Goal: Information Seeking & Learning: Learn about a topic

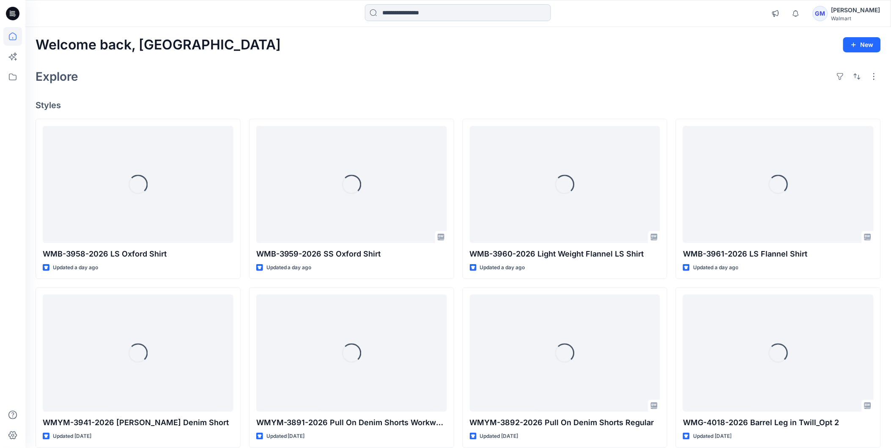
click at [432, 13] on input at bounding box center [458, 12] width 186 height 17
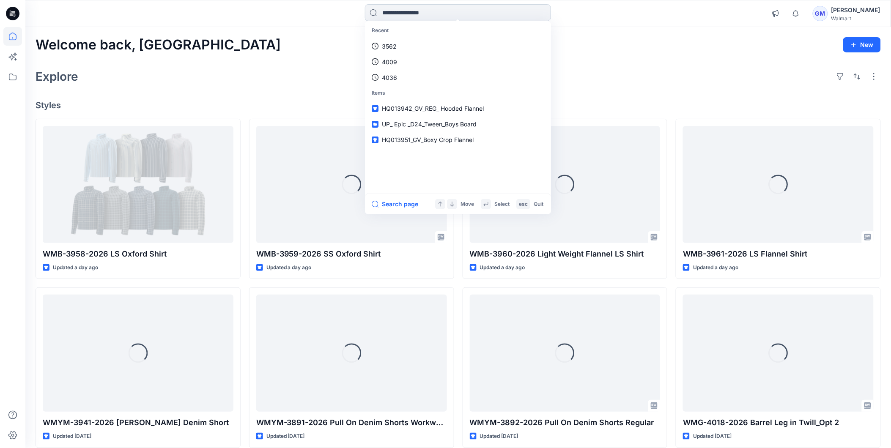
paste input "******"
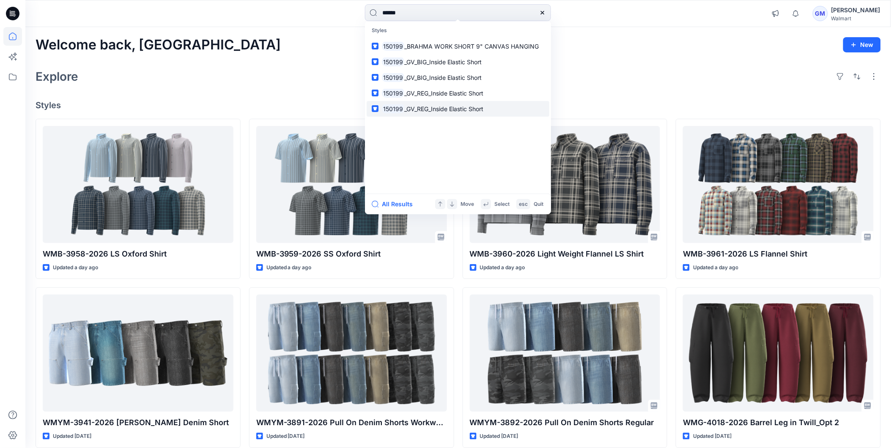
type input "******"
click at [404, 109] on span "_GV_REG_Inside Elastic Short" at bounding box center [443, 108] width 79 height 7
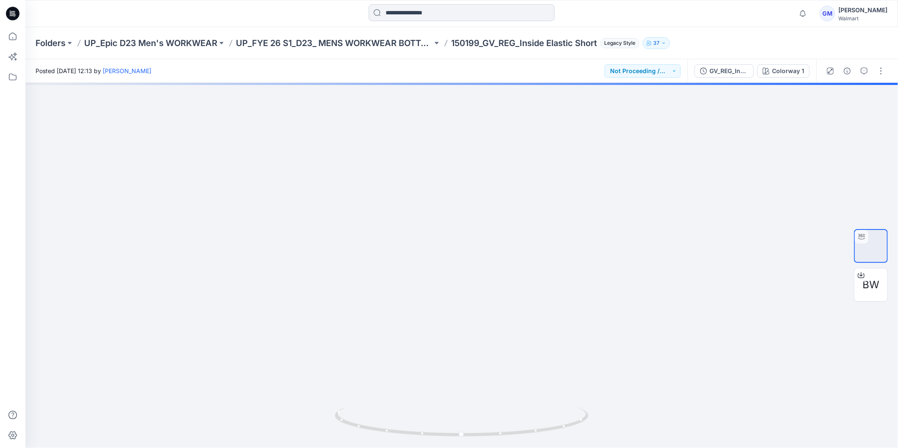
click at [422, 12] on input at bounding box center [462, 12] width 186 height 17
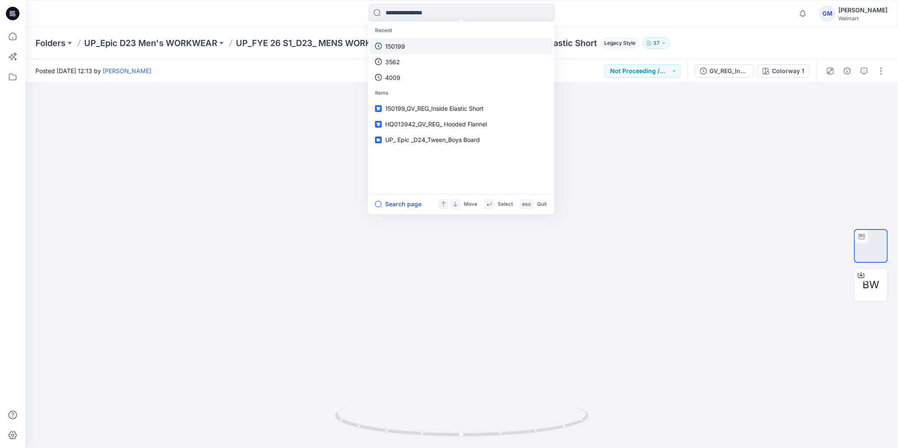
click at [398, 47] on p "150199" at bounding box center [395, 46] width 20 height 9
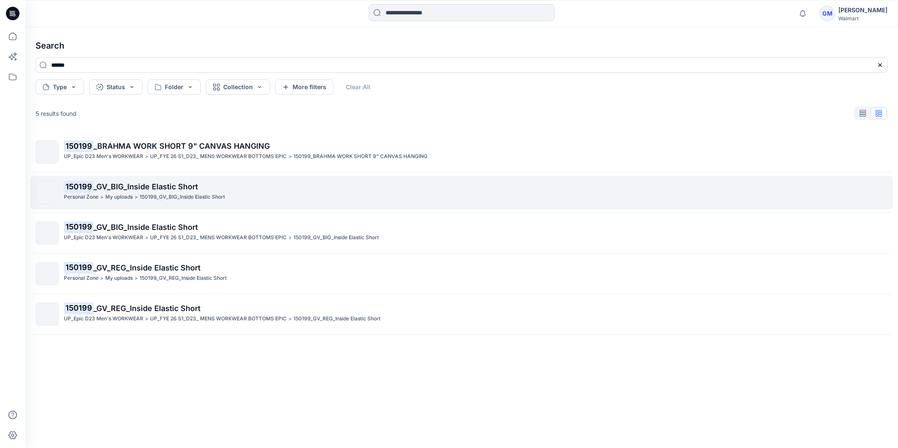
click at [128, 189] on span "_GV_BIG_Inside Elastic Short" at bounding box center [145, 186] width 104 height 9
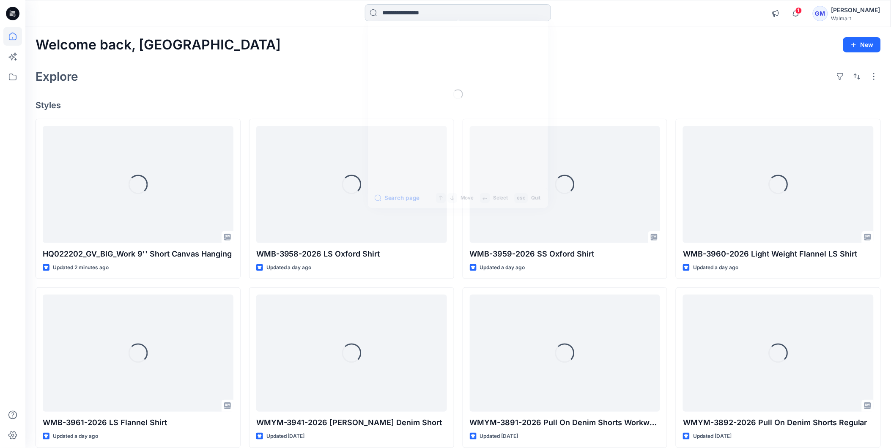
click at [447, 13] on input at bounding box center [458, 12] width 186 height 17
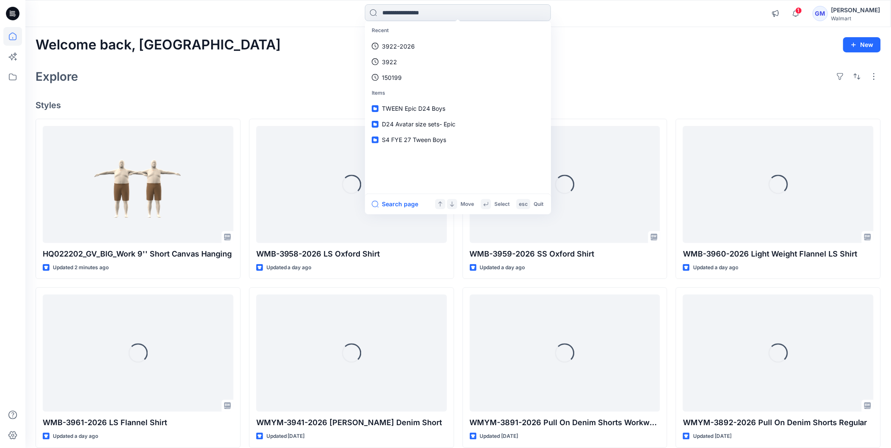
paste input "********"
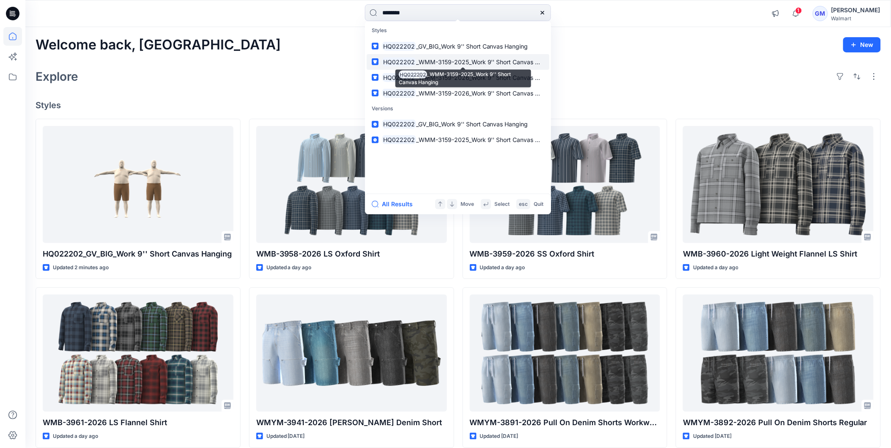
type input "********"
click at [420, 63] on span "_WMM-3159-2025_Work 9'' Short Canvas Hanging" at bounding box center [487, 61] width 143 height 7
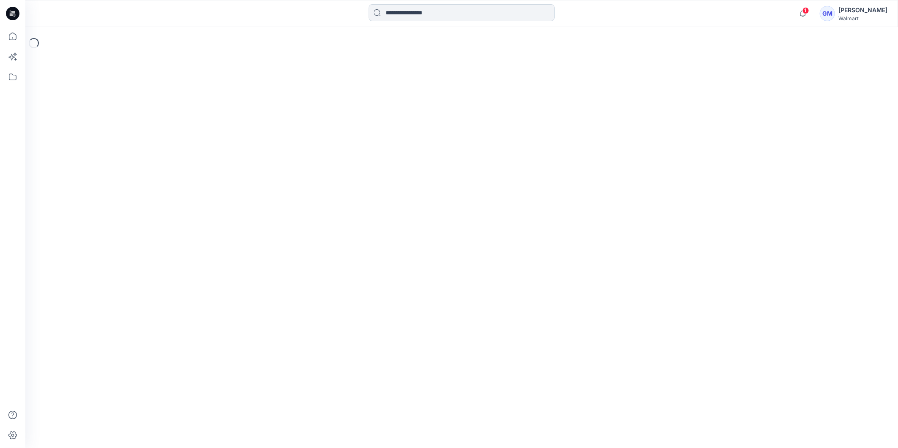
click at [420, 14] on input at bounding box center [462, 12] width 186 height 17
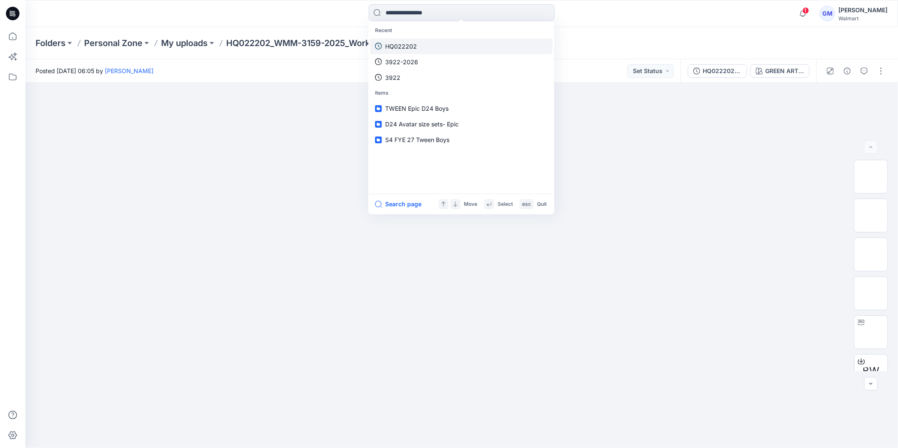
click at [411, 45] on p "HQ022202" at bounding box center [401, 46] width 32 height 9
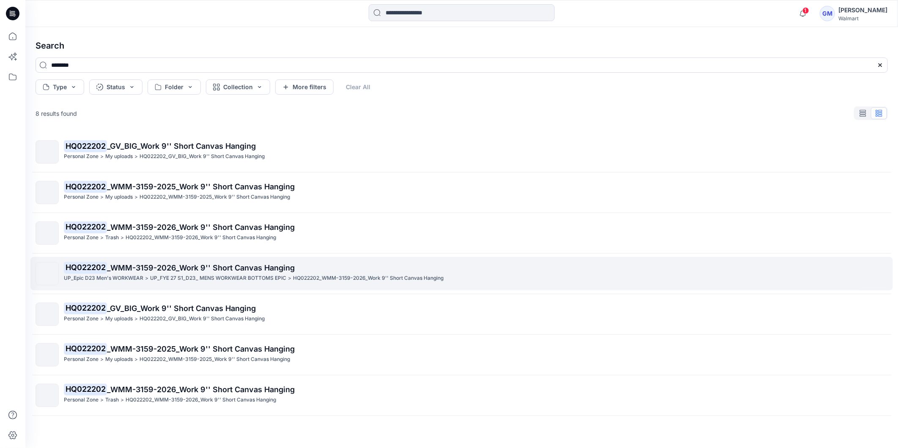
click at [119, 275] on p "UP_Epic D23 Men's WORKWEAR" at bounding box center [104, 278] width 80 height 9
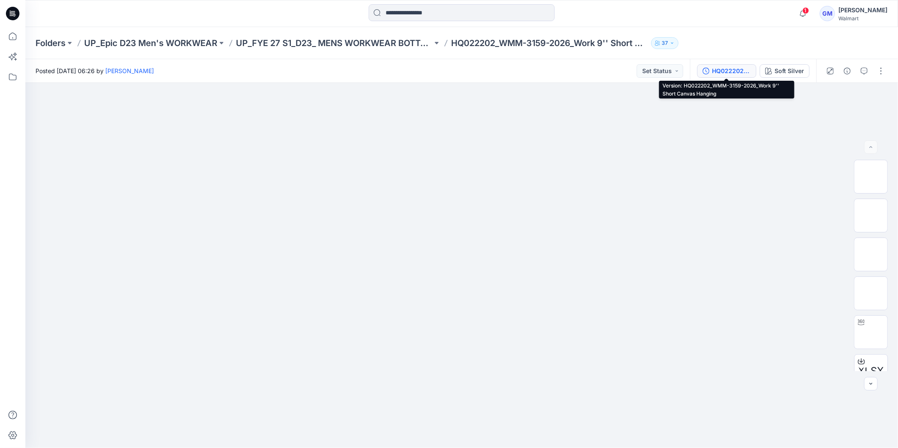
click at [726, 70] on div "HQ022202_WMM-3159-2026_Work 9'' Short Canvas Hanging" at bounding box center [731, 70] width 39 height 9
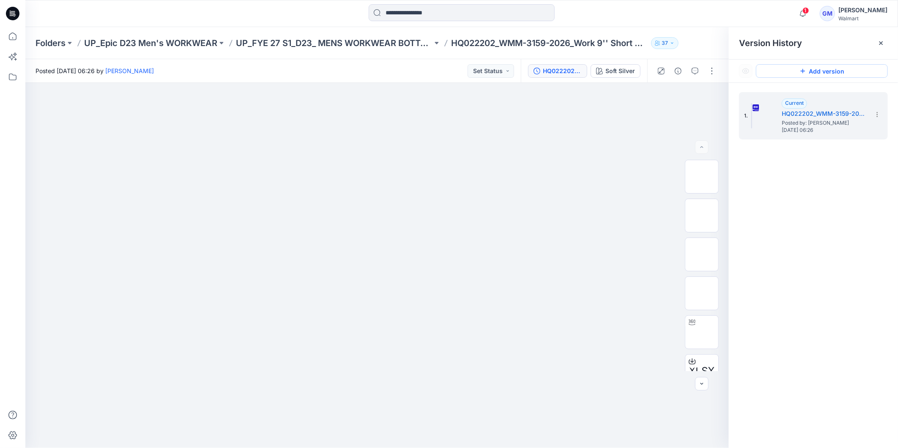
click at [801, 71] on icon at bounding box center [803, 71] width 7 height 7
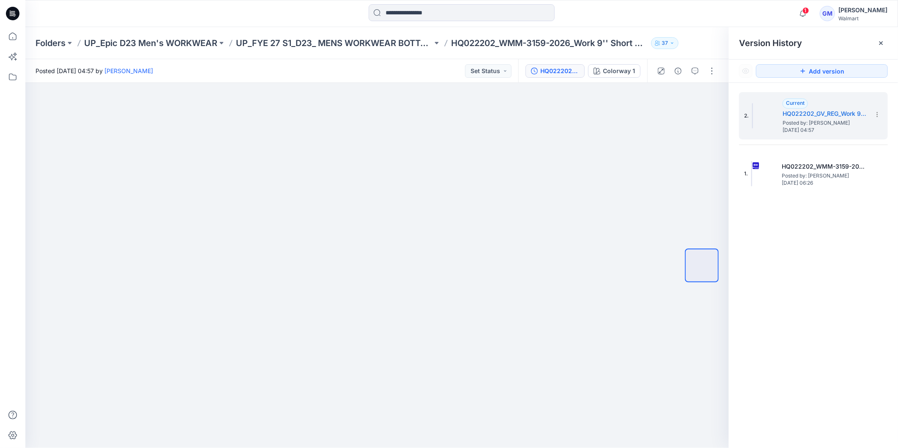
click at [884, 45] on icon at bounding box center [881, 43] width 7 height 7
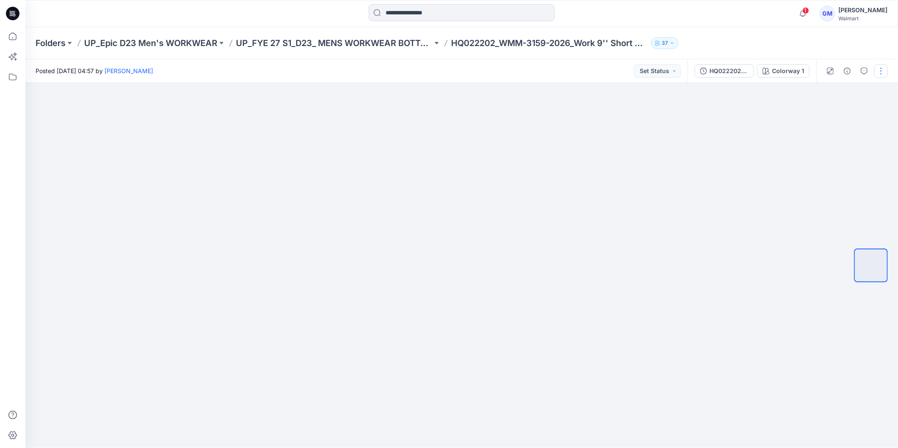
click at [881, 74] on button "button" at bounding box center [882, 71] width 14 height 14
click at [850, 115] on button "Edit" at bounding box center [846, 114] width 78 height 16
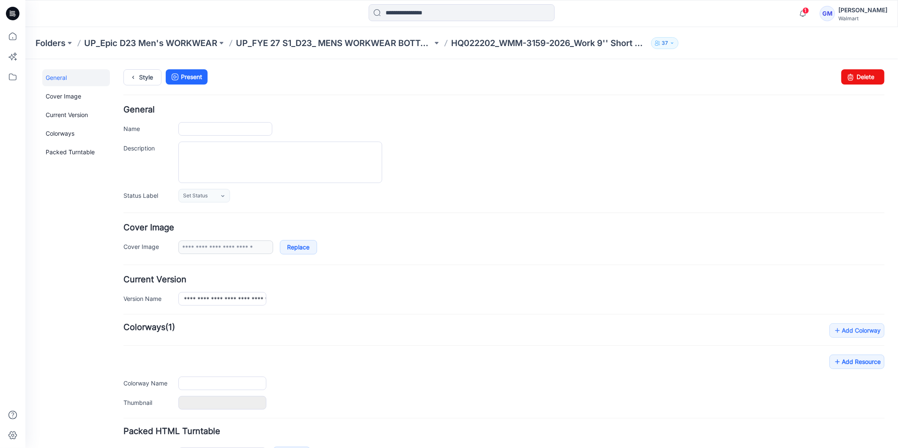
type input "**********"
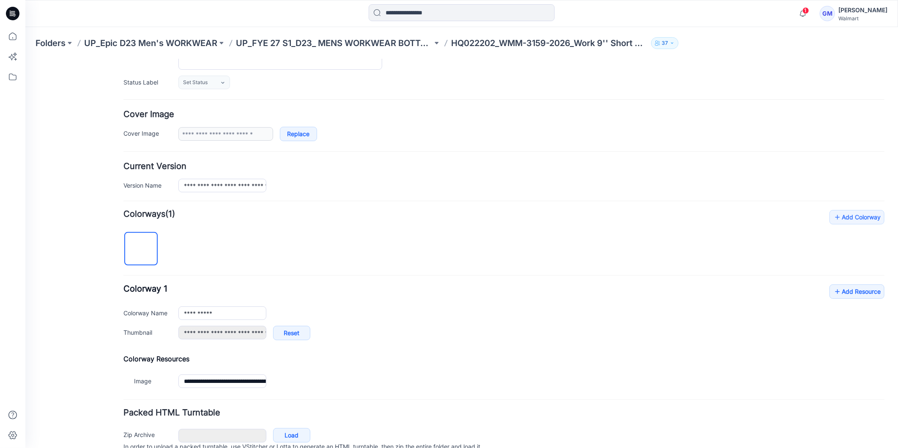
scroll to position [154, 0]
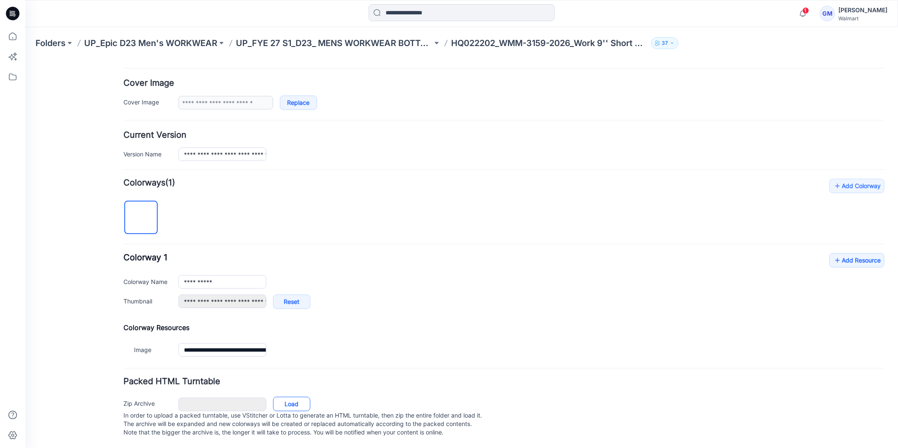
click at [303, 397] on link "Load" at bounding box center [291, 404] width 37 height 14
click at [447, 296] on div "**********" at bounding box center [531, 305] width 706 height 23
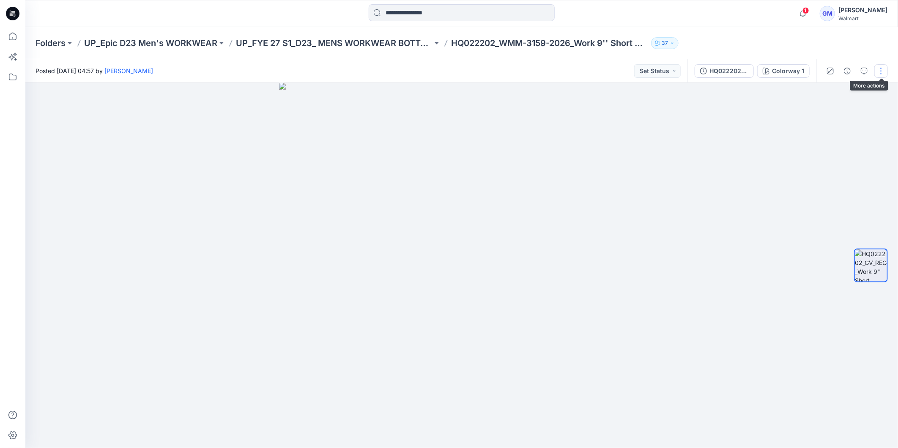
click at [884, 73] on button "button" at bounding box center [882, 71] width 14 height 14
click at [837, 109] on button "Edit" at bounding box center [846, 114] width 78 height 16
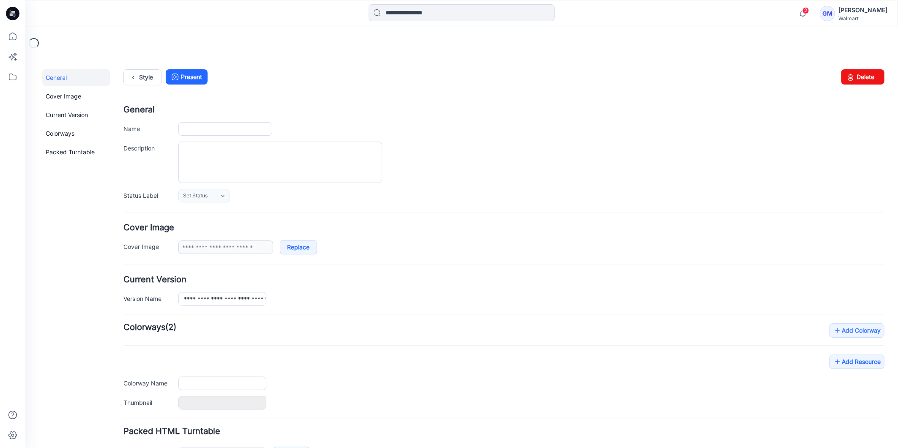
type input "**********"
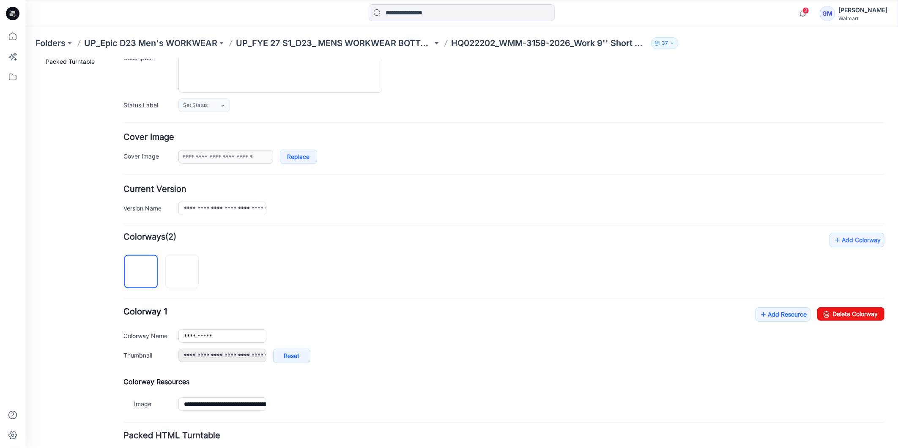
scroll to position [94, 0]
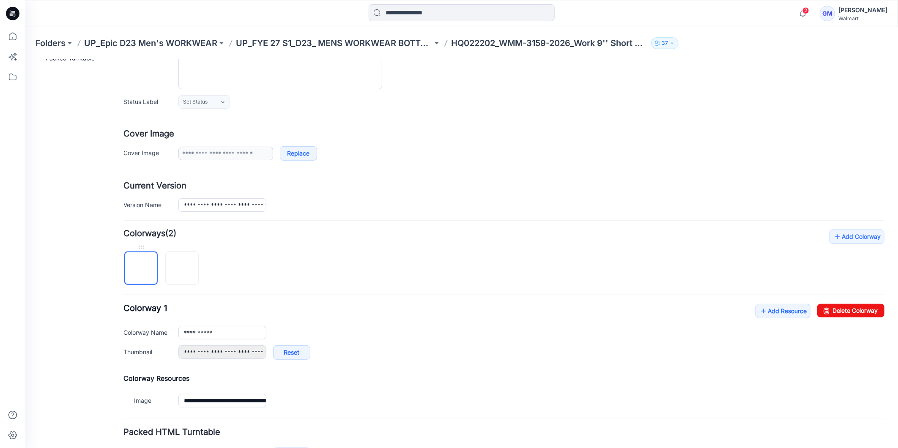
click at [141, 269] on img at bounding box center [141, 269] width 0 height 0
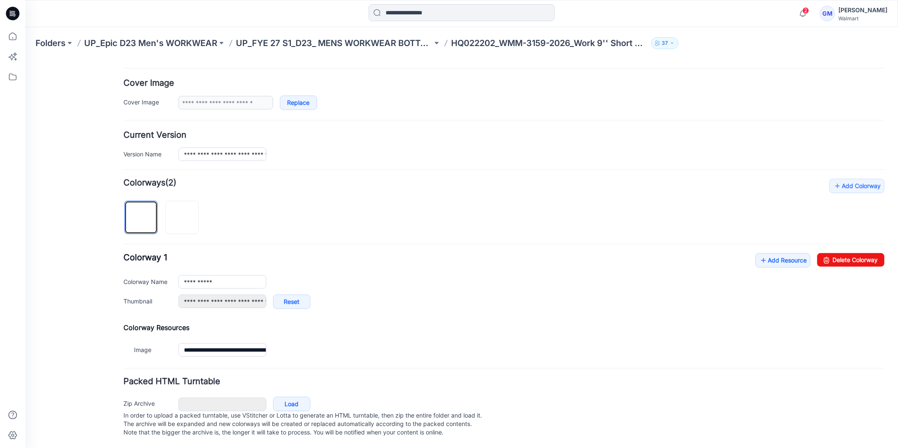
scroll to position [154, 0]
click at [852, 253] on link "Delete Colorway" at bounding box center [850, 260] width 67 height 14
type input "**********"
click at [141, 218] on img at bounding box center [141, 218] width 0 height 0
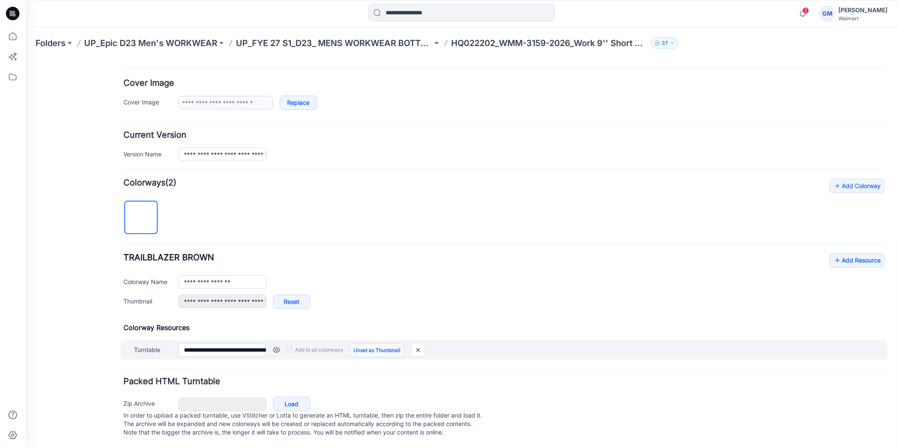
click at [378, 343] on link "Unset as Thumbnail" at bounding box center [376, 350] width 55 height 14
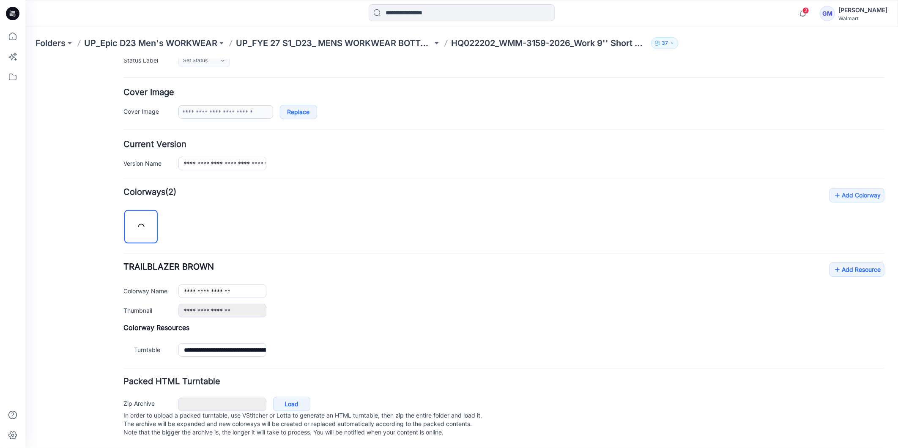
scroll to position [145, 0]
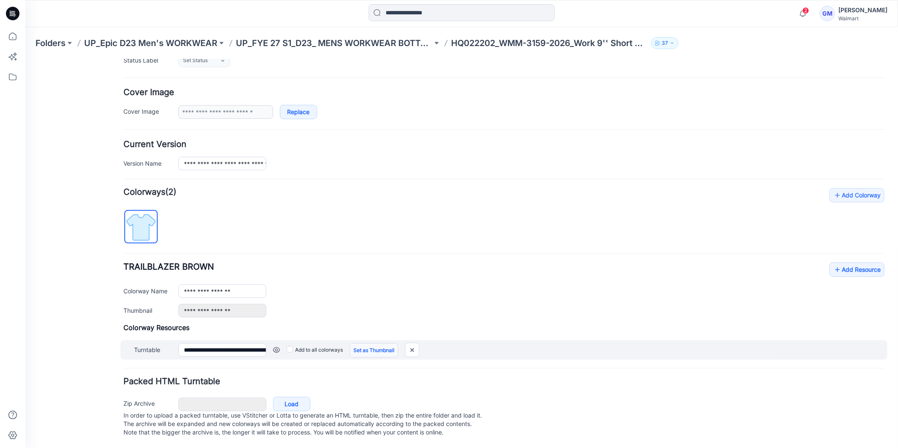
click at [378, 344] on link "Set as Thumbnail" at bounding box center [373, 350] width 49 height 14
type input "**********"
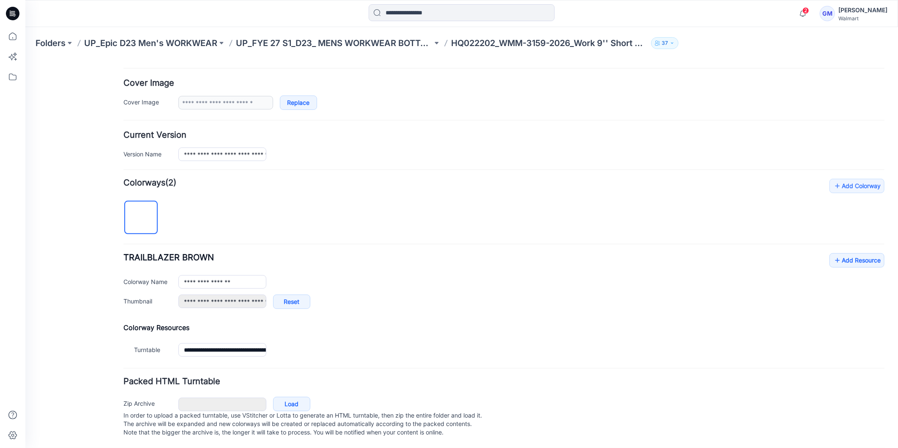
scroll to position [154, 0]
click at [841, 253] on link "Add Resource" at bounding box center [856, 260] width 55 height 14
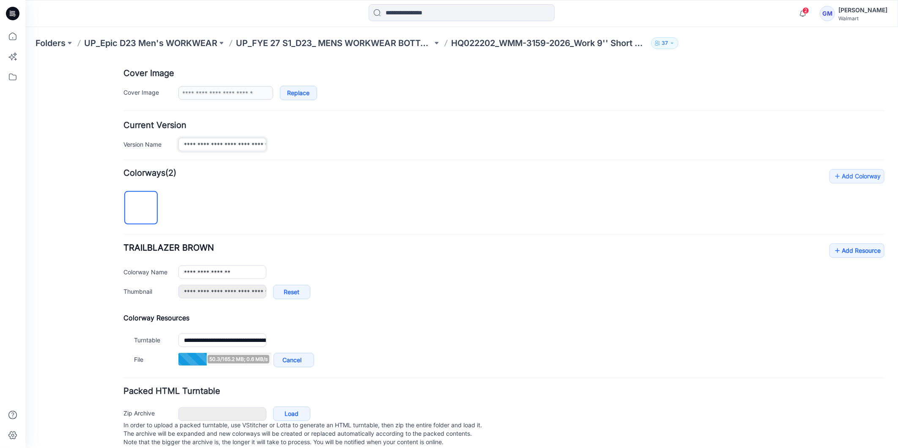
scroll to position [0, 175]
drag, startPoint x: 181, startPoint y: 144, endPoint x: 309, endPoint y: 149, distance: 127.8
click at [309, 149] on div "**********" at bounding box center [531, 144] width 706 height 14
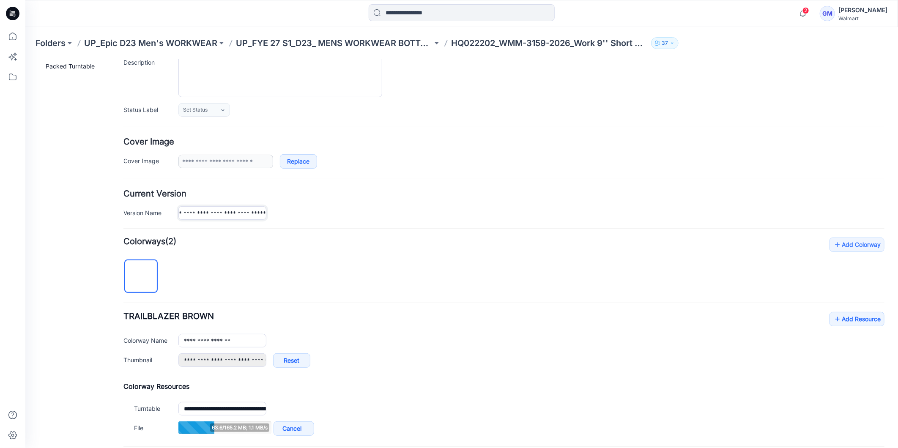
scroll to position [0, 0]
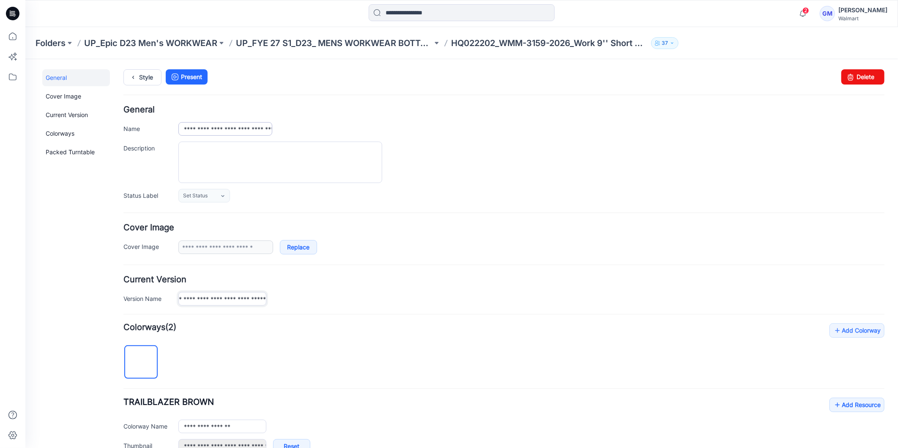
type input "**********"
drag, startPoint x: 184, startPoint y: 128, endPoint x: 282, endPoint y: 133, distance: 98.2
click at [282, 133] on div "**********" at bounding box center [531, 129] width 706 height 14
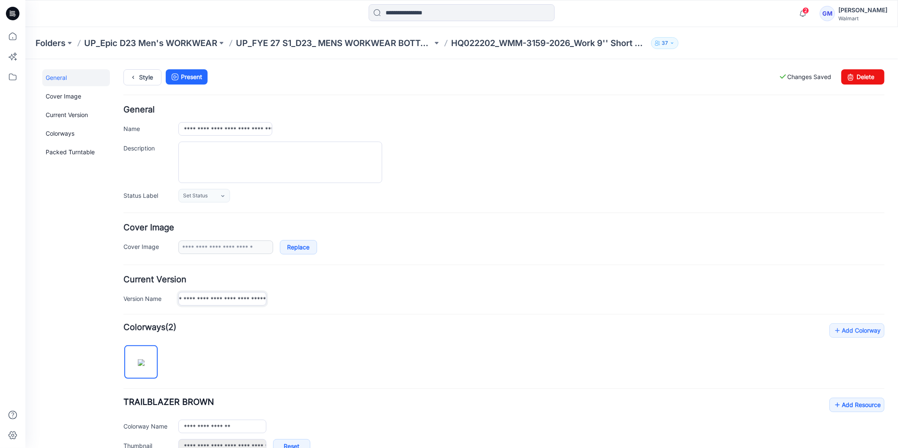
drag, startPoint x: 182, startPoint y: 301, endPoint x: 305, endPoint y: 301, distance: 123.1
click at [305, 301] on div "**********" at bounding box center [531, 299] width 706 height 14
drag, startPoint x: 181, startPoint y: 127, endPoint x: 296, endPoint y: 141, distance: 115.0
click at [296, 141] on div "**********" at bounding box center [503, 153] width 761 height 97
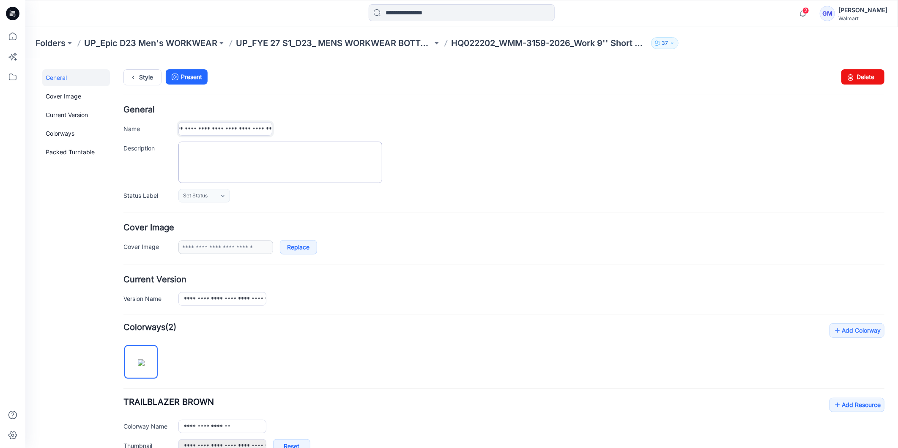
paste input "text"
type input "**********"
click at [420, 118] on div "**********" at bounding box center [503, 153] width 761 height 97
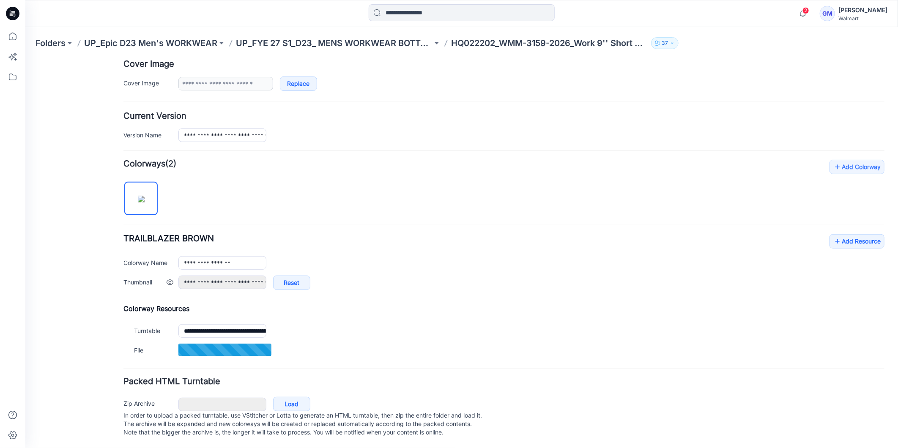
scroll to position [174, 0]
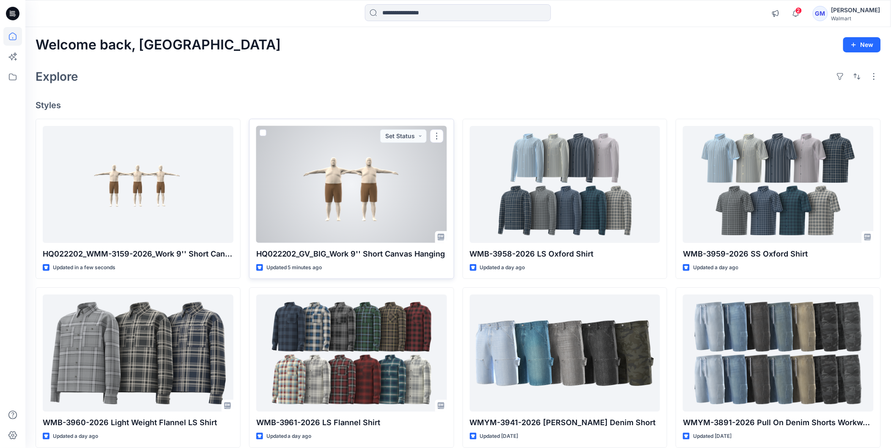
click at [362, 205] on div at bounding box center [351, 184] width 191 height 117
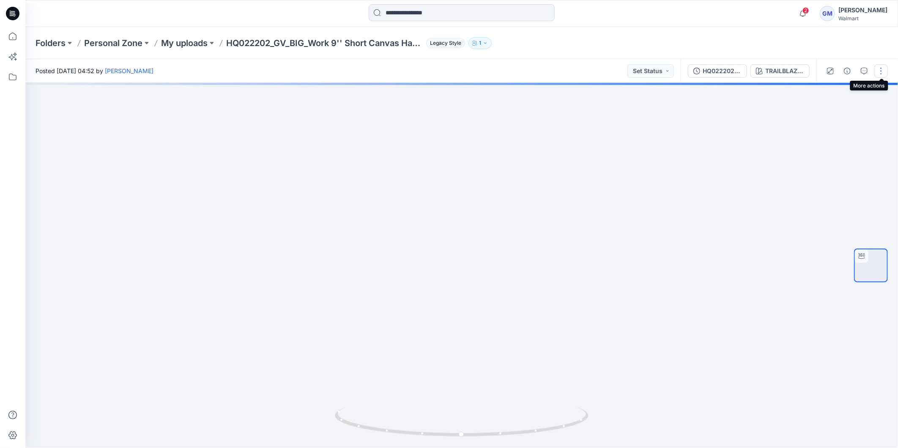
click at [881, 71] on button "button" at bounding box center [882, 71] width 14 height 14
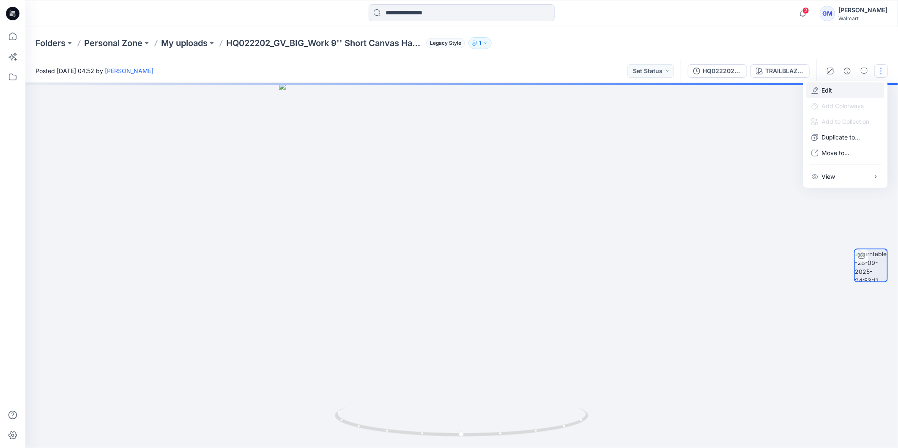
click at [839, 92] on button "Edit" at bounding box center [846, 90] width 78 height 16
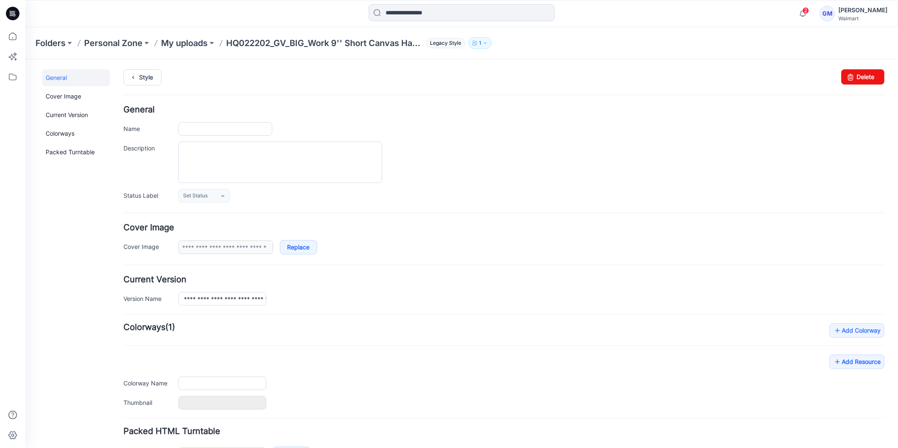
type input "**********"
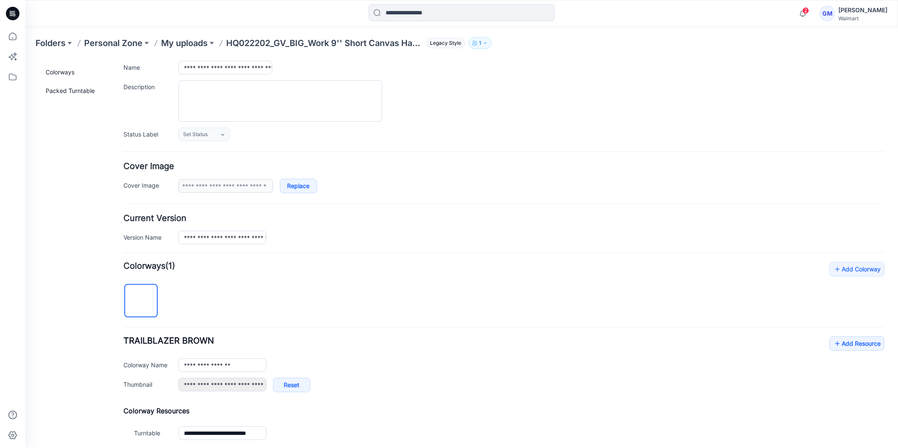
scroll to position [154, 0]
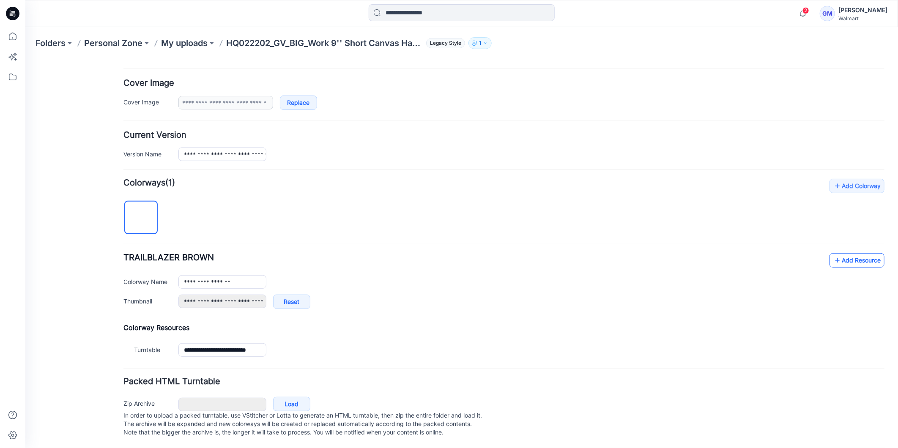
click at [850, 253] on link "Add Resource" at bounding box center [856, 260] width 55 height 14
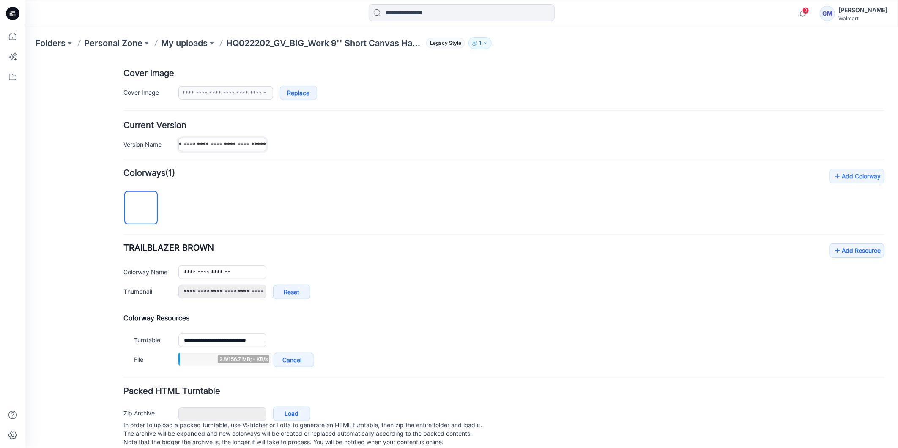
scroll to position [0, 60]
drag, startPoint x: 181, startPoint y: 144, endPoint x: 274, endPoint y: 148, distance: 93.2
click at [274, 148] on div "**********" at bounding box center [531, 144] width 706 height 14
click at [613, 431] on p "In order to upload a packed turntable, use VStitcher or Lotta to generate an HT…" at bounding box center [503, 433] width 761 height 25
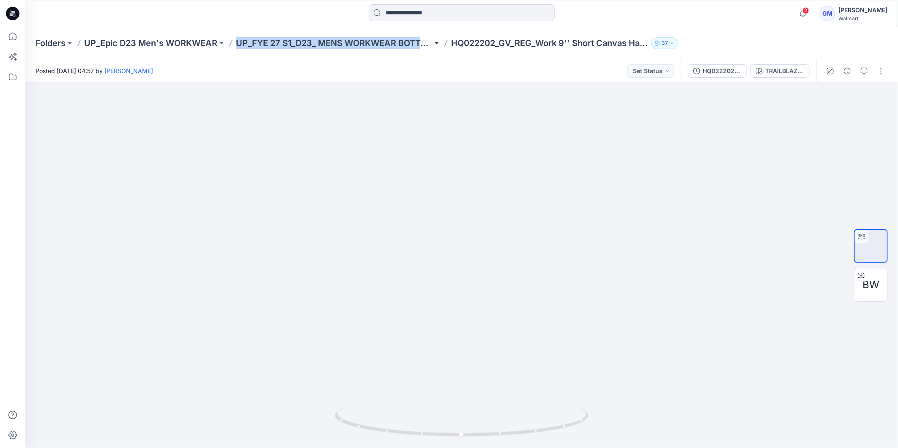
copy div "UP_FYE 27 S1_D23_ MENS WORKWEAR BOTTOMS EPIC"
drag, startPoint x: 233, startPoint y: 47, endPoint x: 437, endPoint y: 47, distance: 203.8
click at [437, 47] on div "Folders UP_Epic D23 Men's WORKWEAR UP_FYE 27 S1_D23_ MENS WORKWEAR BOTTOMS EPIC…" at bounding box center [429, 43] width 787 height 12
drag, startPoint x: 551, startPoint y: 136, endPoint x: 649, endPoint y: 108, distance: 101.9
click at [551, 136] on div at bounding box center [461, 265] width 873 height 365
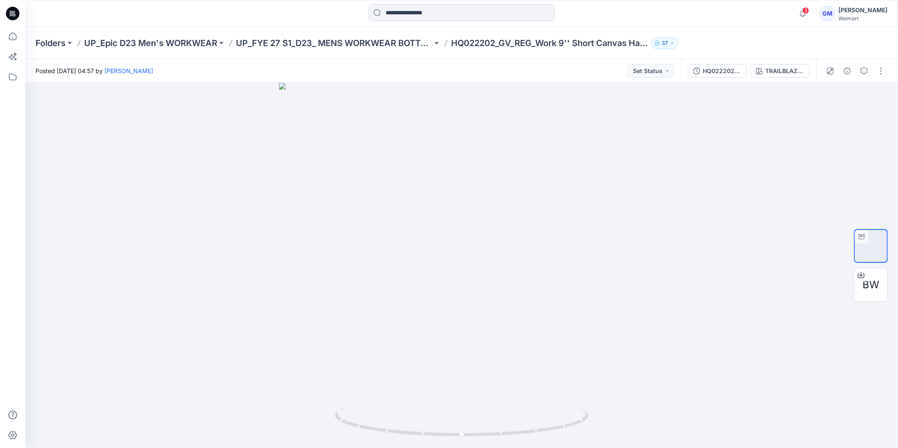
click at [14, 14] on icon at bounding box center [13, 13] width 14 height 27
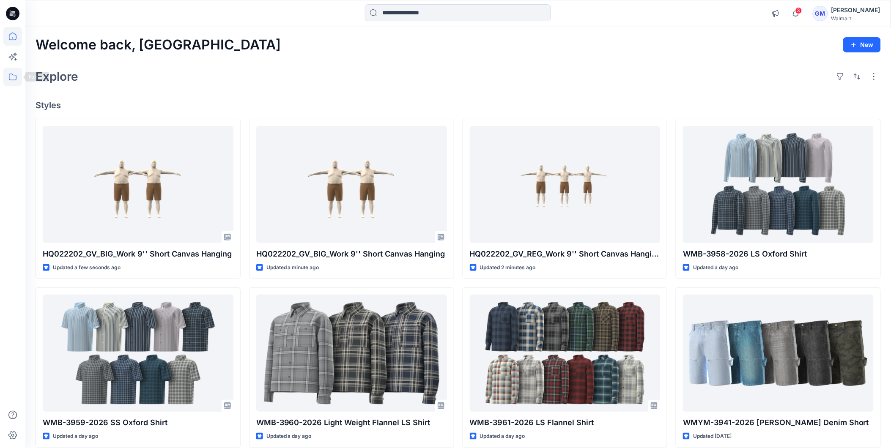
click at [11, 74] on icon at bounding box center [12, 77] width 19 height 19
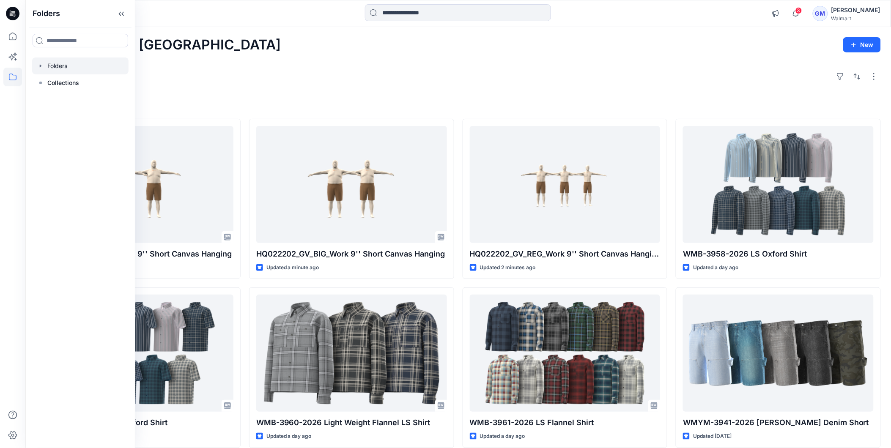
click at [52, 73] on div at bounding box center [80, 66] width 96 height 17
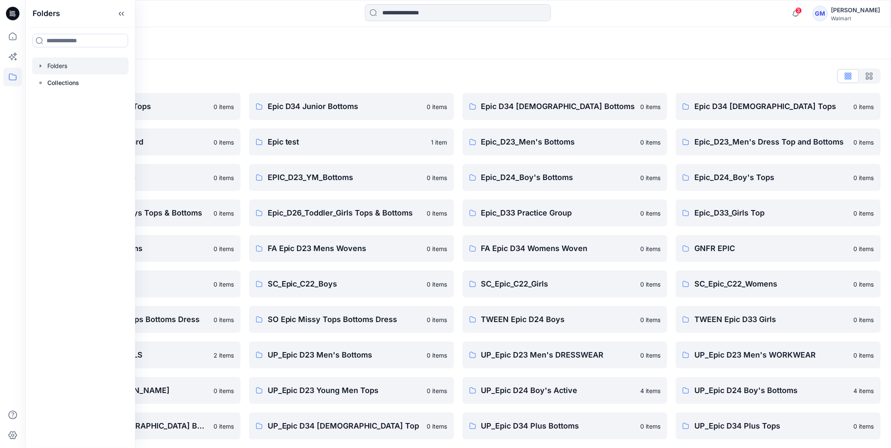
click at [172, 70] on div "Folders List" at bounding box center [458, 76] width 845 height 14
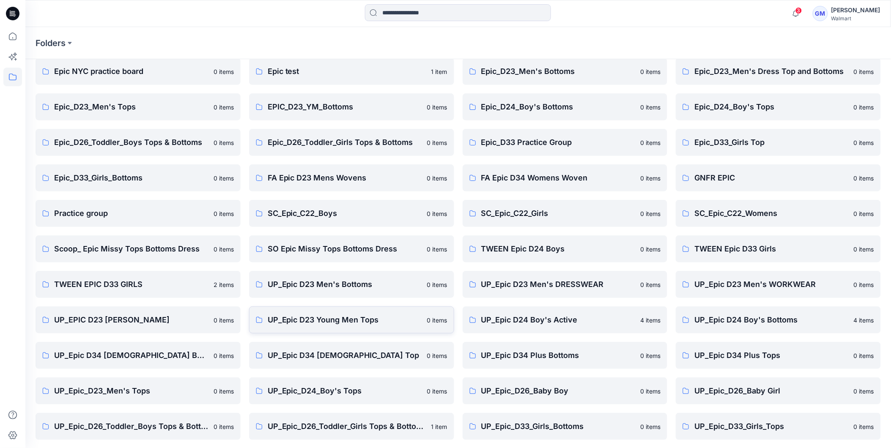
scroll to position [108, 0]
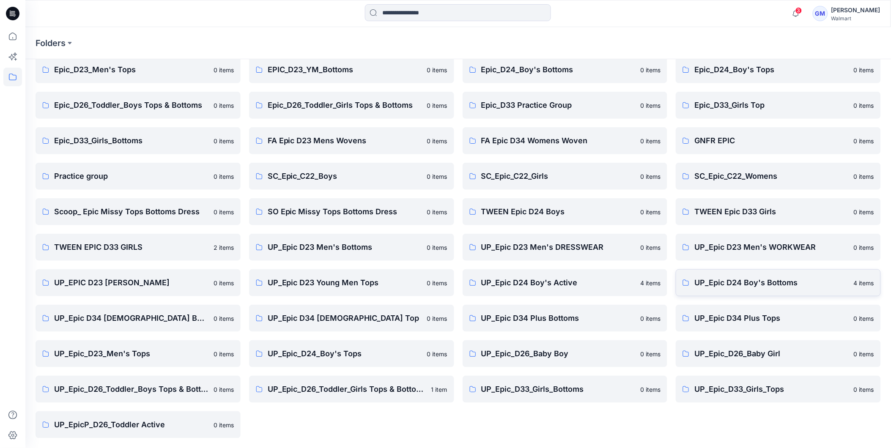
click at [745, 284] on p "UP_Epic D24 Boy's Bottoms" at bounding box center [771, 283] width 154 height 12
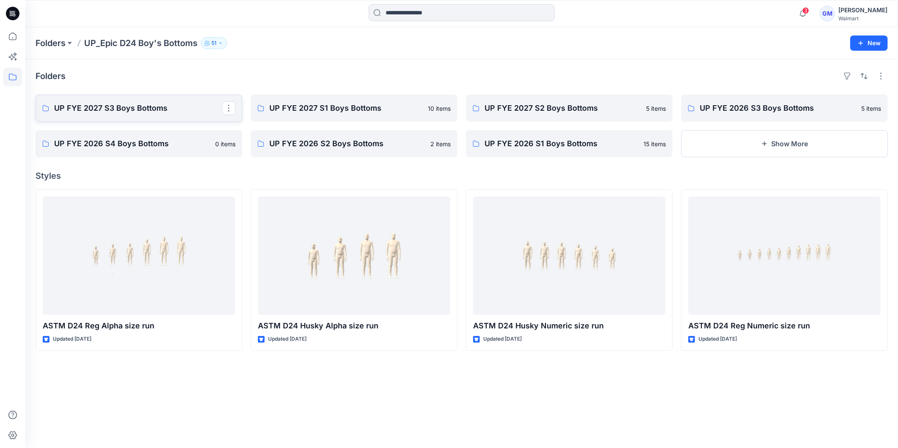
click at [115, 109] on p "UP FYE 2027 S3 Boys Bottoms" at bounding box center [138, 108] width 168 height 12
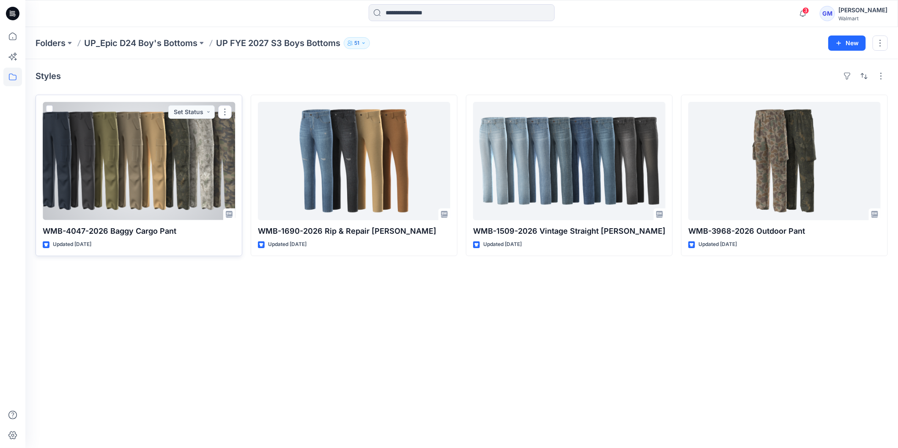
click at [153, 184] on div at bounding box center [139, 161] width 192 height 118
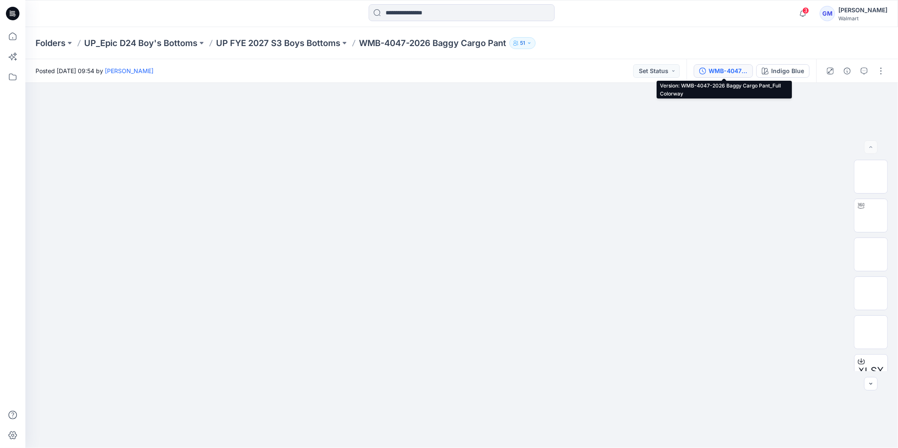
click at [731, 71] on div "WMB-4047-2026 Baggy Cargo Pant_Full Colorway" at bounding box center [728, 70] width 39 height 9
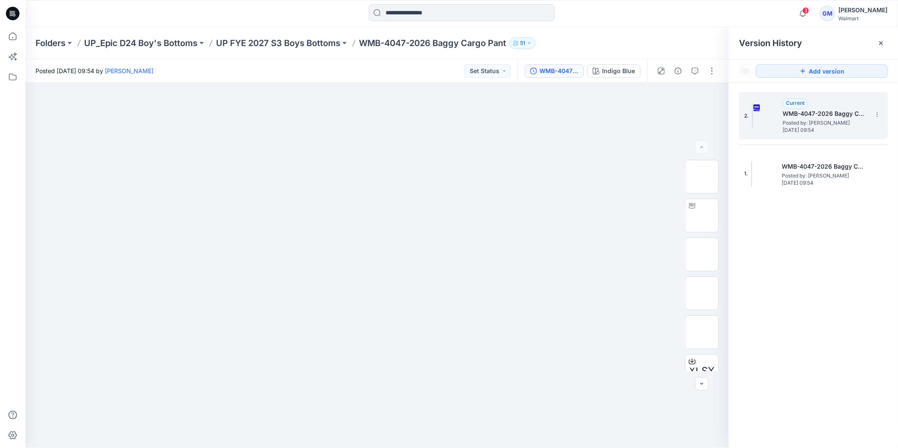
click at [837, 123] on span "Posted by: [PERSON_NAME]" at bounding box center [825, 123] width 85 height 8
click at [880, 43] on icon at bounding box center [881, 43] width 7 height 7
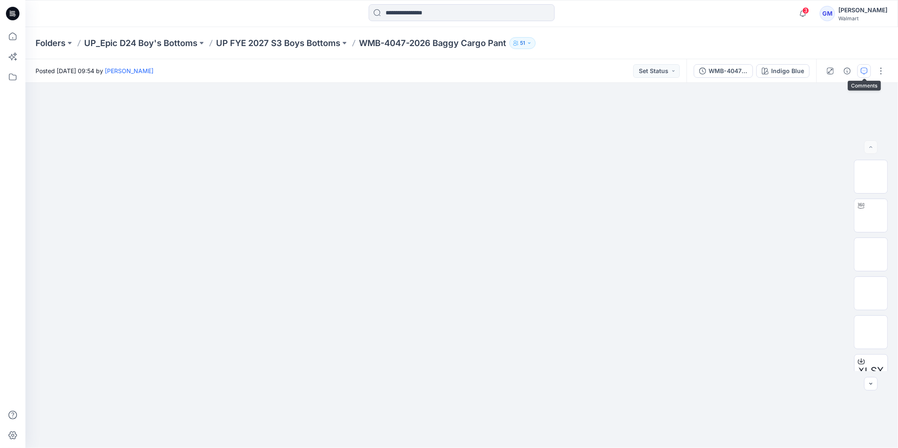
click at [864, 71] on icon "button" at bounding box center [864, 71] width 7 height 7
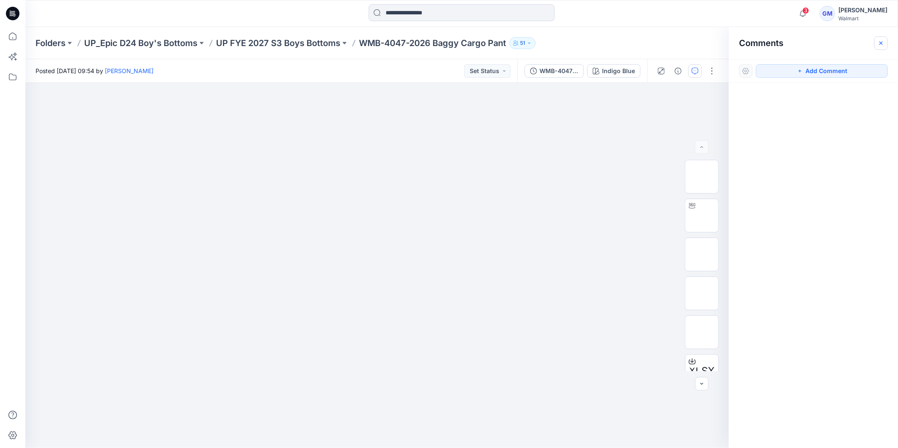
click at [882, 46] on icon "button" at bounding box center [881, 43] width 7 height 7
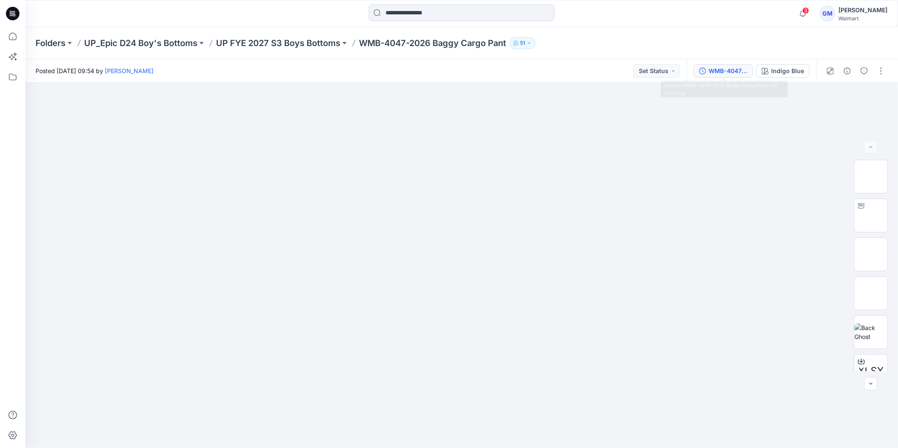
click at [729, 68] on div "WMB-4047-2026 Baggy Cargo Pant_Full Colorway" at bounding box center [728, 70] width 39 height 9
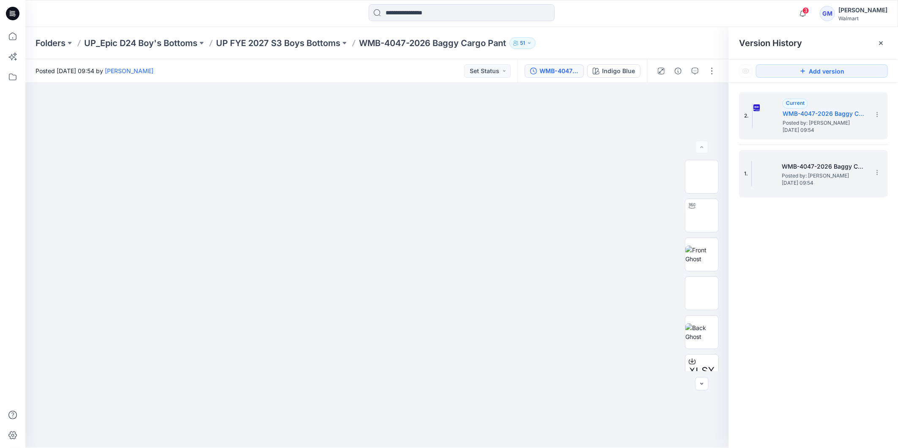
click at [787, 176] on span "Posted by: [PERSON_NAME]" at bounding box center [824, 176] width 85 height 8
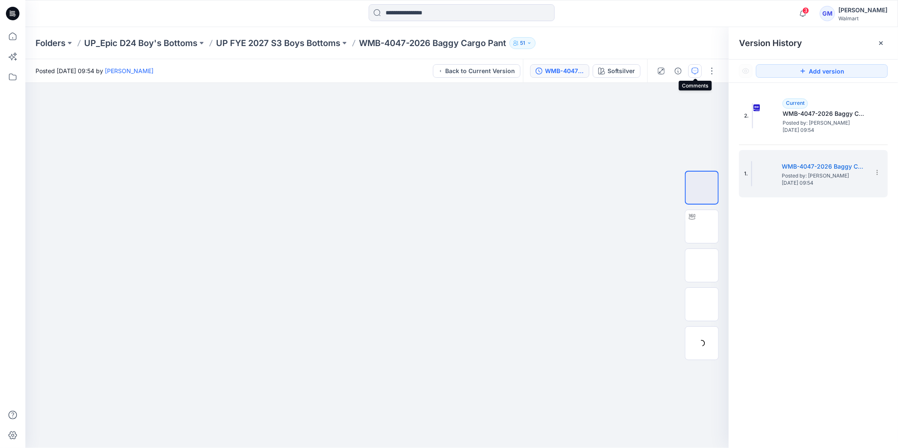
click at [697, 69] on icon "button" at bounding box center [695, 71] width 7 height 7
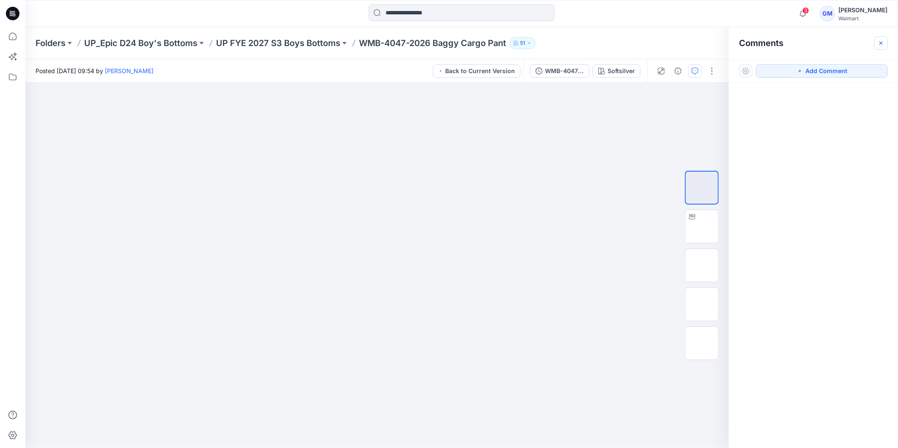
click at [884, 44] on icon "button" at bounding box center [881, 43] width 7 height 7
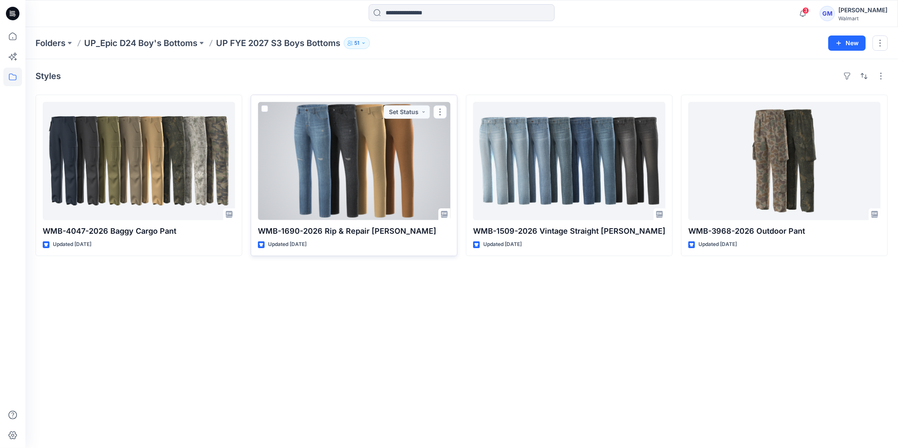
click at [359, 185] on div at bounding box center [354, 161] width 192 height 118
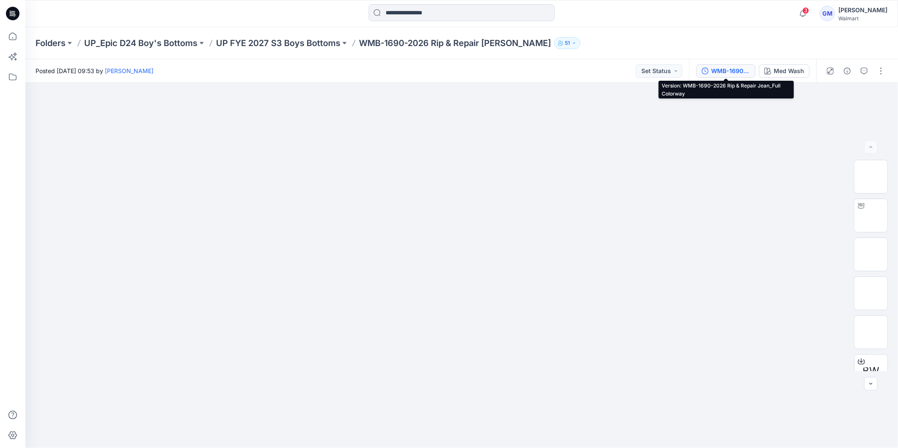
click at [728, 70] on div "WMB-1690-2026 Rip & Repair Jean_Full Colorway" at bounding box center [730, 70] width 39 height 9
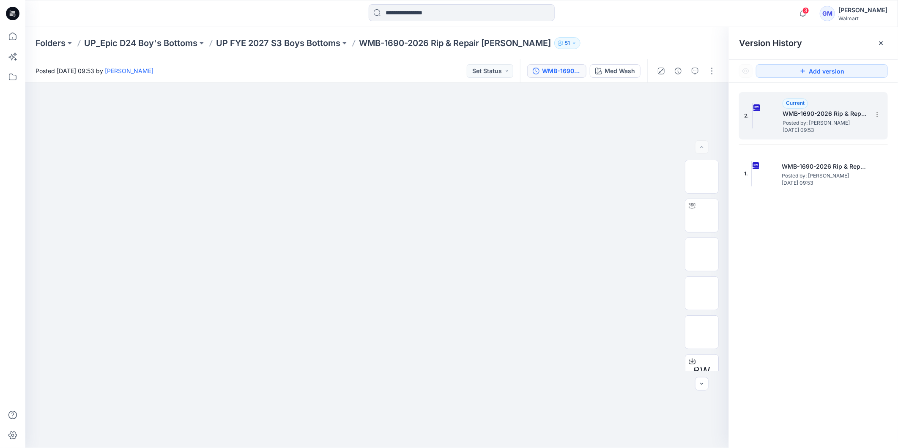
click at [832, 132] on span "Thursday, September 18, 2025 09:53" at bounding box center [825, 130] width 85 height 6
click at [884, 41] on icon at bounding box center [881, 43] width 7 height 7
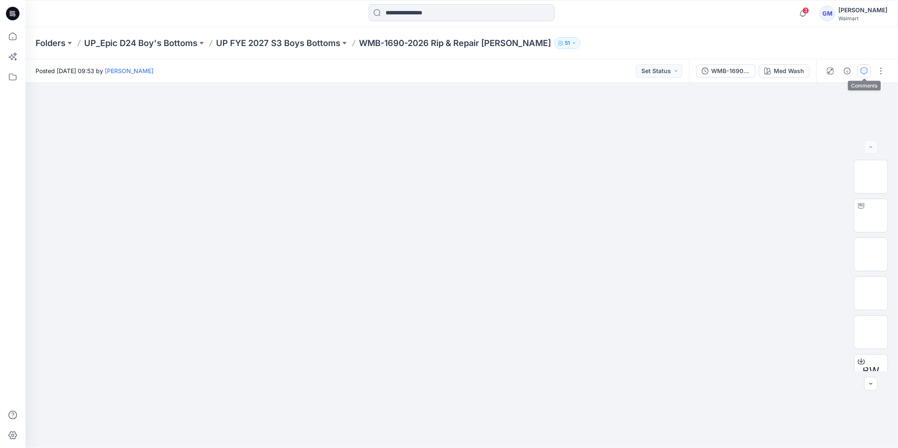
click at [867, 72] on icon "button" at bounding box center [864, 71] width 7 height 7
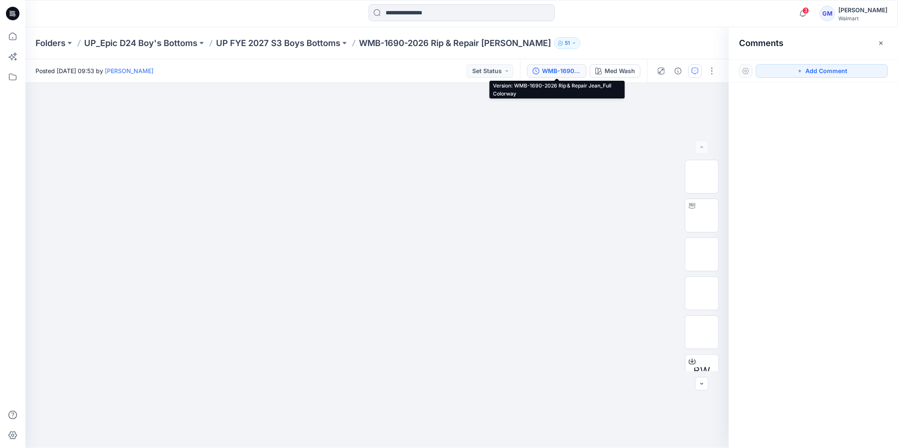
click at [557, 72] on div "WMB-1690-2026 Rip & Repair Jean_Full Colorway" at bounding box center [561, 70] width 39 height 9
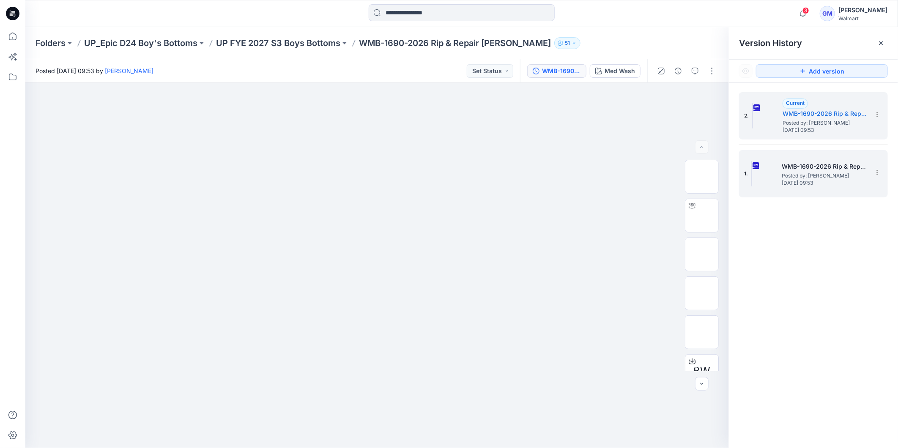
click at [813, 176] on span "Posted by: [PERSON_NAME]" at bounding box center [824, 176] width 85 height 8
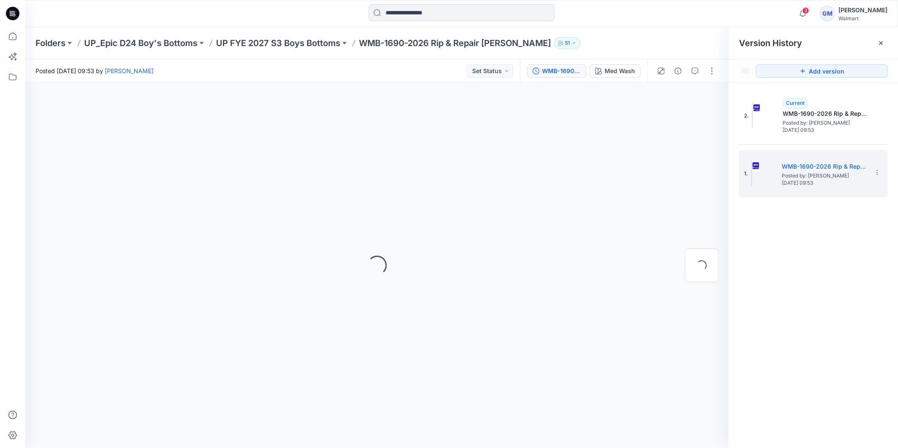
click at [878, 44] on icon at bounding box center [881, 43] width 7 height 7
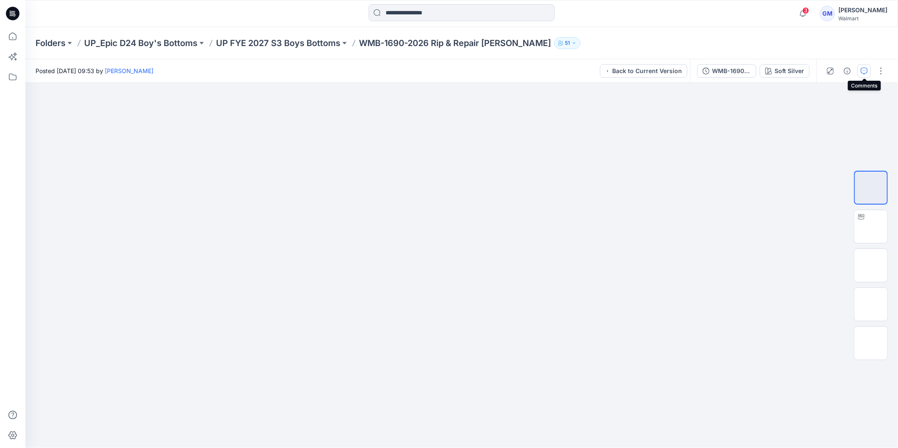
click at [863, 71] on icon "button" at bounding box center [864, 71] width 7 height 7
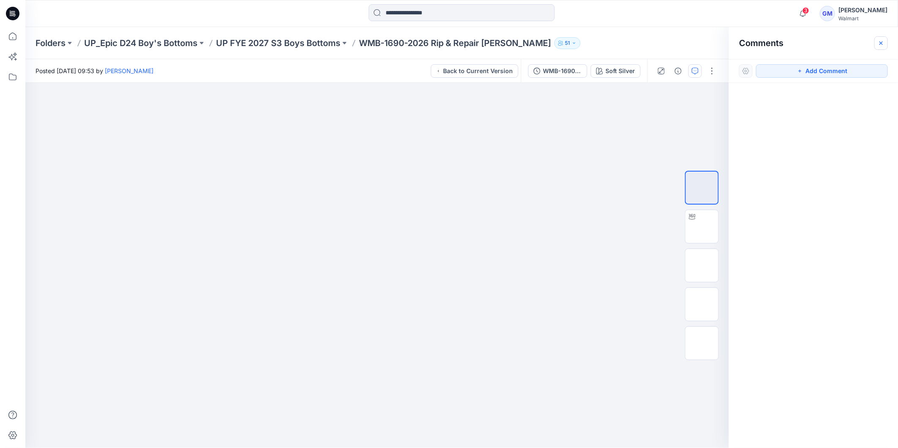
click at [882, 44] on icon "button" at bounding box center [881, 43] width 7 height 7
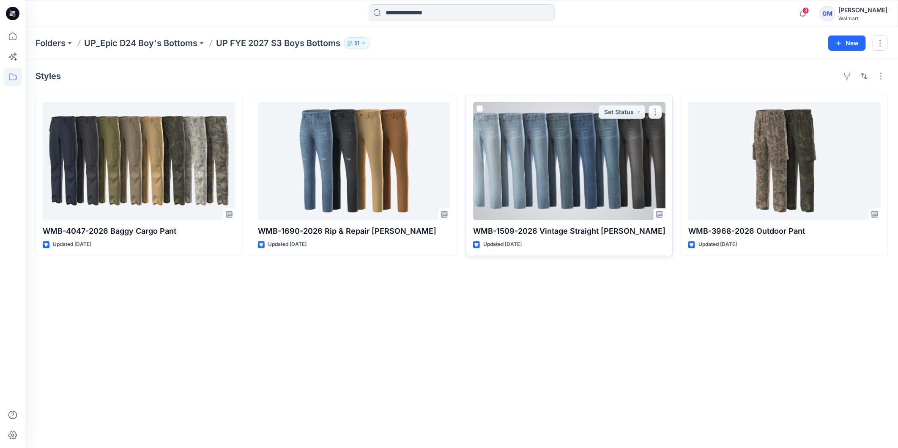
click at [592, 192] on div at bounding box center [569, 161] width 192 height 118
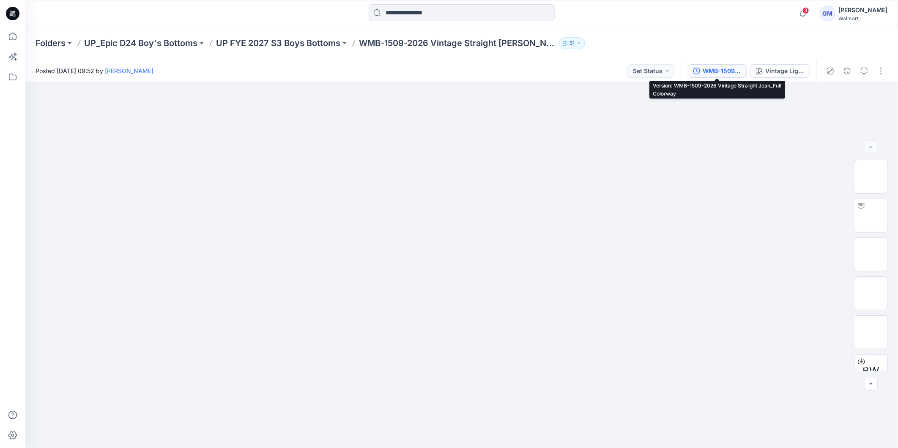
click at [713, 70] on div "WMB-1509-2026 Vintage Straight Jean_Full Colorway" at bounding box center [722, 70] width 39 height 9
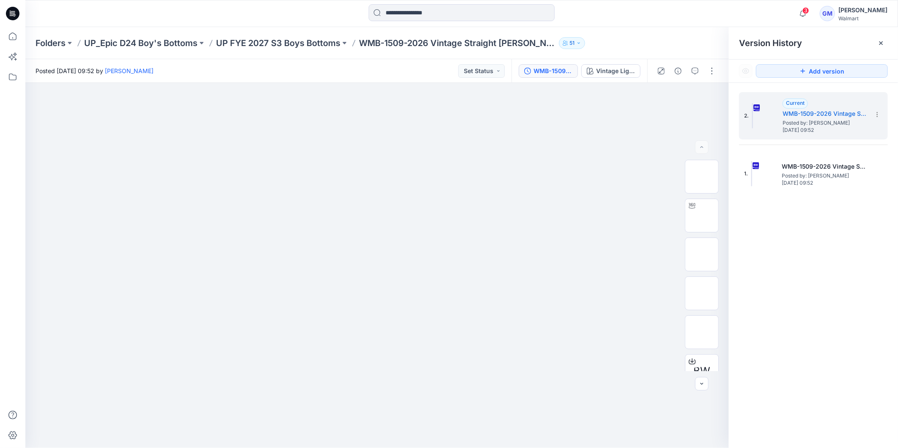
click at [885, 41] on icon at bounding box center [881, 43] width 7 height 7
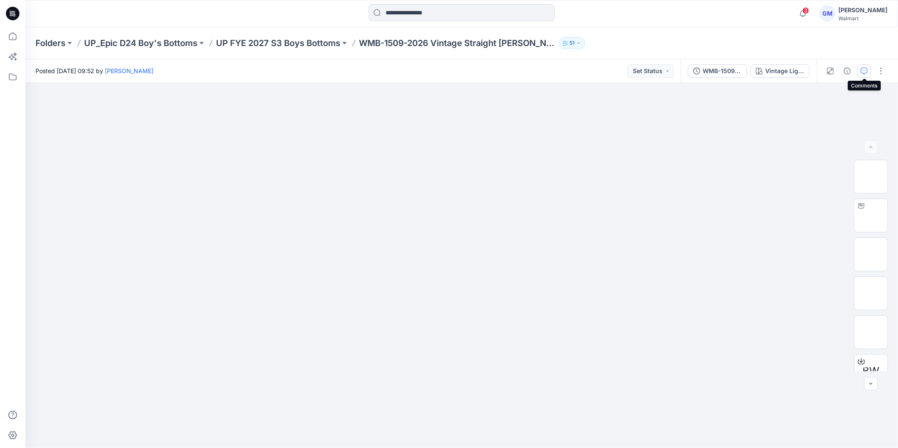
click at [868, 68] on icon "button" at bounding box center [864, 71] width 7 height 7
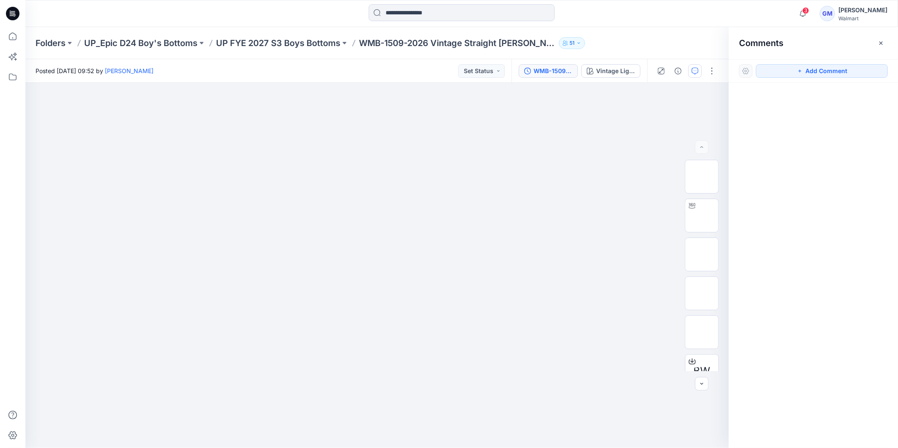
click at [551, 73] on div "WMB-1509-2026 Vintage Straight Jean_Full Colorway" at bounding box center [553, 70] width 39 height 9
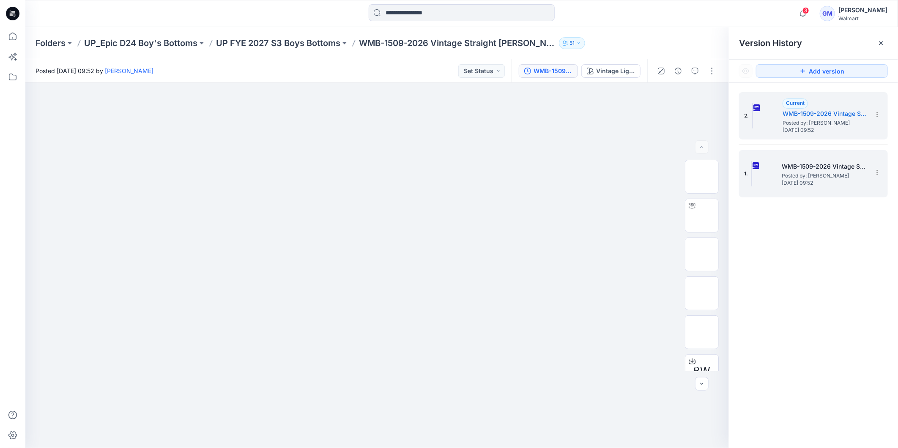
click at [825, 170] on h5 "WMB-1509-2026 Vintage Straight Jean_Softsilver" at bounding box center [824, 167] width 85 height 10
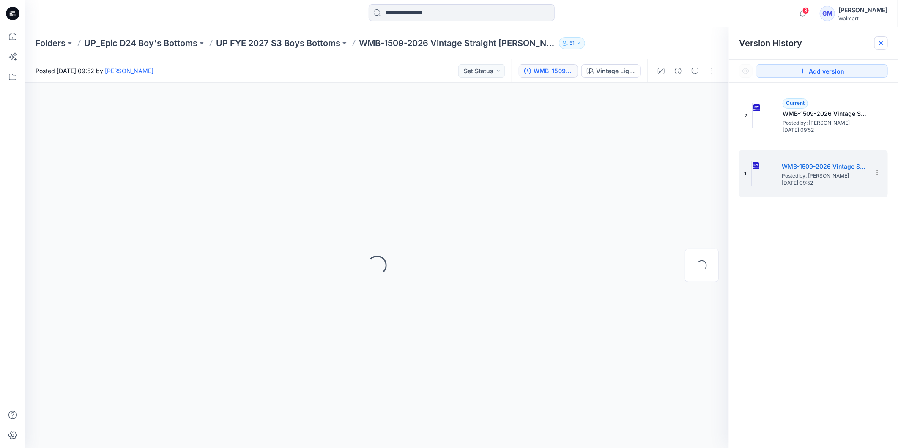
click at [884, 44] on icon at bounding box center [881, 43] width 7 height 7
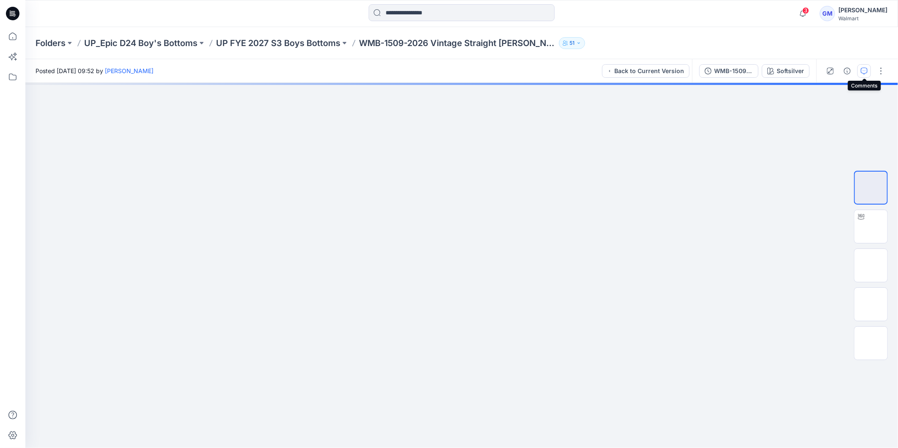
click at [867, 69] on icon "button" at bounding box center [864, 71] width 7 height 7
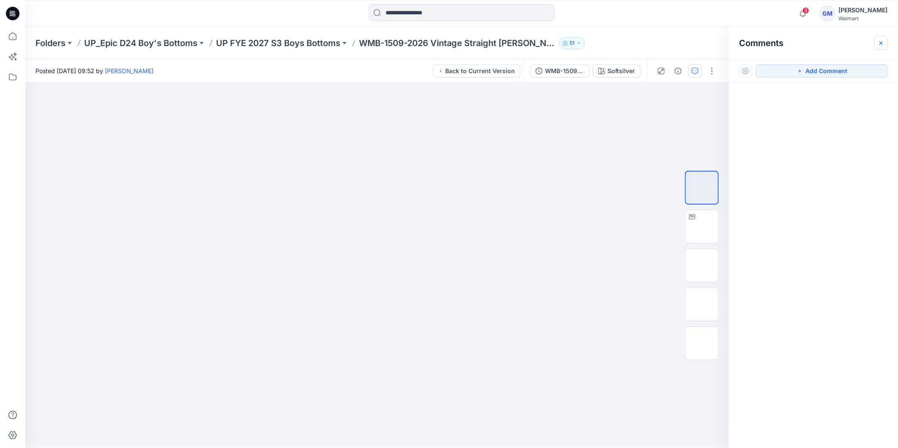
click at [885, 42] on icon "button" at bounding box center [881, 43] width 7 height 7
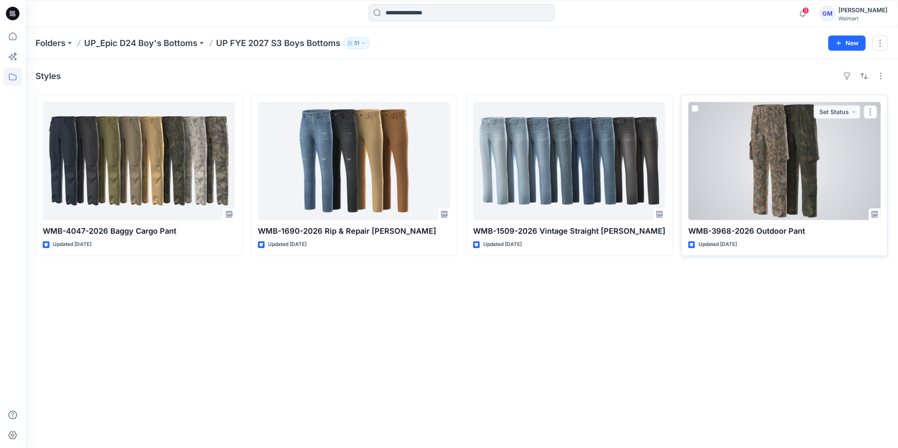
click at [759, 175] on div at bounding box center [784, 161] width 192 height 118
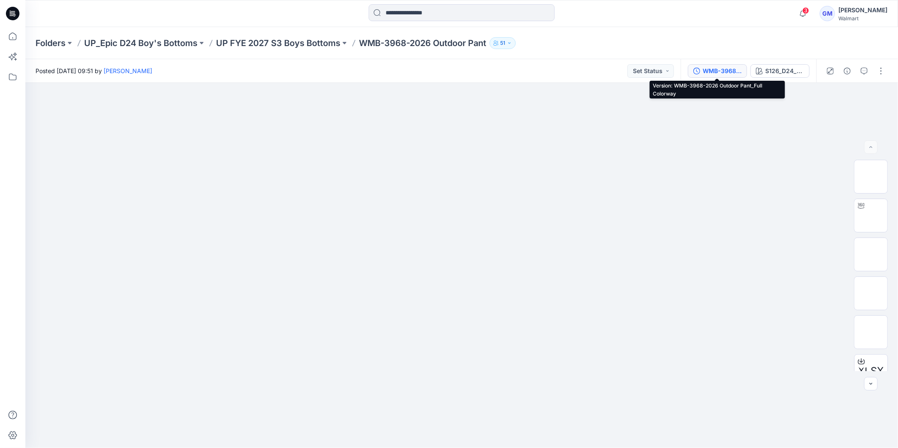
click at [708, 71] on div "WMB-3968-2026 Outdoor Pant_Full Colorway" at bounding box center [722, 70] width 39 height 9
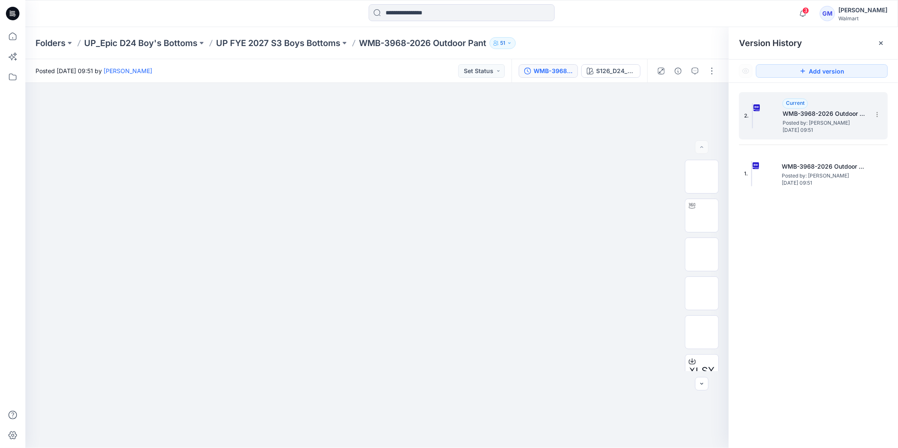
click at [803, 123] on span "Posted by: [PERSON_NAME]" at bounding box center [825, 123] width 85 height 8
click at [883, 44] on icon at bounding box center [881, 43] width 7 height 7
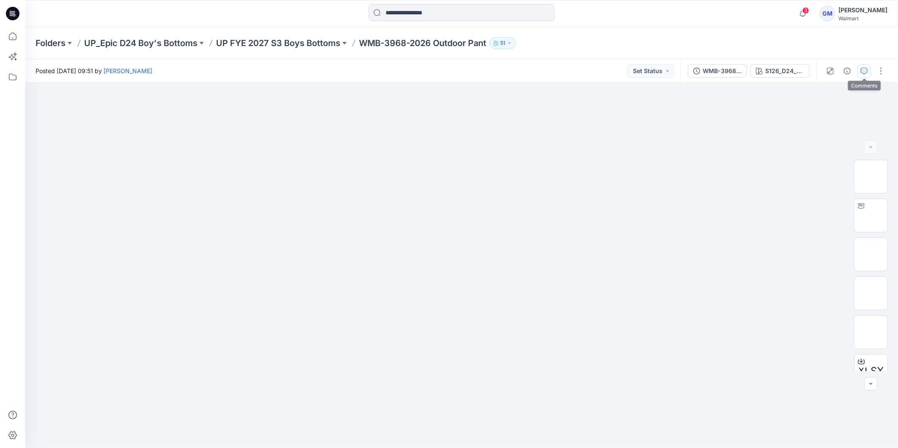
click at [859, 73] on button "button" at bounding box center [865, 71] width 14 height 14
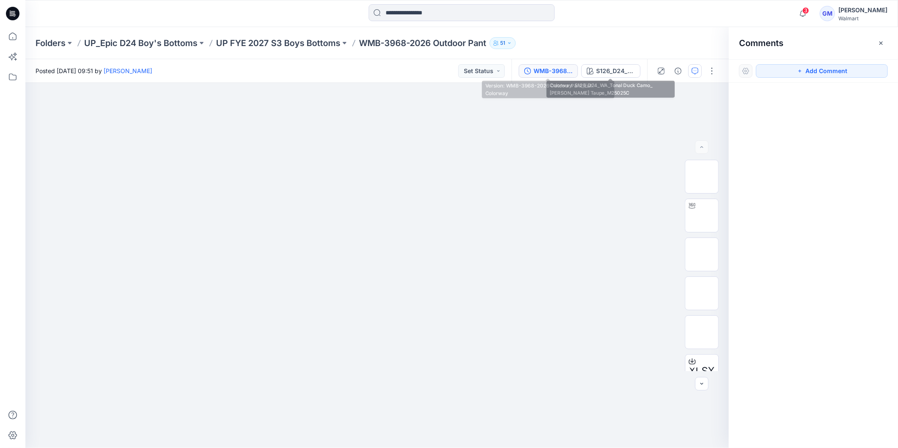
click at [563, 73] on div "WMB-3968-2026 Outdoor Pant_Full Colorway" at bounding box center [553, 70] width 39 height 9
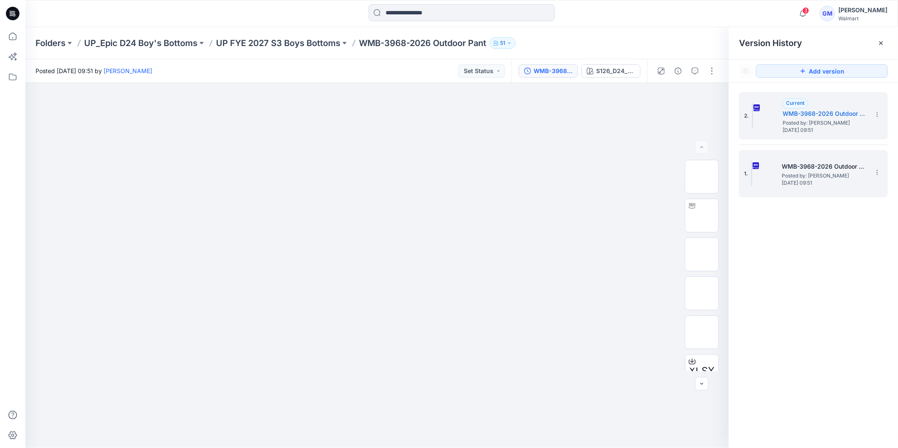
click at [813, 180] on span "Thursday, September 18, 2025 09:51" at bounding box center [824, 183] width 85 height 6
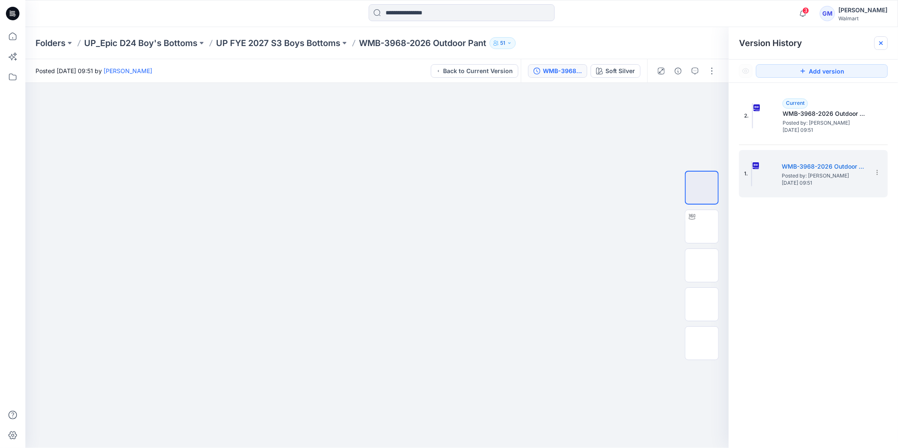
click at [880, 44] on icon at bounding box center [881, 43] width 7 height 7
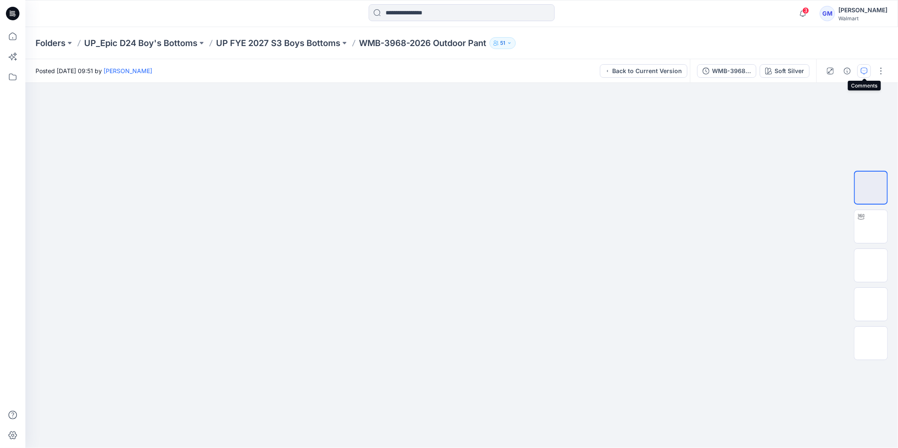
click at [864, 70] on icon "button" at bounding box center [864, 70] width 3 height 0
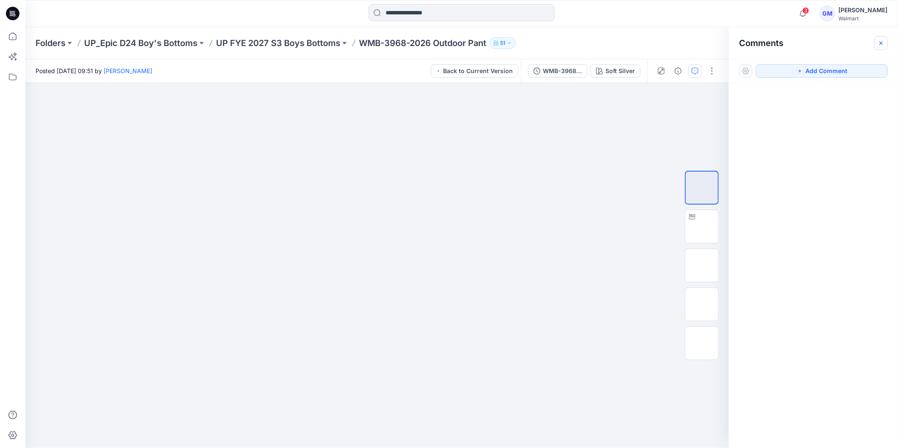
click at [882, 41] on icon "button" at bounding box center [881, 43] width 7 height 7
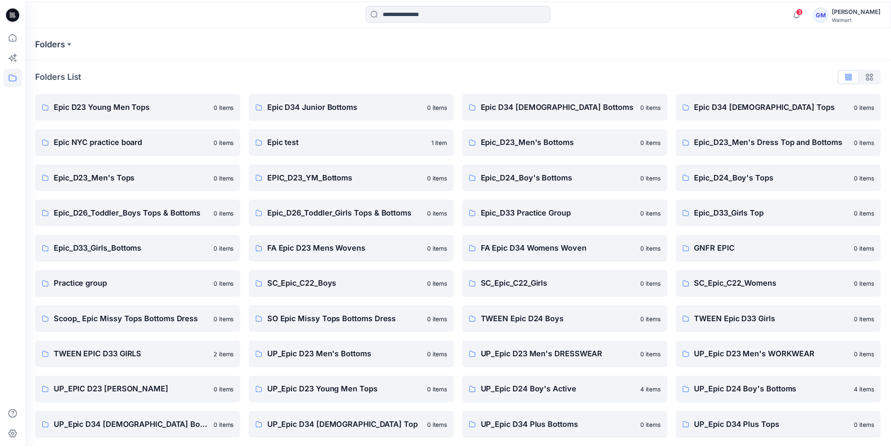
scroll to position [108, 0]
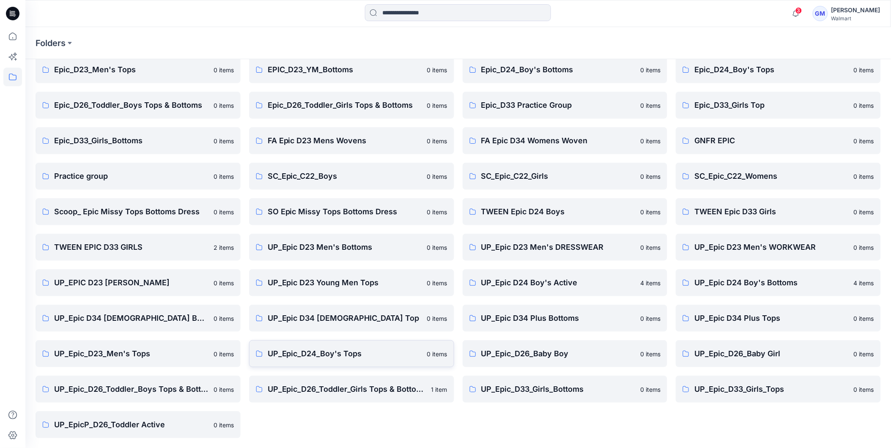
click at [307, 356] on p "UP_Epic_D24_Boy's Tops" at bounding box center [345, 354] width 154 height 12
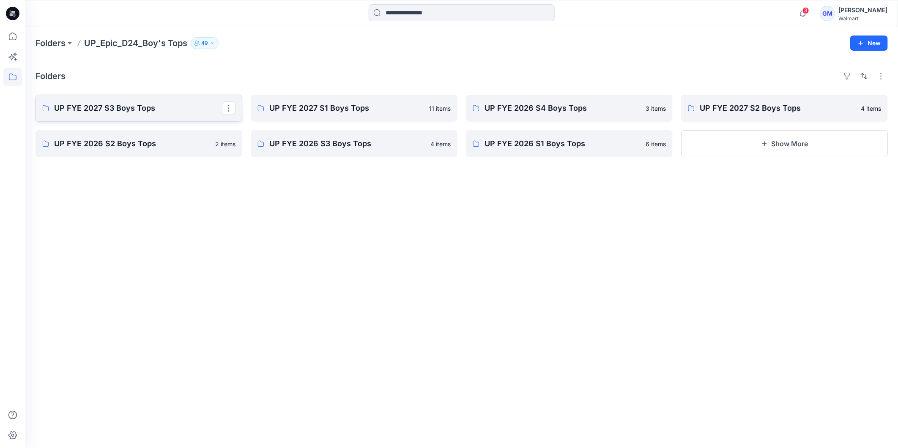
click at [103, 104] on p "UP FYE 2027 S3 Boys Tops" at bounding box center [138, 108] width 168 height 12
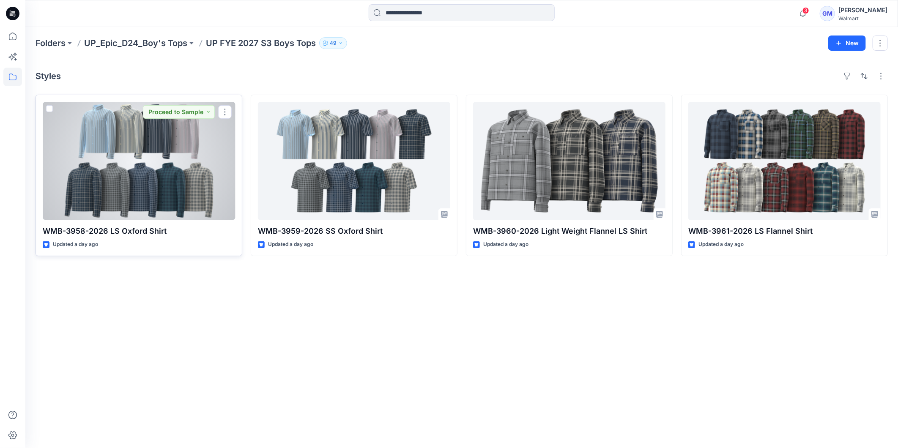
click at [130, 170] on div at bounding box center [139, 161] width 192 height 118
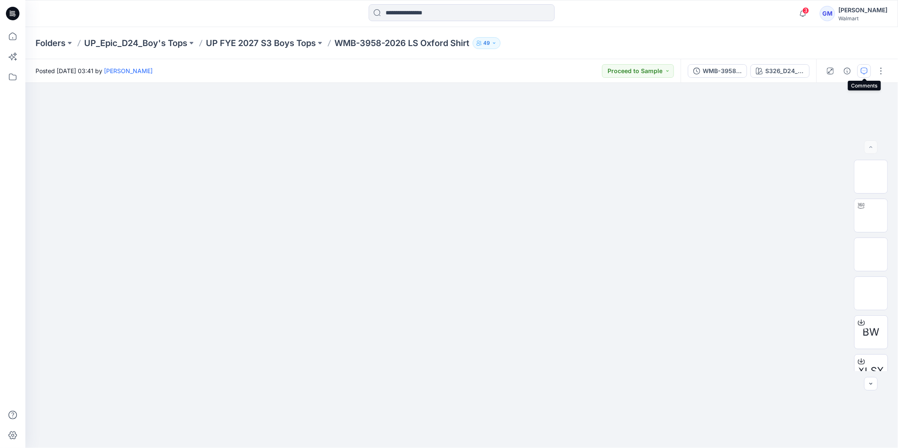
click at [864, 69] on icon "button" at bounding box center [864, 71] width 7 height 7
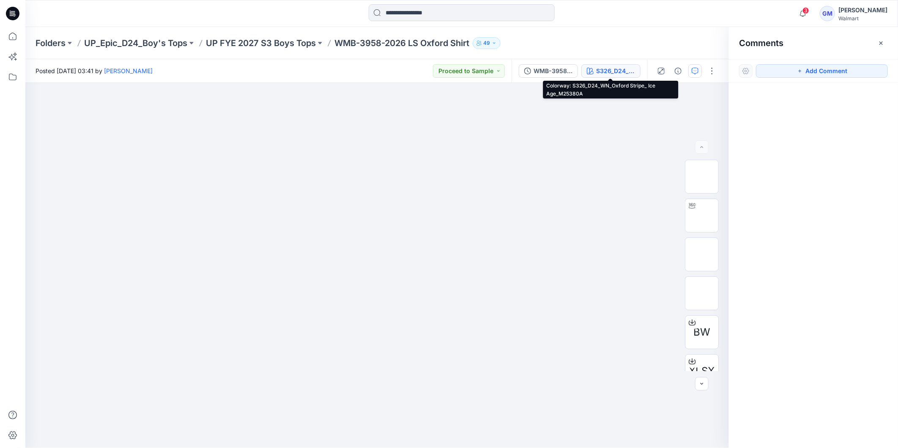
click at [598, 71] on div "S326_D24_WN_Oxford Stripe_ Ice Age_M25380A" at bounding box center [615, 70] width 39 height 9
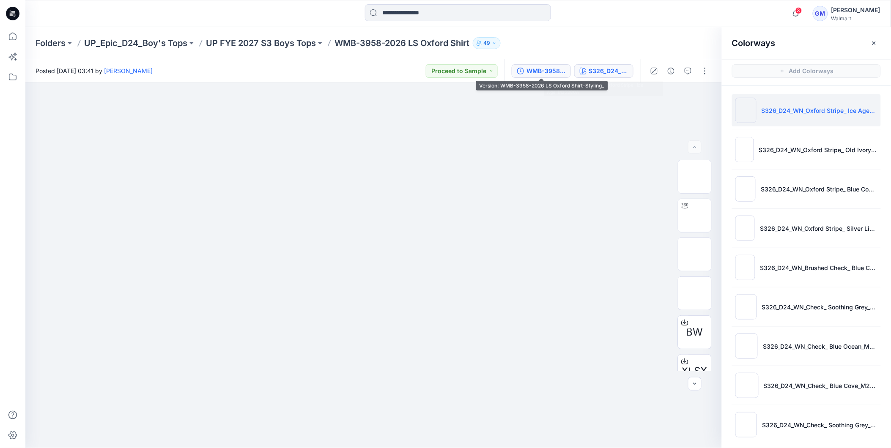
click at [535, 72] on div "WMB-3958-2026 LS Oxford Shirt-Styling_" at bounding box center [545, 70] width 39 height 9
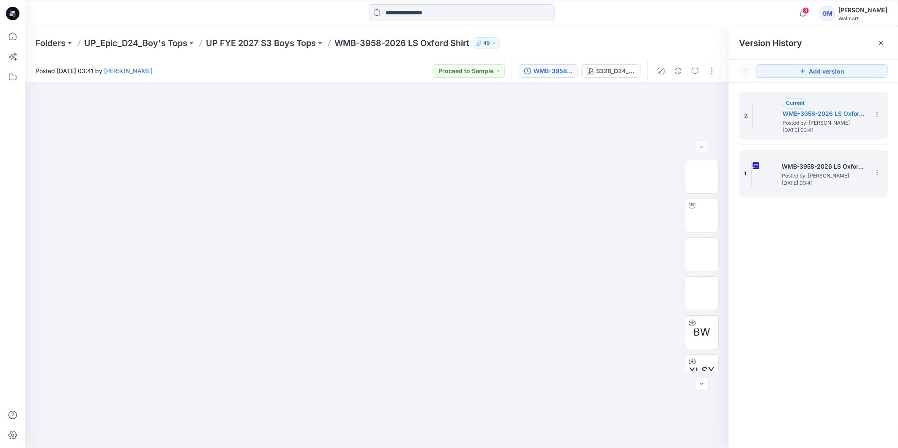
click at [803, 178] on span "Posted by: [PERSON_NAME]" at bounding box center [824, 176] width 85 height 8
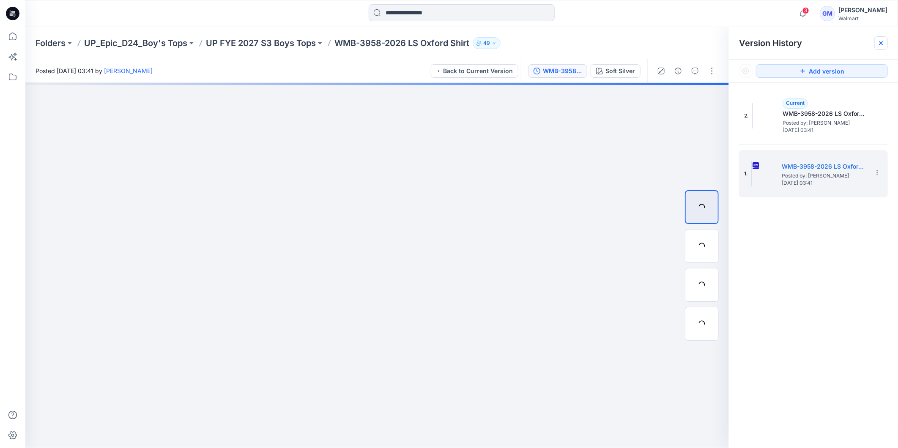
click at [885, 43] on icon at bounding box center [881, 43] width 7 height 7
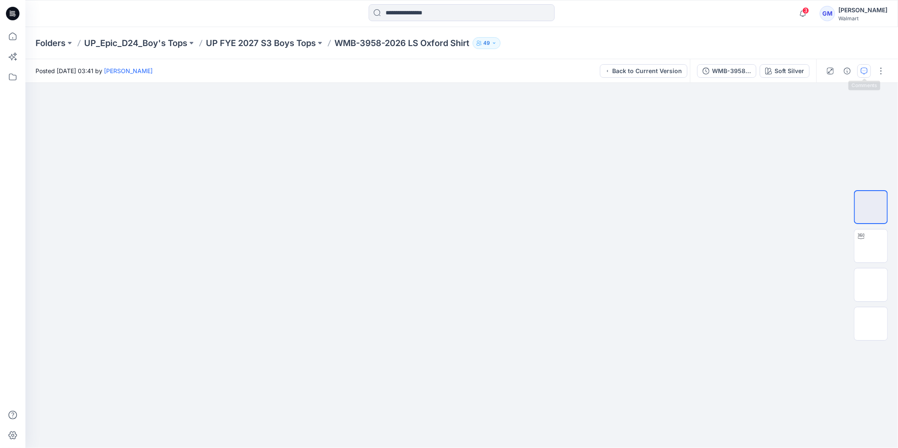
click at [865, 70] on icon "button" at bounding box center [864, 71] width 7 height 7
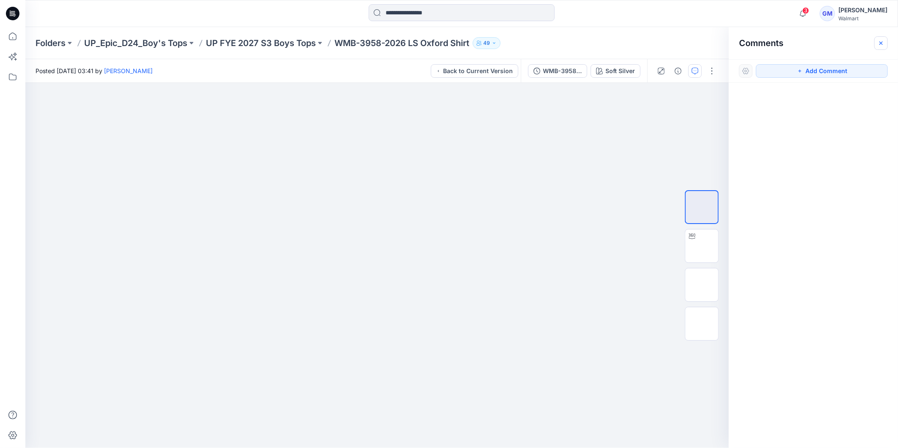
click at [884, 43] on icon "button" at bounding box center [881, 43] width 7 height 7
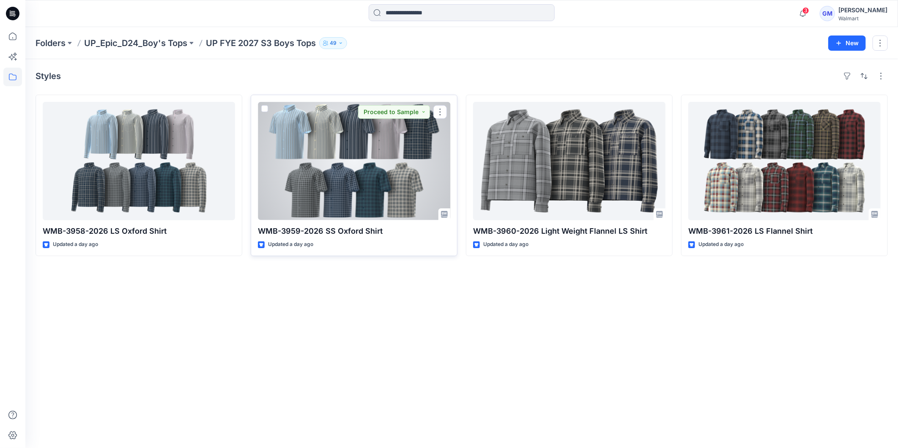
click at [332, 165] on div at bounding box center [354, 161] width 192 height 118
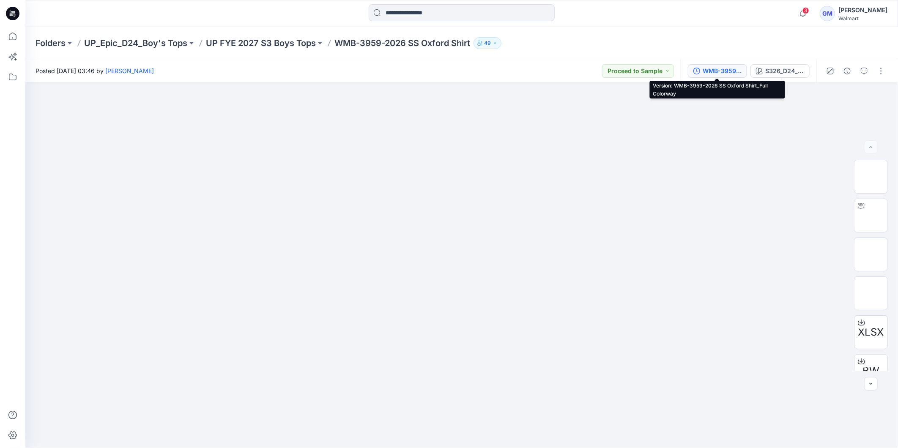
click at [717, 69] on div "WMB-3959-2026 SS Oxford Shirt_Full Colorway" at bounding box center [722, 70] width 39 height 9
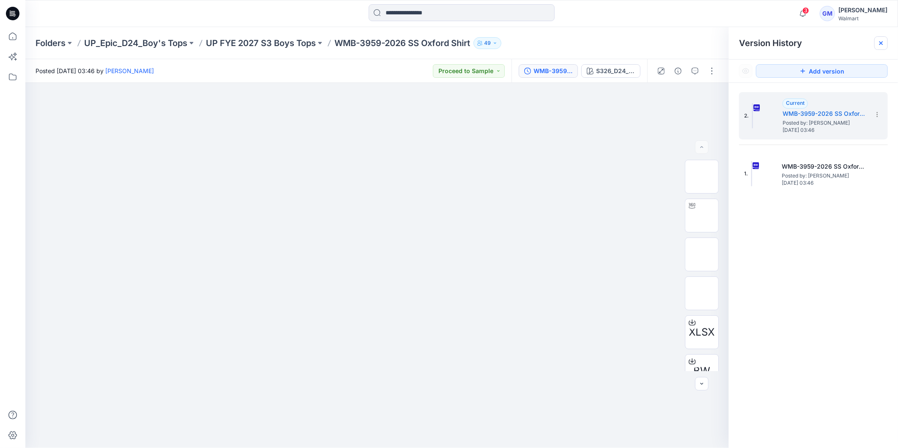
click at [880, 44] on icon at bounding box center [881, 42] width 3 height 3
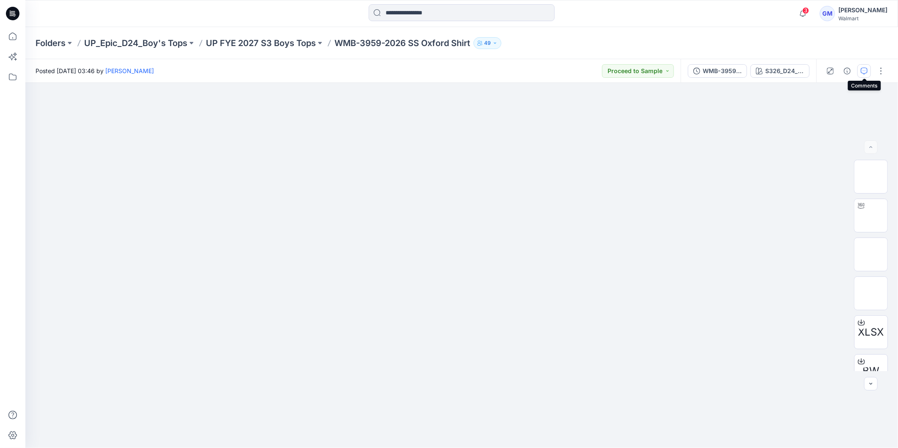
click at [864, 71] on icon "button" at bounding box center [864, 71] width 7 height 7
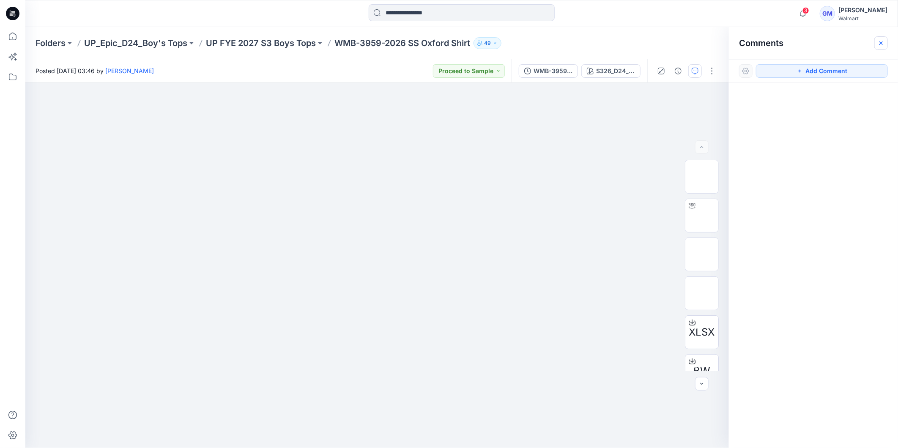
click at [877, 43] on button "button" at bounding box center [882, 43] width 14 height 14
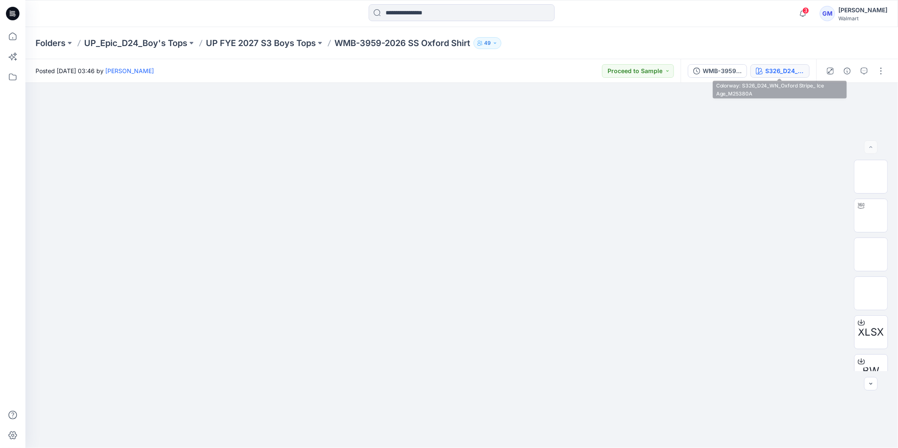
click at [788, 71] on div "S326_D24_WN_Oxford Stripe_ Ice Age_M25380A" at bounding box center [784, 70] width 39 height 9
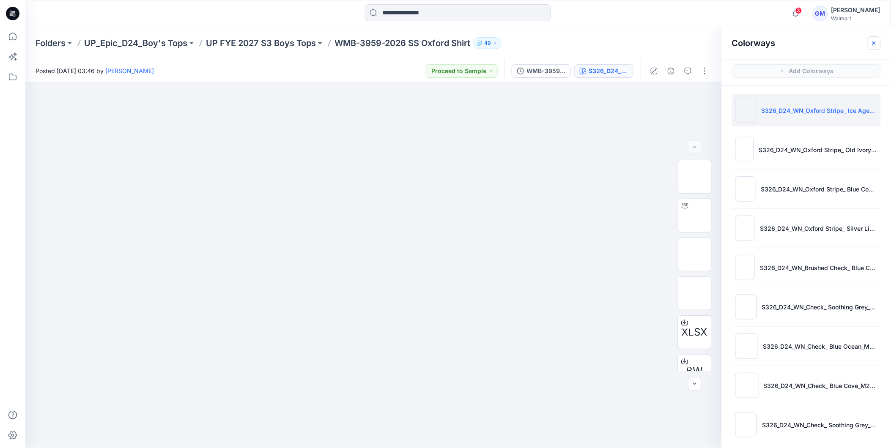
click at [877, 41] on icon "button" at bounding box center [874, 43] width 7 height 7
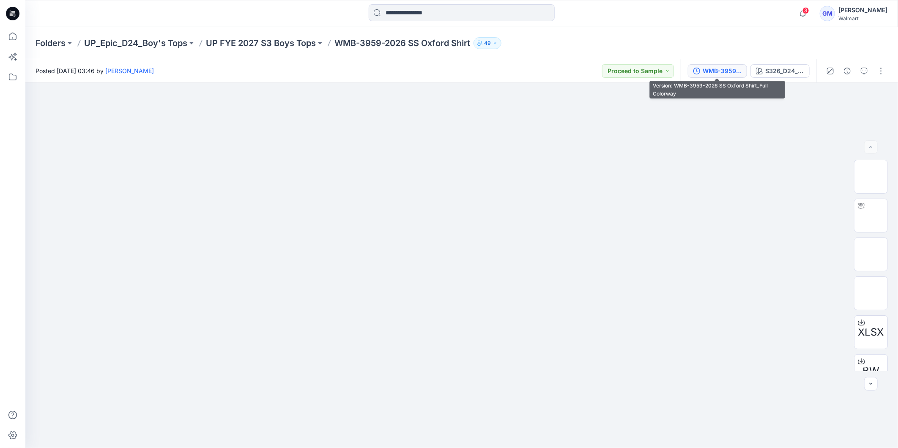
click at [719, 76] on button "WMB-3959-2026 SS Oxford Shirt_Full Colorway" at bounding box center [717, 71] width 59 height 14
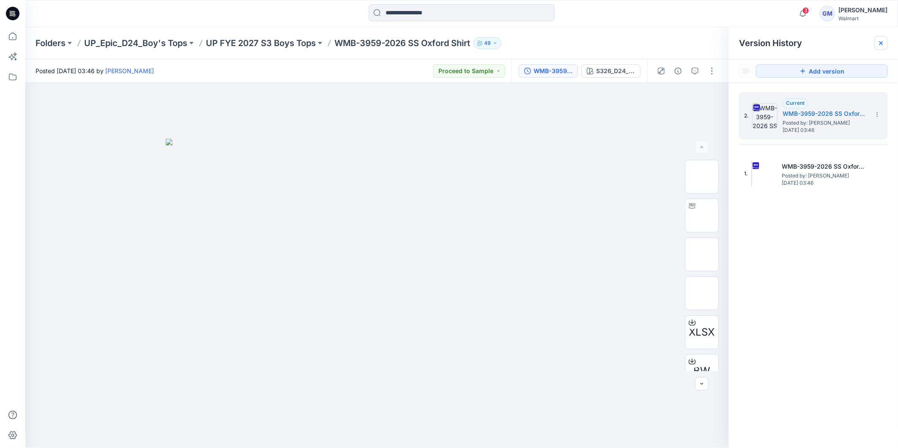
click at [880, 44] on icon at bounding box center [881, 43] width 7 height 7
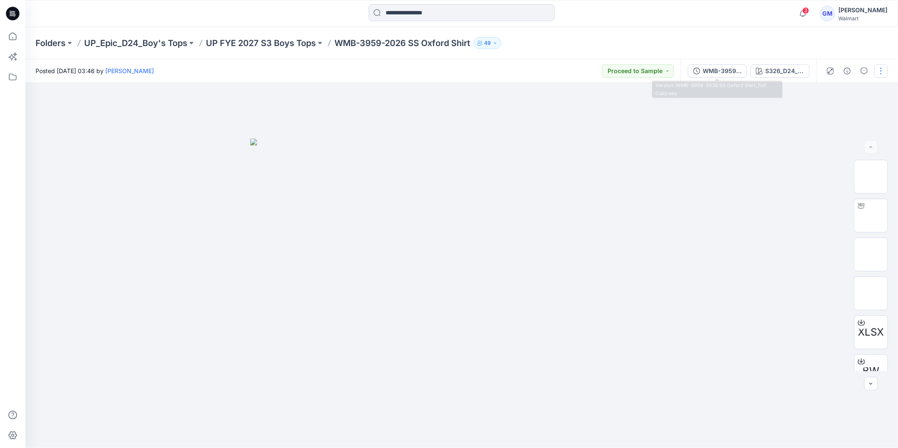
click at [716, 71] on div "WMB-3959-2026 SS Oxford Shirt_Full Colorway" at bounding box center [722, 70] width 39 height 9
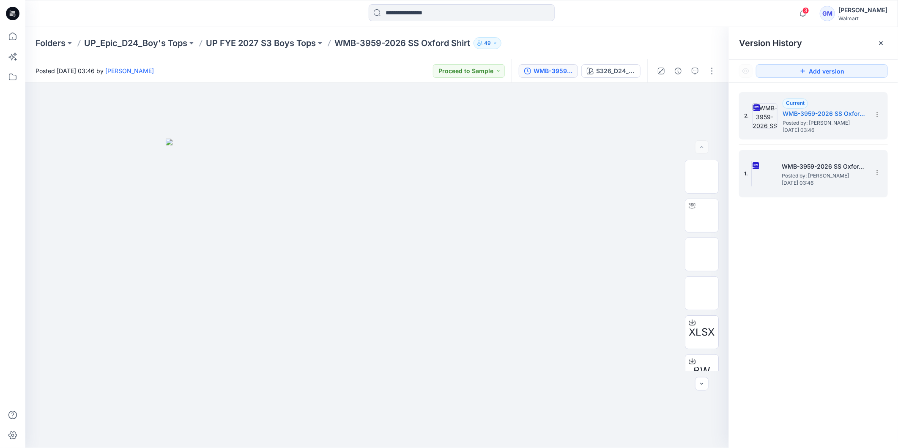
click at [809, 172] on span "Posted by: [PERSON_NAME]" at bounding box center [824, 176] width 85 height 8
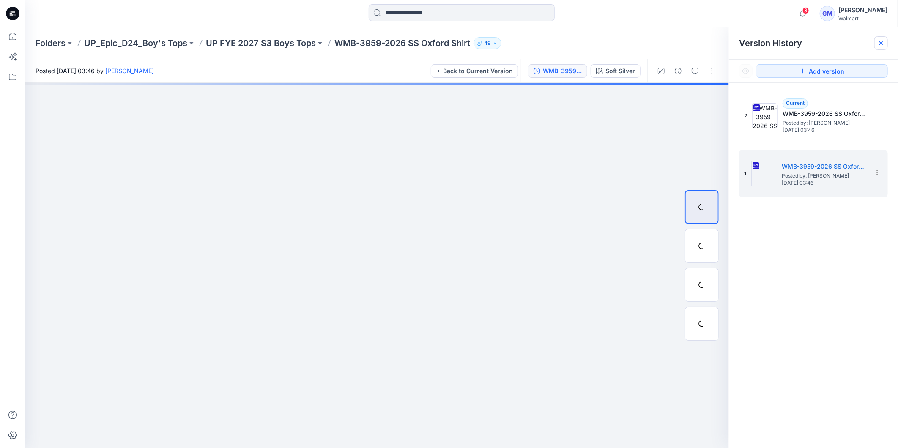
click at [881, 45] on icon at bounding box center [881, 43] width 7 height 7
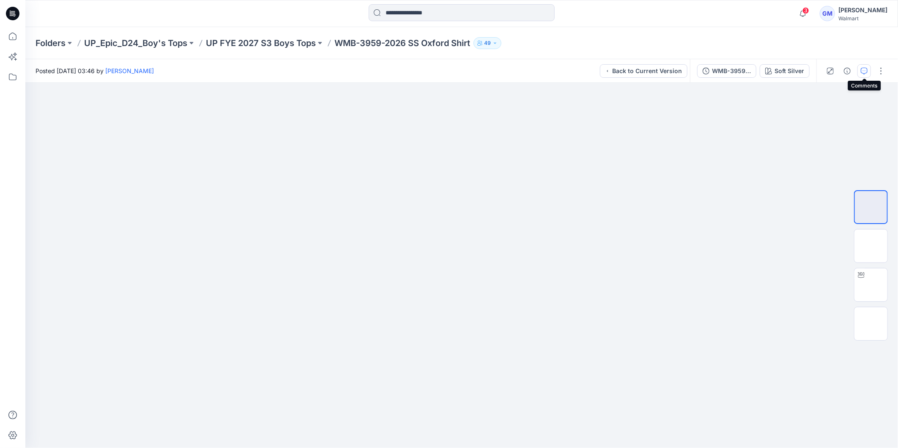
click at [862, 72] on icon "button" at bounding box center [864, 71] width 7 height 7
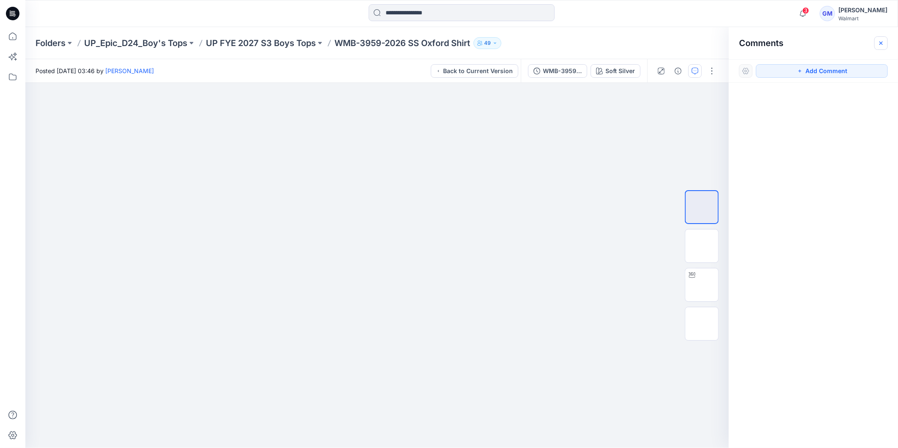
click at [884, 43] on icon "button" at bounding box center [881, 43] width 7 height 7
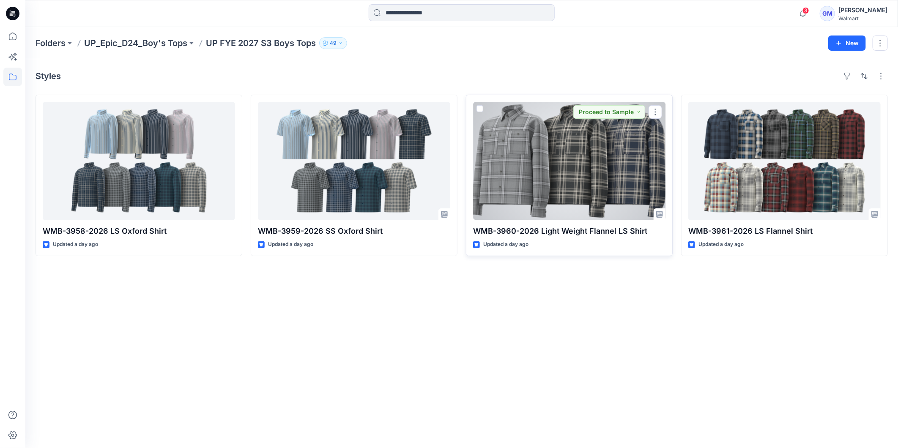
click at [563, 157] on div at bounding box center [569, 161] width 192 height 118
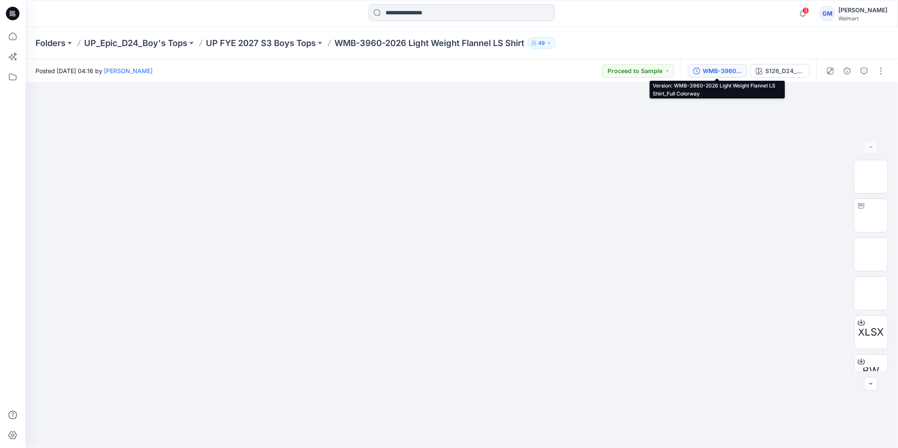
click at [711, 70] on div "WMB-3960-2026 Light Weight Flannel LS Shirt_Full Colorway" at bounding box center [722, 70] width 39 height 9
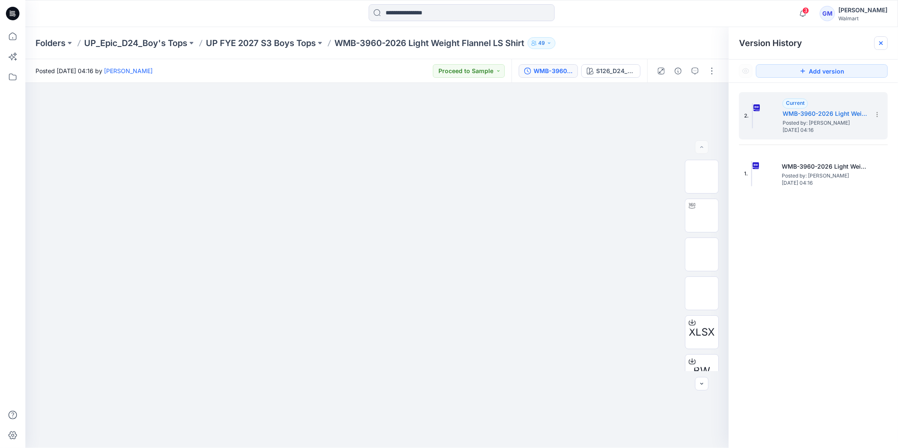
click at [880, 43] on icon at bounding box center [881, 43] width 7 height 7
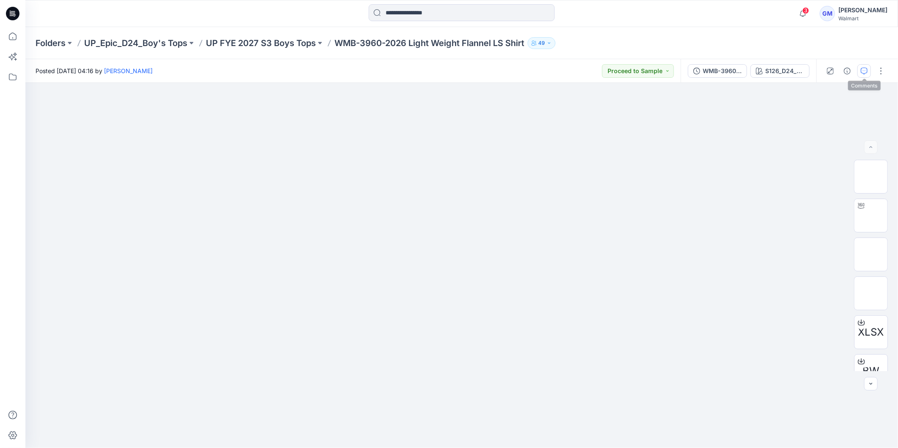
click at [864, 71] on icon "button" at bounding box center [864, 71] width 7 height 7
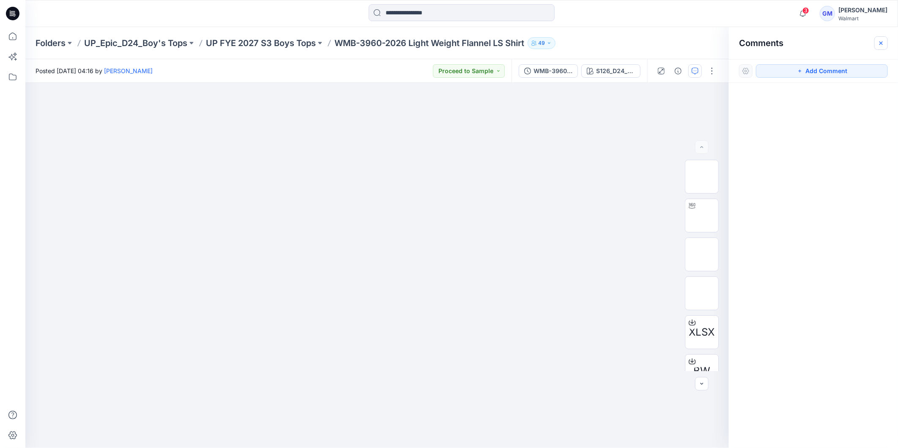
click at [881, 42] on icon "button" at bounding box center [881, 43] width 7 height 7
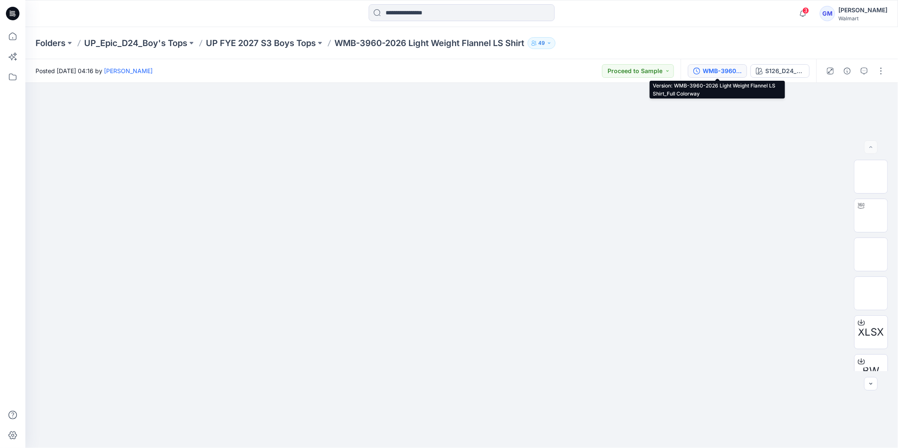
click at [729, 70] on div "WMB-3960-2026 Light Weight Flannel LS Shirt_Full Colorway" at bounding box center [722, 70] width 39 height 9
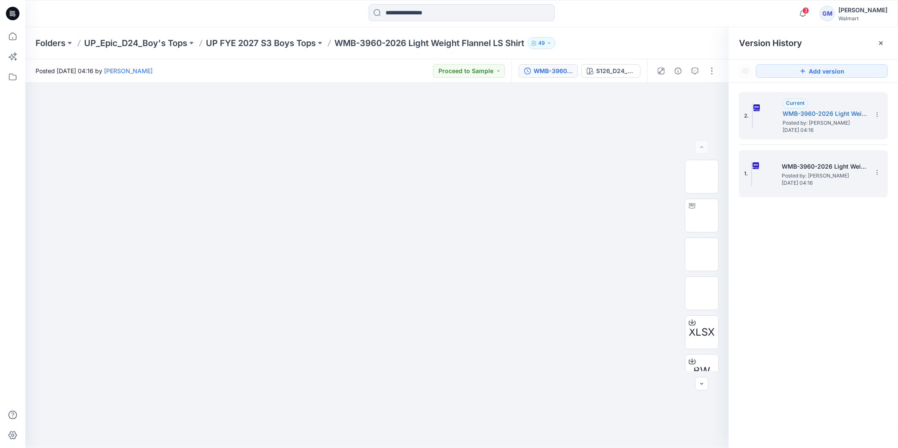
click at [817, 167] on h5 "WMB-3960-2026 Light Weight Flannel LS Shirt_Soft Silver" at bounding box center [824, 167] width 85 height 10
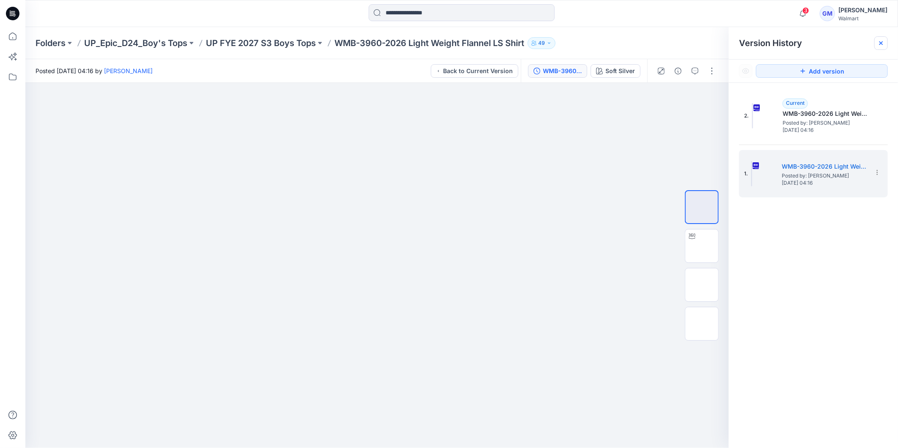
click at [881, 43] on icon at bounding box center [881, 42] width 3 height 3
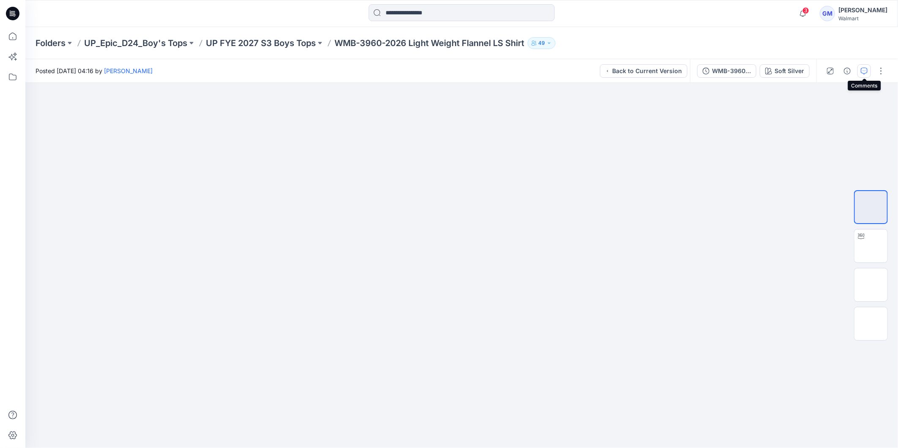
click at [864, 72] on icon "button" at bounding box center [864, 71] width 7 height 7
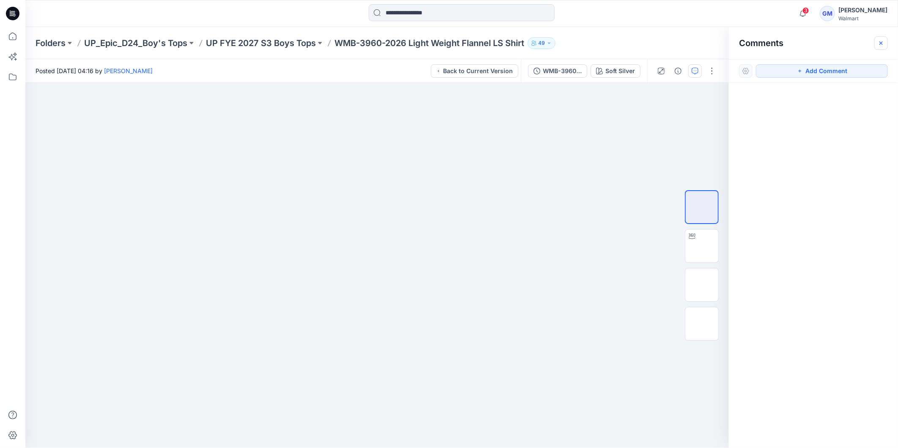
click at [880, 39] on button "button" at bounding box center [882, 43] width 14 height 14
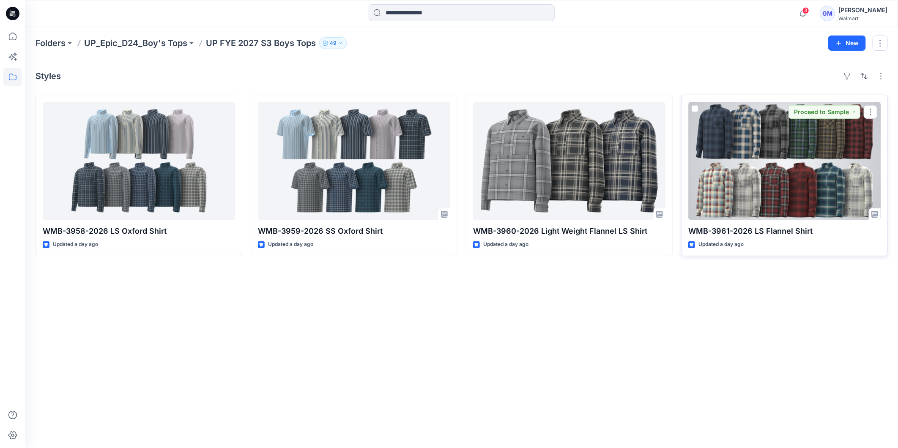
click at [751, 164] on div at bounding box center [784, 161] width 192 height 118
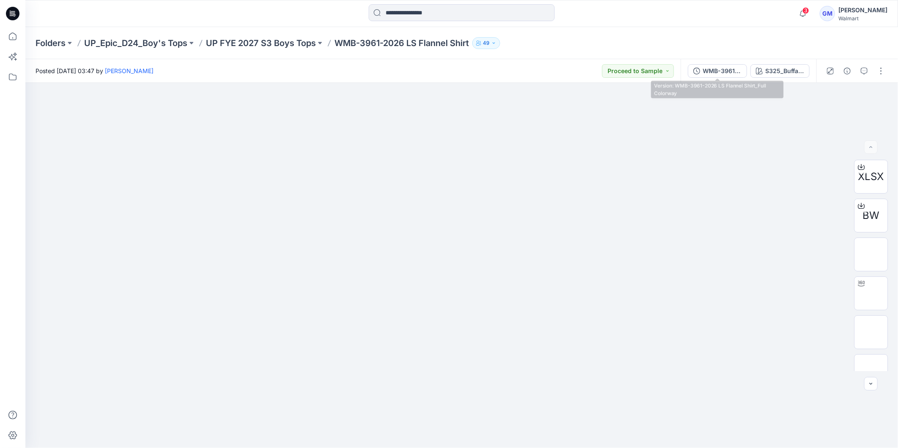
click at [719, 70] on div "WMB-3961-2026 LS Flannel Shirt_Full Colorway" at bounding box center [722, 70] width 39 height 9
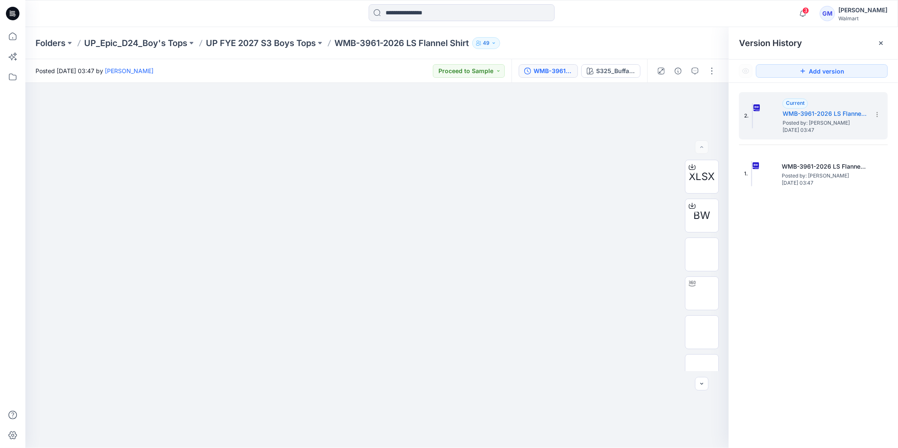
drag, startPoint x: 884, startPoint y: 44, endPoint x: 886, endPoint y: 57, distance: 13.2
click at [885, 44] on icon at bounding box center [881, 43] width 7 height 7
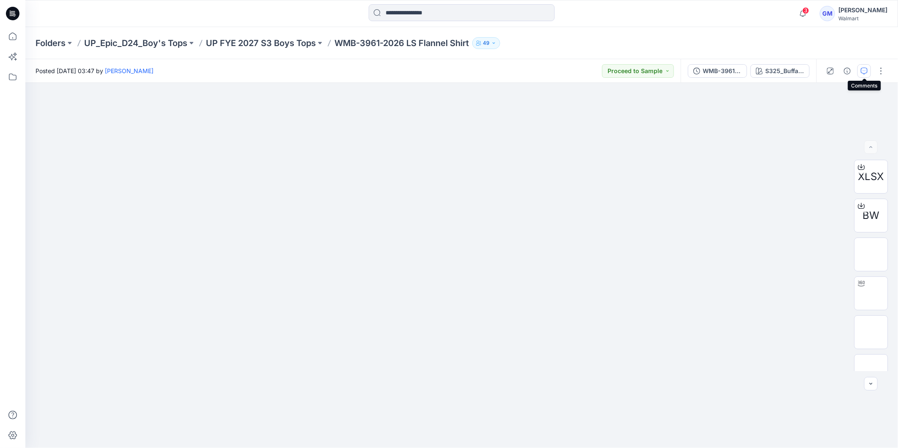
click at [869, 69] on button "button" at bounding box center [865, 71] width 14 height 14
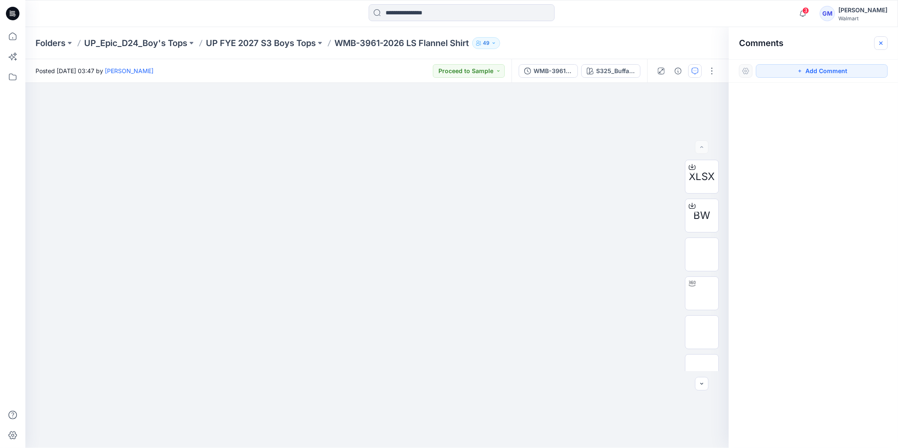
click at [881, 41] on icon "button" at bounding box center [881, 43] width 7 height 7
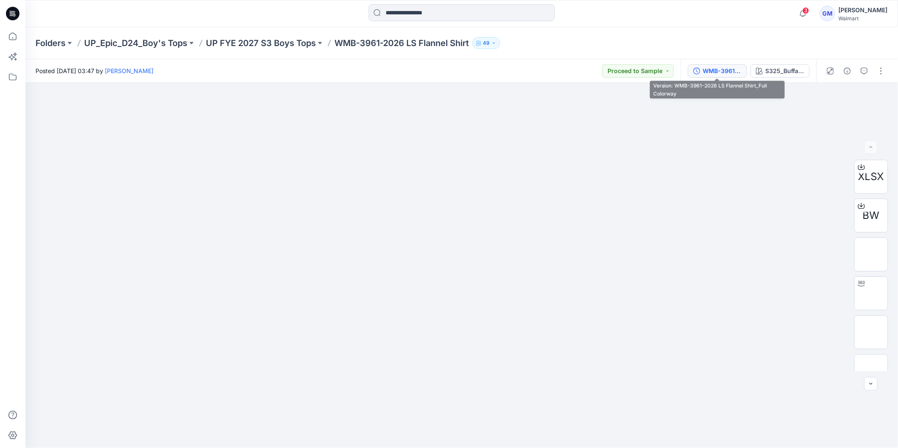
click at [720, 73] on div "WMB-3961-2026 LS Flannel Shirt_Full Colorway" at bounding box center [722, 70] width 39 height 9
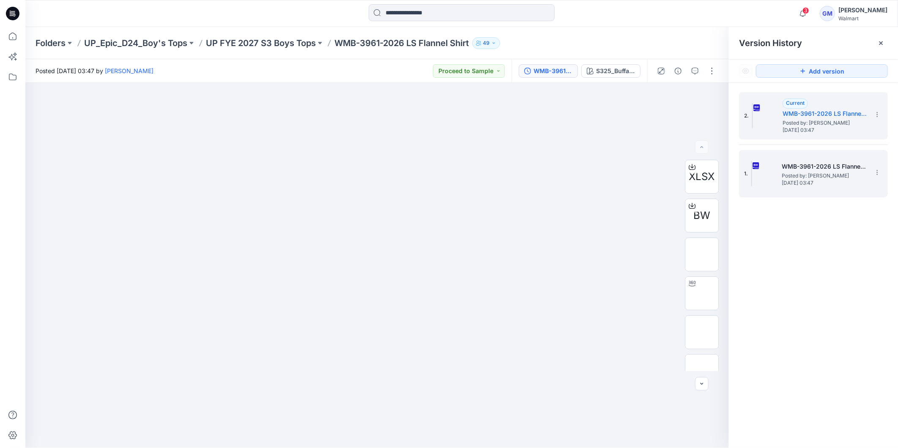
click at [818, 177] on span "Posted by: [PERSON_NAME]" at bounding box center [824, 176] width 85 height 8
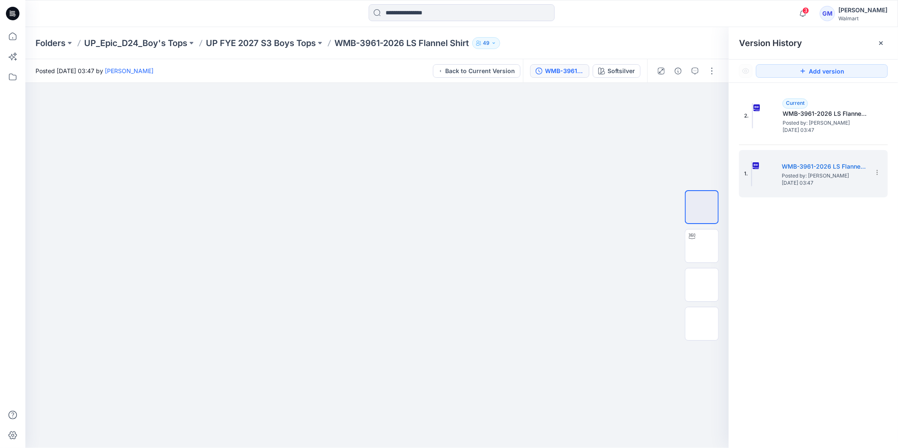
click at [879, 47] on div at bounding box center [882, 43] width 14 height 14
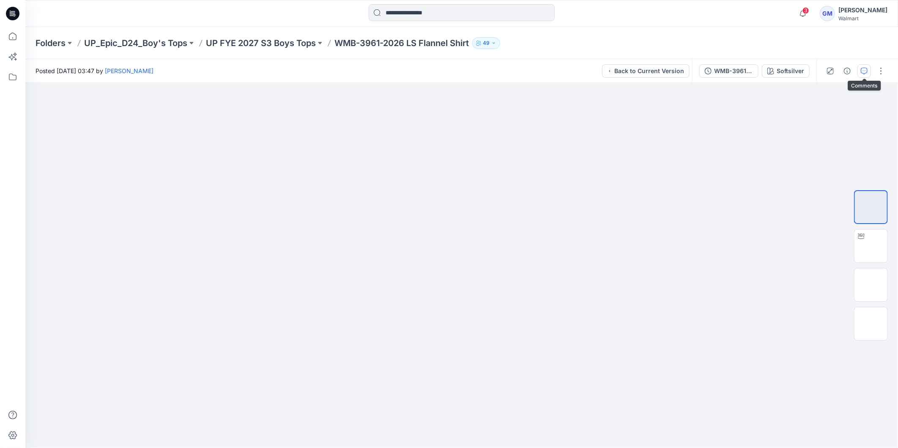
click at [864, 69] on icon "button" at bounding box center [864, 71] width 7 height 7
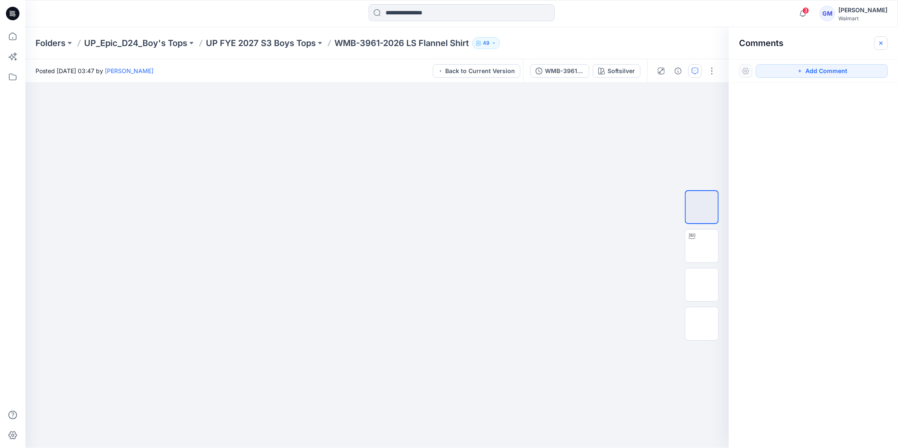
click at [883, 44] on icon "button" at bounding box center [881, 42] width 3 height 3
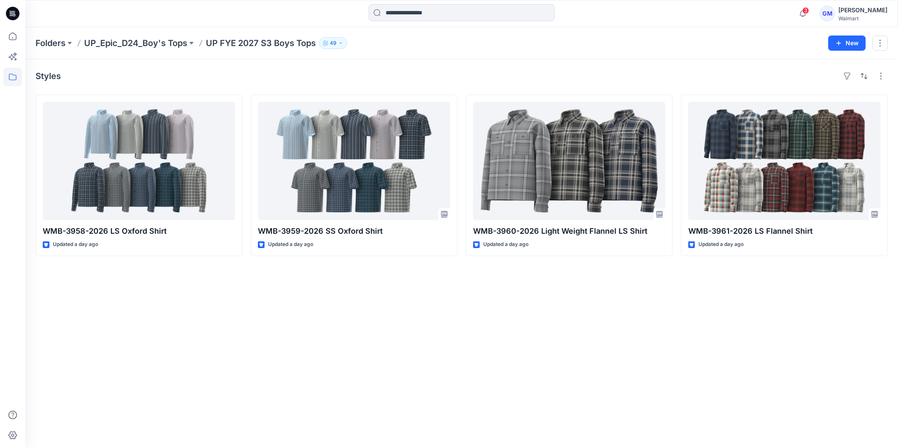
click at [13, 14] on icon at bounding box center [13, 14] width 3 height 0
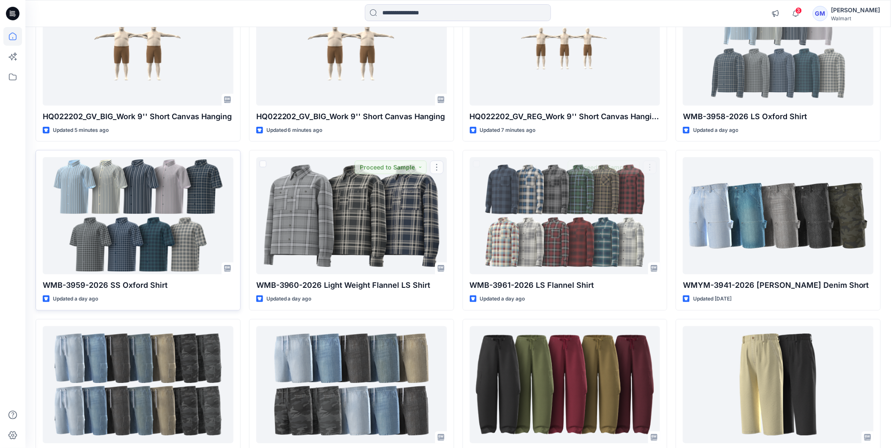
scroll to position [141, 0]
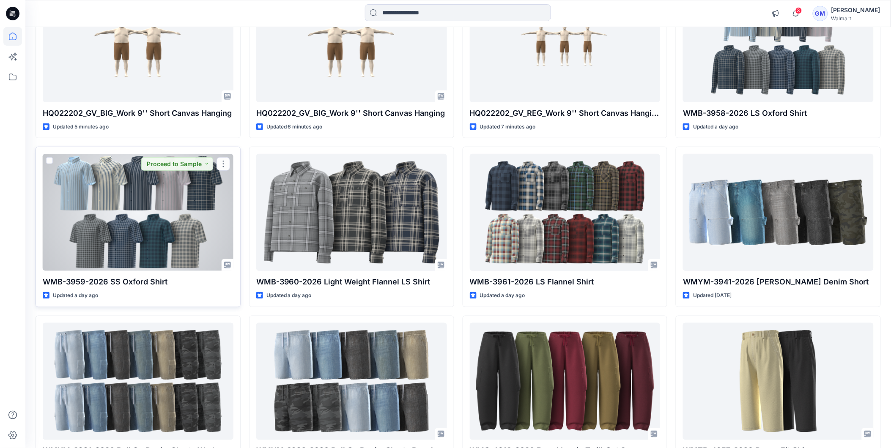
click at [80, 229] on div at bounding box center [138, 212] width 191 height 117
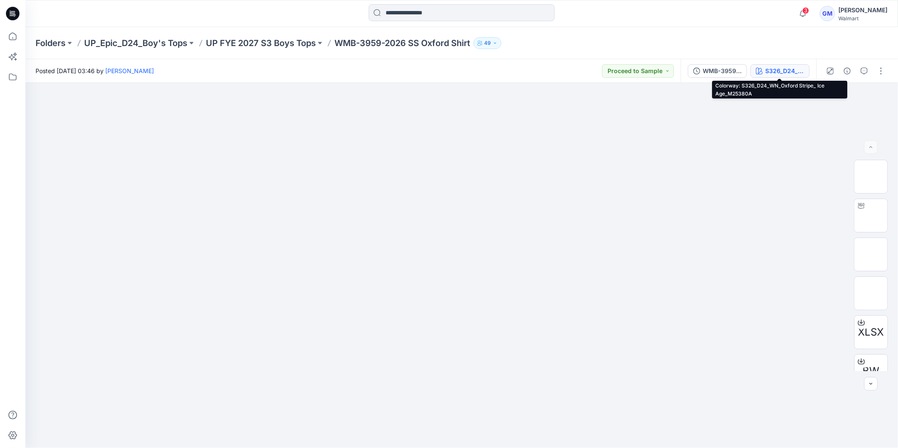
click at [768, 73] on div "S326_D24_WN_Oxford Stripe_ Ice Age_M25380A" at bounding box center [784, 70] width 39 height 9
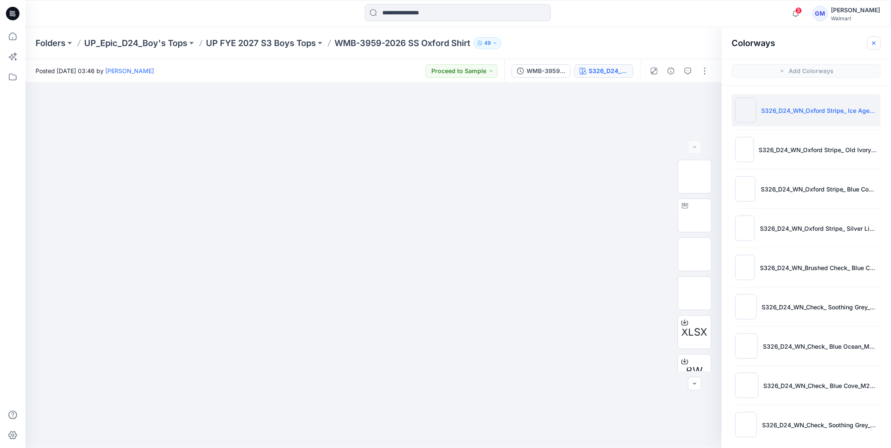
click at [875, 44] on icon "button" at bounding box center [874, 43] width 7 height 7
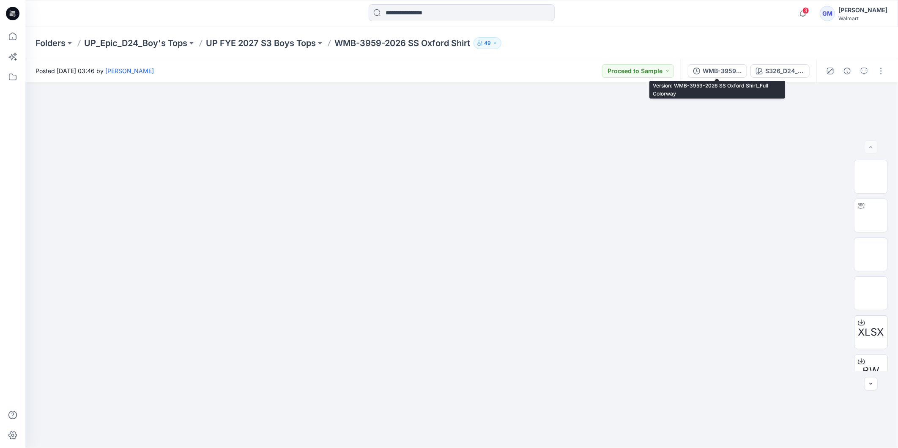
drag, startPoint x: 700, startPoint y: 72, endPoint x: 705, endPoint y: 77, distance: 6.6
click at [701, 73] on button "WMB-3959-2026 SS Oxford Shirt_Full Colorway" at bounding box center [717, 71] width 59 height 14
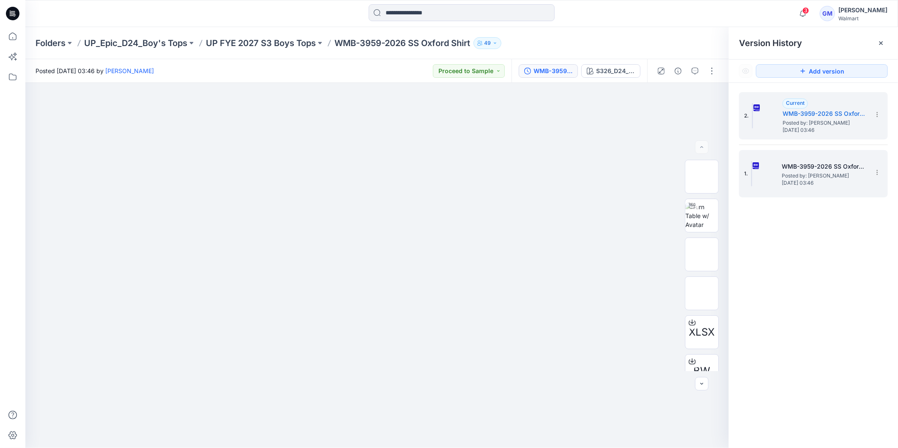
click at [811, 170] on h5 "WMB-3959-2026 SS Oxford Shirt_Soft Silver" at bounding box center [824, 167] width 85 height 10
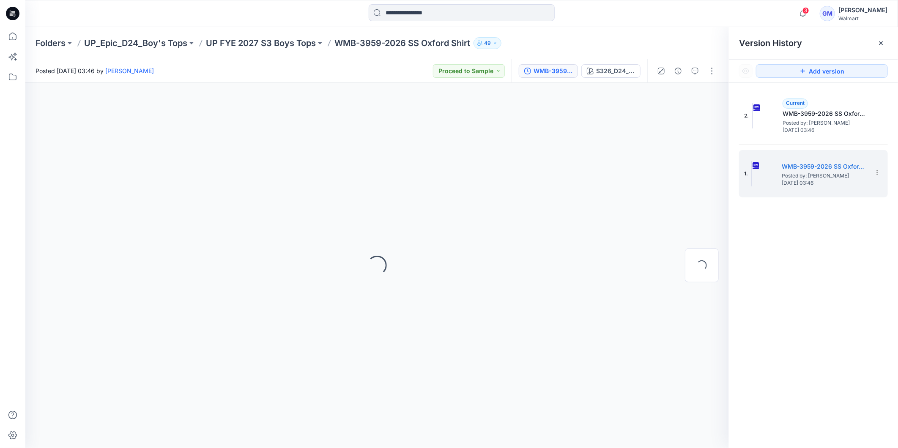
click at [878, 46] on div at bounding box center [882, 43] width 14 height 14
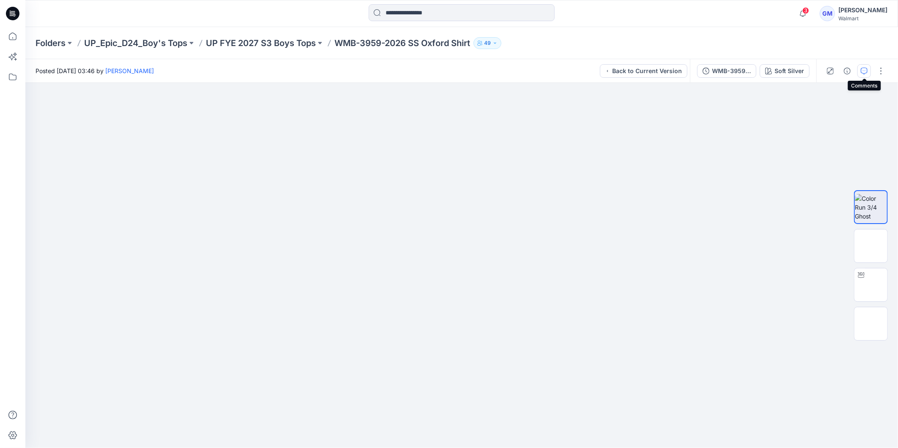
click at [865, 74] on icon "button" at bounding box center [864, 71] width 7 height 7
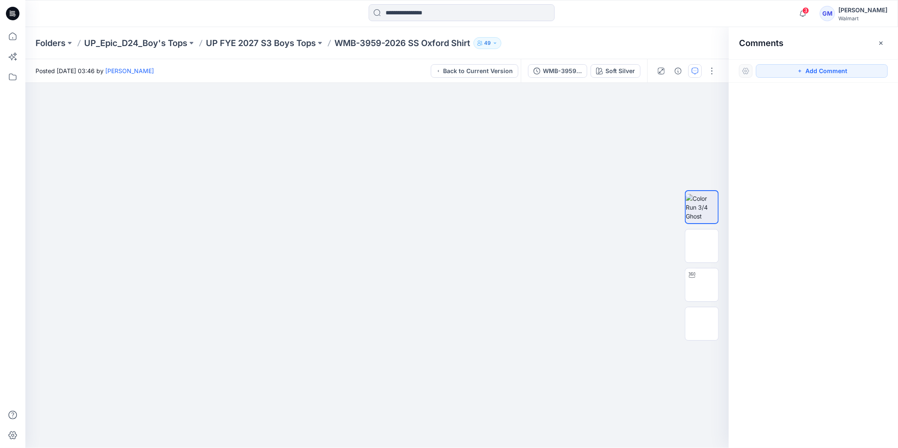
click at [881, 45] on icon "button" at bounding box center [881, 43] width 7 height 7
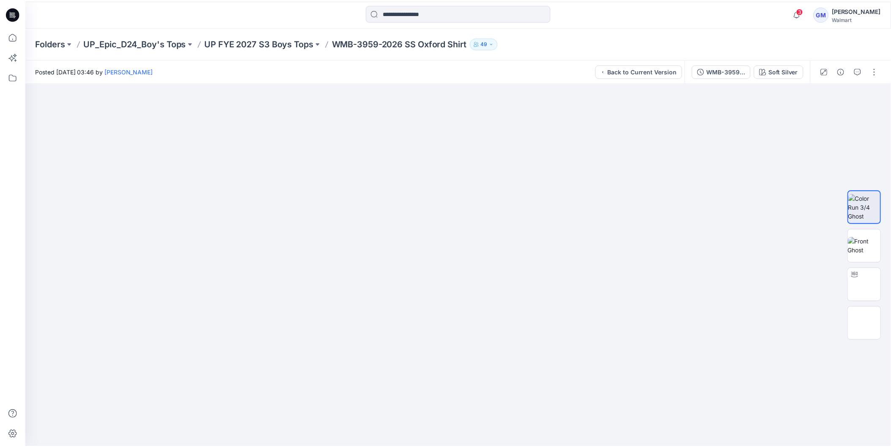
scroll to position [141, 0]
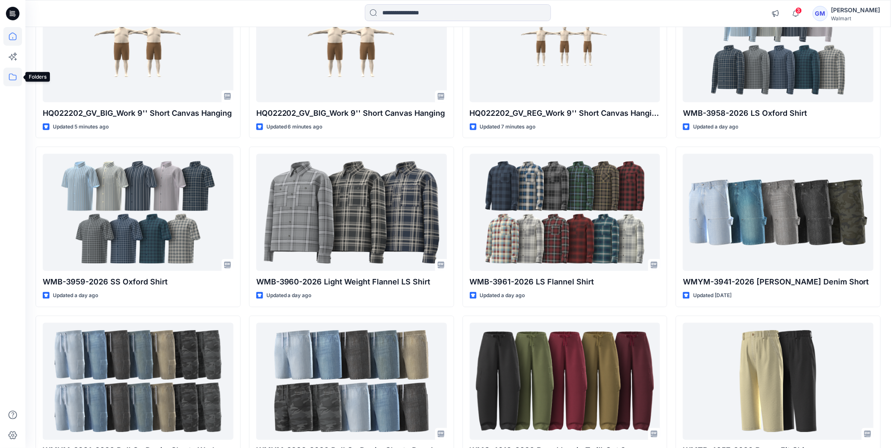
click at [16, 74] on icon at bounding box center [12, 77] width 19 height 19
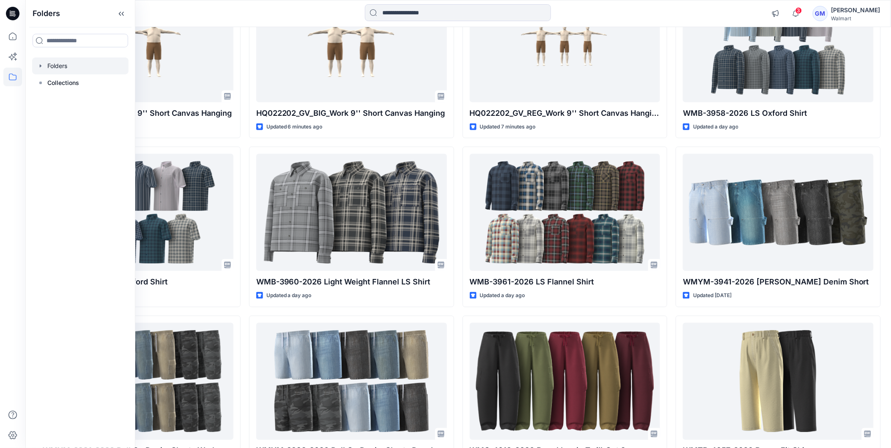
click at [44, 68] on div at bounding box center [80, 66] width 96 height 17
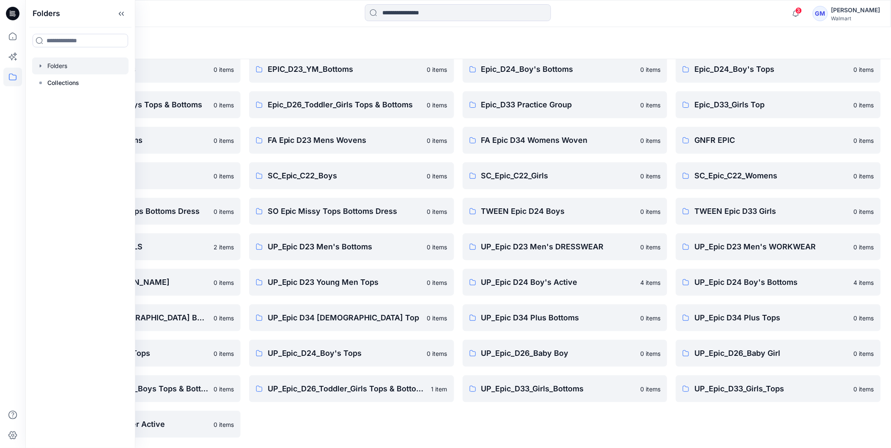
scroll to position [108, 0]
click at [452, 429] on div "Epic D34 Junior Bottoms 0 items Epic test 1 item EPIC_D23_YM_Bottoms 0 items Ep…" at bounding box center [351, 211] width 205 height 453
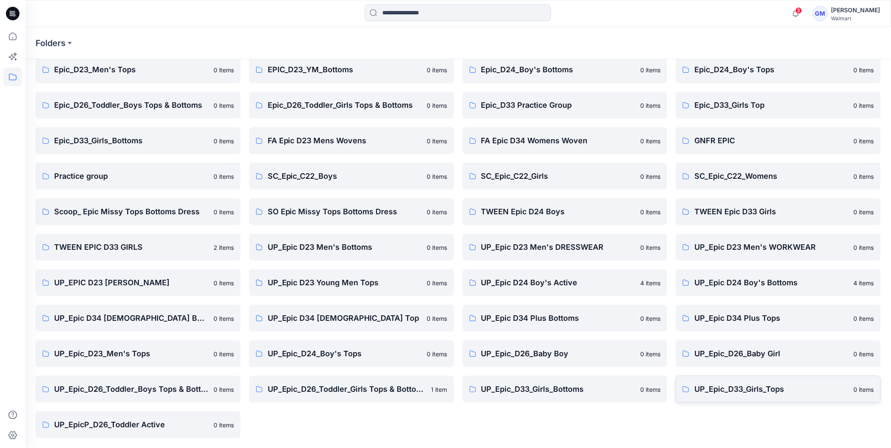
click at [736, 389] on p "UP_Epic_D33_Girls_Tops" at bounding box center [771, 390] width 154 height 12
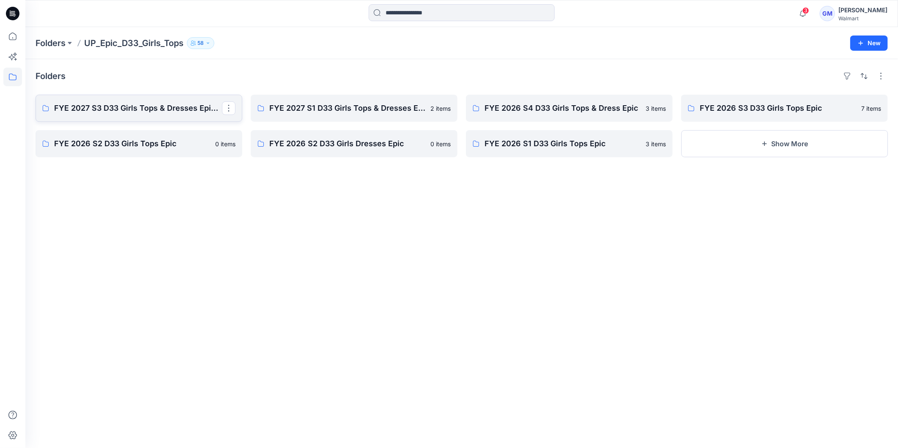
click at [99, 107] on p "FYE 2027 S3 D33 Girls Tops & Dresses Epic Design" at bounding box center [138, 108] width 168 height 12
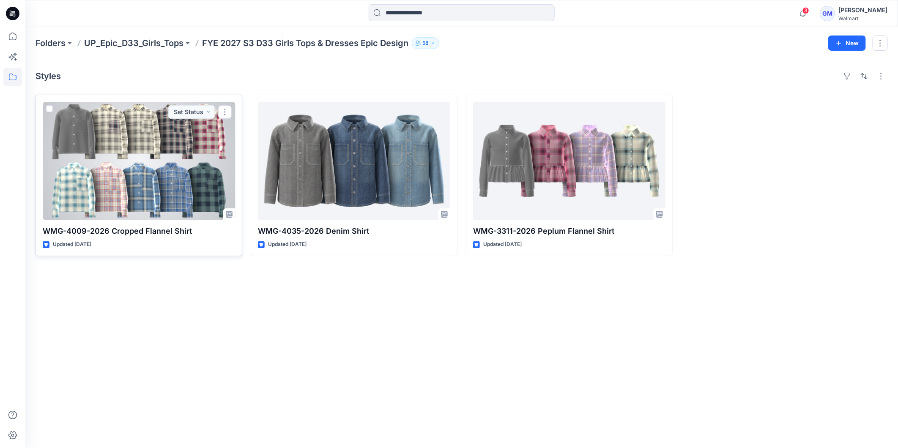
click at [137, 178] on div at bounding box center [139, 161] width 192 height 118
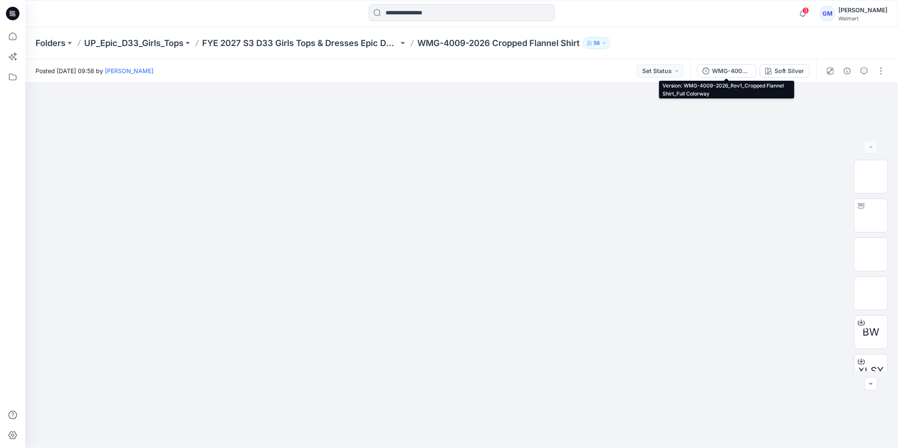
click at [720, 69] on div "WMG-4009-2026_Rev1_Cropped Flannel Shirt_Full Colorway" at bounding box center [731, 70] width 39 height 9
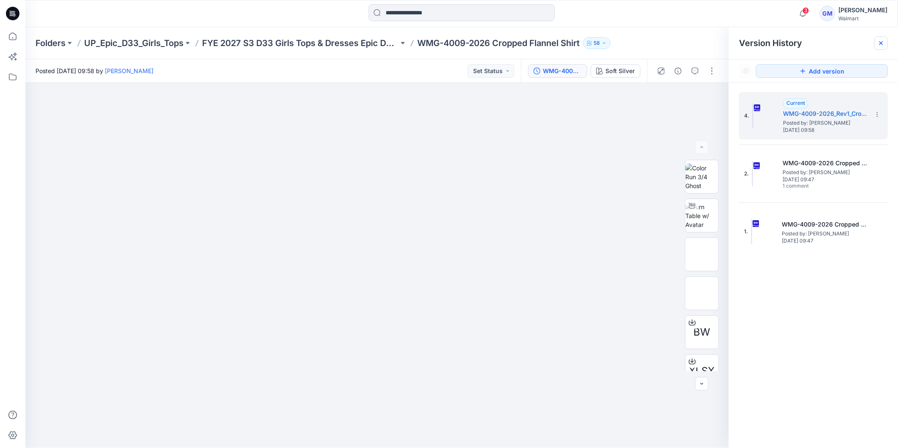
click at [881, 43] on icon at bounding box center [881, 42] width 3 height 3
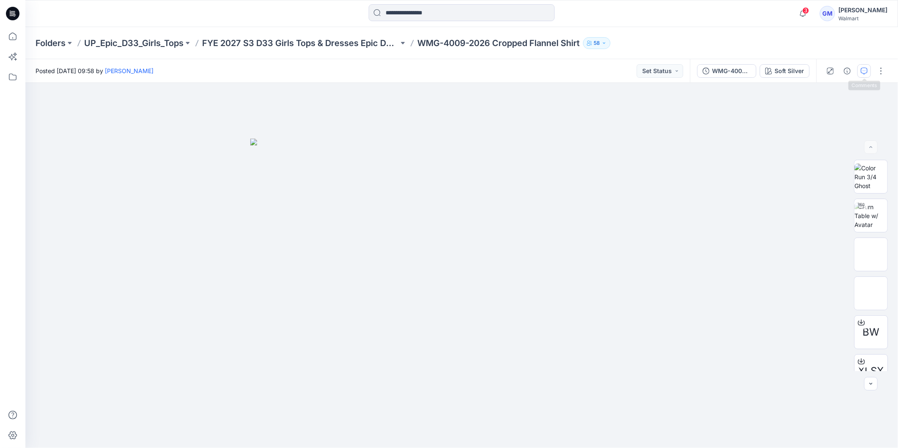
click at [867, 71] on icon "button" at bounding box center [864, 71] width 7 height 7
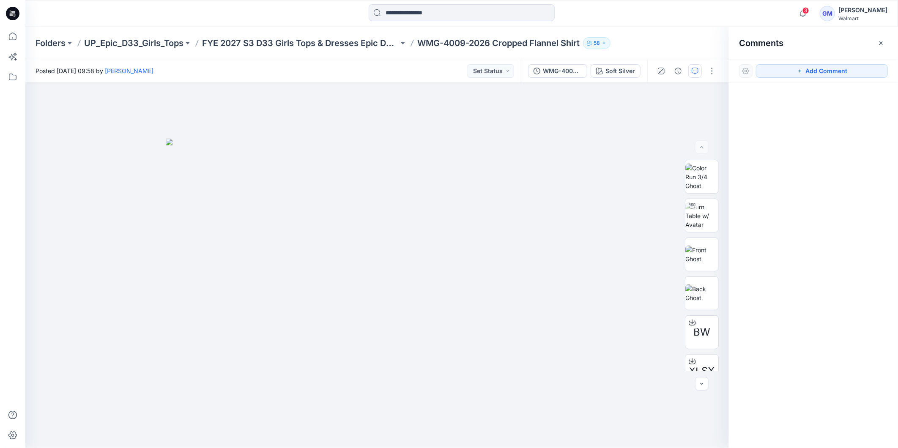
drag, startPoint x: 881, startPoint y: 43, endPoint x: 849, endPoint y: 63, distance: 37.4
click at [881, 42] on icon "button" at bounding box center [881, 43] width 7 height 7
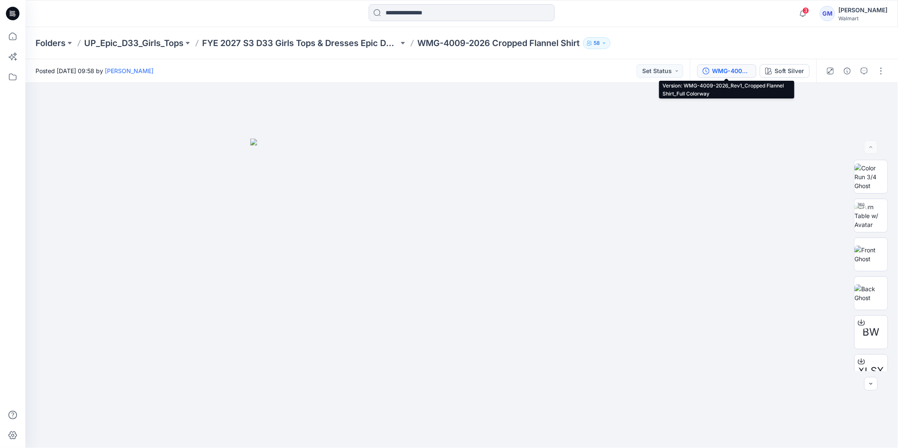
click at [730, 71] on div "WMG-4009-2026_Rev1_Cropped Flannel Shirt_Full Colorway" at bounding box center [731, 70] width 39 height 9
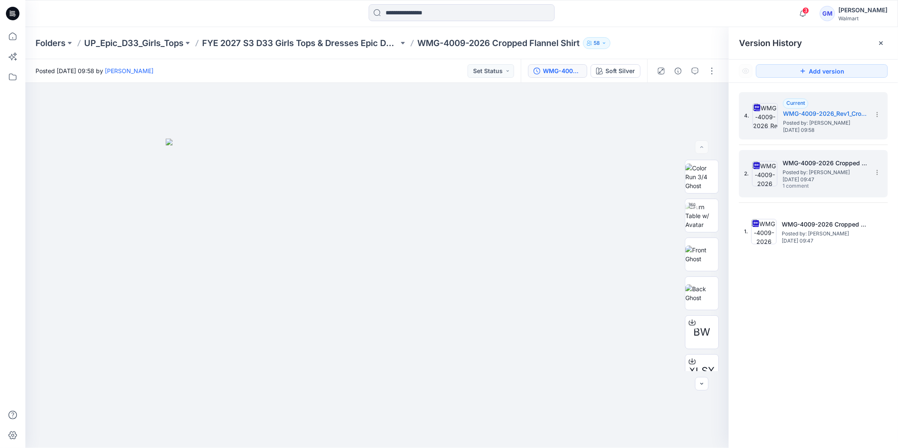
click at [826, 177] on span "Thursday, September 18, 2025 09:47" at bounding box center [825, 180] width 85 height 6
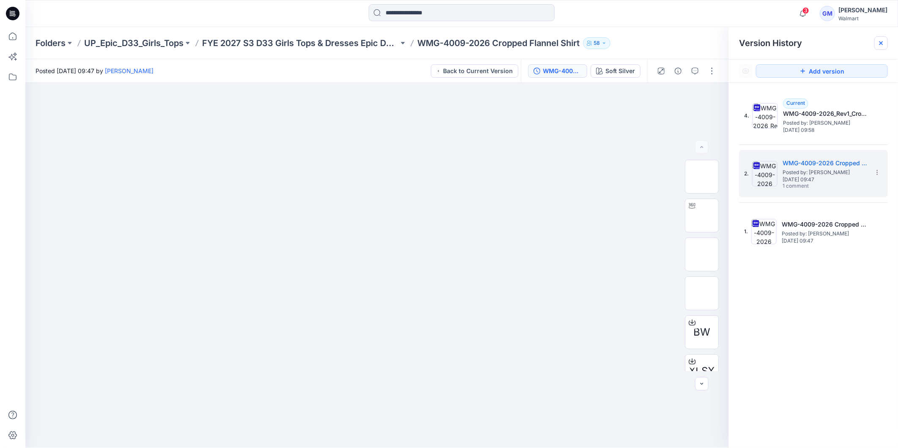
click at [882, 42] on icon at bounding box center [881, 42] width 3 height 3
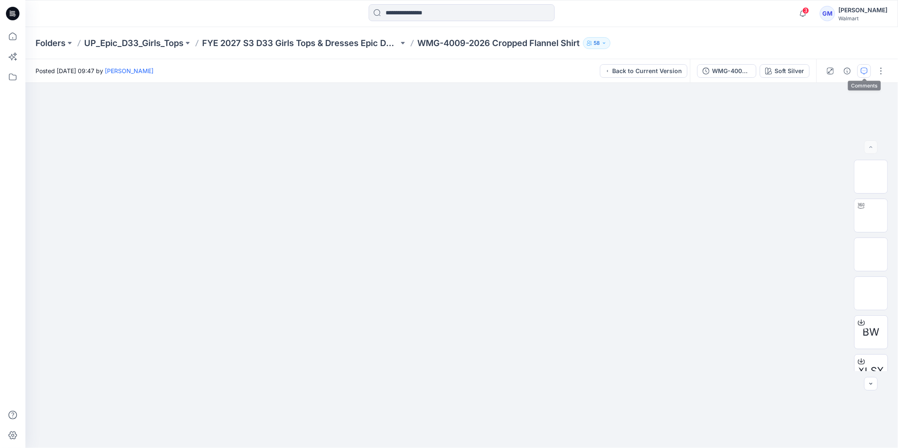
click at [865, 69] on icon "button" at bounding box center [864, 71] width 7 height 7
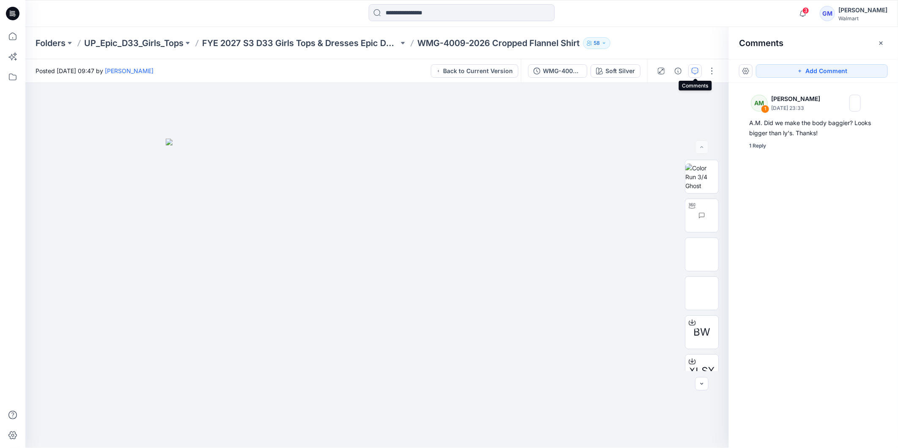
click at [696, 72] on icon "button" at bounding box center [695, 71] width 7 height 7
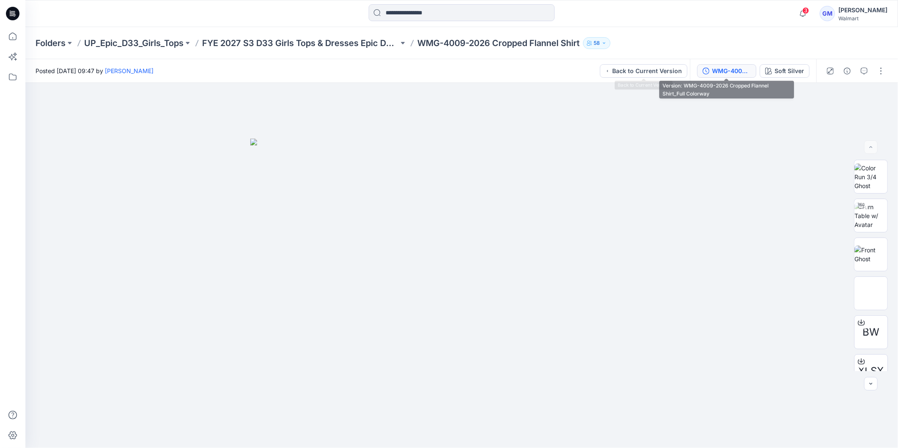
click at [726, 71] on div "WMG-4009-2026 Cropped Flannel Shirt_Full Colorway" at bounding box center [731, 70] width 39 height 9
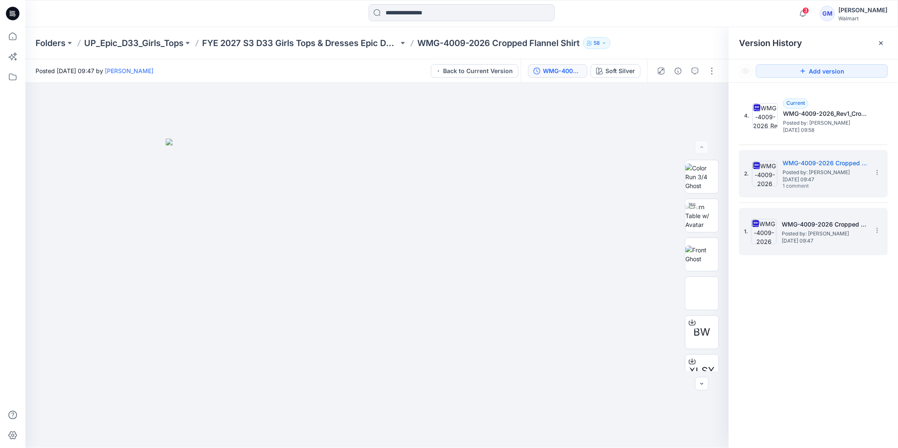
click at [822, 251] on div "1. WMG-4009-2026 Cropped Flannel Shirt_Soft Silver Posted by: Gayan Mahawithana…" at bounding box center [807, 231] width 127 height 41
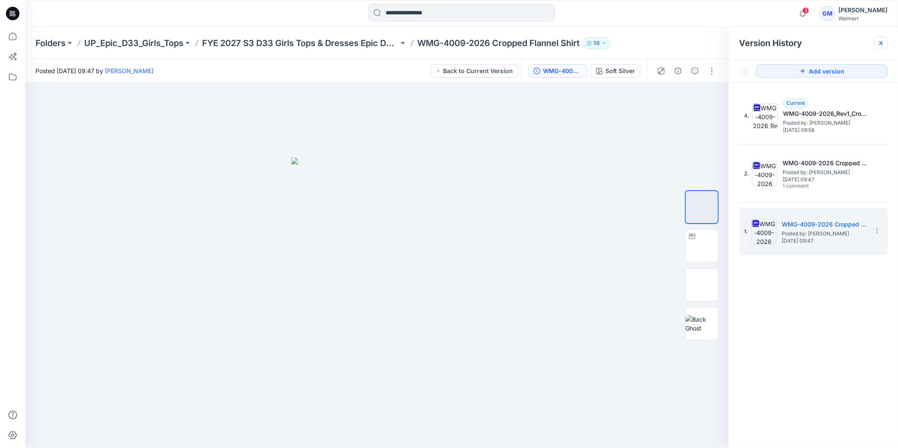
click at [881, 43] on icon at bounding box center [881, 42] width 3 height 3
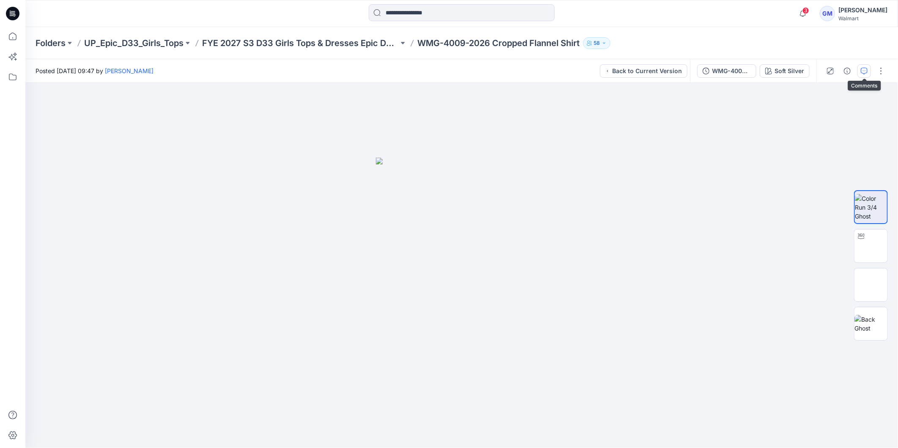
click at [871, 69] on button "button" at bounding box center [865, 71] width 14 height 14
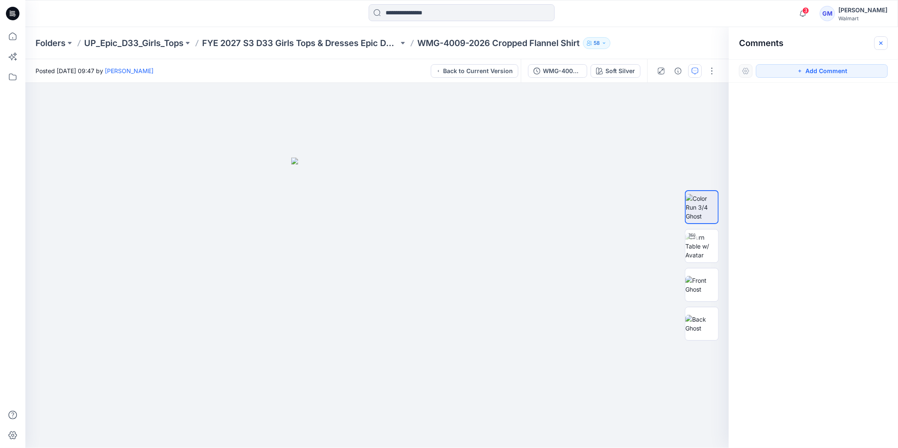
click at [886, 41] on button "button" at bounding box center [882, 43] width 14 height 14
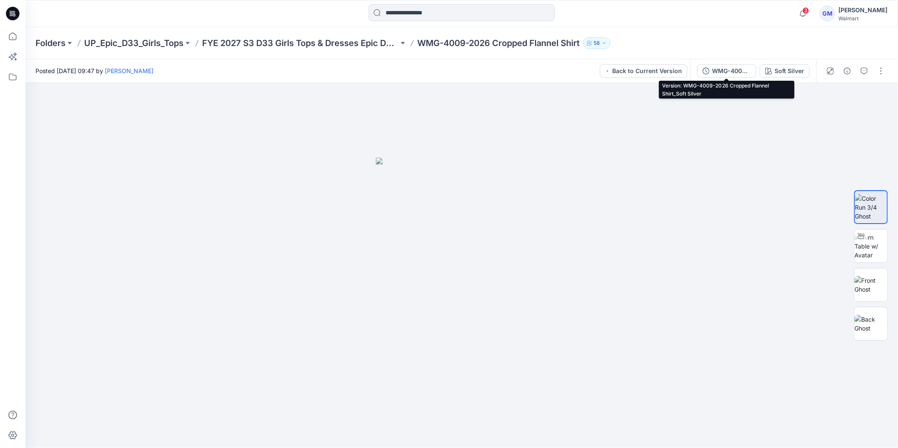
click at [737, 71] on div "WMG-4009-2026 Cropped Flannel Shirt_Soft Silver" at bounding box center [731, 70] width 39 height 9
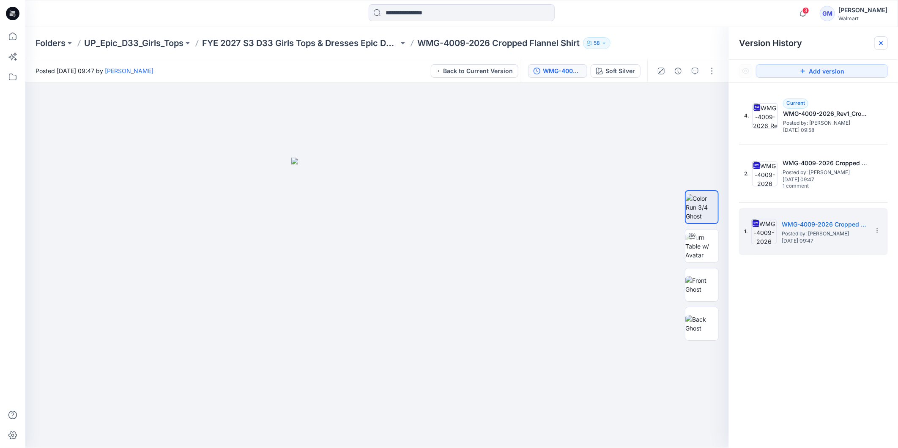
click at [884, 41] on icon at bounding box center [881, 43] width 7 height 7
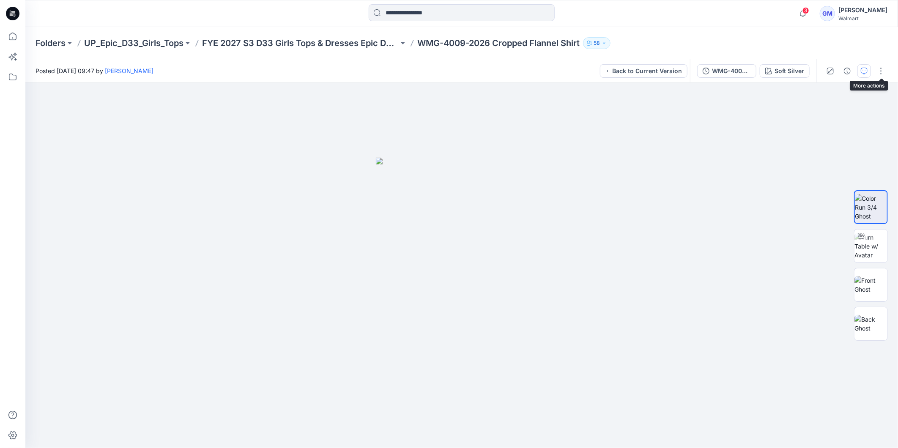
click at [869, 68] on button "button" at bounding box center [865, 71] width 14 height 14
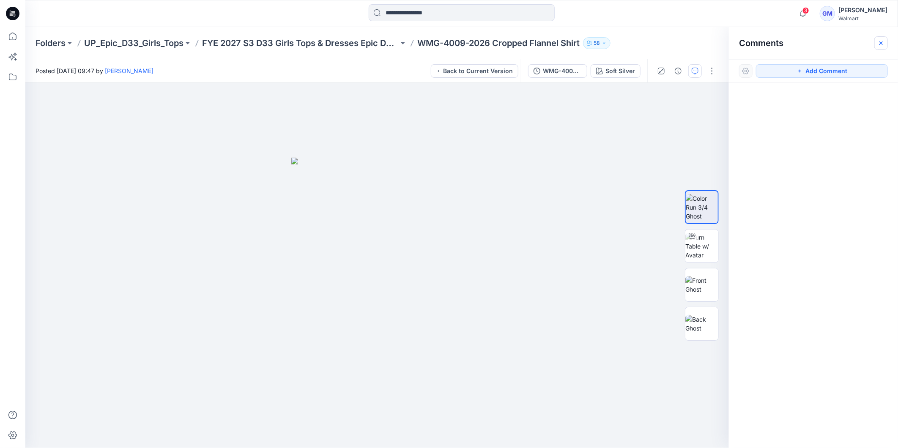
click at [883, 43] on icon "button" at bounding box center [881, 43] width 7 height 7
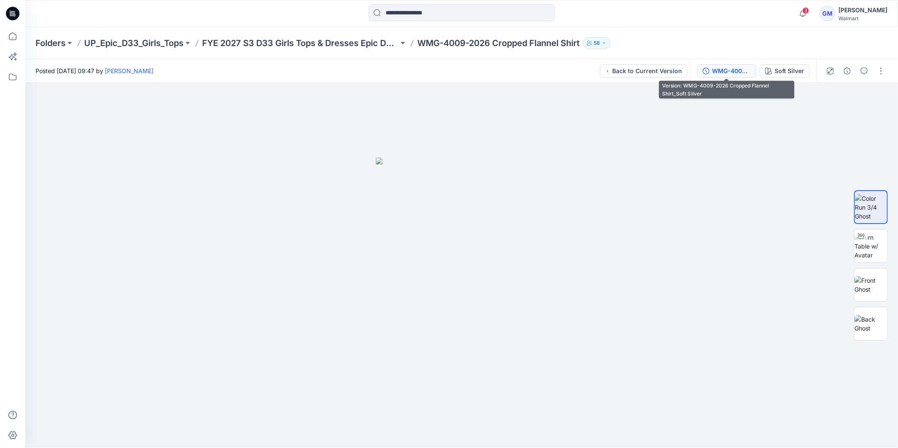
click at [718, 72] on div "WMG-4009-2026 Cropped Flannel Shirt_Soft Silver" at bounding box center [731, 70] width 39 height 9
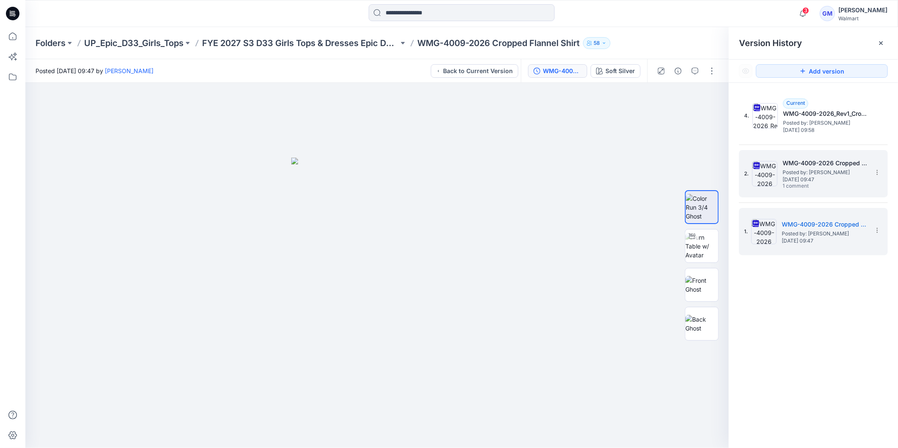
click at [791, 164] on h5 "WMG-4009-2026 Cropped Flannel Shirt_Full Colorway" at bounding box center [825, 163] width 85 height 10
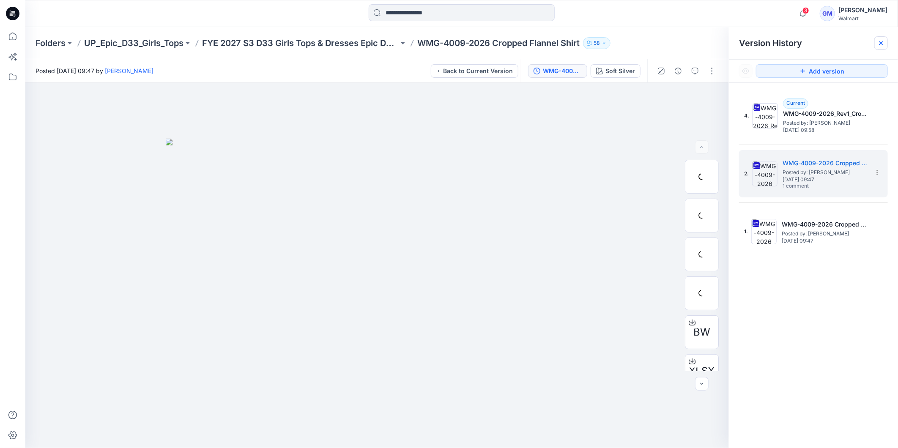
click at [882, 44] on icon at bounding box center [881, 42] width 3 height 3
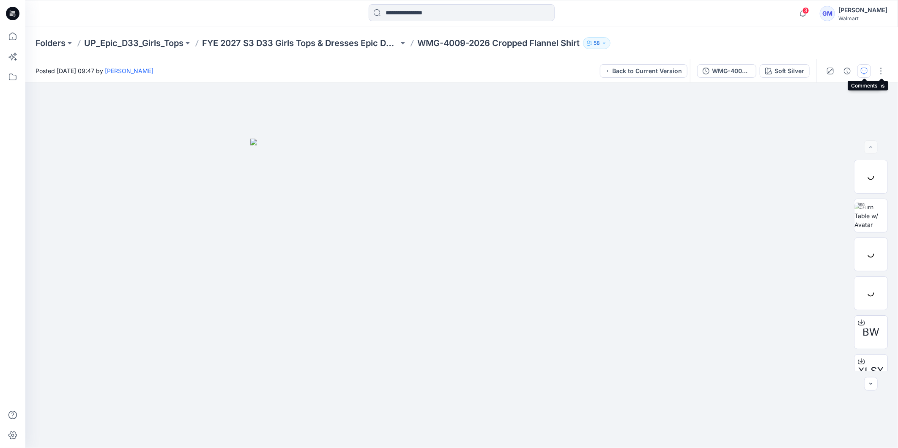
click at [866, 72] on icon "button" at bounding box center [864, 71] width 7 height 7
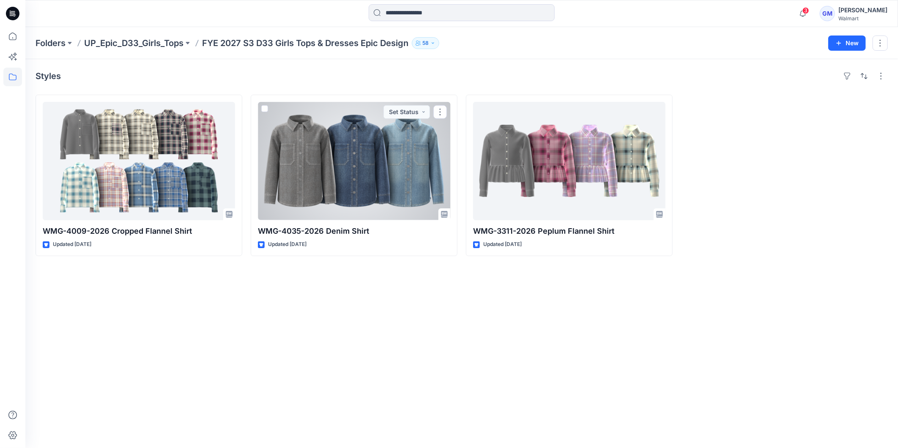
click at [381, 159] on div at bounding box center [354, 161] width 192 height 118
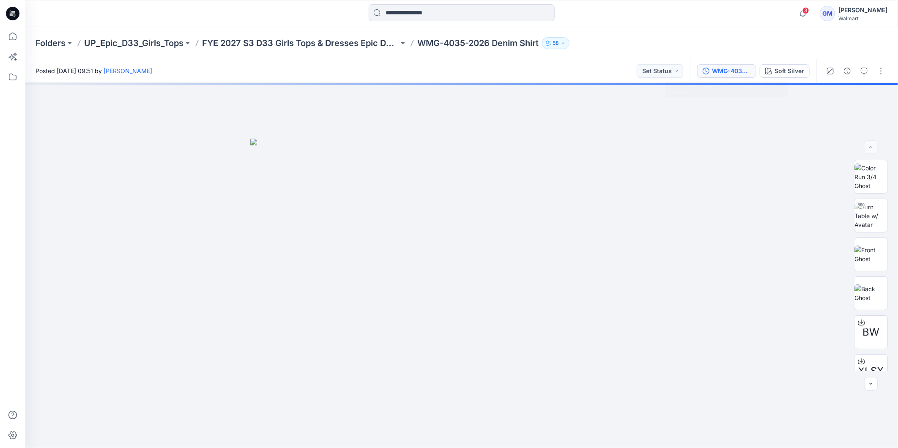
click at [728, 66] on div "WMG-4035-2026 Denim Shirt_Full Colorway" at bounding box center [731, 70] width 39 height 9
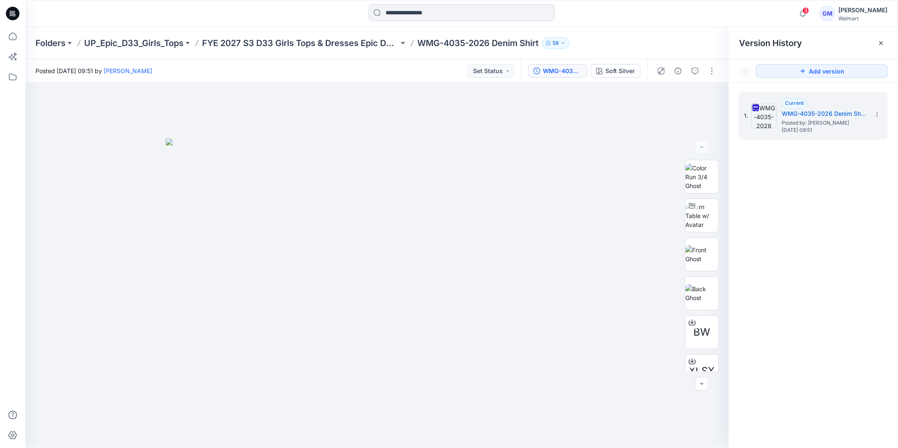
drag, startPoint x: 880, startPoint y: 45, endPoint x: 880, endPoint y: 52, distance: 7.2
click at [880, 45] on icon at bounding box center [881, 43] width 7 height 7
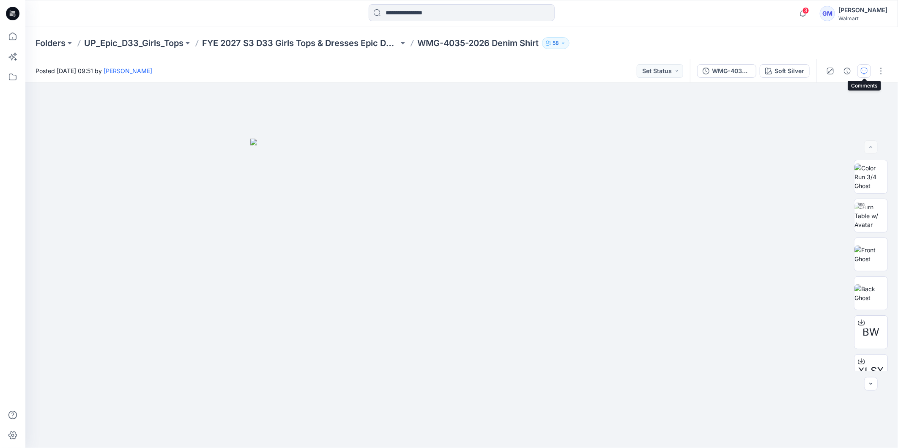
click at [864, 73] on icon "button" at bounding box center [864, 71] width 7 height 7
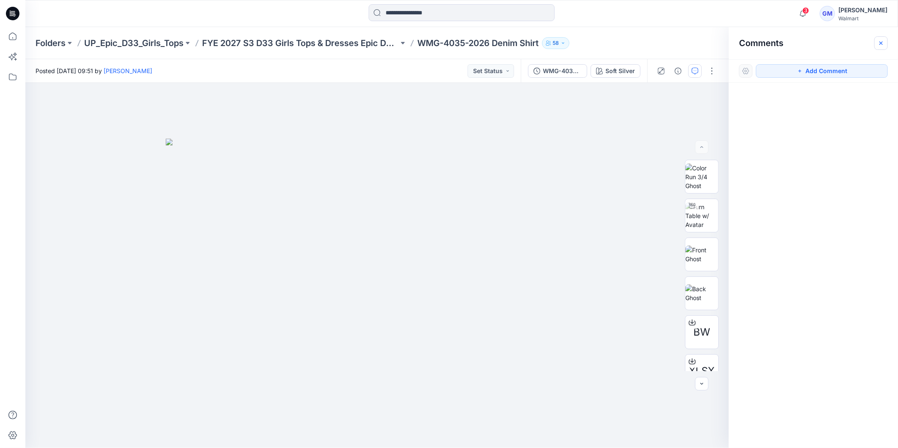
click at [883, 43] on icon "button" at bounding box center [881, 43] width 7 height 7
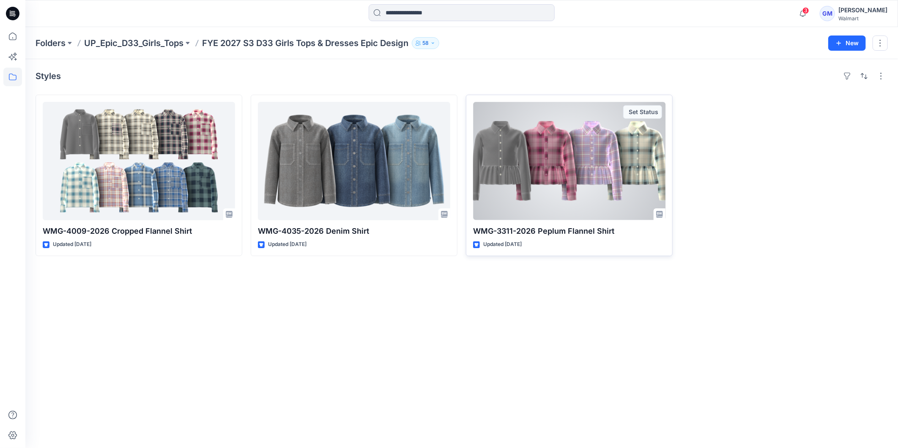
click at [608, 175] on div at bounding box center [569, 161] width 192 height 118
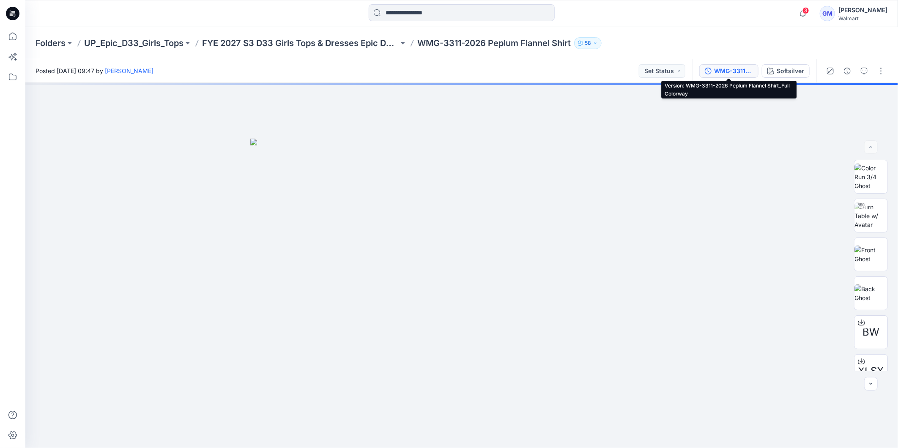
click at [731, 72] on div "WMG-3311-2026 Peplum Flannel Shirt_Full Colorway" at bounding box center [733, 70] width 39 height 9
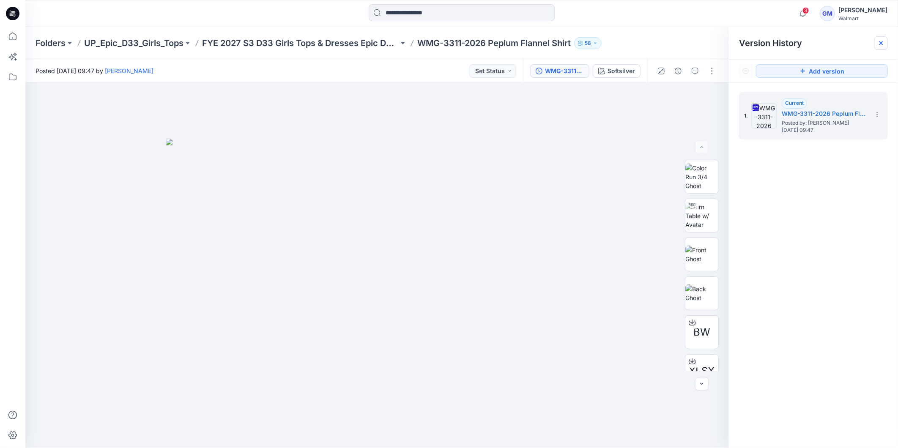
click at [880, 43] on icon at bounding box center [881, 43] width 7 height 7
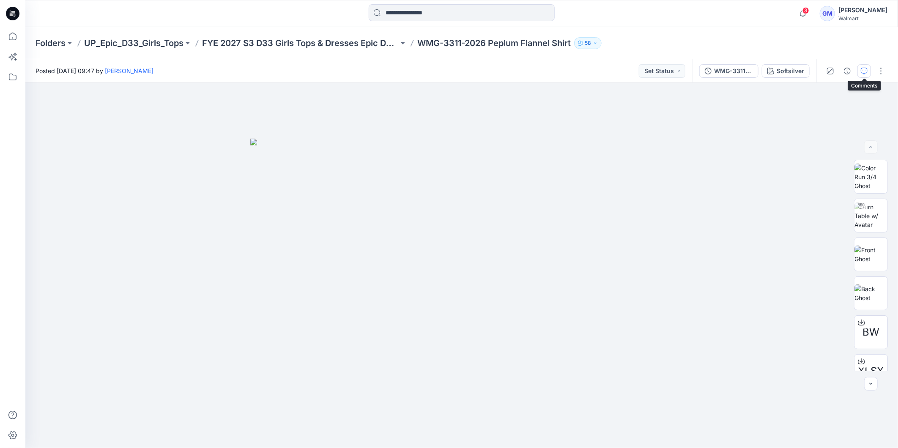
click at [867, 70] on icon "button" at bounding box center [864, 71] width 7 height 7
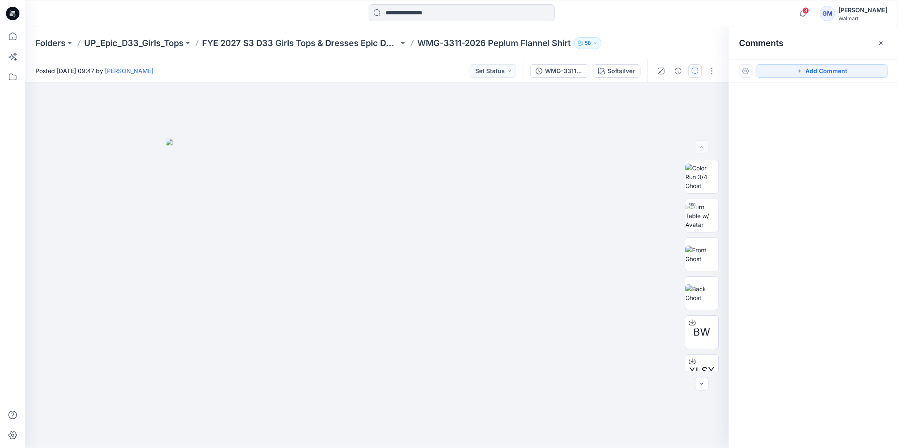
drag, startPoint x: 883, startPoint y: 43, endPoint x: 894, endPoint y: 41, distance: 11.5
click at [883, 43] on icon "button" at bounding box center [881, 43] width 7 height 7
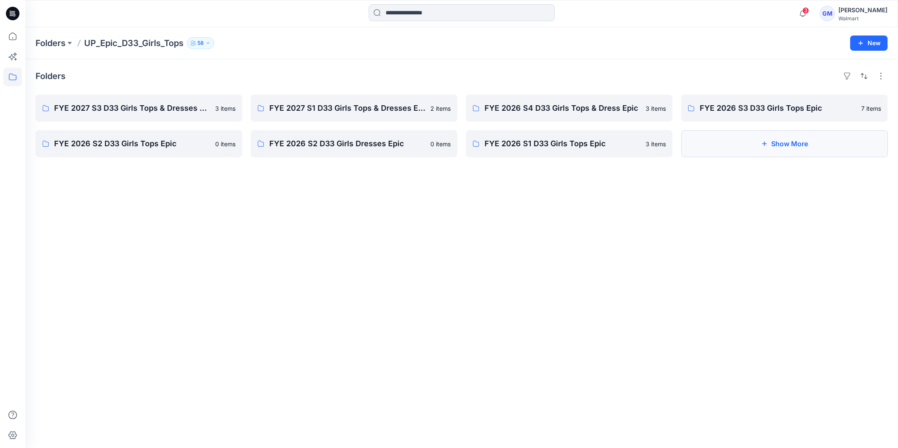
click at [801, 145] on button "Show More" at bounding box center [784, 143] width 207 height 27
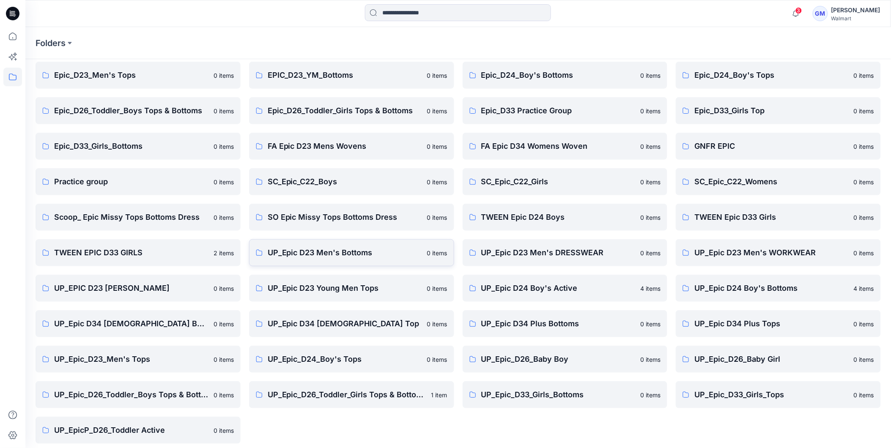
scroll to position [108, 0]
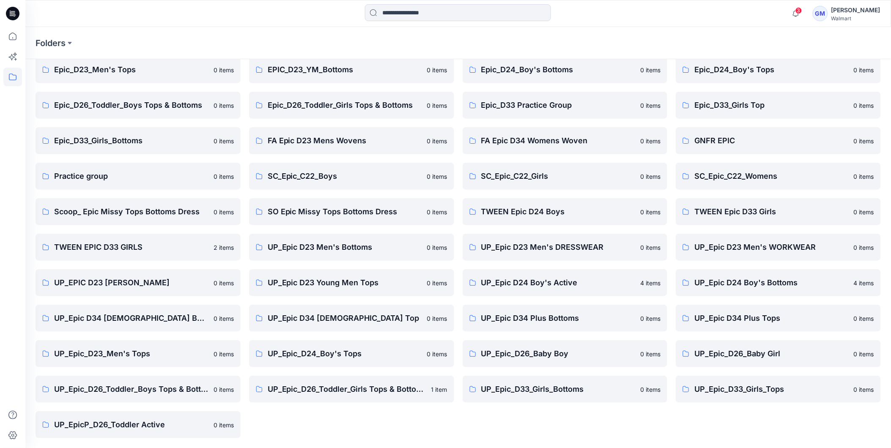
click at [327, 420] on div "Epic D34 Junior Bottoms 0 items Epic test 1 item EPIC_D23_YM_Bottoms 0 items Ep…" at bounding box center [351, 211] width 205 height 453
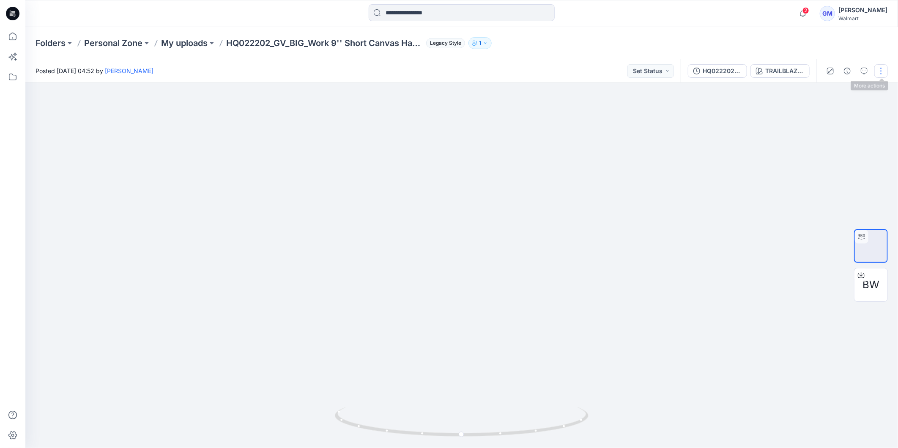
click at [886, 69] on button "button" at bounding box center [882, 71] width 14 height 14
click at [845, 134] on p "Duplicate to..." at bounding box center [841, 137] width 38 height 9
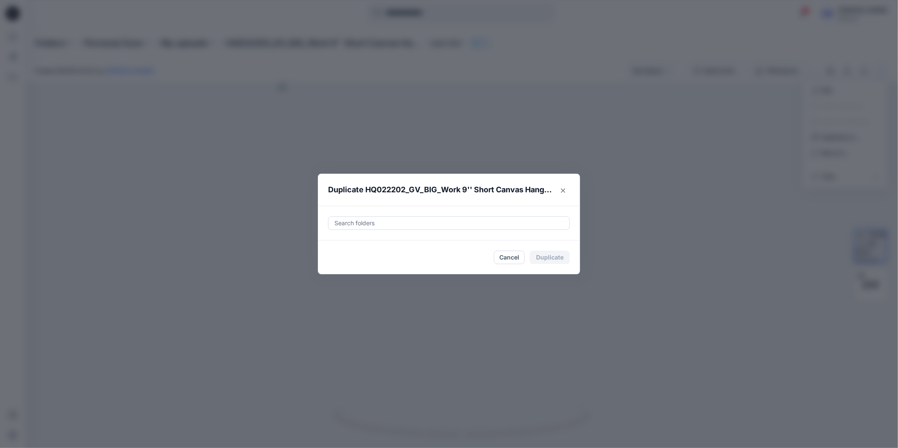
click at [398, 222] on div at bounding box center [449, 223] width 231 height 10
paste input "**********"
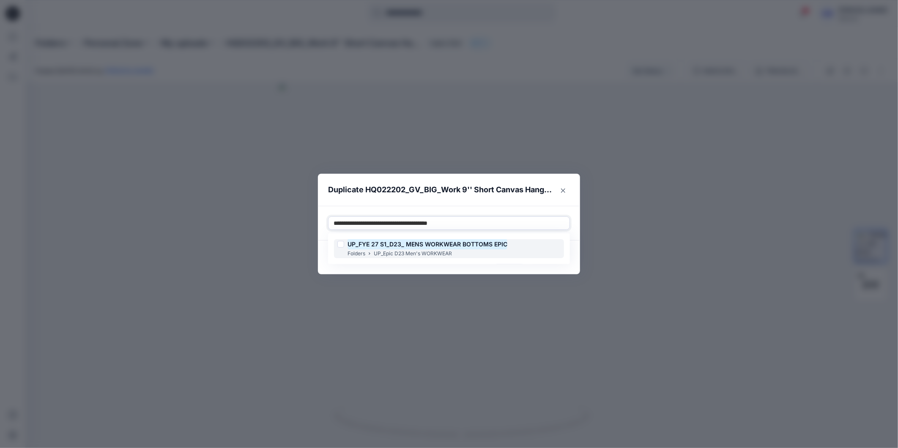
click at [340, 246] on div at bounding box center [340, 244] width 7 height 7
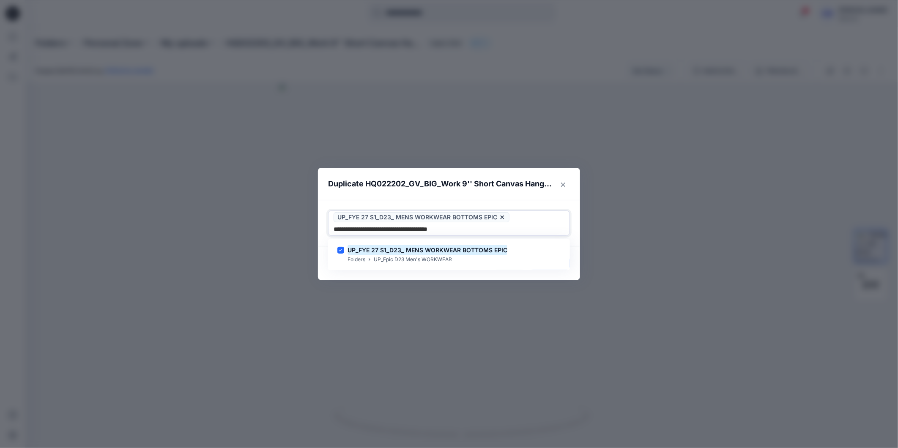
click at [331, 271] on section "**********" at bounding box center [449, 224] width 262 height 112
type input "**********"
click at [321, 276] on div "Duplicate HQ022202_GV_BIG_Work 9'' Short Canvas Hanging Use Up and Down to choo…" at bounding box center [449, 224] width 898 height 448
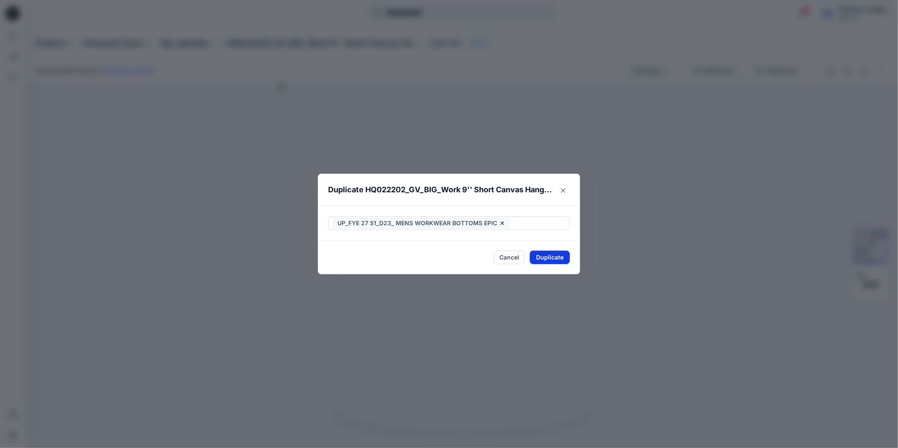
click at [559, 257] on button "Duplicate" at bounding box center [550, 258] width 40 height 14
click at [559, 258] on button "Close" at bounding box center [556, 258] width 27 height 14
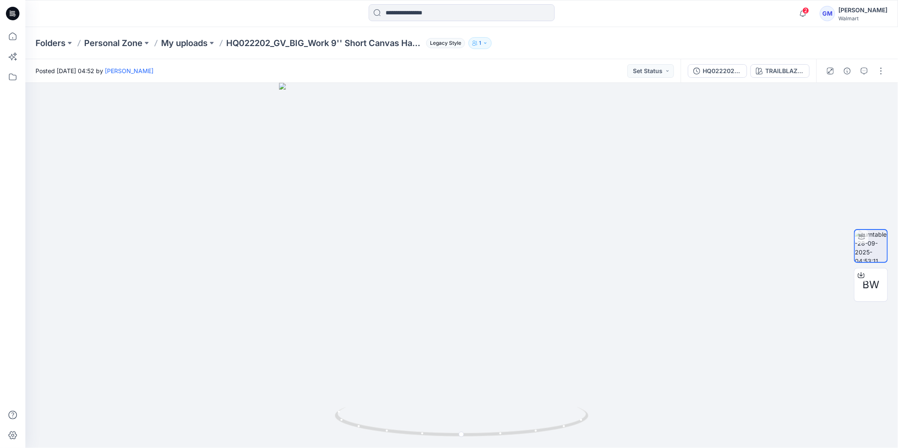
drag, startPoint x: 8, startPoint y: 14, endPoint x: 19, endPoint y: 14, distance: 10.1
click at [10, 14] on icon at bounding box center [13, 14] width 14 height 14
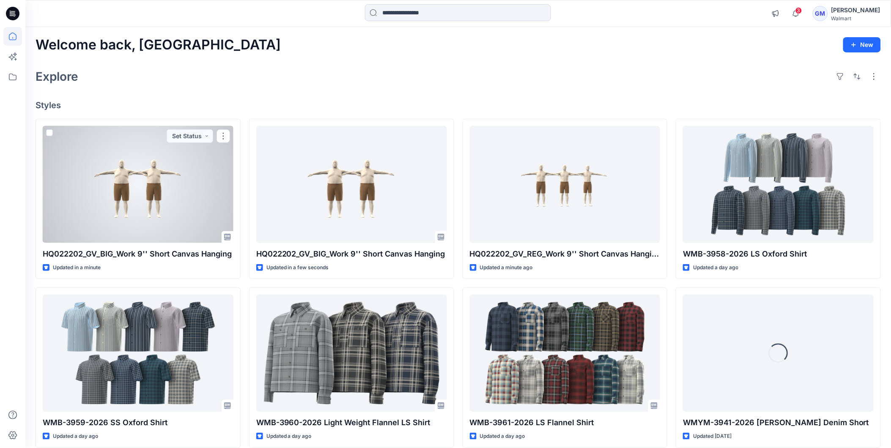
click at [156, 214] on div at bounding box center [138, 184] width 191 height 117
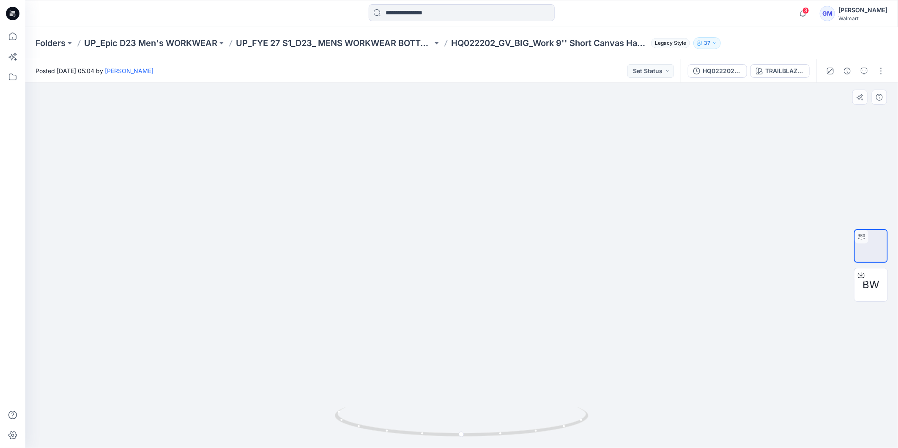
click at [749, 434] on div at bounding box center [461, 265] width 873 height 365
click at [722, 422] on div at bounding box center [461, 265] width 873 height 365
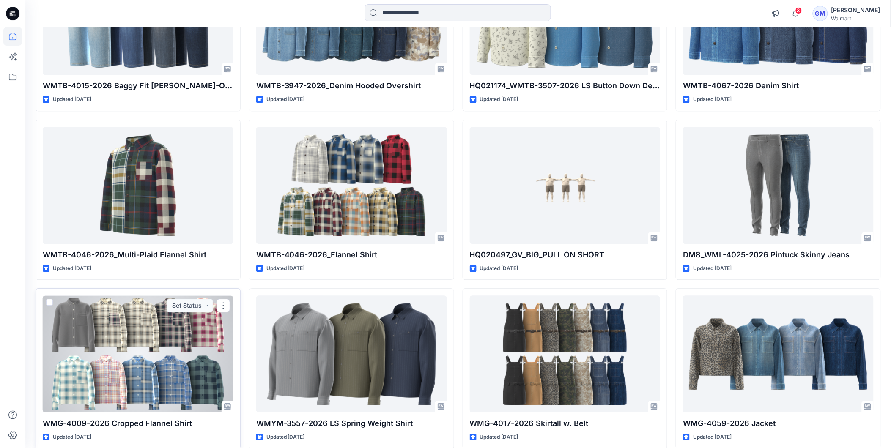
scroll to position [622, 0]
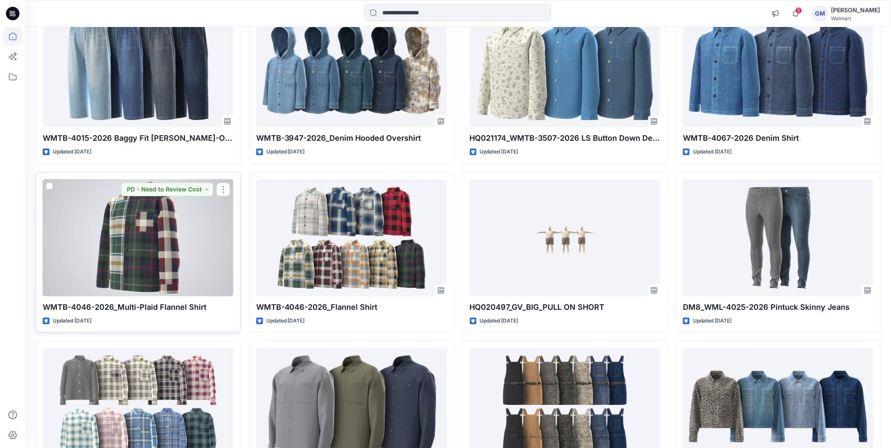
click at [170, 268] on div at bounding box center [138, 237] width 191 height 117
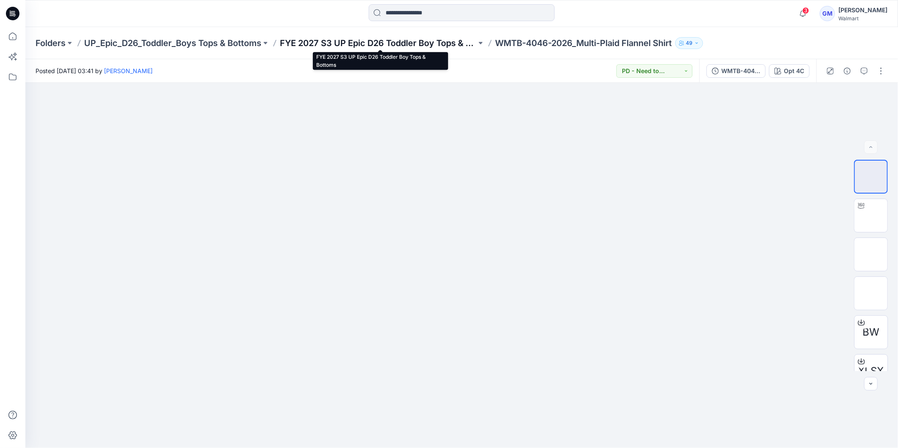
click at [315, 45] on p "FYE 2027 S3 UP Epic D26 Toddler Boy Tops & Bottoms" at bounding box center [378, 43] width 197 height 12
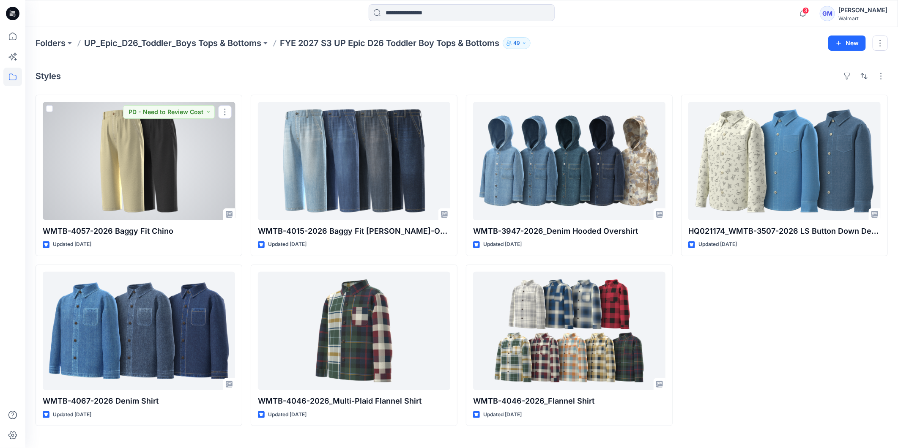
click at [141, 186] on div at bounding box center [139, 161] width 192 height 118
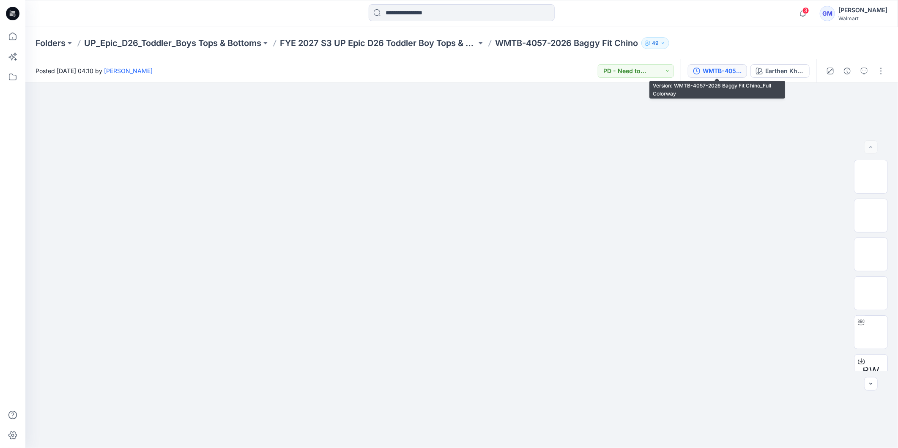
click at [721, 70] on div "WMTB-4057-2026 Baggy Fit Chino_Full Colorway" at bounding box center [722, 70] width 39 height 9
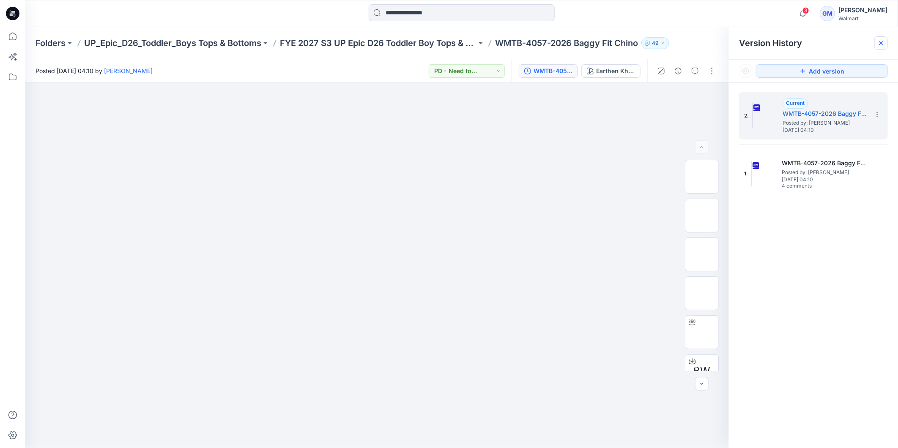
click at [883, 42] on icon at bounding box center [881, 43] width 7 height 7
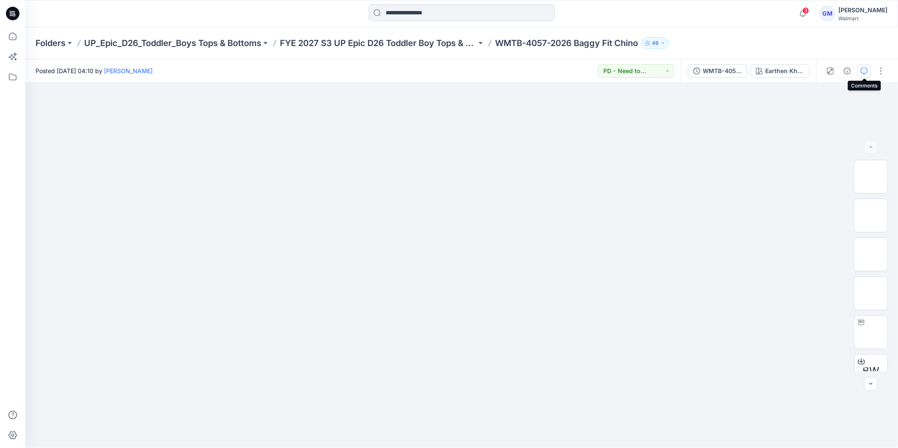
click at [864, 69] on icon "button" at bounding box center [864, 71] width 7 height 7
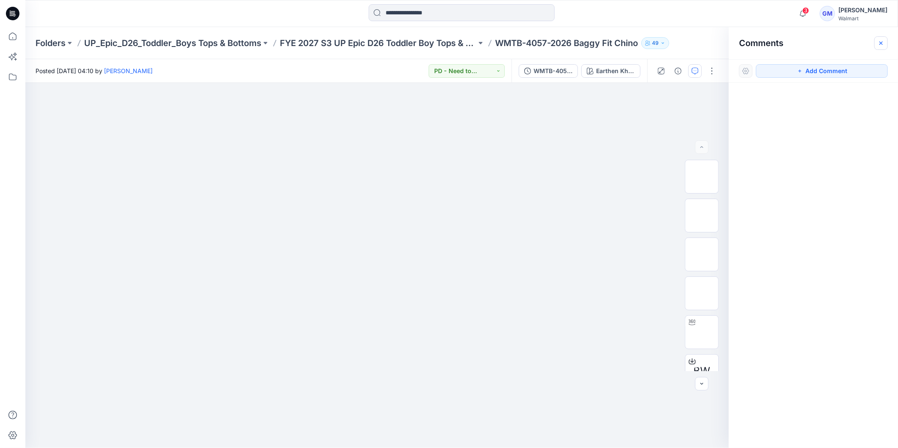
click at [882, 46] on icon "button" at bounding box center [881, 43] width 7 height 7
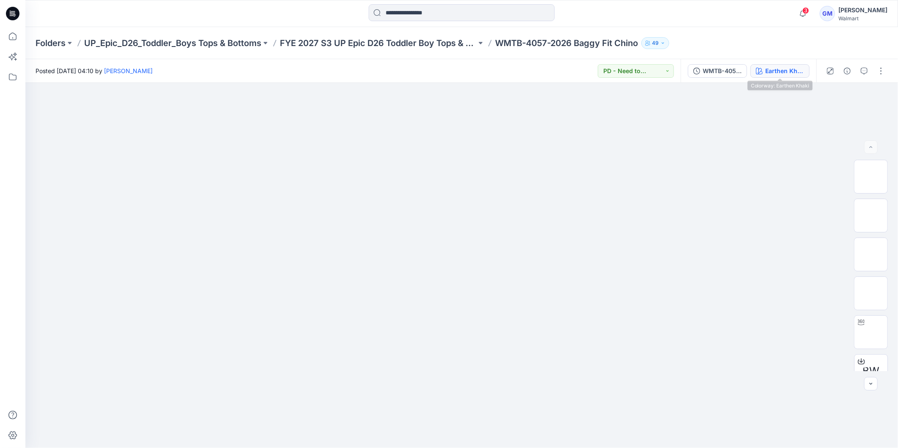
click at [779, 73] on div "Earthen Khaki" at bounding box center [784, 70] width 39 height 9
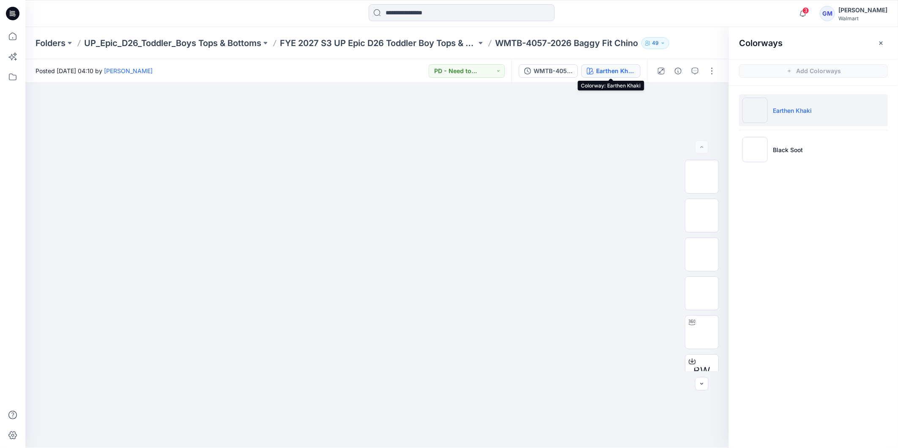
click at [612, 72] on div "Earthen Khaki" at bounding box center [615, 70] width 39 height 9
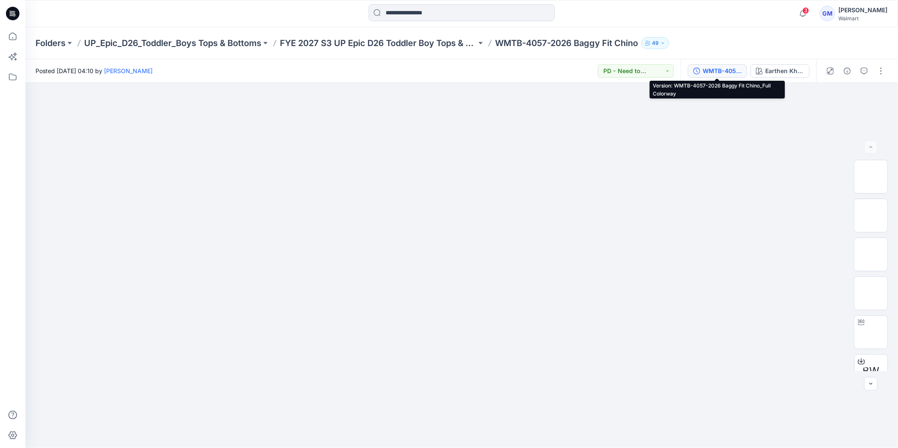
click at [720, 73] on div "WMTB-4057-2026 Baggy Fit Chino_Full Colorway" at bounding box center [722, 70] width 39 height 9
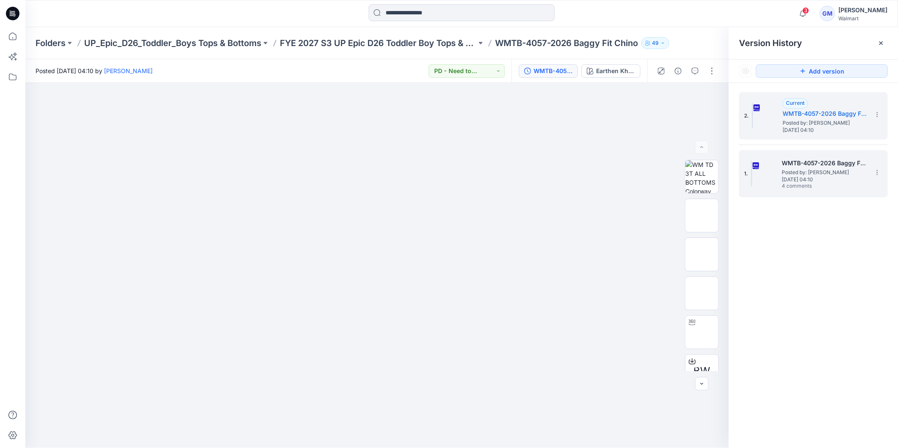
click at [817, 179] on span "Tuesday, September 23, 2025 04:10" at bounding box center [824, 180] width 85 height 6
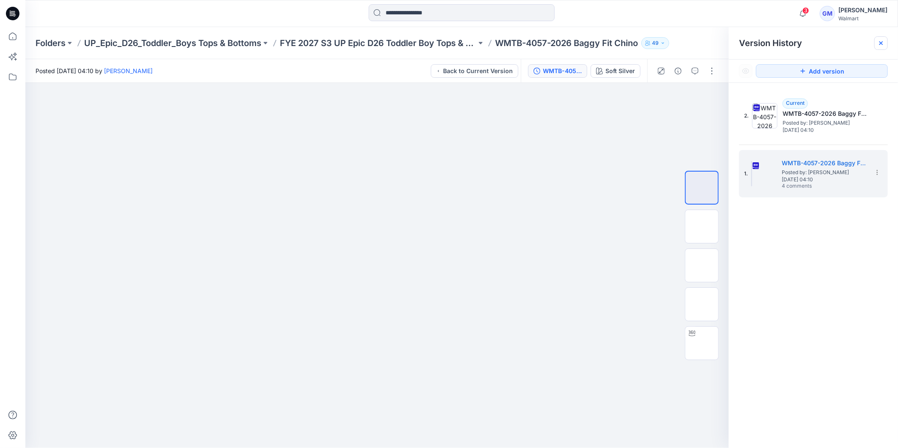
click at [883, 40] on icon at bounding box center [881, 43] width 7 height 7
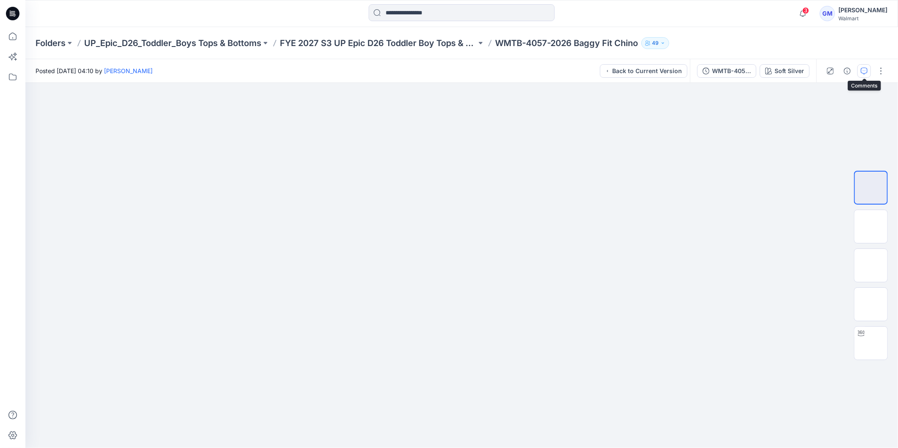
click at [865, 73] on icon "button" at bounding box center [864, 71] width 7 height 7
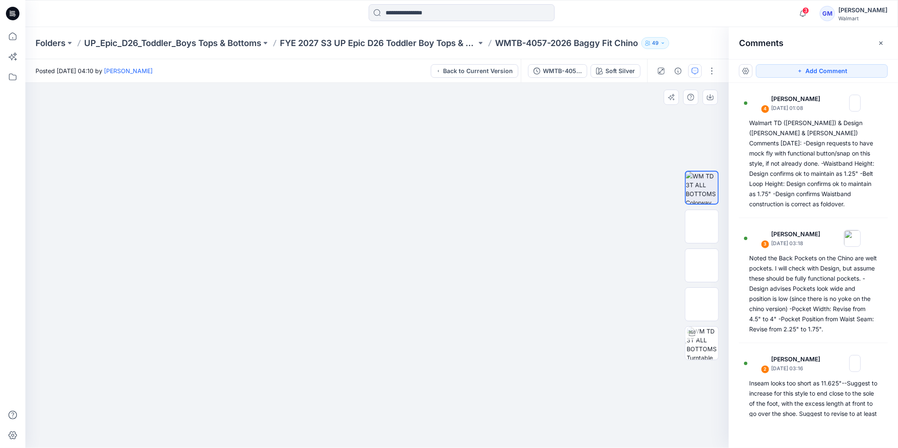
click at [174, 313] on div at bounding box center [377, 265] width 704 height 365
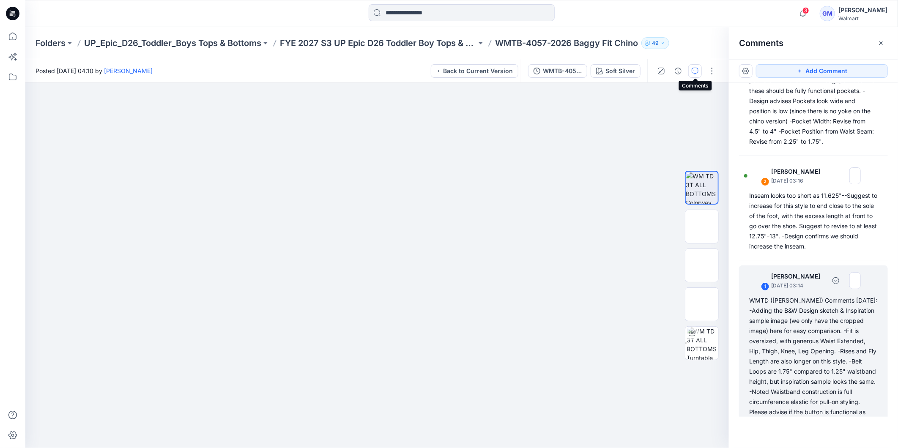
scroll to position [227, 0]
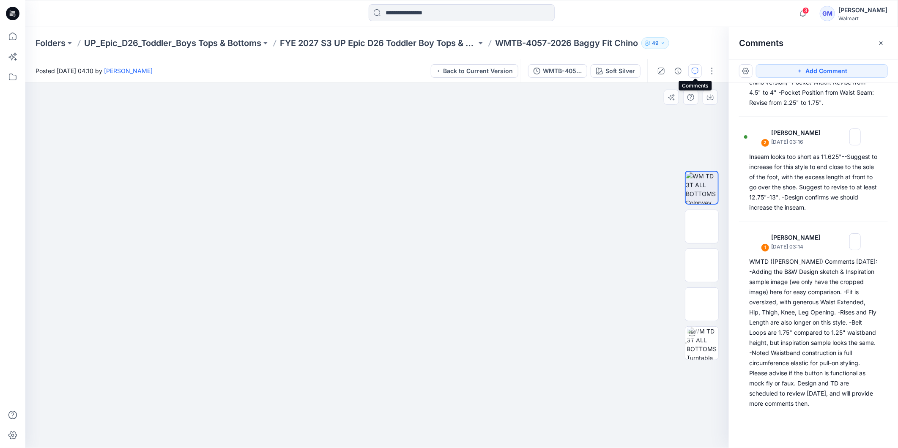
click at [664, 400] on div at bounding box center [377, 265] width 704 height 365
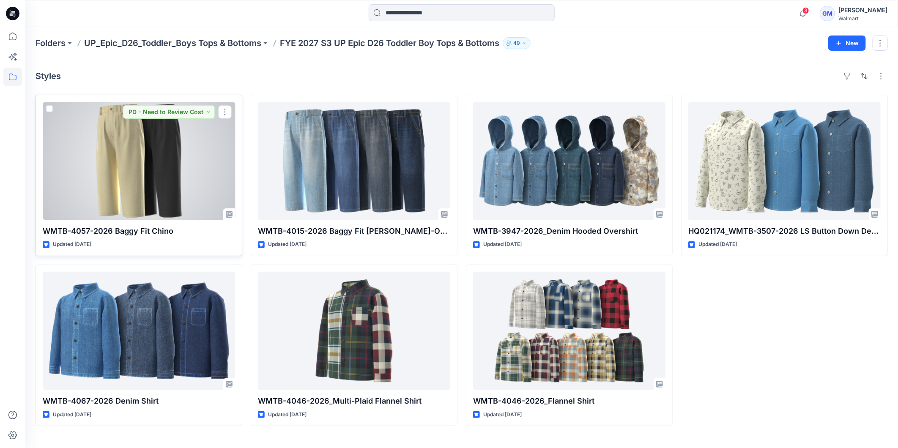
click at [142, 181] on div at bounding box center [139, 161] width 192 height 118
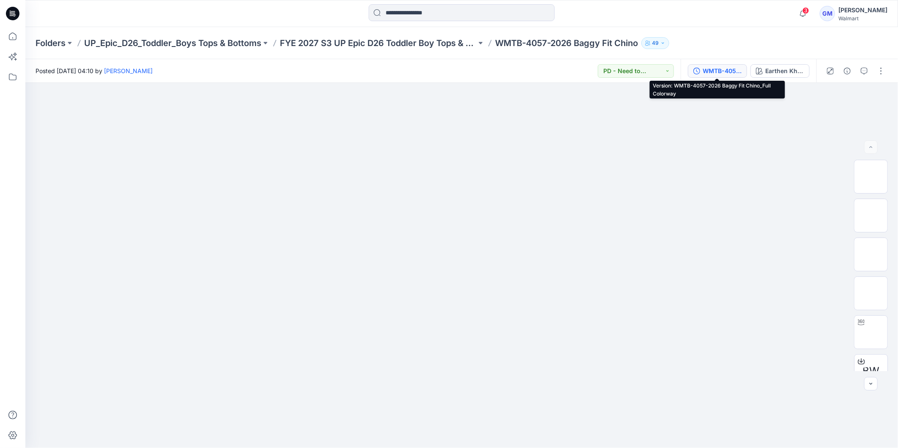
click at [713, 70] on div "WMTB-4057-2026 Baggy Fit Chino_Full Colorway" at bounding box center [722, 70] width 39 height 9
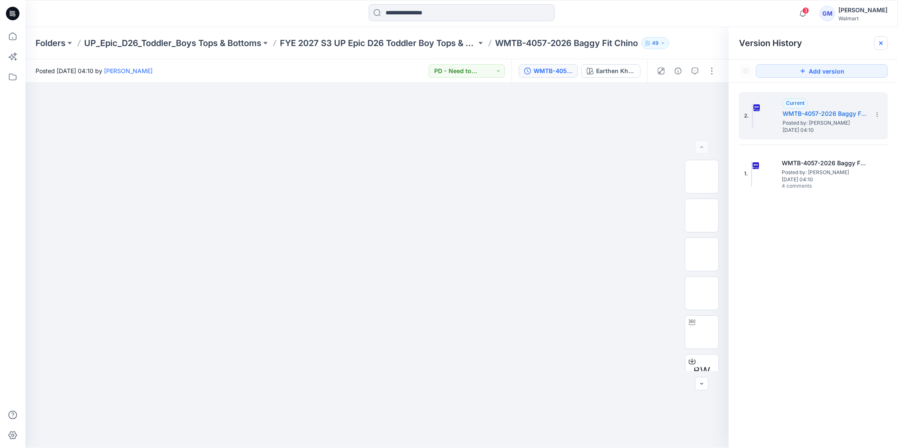
click at [882, 42] on icon at bounding box center [881, 42] width 3 height 3
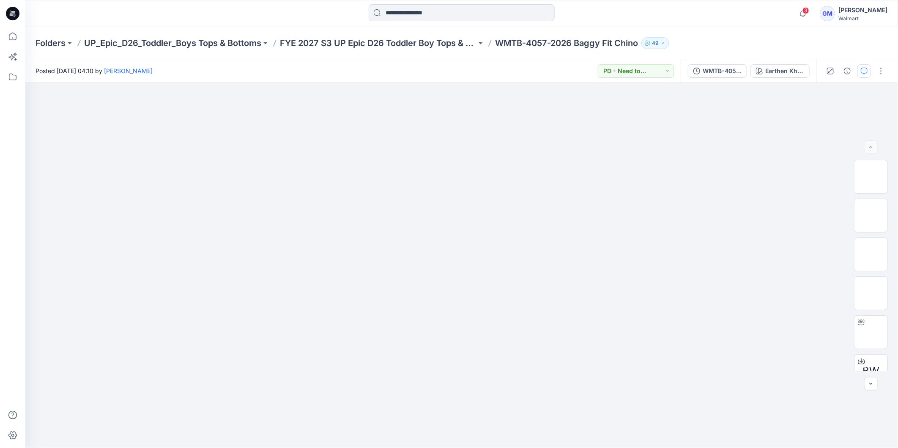
click at [864, 69] on icon "button" at bounding box center [864, 71] width 7 height 7
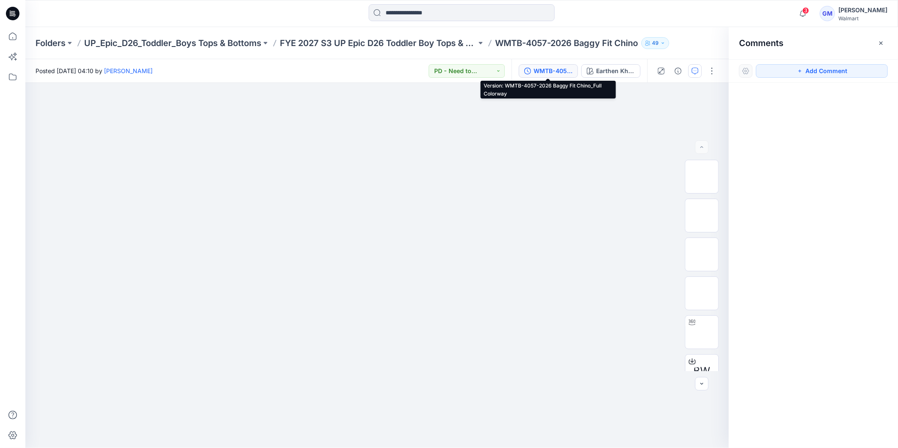
click at [545, 71] on div "WMTB-4057-2026 Baggy Fit Chino_Full Colorway" at bounding box center [553, 70] width 39 height 9
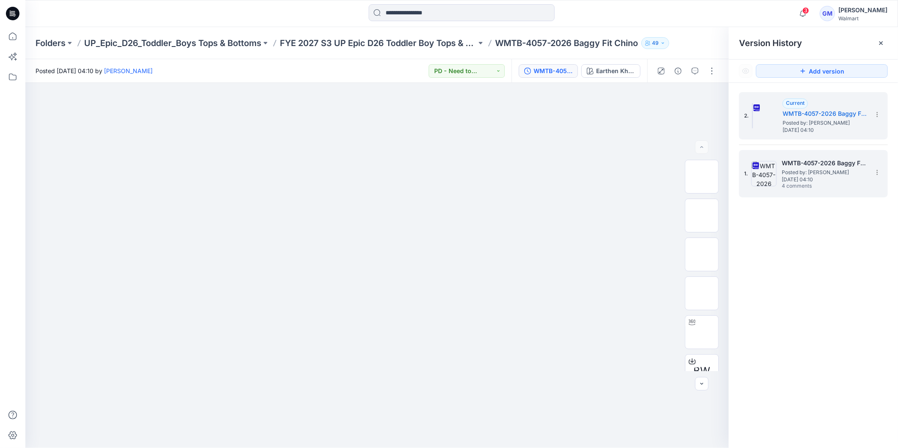
click at [847, 170] on span "Posted by: [PERSON_NAME]" at bounding box center [824, 172] width 85 height 8
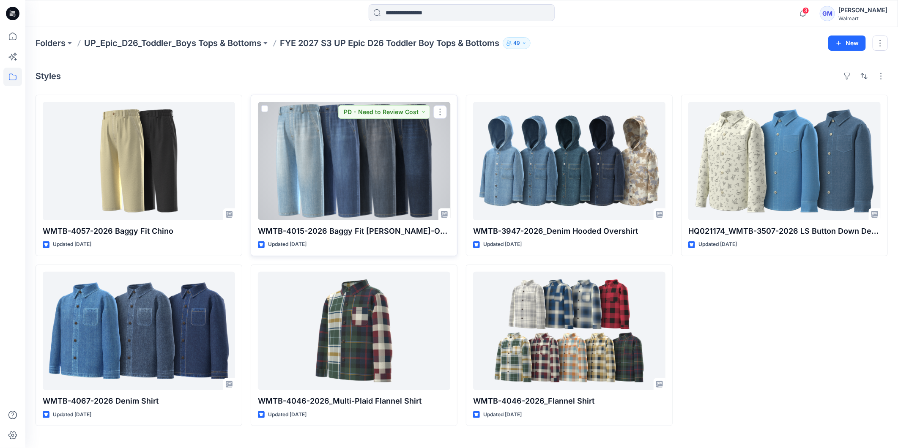
click at [333, 160] on div at bounding box center [354, 161] width 192 height 118
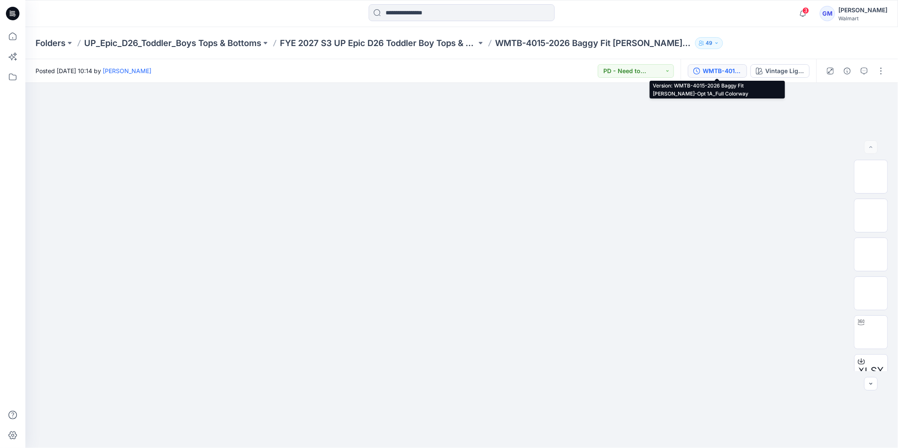
click at [719, 74] on div "WMTB-4015-2026 Baggy Fit Jean-Opt 1A_Full Colorway" at bounding box center [722, 70] width 39 height 9
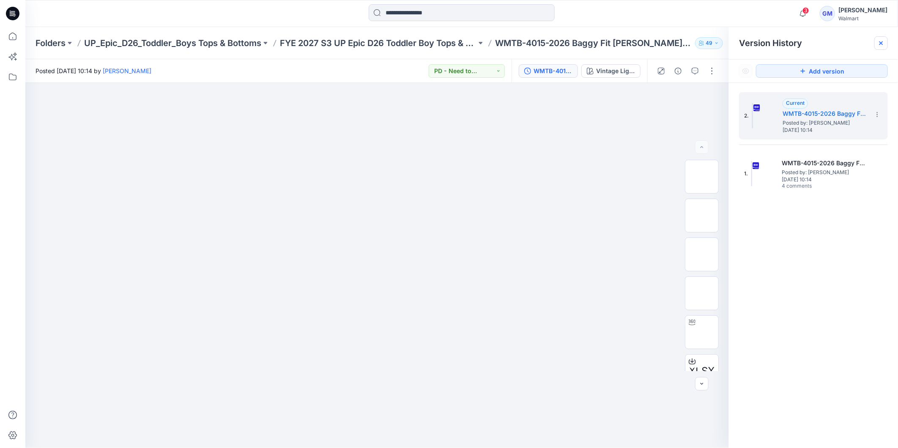
click at [878, 41] on icon at bounding box center [881, 43] width 7 height 7
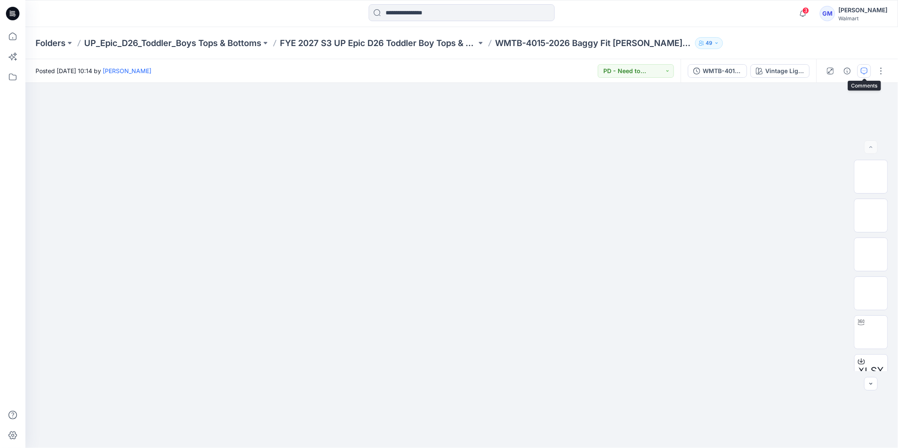
click at [869, 66] on button "button" at bounding box center [865, 71] width 14 height 14
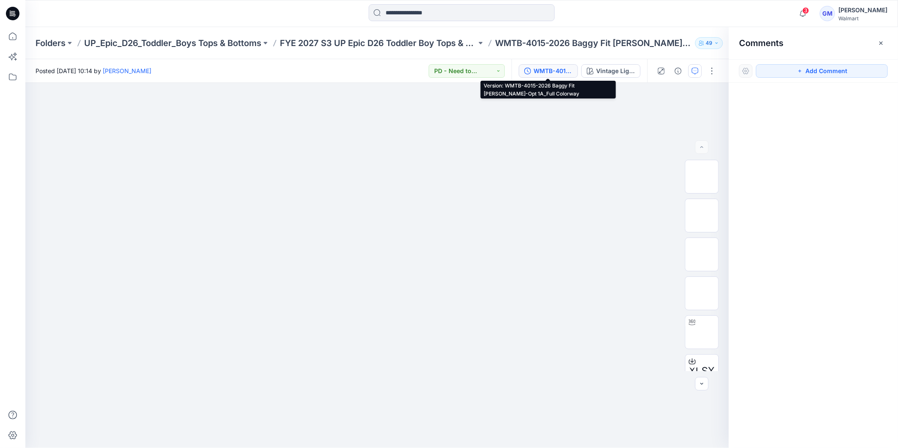
click at [561, 75] on div "WMTB-4015-2026 Baggy Fit Jean-Opt 1A_Full Colorway" at bounding box center [553, 70] width 39 height 9
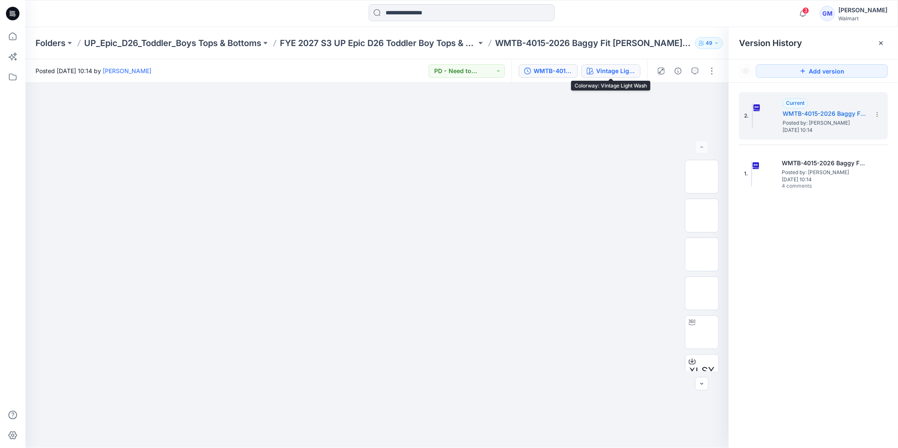
click at [608, 72] on div "Vintage Light Wash" at bounding box center [615, 70] width 39 height 9
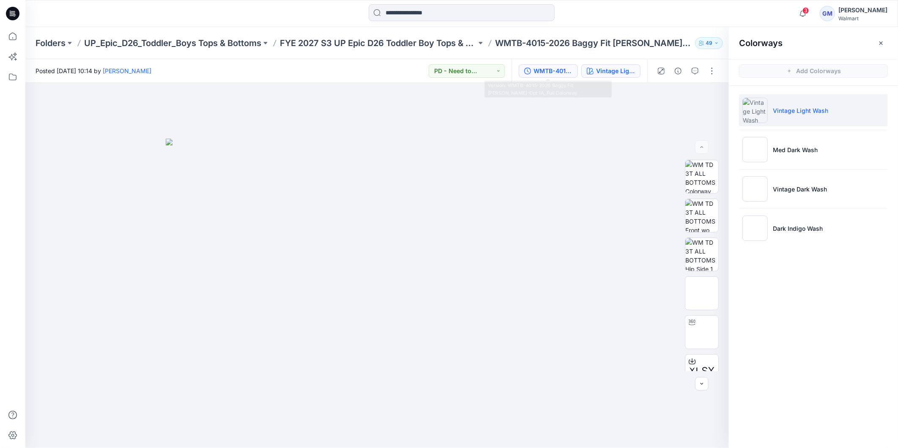
click at [538, 70] on div "WMTB-4015-2026 Baggy Fit Jean-Opt 1A_Full Colorway" at bounding box center [553, 70] width 39 height 9
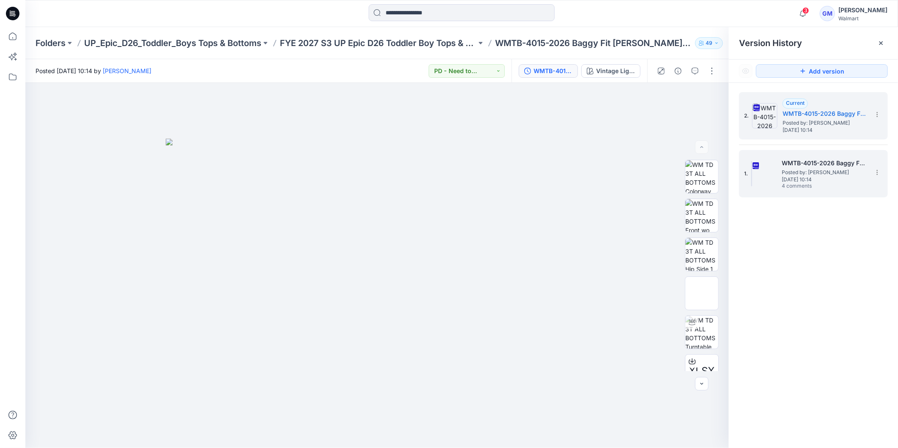
click at [795, 177] on span "Friday, September 19, 2025 10:14" at bounding box center [824, 180] width 85 height 6
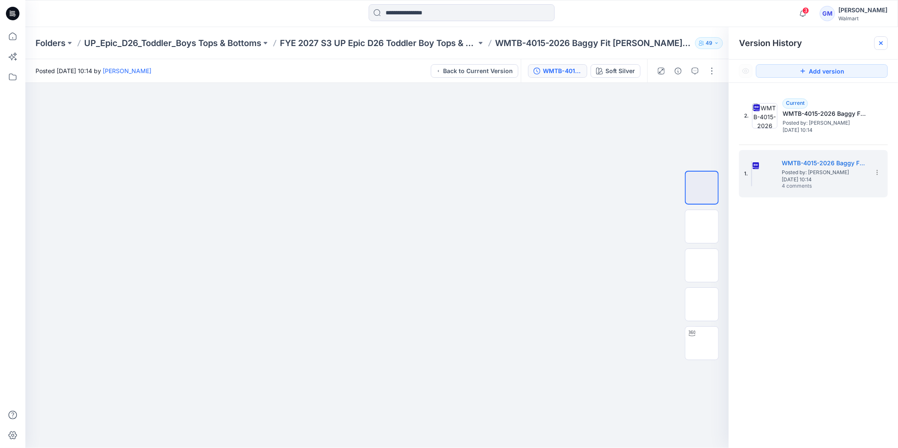
click at [883, 44] on icon at bounding box center [881, 43] width 7 height 7
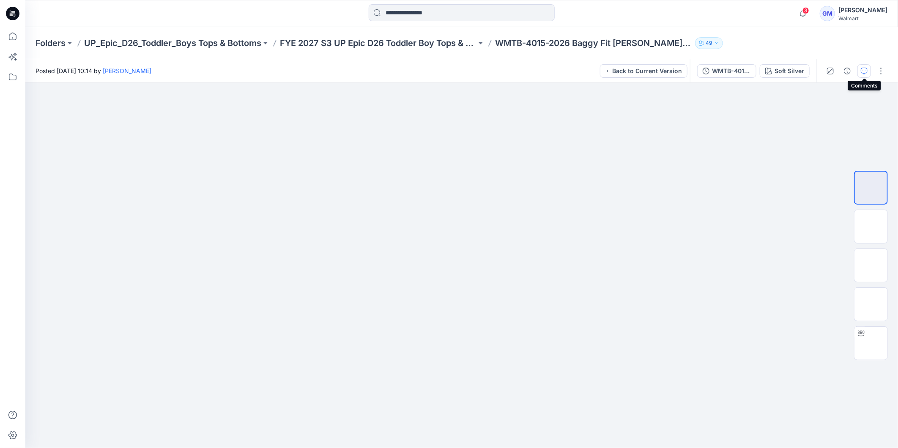
click at [865, 72] on icon "button" at bounding box center [864, 71] width 7 height 7
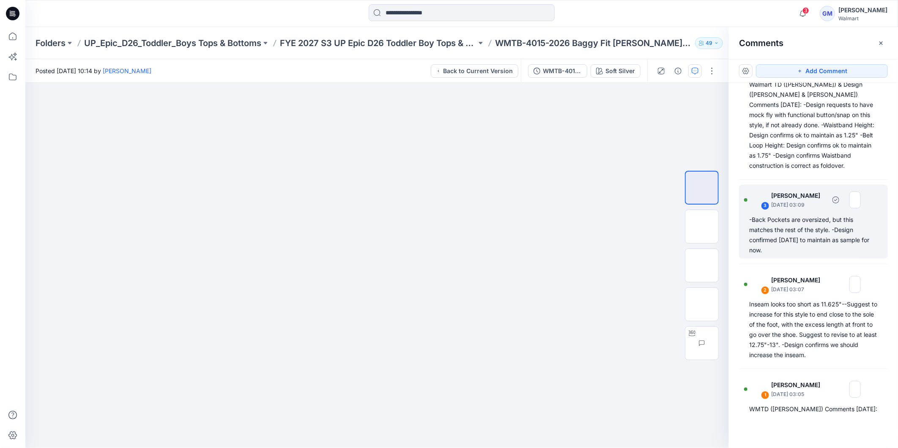
scroll to position [186, 0]
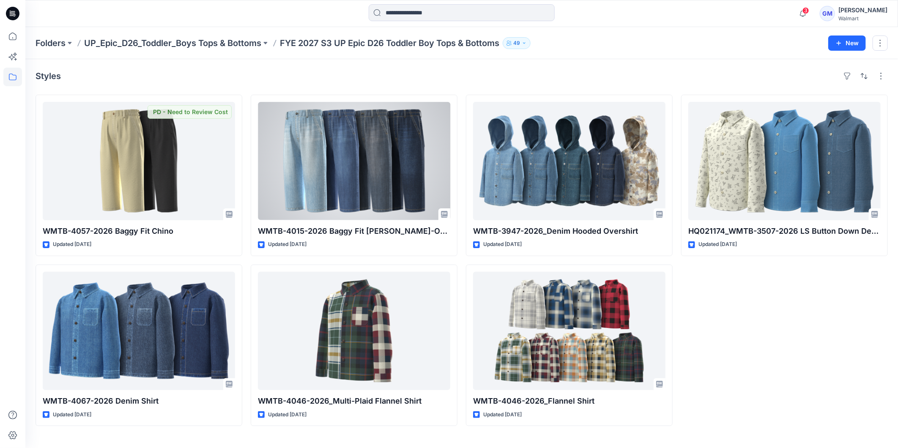
click at [280, 149] on div at bounding box center [354, 161] width 192 height 118
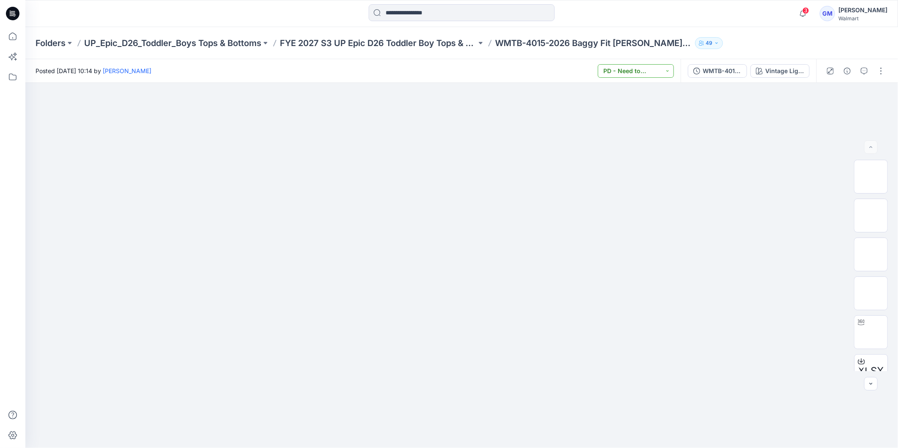
click at [645, 71] on button "PD - Need to Review Cost" at bounding box center [636, 71] width 76 height 14
click at [709, 70] on div "WMTB-4015-2026 Baggy Fit Jean-Opt 1A_Full Colorway" at bounding box center [722, 70] width 39 height 9
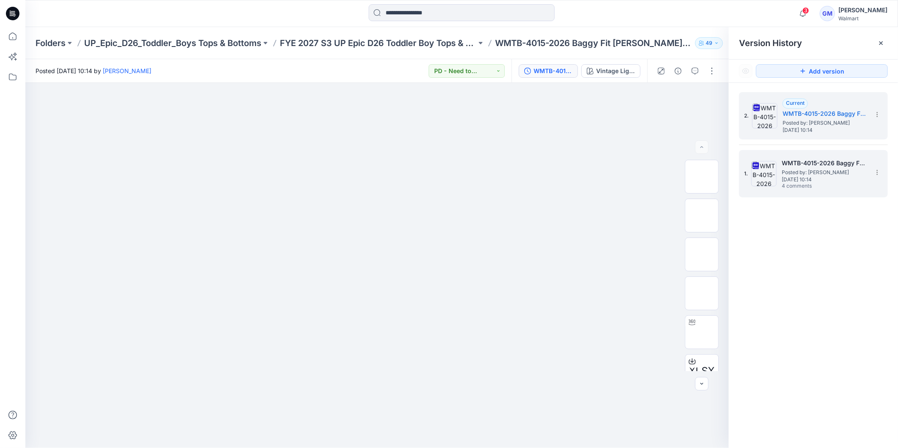
click at [772, 166] on img at bounding box center [763, 173] width 25 height 25
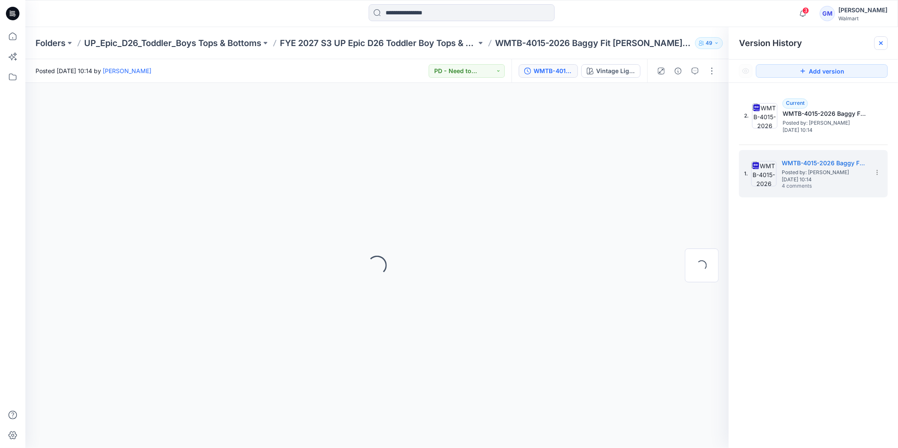
click at [883, 44] on icon at bounding box center [881, 43] width 7 height 7
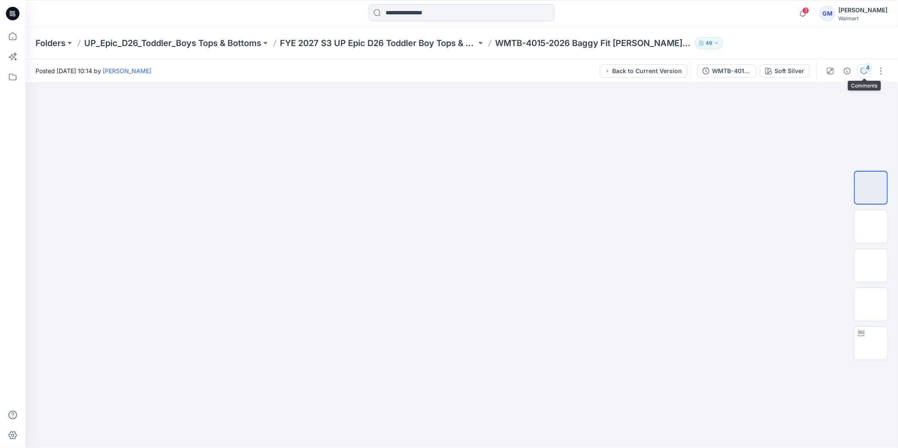
click at [868, 72] on icon "button" at bounding box center [864, 71] width 7 height 7
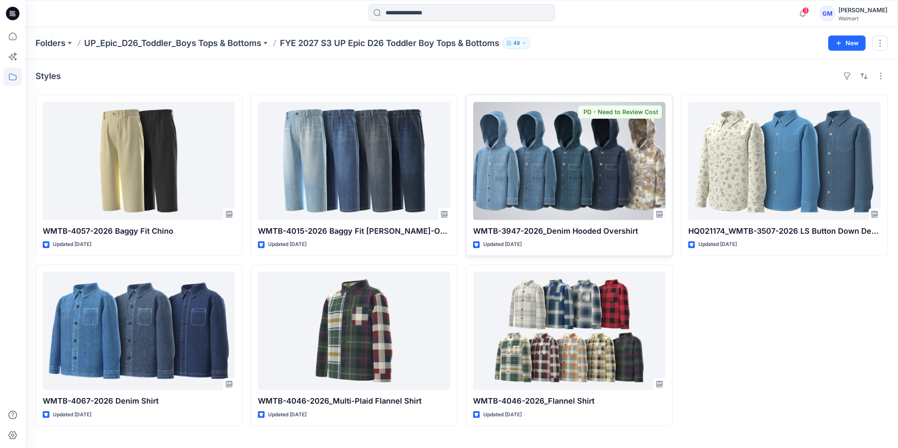
click at [574, 168] on div at bounding box center [569, 161] width 192 height 118
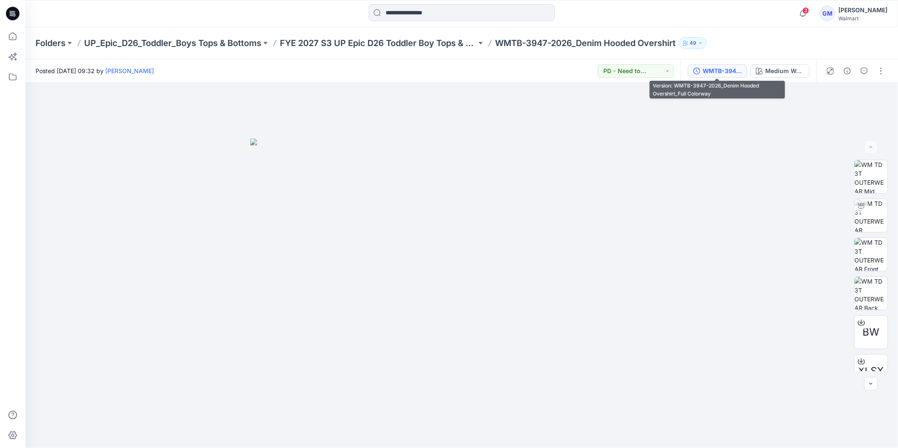
click at [722, 69] on div "WMTB-3947-2026_Denim Hooded Overshirt_Full Colorway" at bounding box center [722, 70] width 39 height 9
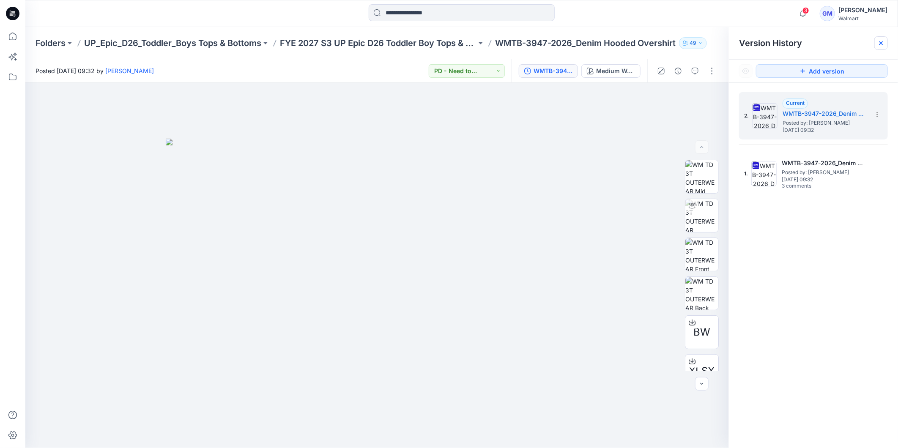
click at [880, 41] on icon at bounding box center [881, 42] width 3 height 3
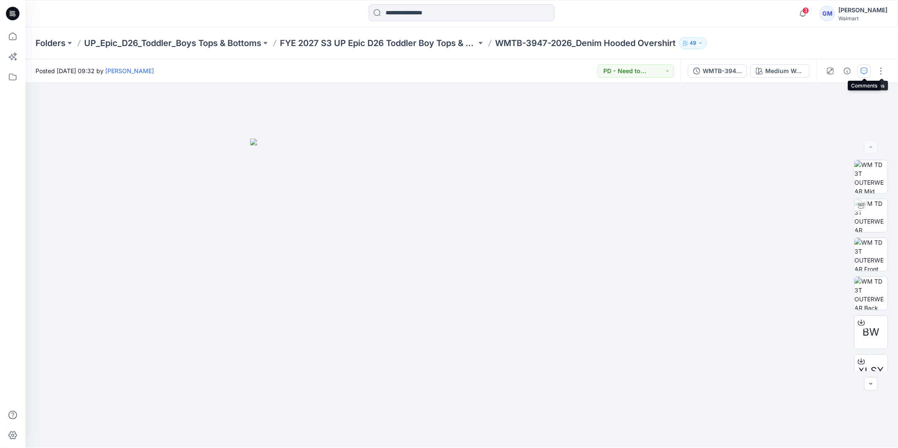
click at [864, 71] on icon "button" at bounding box center [864, 71] width 7 height 7
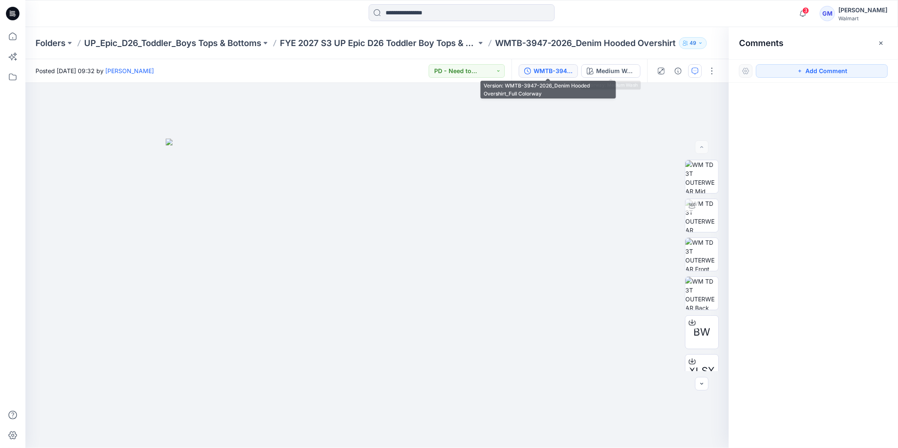
click at [565, 71] on div "WMTB-3947-2026_Denim Hooded Overshirt_Full Colorway" at bounding box center [553, 70] width 39 height 9
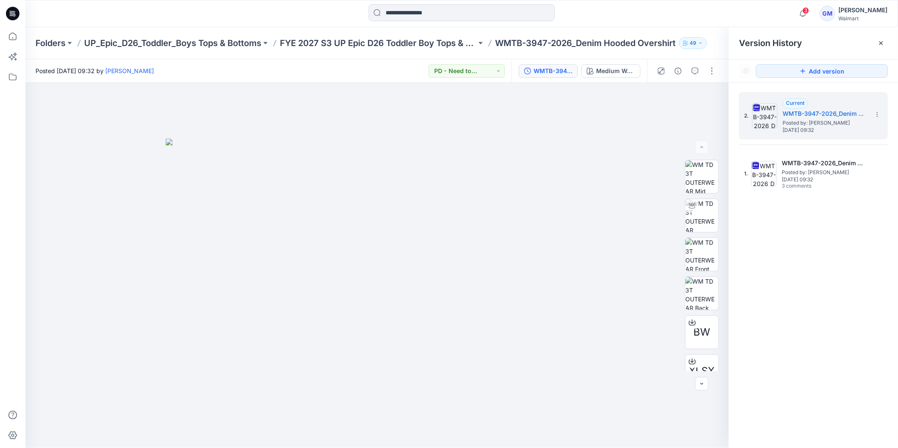
click at [603, 62] on div "WMTB-3947-2026_Denim Hooded Overshirt_Full Colorway Medium Wash" at bounding box center [580, 71] width 136 height 24
click at [603, 74] on div "Medium Wash" at bounding box center [615, 70] width 39 height 9
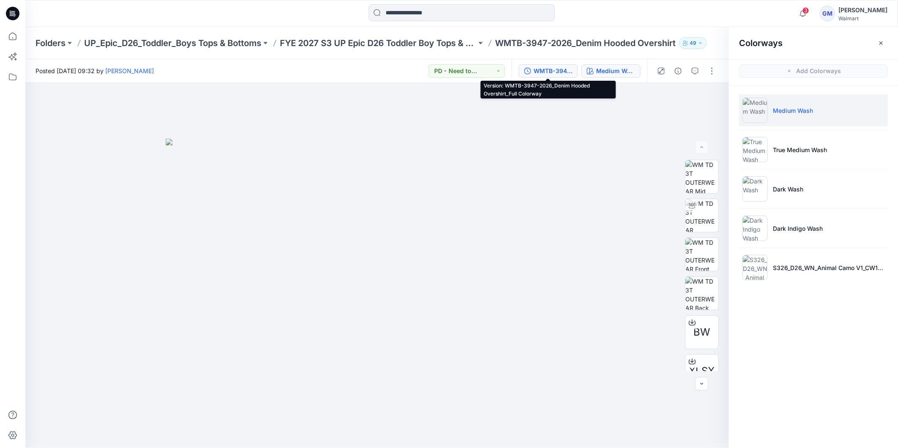
click at [555, 74] on div "WMTB-3947-2026_Denim Hooded Overshirt_Full Colorway" at bounding box center [553, 70] width 39 height 9
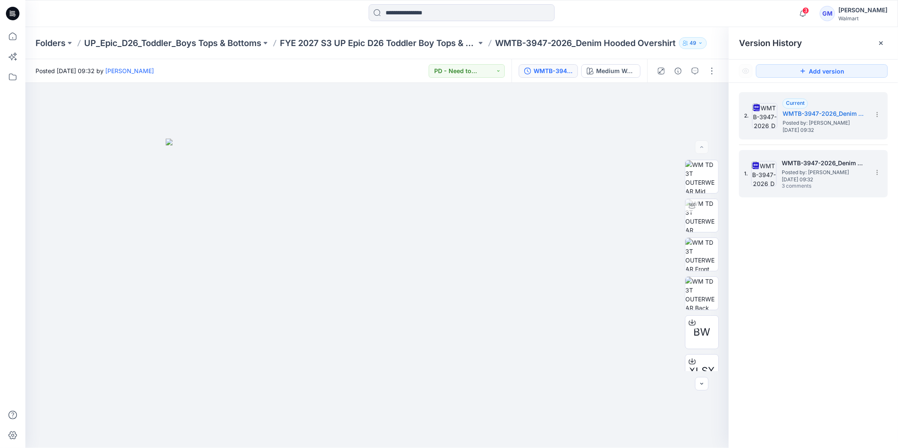
click at [795, 174] on span "Posted by: [PERSON_NAME]" at bounding box center [824, 172] width 85 height 8
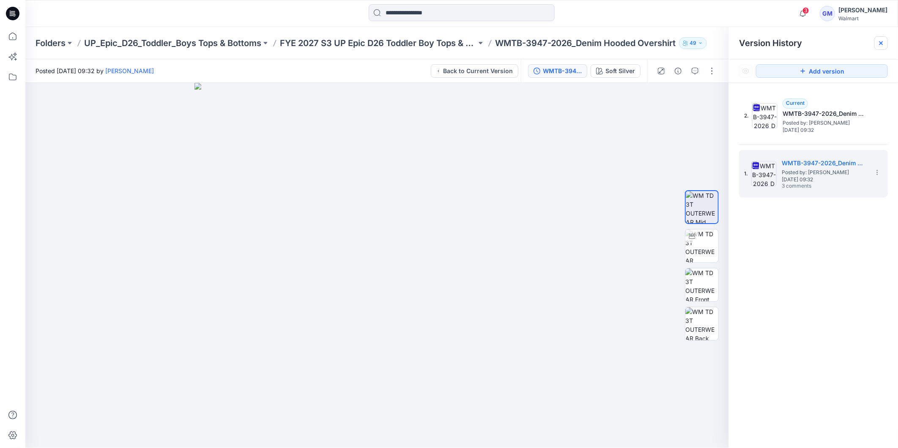
click at [881, 44] on icon at bounding box center [881, 43] width 7 height 7
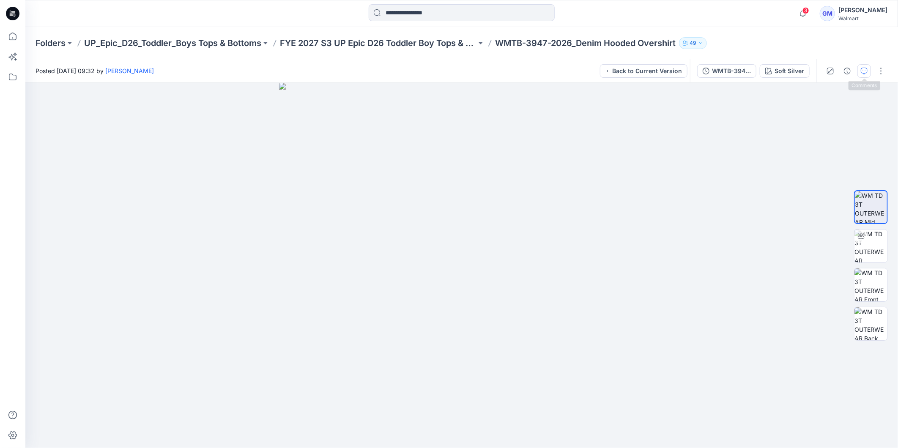
click at [869, 72] on button "button" at bounding box center [865, 71] width 14 height 14
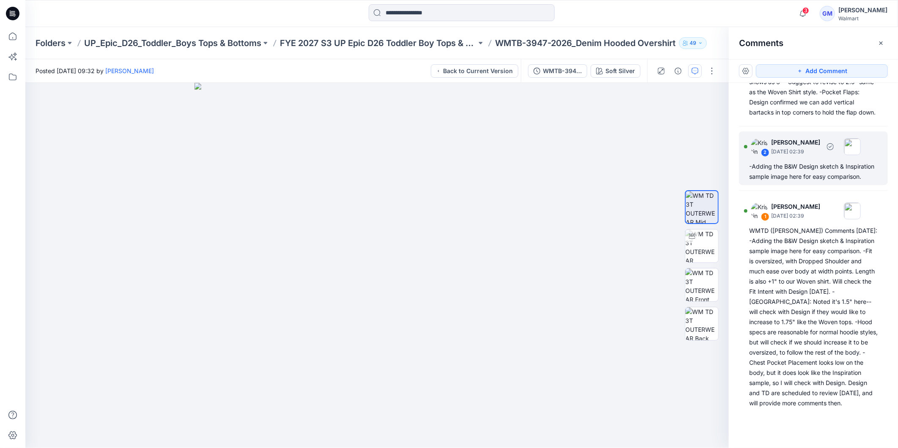
scroll to position [152, 0]
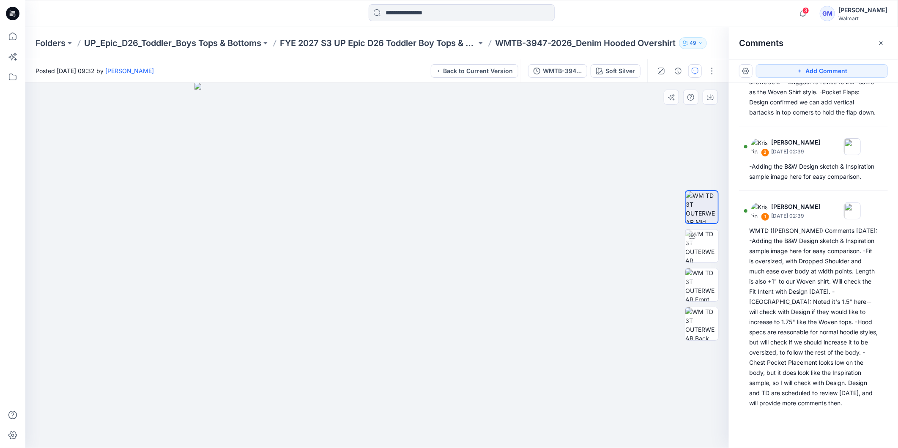
drag, startPoint x: 606, startPoint y: 404, endPoint x: 611, endPoint y: 403, distance: 5.6
click at [606, 404] on div at bounding box center [377, 265] width 704 height 365
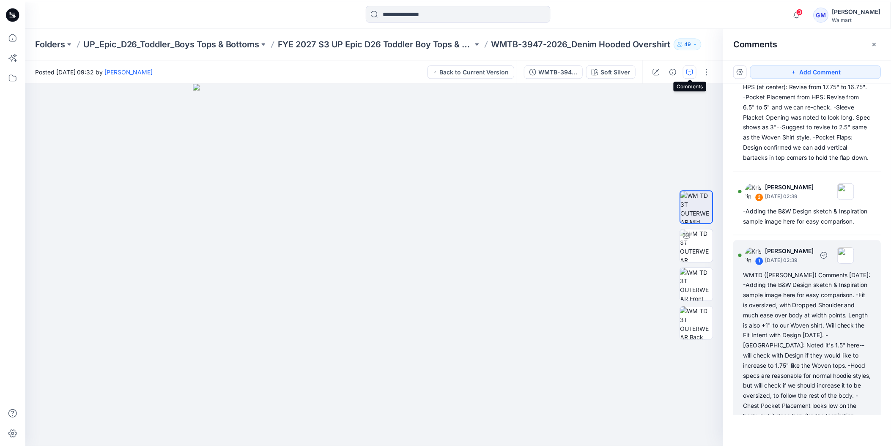
scroll to position [11, 0]
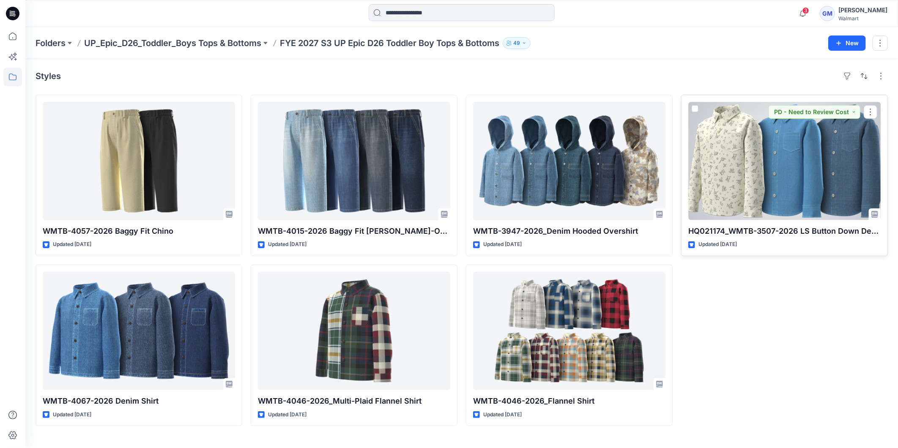
click at [764, 163] on div at bounding box center [784, 161] width 192 height 118
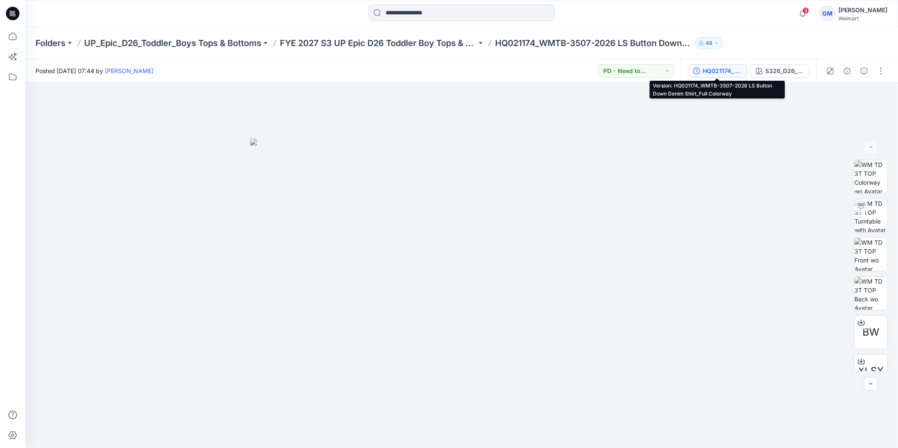
click at [721, 74] on div "HQ021174_WMTB-3507-2026 LS Button Down Denim Shirt_Full Colorway" at bounding box center [722, 70] width 39 height 9
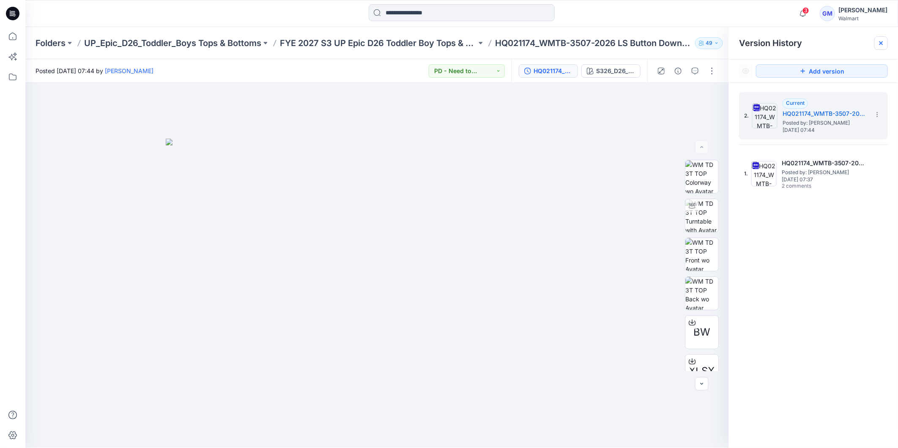
click at [881, 44] on icon at bounding box center [881, 43] width 7 height 7
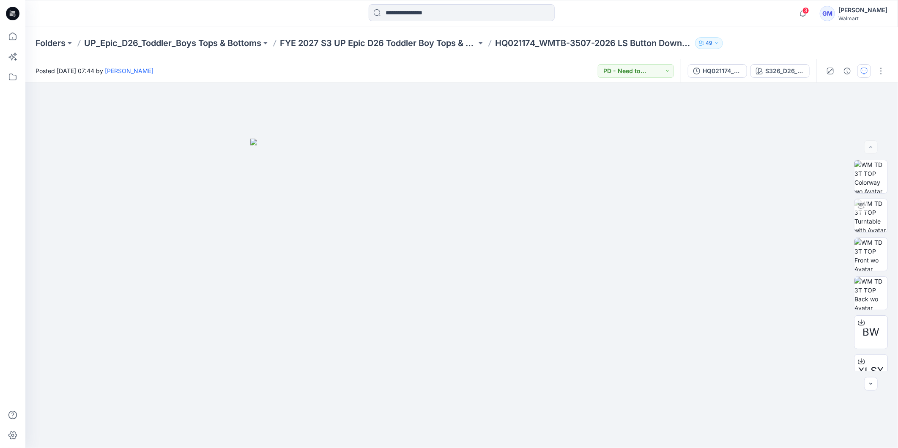
click at [867, 69] on icon "button" at bounding box center [864, 71] width 7 height 7
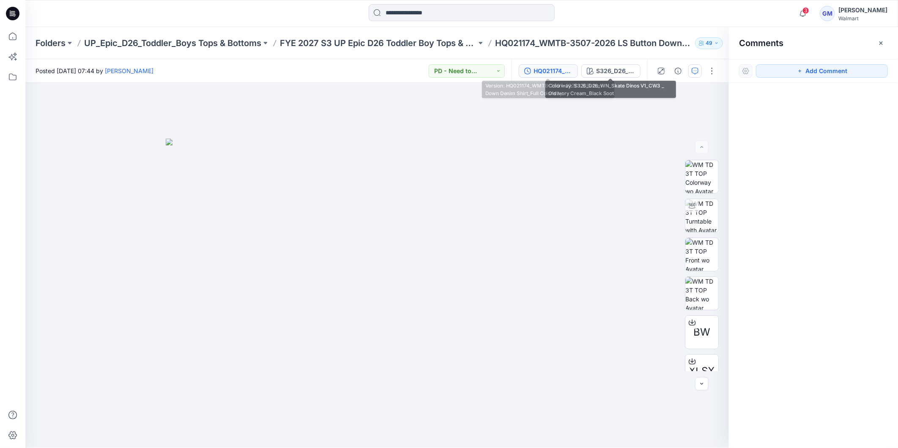
click at [550, 71] on div "HQ021174_WMTB-3507-2026 LS Button Down Denim Shirt_Full Colorway" at bounding box center [553, 70] width 39 height 9
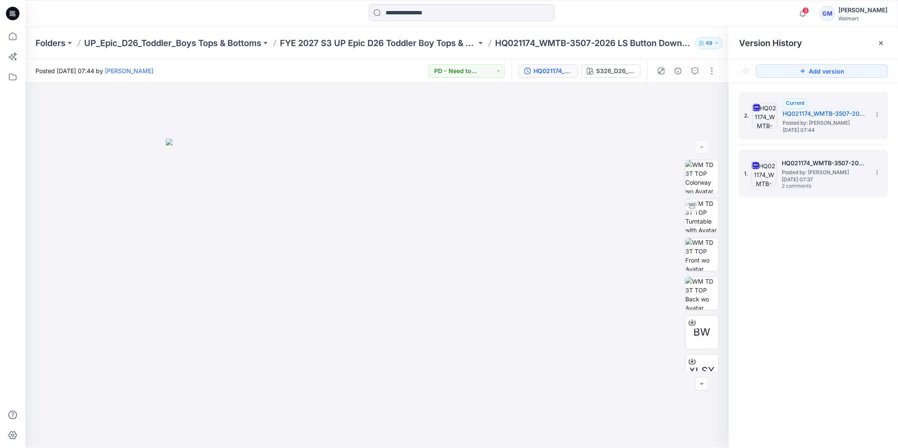
click at [806, 170] on span "Posted by: [PERSON_NAME]" at bounding box center [824, 172] width 85 height 8
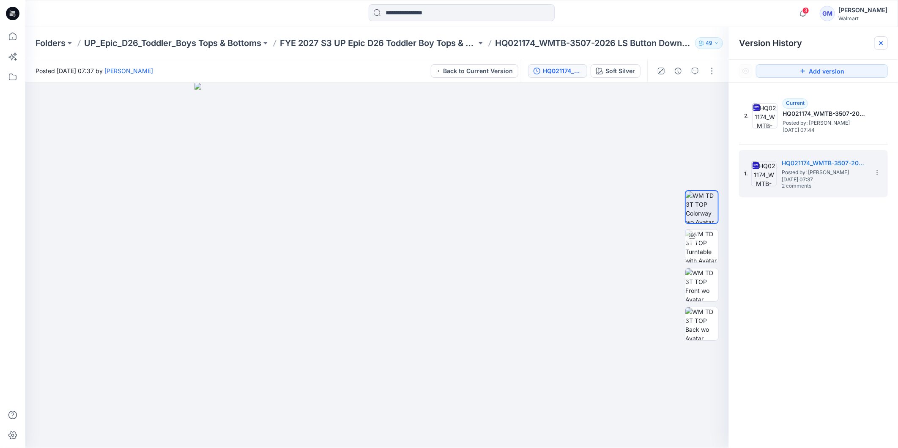
click at [885, 41] on div at bounding box center [882, 43] width 14 height 14
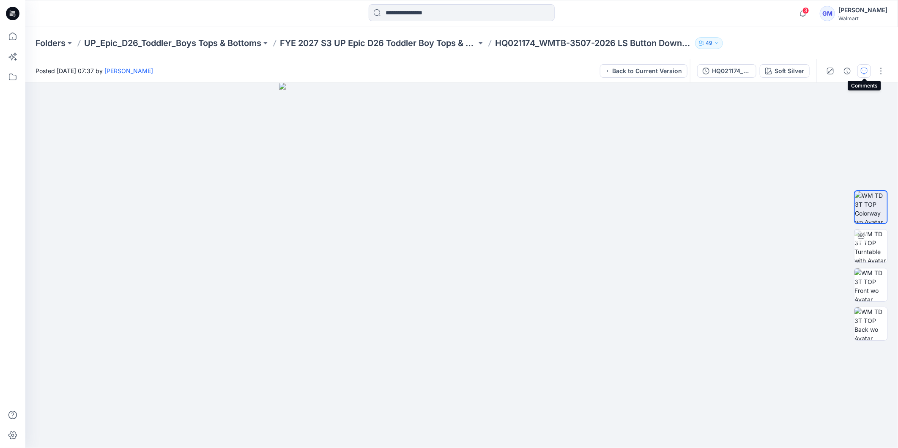
click at [861, 70] on icon "button" at bounding box center [864, 71] width 7 height 7
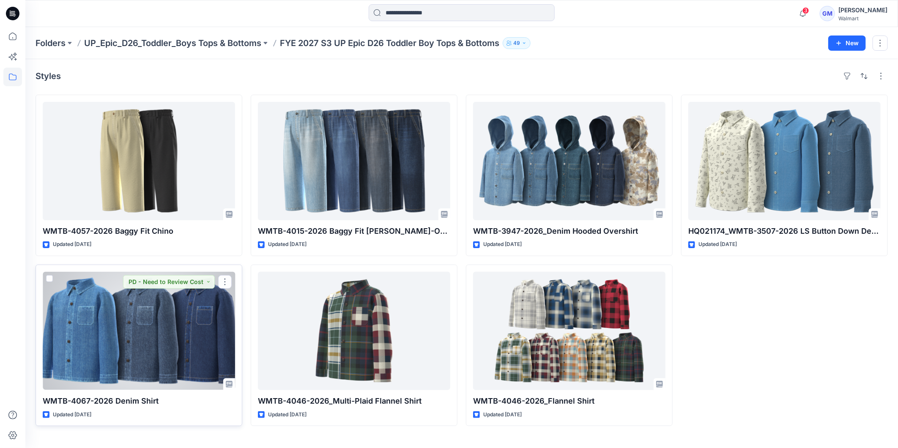
click at [137, 365] on div at bounding box center [139, 331] width 192 height 118
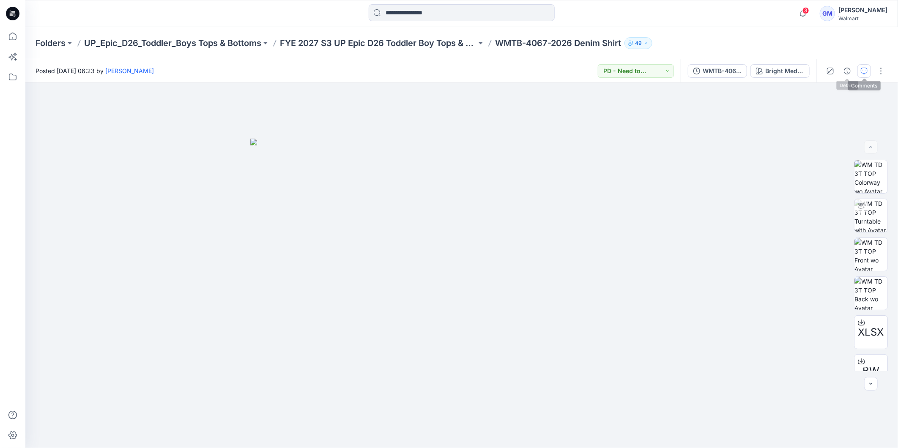
click at [864, 71] on icon "button" at bounding box center [864, 71] width 7 height 7
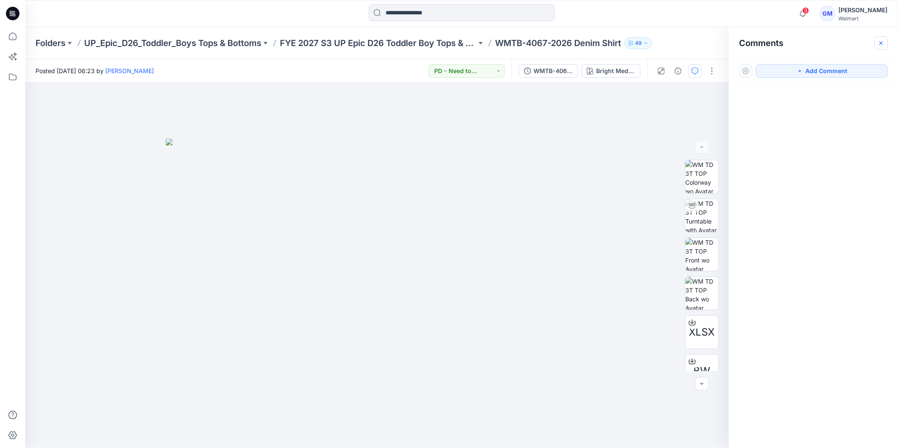
click at [882, 41] on icon "button" at bounding box center [881, 43] width 7 height 7
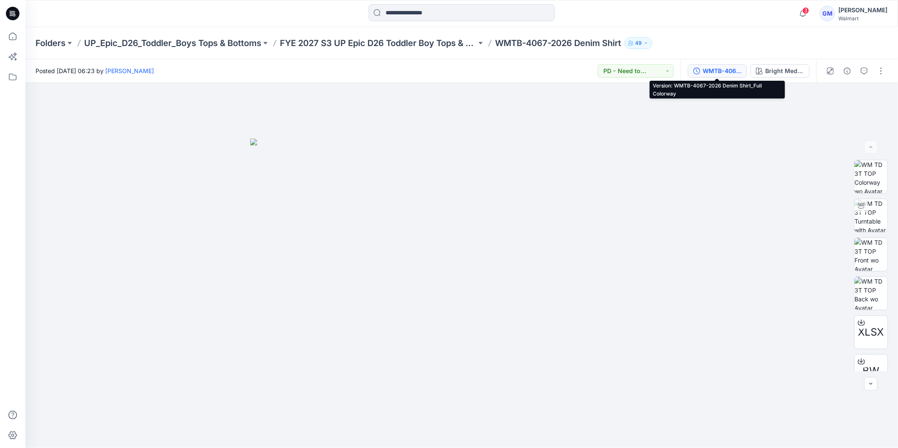
click at [709, 75] on div "WMTB-4067-2026 Denim Shirt_Full Colorway" at bounding box center [722, 70] width 39 height 9
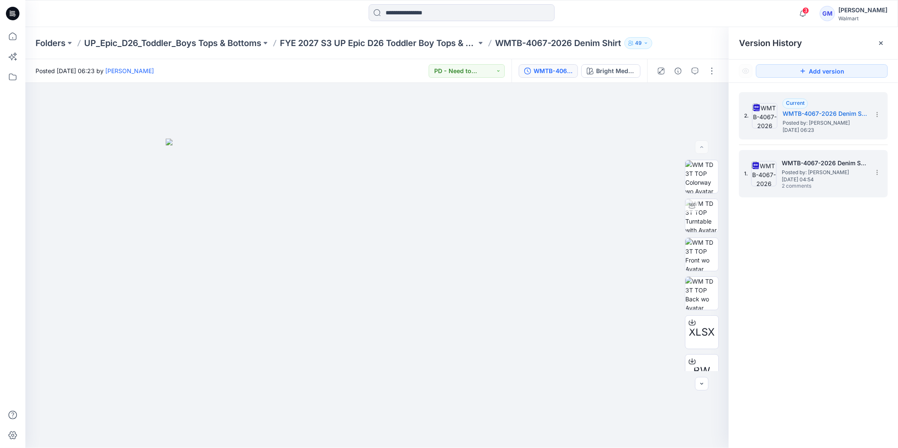
click at [839, 177] on span "Monday, September 22, 2025 04:54" at bounding box center [824, 180] width 85 height 6
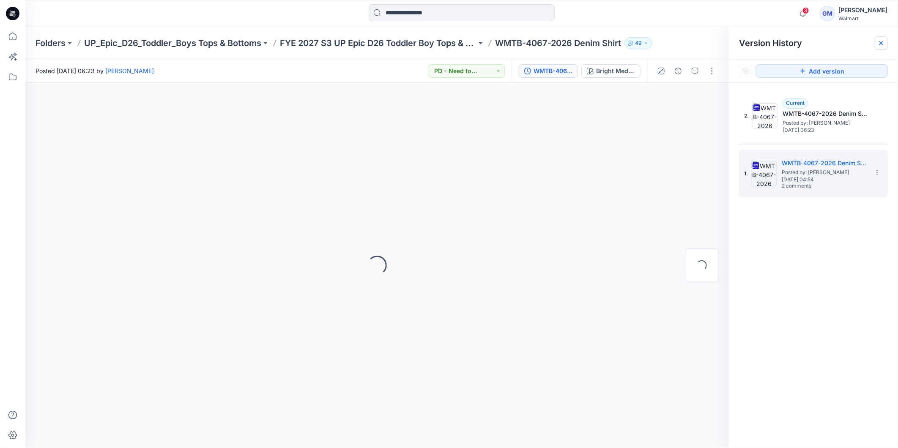
click at [880, 43] on icon at bounding box center [881, 43] width 7 height 7
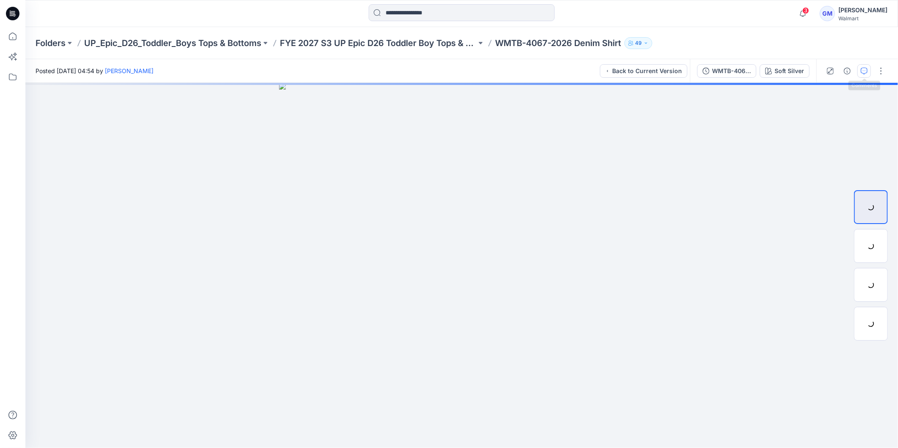
click at [866, 71] on icon "button" at bounding box center [864, 71] width 7 height 7
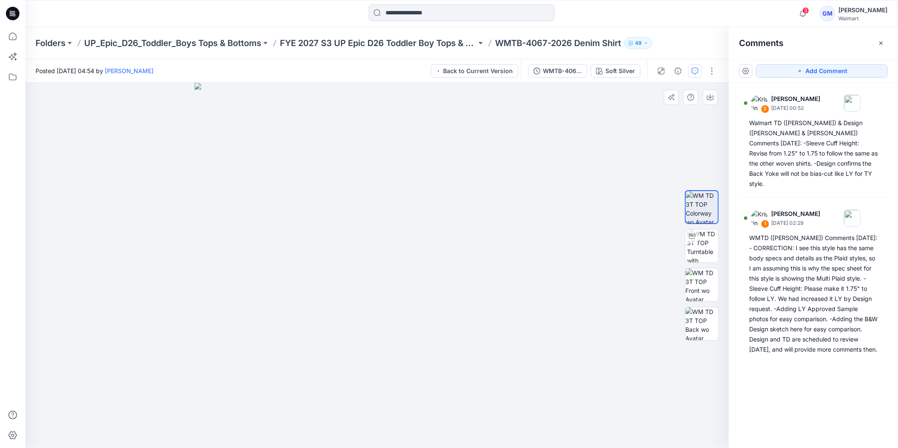
click at [710, 405] on div at bounding box center [377, 265] width 704 height 365
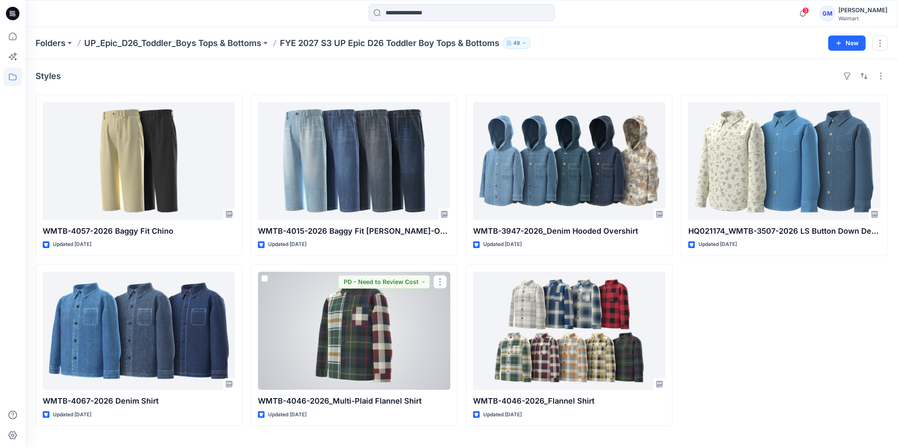
click at [365, 333] on div at bounding box center [354, 331] width 192 height 118
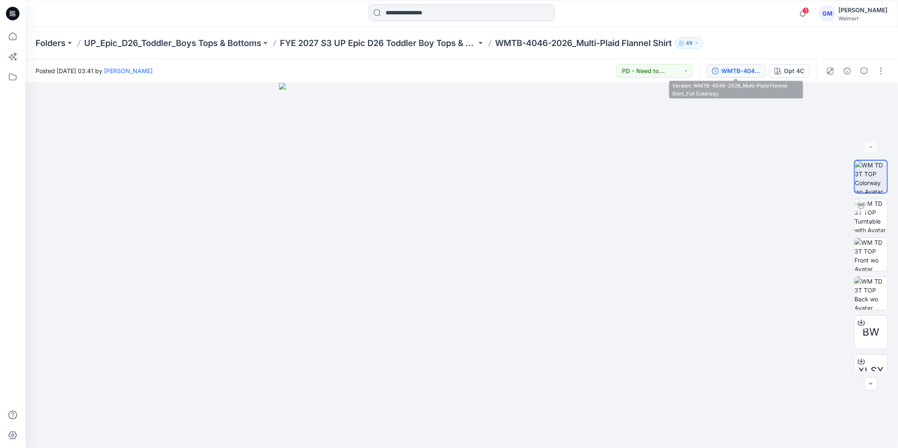
click at [744, 75] on div "WMTB-4046-2026_Multi-Plaid Flannel Shirt_Full Colorway" at bounding box center [740, 70] width 39 height 9
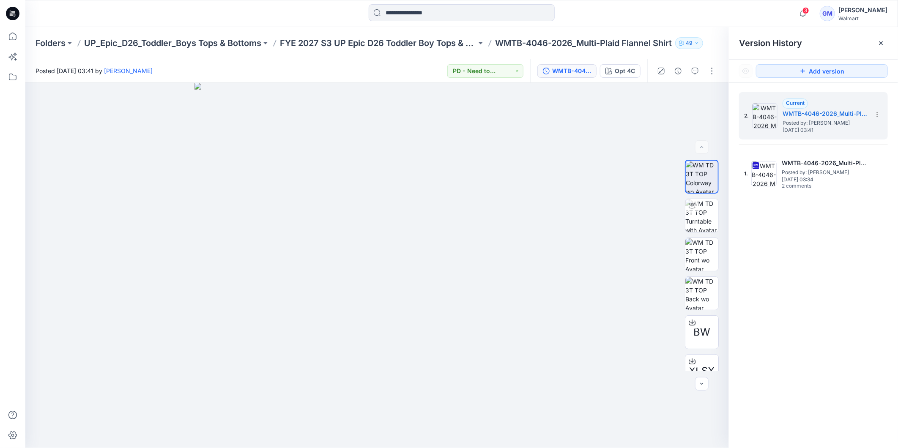
drag, startPoint x: 880, startPoint y: 44, endPoint x: 884, endPoint y: 52, distance: 9.1
click at [880, 43] on icon at bounding box center [881, 43] width 7 height 7
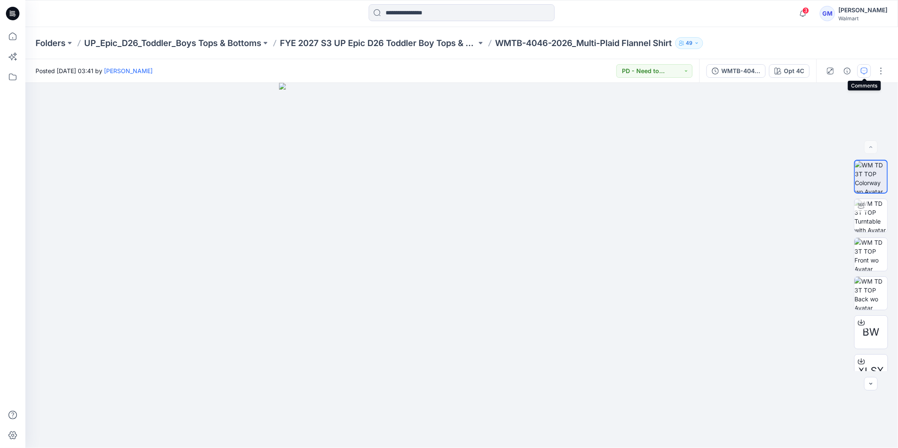
click at [866, 70] on icon "button" at bounding box center [864, 71] width 7 height 7
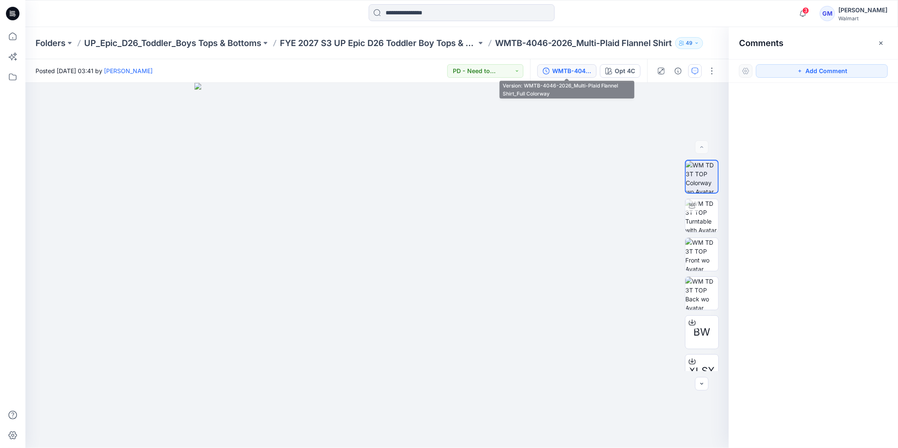
drag, startPoint x: 560, startPoint y: 72, endPoint x: 698, endPoint y: 113, distance: 143.3
click at [561, 72] on div "WMTB-4046-2026_Multi-Plaid Flannel Shirt_Full Colorway" at bounding box center [571, 70] width 39 height 9
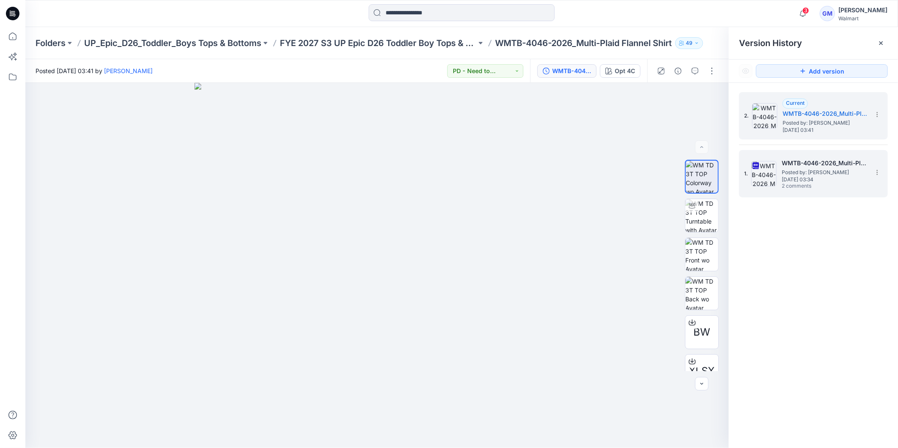
click at [831, 170] on span "Posted by: [PERSON_NAME]" at bounding box center [824, 172] width 85 height 8
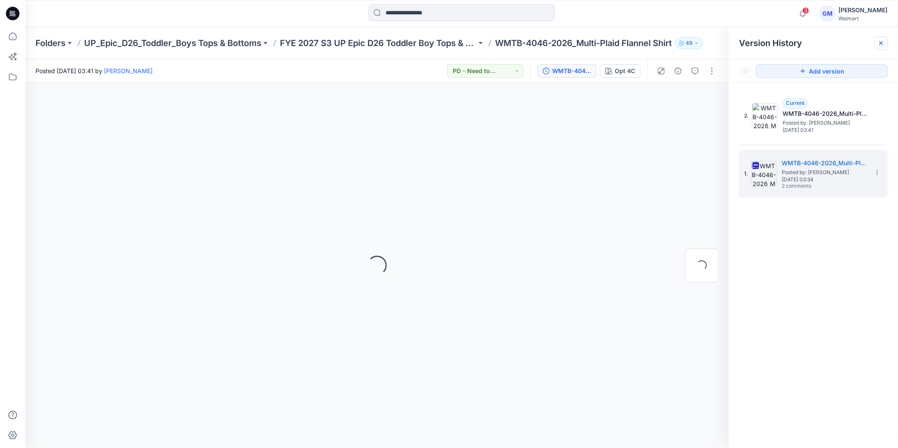
click at [883, 45] on icon at bounding box center [881, 43] width 7 height 7
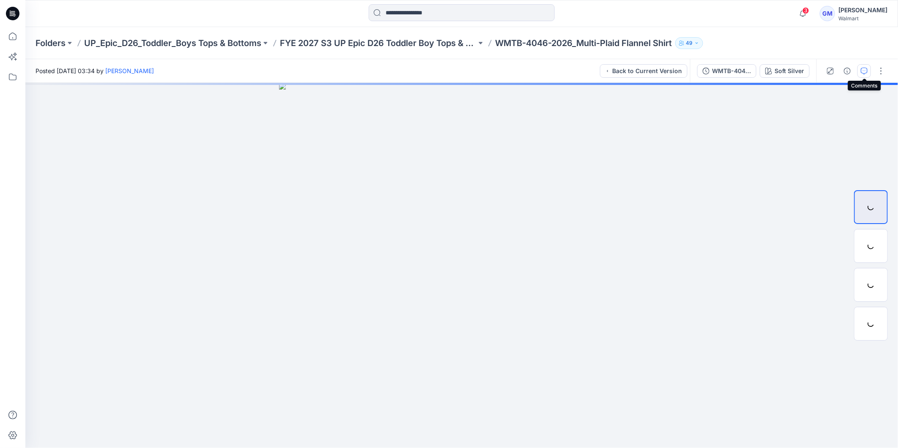
click at [864, 72] on icon "button" at bounding box center [864, 71] width 7 height 7
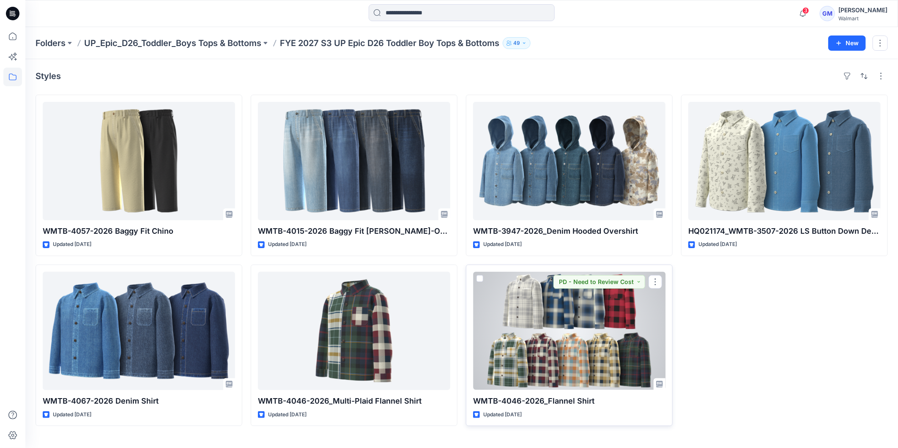
click at [566, 353] on div at bounding box center [569, 331] width 192 height 118
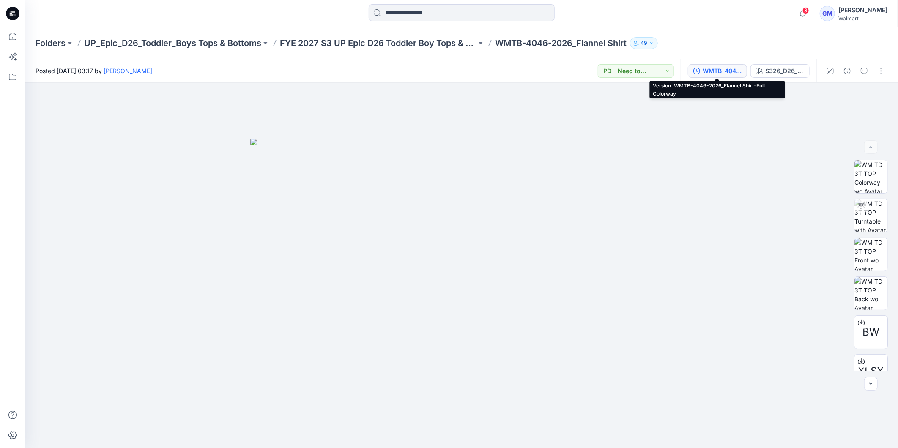
click at [718, 69] on div "WMTB-4046-2026_Flannel Shirt-Full Colorway" at bounding box center [722, 70] width 39 height 9
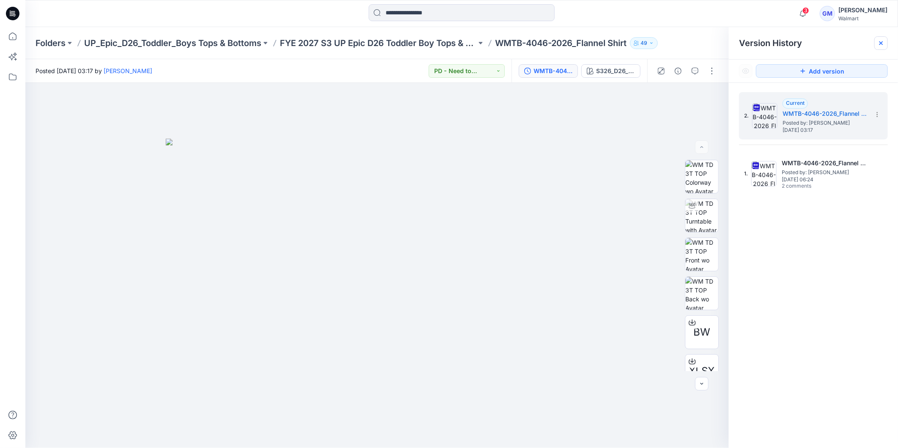
click at [882, 44] on icon at bounding box center [881, 43] width 7 height 7
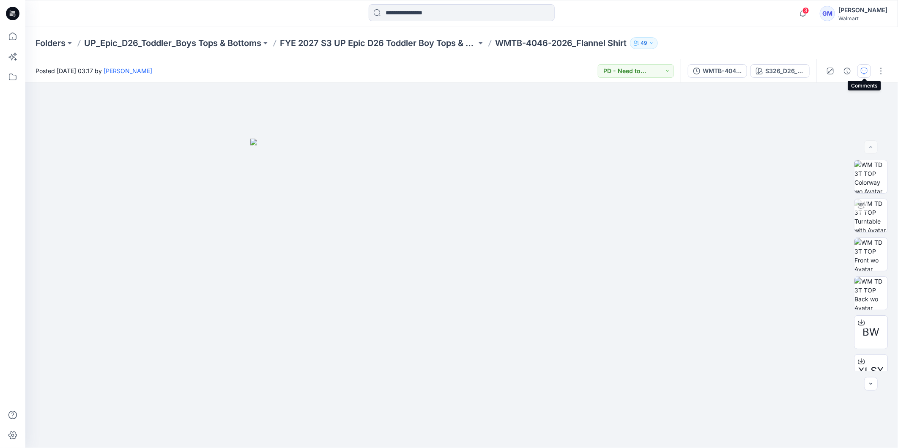
click at [866, 70] on icon "button" at bounding box center [864, 71] width 7 height 7
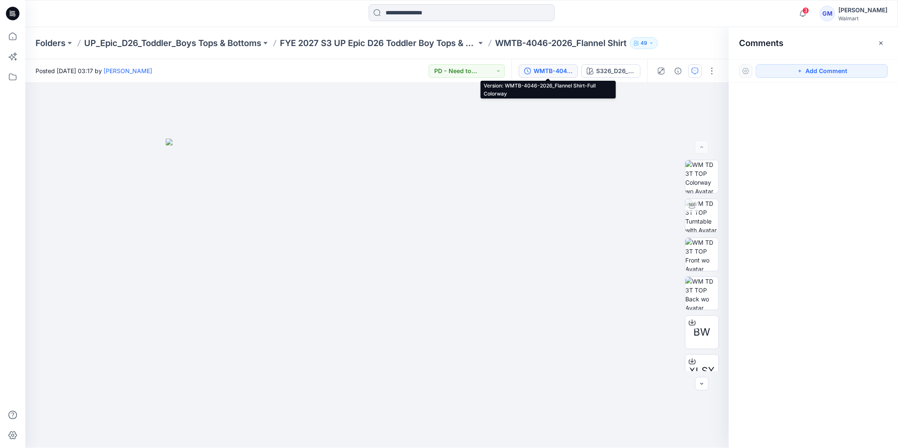
click at [530, 71] on icon "button" at bounding box center [527, 71] width 7 height 7
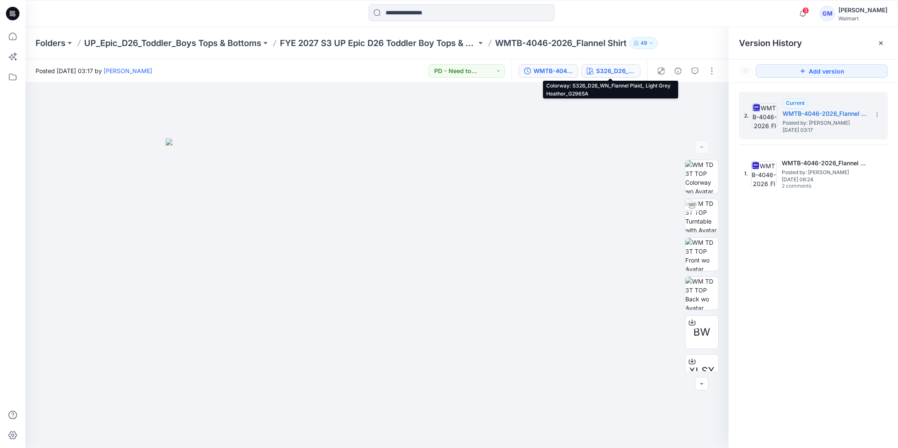
click at [618, 70] on div "S326_D26_WN_Flannel Plaid_ Light Grey Heather_G2965A" at bounding box center [615, 70] width 39 height 9
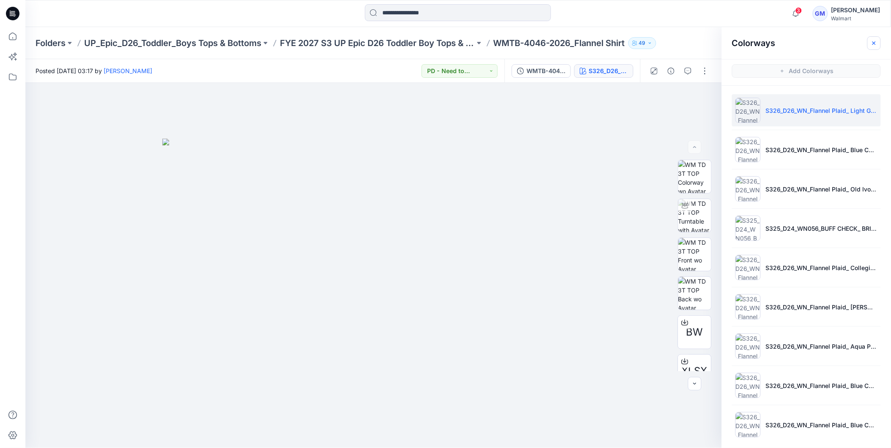
click at [875, 40] on icon "button" at bounding box center [874, 43] width 7 height 7
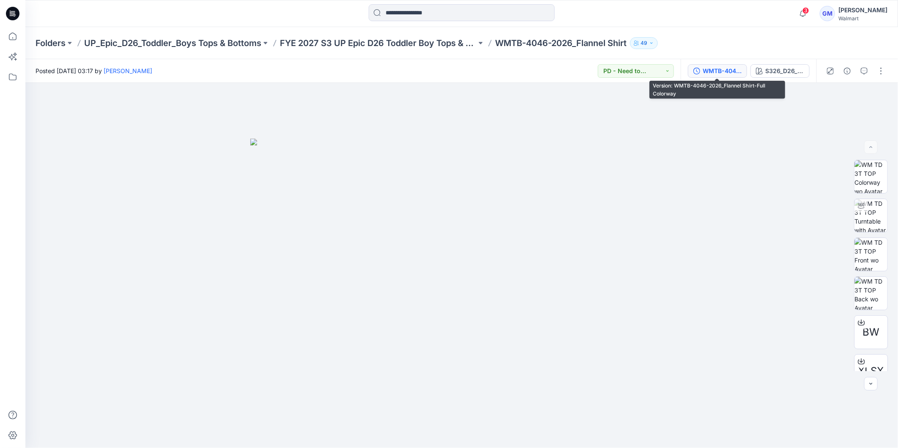
click at [708, 70] on div "WMTB-4046-2026_Flannel Shirt-Full Colorway" at bounding box center [722, 70] width 39 height 9
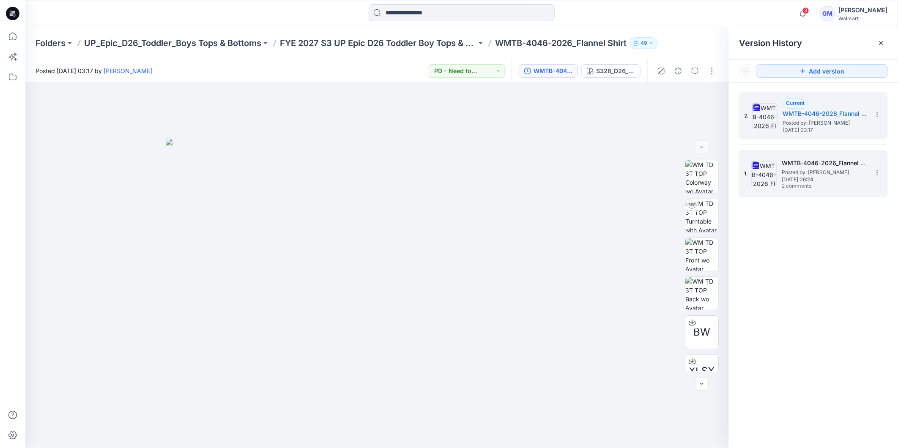
click at [792, 174] on span "Posted by: [PERSON_NAME]" at bounding box center [824, 172] width 85 height 8
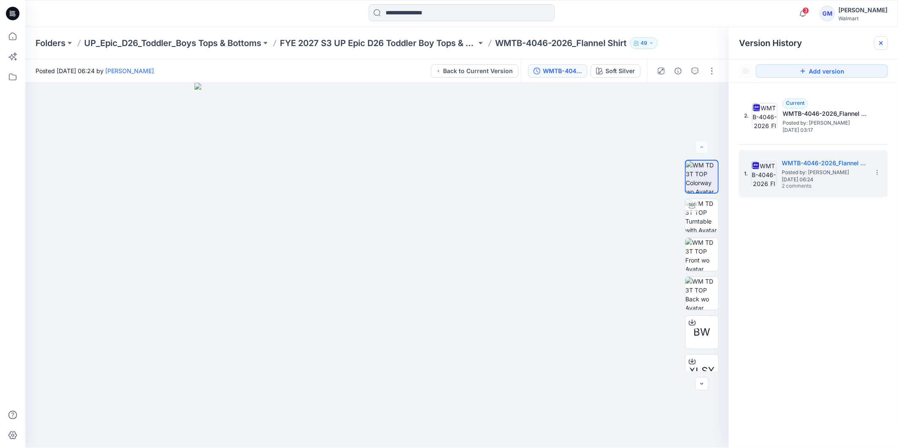
click at [884, 41] on icon at bounding box center [881, 43] width 7 height 7
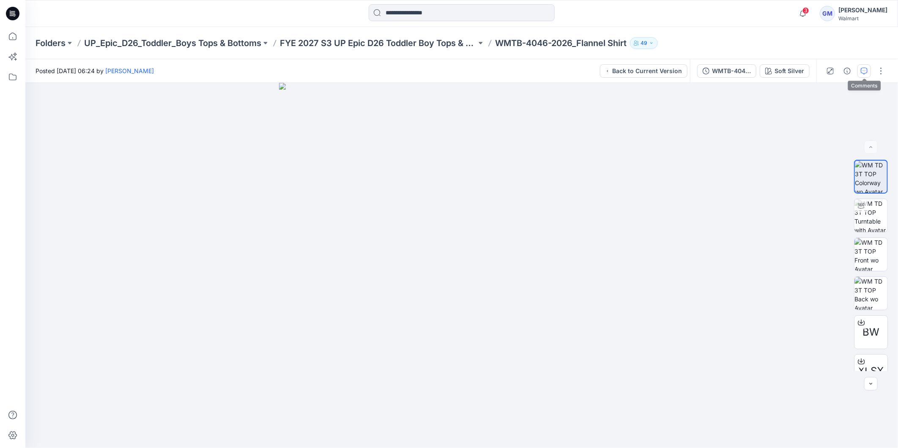
click at [866, 69] on icon "button" at bounding box center [864, 71] width 7 height 7
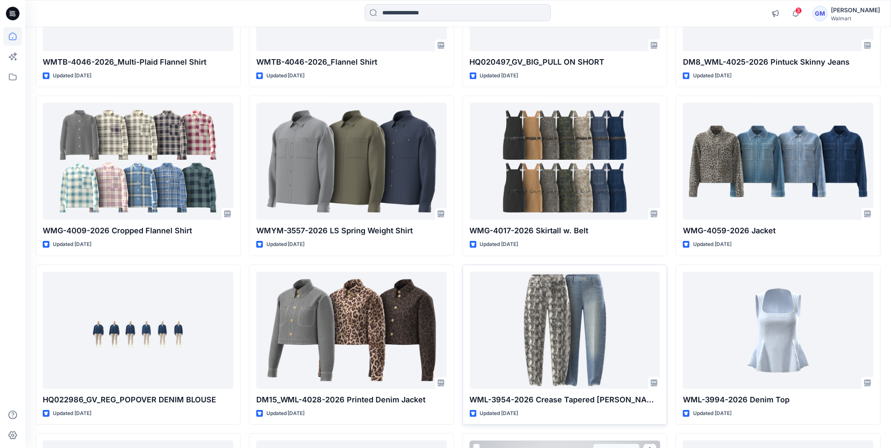
scroll to position [810, 0]
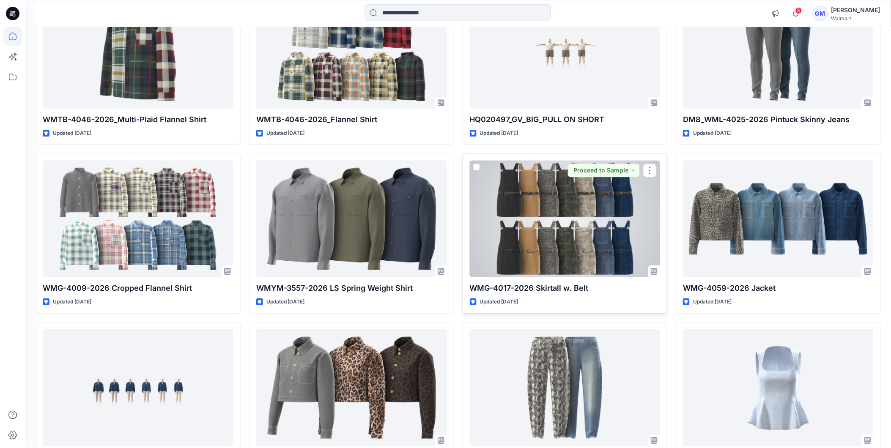
click at [548, 241] on div at bounding box center [565, 218] width 191 height 117
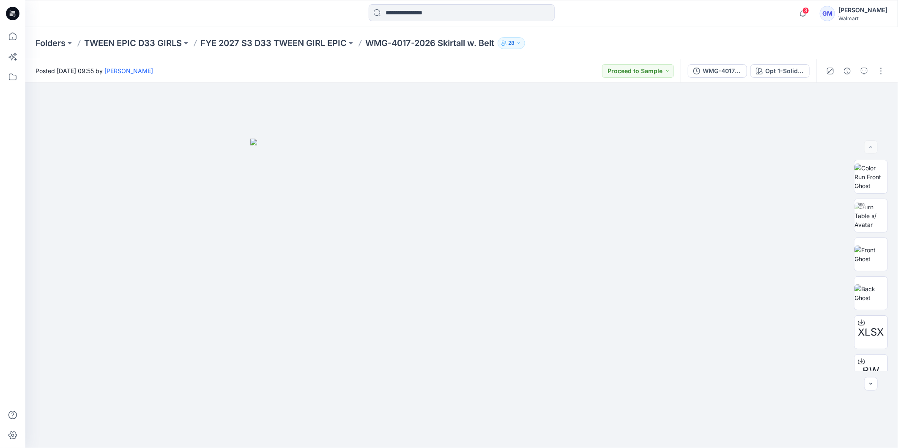
click at [271, 34] on div "Folders TWEEN EPIC D33 GIRLS FYE 2027 S3 D33 TWEEN GIRL EPIC WMG-4017-2026 Skir…" at bounding box center [461, 43] width 873 height 32
click at [273, 44] on p "FYE 2027 S3 D33 TWEEN GIRL EPIC" at bounding box center [273, 43] width 146 height 12
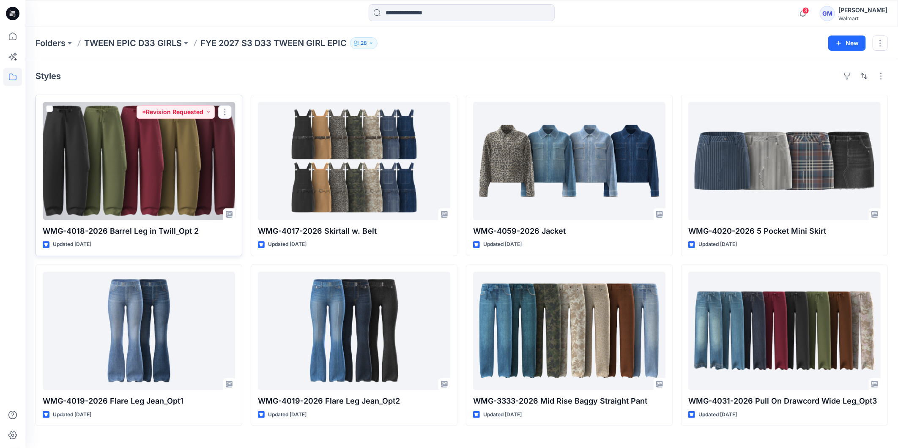
click at [159, 178] on div at bounding box center [139, 161] width 192 height 118
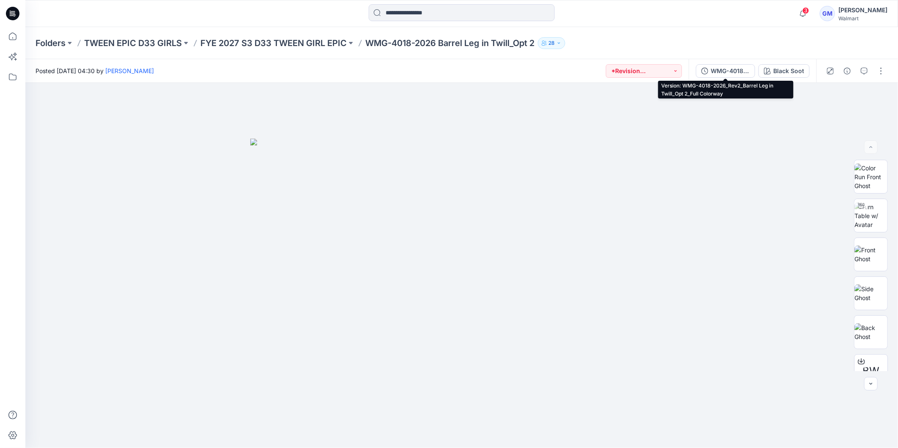
click at [722, 70] on div "WMG-4018-2026_Rev2_Barrel Leg in Twill_Opt 2_Full Colorway" at bounding box center [730, 70] width 39 height 9
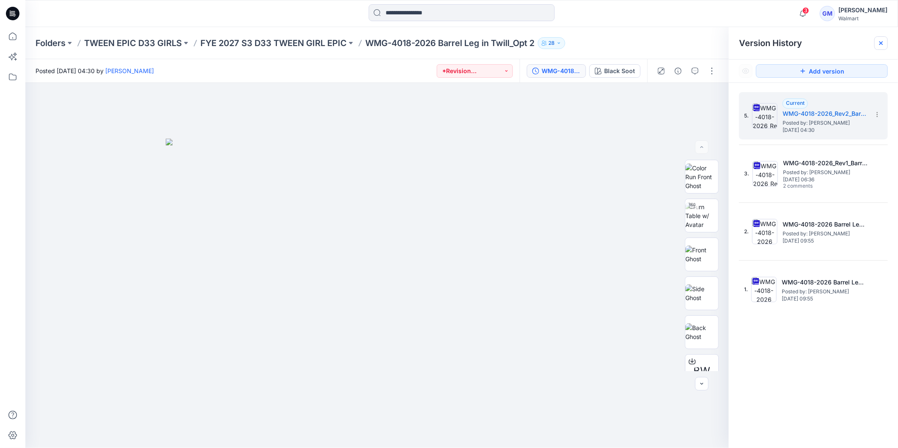
click at [883, 46] on icon at bounding box center [881, 43] width 7 height 7
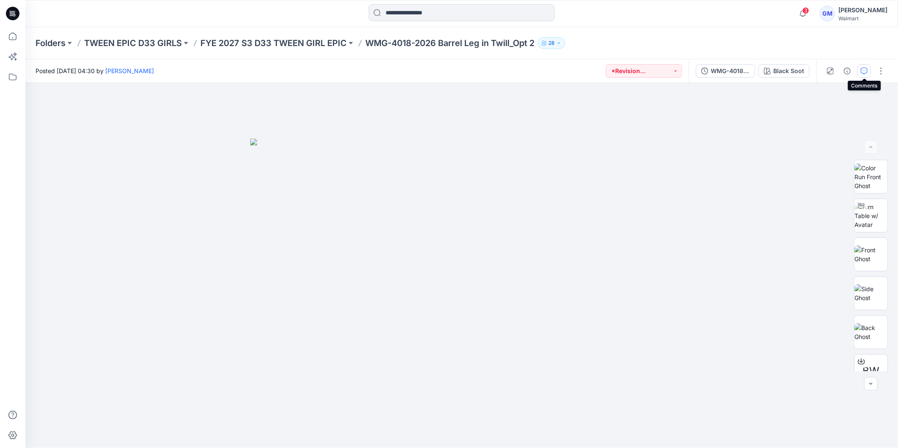
click at [869, 69] on button "button" at bounding box center [865, 71] width 14 height 14
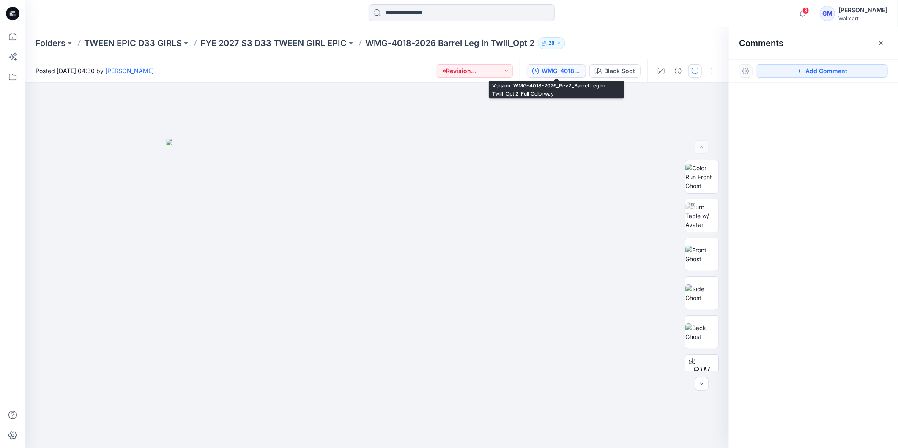
drag, startPoint x: 565, startPoint y: 69, endPoint x: 573, endPoint y: 74, distance: 10.2
click at [565, 70] on div "WMG-4018-2026_Rev2_Barrel Leg in Twill_Opt 2_Full Colorway" at bounding box center [561, 70] width 39 height 9
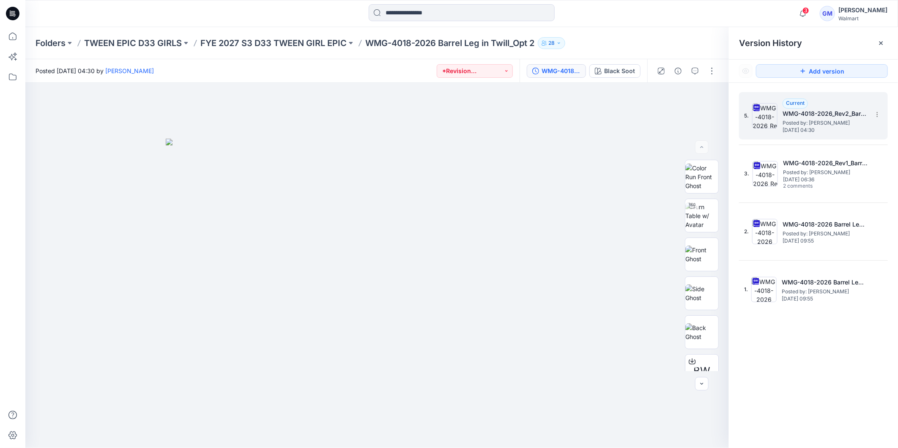
drag, startPoint x: 832, startPoint y: 165, endPoint x: 844, endPoint y: 127, distance: 40.4
click at [832, 167] on h5 "WMG-4018-2026_Rev1_Barrel Leg in Twill_Opt 2" at bounding box center [825, 163] width 85 height 10
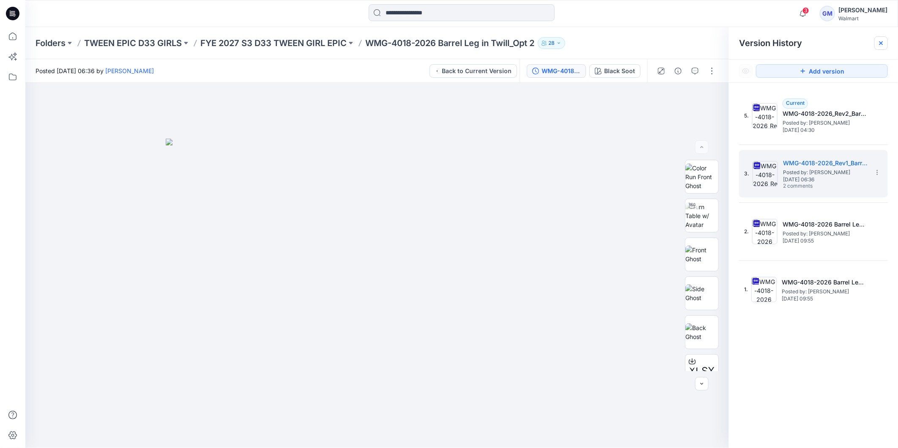
click at [883, 45] on icon at bounding box center [881, 43] width 7 height 7
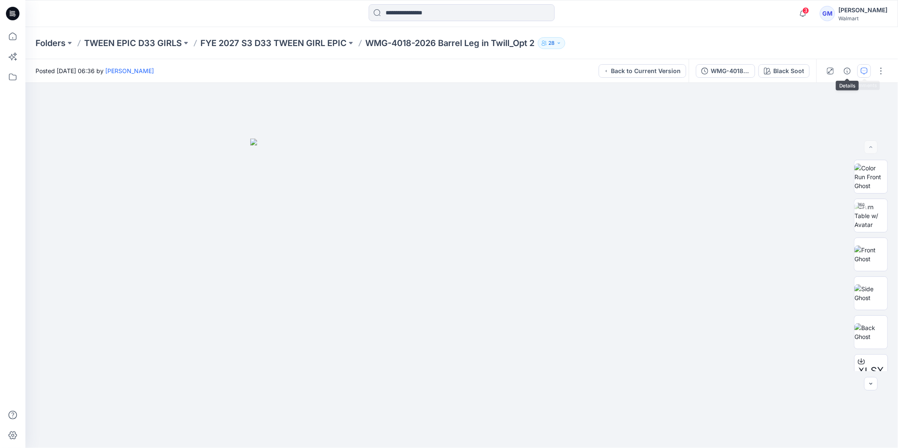
click at [865, 72] on icon "button" at bounding box center [864, 71] width 7 height 7
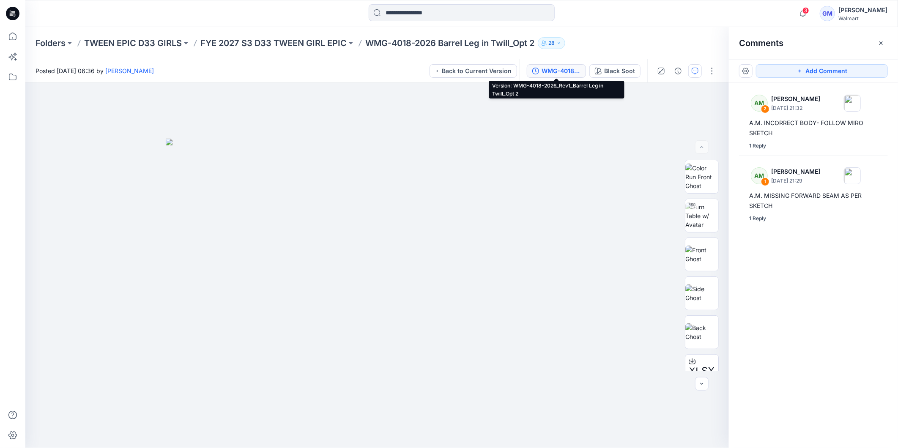
drag, startPoint x: 550, startPoint y: 70, endPoint x: 555, endPoint y: 70, distance: 5.5
click at [550, 70] on div "WMG-4018-2026_Rev1_Barrel Leg in Twill_Opt 2" at bounding box center [561, 70] width 39 height 9
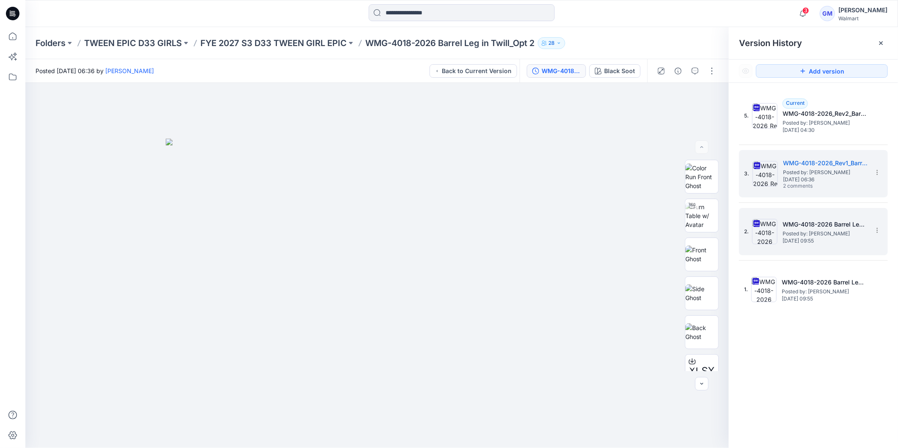
click at [827, 233] on span "Posted by: [PERSON_NAME]" at bounding box center [825, 234] width 85 height 8
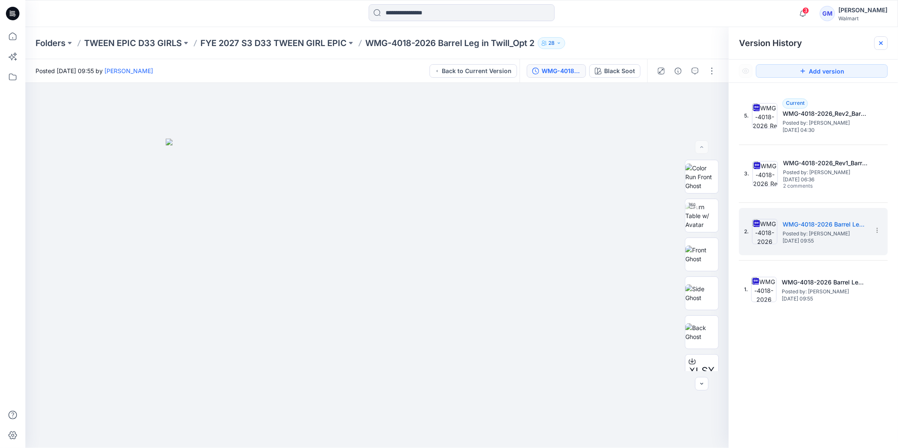
click at [885, 44] on icon at bounding box center [881, 43] width 7 height 7
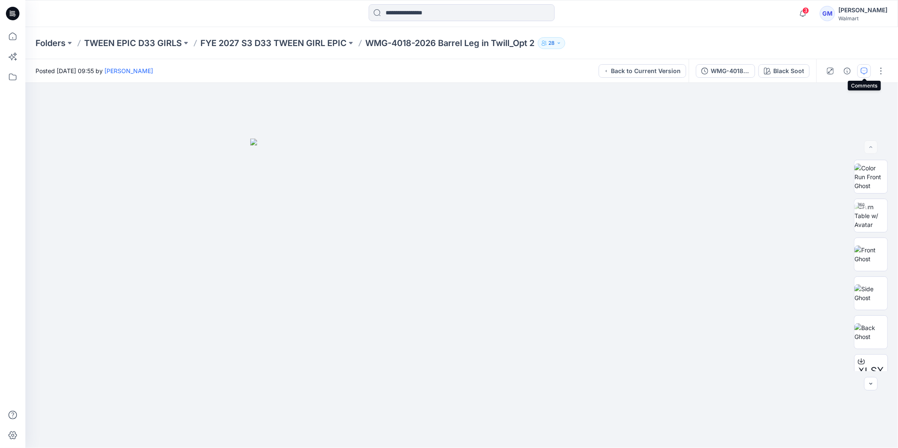
click at [869, 70] on button "button" at bounding box center [865, 71] width 14 height 14
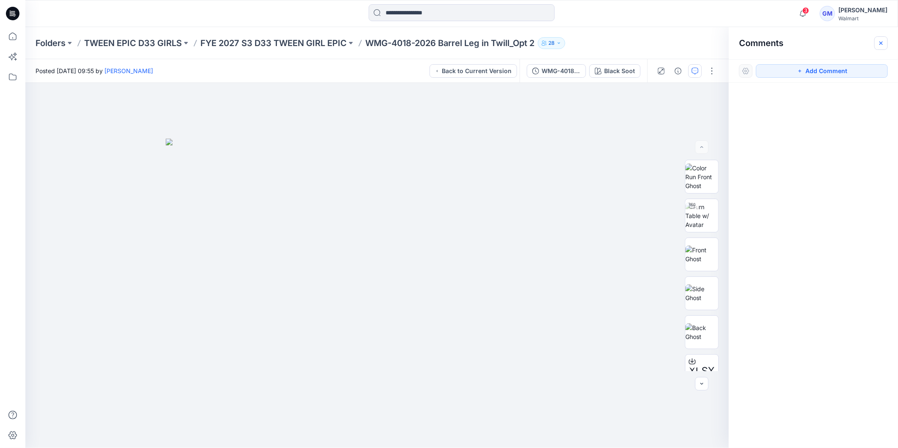
click at [880, 45] on icon "button" at bounding box center [881, 43] width 7 height 7
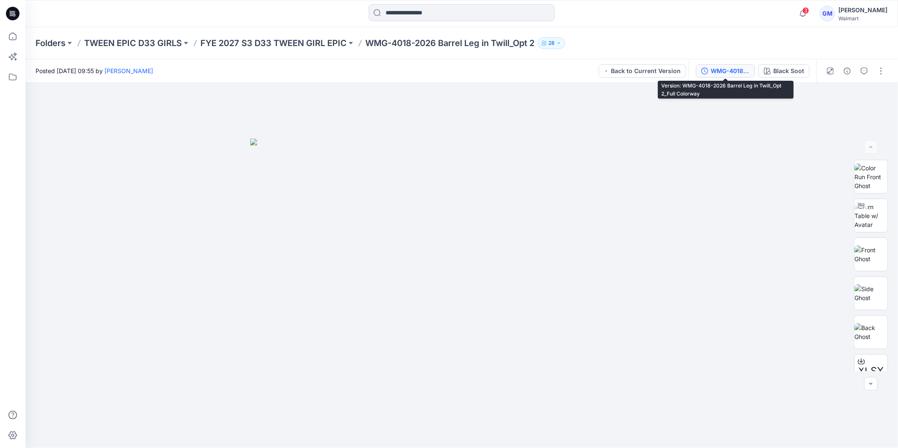
click at [724, 73] on div "WMG-4018-2026 Barrel Leg in Twill_Opt 2_Full Colorway" at bounding box center [730, 70] width 39 height 9
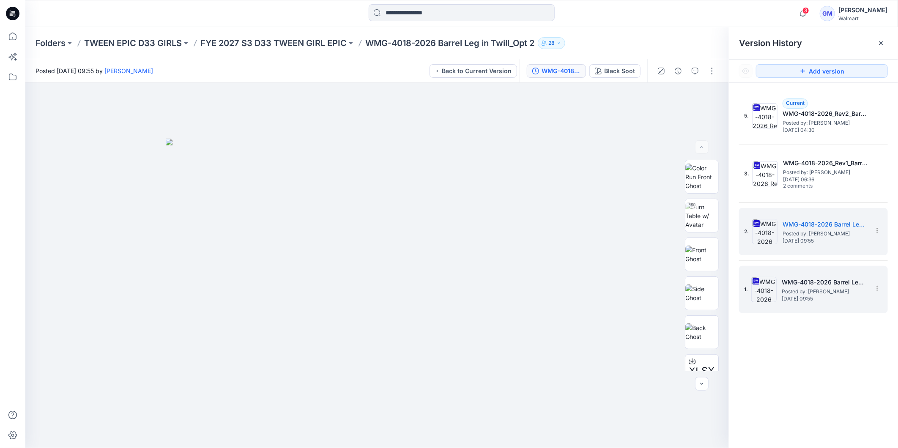
click at [823, 298] on span "Thursday, September 18, 2025 09:55" at bounding box center [824, 299] width 85 height 6
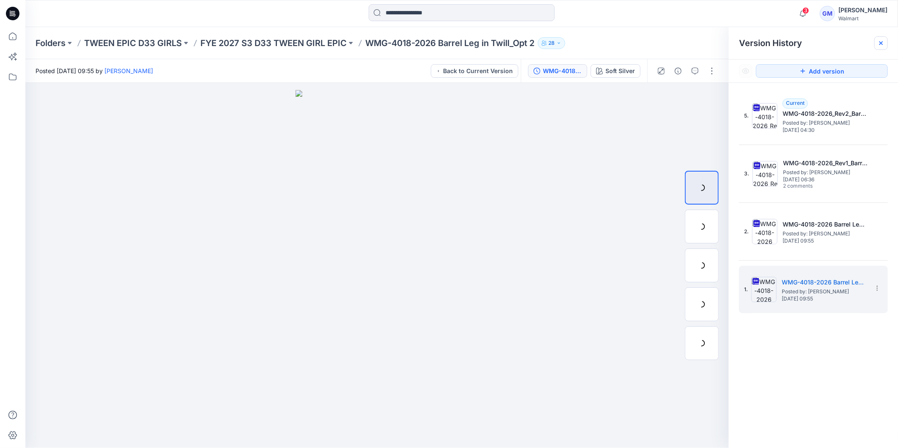
click at [879, 44] on icon at bounding box center [881, 43] width 7 height 7
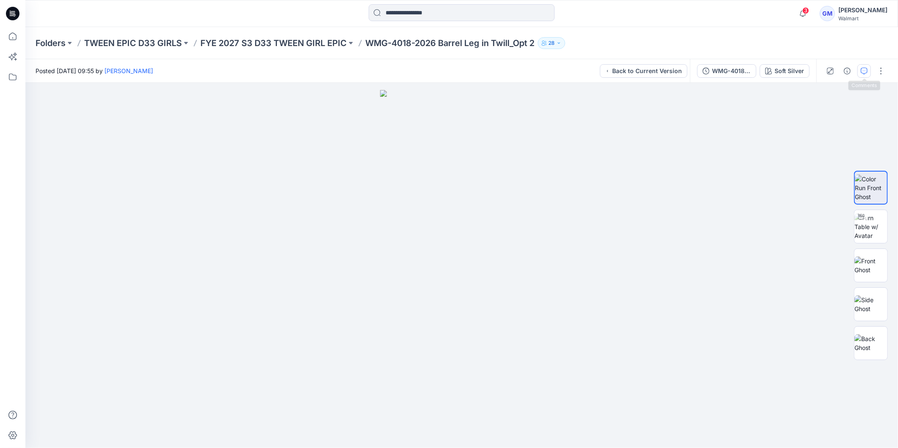
click at [869, 71] on button "button" at bounding box center [865, 71] width 14 height 14
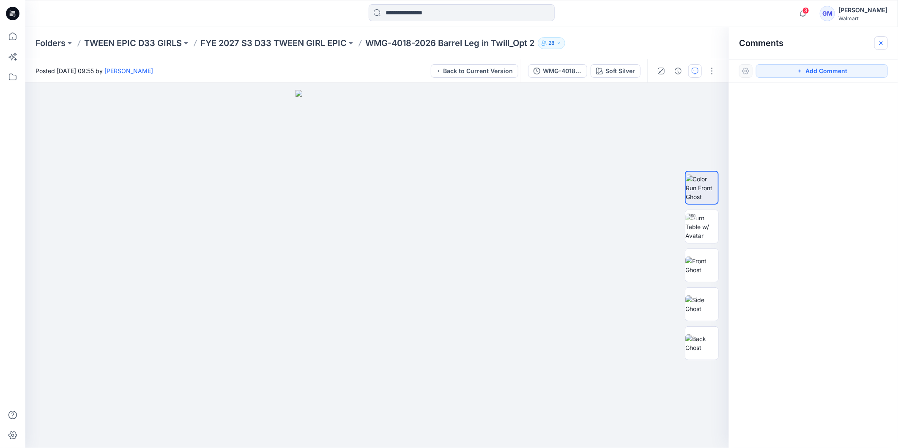
click at [880, 42] on icon "button" at bounding box center [881, 43] width 7 height 7
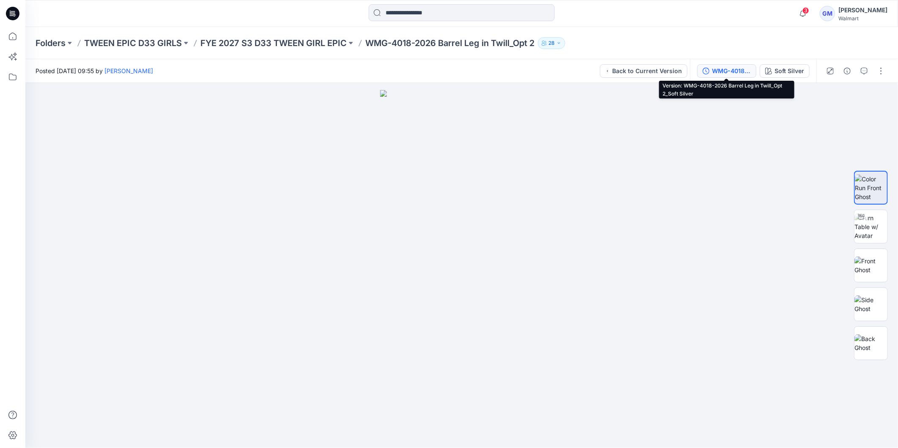
click at [722, 69] on div "WMG-4018-2026 Barrel Leg in Twill_Opt 2_Soft Silver" at bounding box center [731, 70] width 39 height 9
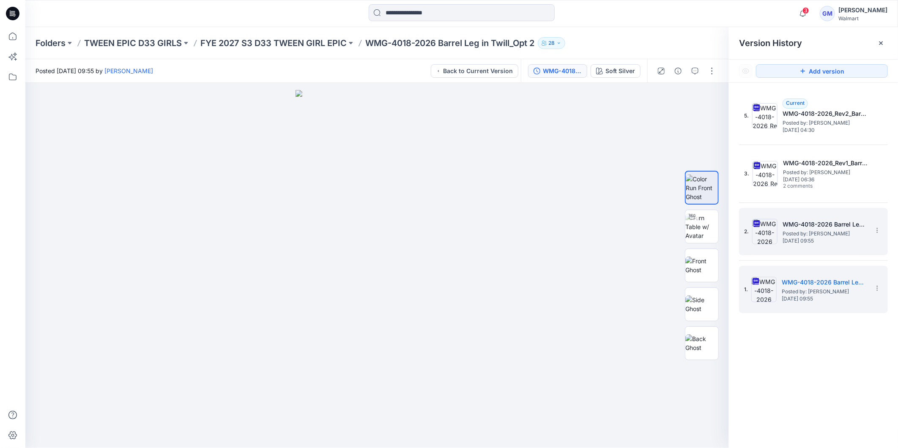
click at [813, 225] on h5 "WMG-4018-2026 Barrel Leg in Twill_Opt 2_Full Colorway" at bounding box center [825, 224] width 85 height 10
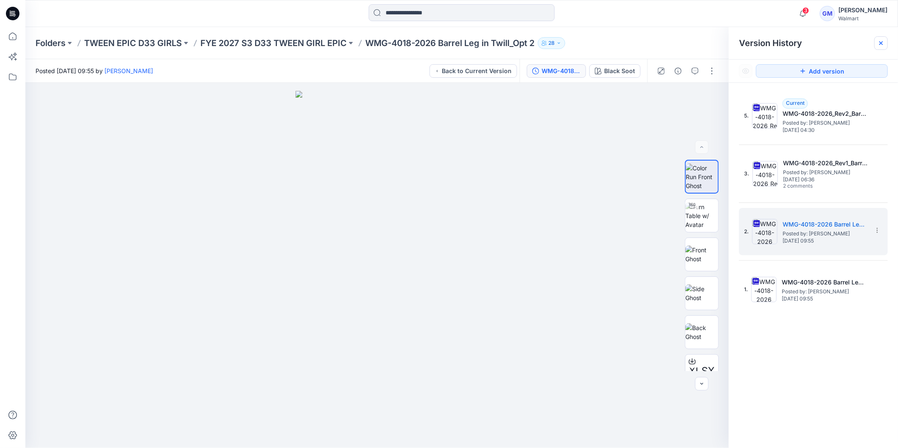
click at [879, 45] on icon at bounding box center [881, 43] width 7 height 7
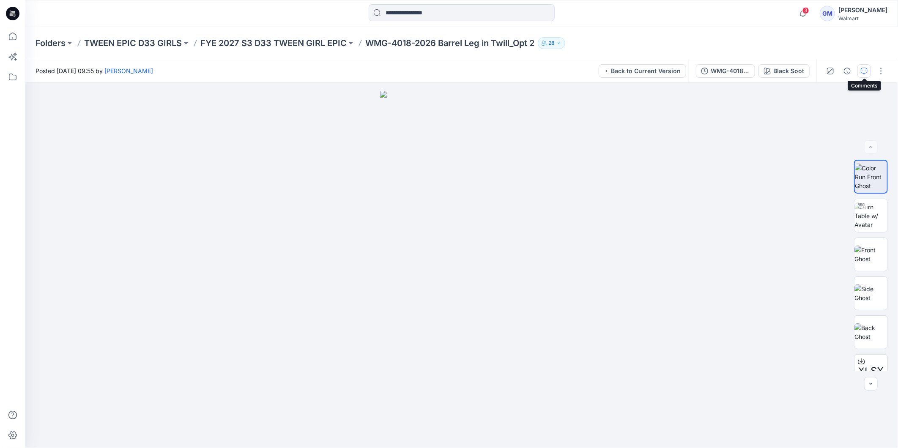
click at [866, 72] on icon "button" at bounding box center [864, 71] width 7 height 7
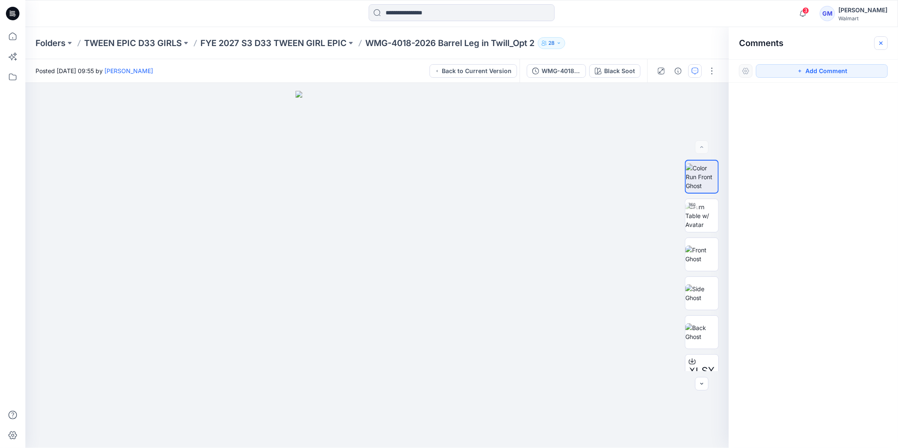
click at [882, 43] on icon "button" at bounding box center [881, 42] width 3 height 3
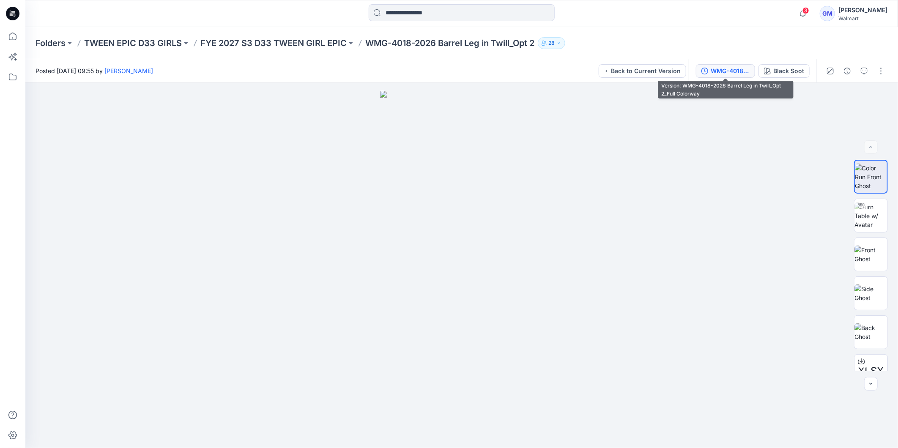
click at [729, 66] on div "WMG-4018-2026 Barrel Leg in Twill_Opt 2_Full Colorway" at bounding box center [730, 70] width 39 height 9
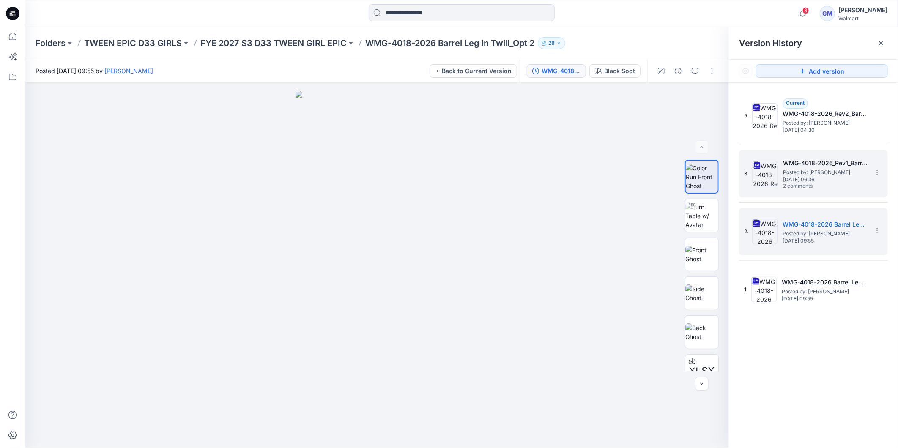
click at [839, 171] on span "Posted by: [PERSON_NAME]" at bounding box center [825, 172] width 85 height 8
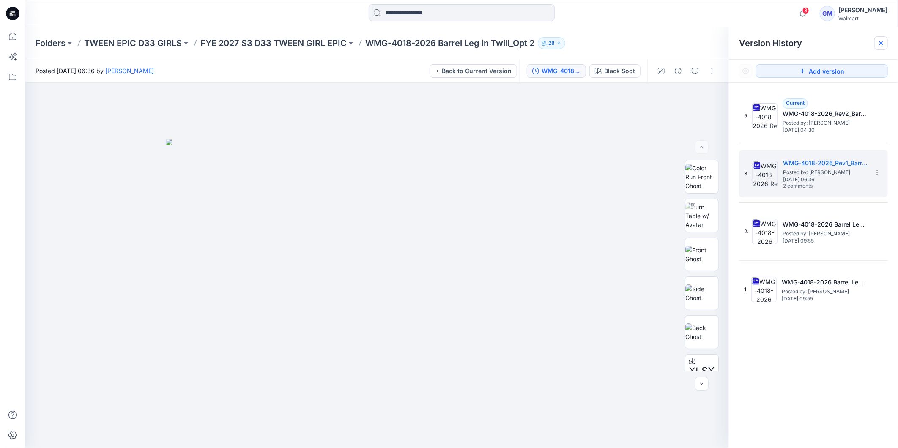
click at [882, 44] on icon at bounding box center [881, 43] width 7 height 7
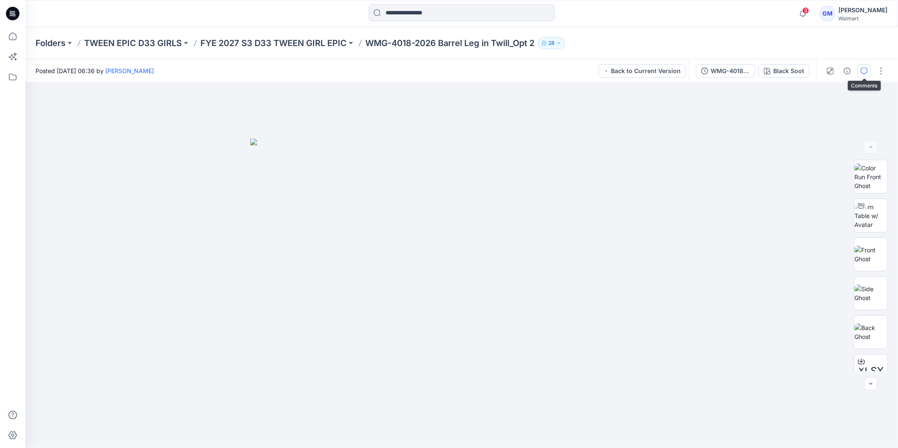
click at [862, 72] on icon "button" at bounding box center [864, 71] width 7 height 7
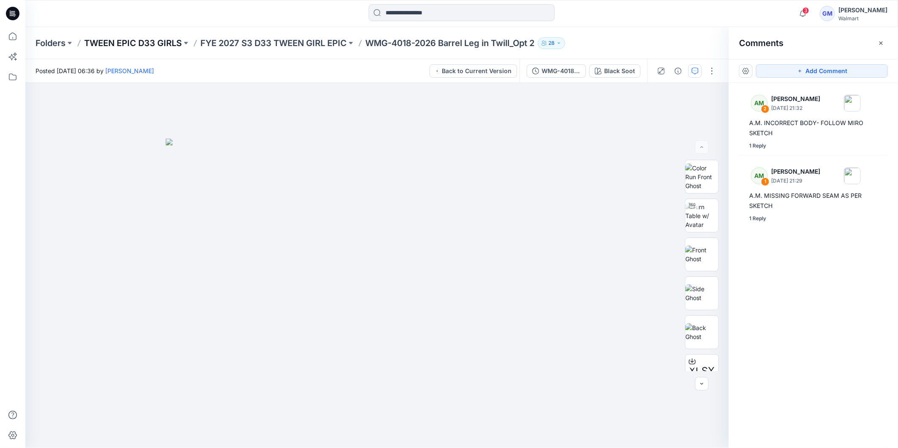
click at [178, 46] on p "TWEEN EPIC D33 GIRLS" at bounding box center [133, 43] width 98 height 12
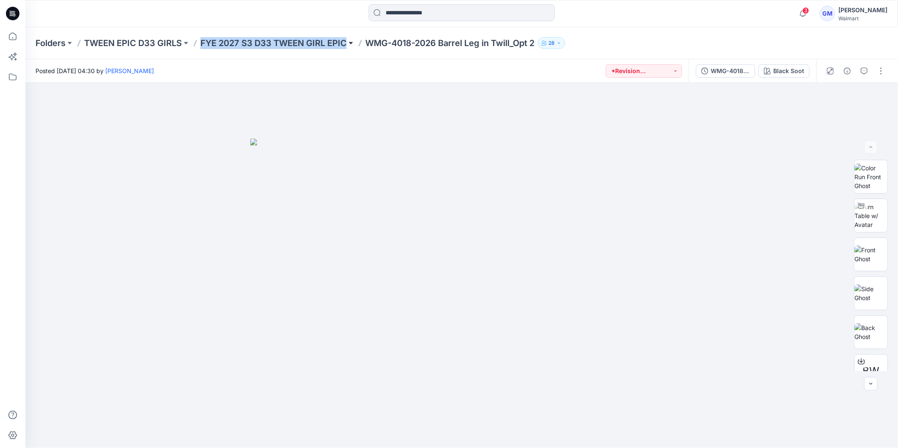
copy div "FYE 2027 S3 D33 TWEEN GIRL EPIC"
drag, startPoint x: 199, startPoint y: 39, endPoint x: 349, endPoint y: 45, distance: 150.2
click at [349, 45] on div "Folders TWEEN EPIC D33 GIRLS FYE 2027 S3 D33 TWEEN GIRL EPIC WMG-4018-2026 Barr…" at bounding box center [429, 43] width 787 height 12
copy div "FYE 2027 S3 D33 TWEEN GIRL EPIC"
click at [864, 71] on icon "button" at bounding box center [864, 71] width 7 height 7
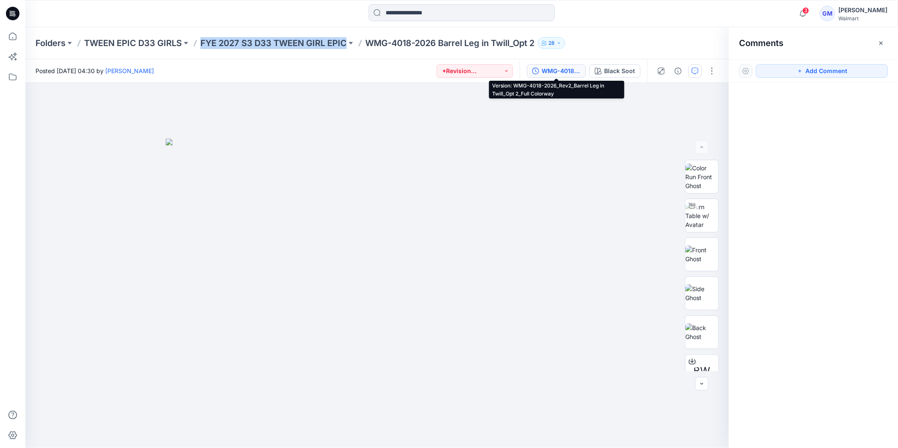
drag, startPoint x: 568, startPoint y: 69, endPoint x: 576, endPoint y: 69, distance: 8.0
click at [569, 69] on div "WMG-4018-2026_Rev2_Barrel Leg in Twill_Opt 2_Full Colorway" at bounding box center [561, 70] width 39 height 9
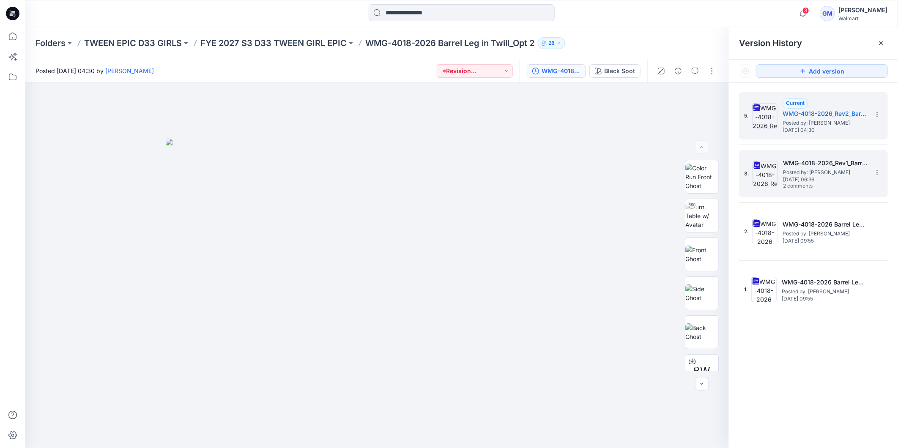
click at [801, 181] on span "Monday, September 22, 2025 06:36" at bounding box center [825, 180] width 85 height 6
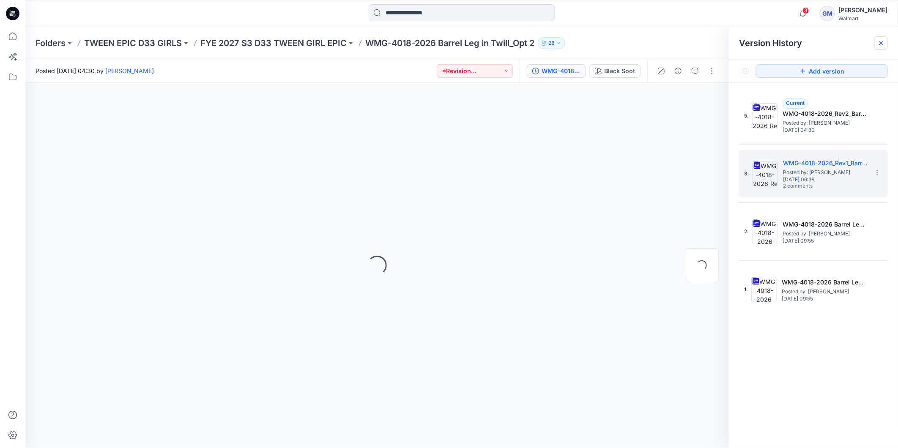
drag, startPoint x: 801, startPoint y: 181, endPoint x: 882, endPoint y: 45, distance: 157.4
click at [882, 45] on icon at bounding box center [881, 43] width 7 height 7
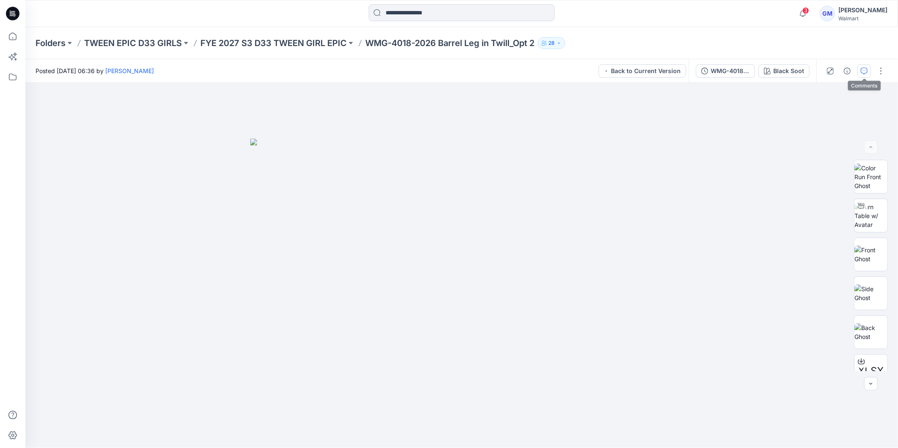
click at [868, 72] on button "button" at bounding box center [865, 71] width 14 height 14
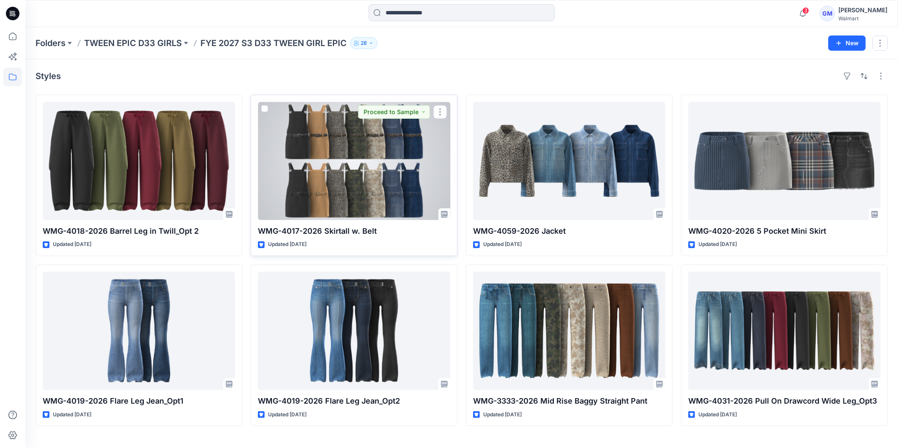
click at [344, 193] on div at bounding box center [354, 161] width 192 height 118
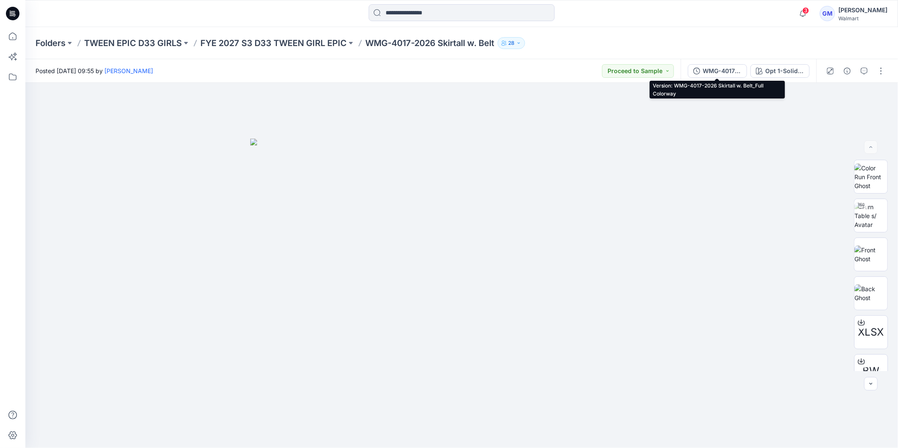
click at [723, 71] on div "WMG-4017-2026 Skirtall w. Belt_Full Colorway" at bounding box center [722, 70] width 39 height 9
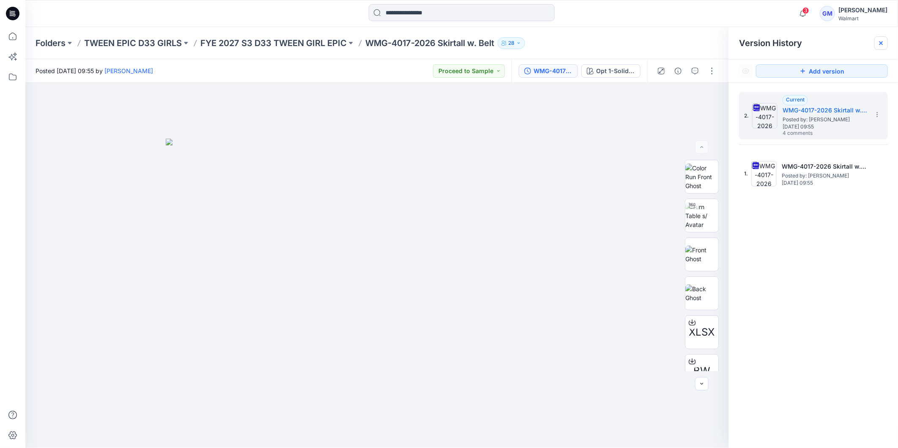
click at [885, 41] on icon at bounding box center [881, 43] width 7 height 7
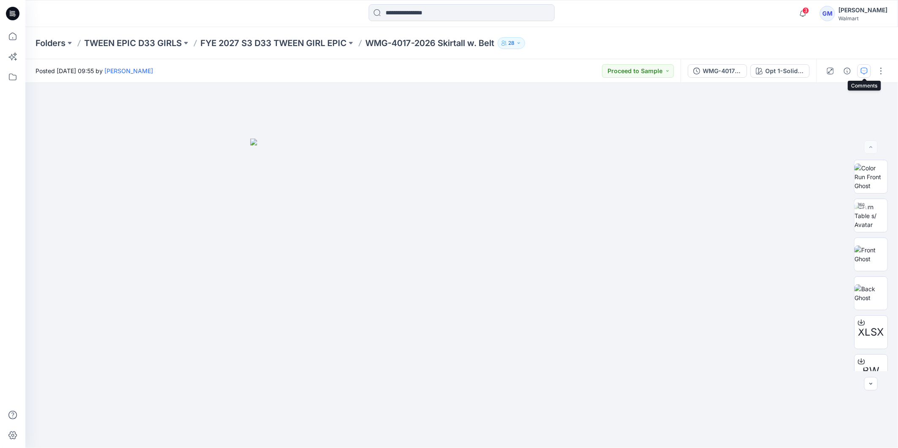
click at [866, 72] on icon "button" at bounding box center [864, 71] width 7 height 7
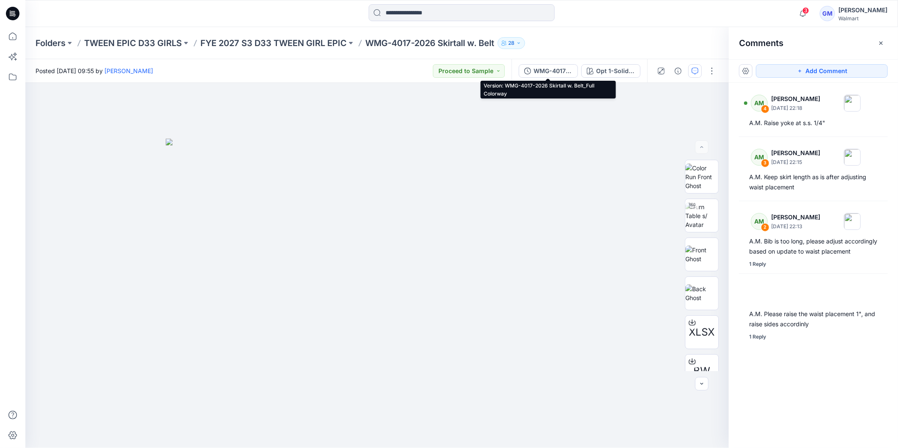
drag, startPoint x: 546, startPoint y: 73, endPoint x: 587, endPoint y: 80, distance: 41.3
click at [546, 72] on div "WMG-4017-2026 Skirtall w. Belt_Full Colorway" at bounding box center [553, 70] width 39 height 9
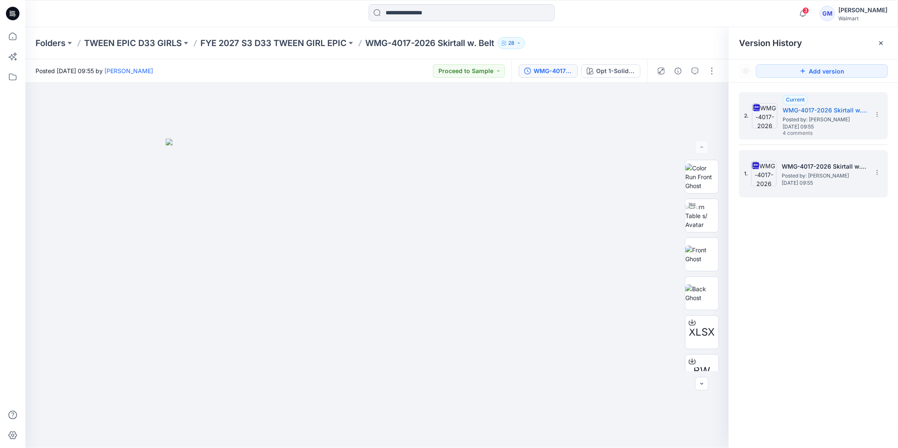
click at [801, 163] on h5 "WMG-4017-2026 Skirtall w. Belt_Soft Silver" at bounding box center [824, 167] width 85 height 10
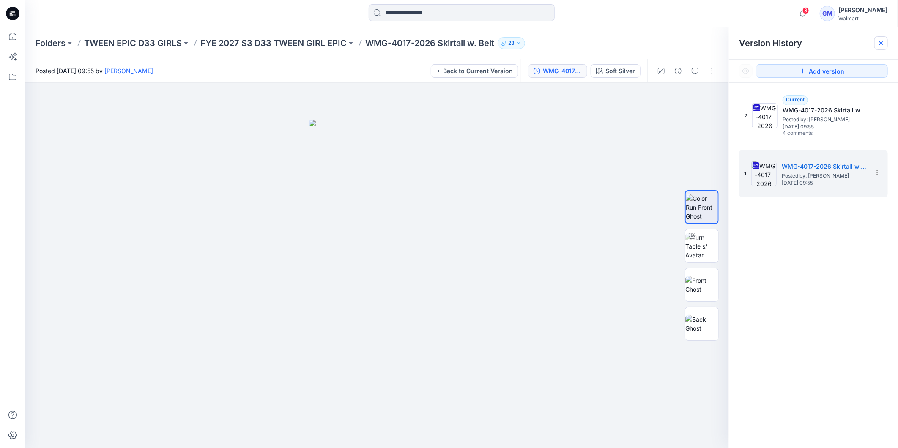
click at [883, 47] on div at bounding box center [882, 43] width 14 height 14
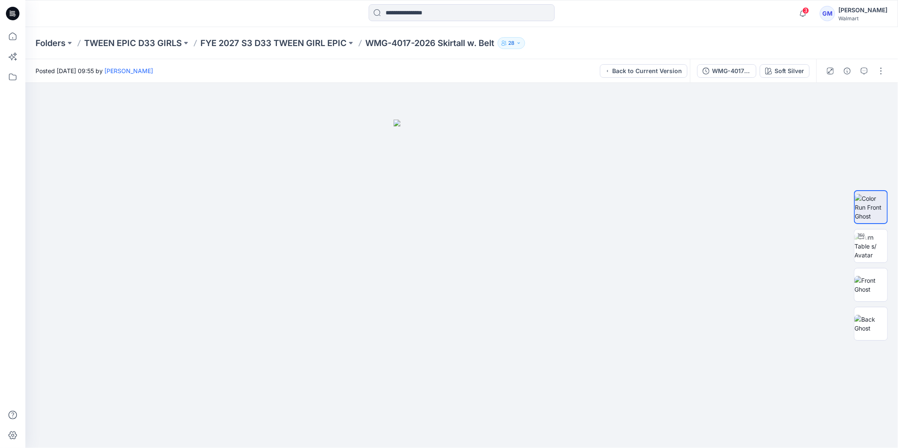
click at [872, 69] on div at bounding box center [856, 71] width 78 height 24
click at [865, 70] on icon "button" at bounding box center [864, 71] width 7 height 7
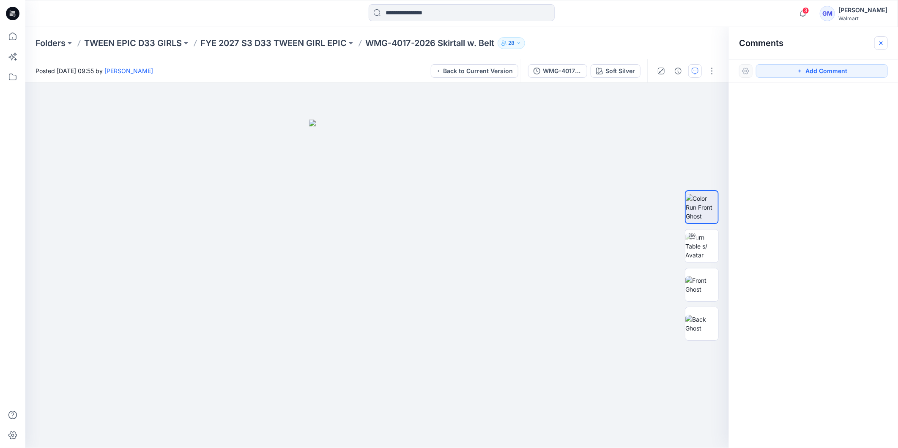
click at [881, 44] on icon "button" at bounding box center [881, 43] width 7 height 7
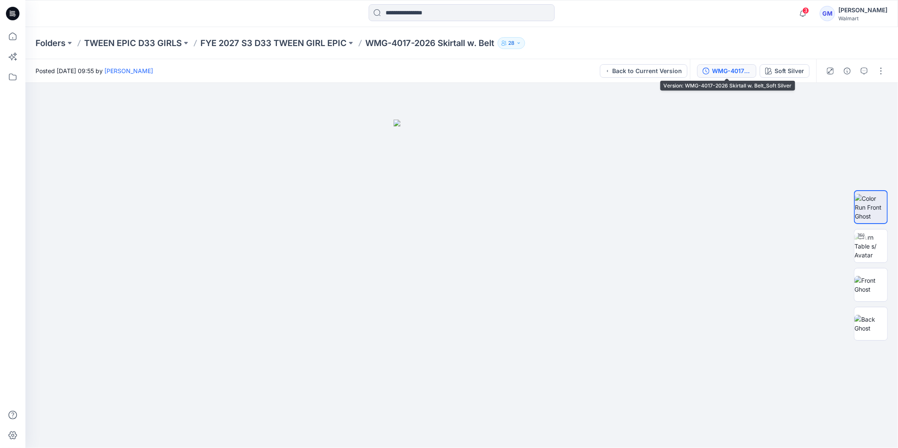
click at [725, 72] on div "WMG-4017-2026 Skirtall w. Belt_Soft Silver" at bounding box center [731, 70] width 39 height 9
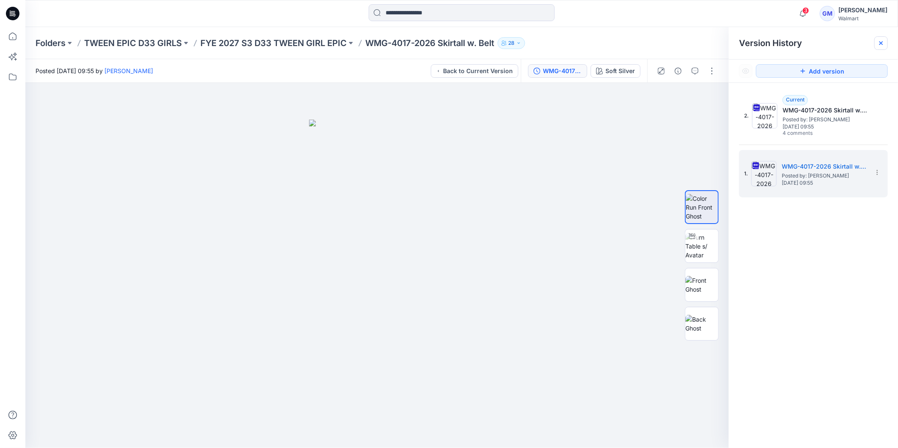
click at [883, 45] on icon at bounding box center [881, 43] width 7 height 7
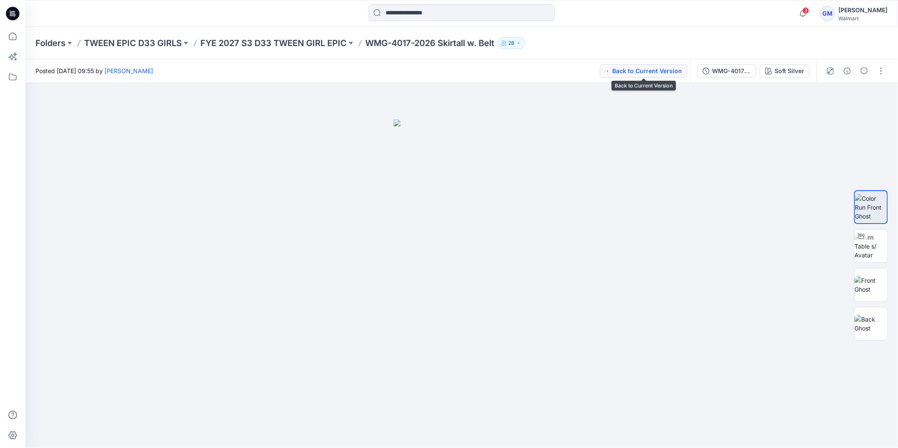
drag, startPoint x: 658, startPoint y: 74, endPoint x: 662, endPoint y: 77, distance: 4.7
click at [657, 74] on button "Back to Current Version" at bounding box center [644, 71] width 88 height 14
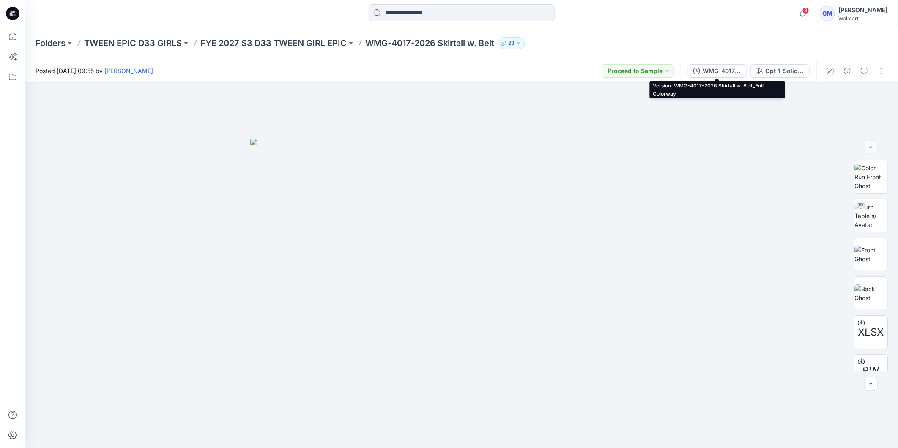
drag, startPoint x: 713, startPoint y: 68, endPoint x: 766, endPoint y: 101, distance: 62.8
click at [713, 68] on div "WMG-4017-2026 Skirtall w. Belt_Full Colorway" at bounding box center [722, 70] width 39 height 9
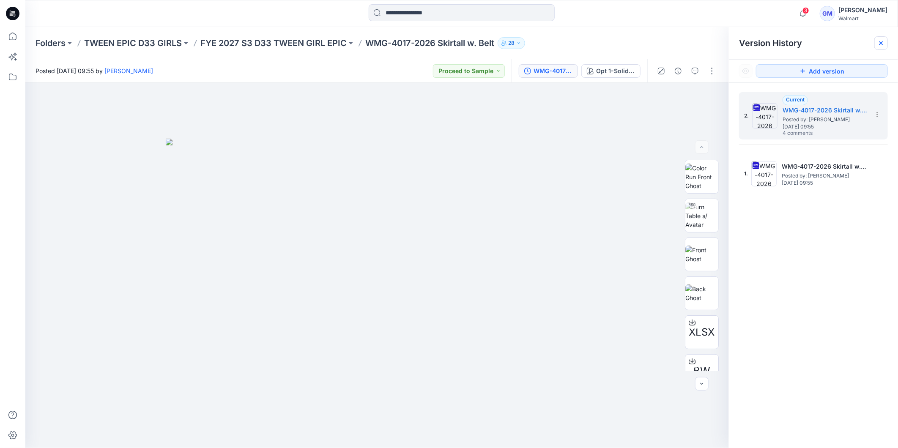
click at [881, 47] on div at bounding box center [882, 43] width 14 height 14
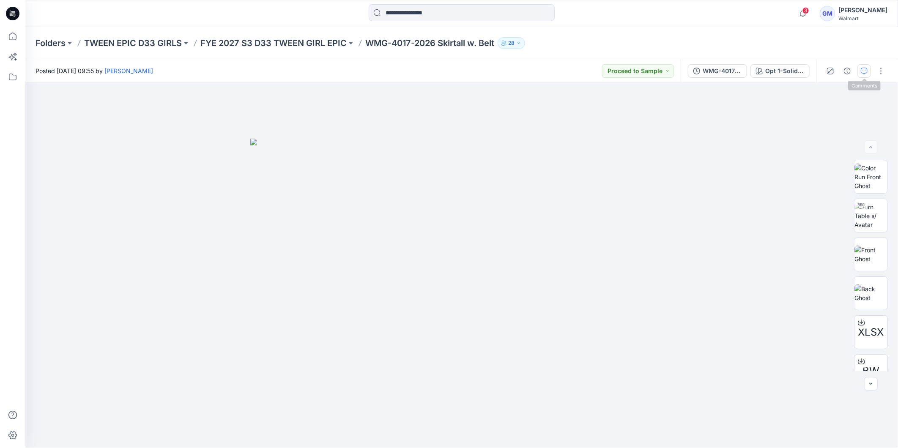
click at [867, 69] on icon "button" at bounding box center [864, 71] width 7 height 7
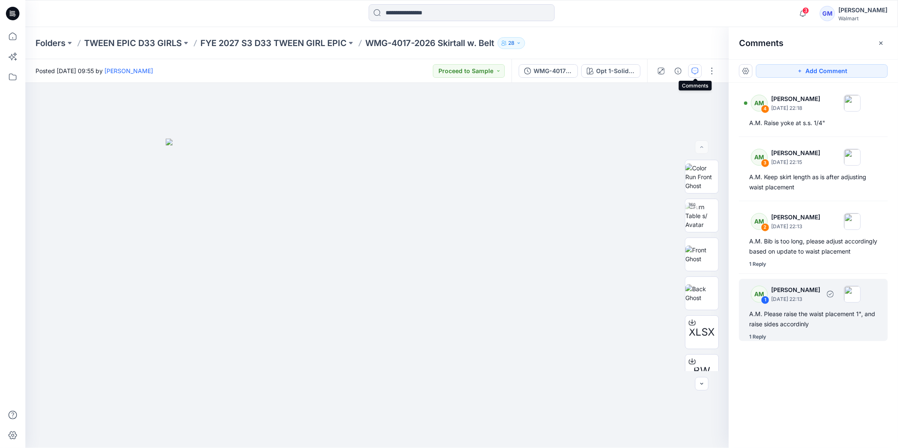
drag, startPoint x: 763, startPoint y: 347, endPoint x: 779, endPoint y: 349, distance: 16.2
click at [764, 341] on div "1 Reply" at bounding box center [757, 337] width 17 height 8
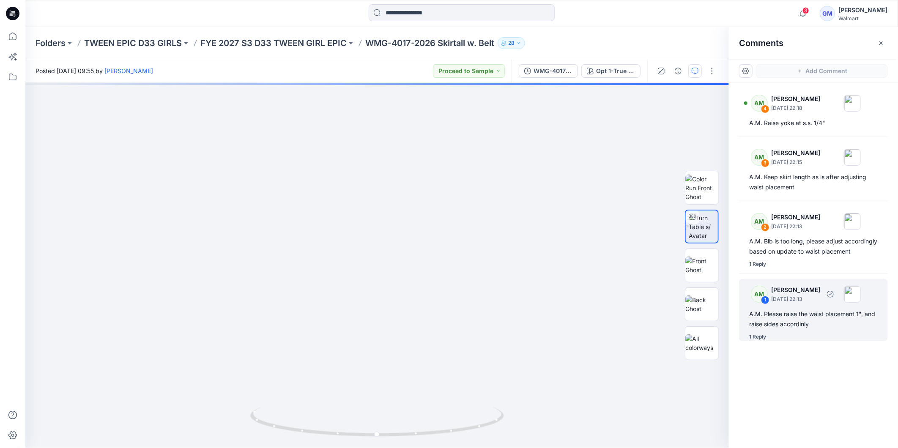
click at [753, 341] on div "1 Reply" at bounding box center [757, 337] width 17 height 8
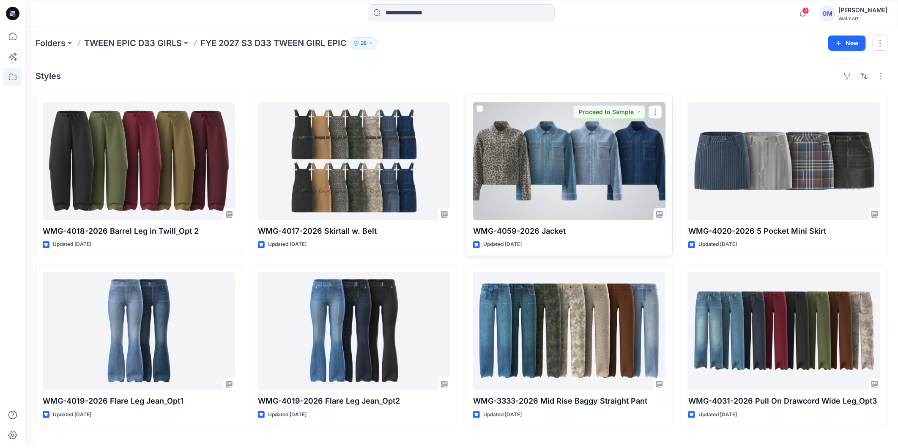
click at [566, 184] on div at bounding box center [569, 161] width 192 height 118
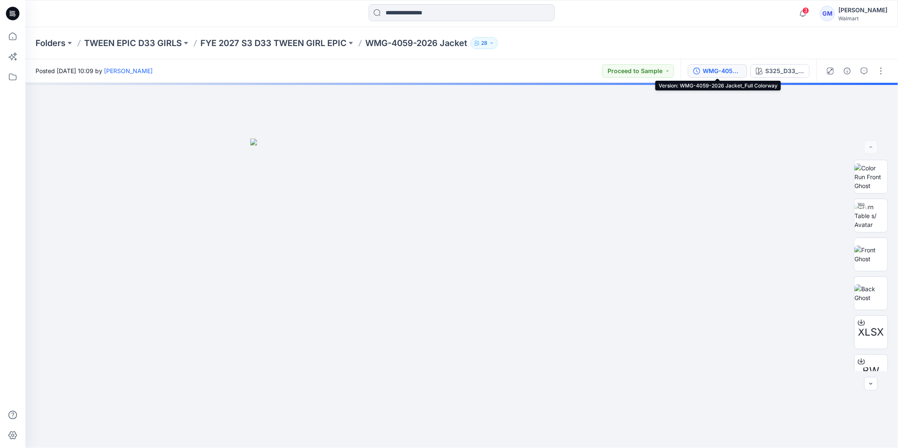
click at [712, 70] on div "WMG-4059-2026 Jacket_Full Colorway" at bounding box center [722, 70] width 39 height 9
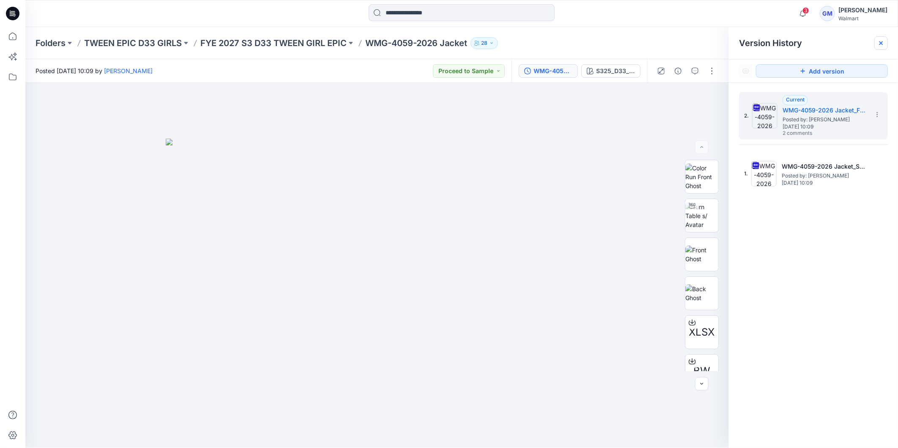
click at [878, 45] on icon at bounding box center [881, 43] width 7 height 7
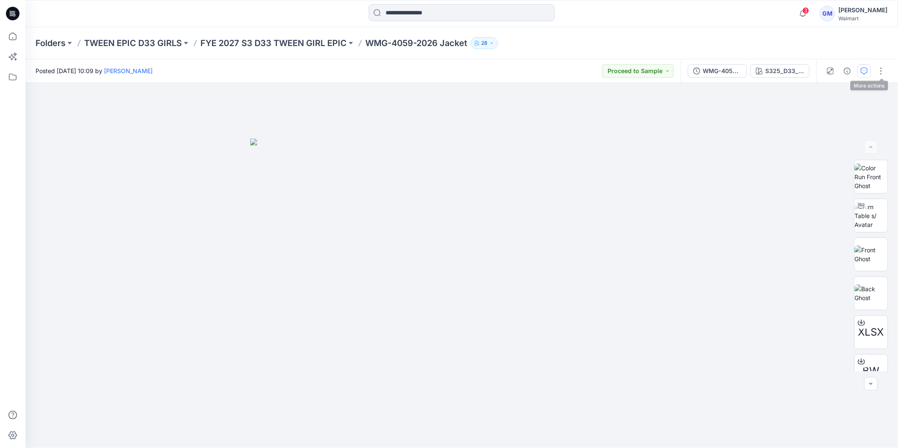
click at [864, 70] on icon "button" at bounding box center [864, 71] width 7 height 7
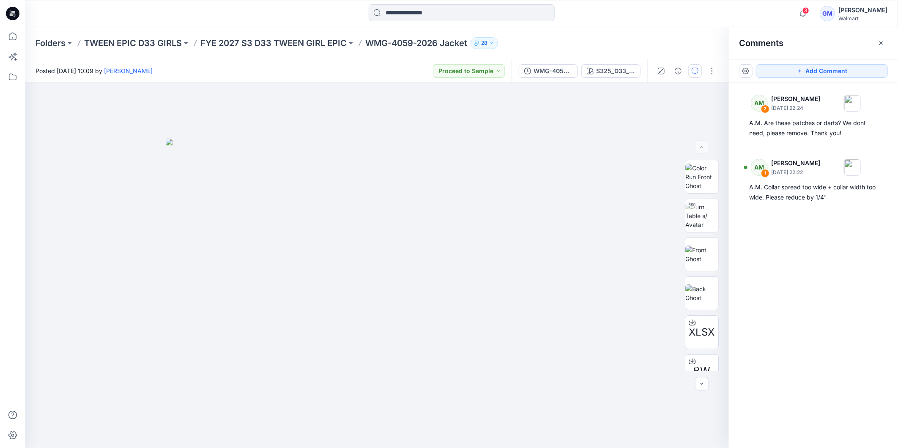
drag, startPoint x: 882, startPoint y: 43, endPoint x: 886, endPoint y: 45, distance: 4.4
click at [882, 43] on icon "button" at bounding box center [881, 43] width 7 height 7
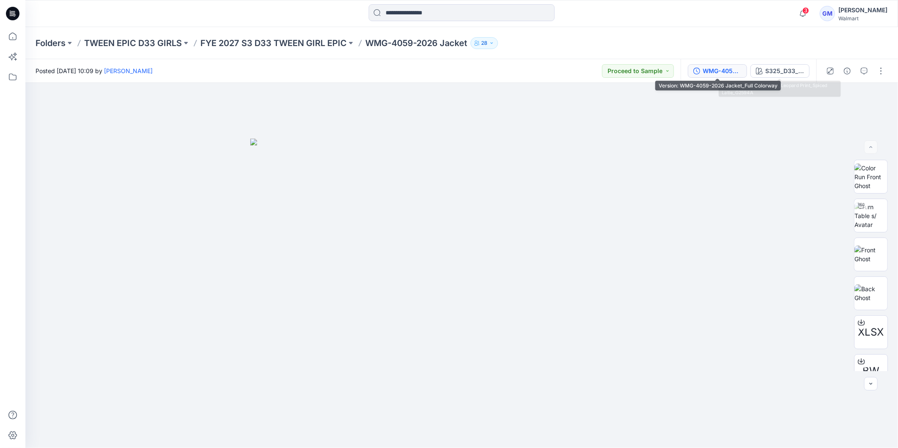
click at [719, 71] on div "WMG-4059-2026 Jacket_Full Colorway" at bounding box center [722, 70] width 39 height 9
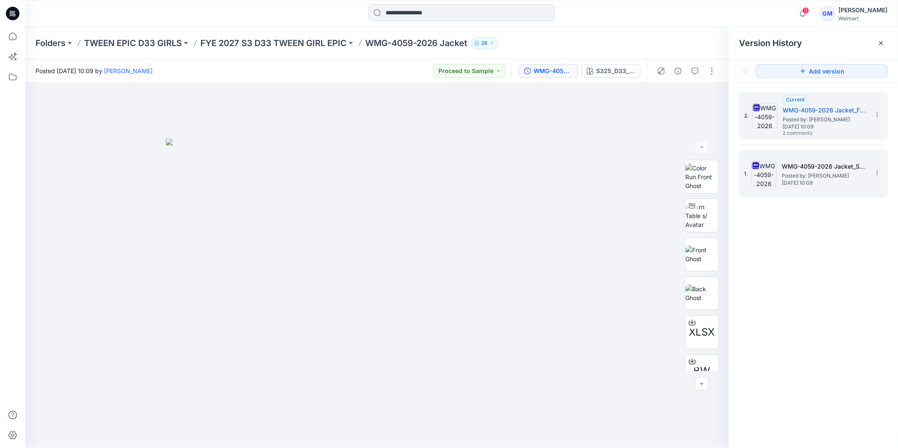
drag, startPoint x: 817, startPoint y: 178, endPoint x: 825, endPoint y: 155, distance: 24.1
click at [817, 178] on span "Posted by: [PERSON_NAME]" at bounding box center [824, 176] width 85 height 8
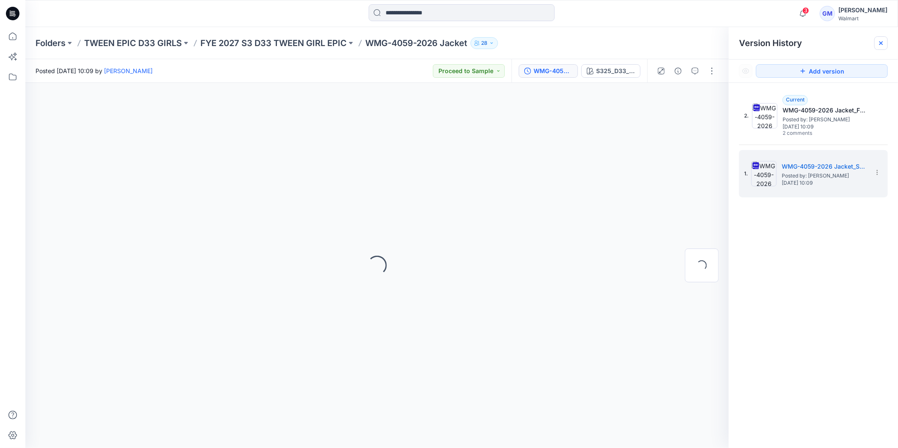
click at [881, 47] on div at bounding box center [882, 43] width 14 height 14
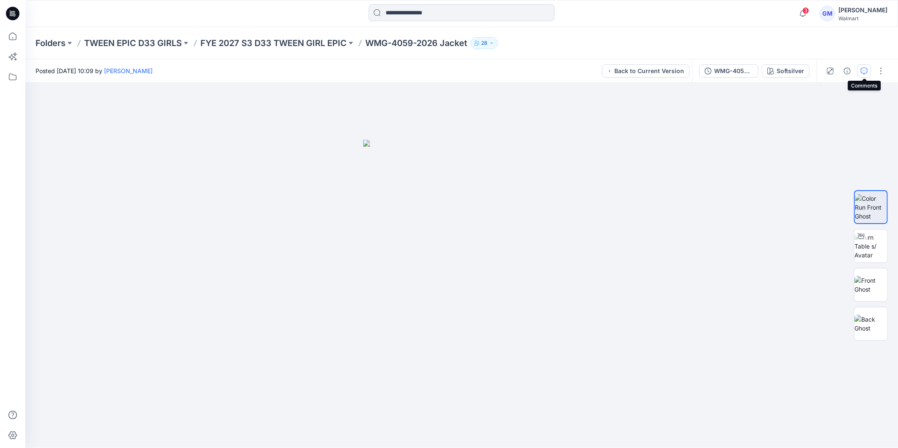
click at [864, 74] on icon "button" at bounding box center [864, 71] width 7 height 7
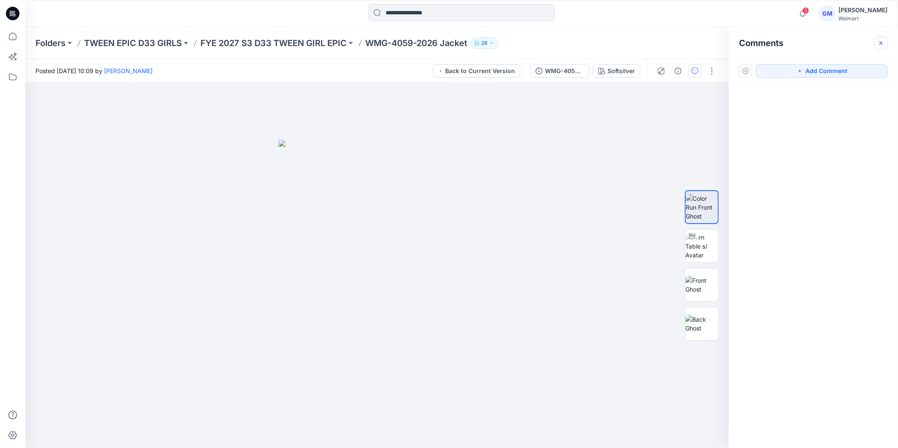
drag, startPoint x: 886, startPoint y: 46, endPoint x: 869, endPoint y: 52, distance: 17.1
click at [886, 45] on button "button" at bounding box center [882, 43] width 14 height 14
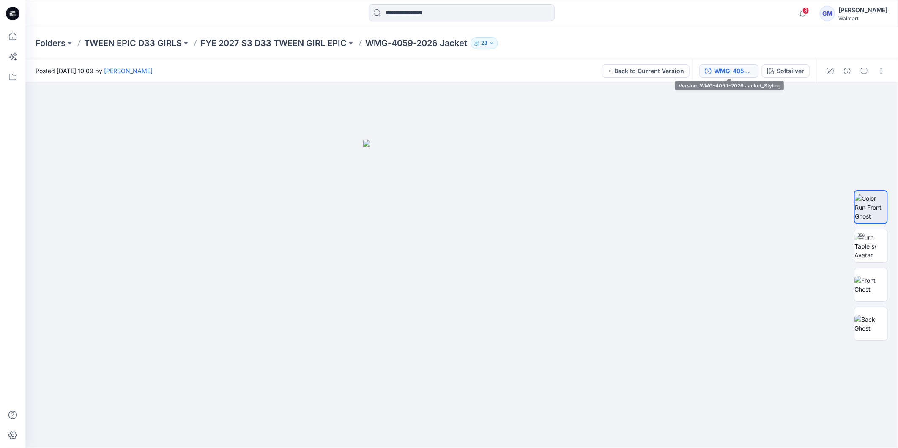
click at [710, 68] on icon "button" at bounding box center [708, 71] width 7 height 7
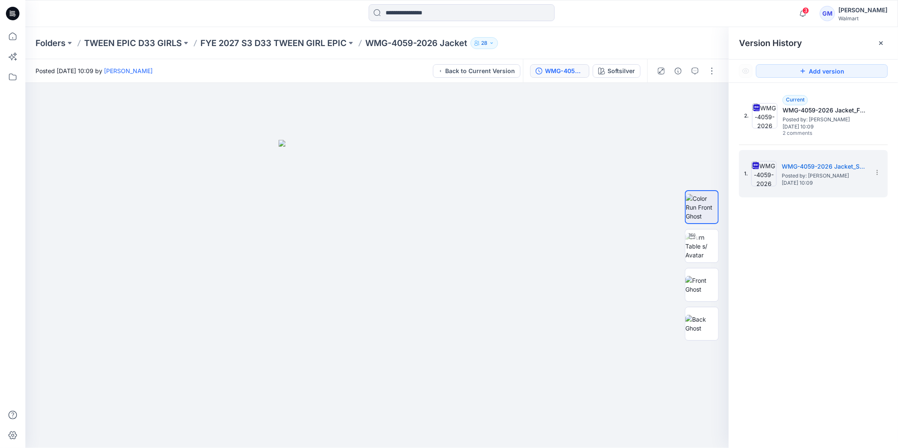
click at [878, 44] on div at bounding box center [882, 43] width 14 height 14
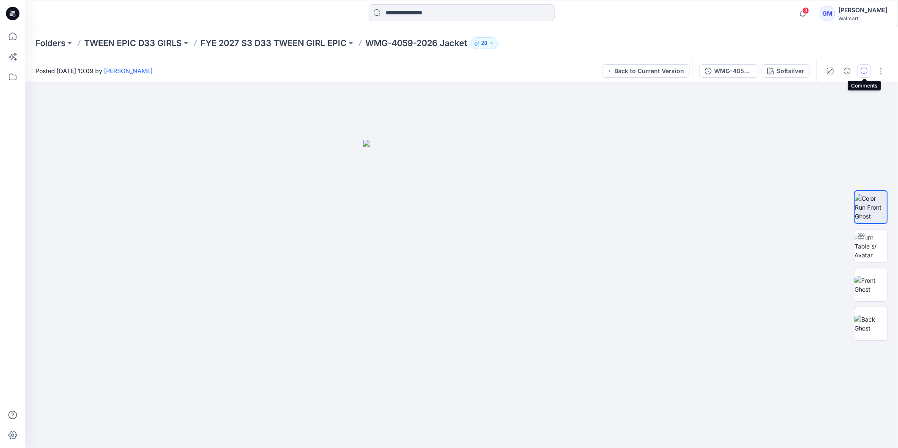
click at [864, 72] on icon "button" at bounding box center [864, 71] width 7 height 7
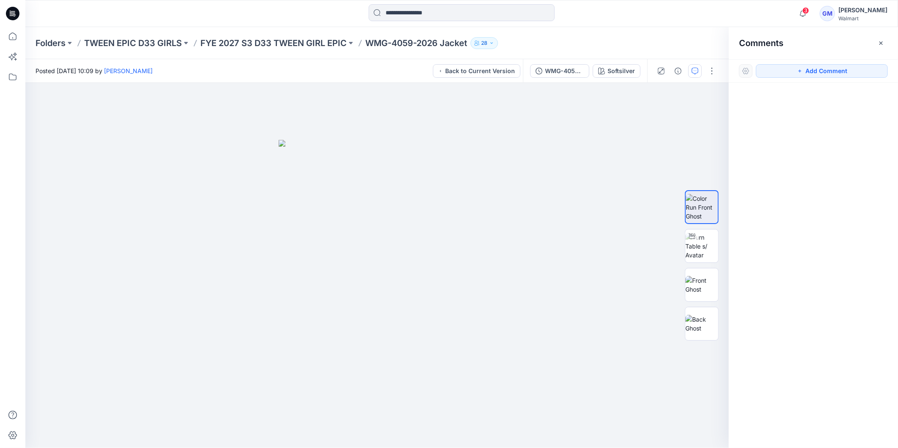
click at [876, 44] on button "button" at bounding box center [882, 43] width 14 height 14
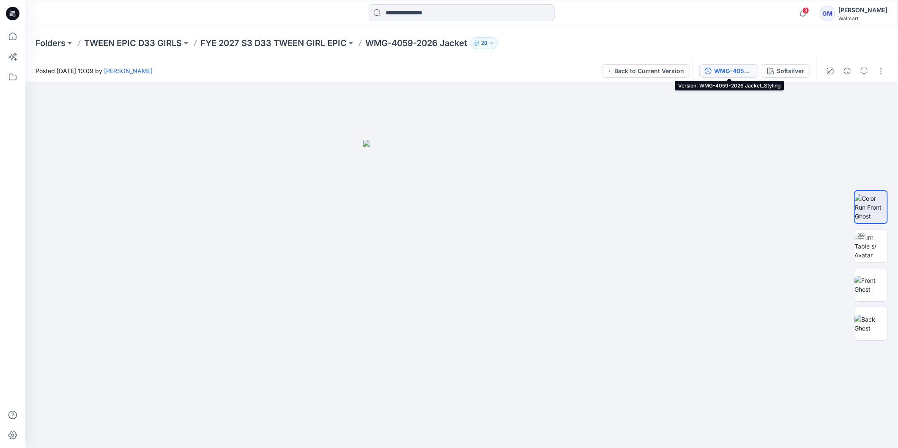
click at [713, 70] on button "WMG-4059-2026 Jacket_Styling" at bounding box center [728, 71] width 59 height 14
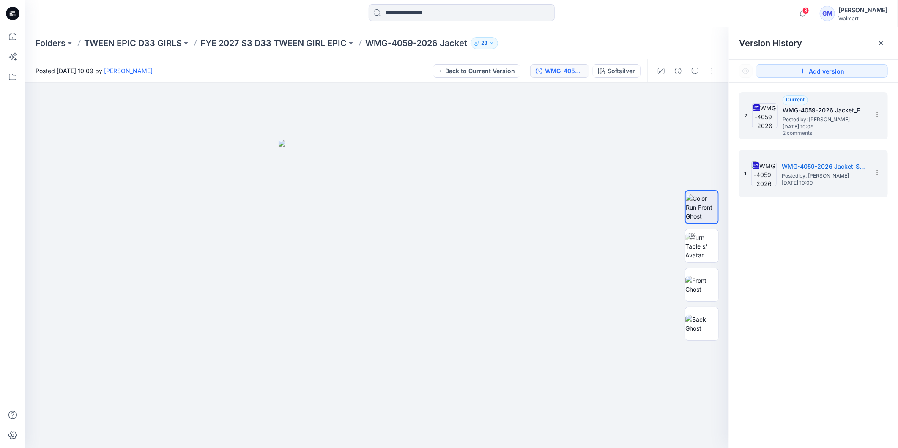
drag, startPoint x: 806, startPoint y: 107, endPoint x: 819, endPoint y: 101, distance: 14.4
click at [806, 108] on h5 "WMG-4059-2026 Jacket_Full Colorway" at bounding box center [825, 110] width 85 height 10
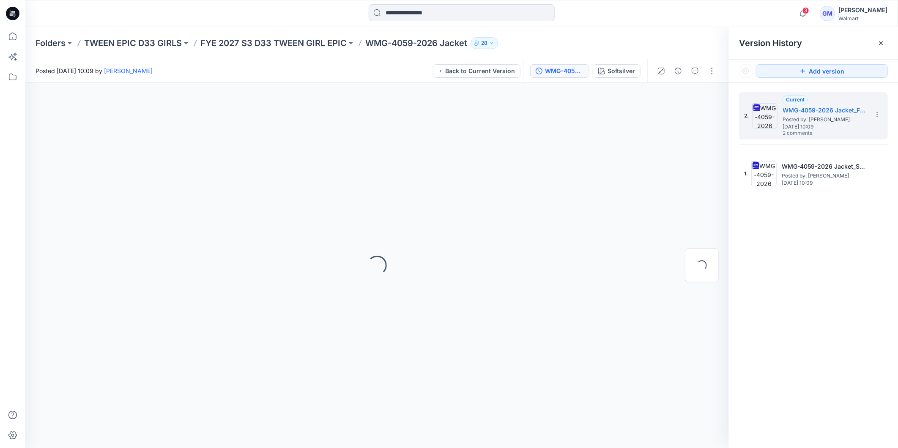
click at [885, 44] on div at bounding box center [882, 43] width 14 height 14
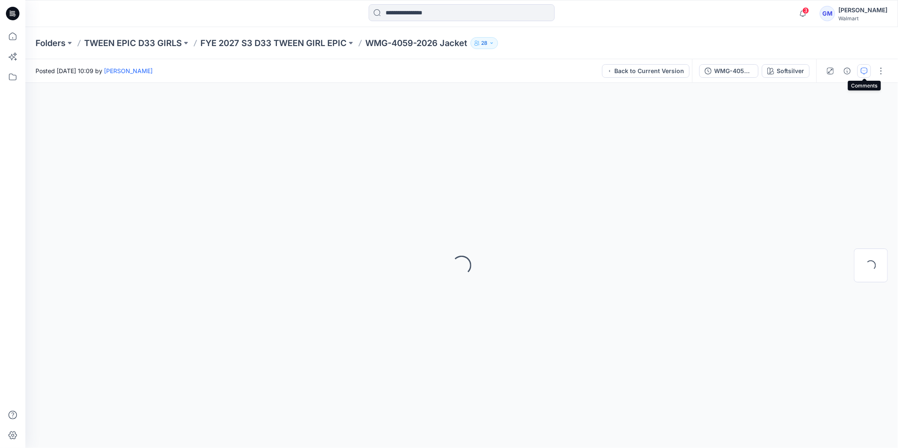
click at [864, 72] on icon "button" at bounding box center [864, 71] width 7 height 7
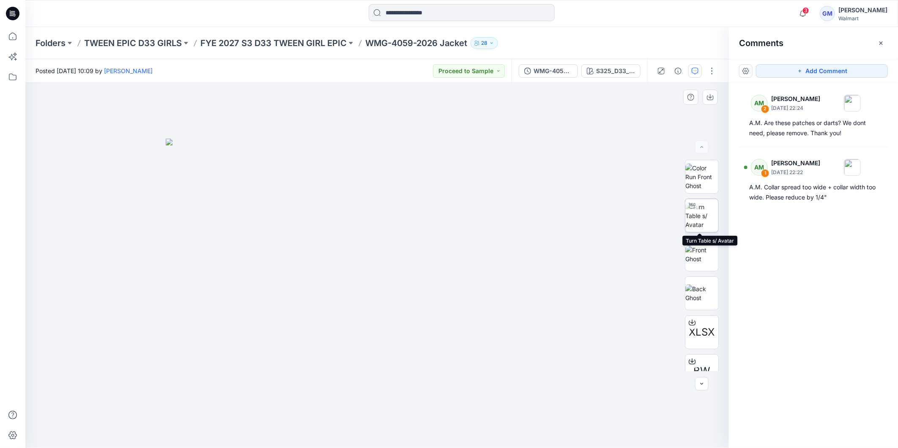
click at [699, 217] on img at bounding box center [702, 216] width 33 height 27
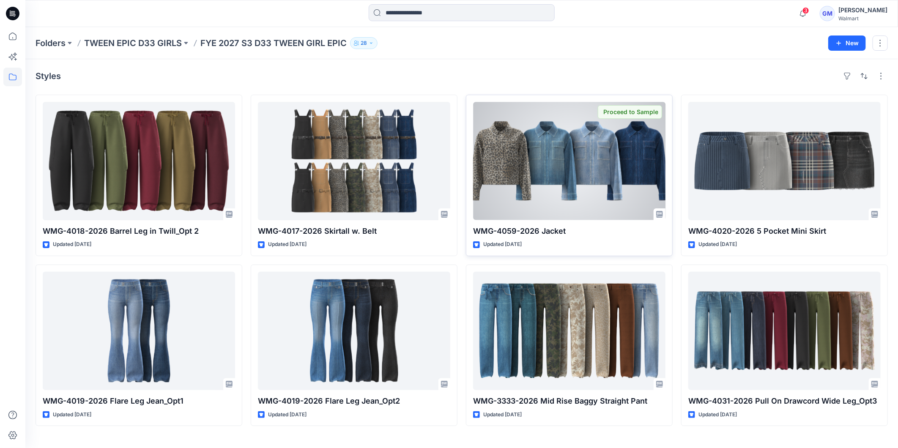
click at [586, 184] on div at bounding box center [569, 161] width 192 height 118
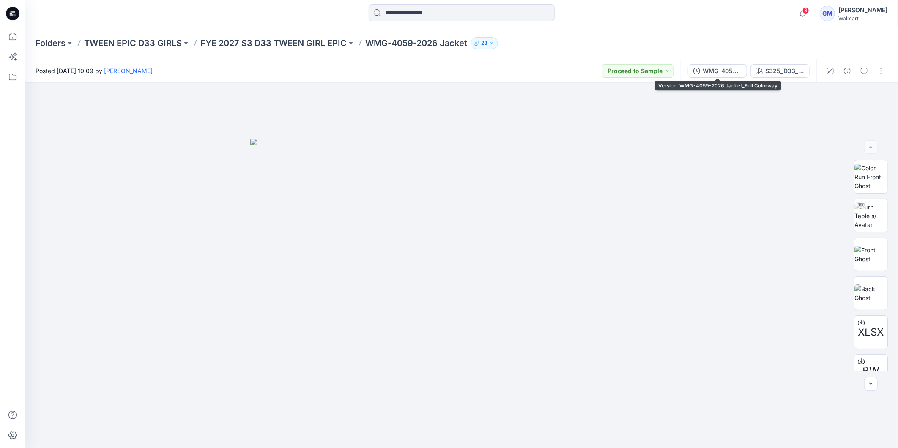
click at [725, 72] on div "WMG-4059-2026 Jacket_Full Colorway" at bounding box center [722, 70] width 39 height 9
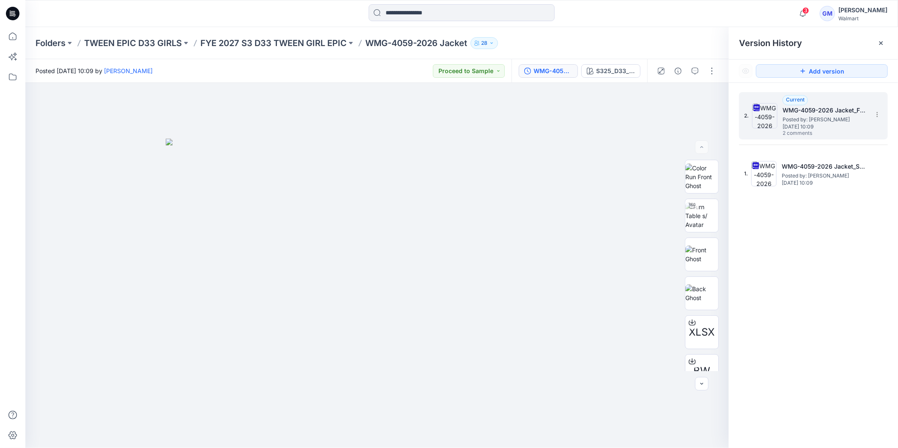
click at [833, 115] on span "Posted by: [PERSON_NAME]" at bounding box center [825, 119] width 85 height 8
drag, startPoint x: 877, startPoint y: 43, endPoint x: 880, endPoint y: 51, distance: 8.3
click at [878, 43] on icon at bounding box center [881, 43] width 7 height 7
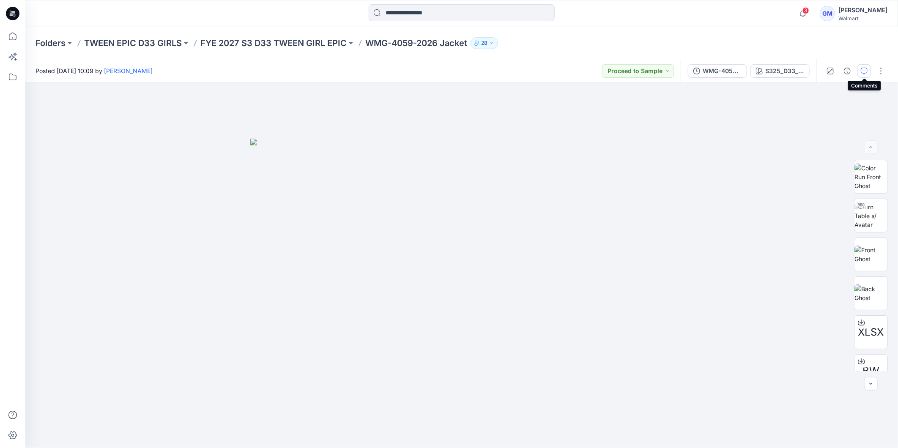
click at [864, 69] on icon "button" at bounding box center [864, 71] width 7 height 7
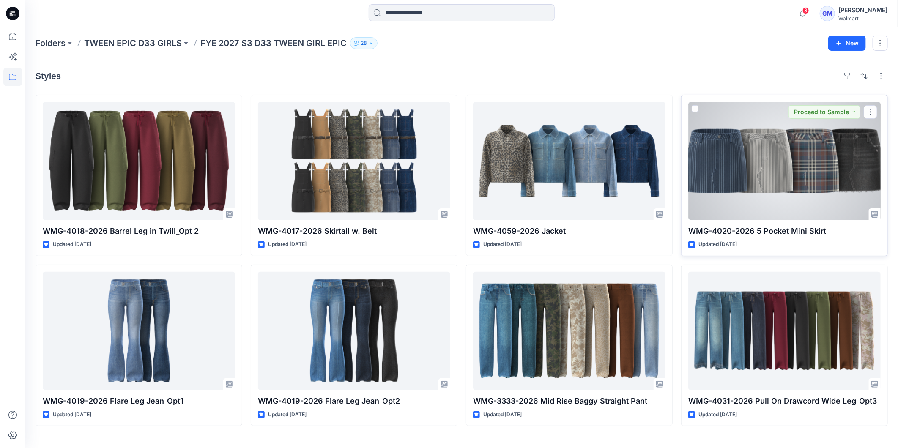
click at [779, 151] on div at bounding box center [784, 161] width 192 height 118
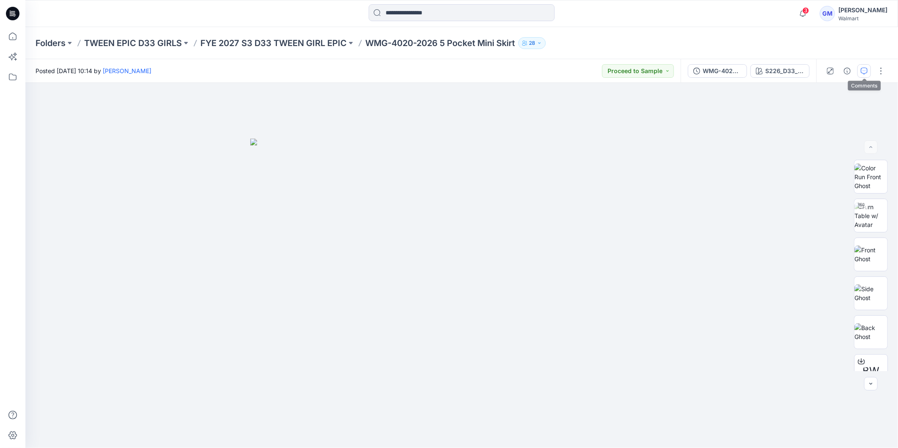
click at [865, 72] on icon "button" at bounding box center [864, 71] width 7 height 7
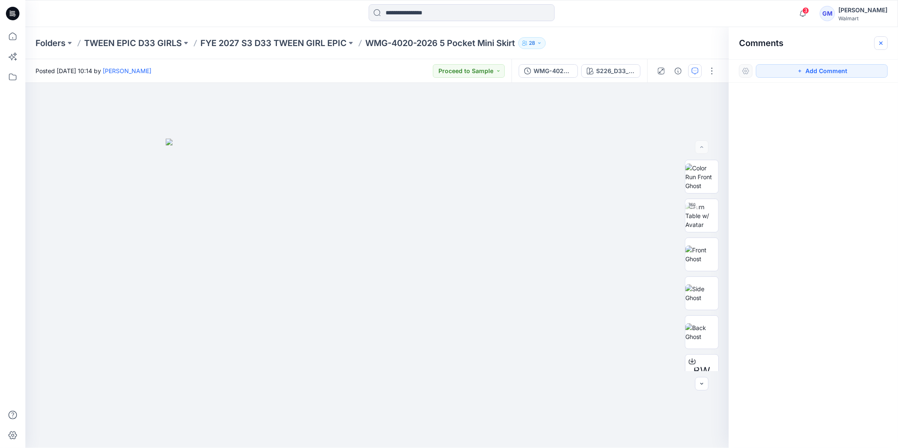
click at [880, 40] on icon "button" at bounding box center [881, 43] width 7 height 7
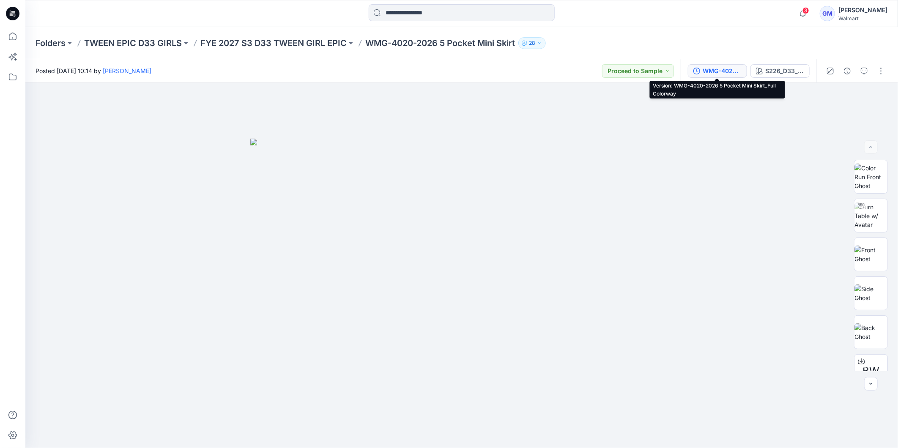
click at [724, 69] on div "WMG-4020-2026 5 Pocket Mini Skirt_Full Colorway" at bounding box center [722, 70] width 39 height 9
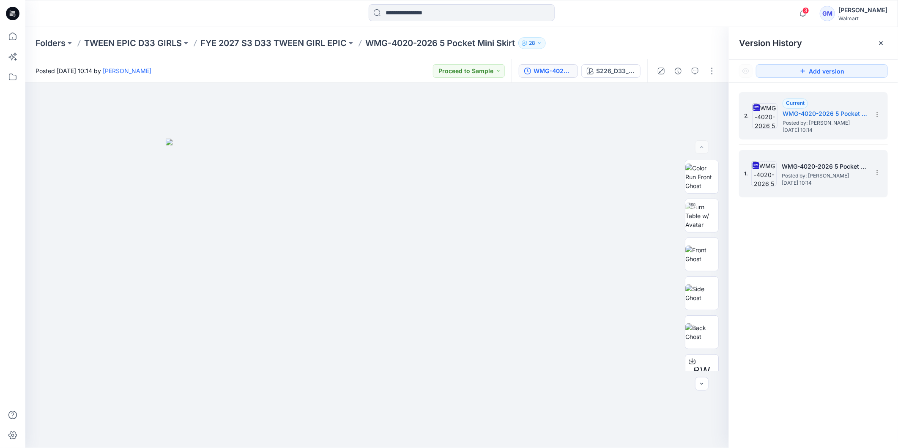
click at [846, 185] on span "Thursday, September 18, 2025 10:14" at bounding box center [824, 183] width 85 height 6
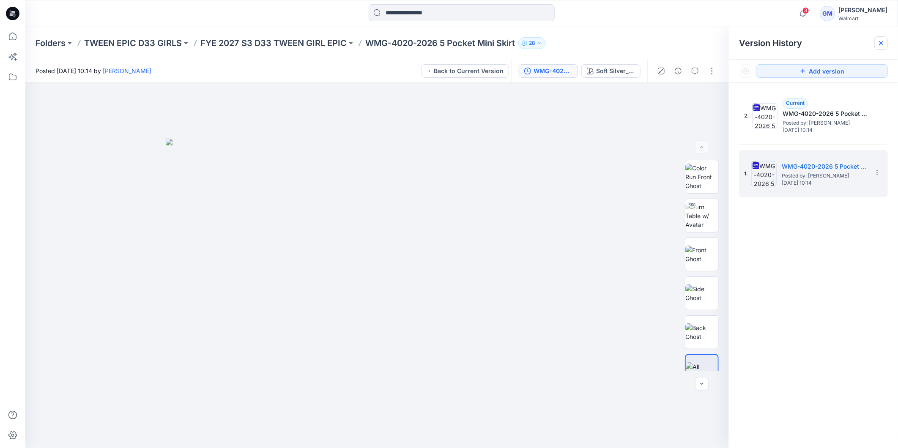
click at [882, 45] on icon at bounding box center [881, 43] width 7 height 7
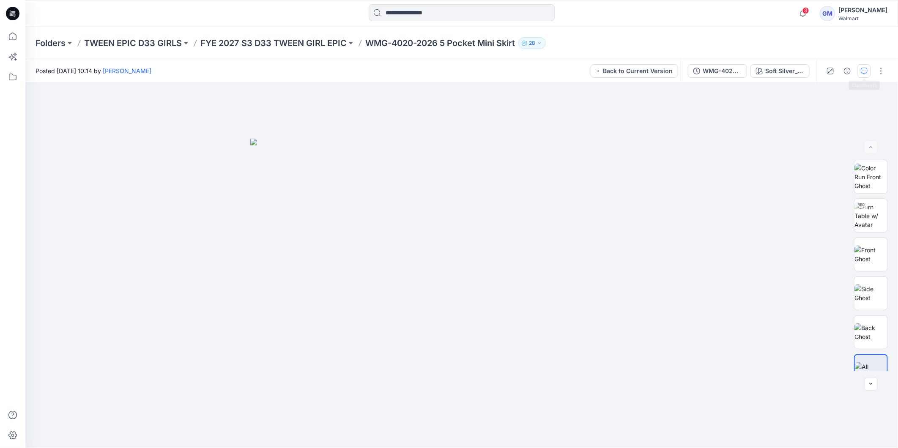
click at [865, 69] on icon "button" at bounding box center [864, 71] width 7 height 7
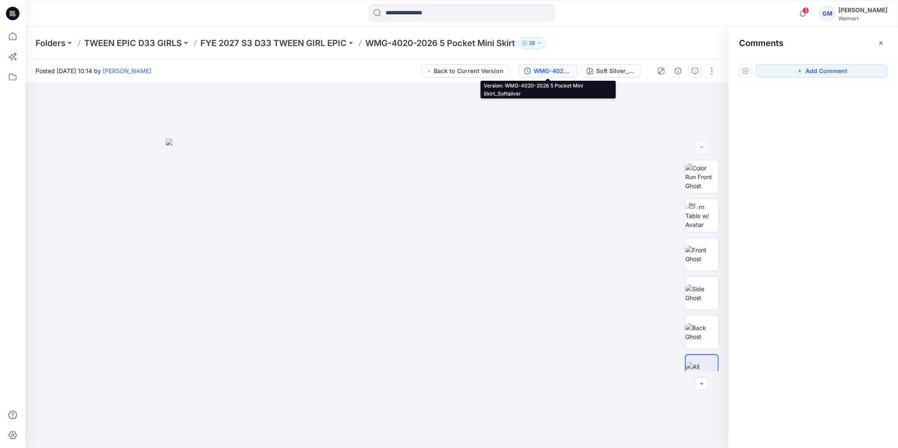
click at [534, 69] on div "WMG-4020-2026 5 Pocket Mini Skirt_Softsilver" at bounding box center [553, 70] width 39 height 9
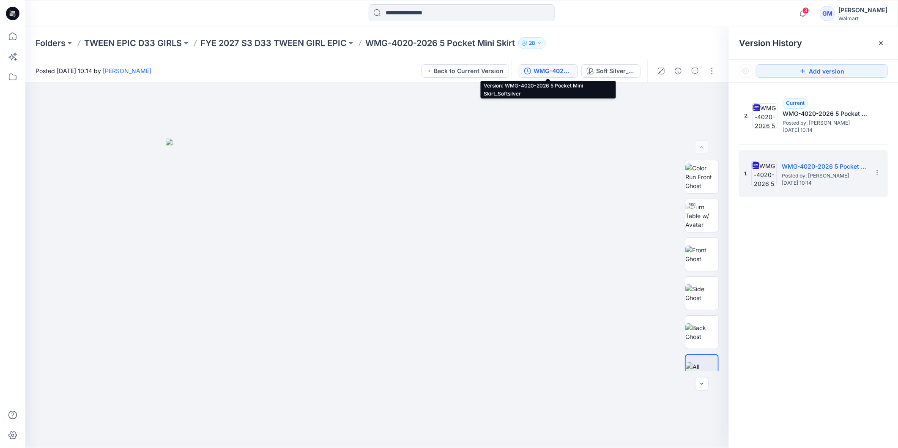
click at [552, 70] on div "WMG-4020-2026 5 Pocket Mini Skirt_Softsilver" at bounding box center [553, 70] width 39 height 9
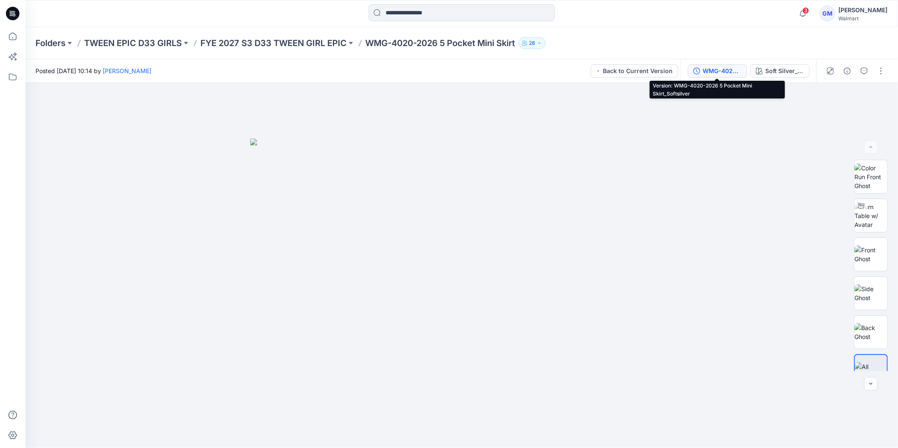
click at [719, 74] on div "WMG-4020-2026 5 Pocket Mini Skirt_Softsilver" at bounding box center [722, 70] width 39 height 9
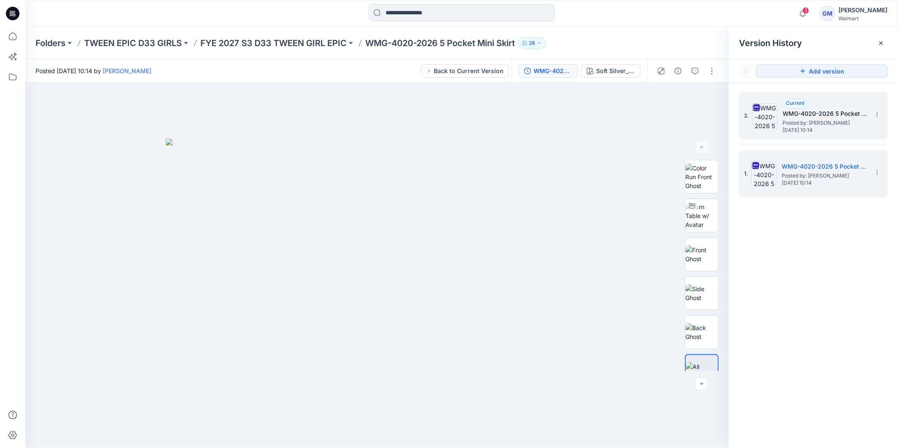
click at [831, 121] on span "Posted by: [PERSON_NAME]" at bounding box center [825, 123] width 85 height 8
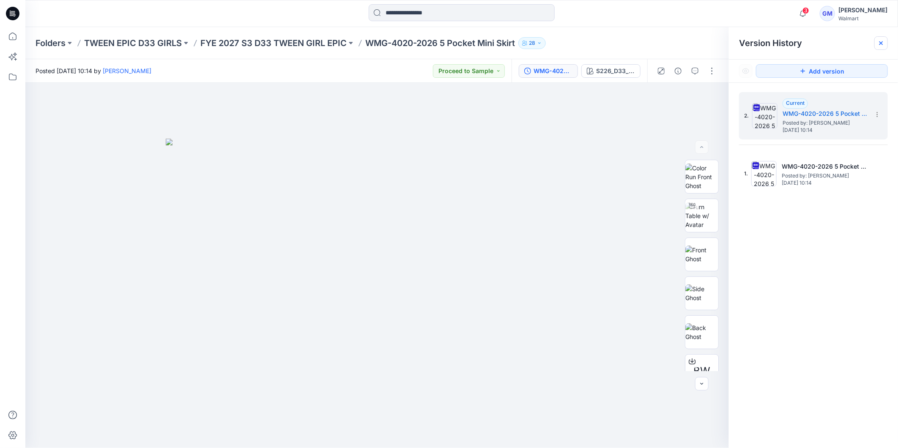
click at [885, 43] on div at bounding box center [882, 43] width 14 height 14
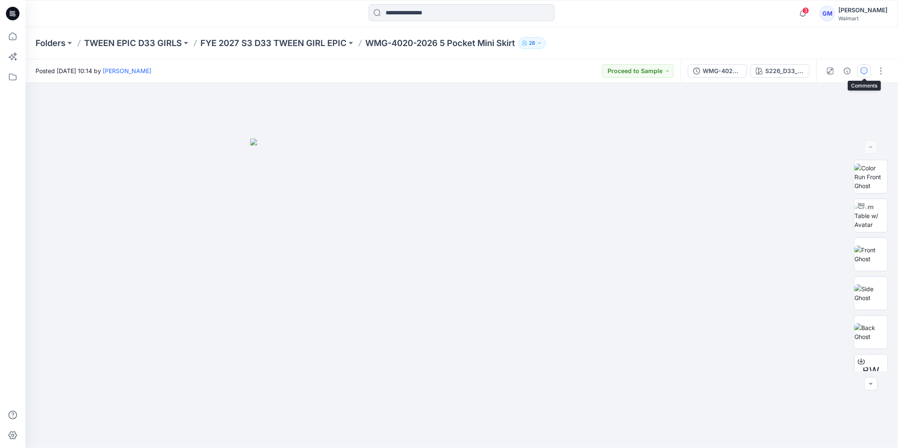
click at [866, 72] on icon "button" at bounding box center [864, 71] width 7 height 7
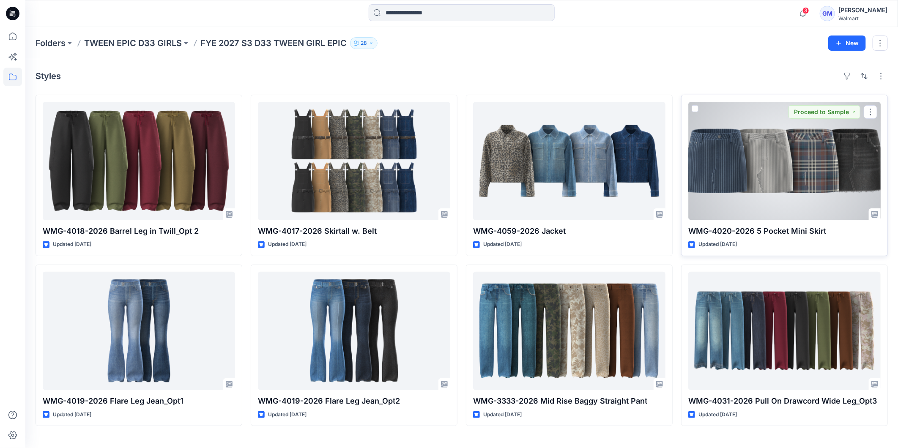
click at [744, 181] on div at bounding box center [784, 161] width 192 height 118
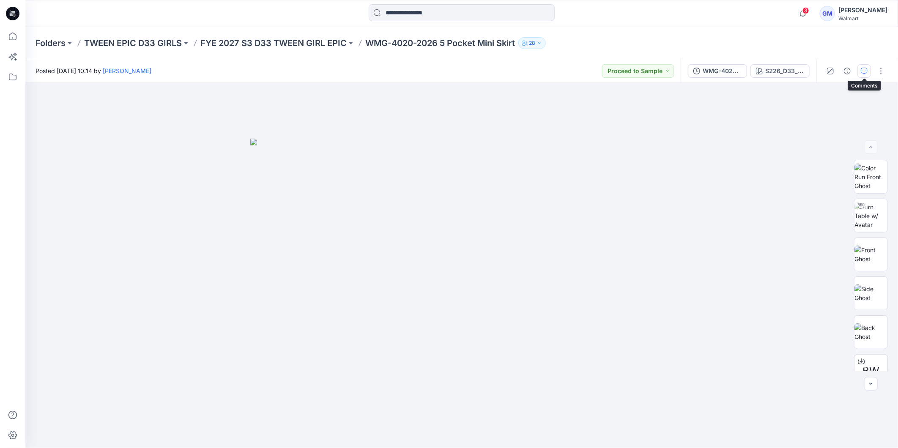
click at [868, 68] on button "button" at bounding box center [865, 71] width 14 height 14
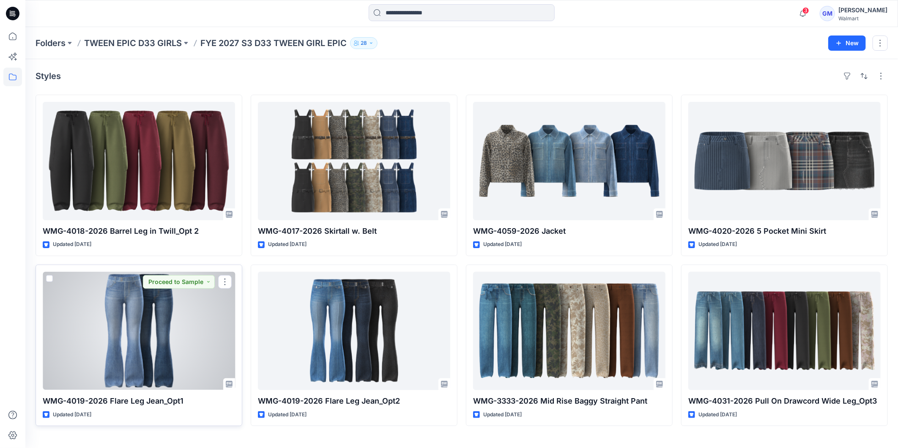
click at [164, 333] on div at bounding box center [139, 331] width 192 height 118
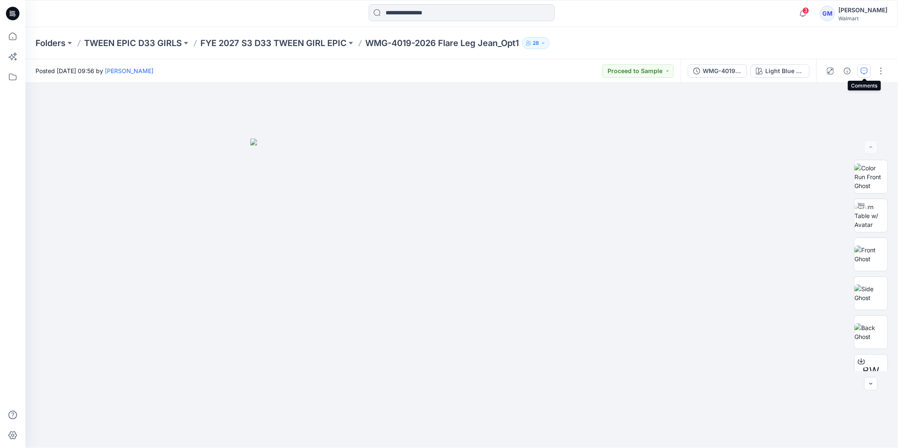
click at [869, 73] on button "button" at bounding box center [865, 71] width 14 height 14
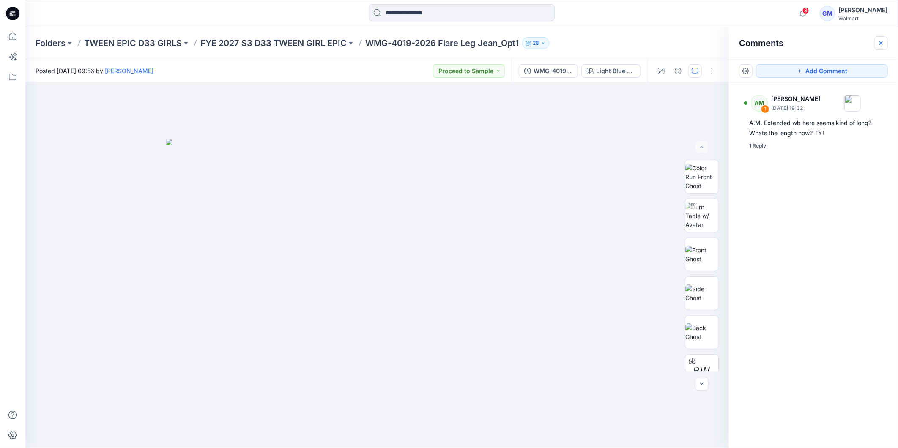
click at [882, 45] on icon "button" at bounding box center [881, 43] width 7 height 7
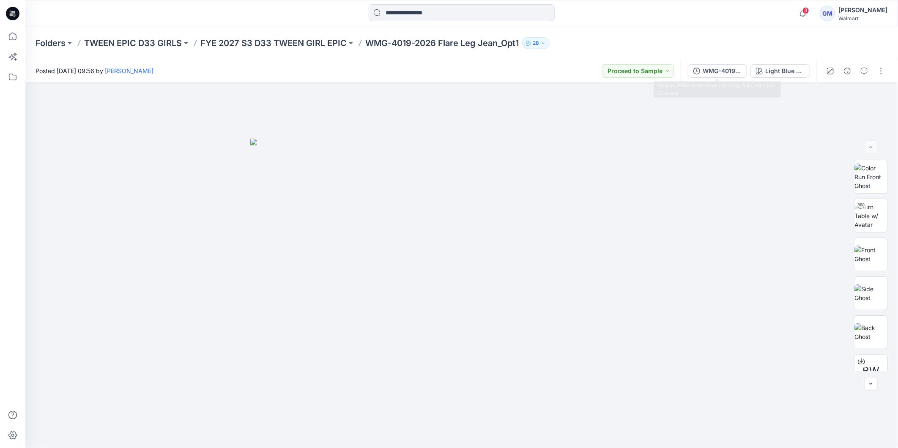
click at [733, 73] on div "WMG-4019-2026 Flare Leg Jean_Opt1_Full Colorway" at bounding box center [722, 70] width 39 height 9
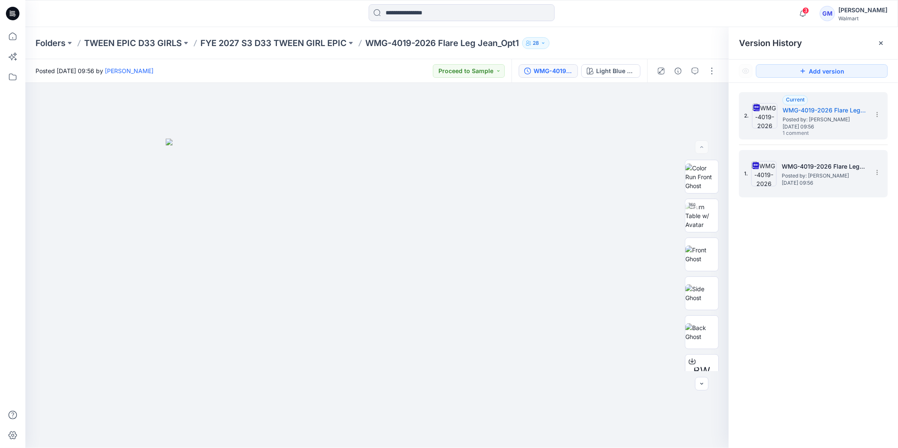
click at [824, 179] on span "Posted by: [PERSON_NAME]" at bounding box center [824, 176] width 85 height 8
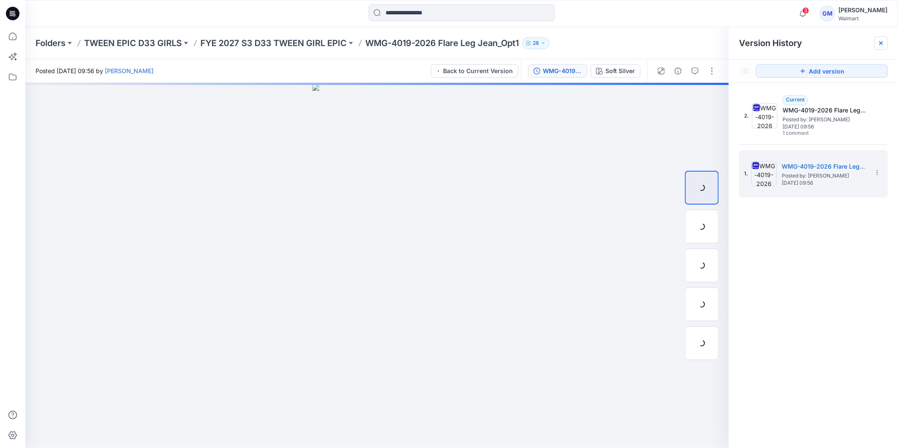
click at [880, 43] on icon at bounding box center [881, 43] width 7 height 7
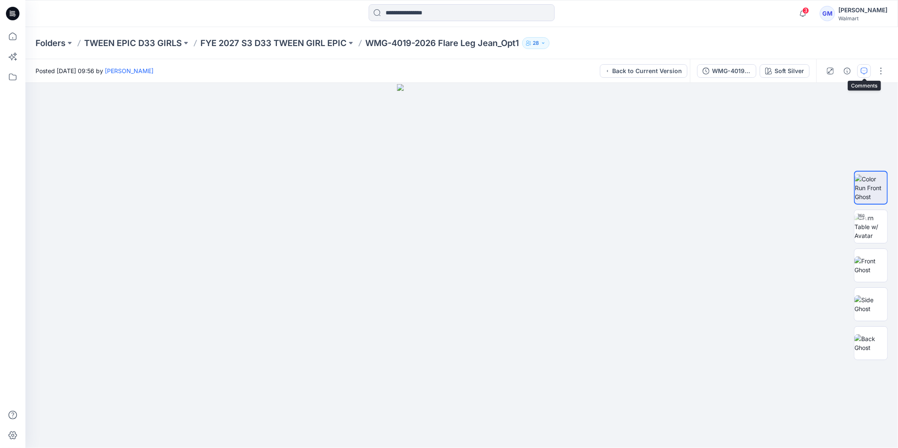
click at [861, 71] on icon "button" at bounding box center [864, 71] width 7 height 7
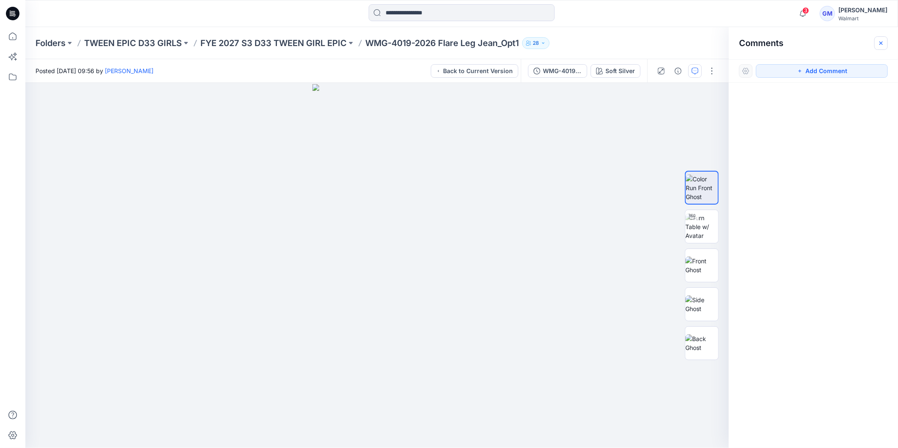
click at [881, 43] on icon "button" at bounding box center [881, 42] width 3 height 3
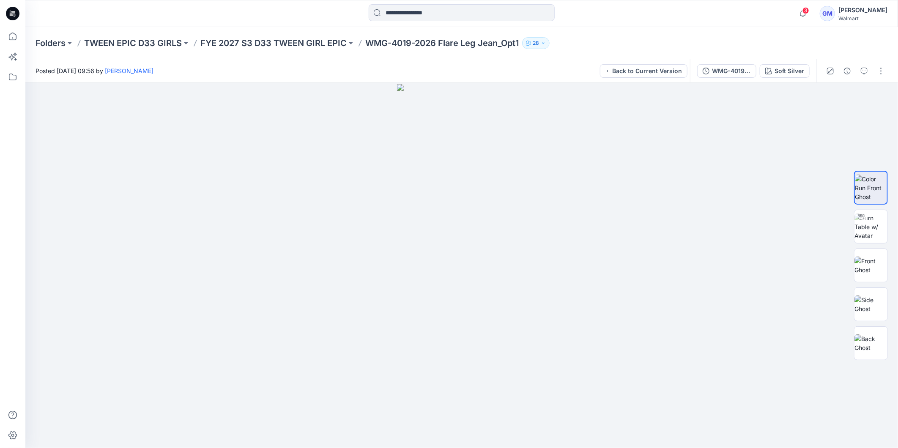
click at [724, 73] on div "WMG-4019-2026 Flare Leg Jean_Opt1_Soft Silver" at bounding box center [731, 70] width 39 height 9
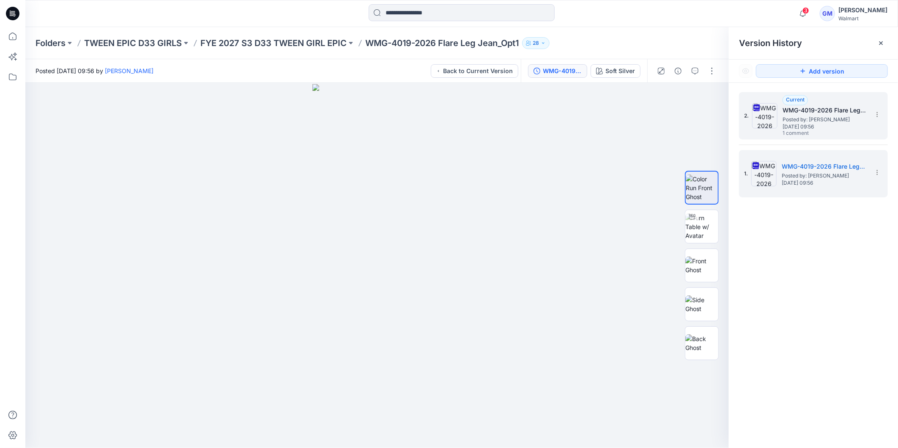
click at [849, 106] on h5 "WMG-4019-2026 Flare Leg Jean_Opt1_Full Colorway" at bounding box center [825, 110] width 85 height 10
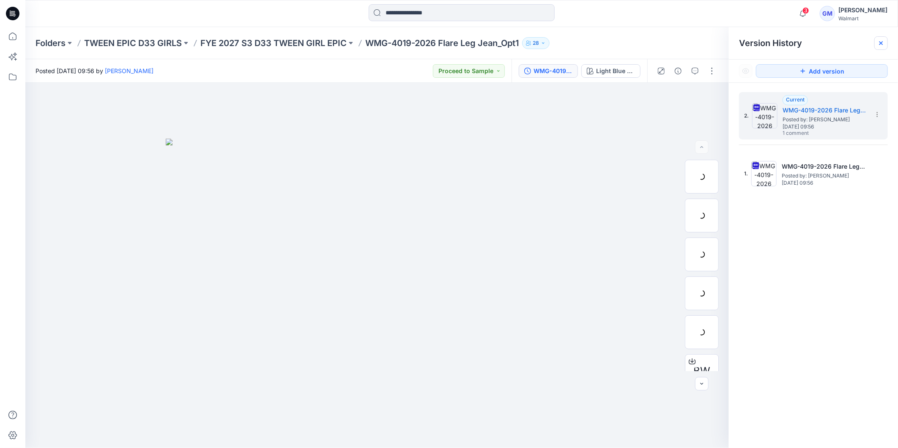
click at [883, 42] on icon at bounding box center [881, 43] width 7 height 7
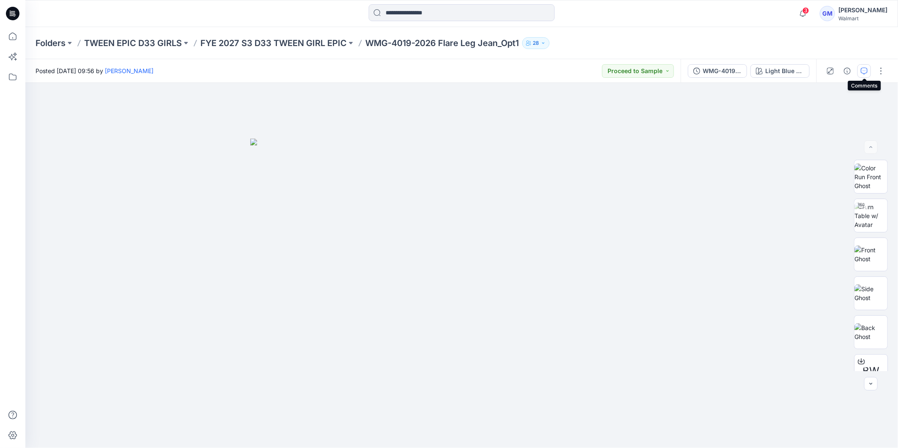
click at [863, 74] on button "button" at bounding box center [865, 71] width 14 height 14
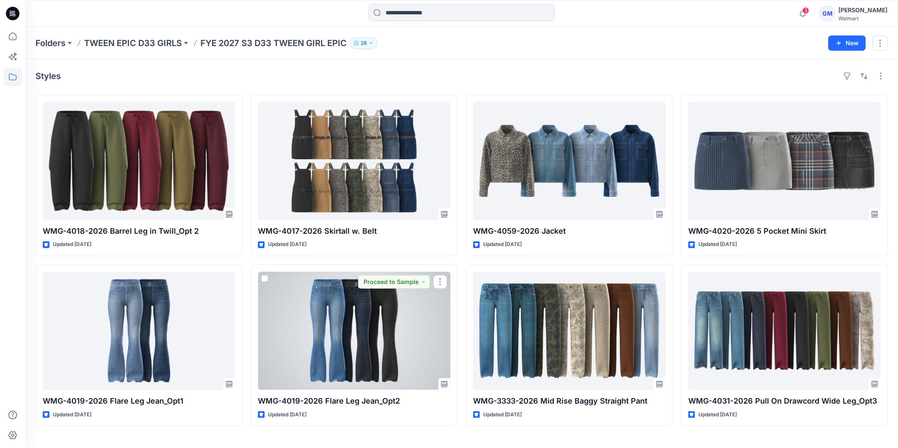
click at [354, 346] on div at bounding box center [354, 331] width 192 height 118
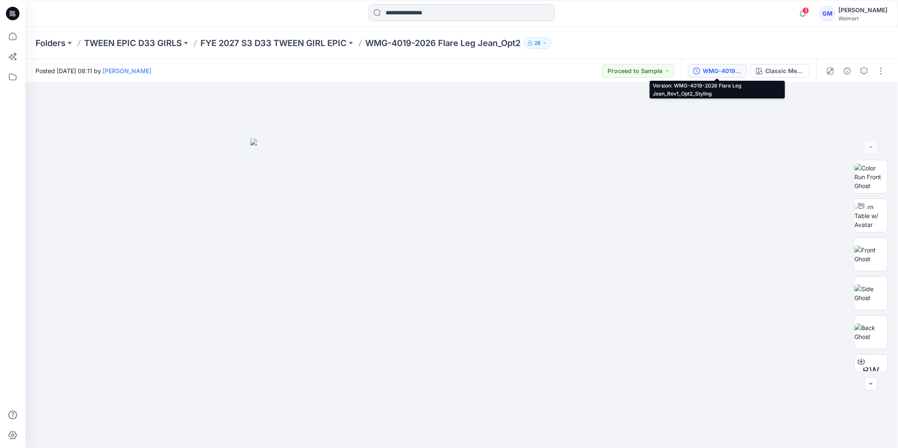
click at [726, 70] on div "WMG-4019-2026 Flare Leg Jean_Rev1_Opt2_Styling" at bounding box center [722, 70] width 39 height 9
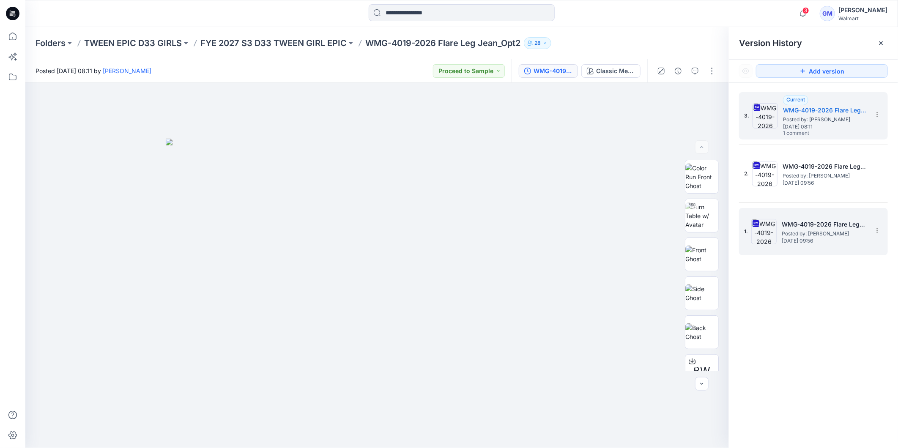
click at [805, 238] on span "Thursday, September 18, 2025 09:56" at bounding box center [824, 241] width 85 height 6
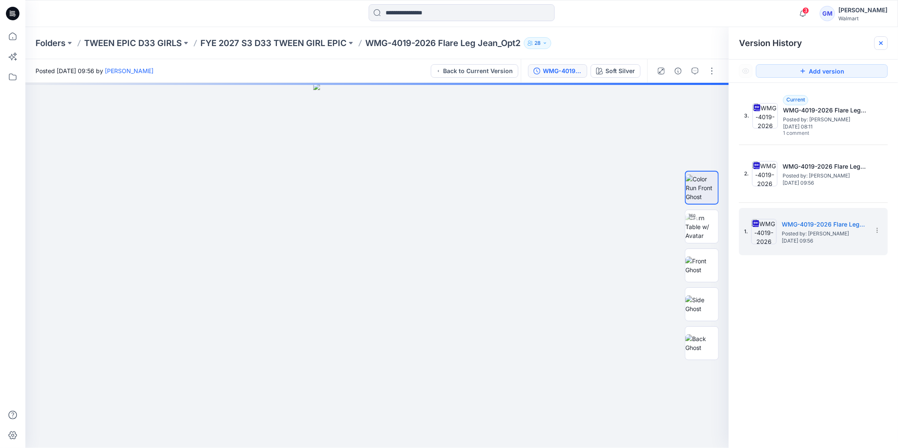
click at [883, 43] on icon at bounding box center [881, 43] width 7 height 7
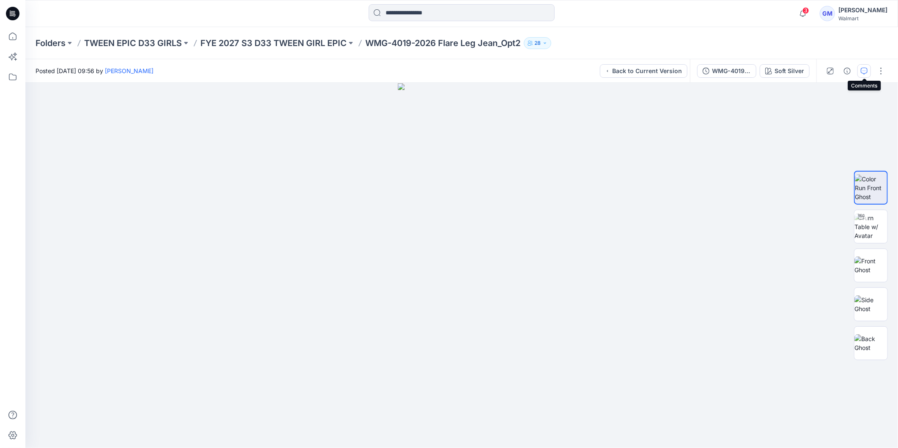
click at [864, 71] on icon "button" at bounding box center [864, 71] width 7 height 7
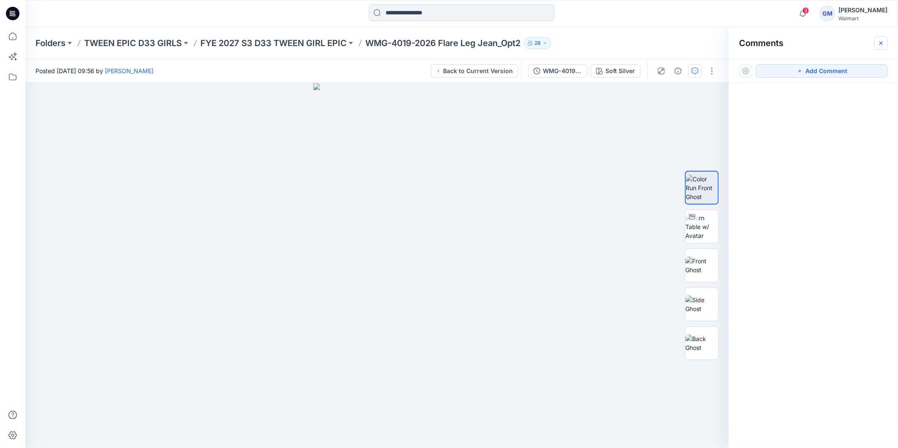
click at [885, 42] on button "button" at bounding box center [882, 43] width 14 height 14
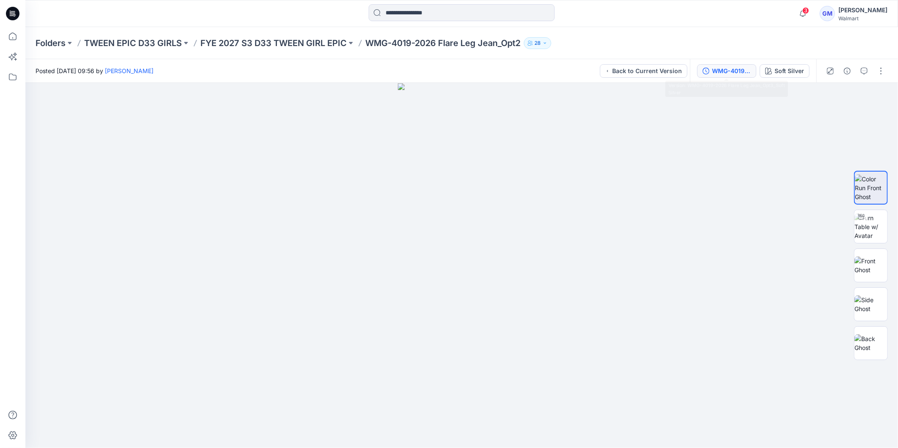
drag, startPoint x: 725, startPoint y: 60, endPoint x: 728, endPoint y: 65, distance: 5.2
click at [725, 61] on div "WMG-4019-2026 Flare Leg Jean_Opt3_Soft Silver Soft Silver" at bounding box center [753, 71] width 126 height 24
click at [726, 72] on div "WMG-4019-2026 Flare Leg Jean_Opt3_Soft Silver" at bounding box center [731, 70] width 39 height 9
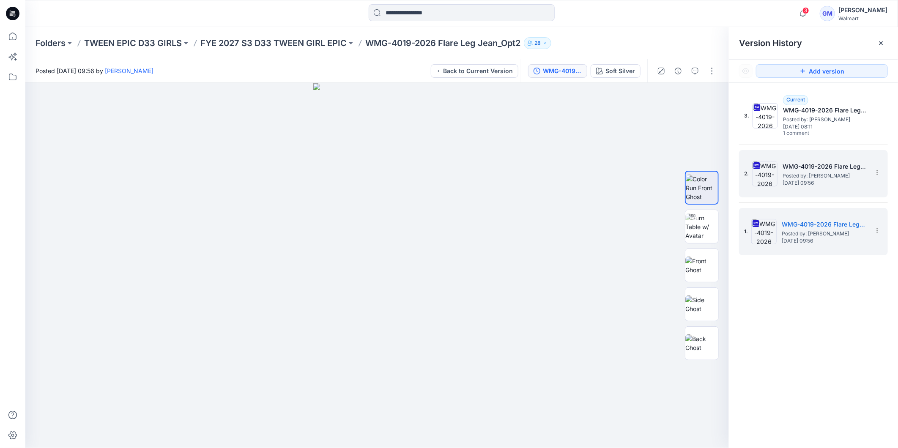
click at [816, 180] on span "Thursday, September 18, 2025 09:56" at bounding box center [825, 183] width 85 height 6
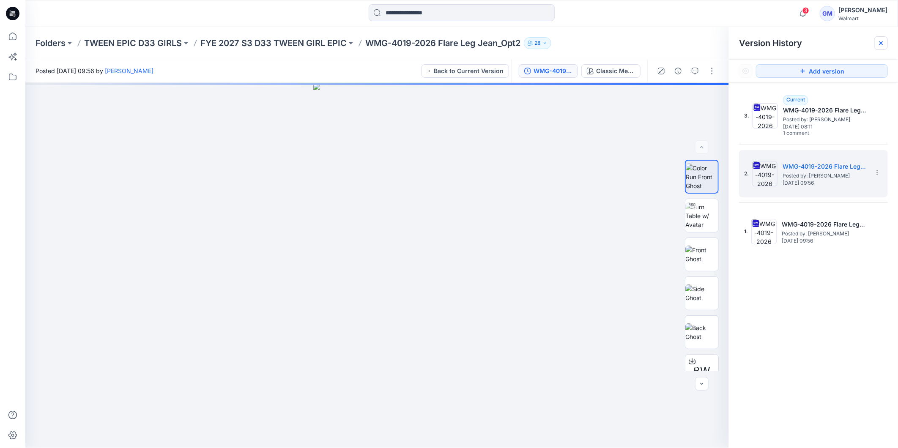
click at [884, 46] on icon at bounding box center [881, 43] width 7 height 7
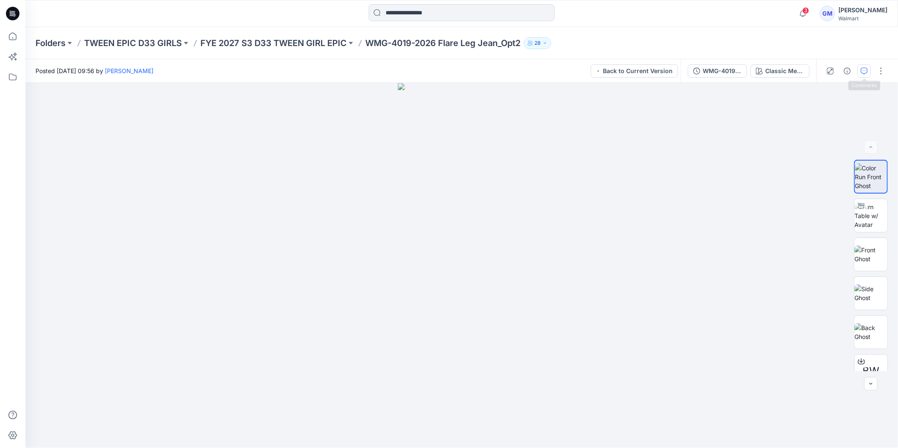
click at [868, 71] on button "button" at bounding box center [865, 71] width 14 height 14
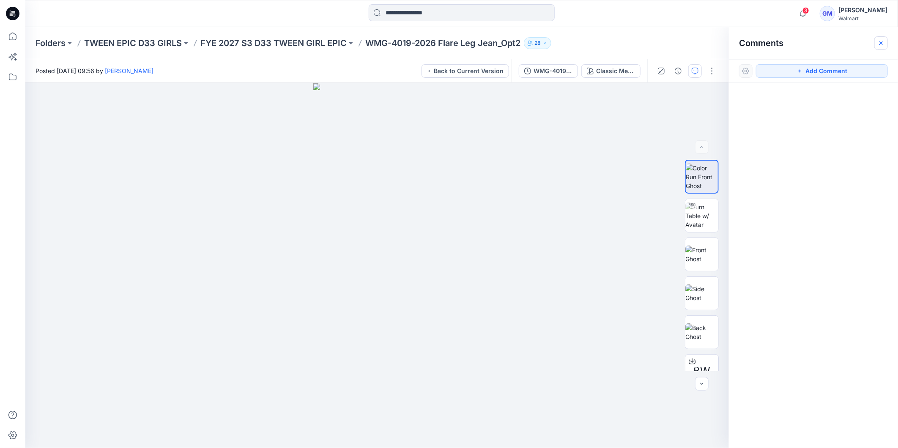
click at [884, 38] on button "button" at bounding box center [882, 43] width 14 height 14
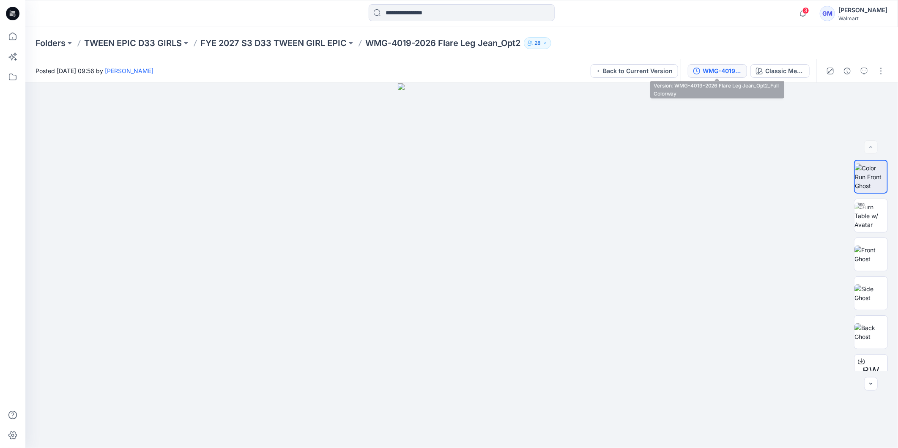
click at [722, 74] on div "WMG-4019-2026 Flare Leg Jean_Opt2_Full Colorway" at bounding box center [722, 70] width 39 height 9
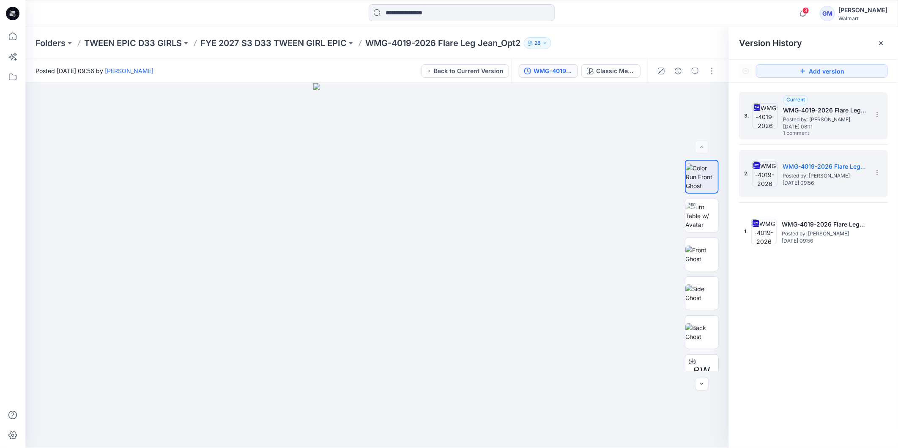
click at [836, 127] on span "Monday, September 22, 2025 08:11" at bounding box center [825, 127] width 85 height 6
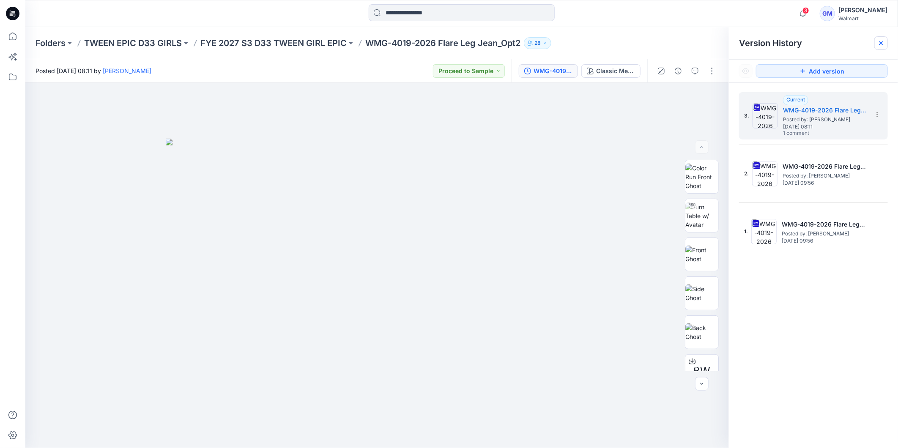
click at [881, 45] on icon at bounding box center [881, 43] width 7 height 7
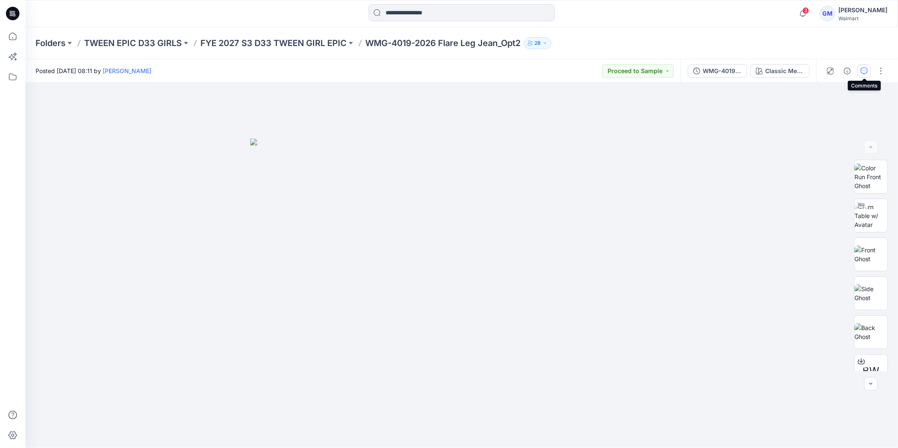
click at [865, 69] on icon "button" at bounding box center [864, 71] width 7 height 7
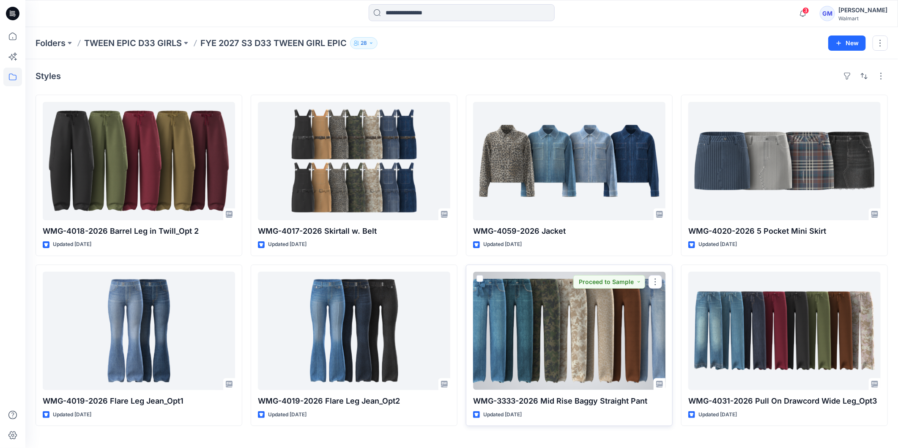
click at [568, 331] on div at bounding box center [569, 331] width 192 height 118
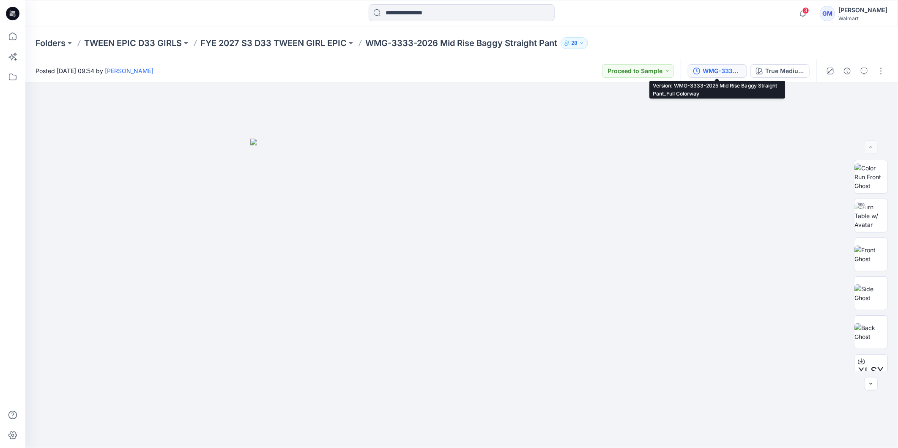
click at [717, 75] on div "WMG-3333-2025 Mid Rise Baggy Straight Pant_Full Colorway" at bounding box center [722, 70] width 39 height 9
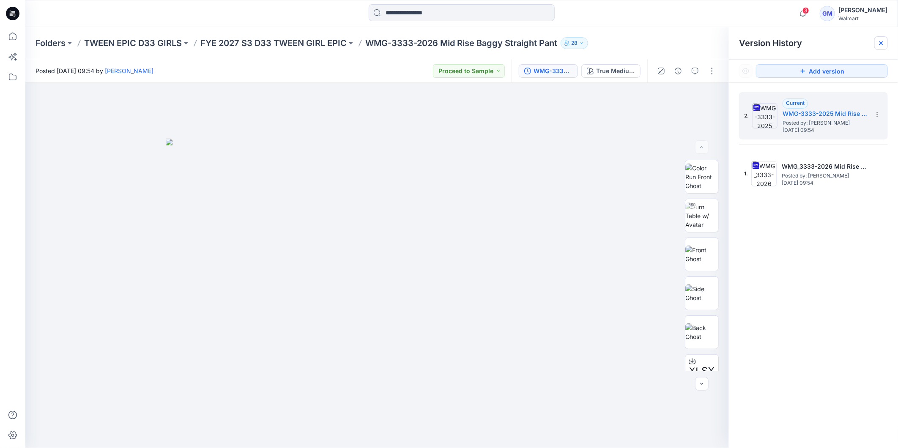
click at [881, 47] on div at bounding box center [882, 43] width 14 height 14
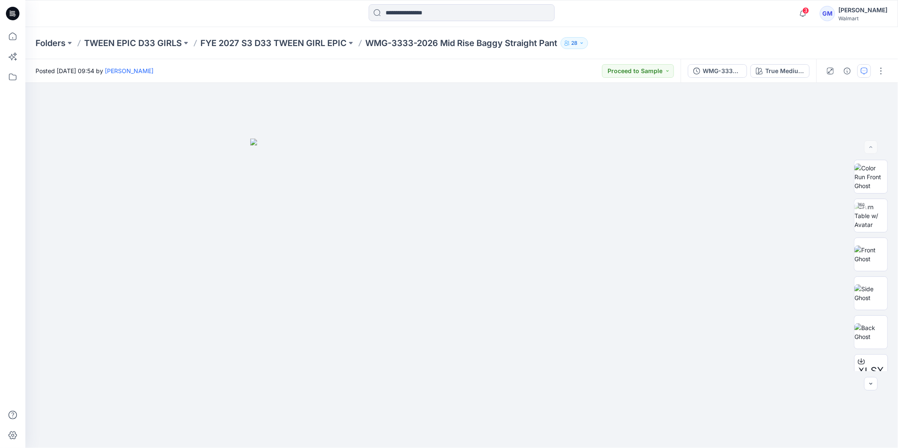
click at [867, 71] on icon "button" at bounding box center [864, 71] width 7 height 7
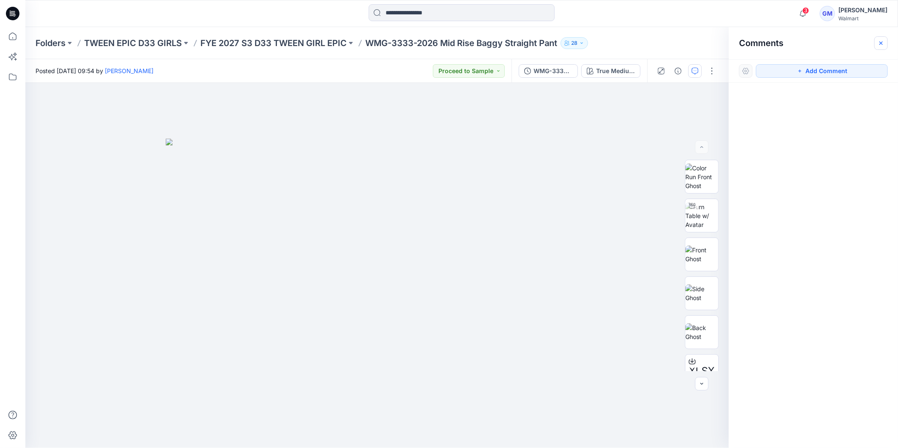
click at [878, 42] on icon "button" at bounding box center [881, 43] width 7 height 7
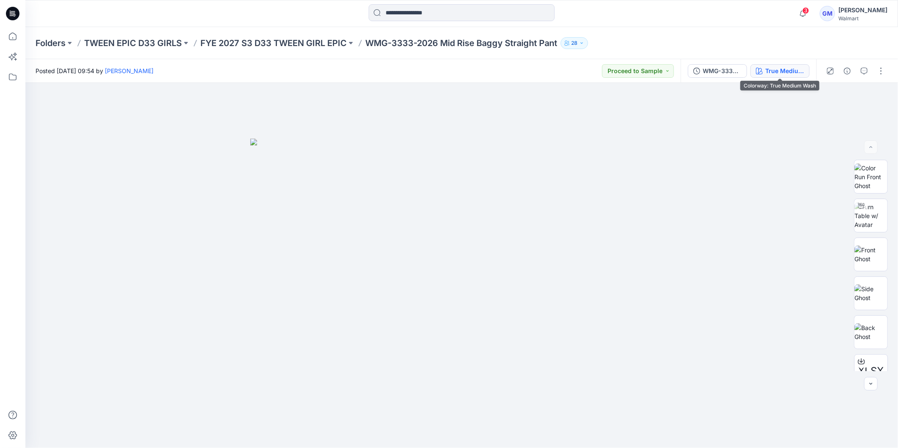
click at [780, 73] on div "True Medium Wash" at bounding box center [784, 70] width 39 height 9
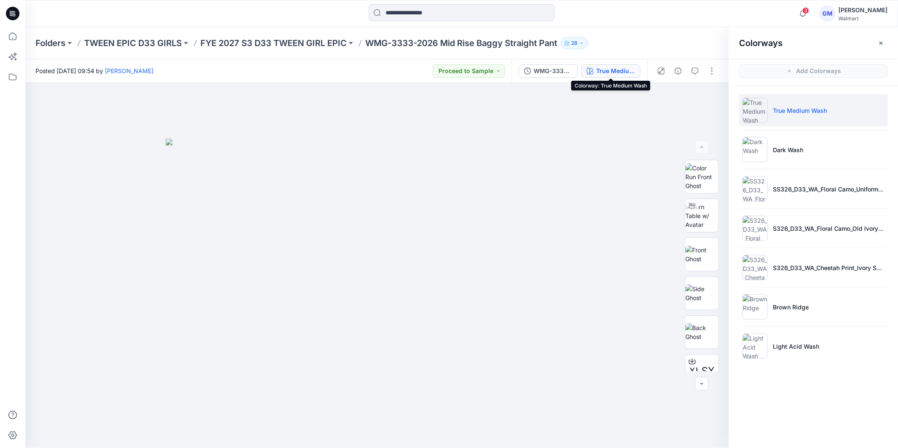
click at [611, 74] on div "True Medium Wash" at bounding box center [615, 70] width 39 height 9
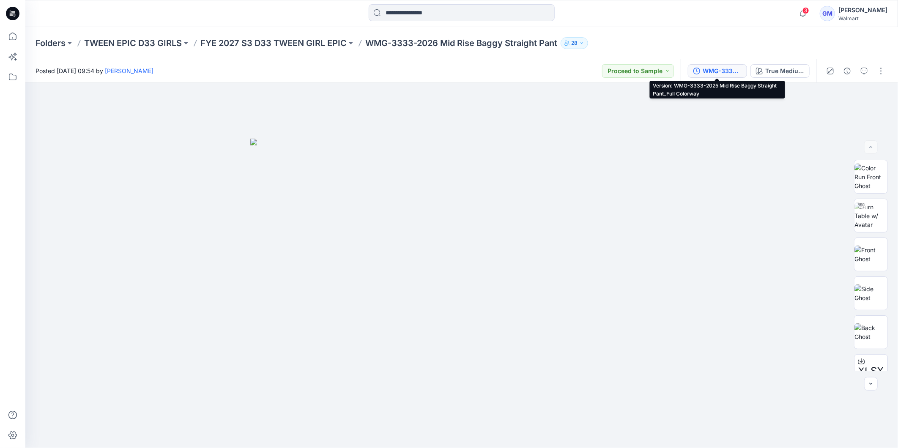
click at [712, 69] on div "WMG-3333-2025 Mid Rise Baggy Straight Pant_Full Colorway" at bounding box center [722, 70] width 39 height 9
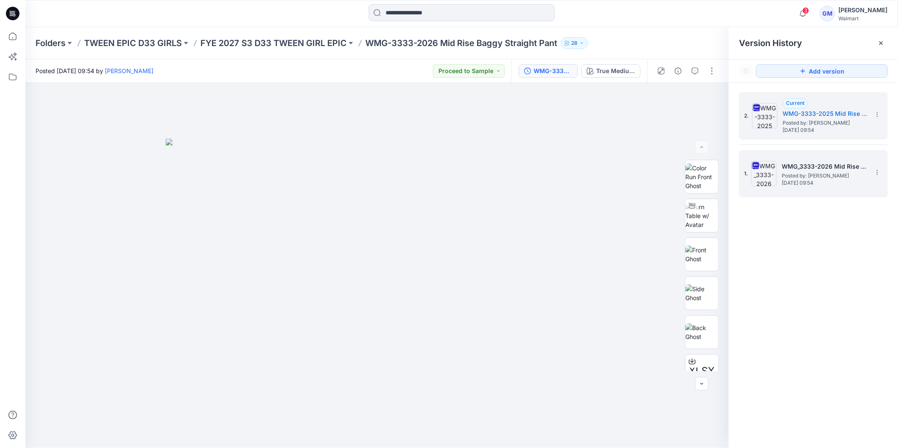
click at [849, 168] on h5 "WMG_3333-2026 Mid Rise Baggy Straight Pant_Softsilver" at bounding box center [824, 167] width 85 height 10
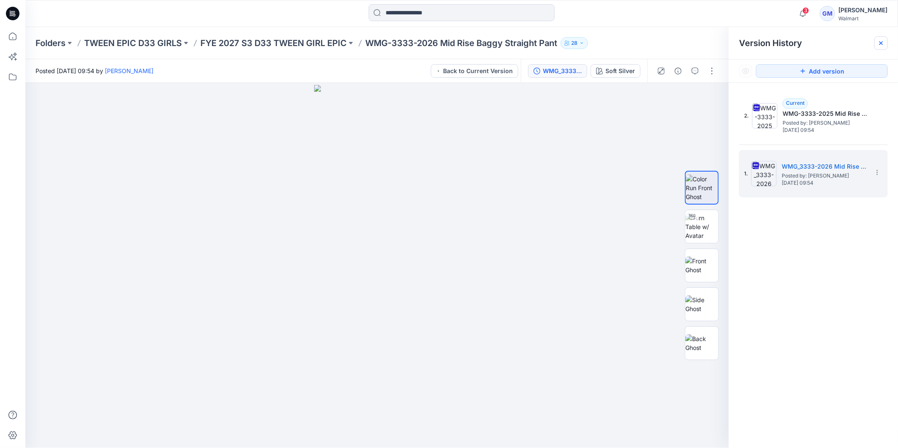
click at [884, 44] on icon at bounding box center [881, 43] width 7 height 7
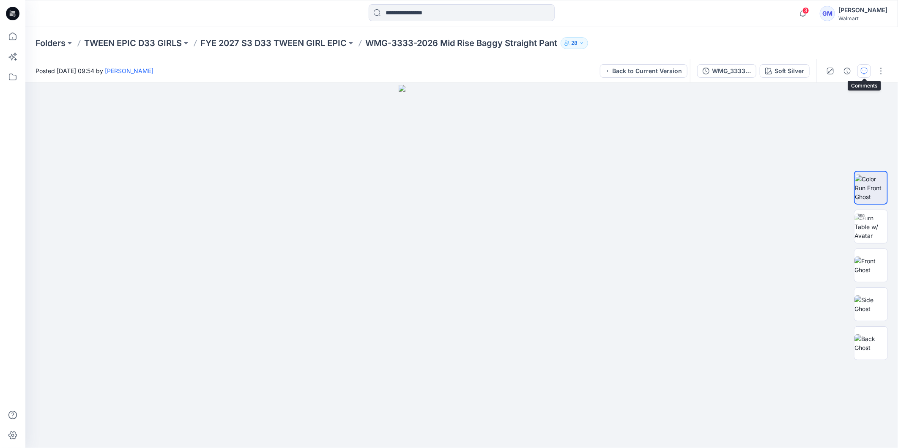
click at [868, 69] on icon "button" at bounding box center [864, 71] width 7 height 7
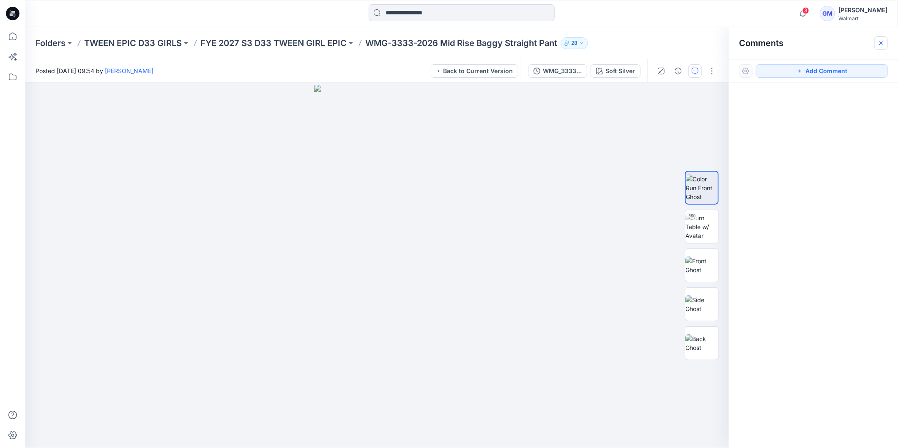
click at [881, 44] on icon "button" at bounding box center [881, 43] width 7 height 7
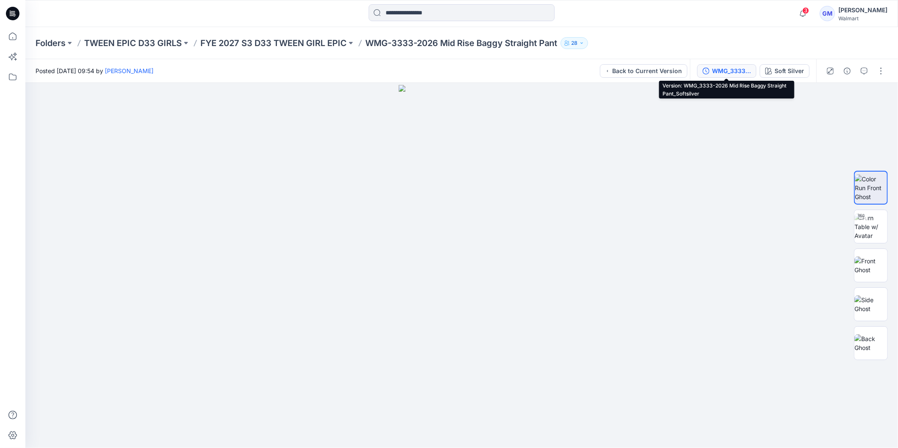
click at [730, 74] on div "WMG_3333-2026 Mid Rise Baggy Straight Pant_Softsilver" at bounding box center [731, 70] width 39 height 9
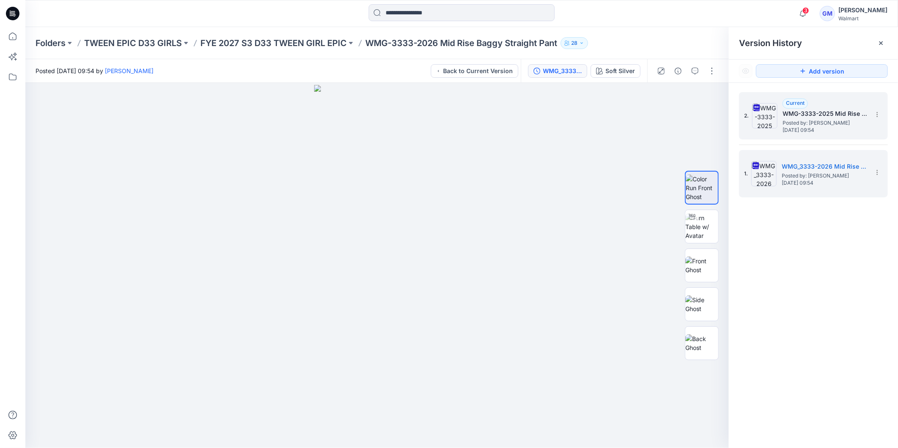
click at [816, 121] on span "Posted by: [PERSON_NAME]" at bounding box center [825, 123] width 85 height 8
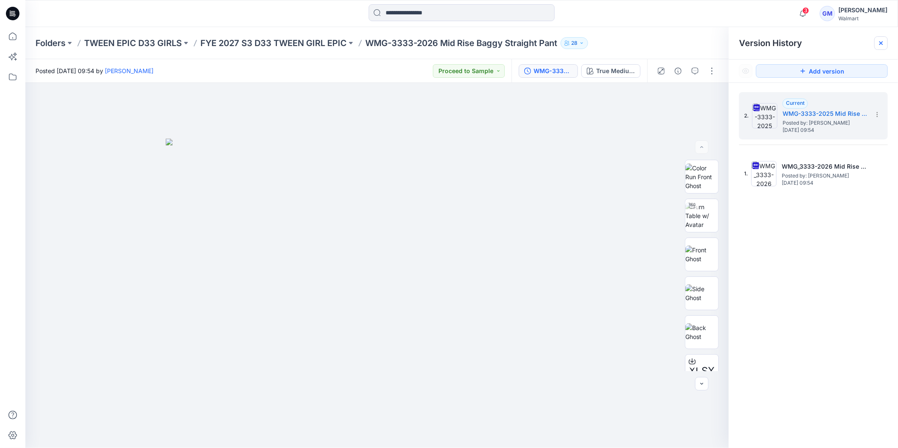
click at [882, 44] on icon at bounding box center [881, 42] width 3 height 3
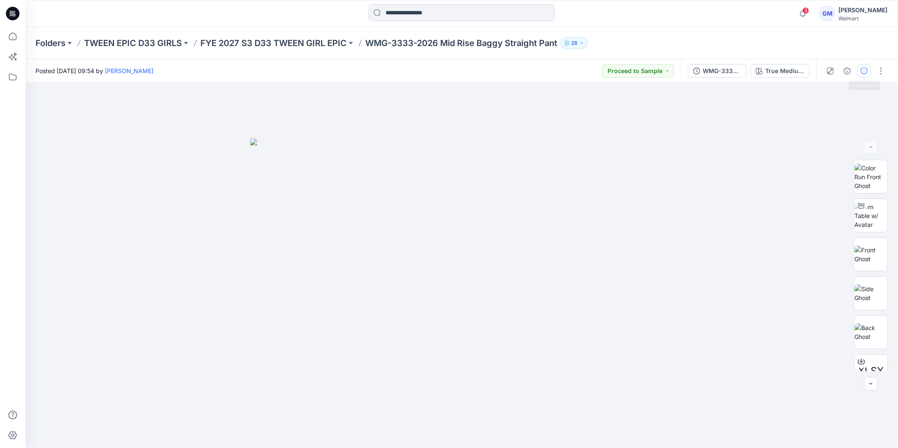
click at [864, 69] on icon "button" at bounding box center [864, 71] width 7 height 7
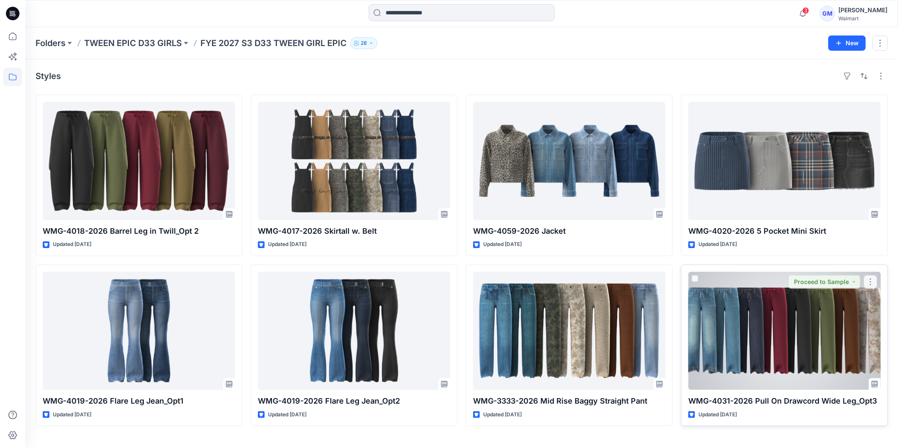
click at [762, 364] on div at bounding box center [784, 331] width 192 height 118
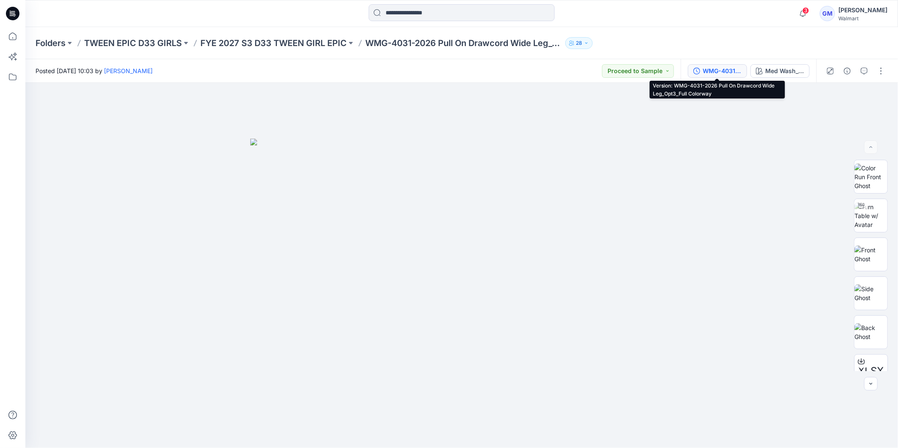
click at [713, 73] on div "WMG-4031-2026 Pull On Drawcord Wide Leg_Opt3_Full Colorway" at bounding box center [722, 70] width 39 height 9
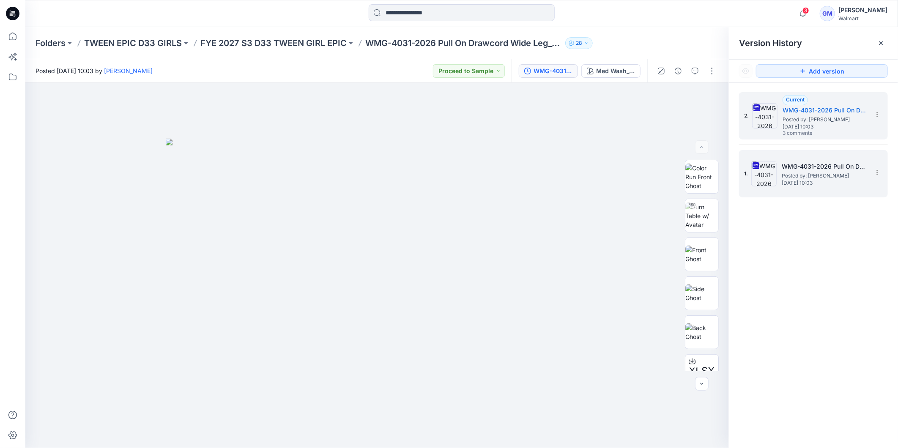
click at [820, 177] on span "Posted by: [PERSON_NAME]" at bounding box center [824, 176] width 85 height 8
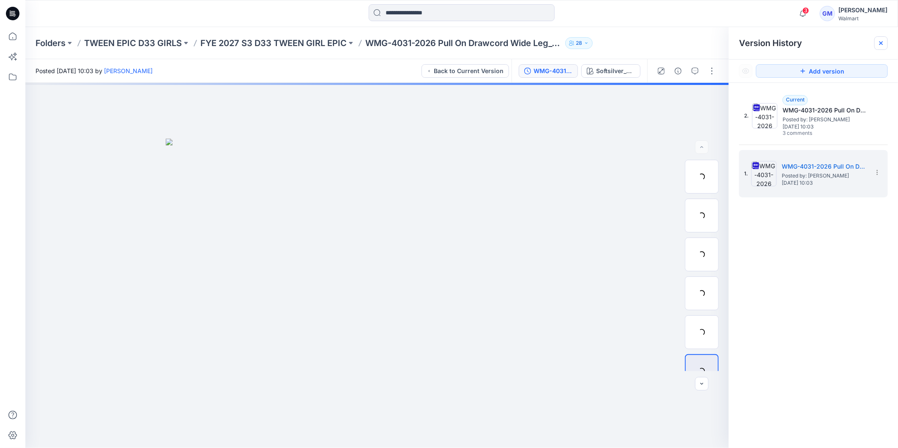
click at [881, 47] on div at bounding box center [882, 43] width 14 height 14
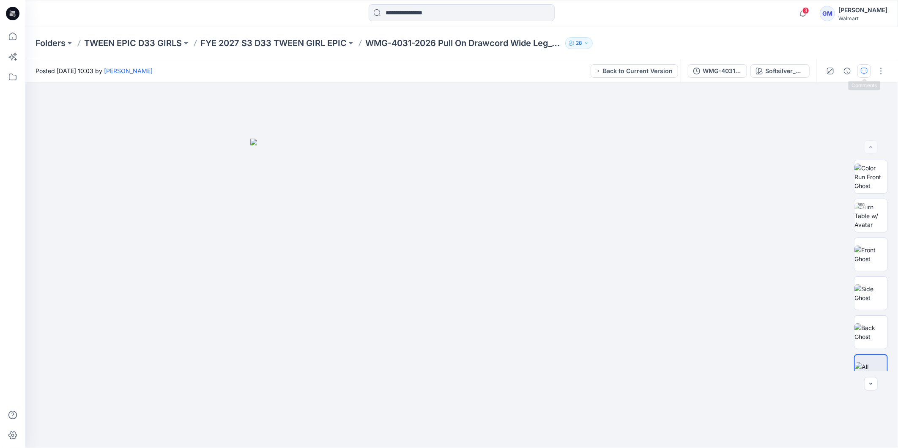
click at [864, 71] on icon "button" at bounding box center [864, 71] width 7 height 7
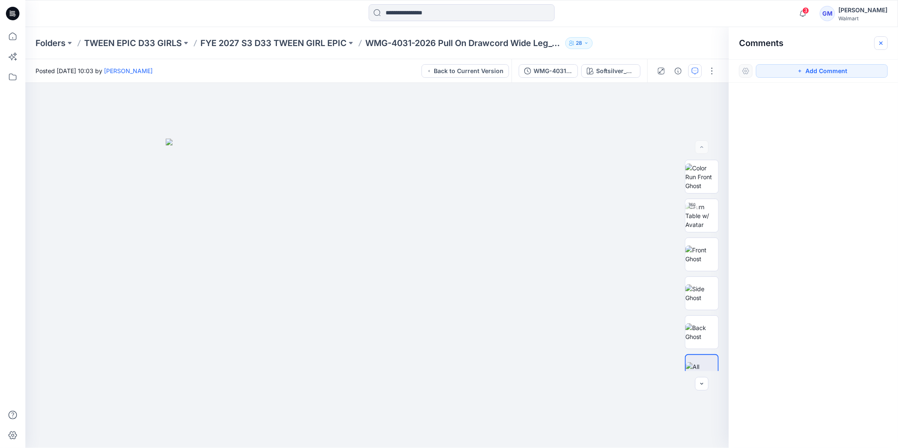
click at [877, 44] on button "button" at bounding box center [882, 43] width 14 height 14
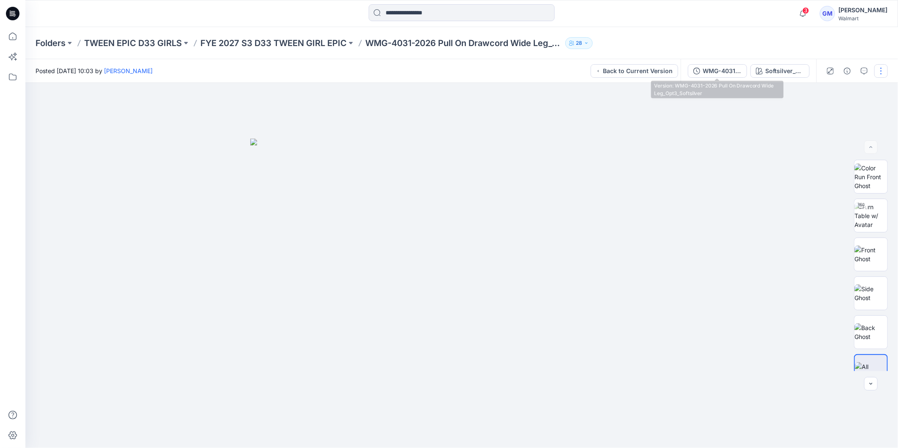
click at [712, 70] on div "WMG-4031-2026 Pull On Drawcord Wide Leg_Opt3_Softsilver" at bounding box center [722, 70] width 39 height 9
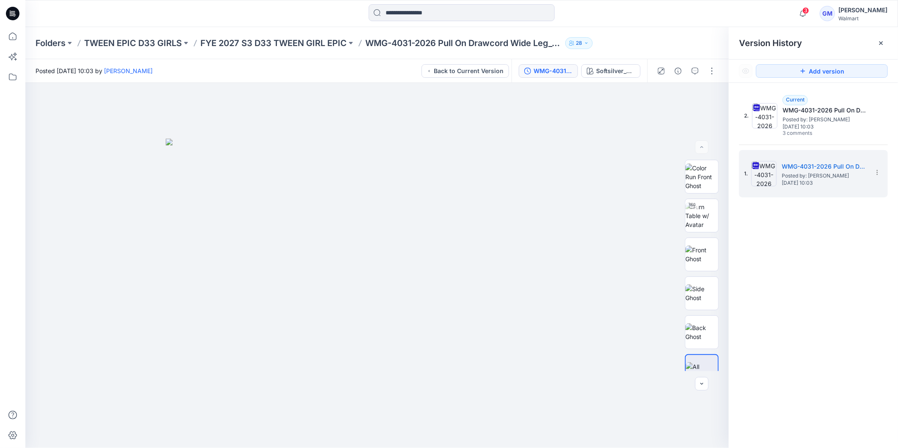
drag, startPoint x: 835, startPoint y: 116, endPoint x: 860, endPoint y: 82, distance: 41.4
click at [835, 117] on span "Posted by: [PERSON_NAME]" at bounding box center [825, 119] width 85 height 8
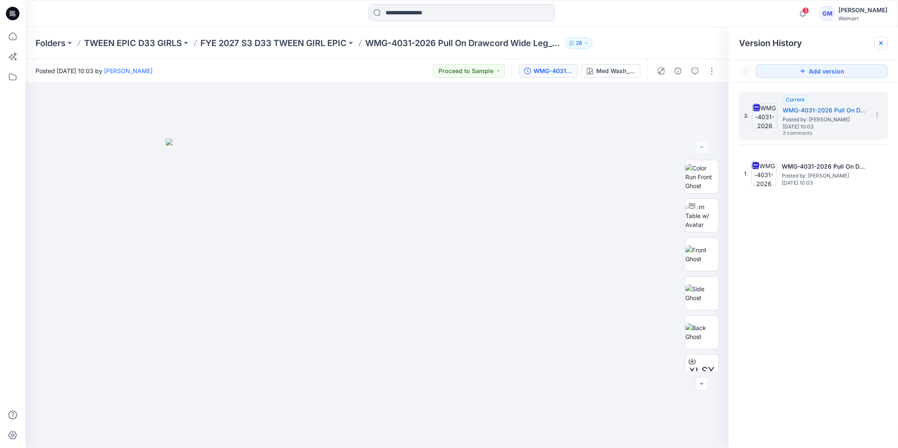
click at [883, 45] on icon at bounding box center [881, 43] width 7 height 7
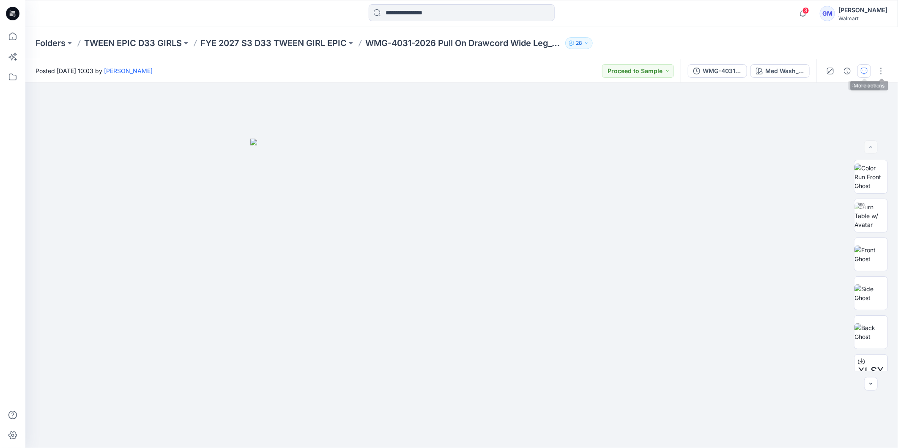
click at [864, 70] on icon "button" at bounding box center [864, 71] width 7 height 7
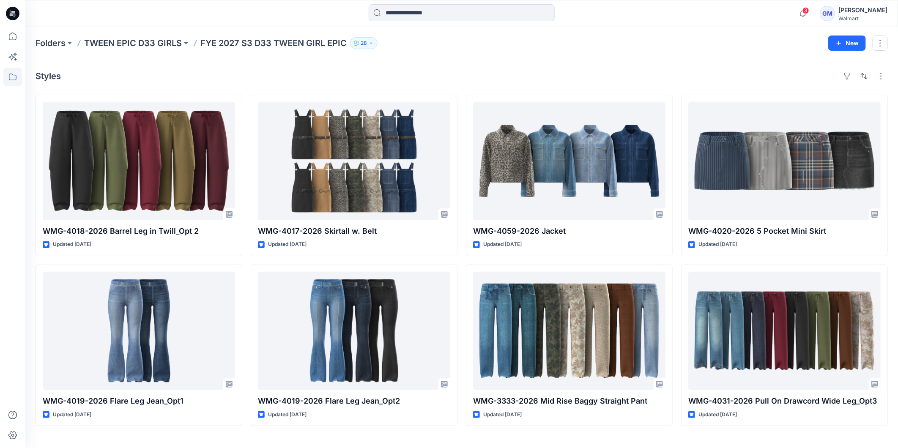
click at [14, 15] on icon at bounding box center [14, 15] width 3 height 0
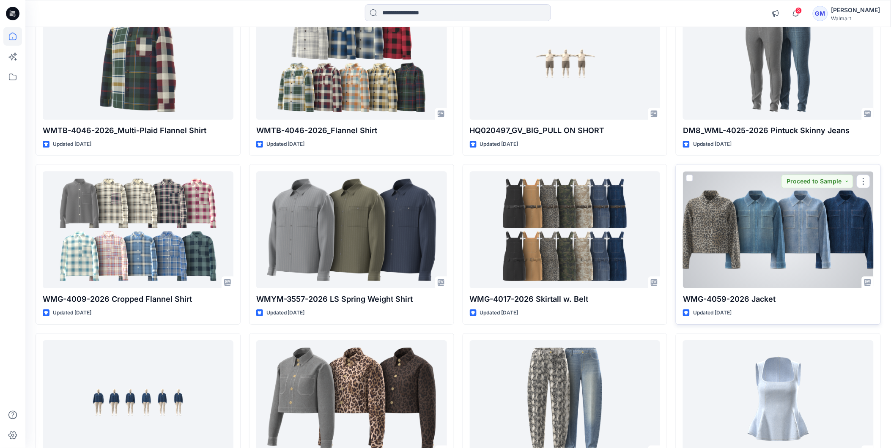
scroll to position [857, 0]
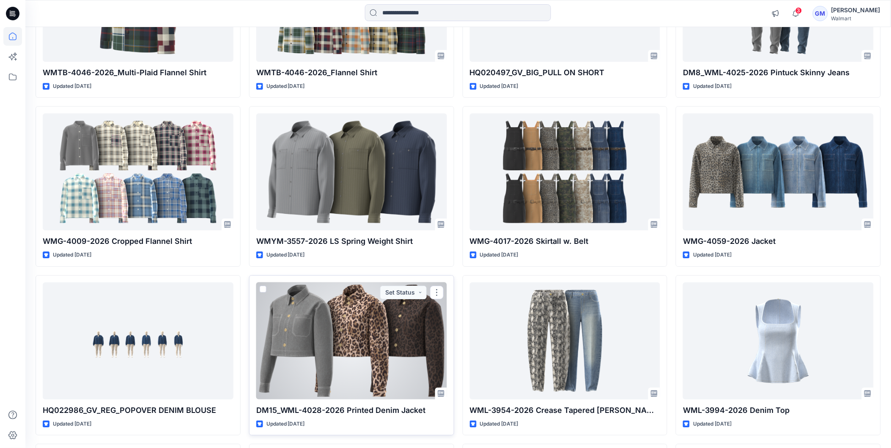
click at [351, 373] on div at bounding box center [351, 340] width 191 height 117
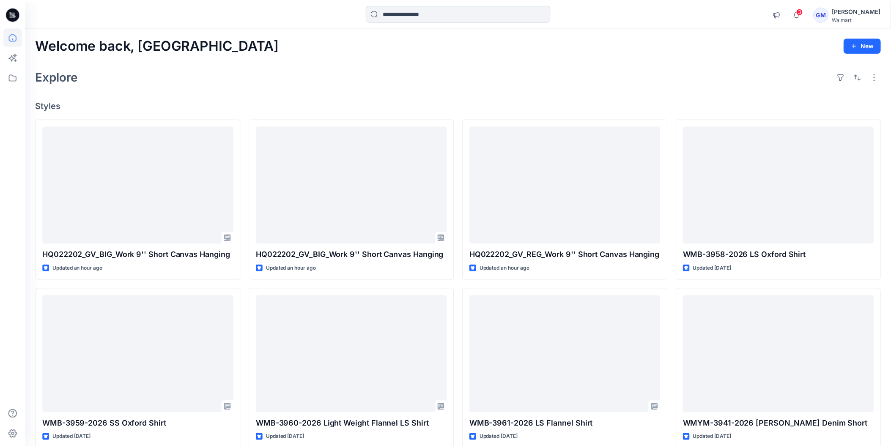
scroll to position [857, 0]
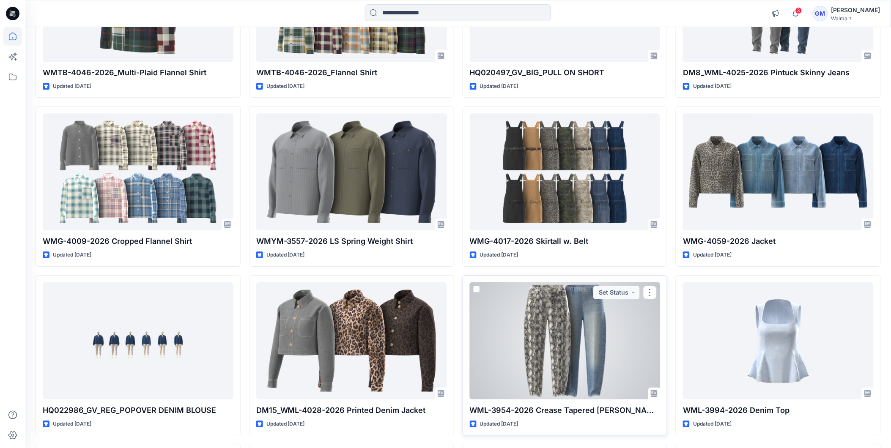
click at [582, 373] on div at bounding box center [565, 340] width 191 height 117
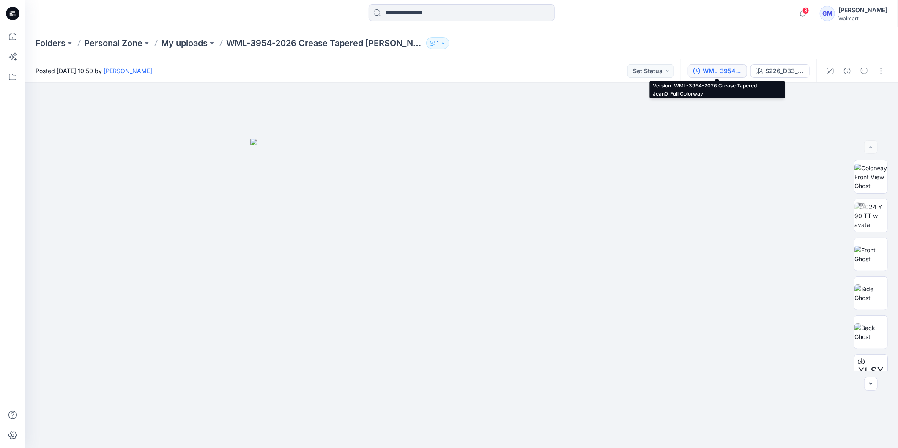
drag, startPoint x: 724, startPoint y: 68, endPoint x: 791, endPoint y: 104, distance: 75.7
click at [724, 69] on div "WML-3954-2026 Crease Tapered Jean0_Full Colorway" at bounding box center [722, 70] width 39 height 9
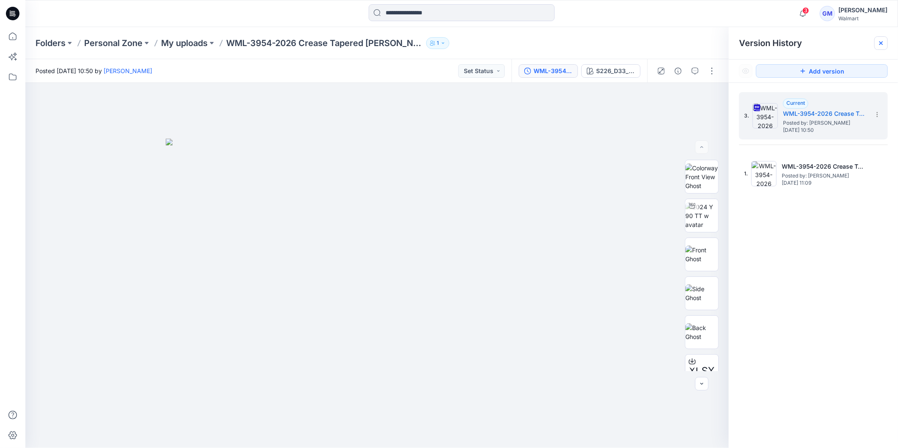
click at [883, 47] on div at bounding box center [882, 43] width 14 height 14
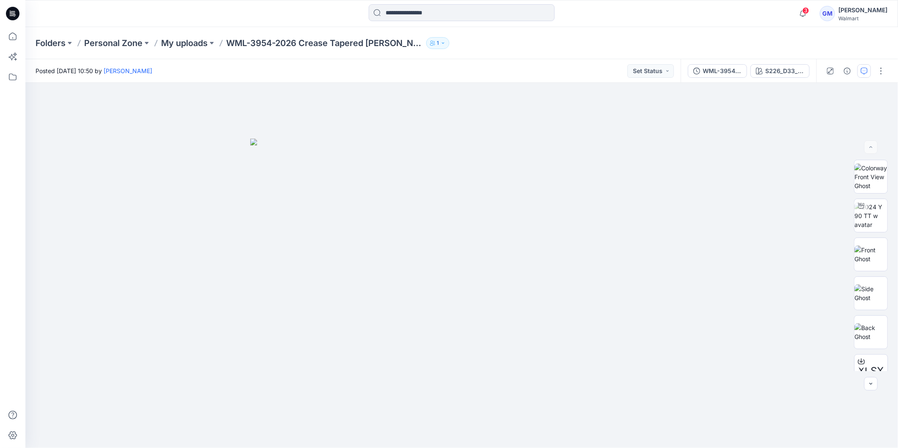
click at [866, 70] on icon "button" at bounding box center [864, 71] width 7 height 7
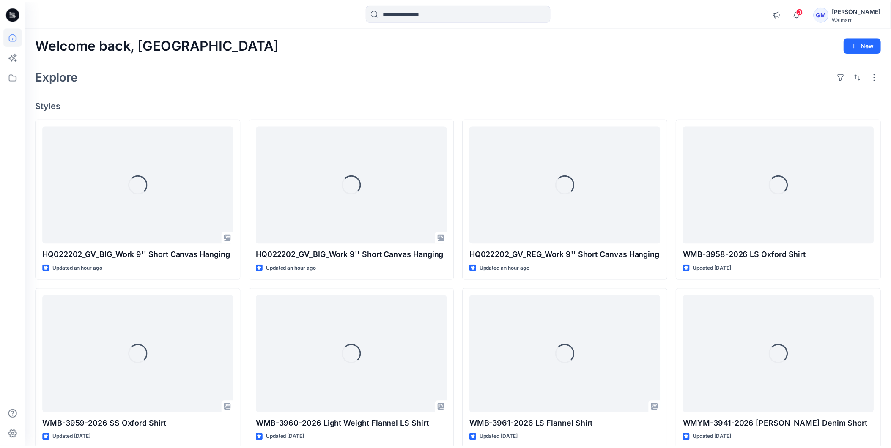
scroll to position [857, 0]
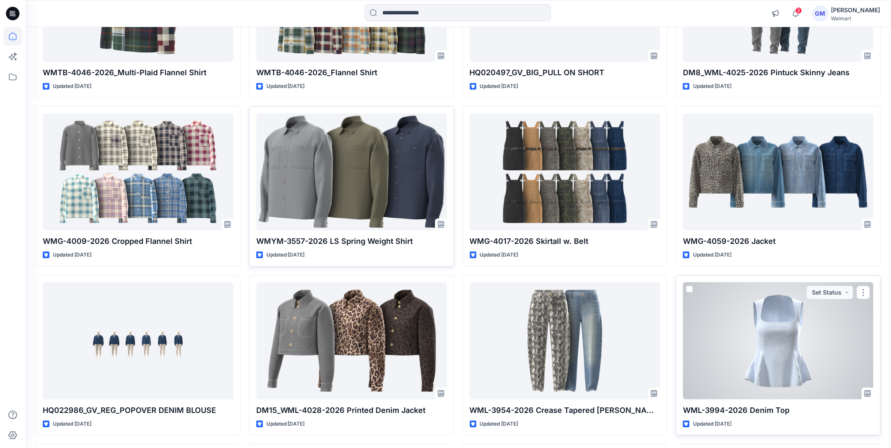
click at [749, 351] on div at bounding box center [778, 340] width 191 height 117
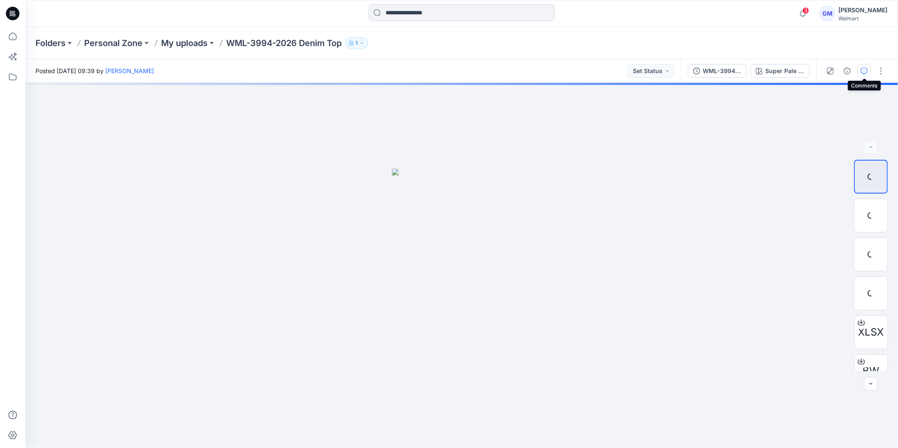
click at [862, 72] on icon "button" at bounding box center [864, 71] width 7 height 7
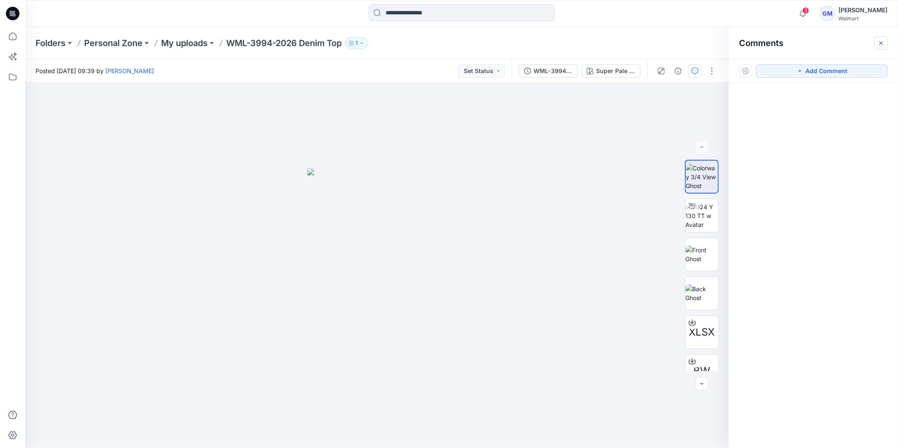
click at [880, 44] on icon "button" at bounding box center [881, 42] width 3 height 3
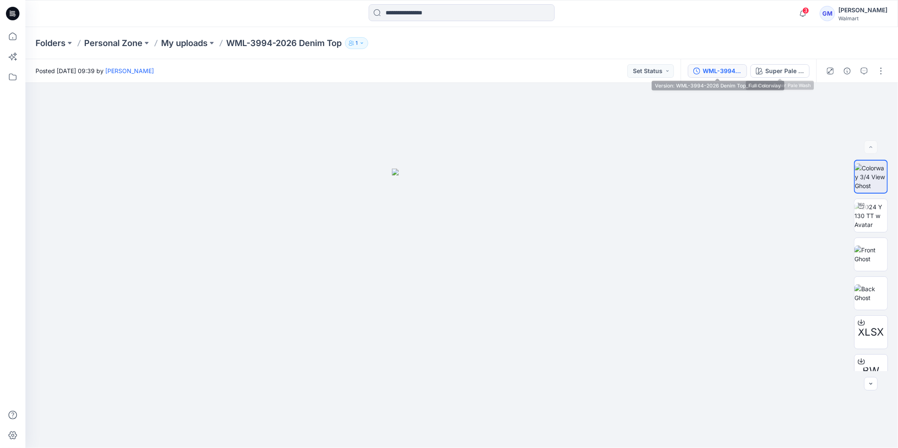
click at [735, 71] on div "WML-3994-2026 Denim Top_Full Colorway" at bounding box center [722, 70] width 39 height 9
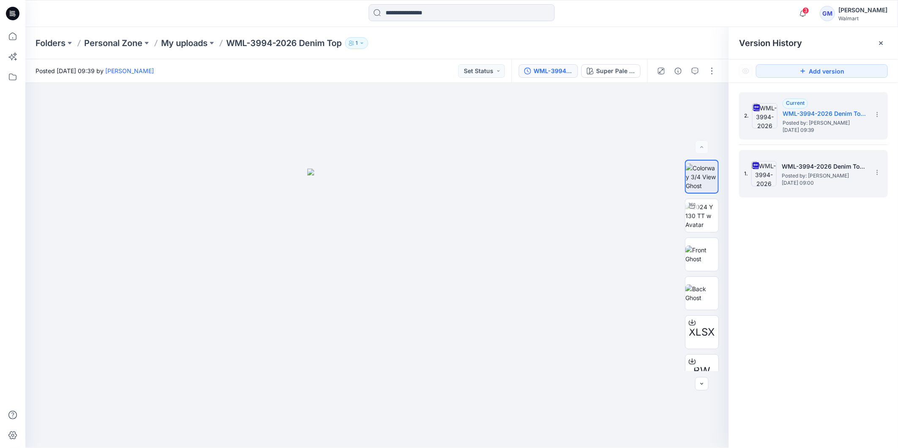
click at [812, 176] on span "Posted by: [PERSON_NAME]" at bounding box center [824, 176] width 85 height 8
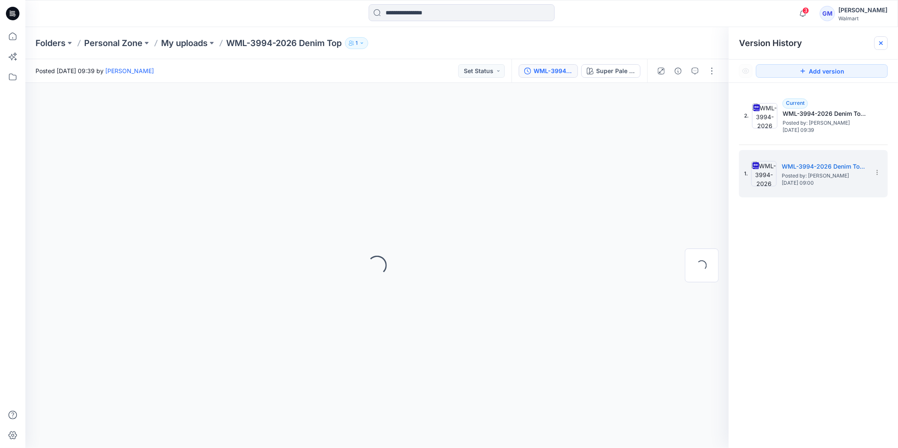
click at [882, 43] on icon at bounding box center [881, 42] width 3 height 3
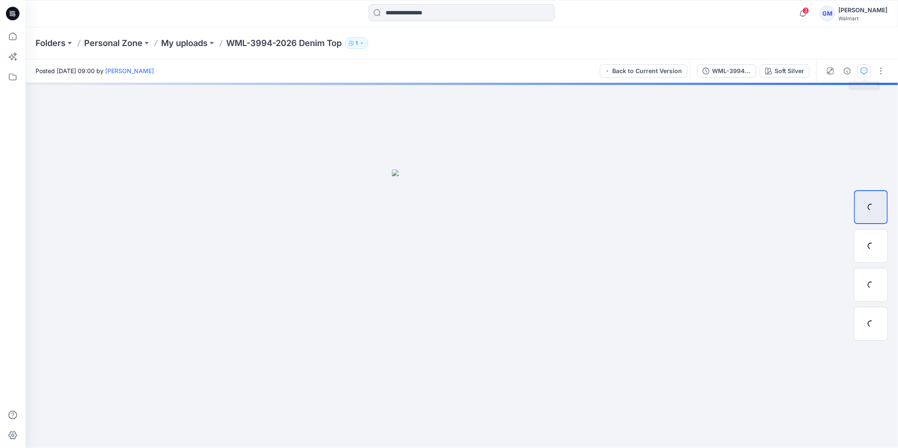
click at [865, 68] on icon "button" at bounding box center [864, 71] width 7 height 7
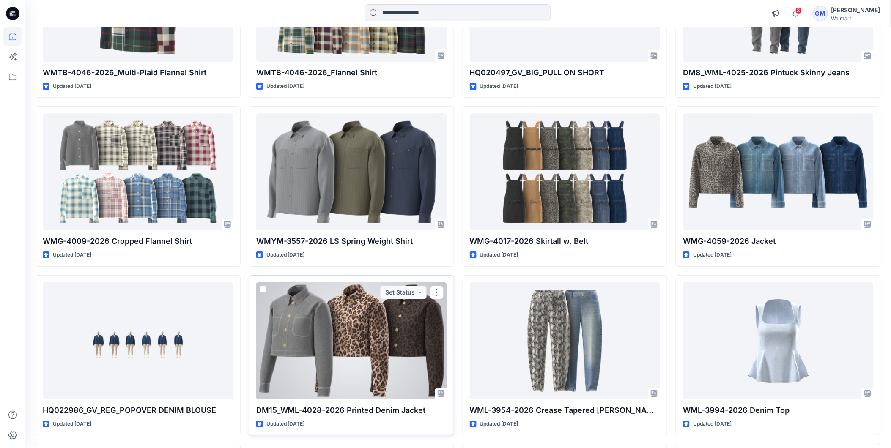
scroll to position [763, 0]
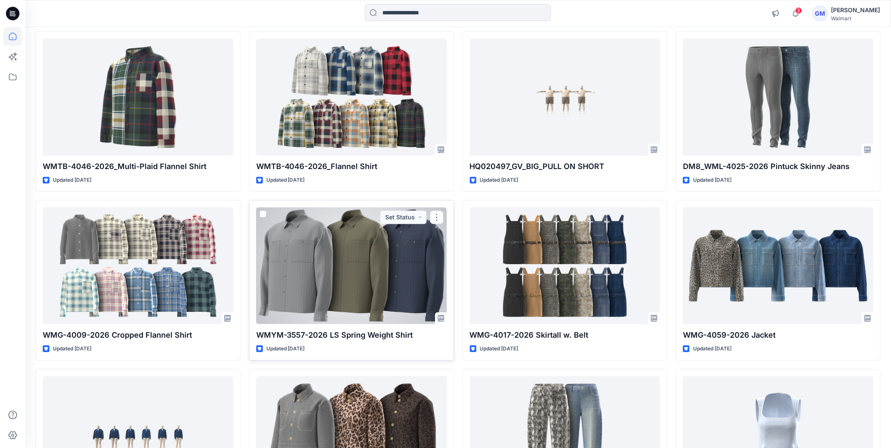
click at [333, 280] on div at bounding box center [351, 265] width 191 height 117
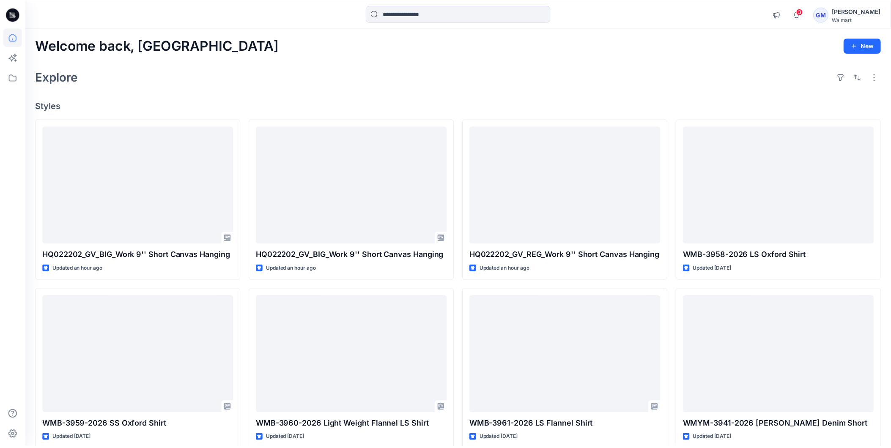
scroll to position [763, 0]
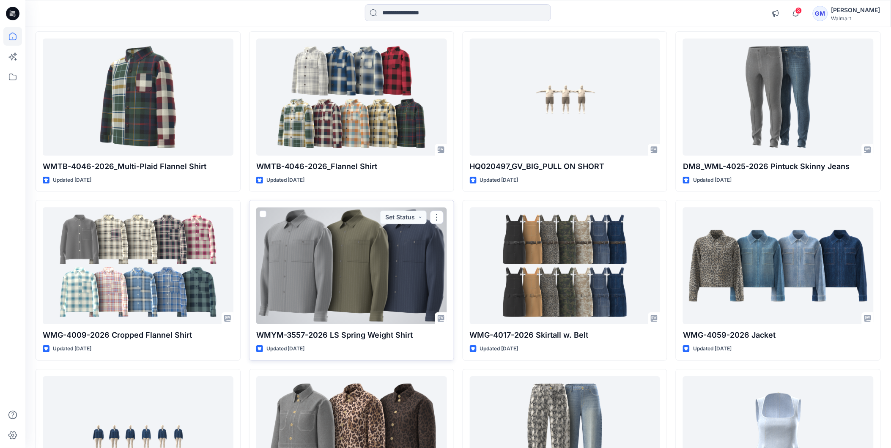
click at [373, 285] on div at bounding box center [351, 265] width 191 height 117
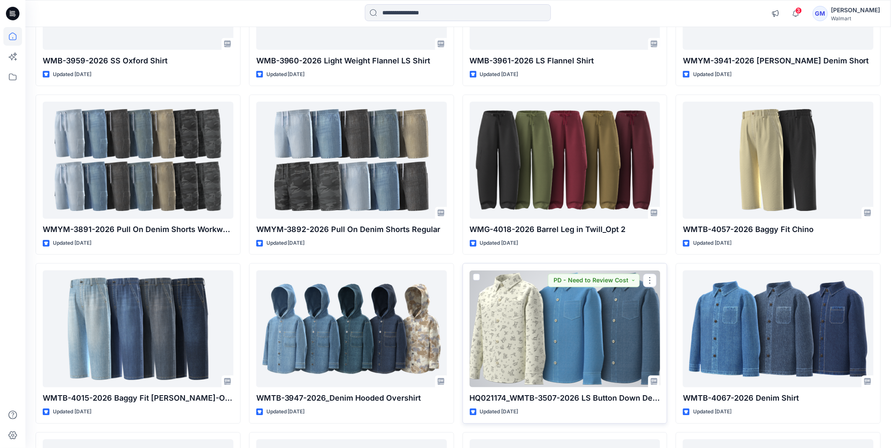
scroll to position [338, 0]
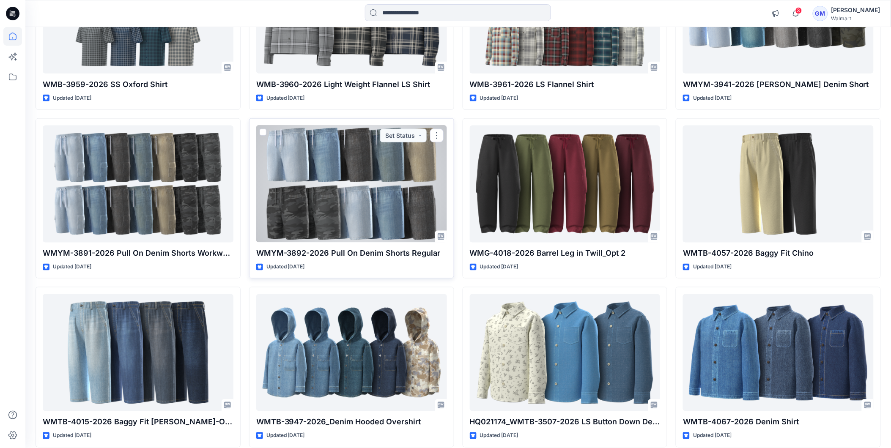
click at [362, 193] on div at bounding box center [351, 184] width 191 height 117
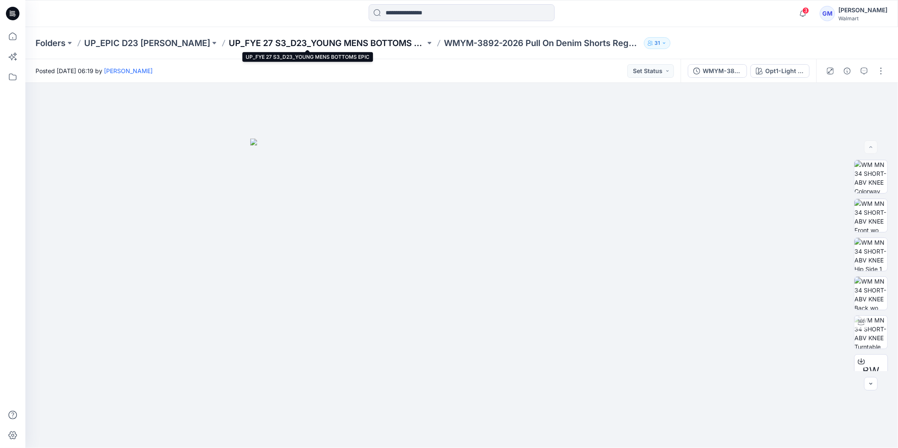
click at [261, 44] on p "UP_FYE 27 S3_D23_YOUNG MENS BOTTOMS EPIC" at bounding box center [327, 43] width 197 height 12
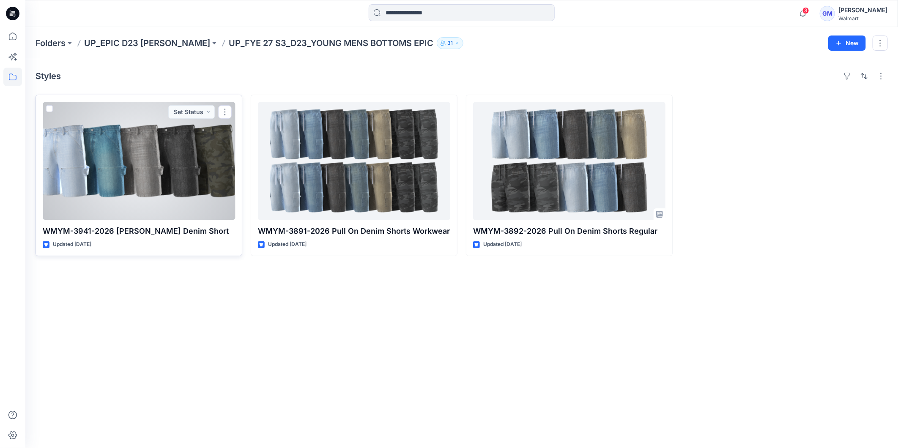
click at [106, 180] on div at bounding box center [139, 161] width 192 height 118
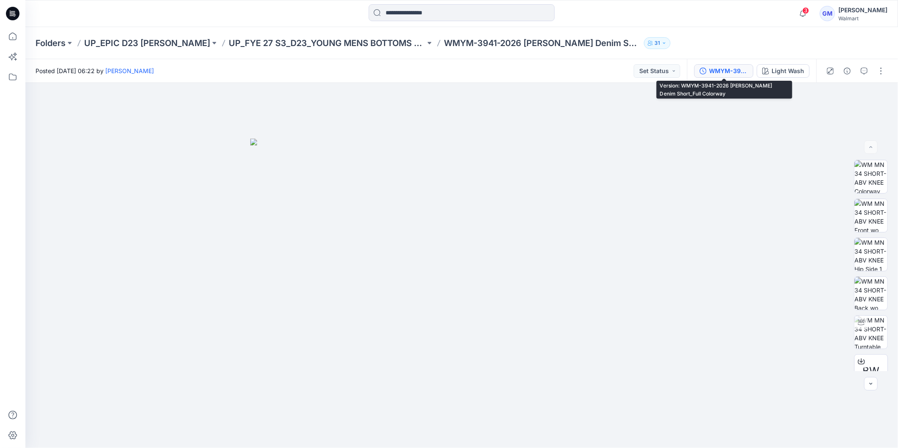
click at [733, 75] on div "WMYM-3941-2026 Carpenter Denim Short_Full Colorway" at bounding box center [728, 70] width 39 height 9
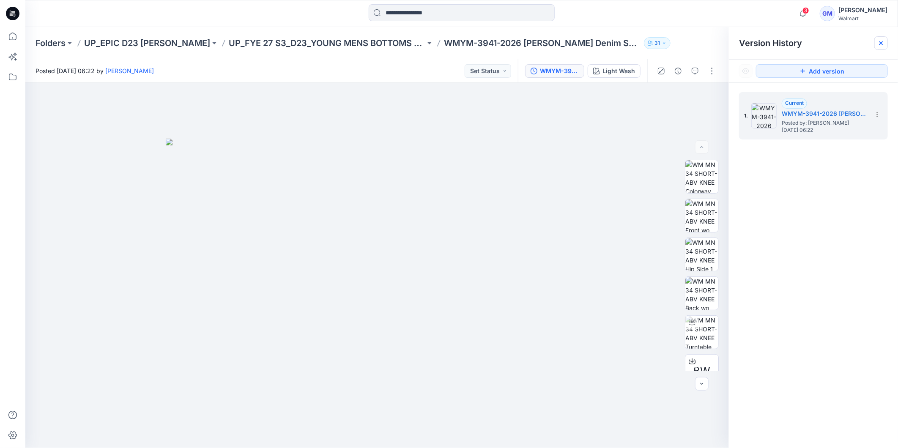
click at [882, 45] on icon at bounding box center [881, 43] width 7 height 7
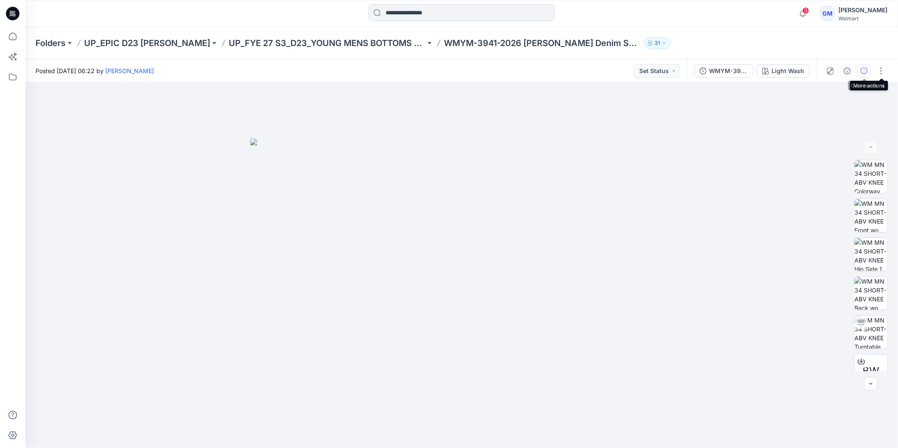
click at [868, 69] on icon "button" at bounding box center [864, 71] width 7 height 7
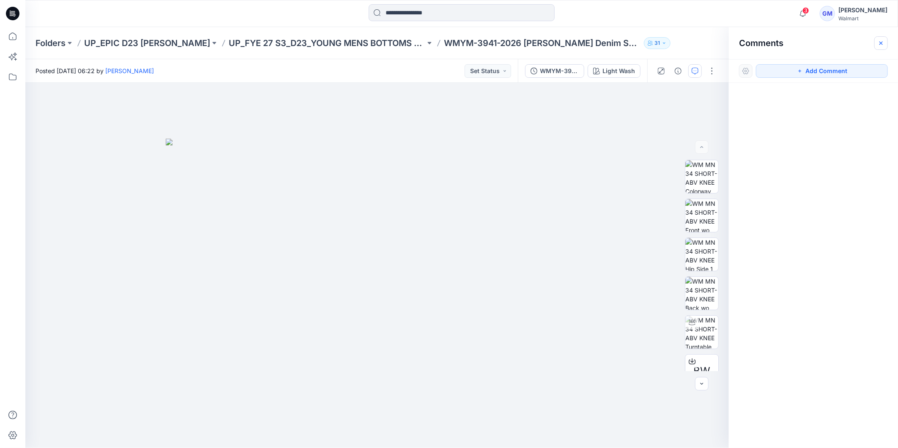
click at [882, 44] on icon "button" at bounding box center [881, 42] width 3 height 3
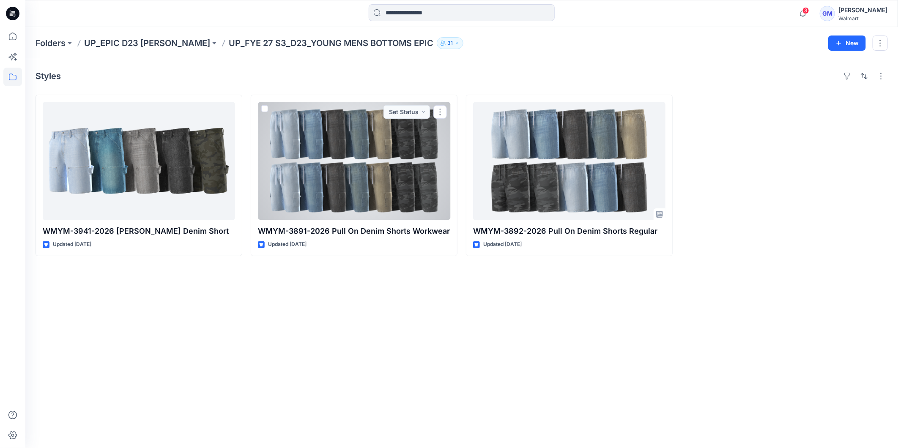
drag, startPoint x: 306, startPoint y: 140, endPoint x: 310, endPoint y: 140, distance: 4.2
click at [306, 140] on div at bounding box center [354, 161] width 192 height 118
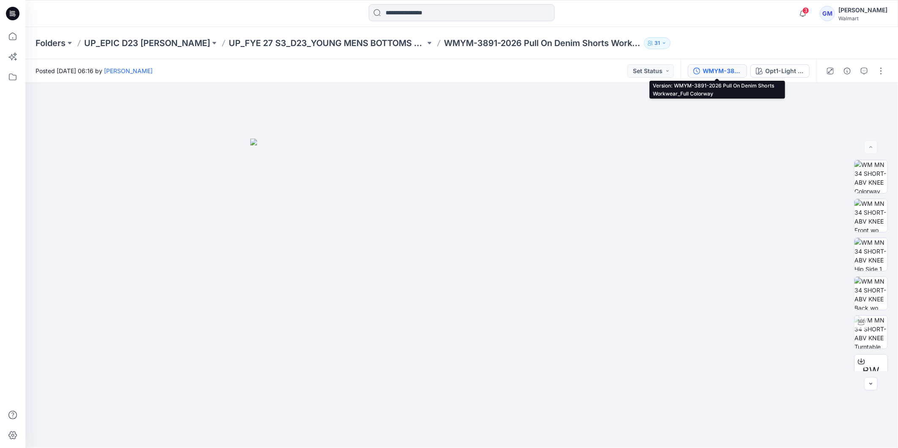
click at [722, 71] on div "WMYM-3891-2026 Pull On Denim Shorts Workwear_Full Colorway" at bounding box center [722, 70] width 39 height 9
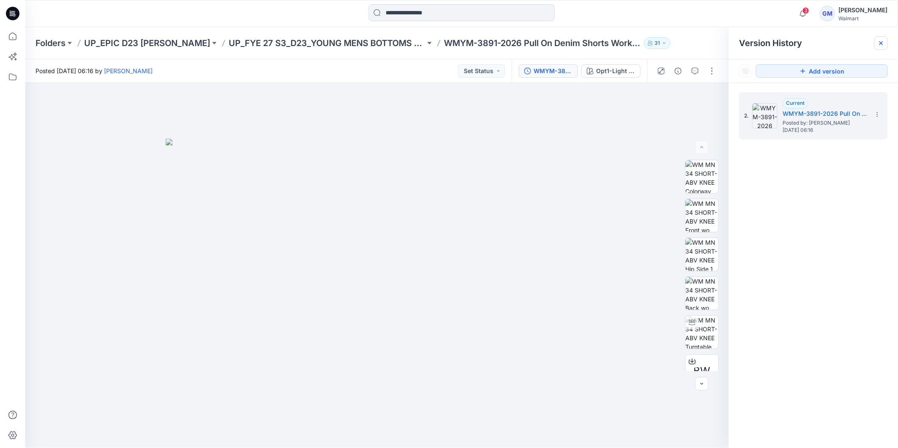
click at [880, 47] on div at bounding box center [882, 43] width 14 height 14
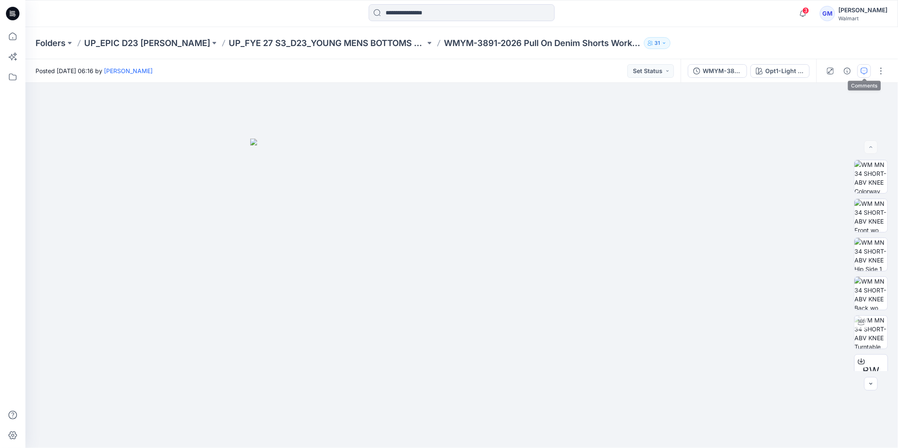
click at [866, 73] on icon "button" at bounding box center [864, 71] width 7 height 7
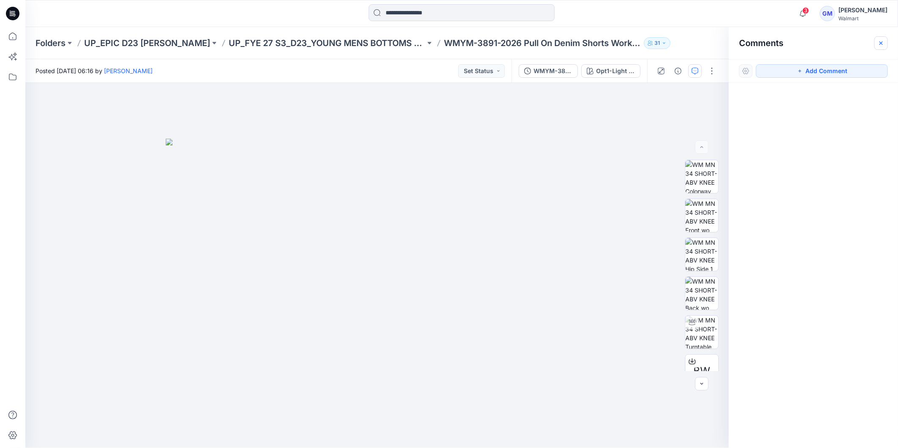
click at [883, 44] on icon "button" at bounding box center [881, 43] width 7 height 7
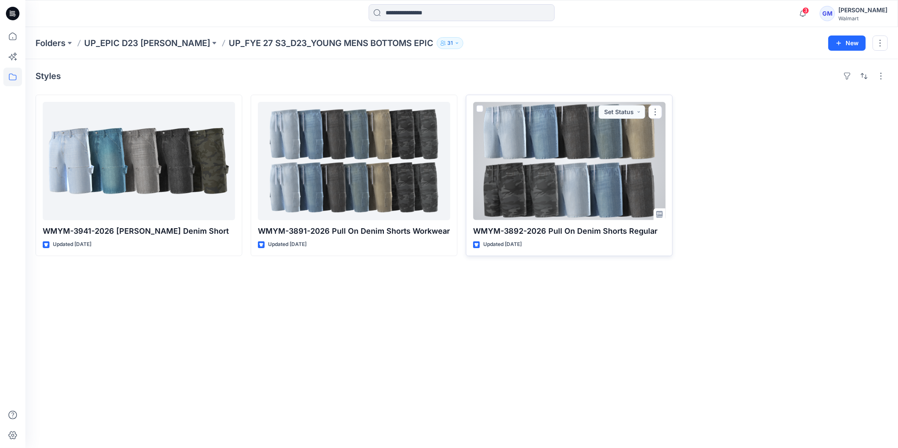
click at [530, 208] on div at bounding box center [569, 161] width 192 height 118
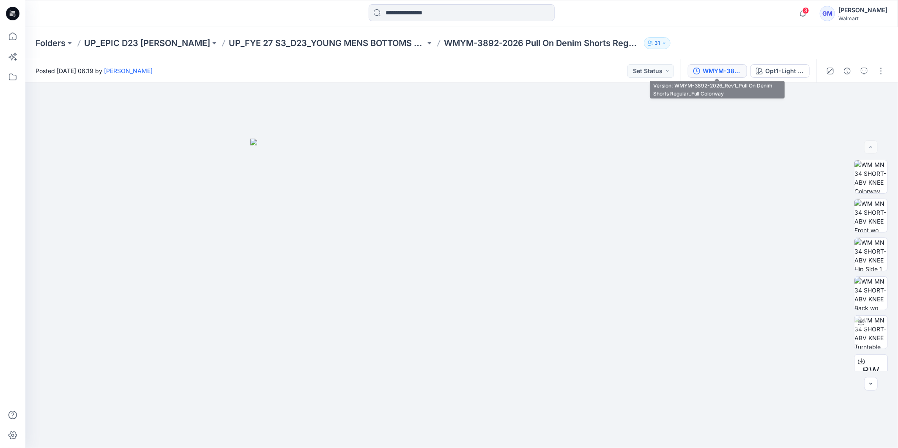
click at [734, 73] on div "WMYM-3892-2026_Rev1_Pull On Denim Shorts Regular_Full Colorway" at bounding box center [722, 70] width 39 height 9
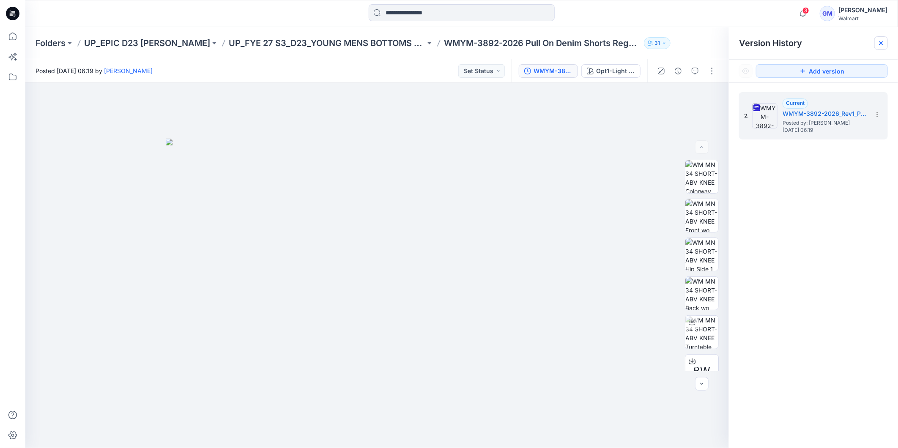
drag, startPoint x: 881, startPoint y: 45, endPoint x: 885, endPoint y: 58, distance: 13.4
click at [881, 45] on icon at bounding box center [881, 43] width 7 height 7
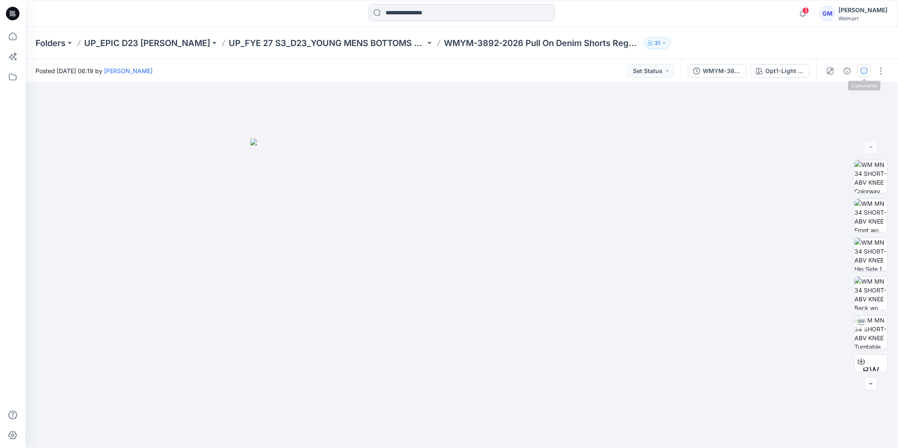
click at [866, 72] on icon "button" at bounding box center [864, 71] width 7 height 7
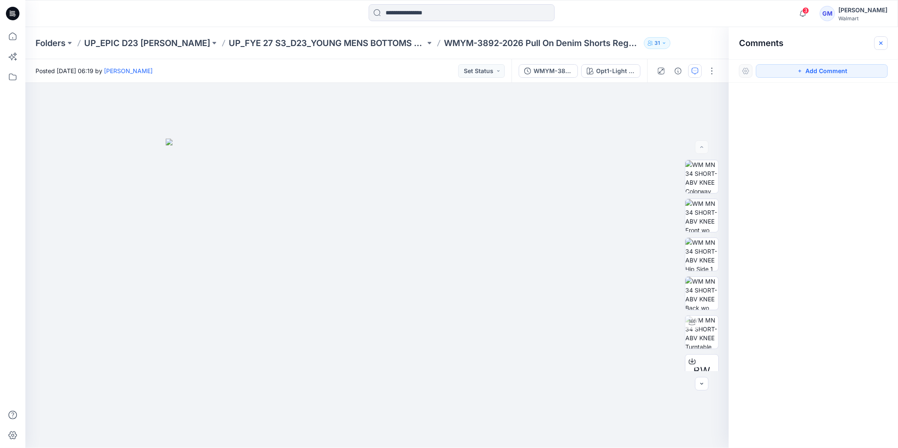
click at [883, 45] on icon "button" at bounding box center [881, 43] width 7 height 7
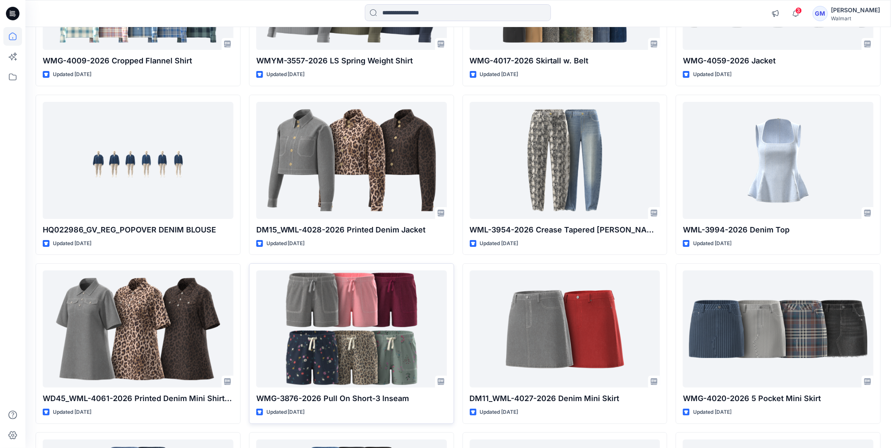
scroll to position [1043, 0]
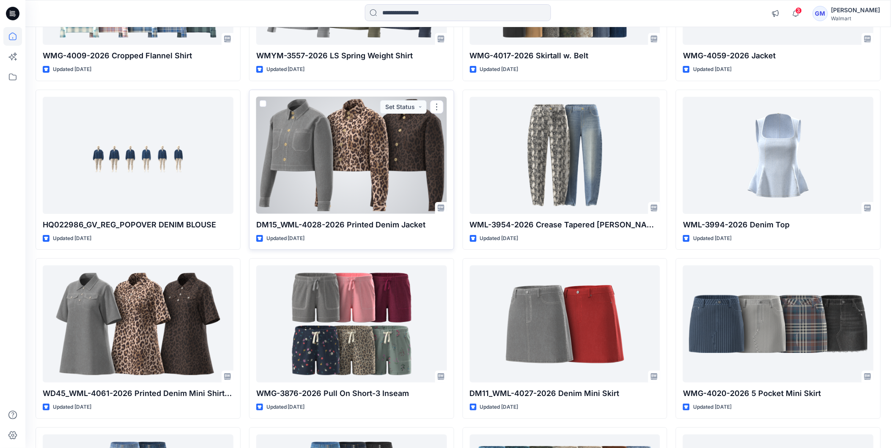
click at [370, 165] on div at bounding box center [351, 155] width 191 height 117
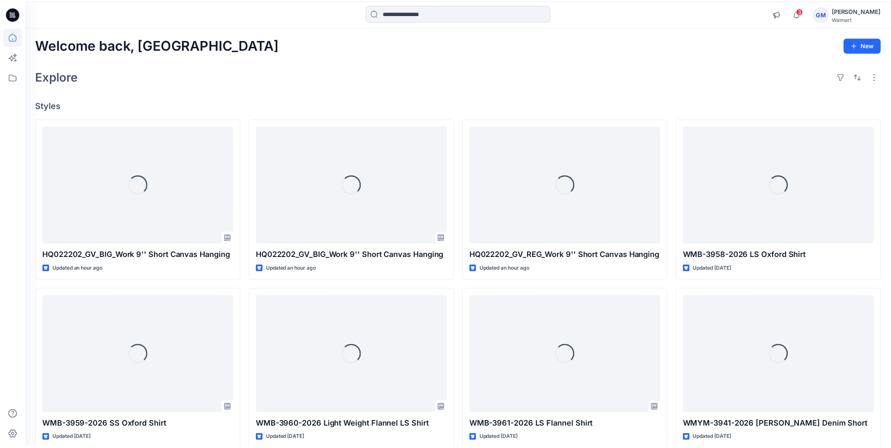
scroll to position [1043, 0]
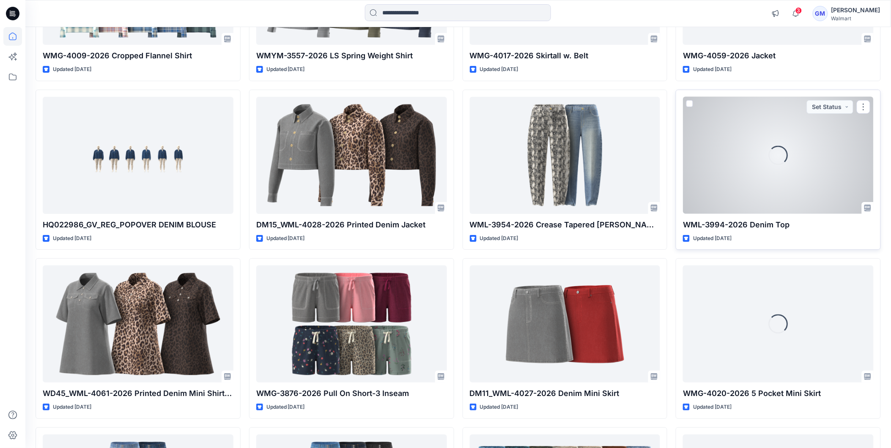
click at [747, 176] on div "Loading..." at bounding box center [778, 155] width 191 height 117
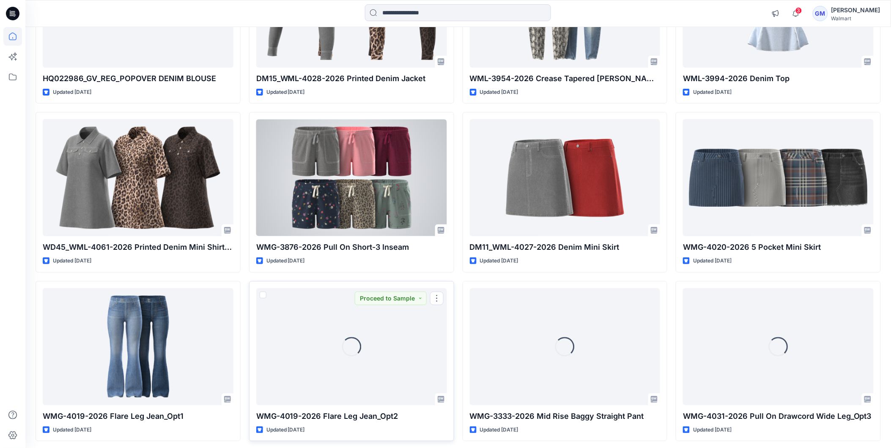
scroll to position [1137, 0]
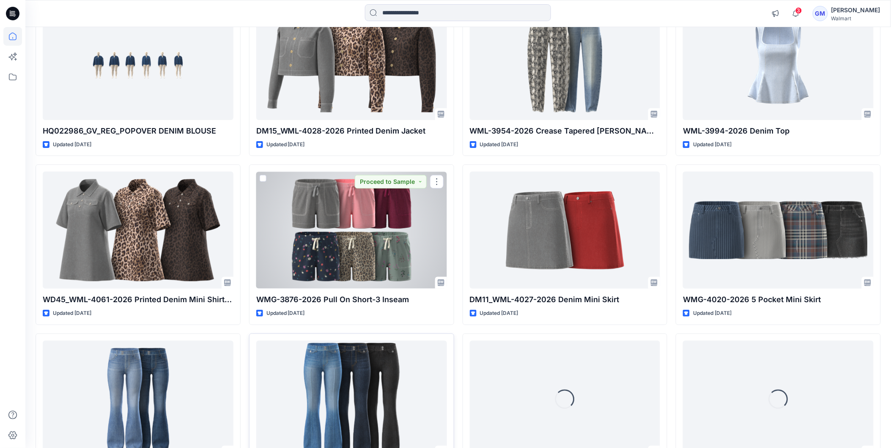
click at [330, 239] on div at bounding box center [351, 230] width 191 height 117
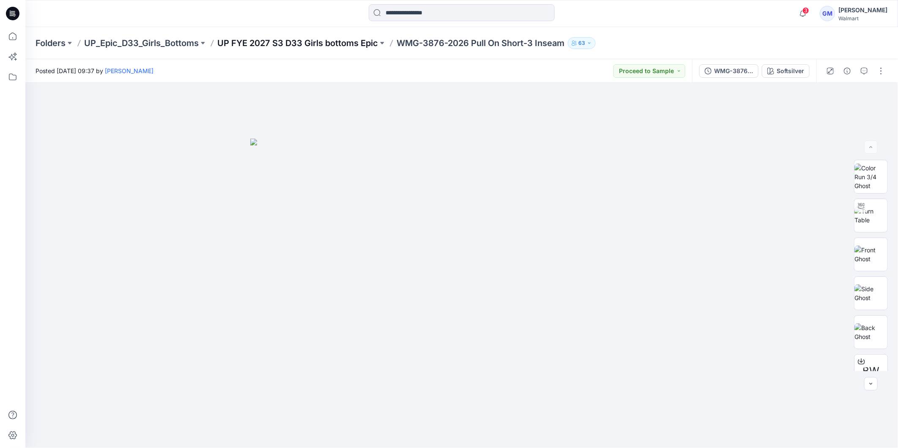
click at [276, 45] on p "UP FYE 2027 S3 D33 Girls bottoms Epic" at bounding box center [297, 43] width 161 height 12
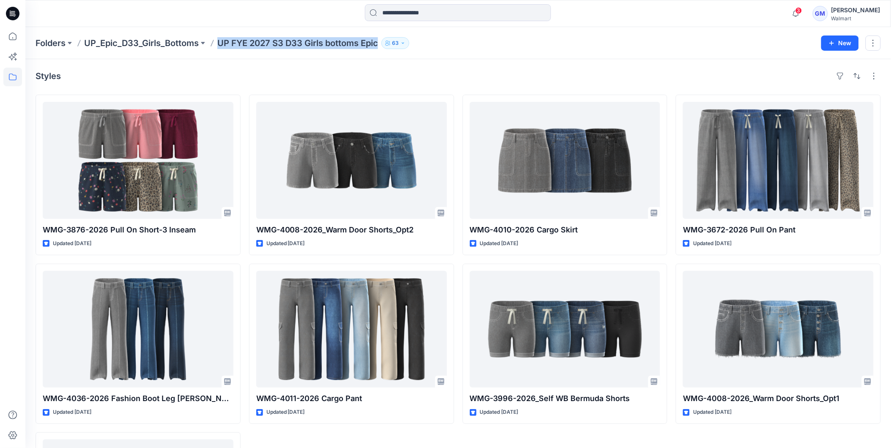
copy div "UP FYE 2027 S3 D33 Girls bottoms Epic 63 New"
drag, startPoint x: 218, startPoint y: 39, endPoint x: 389, endPoint y: 52, distance: 171.7
click at [389, 52] on div "Folders UP_Epic_D33_Girls_Bottoms UP FYE 2027 S3 D33 Girls bottoms Epic 63 New" at bounding box center [458, 43] width 866 height 32
click at [480, 73] on div "Styles" at bounding box center [458, 76] width 845 height 14
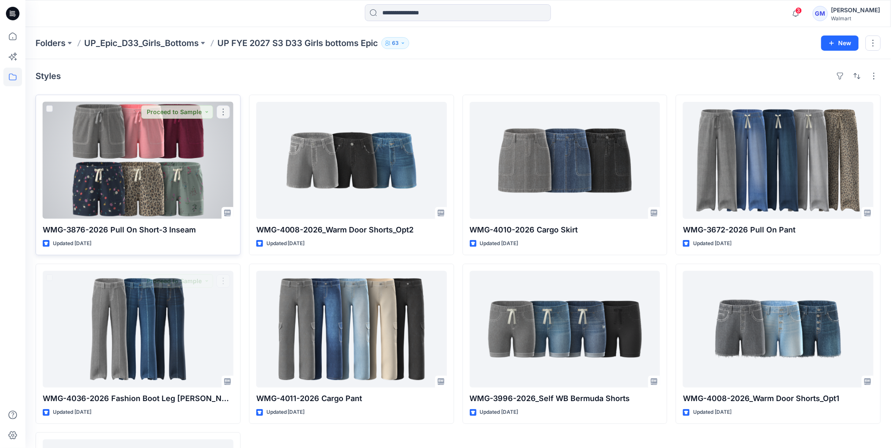
click at [150, 173] on div at bounding box center [138, 160] width 191 height 117
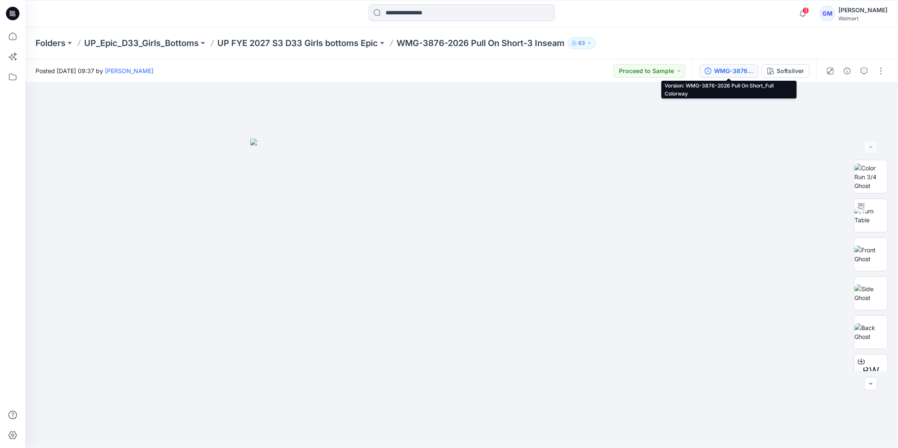
click at [738, 72] on div "WMG-3876-2026 Pull On Short_Full Colorway" at bounding box center [733, 70] width 39 height 9
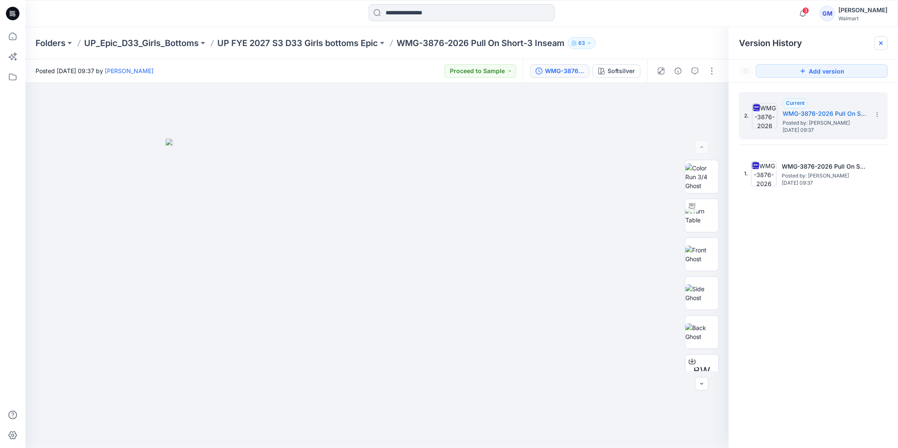
click at [879, 45] on icon at bounding box center [881, 43] width 7 height 7
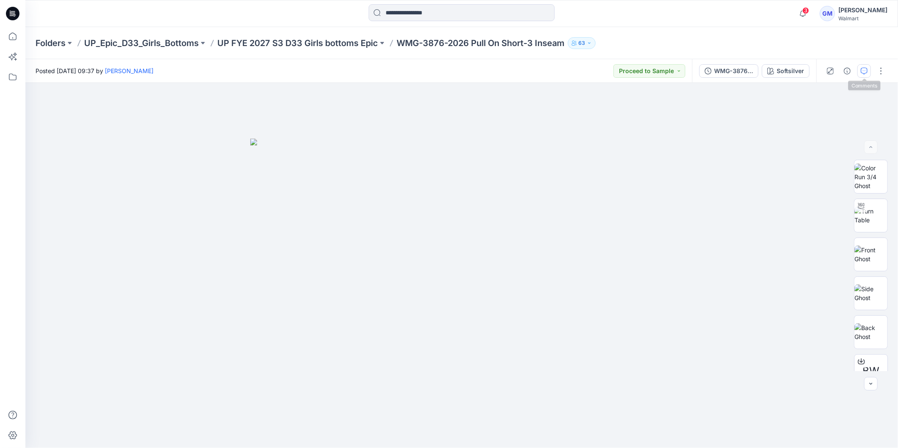
click at [868, 69] on button "button" at bounding box center [865, 71] width 14 height 14
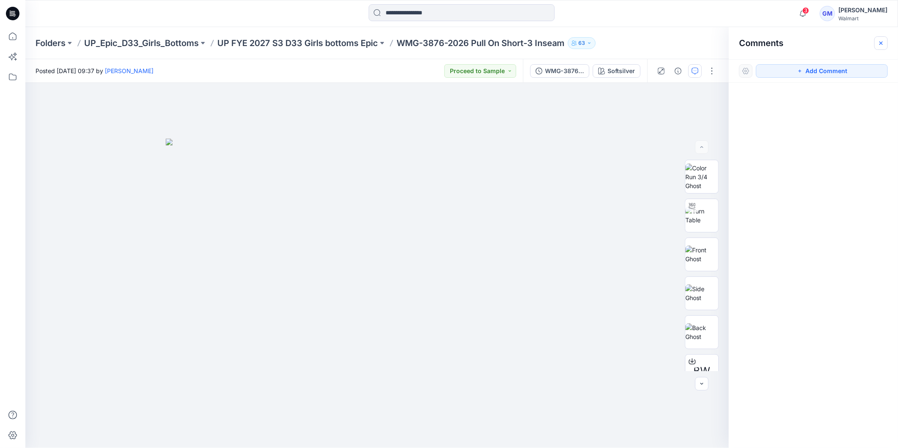
click at [882, 44] on icon "button" at bounding box center [881, 42] width 3 height 3
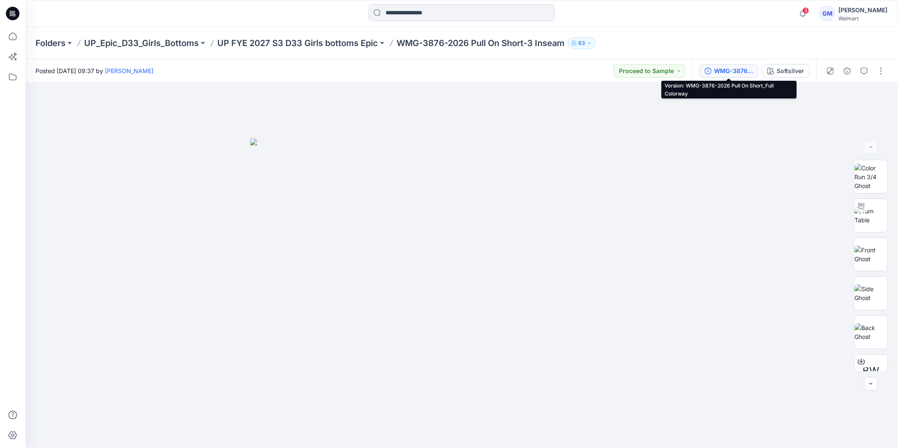
click at [733, 71] on div "WMG-3876-2026 Pull On Short_Full Colorway" at bounding box center [733, 70] width 39 height 9
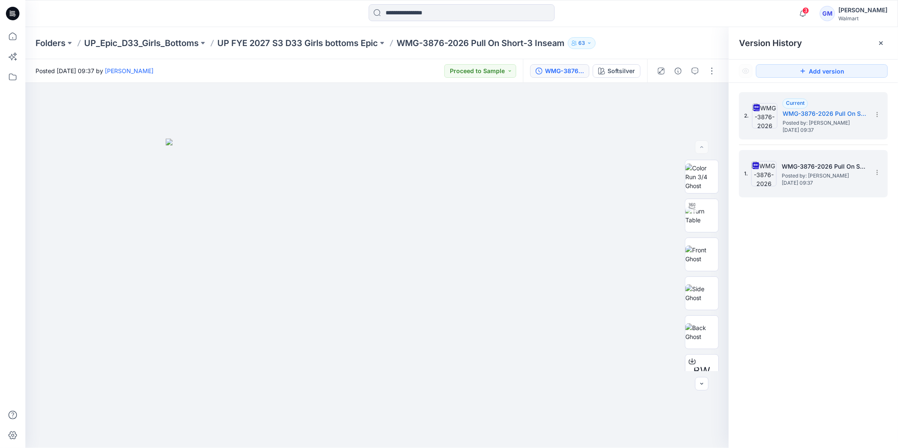
click at [819, 176] on span "Posted by: [PERSON_NAME]" at bounding box center [824, 176] width 85 height 8
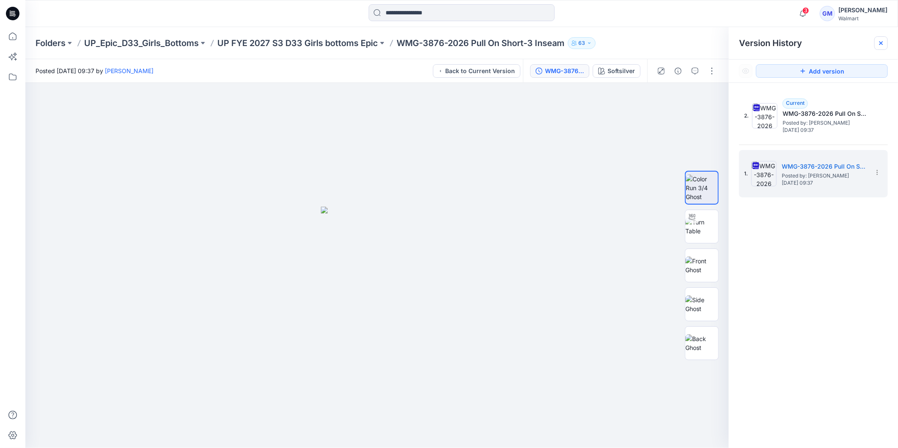
click at [885, 44] on icon at bounding box center [881, 43] width 7 height 7
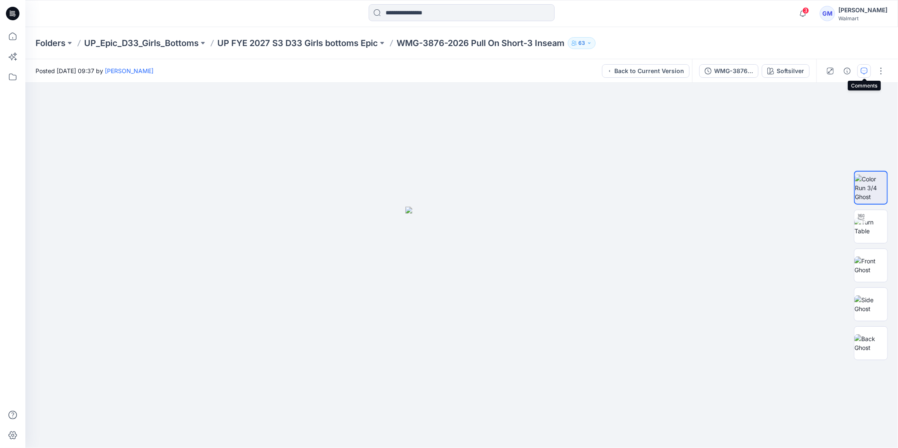
click at [861, 68] on icon "button" at bounding box center [864, 71] width 7 height 7
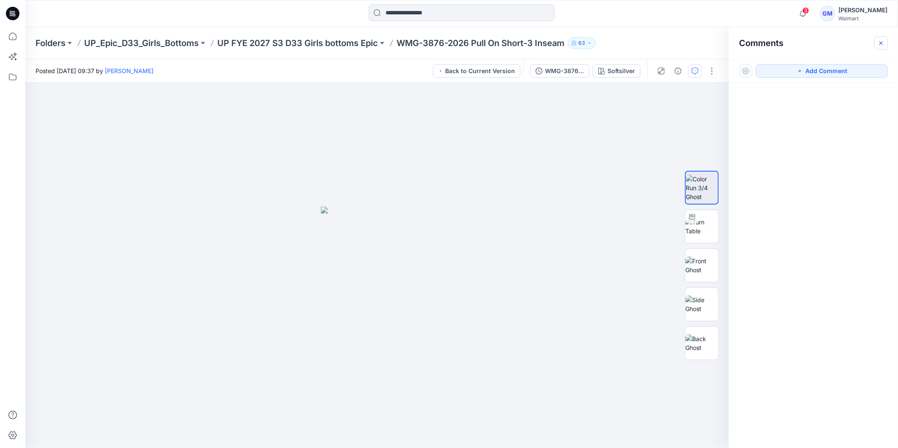
click at [878, 44] on icon "button" at bounding box center [881, 43] width 7 height 7
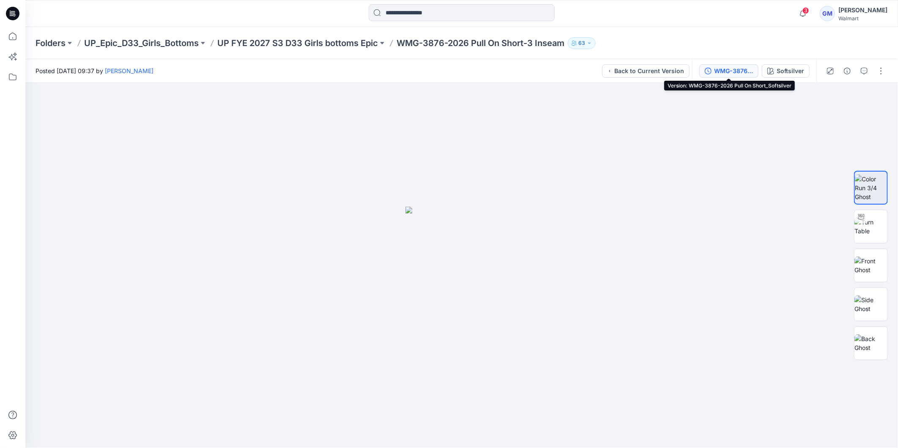
click at [723, 68] on div "WMG-3876-2026 Pull On Short_Softsilver" at bounding box center [733, 70] width 39 height 9
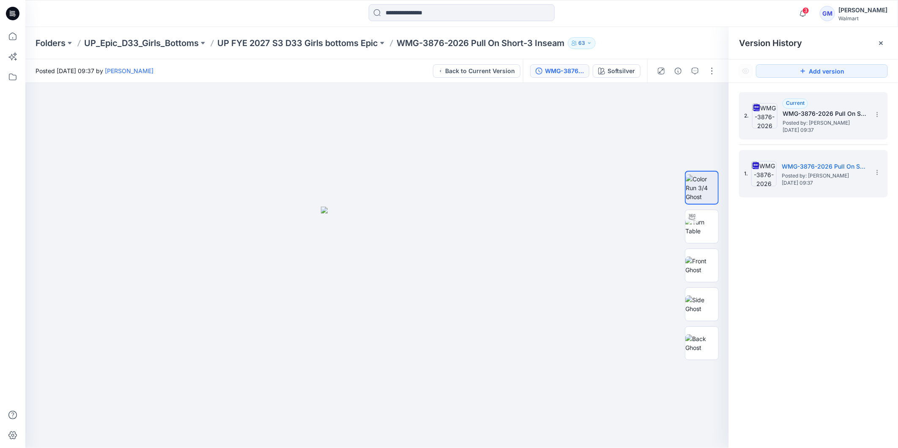
click at [813, 119] on span "Posted by: [PERSON_NAME]" at bounding box center [825, 123] width 85 height 8
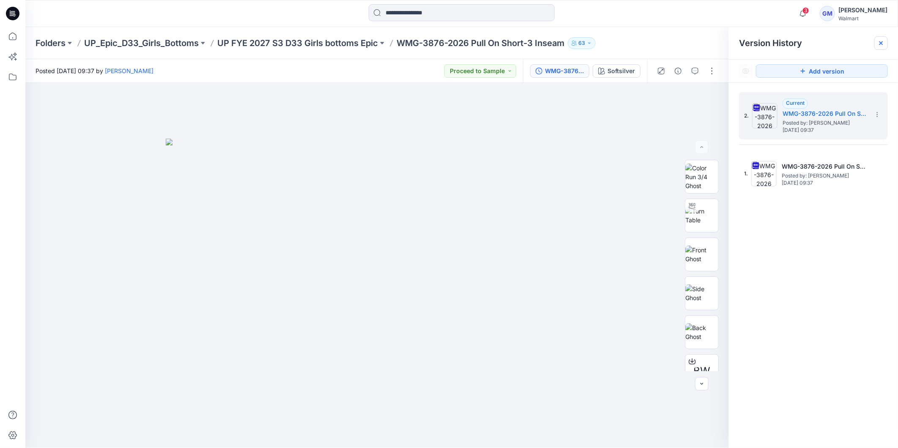
click at [877, 43] on div at bounding box center [882, 43] width 14 height 14
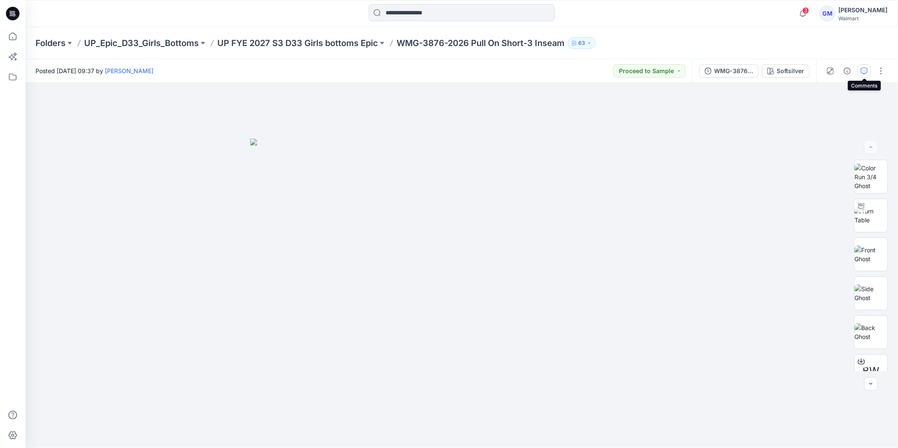
click at [864, 69] on icon "button" at bounding box center [864, 71] width 7 height 7
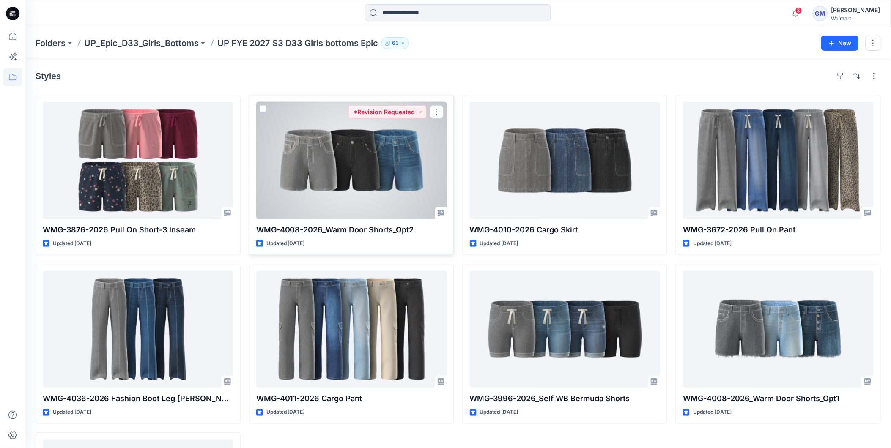
click at [344, 178] on div at bounding box center [351, 160] width 191 height 117
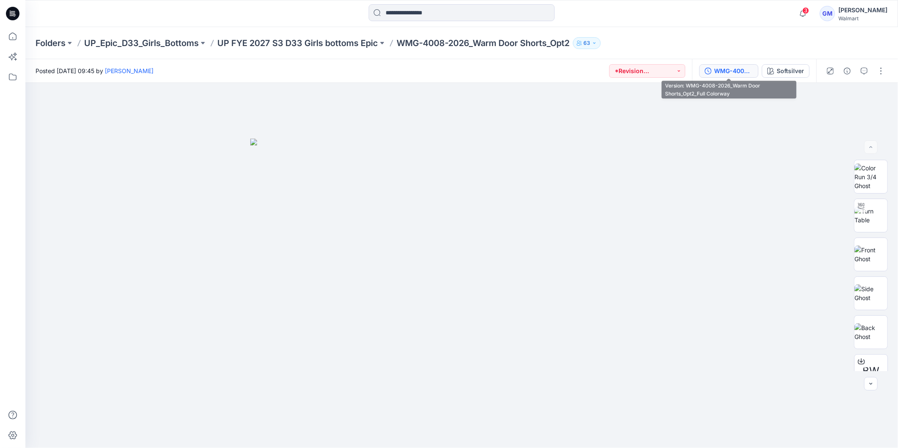
click at [721, 72] on div "WMG-4008-2026_Warm Door Shorts_Opt2_Full Colorway" at bounding box center [733, 70] width 39 height 9
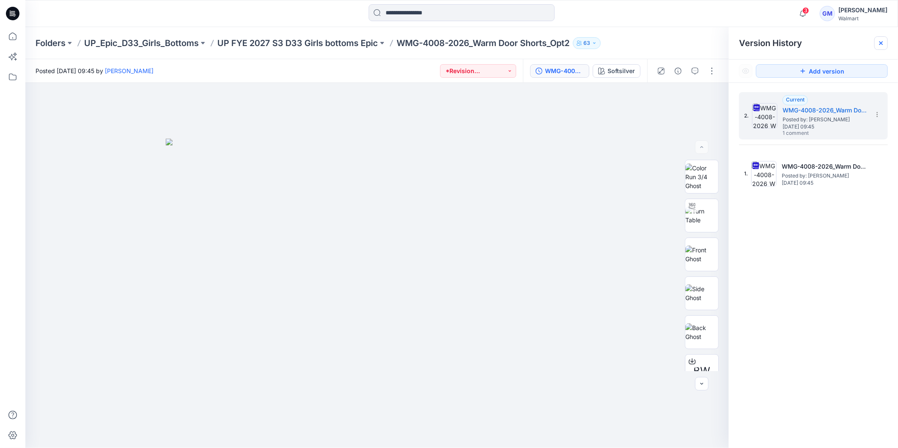
click at [880, 46] on icon at bounding box center [881, 43] width 7 height 7
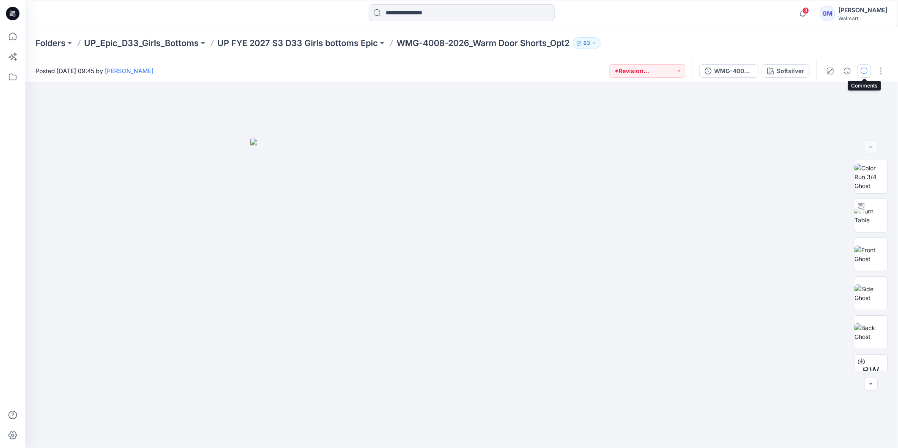
click at [869, 71] on button "button" at bounding box center [865, 71] width 14 height 14
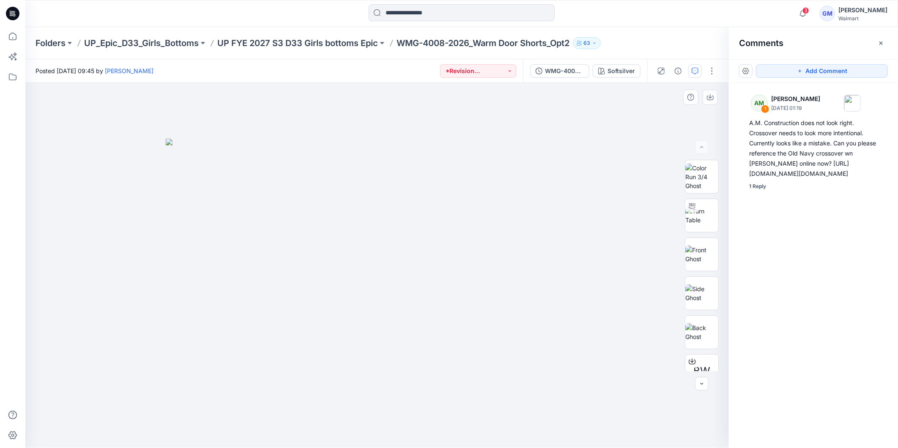
drag, startPoint x: 884, startPoint y: 41, endPoint x: 730, endPoint y: 91, distance: 161.9
click at [883, 41] on icon "button" at bounding box center [881, 43] width 7 height 7
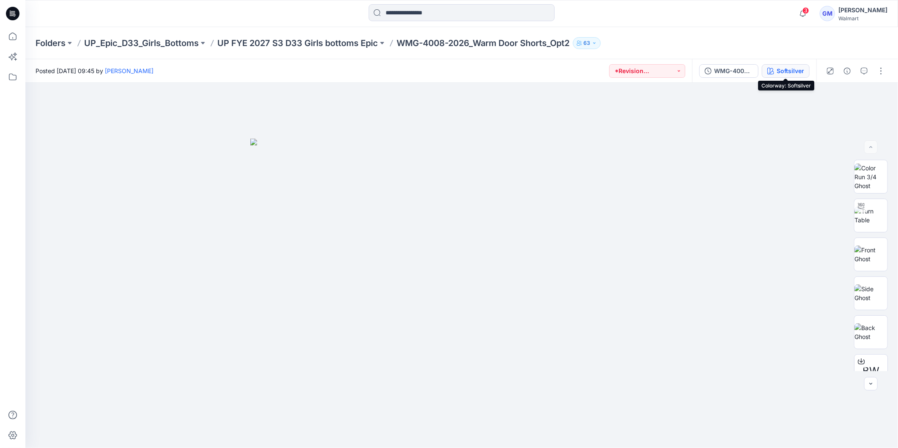
click at [782, 71] on div "Softsilver" at bounding box center [790, 70] width 27 height 9
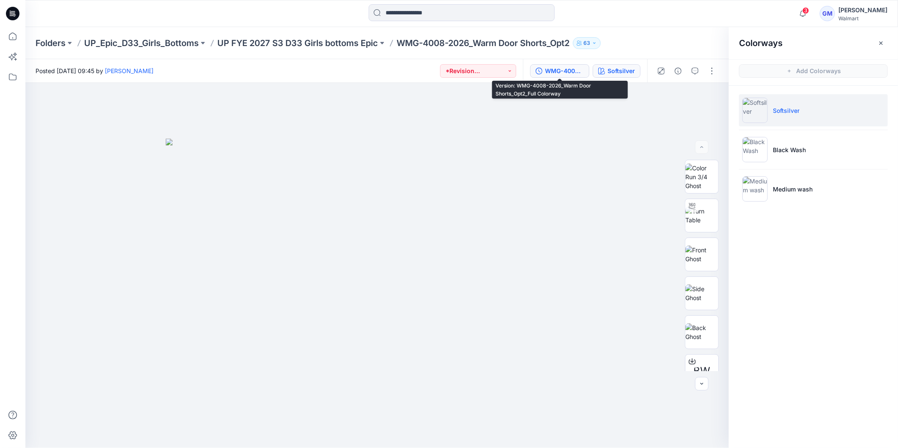
click at [557, 71] on div "WMG-4008-2026_Warm Door Shorts_Opt2_Full Colorway" at bounding box center [564, 70] width 39 height 9
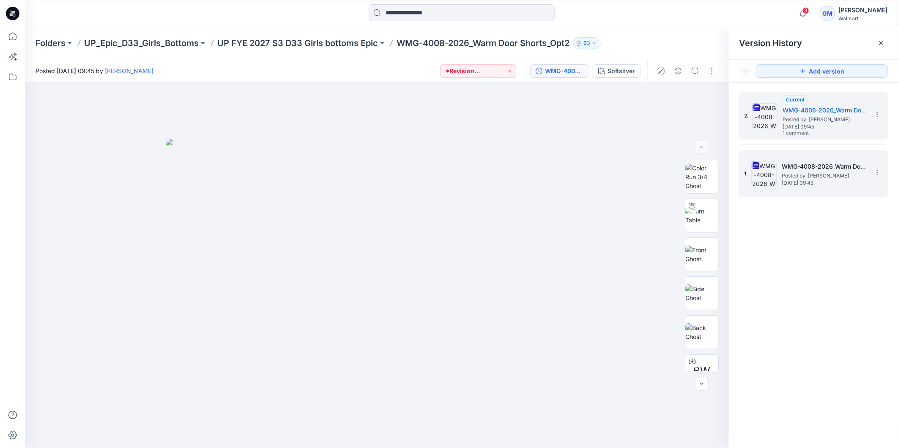
click at [814, 180] on span "Thursday, September 18, 2025 09:45" at bounding box center [824, 183] width 85 height 6
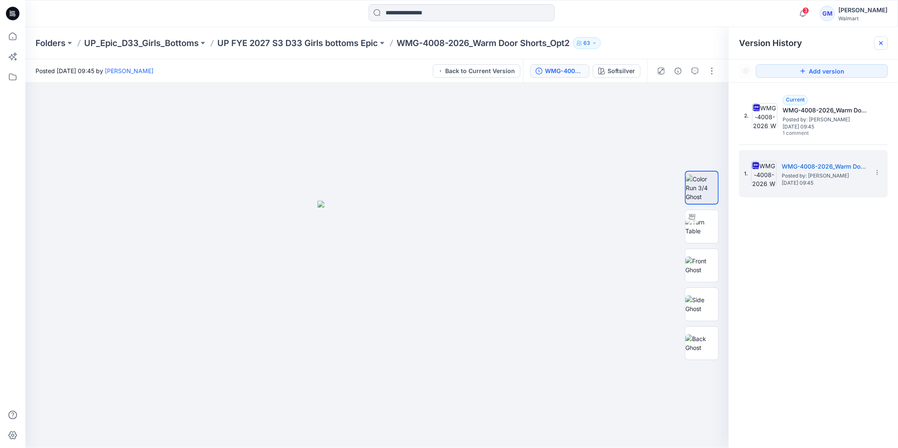
click at [882, 46] on icon at bounding box center [881, 43] width 7 height 7
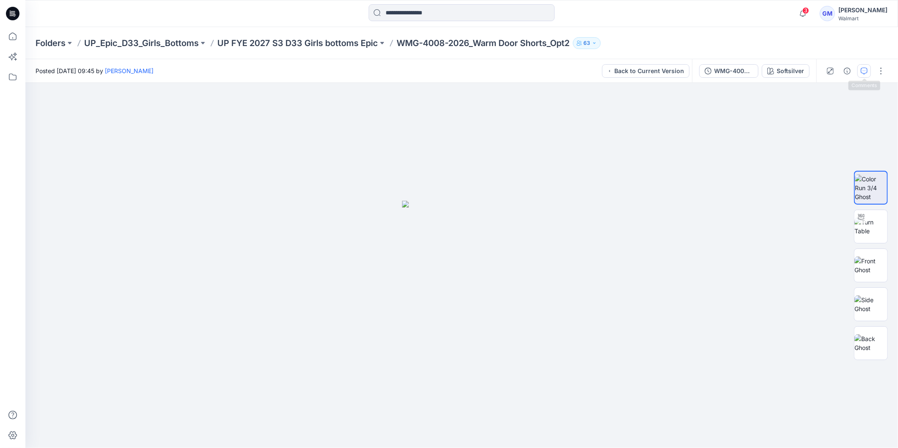
click at [863, 71] on icon "button" at bounding box center [864, 71] width 7 height 7
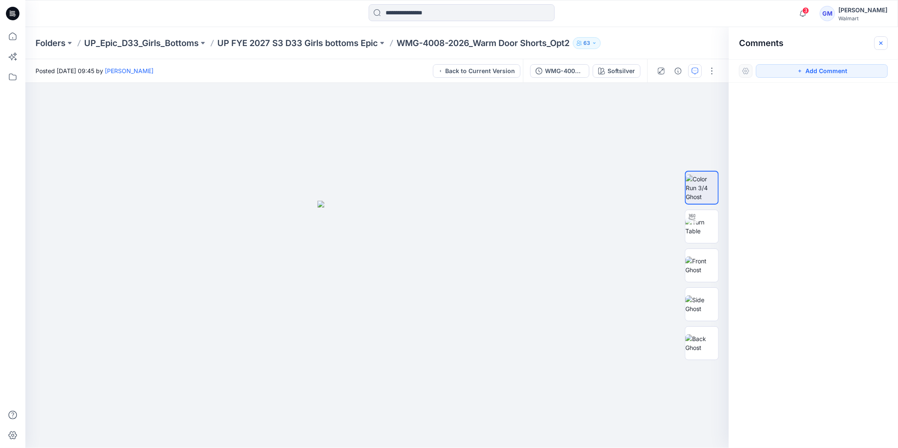
click at [881, 47] on button "button" at bounding box center [882, 43] width 14 height 14
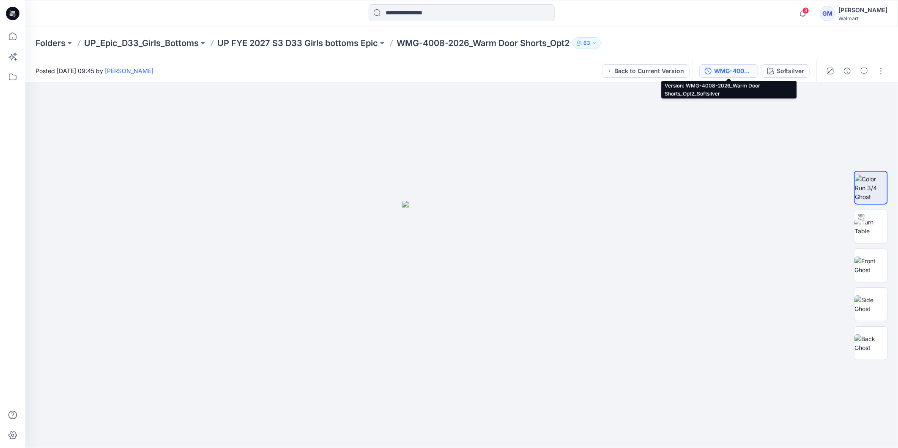
click at [716, 72] on div "WMG-4008-2026_Warm Door Shorts_Opt2_Softsilver" at bounding box center [733, 70] width 39 height 9
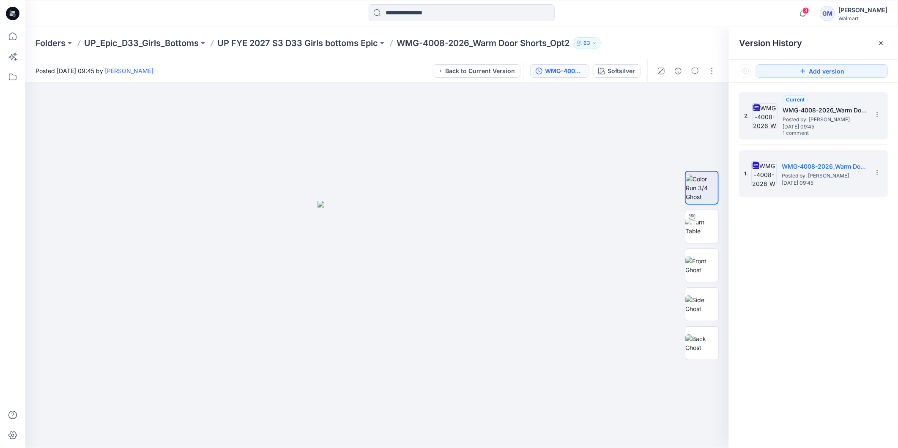
drag, startPoint x: 827, startPoint y: 121, endPoint x: 836, endPoint y: 120, distance: 8.6
click at [828, 124] on span "Thursday, September 18, 2025 09:45" at bounding box center [825, 127] width 85 height 6
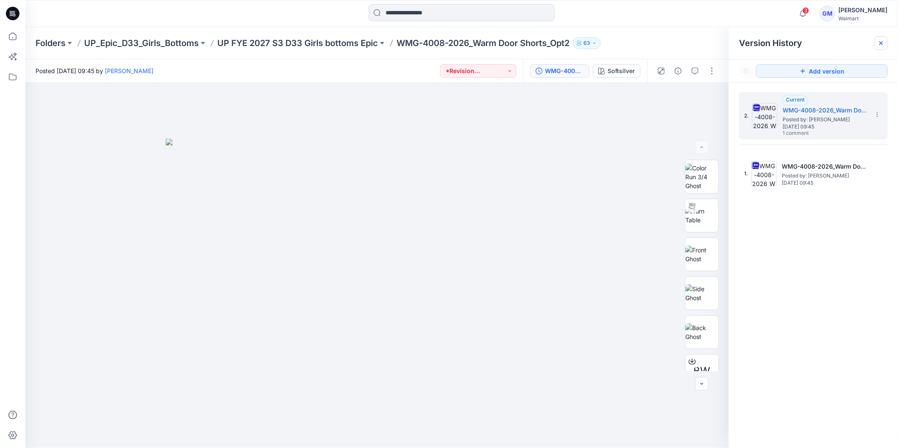
click at [880, 48] on div at bounding box center [882, 43] width 14 height 14
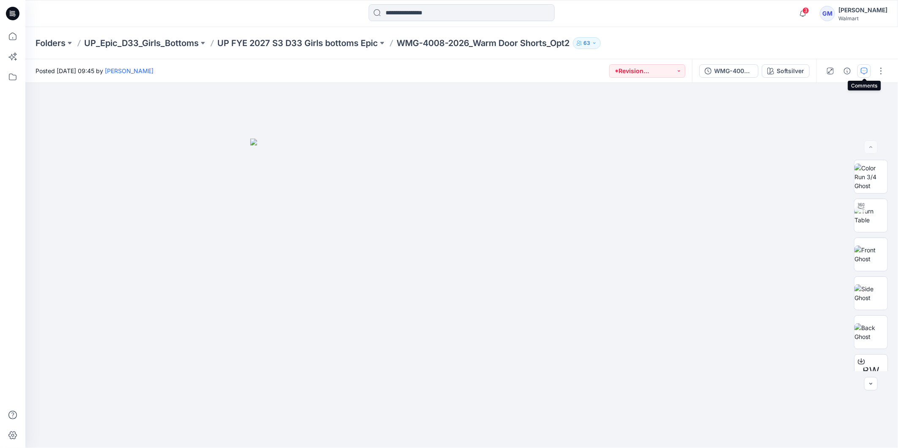
click at [865, 74] on button "button" at bounding box center [865, 71] width 14 height 14
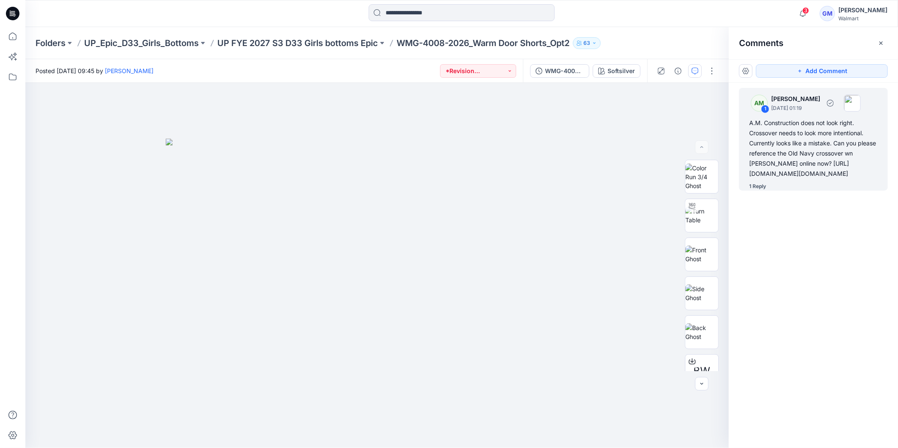
click at [762, 191] on div "1 Reply" at bounding box center [757, 186] width 17 height 8
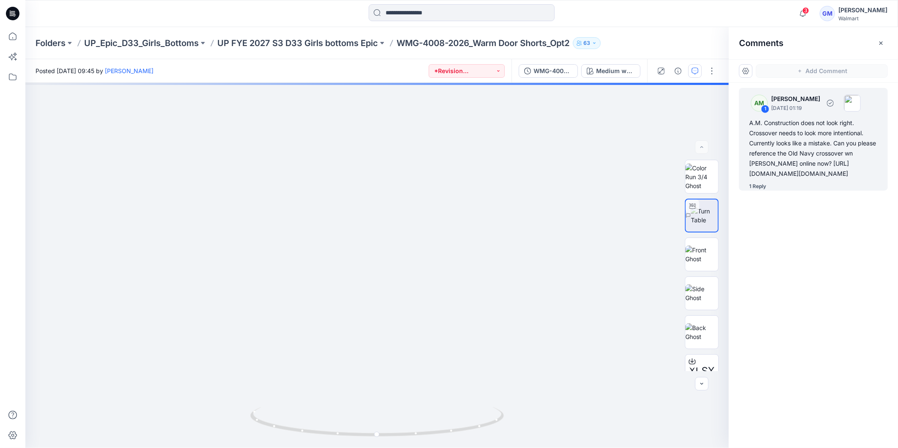
click at [762, 191] on div "1 Reply" at bounding box center [757, 186] width 17 height 8
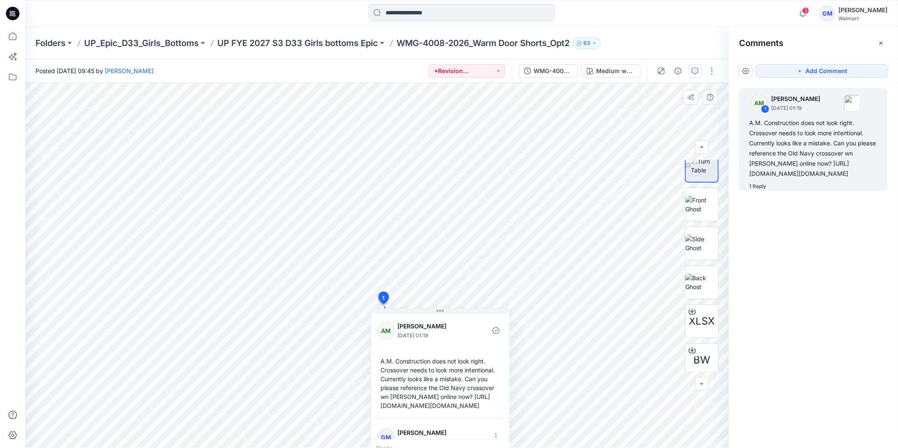
scroll to position [42, 0]
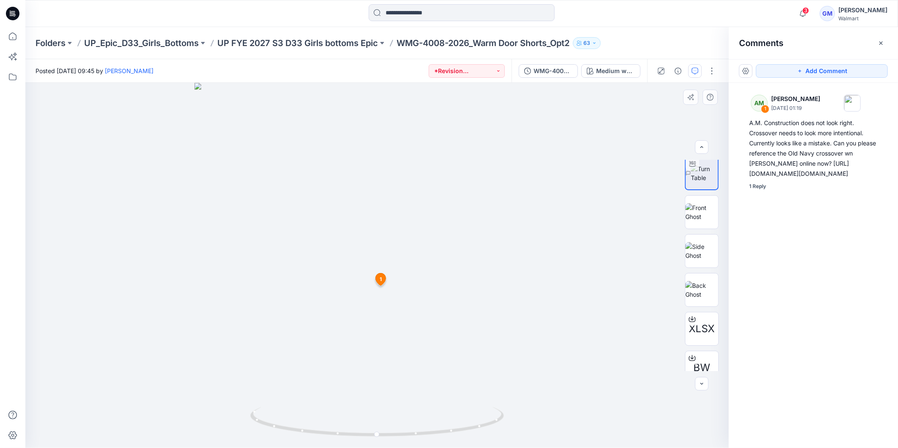
click at [382, 281] on icon at bounding box center [381, 279] width 10 height 12
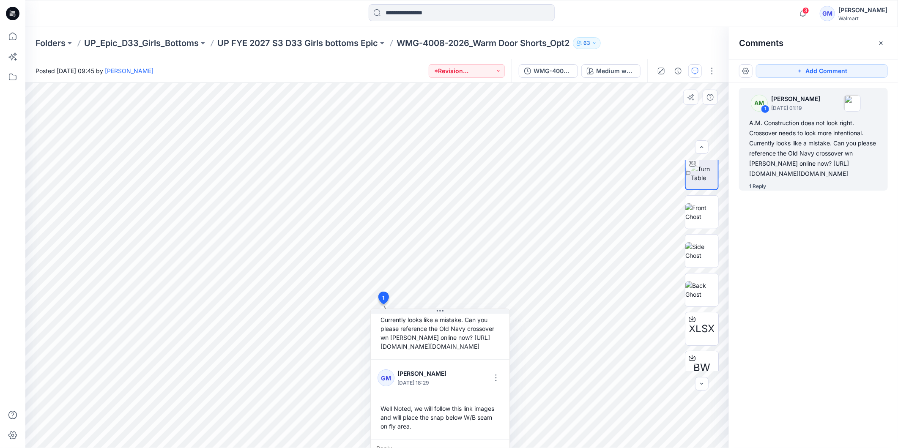
scroll to position [139, 0]
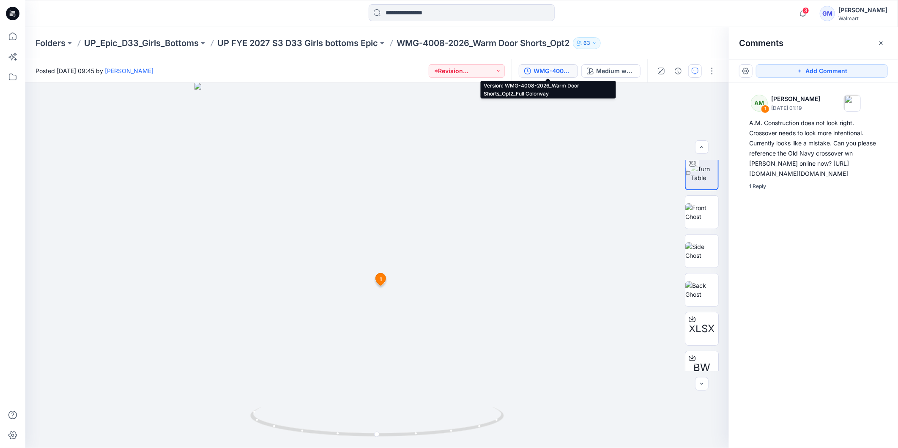
click at [553, 71] on div "WMG-4008-2026_Warm Door Shorts_Opt2_Full Colorway" at bounding box center [553, 70] width 39 height 9
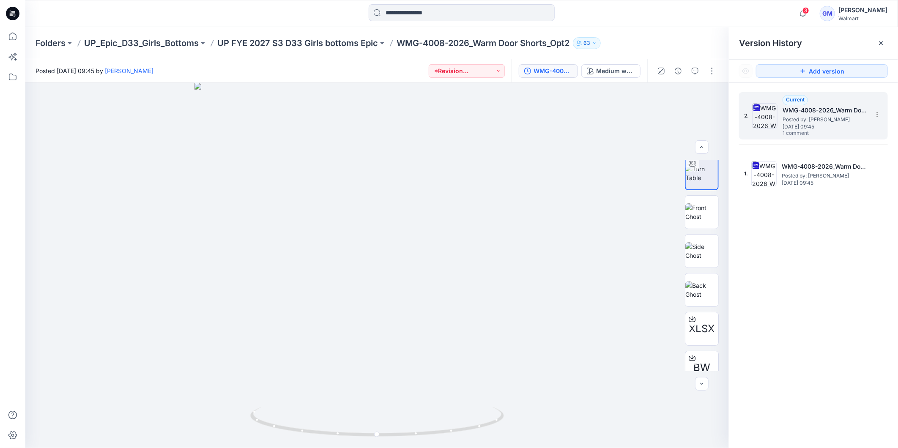
drag, startPoint x: 806, startPoint y: 112, endPoint x: 810, endPoint y: 112, distance: 4.2
click at [807, 115] on span "Posted by: [PERSON_NAME]" at bounding box center [825, 119] width 85 height 8
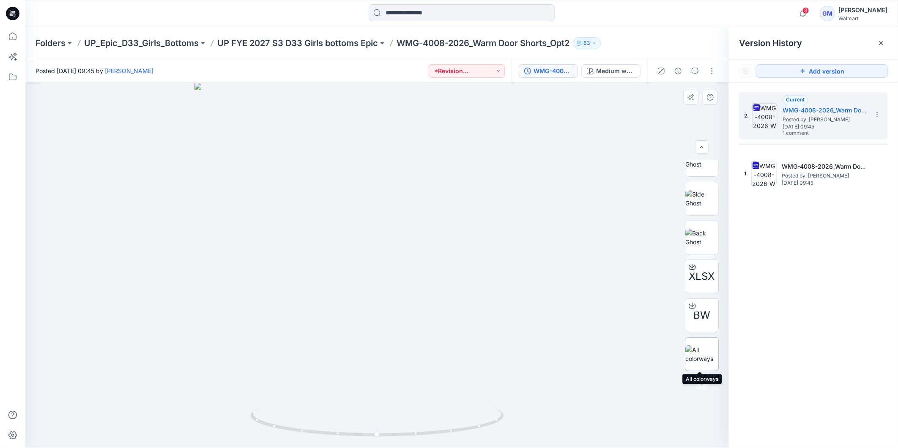
click at [692, 356] on img at bounding box center [702, 355] width 33 height 18
click at [881, 48] on div at bounding box center [882, 43] width 14 height 14
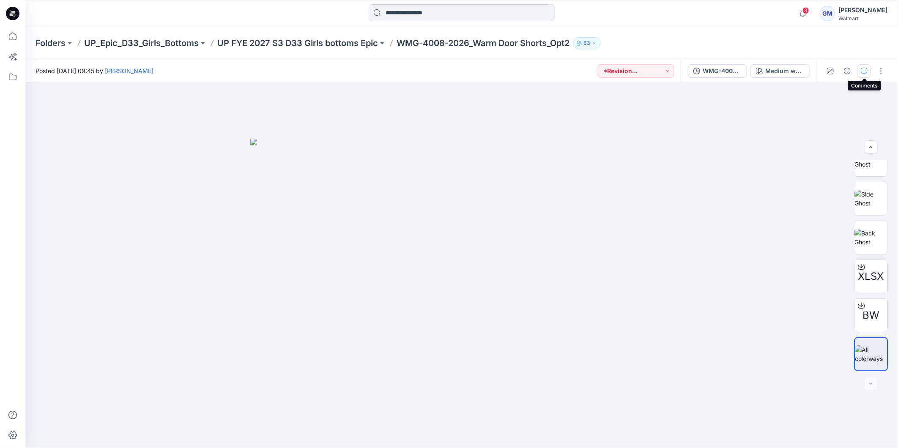
click at [866, 69] on icon "button" at bounding box center [864, 71] width 7 height 7
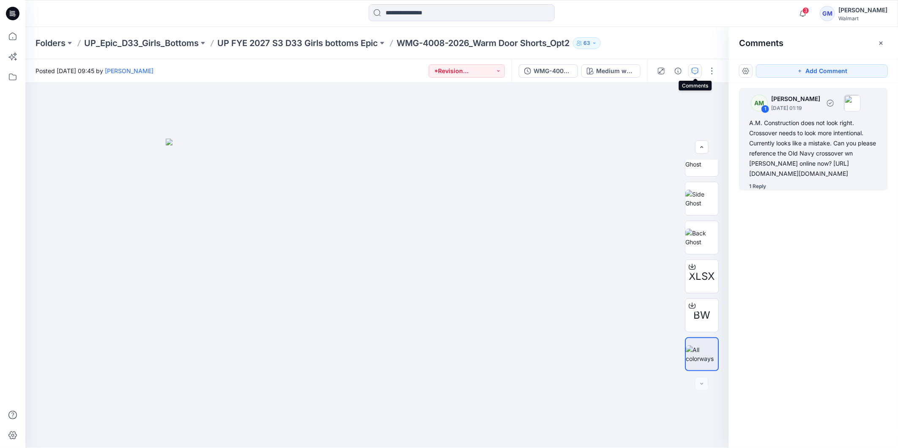
click at [754, 191] on div "1 Reply" at bounding box center [757, 186] width 17 height 8
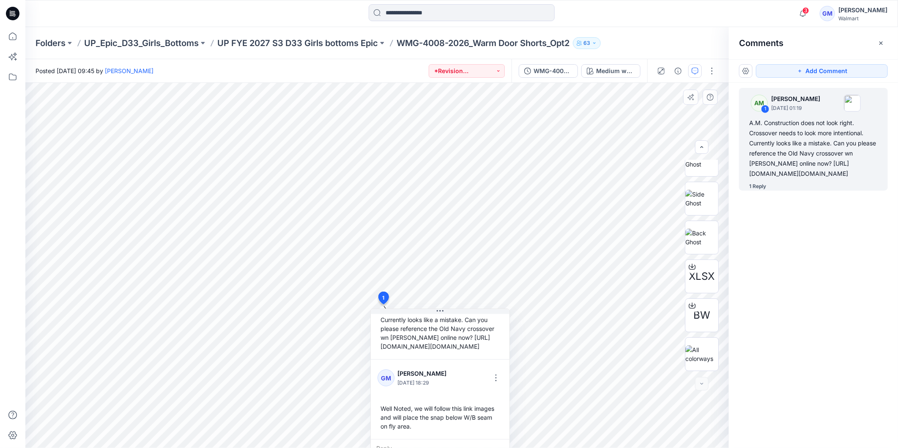
scroll to position [139, 0]
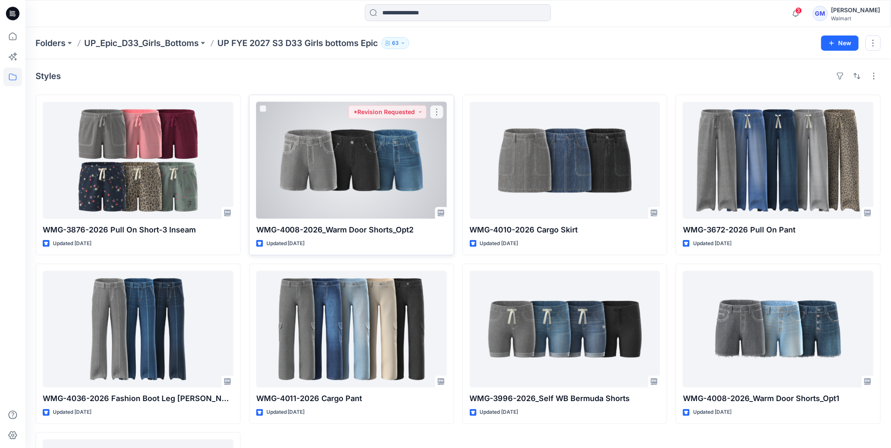
click at [382, 193] on div at bounding box center [351, 160] width 191 height 117
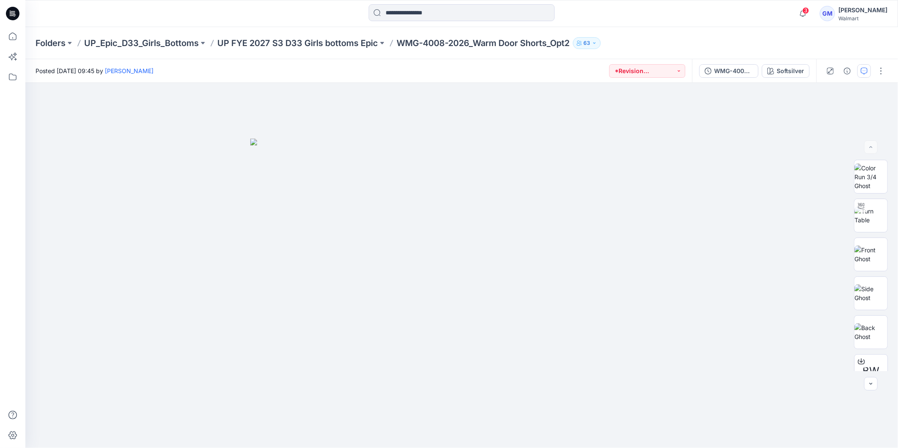
click at [862, 70] on icon "button" at bounding box center [864, 71] width 7 height 7
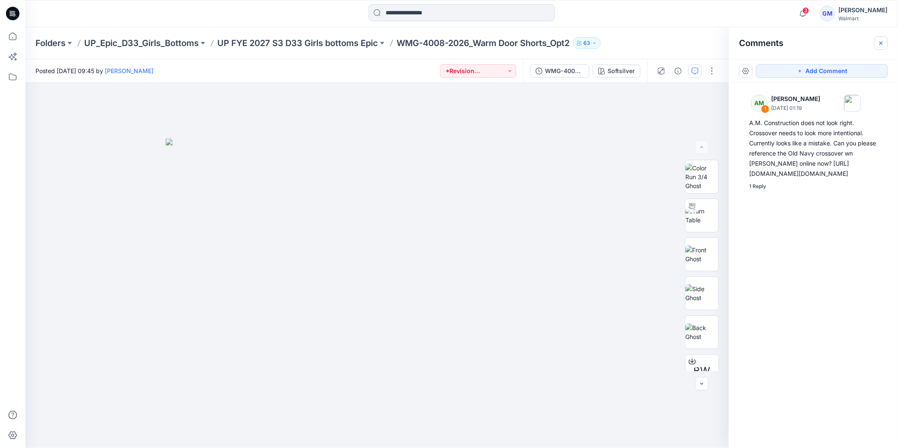
click at [880, 44] on icon "button" at bounding box center [881, 43] width 7 height 7
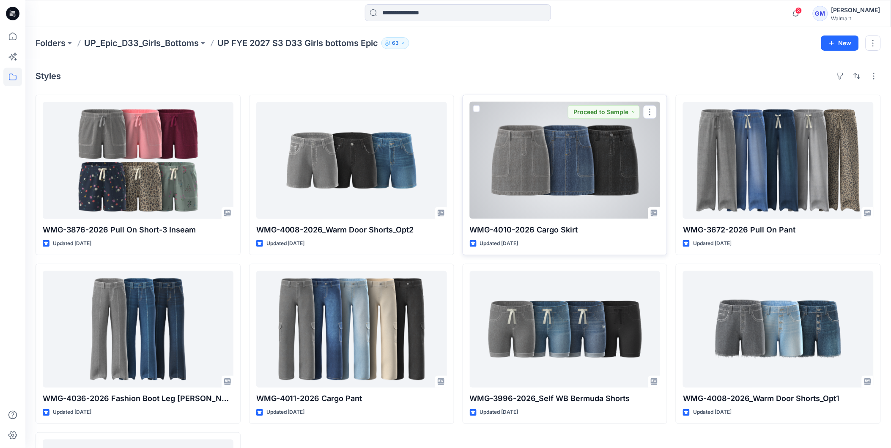
click at [582, 178] on div at bounding box center [565, 160] width 191 height 117
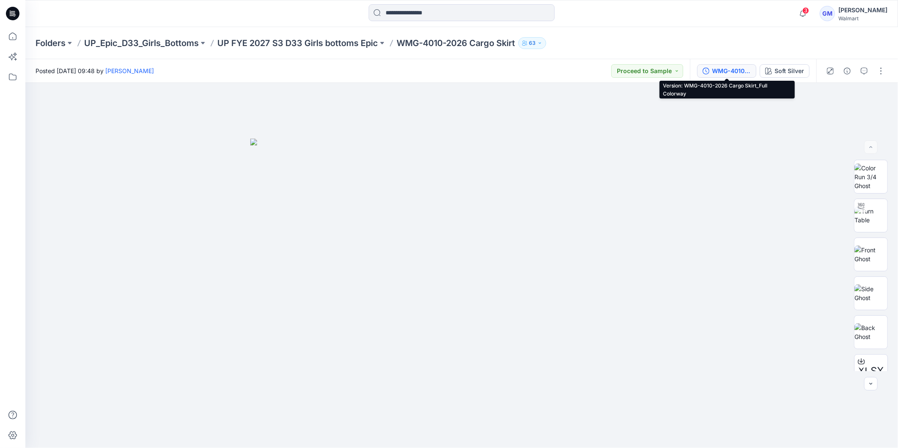
click at [732, 73] on div "WMG-4010-2026 Cargo Skirt_Full Colorway" at bounding box center [731, 70] width 39 height 9
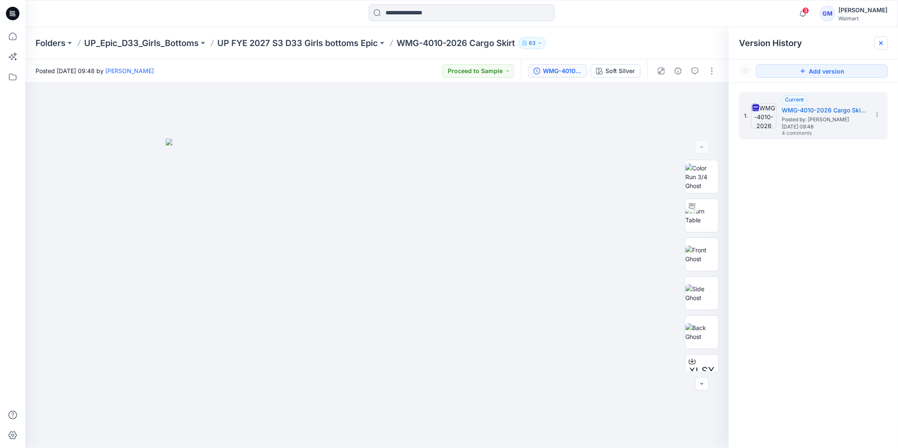
click at [878, 45] on icon at bounding box center [881, 43] width 7 height 7
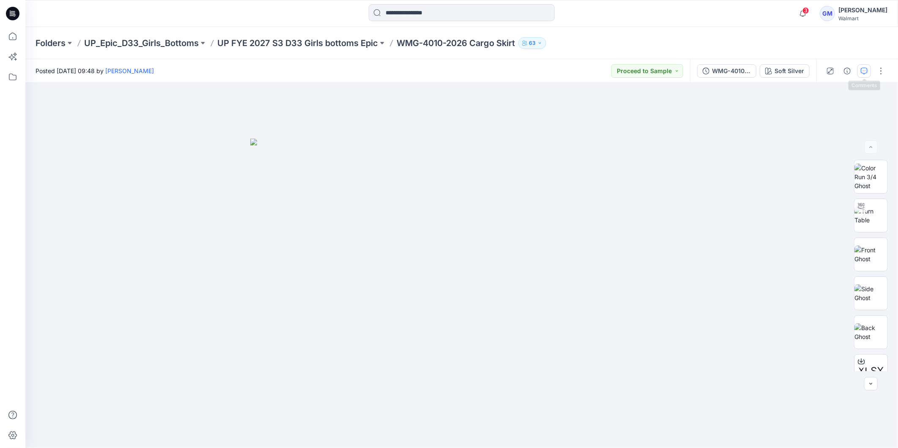
click at [865, 72] on icon "button" at bounding box center [864, 71] width 7 height 7
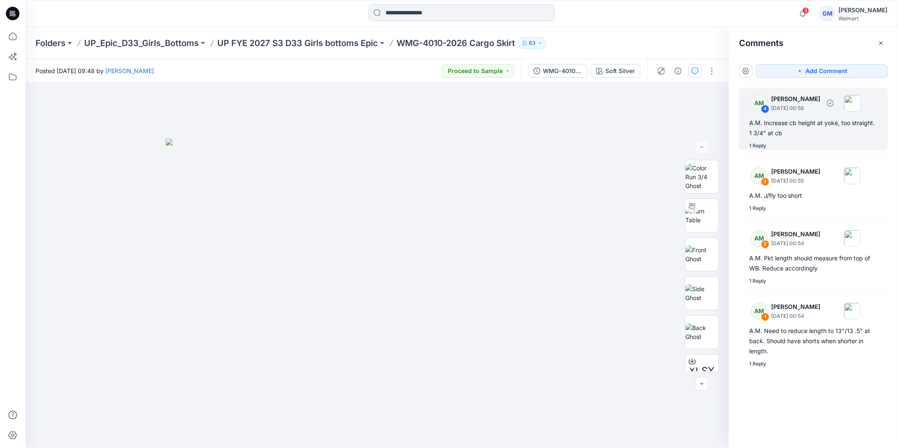
click at [757, 147] on div "1 Reply" at bounding box center [757, 146] width 17 height 8
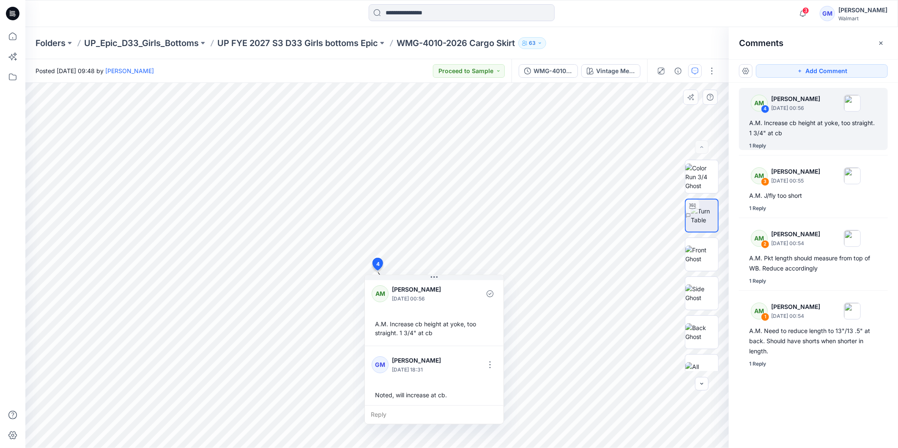
scroll to position [5, 0]
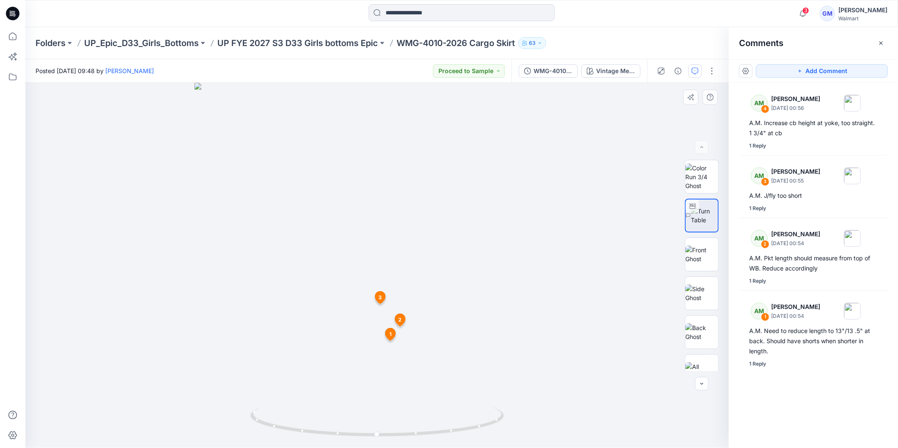
click at [400, 320] on span "2" at bounding box center [399, 320] width 3 height 8
click at [707, 367] on div at bounding box center [702, 354] width 34 height 34
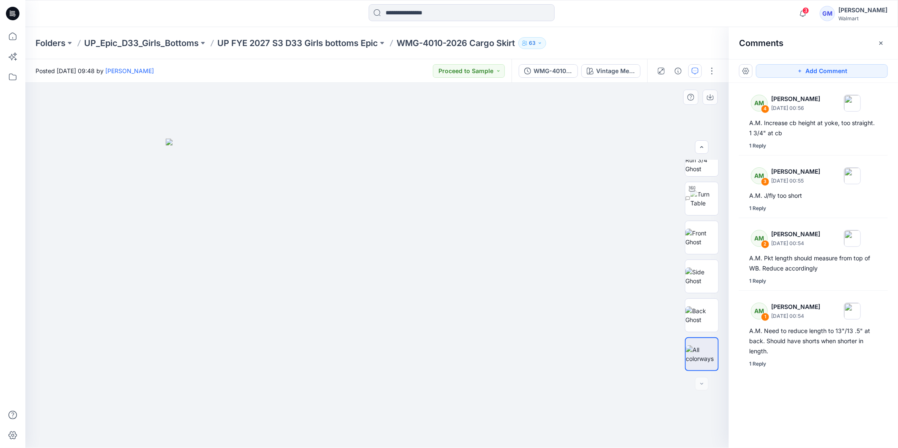
click at [606, 424] on div at bounding box center [377, 265] width 704 height 365
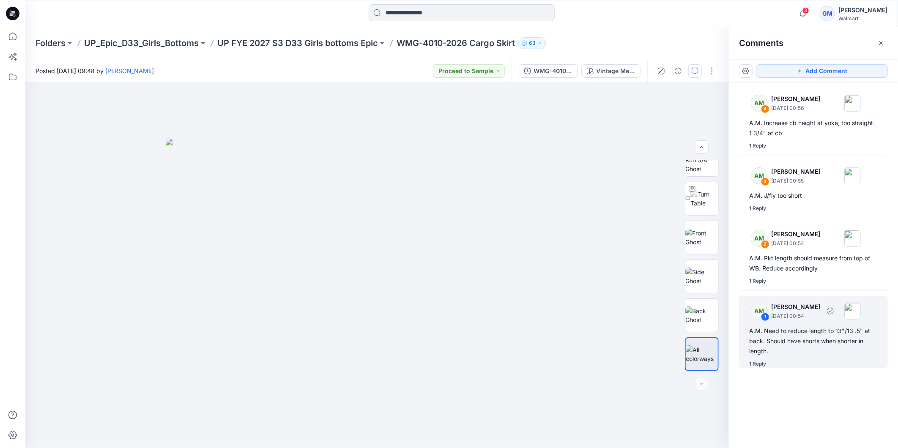
click at [758, 362] on div "1 Reply" at bounding box center [757, 364] width 17 height 8
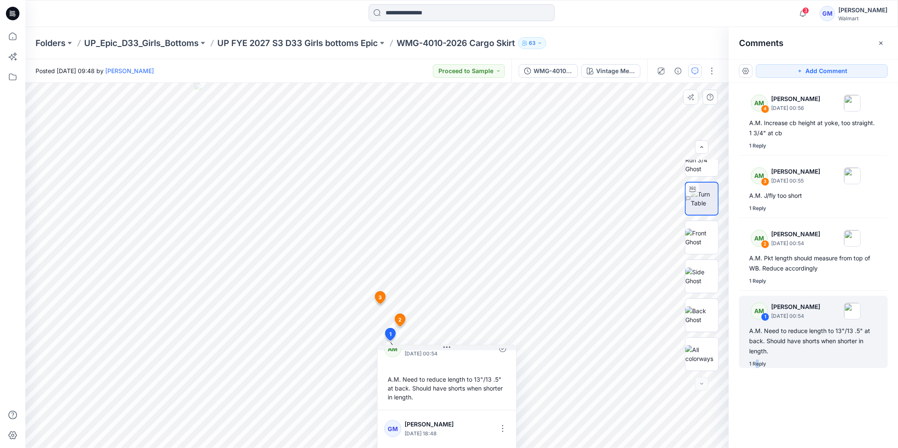
scroll to position [50, 0]
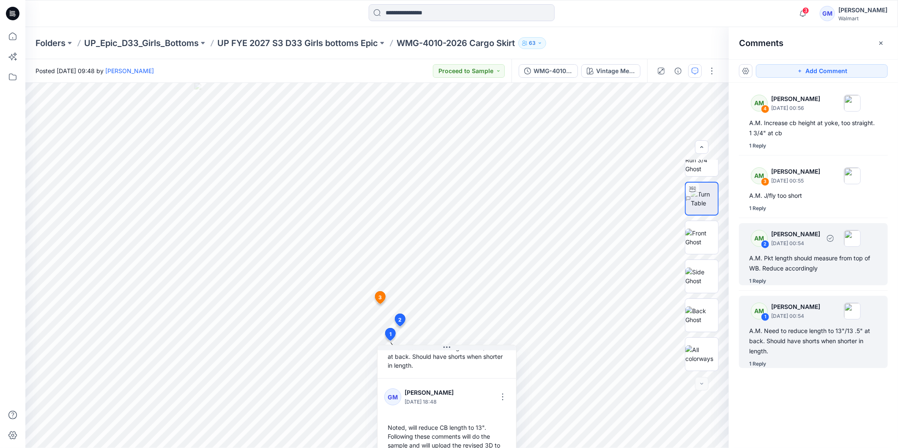
click at [766, 244] on div "2" at bounding box center [765, 244] width 8 height 8
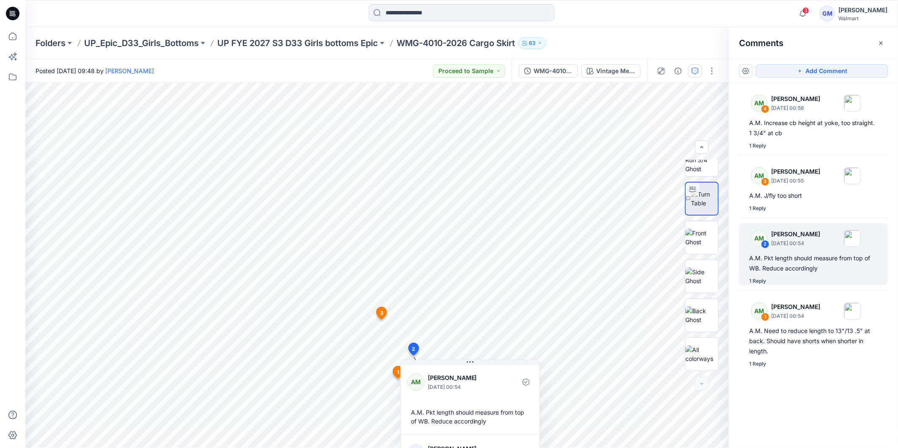
click at [814, 388] on div "AM 4 Alyssa Montalvo September 23, 2025 00:56 A.M. Increase cb height at yoke, …" at bounding box center [813, 250] width 169 height 334
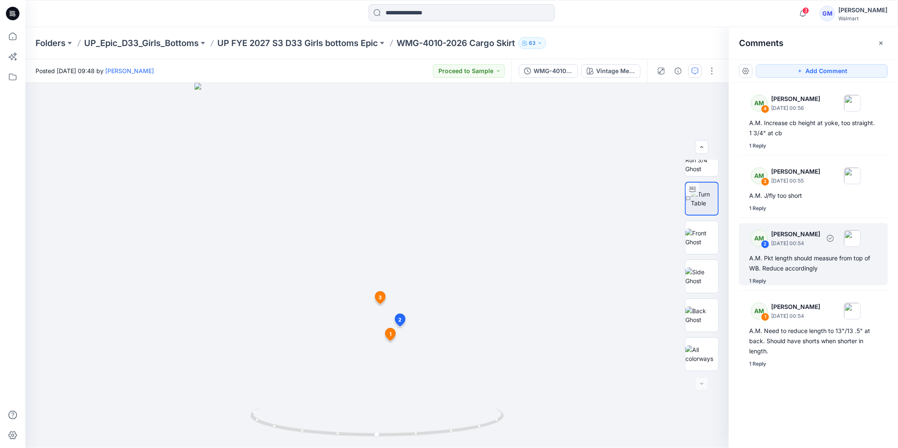
click at [756, 282] on div "1 Reply" at bounding box center [757, 281] width 17 height 8
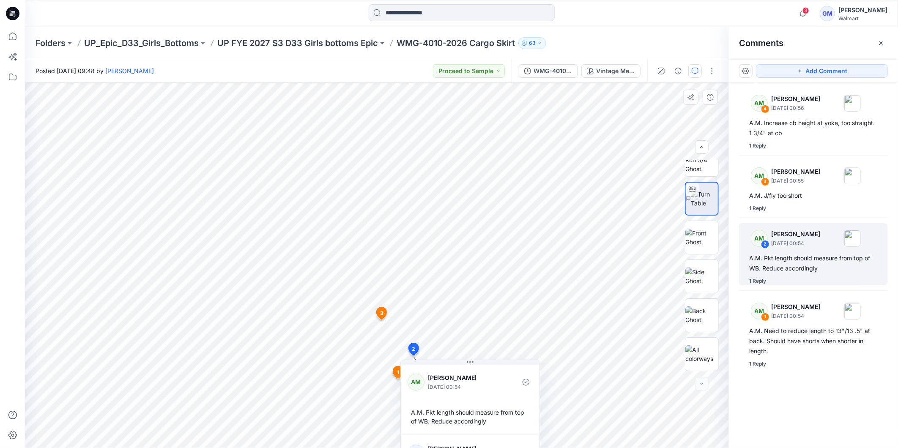
scroll to position [14, 0]
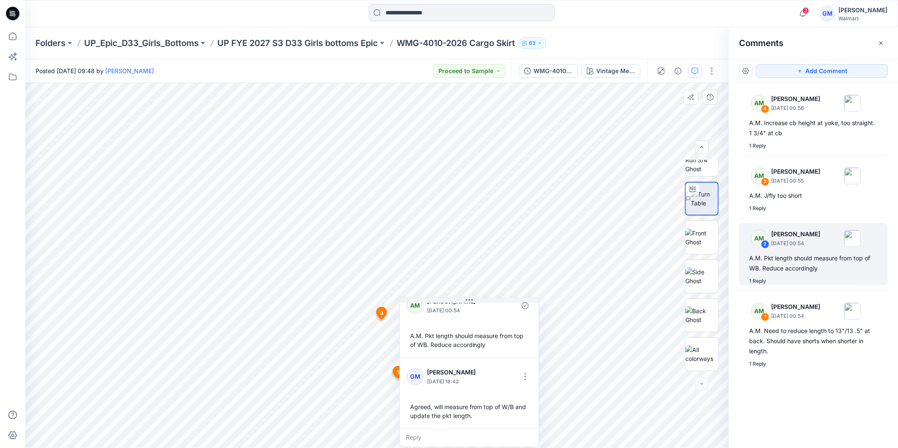
drag, startPoint x: 497, startPoint y: 365, endPoint x: 496, endPoint y: 331, distance: 34.3
click at [496, 331] on div "AM Alyssa Montalvo September 23, 2025 00:54 A.M. Pkt length should measure from…" at bounding box center [470, 373] width 140 height 150
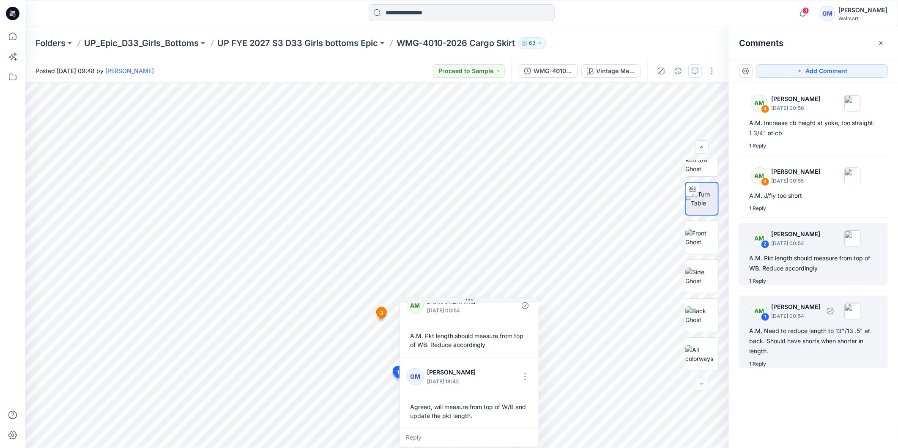
click at [753, 366] on div "1 Reply" at bounding box center [757, 364] width 17 height 8
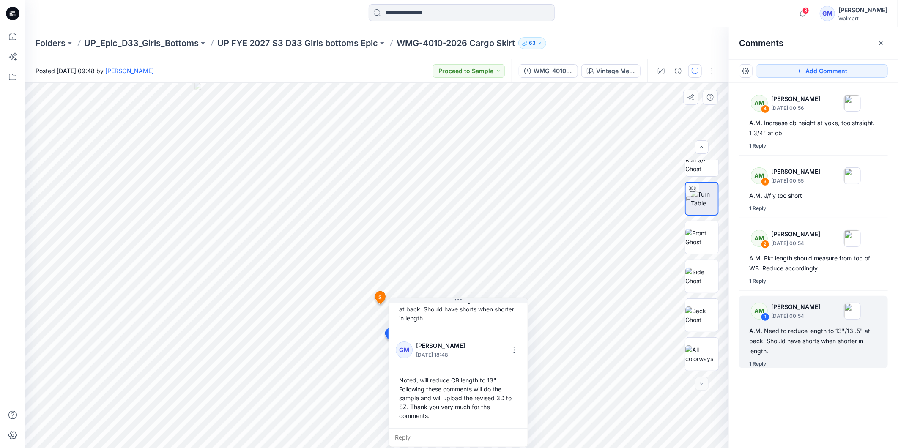
drag, startPoint x: 514, startPoint y: 408, endPoint x: 525, endPoint y: 440, distance: 34.1
click at [525, 440] on div "AM Alyssa Montalvo September 23, 2025 00:54 A.M. Need to reduce length to 13"/1…" at bounding box center [459, 373] width 140 height 150
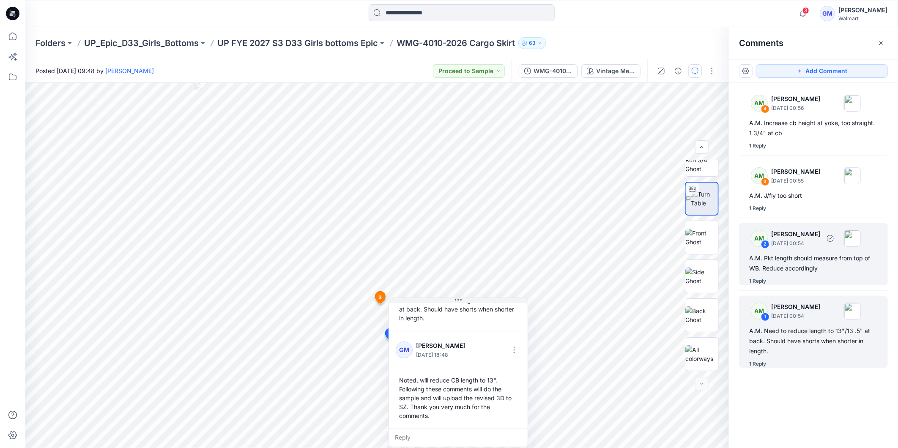
click at [757, 280] on div "1 Reply" at bounding box center [757, 281] width 17 height 8
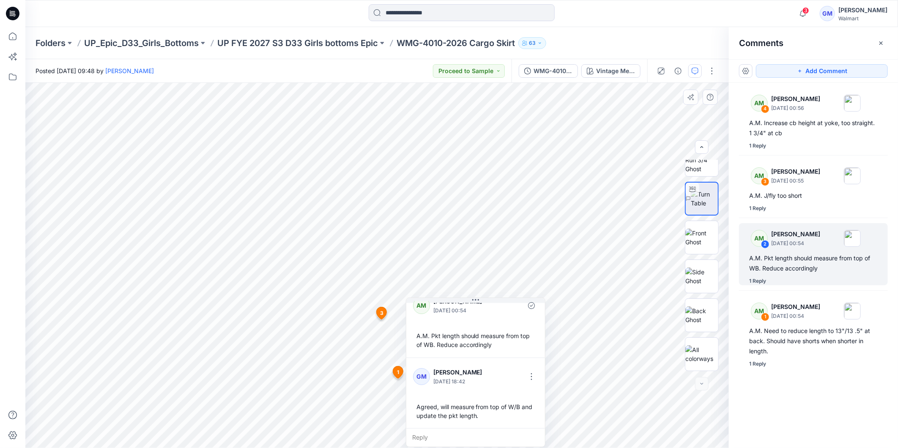
drag, startPoint x: 485, startPoint y: 430, endPoint x: 491, endPoint y: 403, distance: 26.8
click at [491, 403] on div "GM Gayan Mahawithanalage September 27, 2025 18:42 Agreed, will measure from top…" at bounding box center [475, 393] width 139 height 71
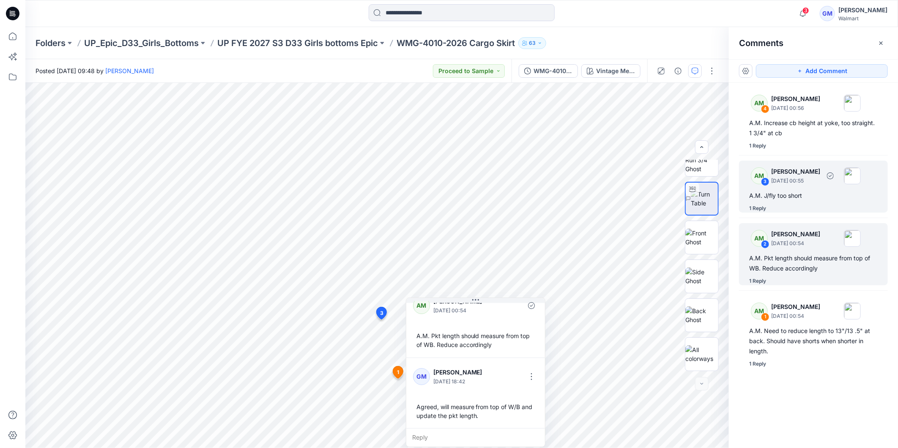
click at [803, 184] on p "September 23, 2025 00:55" at bounding box center [795, 181] width 49 height 8
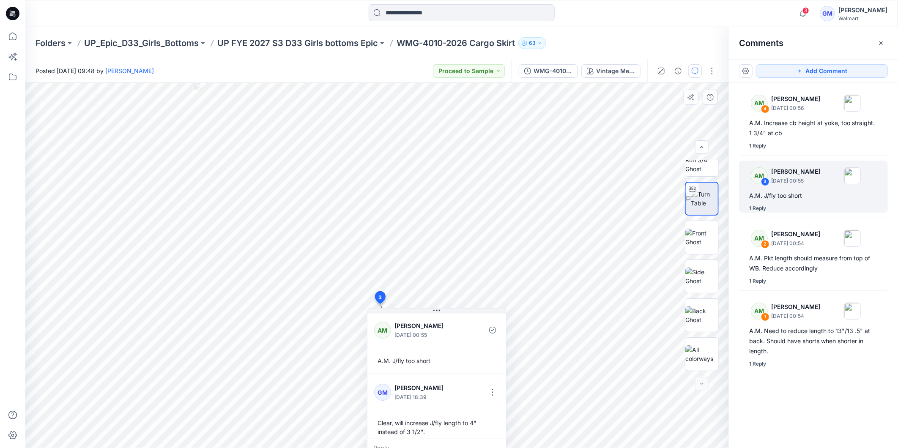
scroll to position [6, 0]
click at [798, 391] on div "AM 4 Alyssa Montalvo September 23, 2025 00:56 A.M. Increase cb height at yoke, …" at bounding box center [813, 250] width 169 height 334
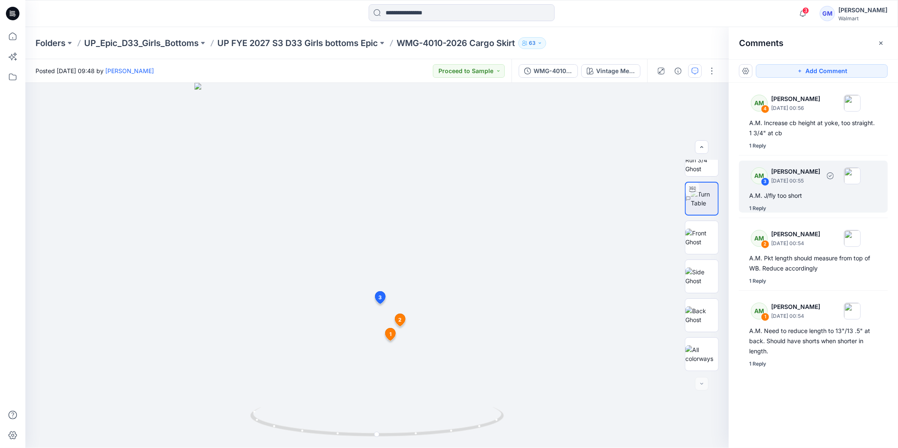
drag, startPoint x: 762, startPoint y: 209, endPoint x: 769, endPoint y: 209, distance: 7.2
click at [762, 209] on div "1 Reply" at bounding box center [757, 208] width 17 height 8
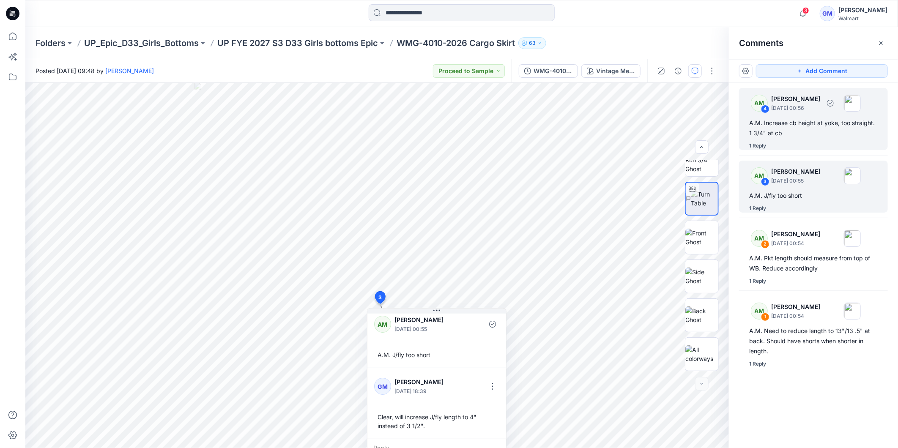
click at [819, 140] on div "AM 4 Alyssa Montalvo September 23, 2025 00:56 A.M. Increase cb height at yoke, …" at bounding box center [813, 119] width 149 height 62
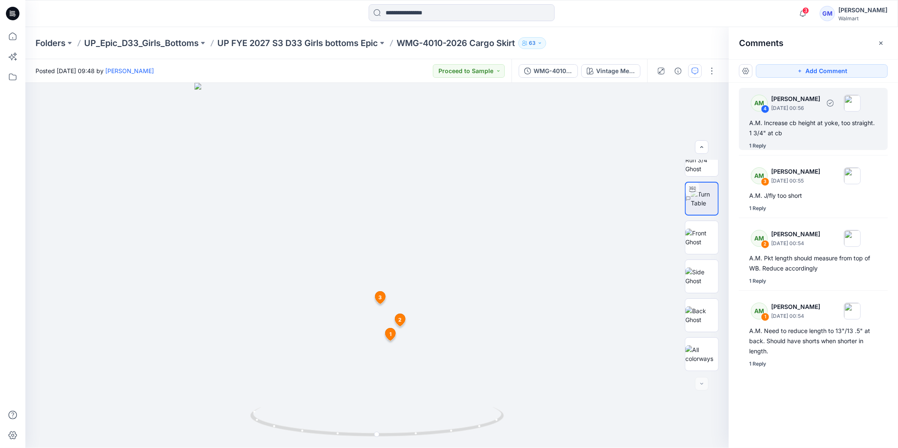
click at [760, 105] on div "AM" at bounding box center [759, 103] width 17 height 17
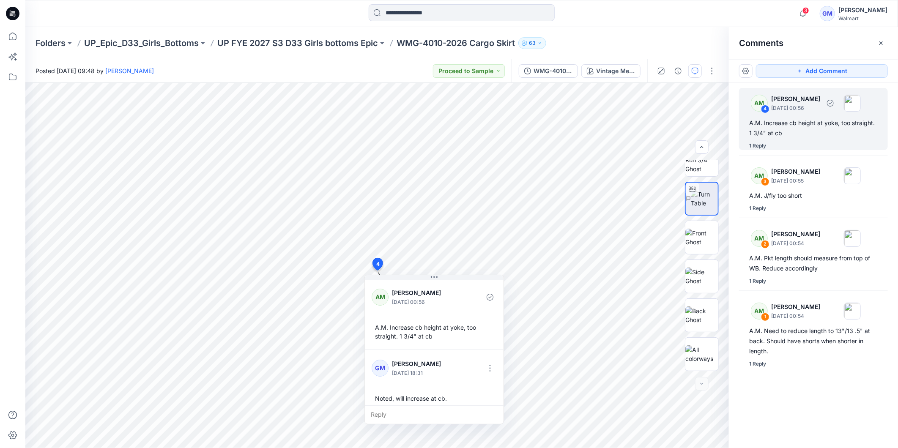
click at [760, 147] on div "1 Reply" at bounding box center [757, 146] width 17 height 8
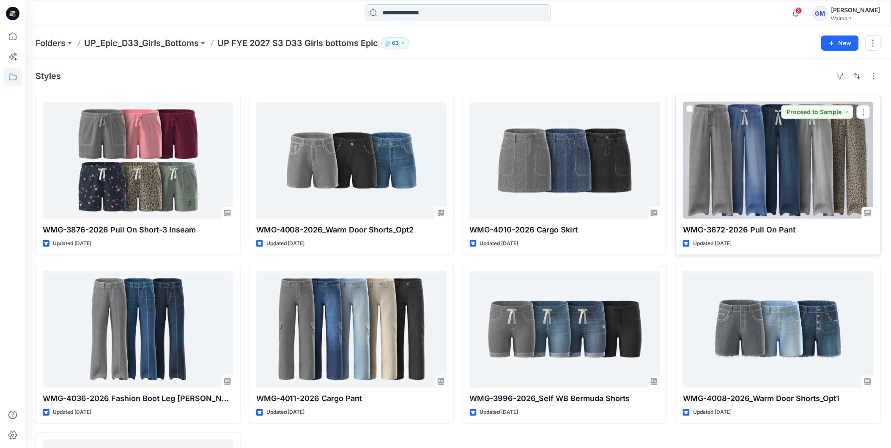
click at [749, 164] on div at bounding box center [778, 160] width 191 height 117
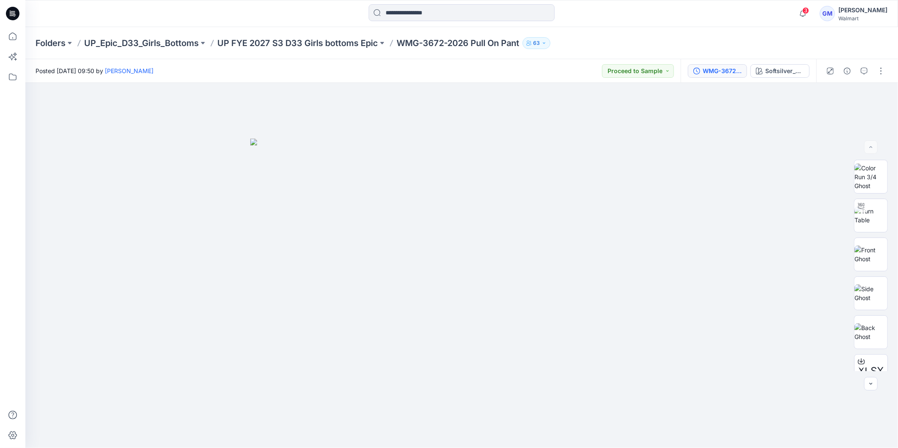
click at [724, 77] on div "WMG-3672-2026 Pull On Pant_Full Colorway Softsilver_Opt2" at bounding box center [749, 71] width 136 height 24
click at [861, 72] on icon "button" at bounding box center [864, 71] width 7 height 7
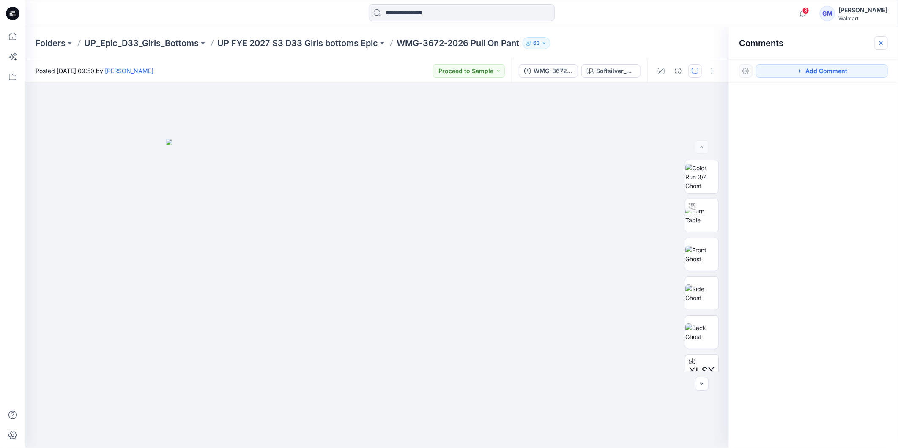
click at [882, 45] on icon "button" at bounding box center [881, 43] width 7 height 7
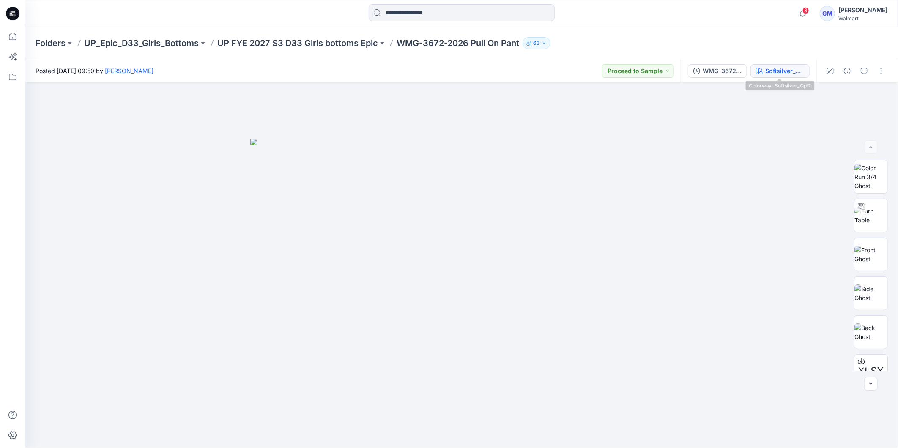
click at [765, 71] on button "Softsilver_Opt2" at bounding box center [780, 71] width 59 height 14
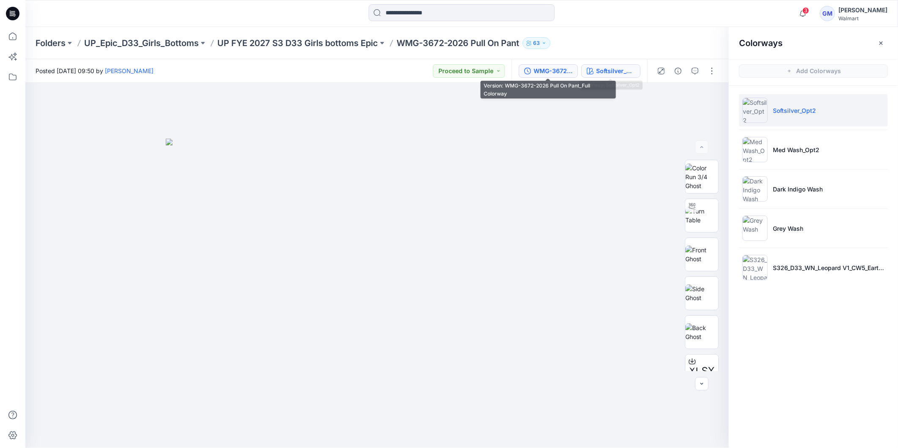
click at [550, 72] on div "WMG-3672-2026 Pull On Pant_Full Colorway" at bounding box center [553, 70] width 39 height 9
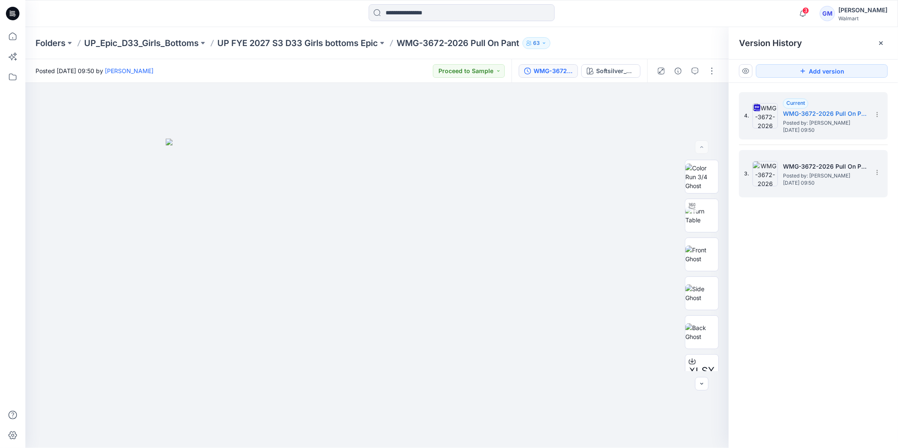
click at [822, 168] on h5 "WMG-3672-2026 Pull On Pant_Softsilver" at bounding box center [825, 167] width 85 height 10
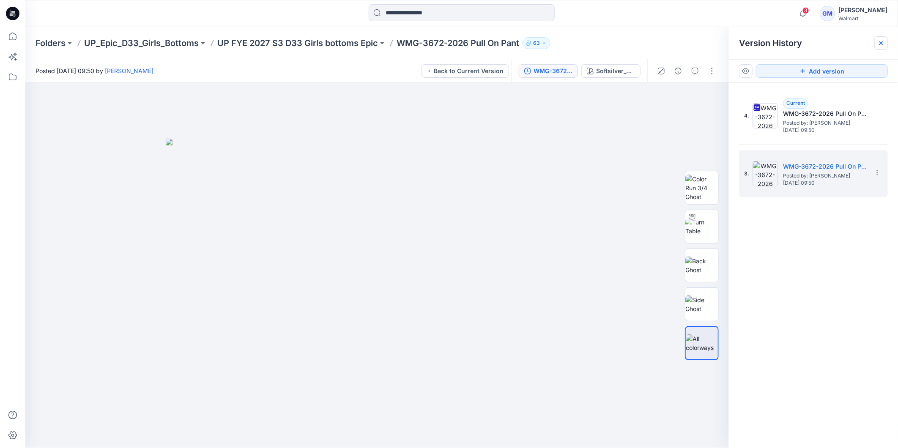
click at [881, 44] on icon at bounding box center [881, 43] width 7 height 7
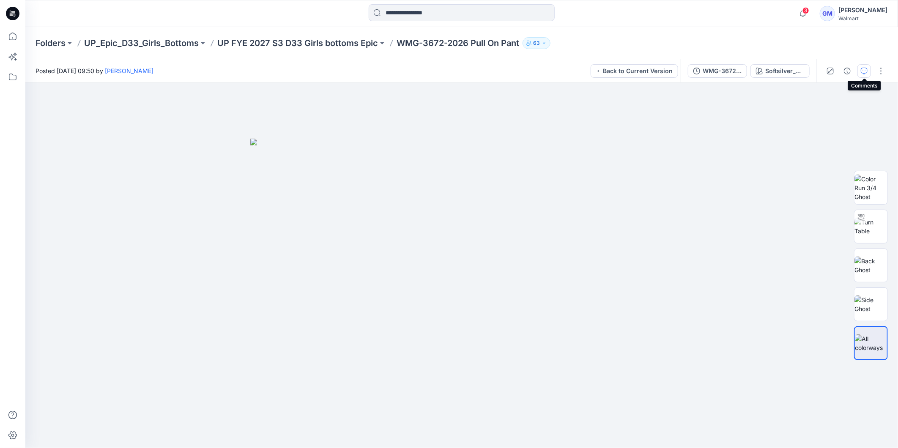
click at [868, 69] on button "button" at bounding box center [865, 71] width 14 height 14
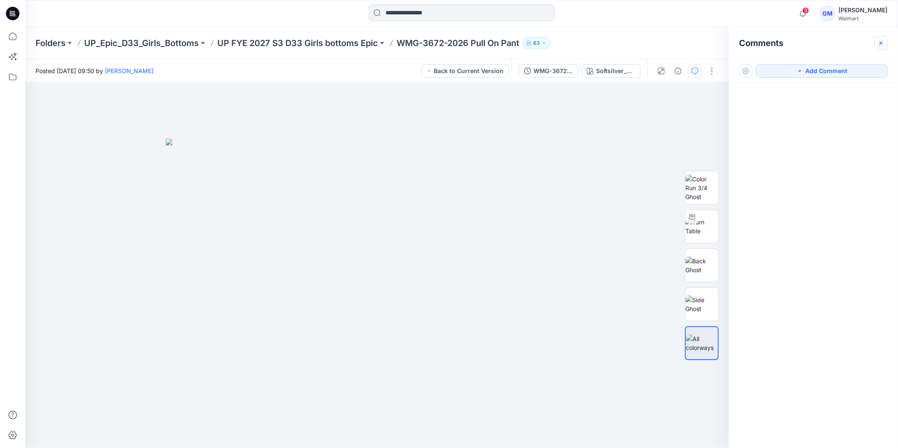
click at [881, 41] on icon "button" at bounding box center [881, 43] width 7 height 7
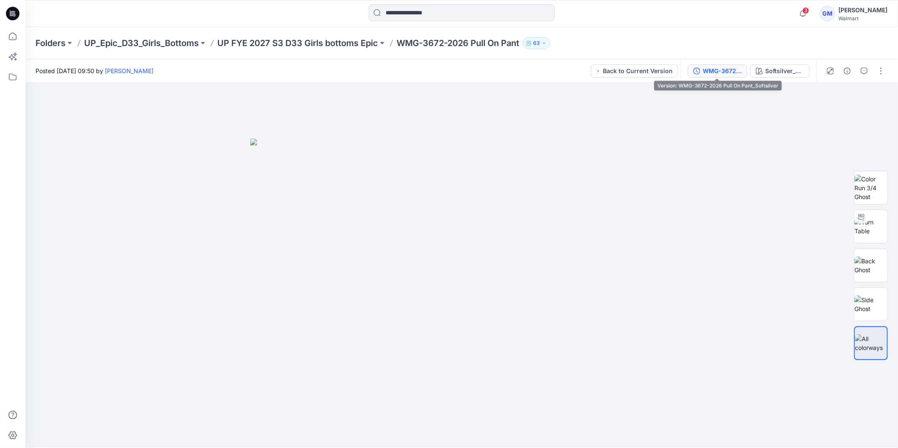
click at [713, 75] on button "WMG-3672-2026 Pull On Pant_Softsilver" at bounding box center [717, 71] width 59 height 14
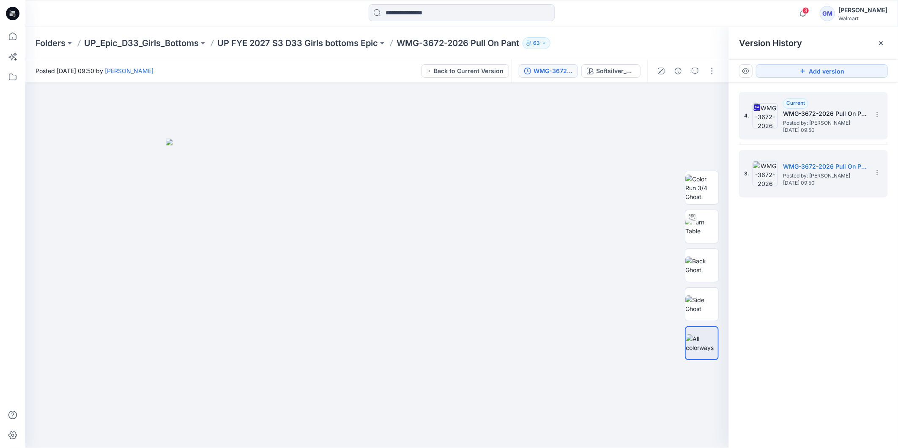
click at [838, 119] on span "Posted by: [PERSON_NAME]" at bounding box center [825, 123] width 85 height 8
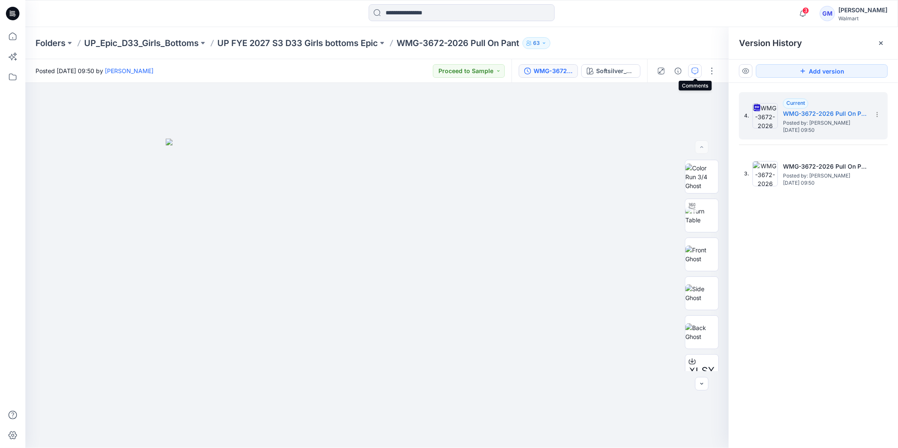
click at [697, 72] on icon "button" at bounding box center [695, 71] width 7 height 7
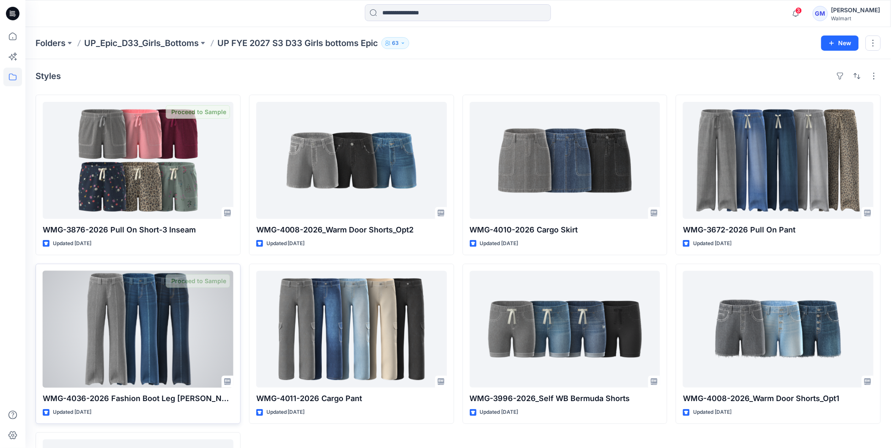
click at [101, 276] on div at bounding box center [138, 329] width 191 height 117
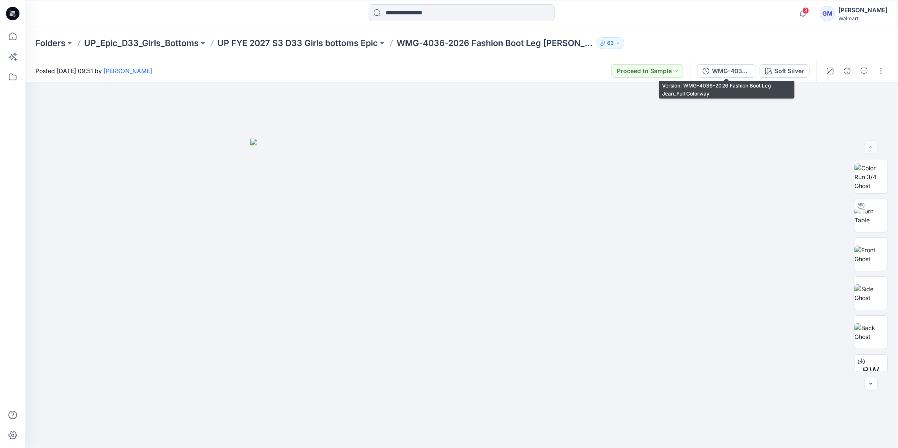
click at [718, 63] on div "WMG-4036-2026 Fashion Boot Leg Jean_Full Colorway Soft Silver" at bounding box center [753, 71] width 126 height 24
click at [864, 68] on icon "button" at bounding box center [864, 71] width 7 height 7
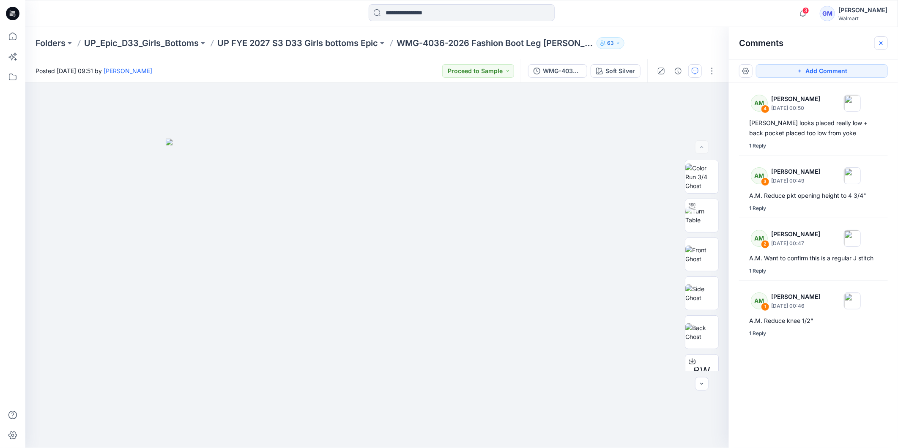
click at [887, 41] on button "button" at bounding box center [882, 43] width 14 height 14
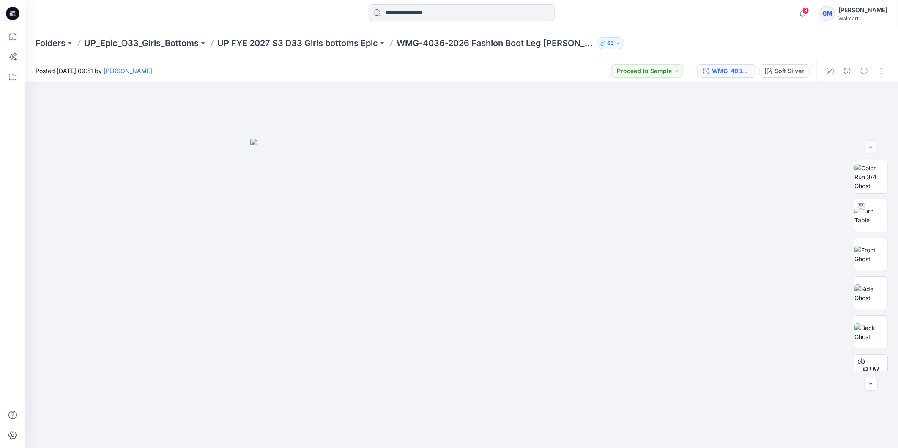
click at [736, 71] on div "WMG-4036-2026 Fashion Boot Leg Jean_Full Colorway" at bounding box center [731, 70] width 39 height 9
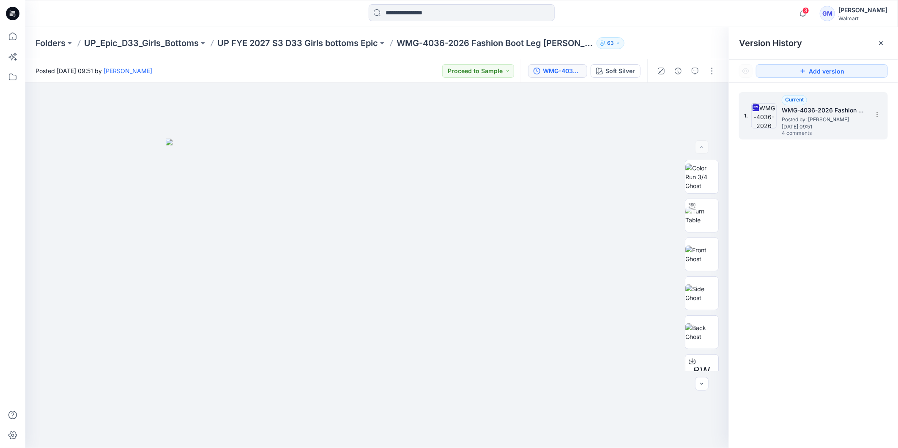
click at [793, 135] on span "4 comments" at bounding box center [811, 133] width 59 height 7
click at [800, 124] on span "Thursday, September 18, 2025 09:51" at bounding box center [824, 127] width 85 height 6
click at [882, 43] on icon at bounding box center [881, 42] width 3 height 3
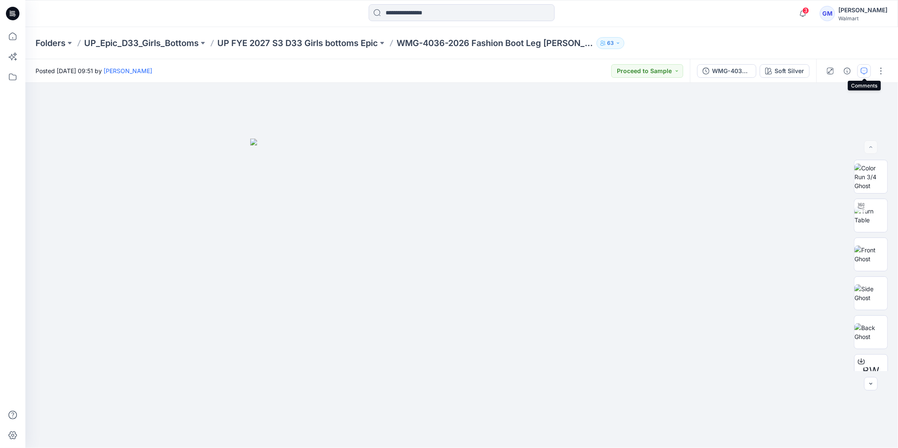
click at [866, 71] on icon "button" at bounding box center [864, 71] width 7 height 7
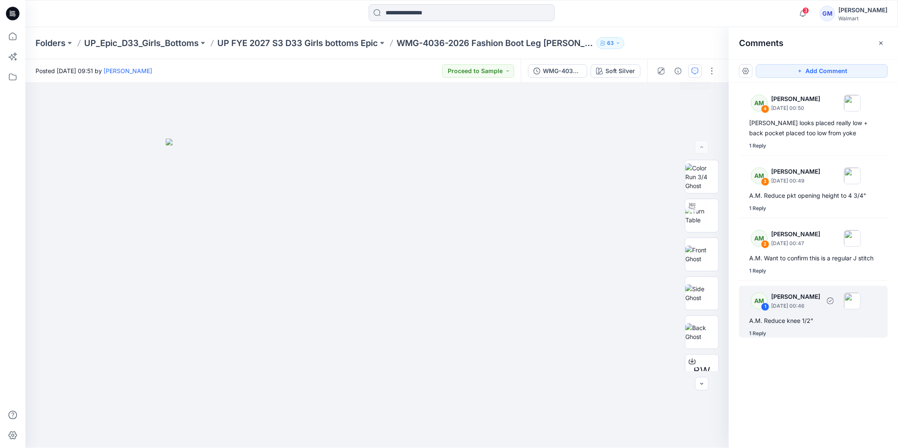
click at [763, 307] on div "1" at bounding box center [765, 307] width 8 height 8
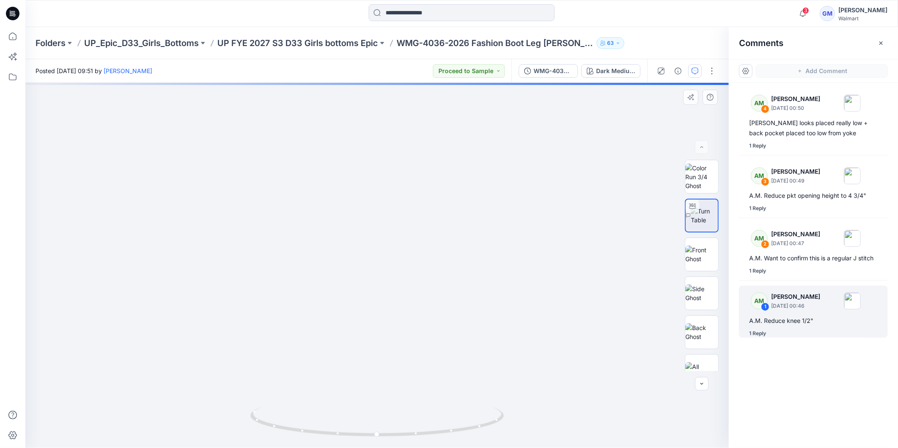
click at [573, 362] on div "Dark Medium Wash 20% Lighter Loading... Material Properties Loading..." at bounding box center [377, 265] width 704 height 365
click at [800, 408] on div "AM 4 Alyssa Montalvo September 23, 2025 00:50 A.M. Yoke looks placed really low…" at bounding box center [813, 250] width 169 height 334
drag, startPoint x: 596, startPoint y: 413, endPoint x: 612, endPoint y: 416, distance: 15.9
click at [598, 414] on div "Dark Medium Wash 20% Lighter Loading... Material Properties Loading..." at bounding box center [377, 265] width 704 height 365
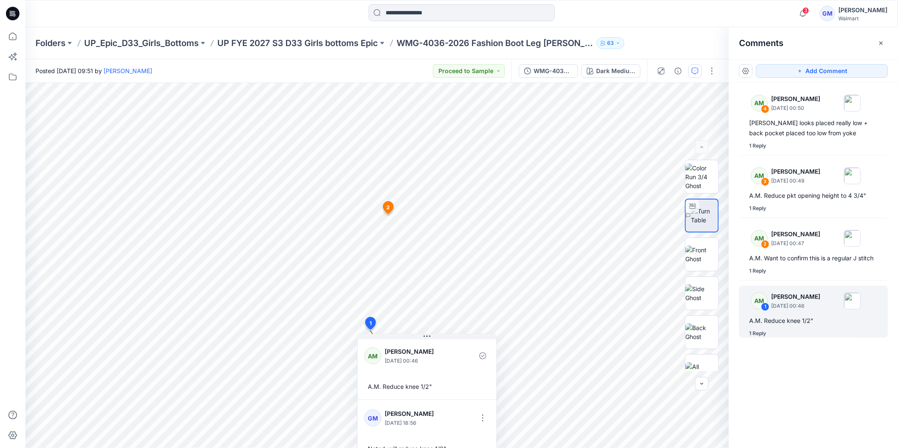
click at [765, 374] on div "AM 4 Alyssa Montalvo September 23, 2025 00:50 A.M. Yoke looks placed really low…" at bounding box center [813, 250] width 169 height 334
click at [802, 383] on div "AM 4 Alyssa Montalvo September 23, 2025 00:50 A.M. Yoke looks placed really low…" at bounding box center [813, 250] width 169 height 334
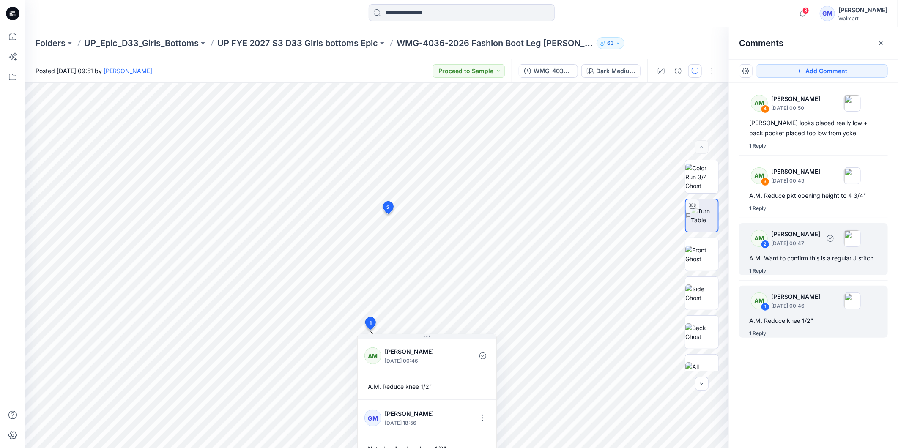
click at [801, 266] on div "AM 2 Alyssa Montalvo September 23, 2025 00:47 A.M. Want to confirm this is a re…" at bounding box center [813, 249] width 149 height 52
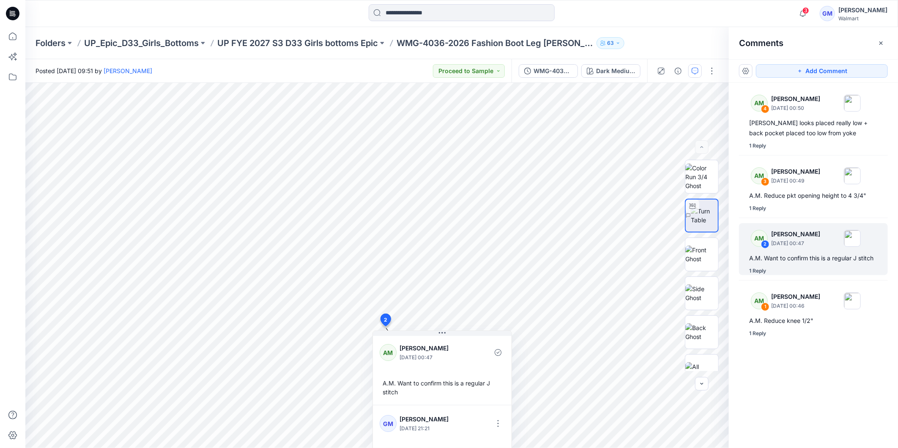
click at [806, 364] on div "AM 4 Alyssa Montalvo September 23, 2025 00:50 A.M. Yoke looks placed really low…" at bounding box center [813, 250] width 169 height 334
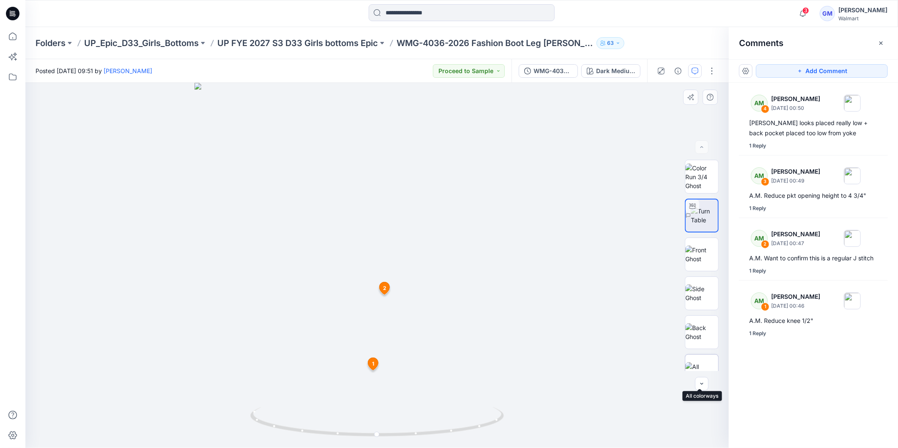
drag, startPoint x: 705, startPoint y: 366, endPoint x: 710, endPoint y: 366, distance: 5.1
click at [705, 366] on img at bounding box center [702, 371] width 33 height 18
click at [584, 391] on img at bounding box center [377, 294] width 423 height 310
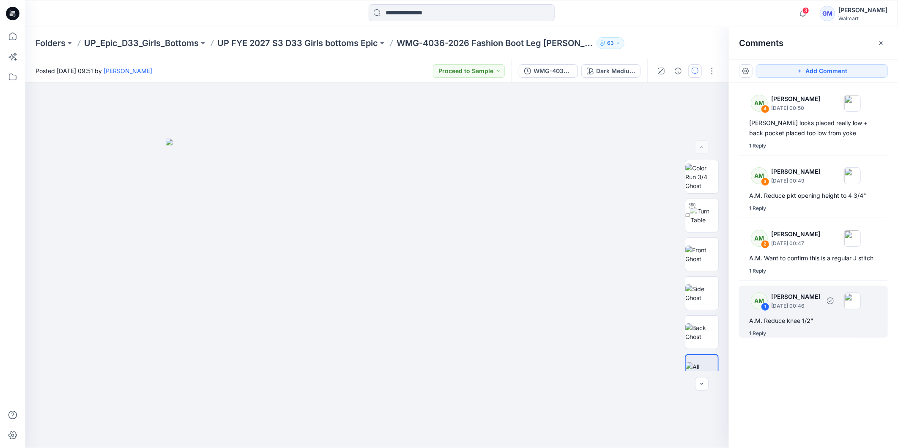
click at [760, 335] on div "1 Reply" at bounding box center [757, 333] width 17 height 8
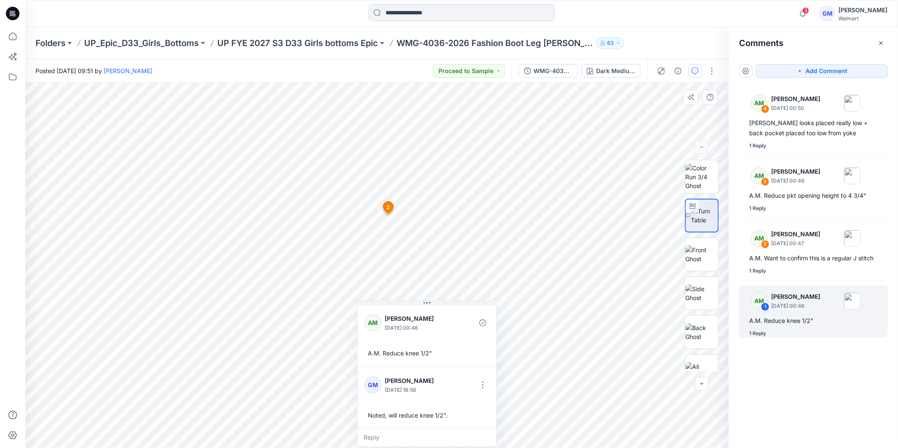
drag, startPoint x: 459, startPoint y: 426, endPoint x: 459, endPoint y: 397, distance: 29.6
click at [459, 397] on div "GM Gayan Mahawithanalage September 27, 2025 18:56 Noted, will reduce knee 1/2"." at bounding box center [427, 398] width 139 height 62
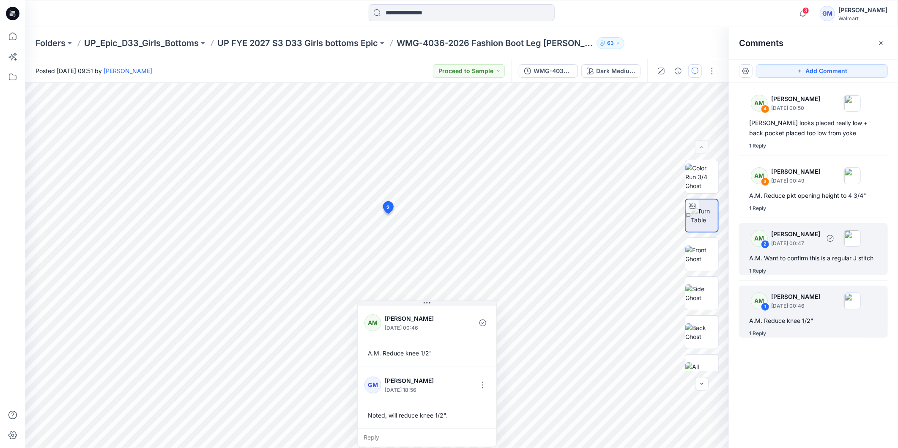
click at [766, 244] on div "2" at bounding box center [765, 244] width 8 height 8
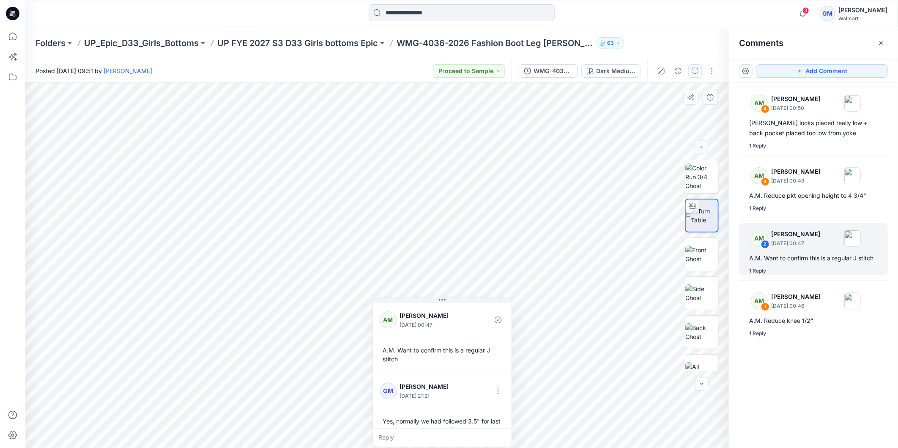
drag, startPoint x: 470, startPoint y: 420, endPoint x: 474, endPoint y: 378, distance: 42.0
click at [472, 378] on div "GM Gayan Mahawithanalage September 27, 2025 21:21 Yes, normally we had followed…" at bounding box center [442, 413] width 139 height 80
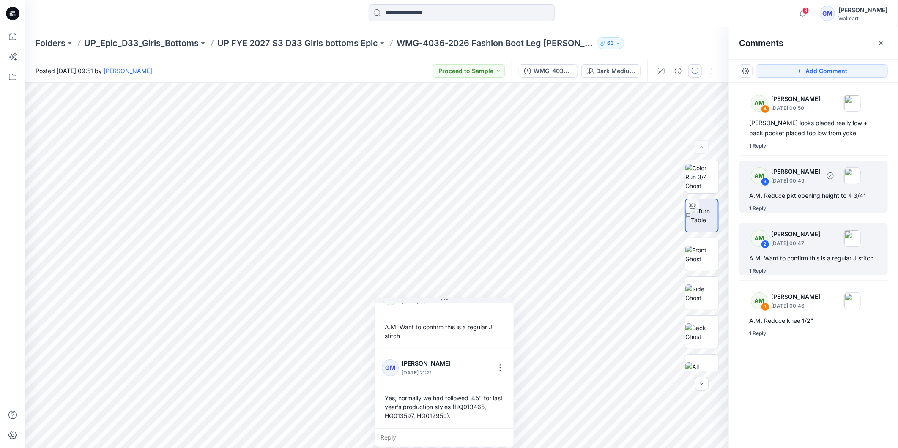
click at [758, 209] on div "1 Reply" at bounding box center [757, 208] width 17 height 8
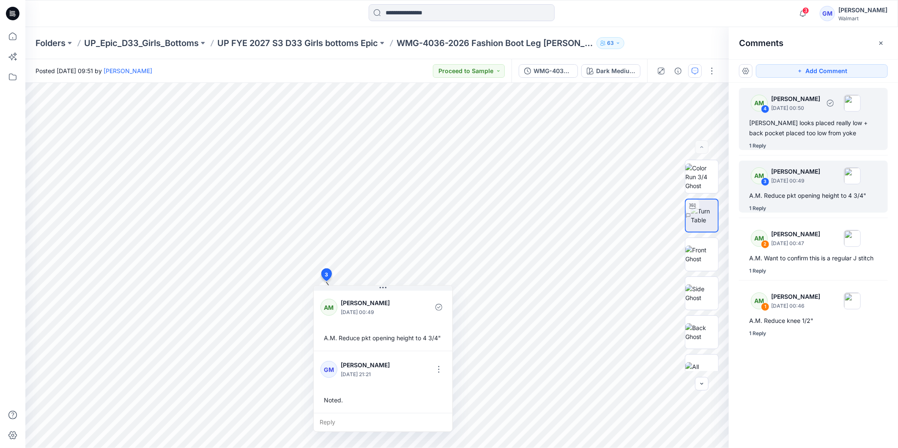
click at [754, 142] on div "1 Reply" at bounding box center [757, 146] width 17 height 8
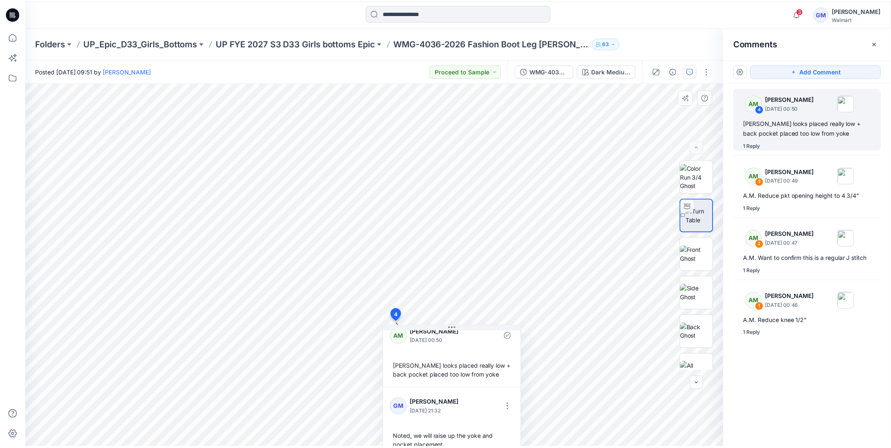
scroll to position [14, 0]
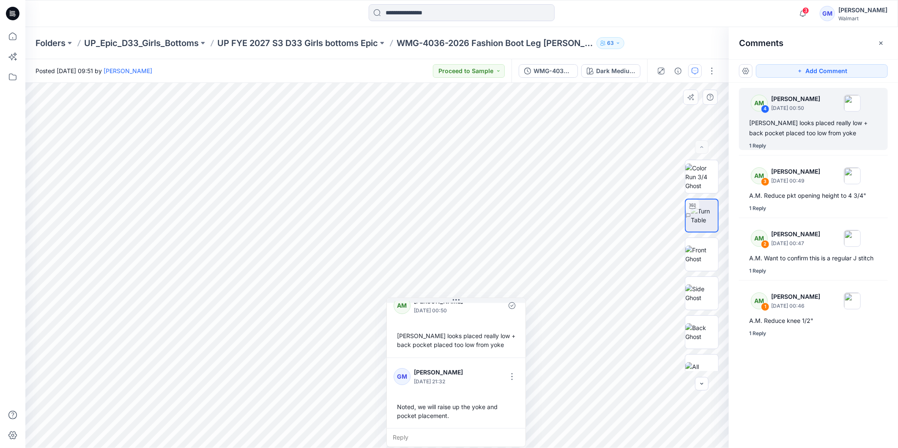
drag, startPoint x: 476, startPoint y: 407, endPoint x: 477, endPoint y: 387, distance: 19.9
click at [477, 387] on div at bounding box center [484, 376] width 29 height 23
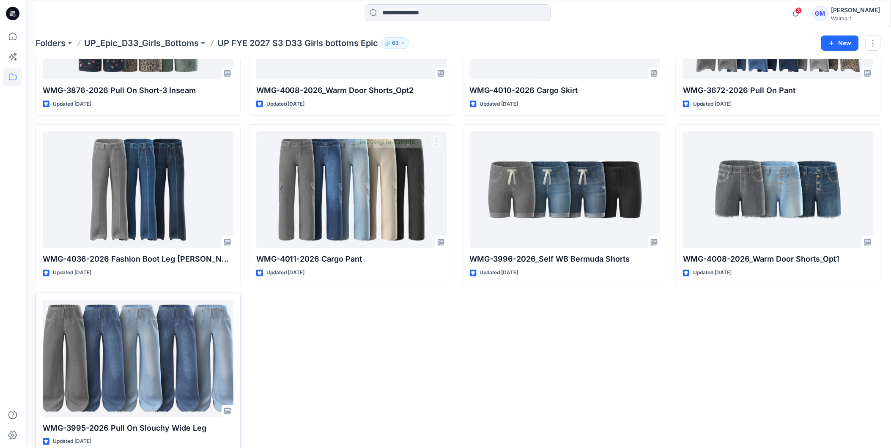
scroll to position [155, 0]
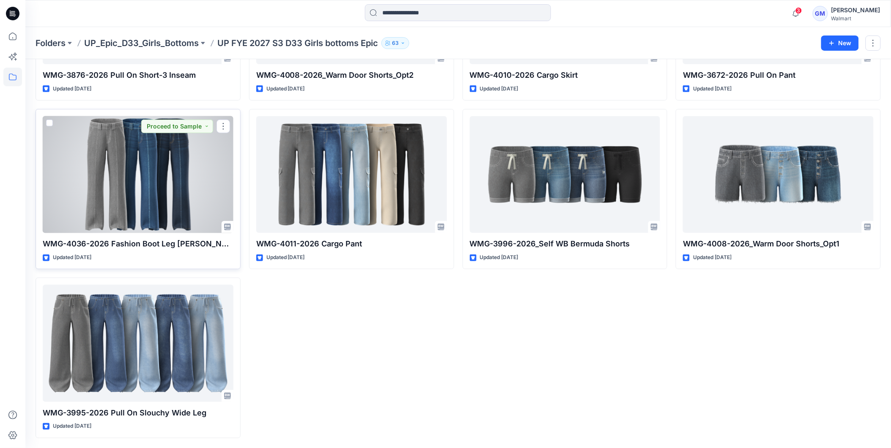
click at [133, 161] on div at bounding box center [138, 174] width 191 height 117
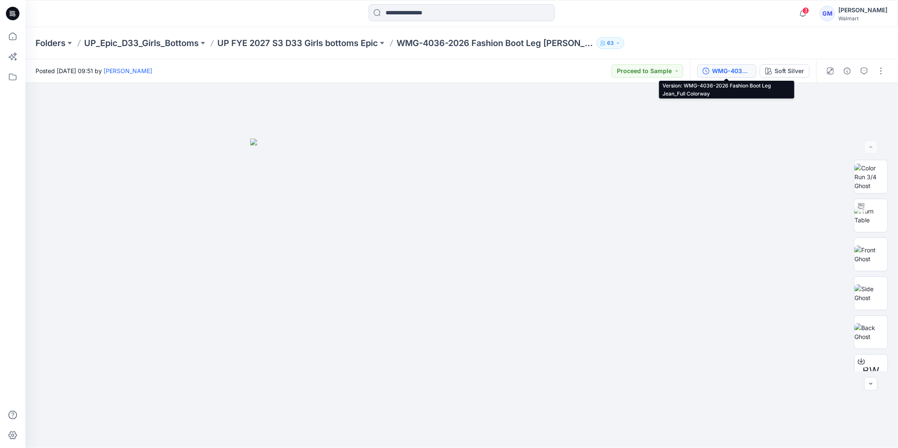
click at [723, 72] on div "WMG-4036-2026 Fashion Boot Leg Jean_Full Colorway" at bounding box center [731, 70] width 39 height 9
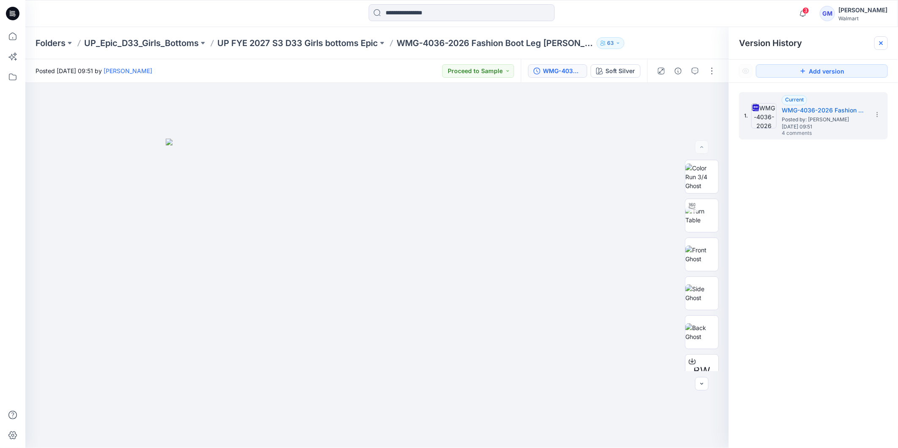
click at [883, 41] on icon at bounding box center [881, 43] width 7 height 7
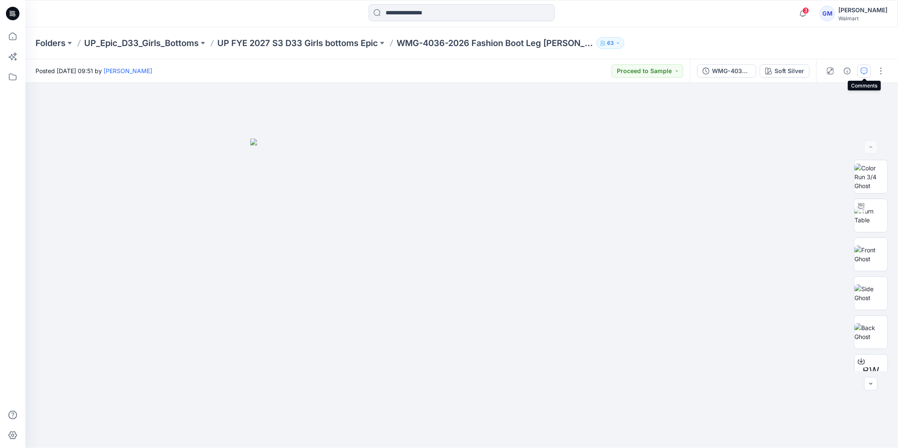
click at [868, 70] on icon "button" at bounding box center [864, 71] width 7 height 7
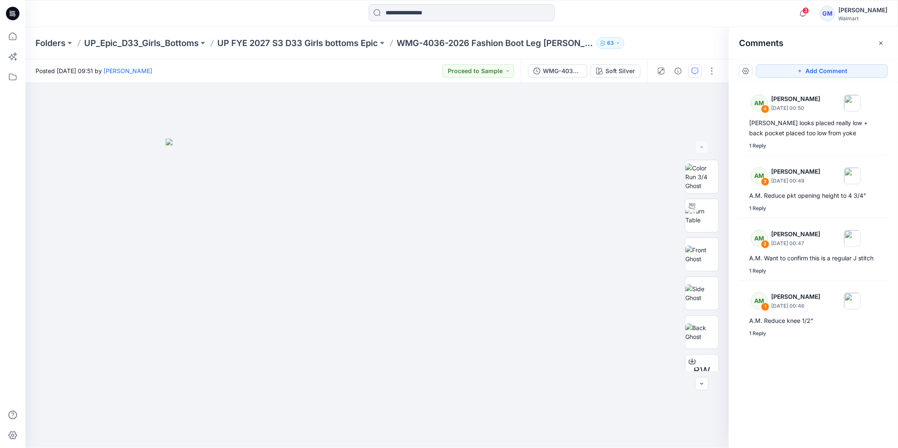
click at [788, 386] on div "AM 4 Alyssa Montalvo September 23, 2025 00:50 A.M. Yoke looks placed really low…" at bounding box center [813, 250] width 169 height 334
click at [606, 391] on div at bounding box center [377, 265] width 704 height 365
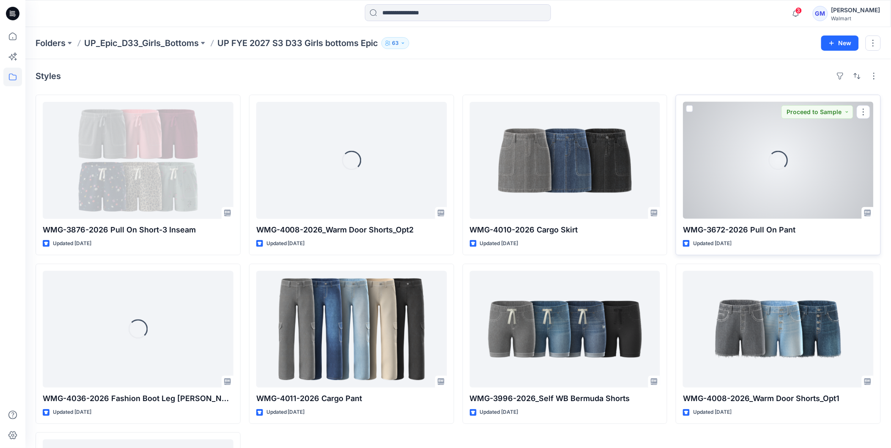
click at [749, 179] on div "Loading..." at bounding box center [778, 160] width 191 height 117
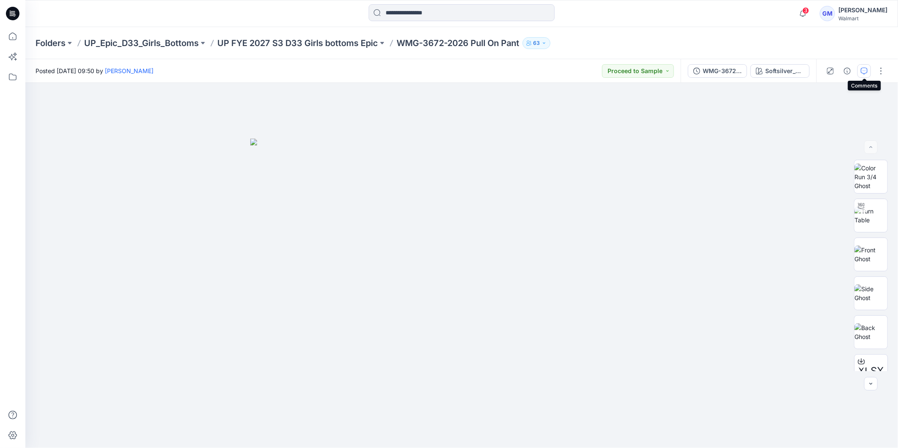
click at [865, 68] on icon "button" at bounding box center [864, 71] width 7 height 7
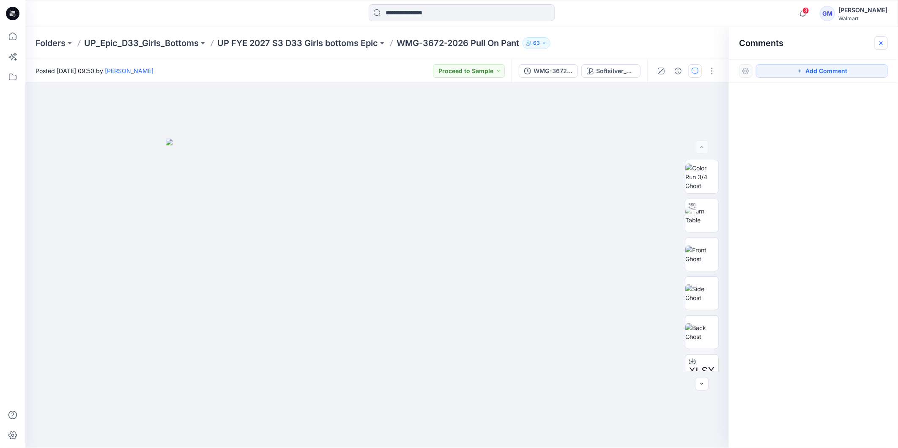
click at [887, 39] on button "button" at bounding box center [882, 43] width 14 height 14
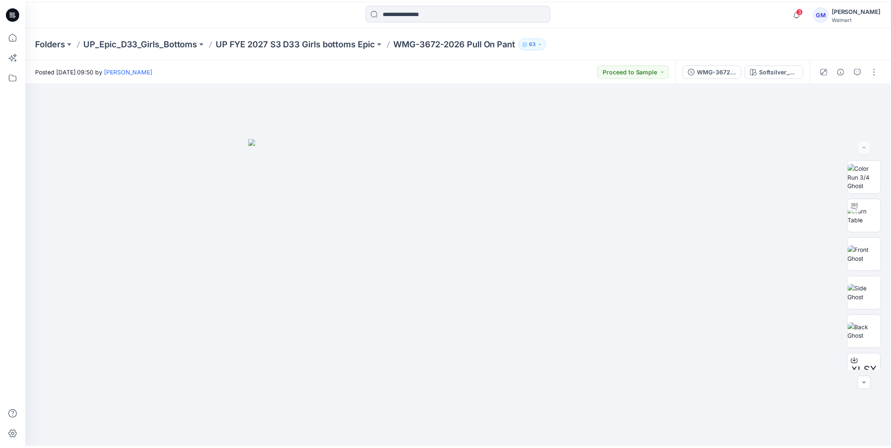
scroll to position [155, 0]
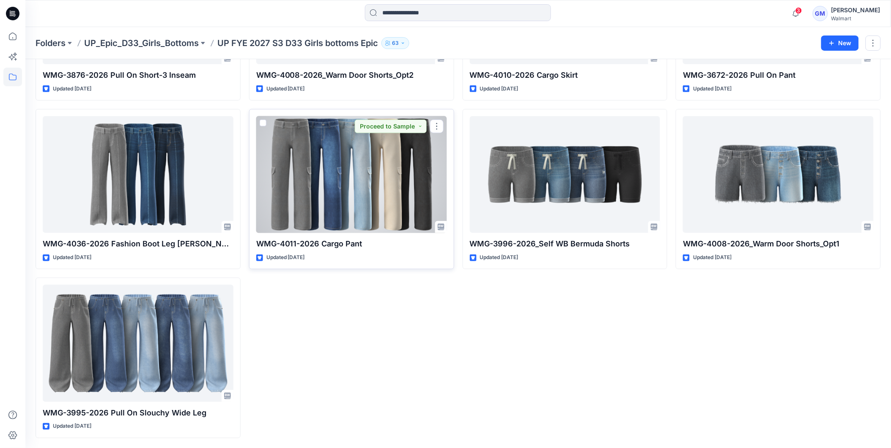
click at [340, 200] on div at bounding box center [351, 174] width 191 height 117
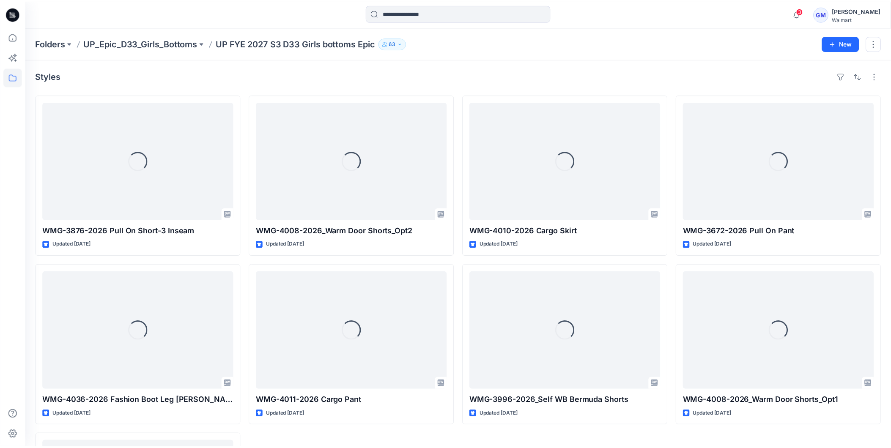
scroll to position [155, 0]
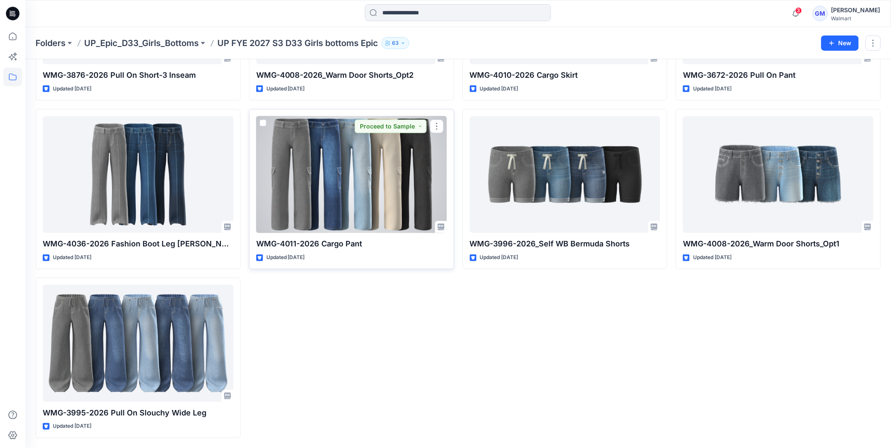
click at [320, 211] on div at bounding box center [351, 174] width 191 height 117
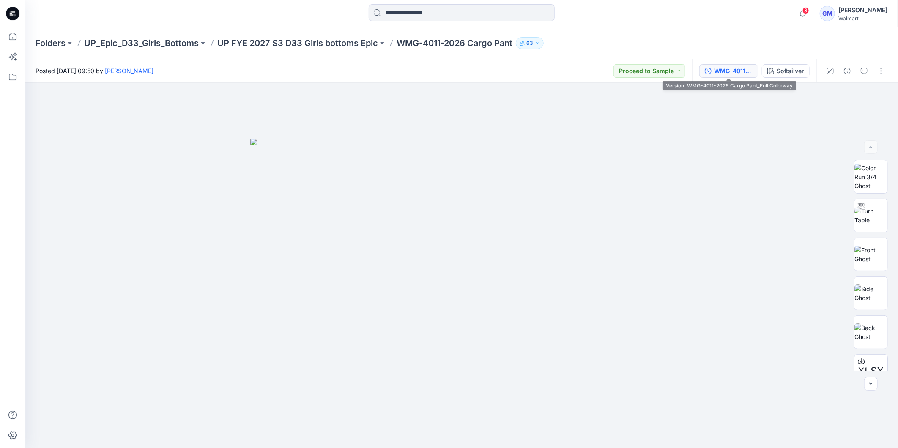
click at [735, 71] on div "WMG-4011-2026 Cargo Pant_Full Colorway" at bounding box center [733, 70] width 39 height 9
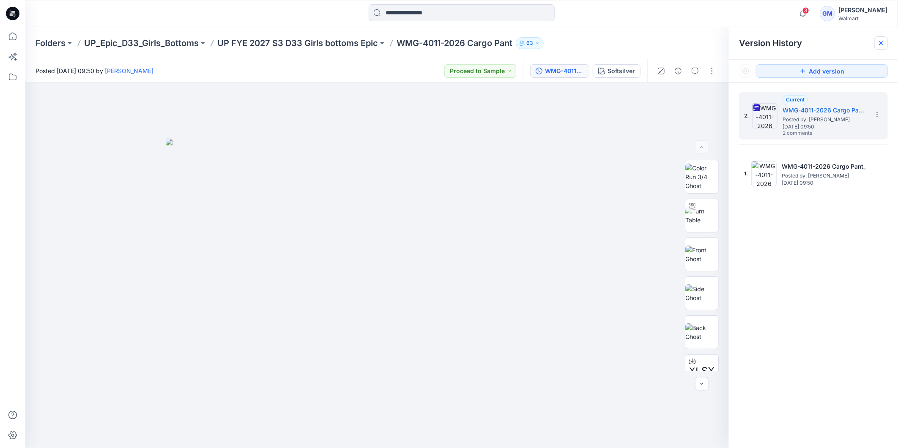
click at [884, 41] on icon at bounding box center [881, 43] width 7 height 7
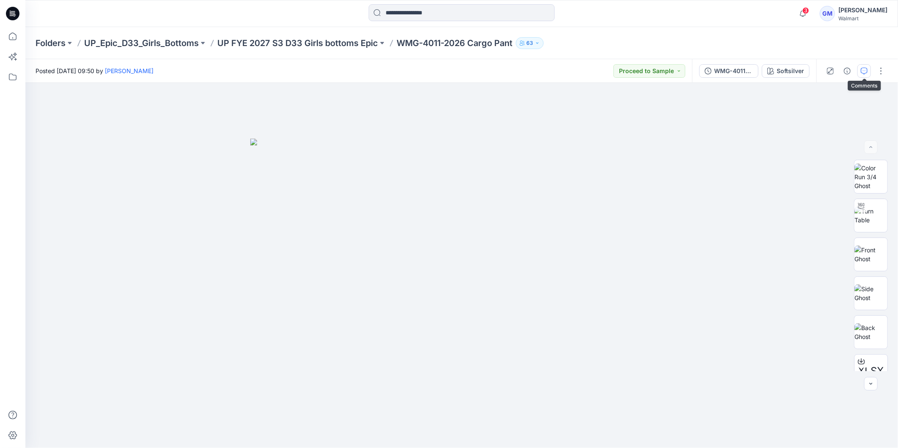
click at [865, 70] on icon "button" at bounding box center [864, 70] width 3 height 0
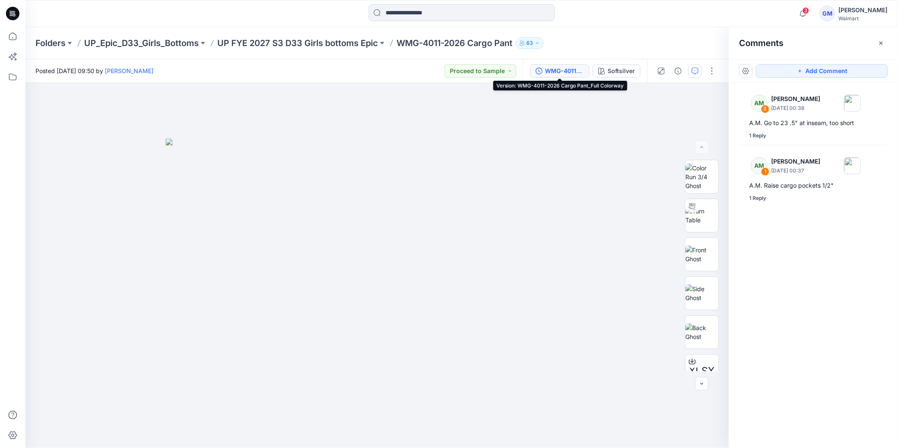
click at [569, 71] on div "WMG-4011-2026 Cargo Pant_Full Colorway" at bounding box center [564, 70] width 39 height 9
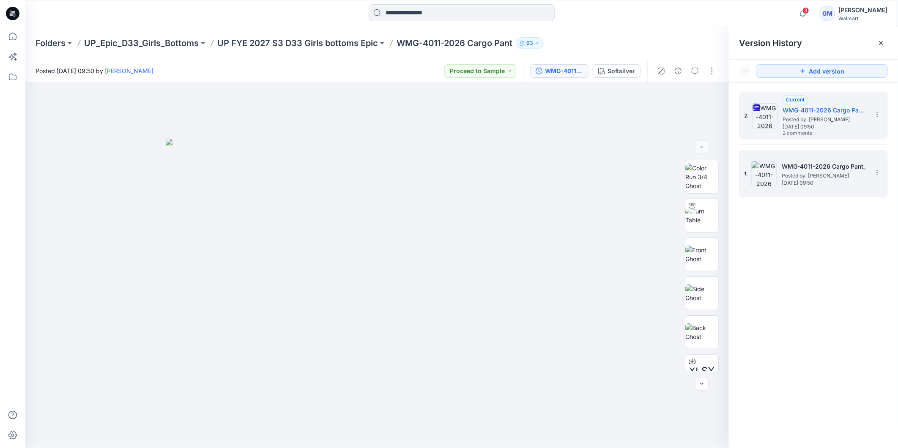
click at [815, 180] on span "Thursday, September 18, 2025 09:50" at bounding box center [824, 183] width 85 height 6
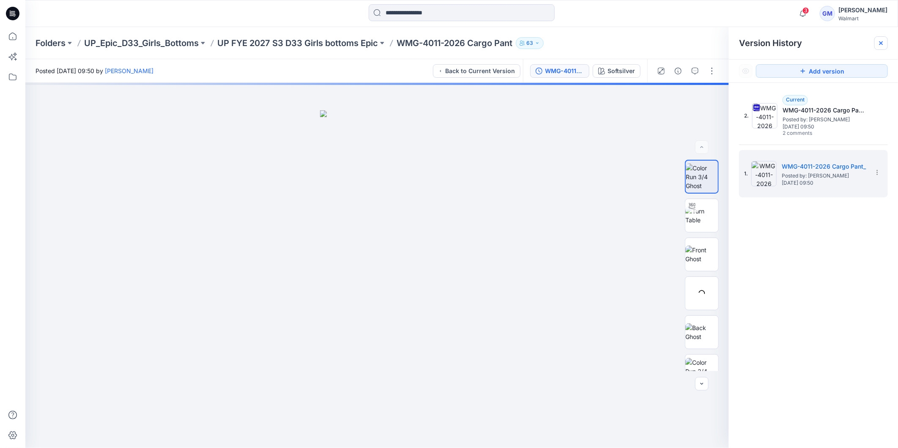
click at [882, 41] on icon at bounding box center [881, 43] width 7 height 7
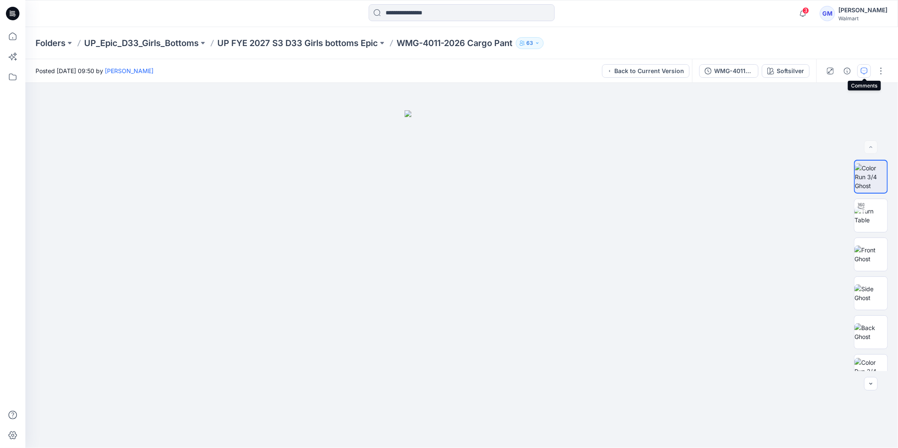
click at [861, 68] on icon "button" at bounding box center [864, 71] width 7 height 7
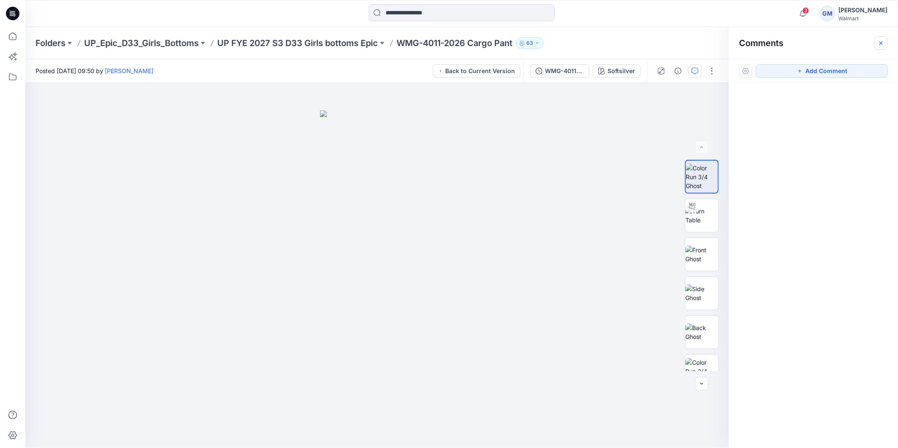
click at [884, 47] on button "button" at bounding box center [882, 43] width 14 height 14
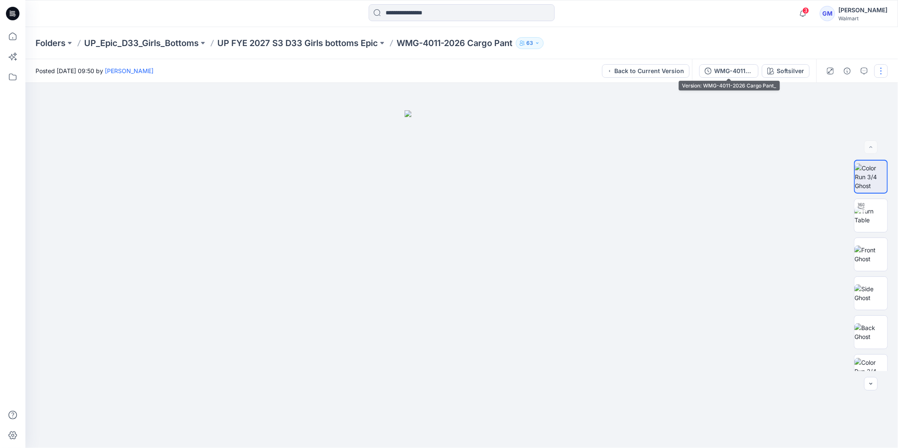
click at [712, 69] on button "WMG-4011-2026 Cargo Pant_" at bounding box center [728, 71] width 59 height 14
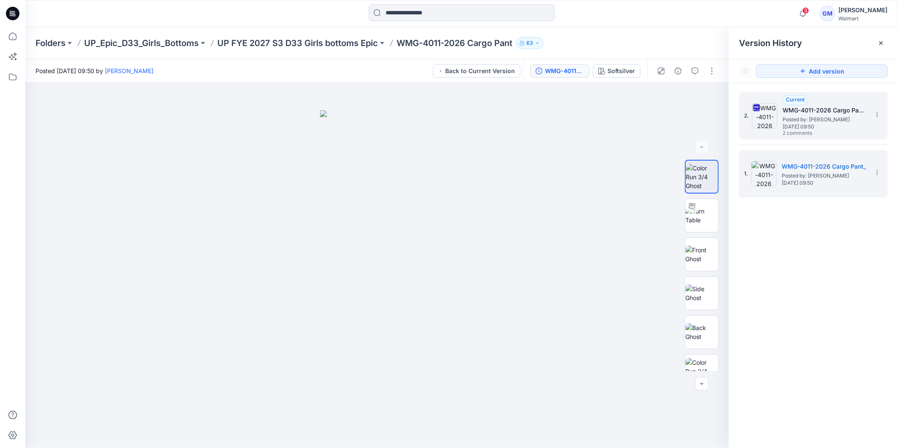
click at [845, 112] on h5 "WMG-4011-2026 Cargo Pant_Full Colorway" at bounding box center [825, 110] width 85 height 10
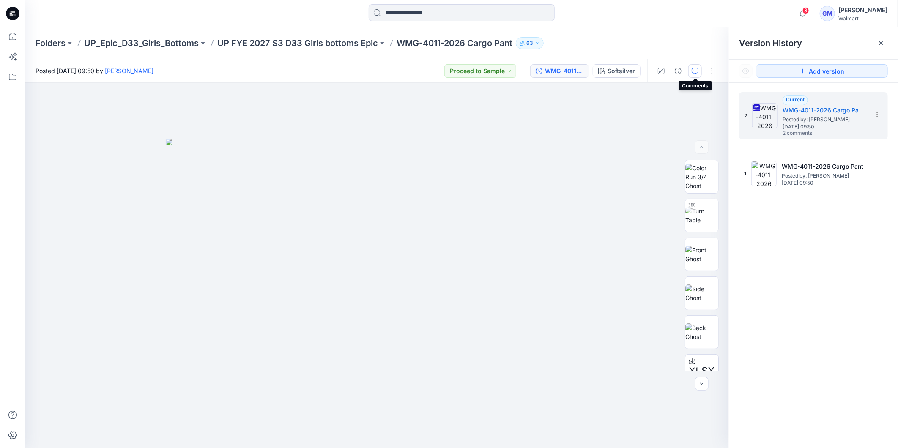
click at [696, 71] on icon "button" at bounding box center [695, 71] width 7 height 7
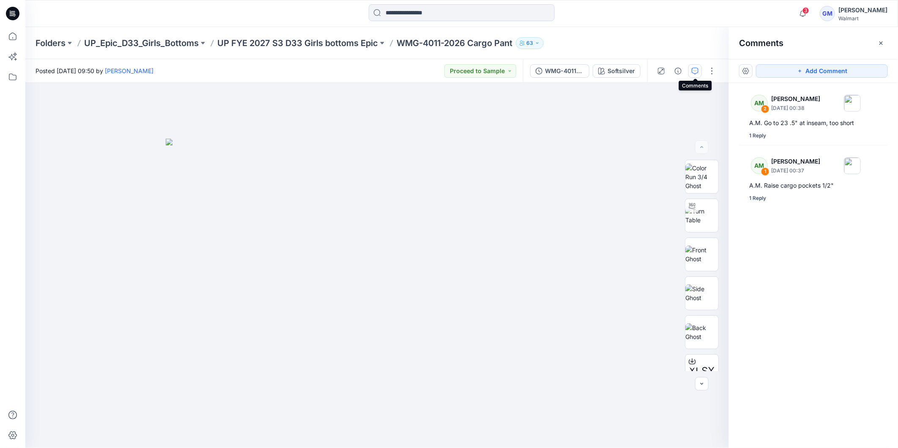
click at [800, 293] on div "AM 2 Alyssa Montalvo September 23, 2025 00:38 A.M. Go to 23 .5" at inseam, too …" at bounding box center [813, 250] width 169 height 334
click at [817, 281] on div "AM 2 Alyssa Montalvo September 23, 2025 00:38 A.M. Go to 23 .5" at inseam, too …" at bounding box center [813, 250] width 169 height 334
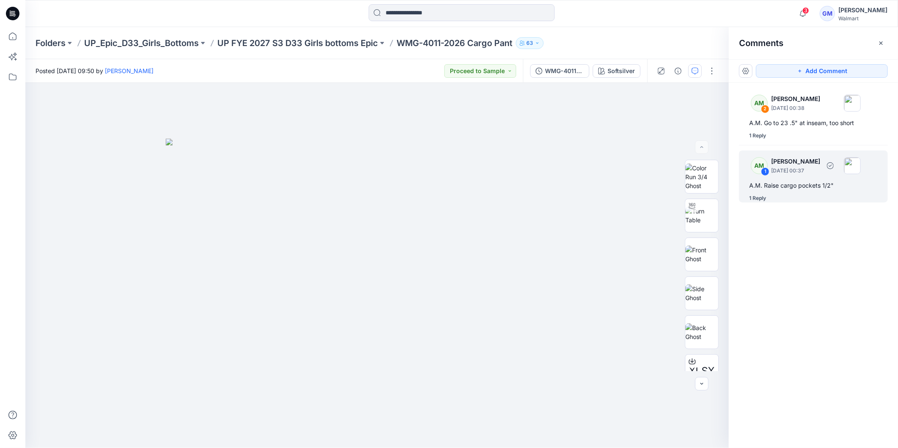
click at [760, 197] on div "1 Reply" at bounding box center [757, 198] width 17 height 8
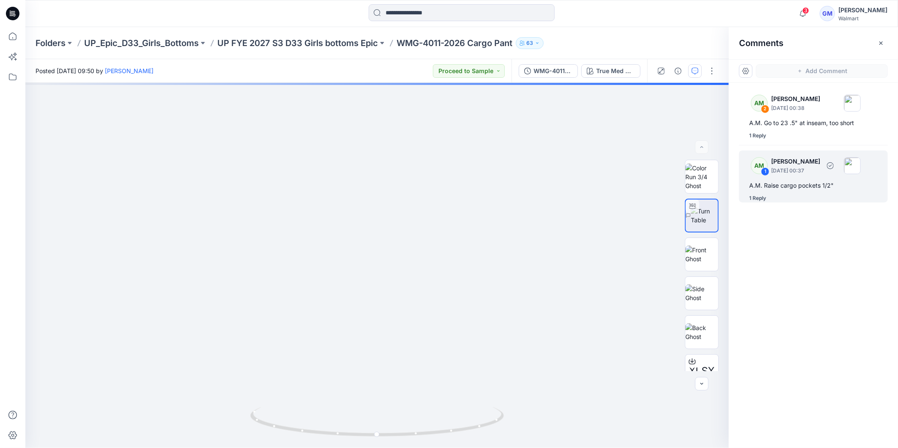
click at [756, 199] on div "1 Reply" at bounding box center [757, 198] width 17 height 8
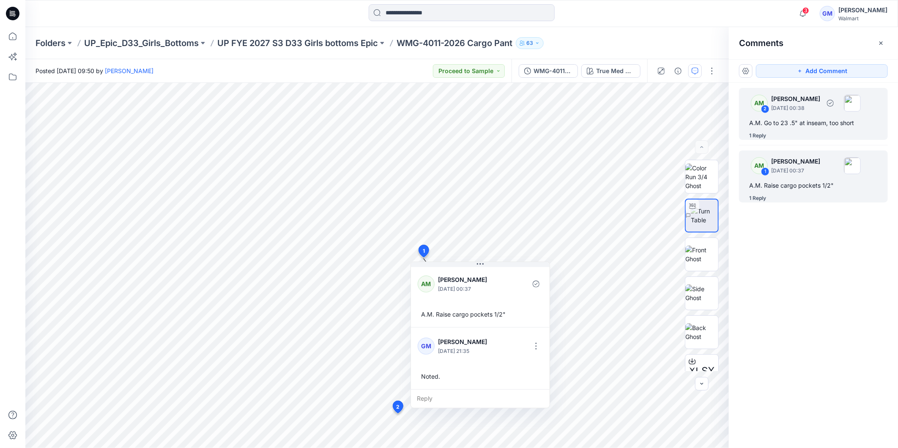
click at [760, 133] on div "1 Reply" at bounding box center [757, 136] width 17 height 8
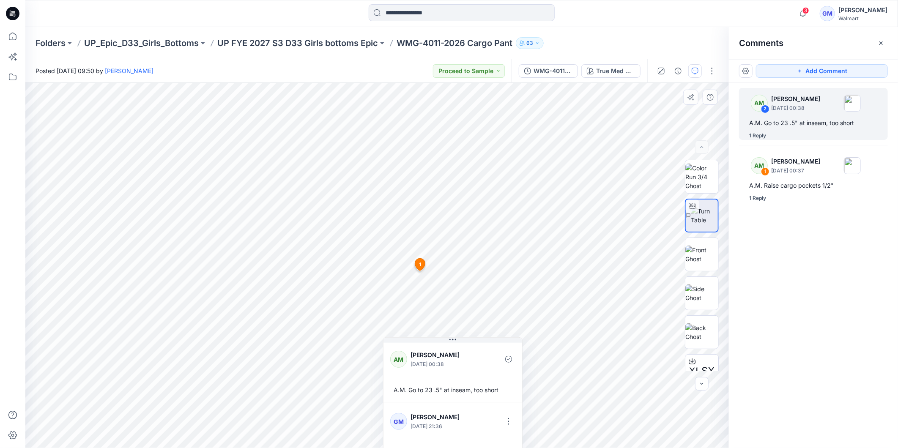
click at [500, 428] on div "GM Gayan Mahawithanalage September 27, 2025 21:36" at bounding box center [452, 421] width 125 height 23
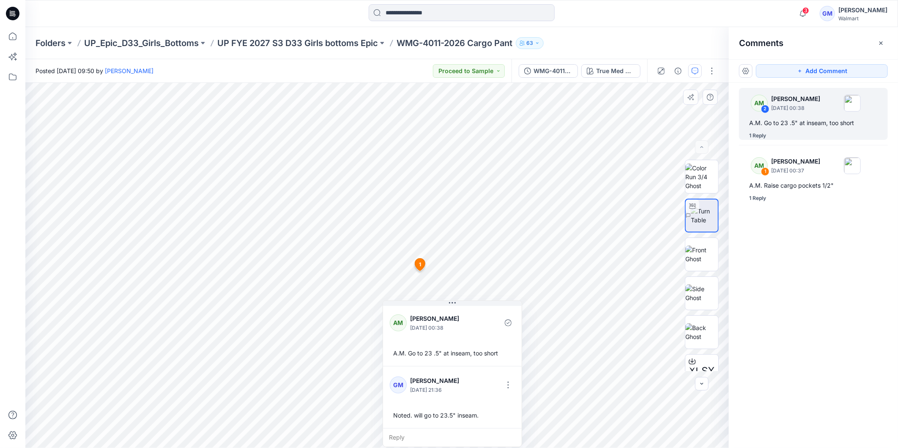
drag, startPoint x: 472, startPoint y: 421, endPoint x: 472, endPoint y: 385, distance: 35.9
click at [472, 385] on div at bounding box center [480, 384] width 29 height 23
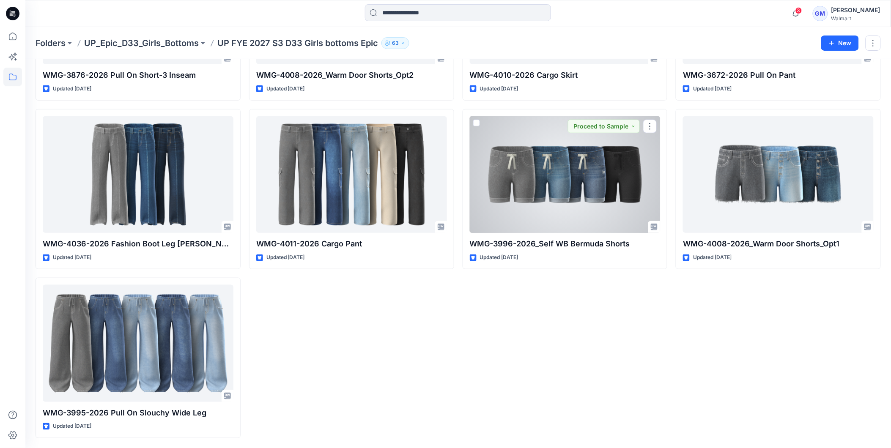
click at [522, 181] on div at bounding box center [565, 174] width 191 height 117
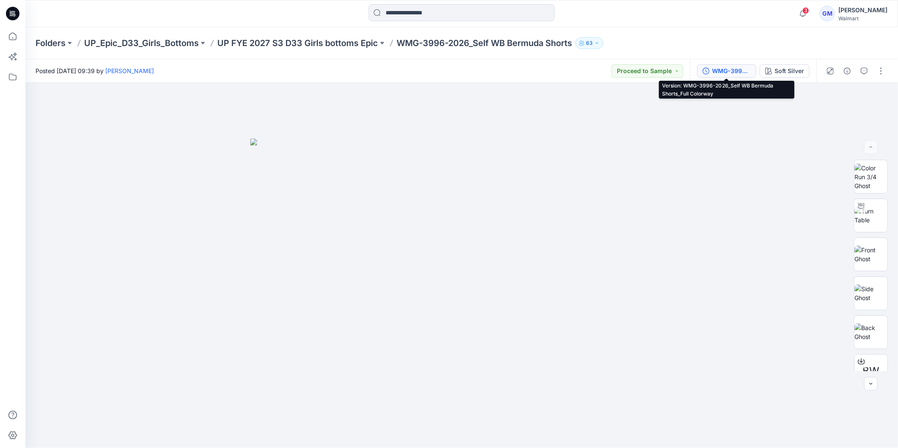
click at [739, 71] on div "WMG-3996-2026_Self WB Bermuda Shorts_Full Colorway" at bounding box center [731, 70] width 39 height 9
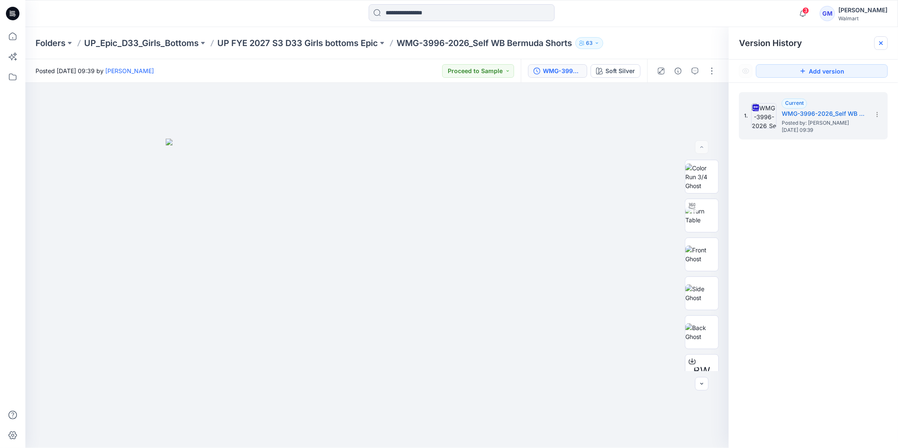
click at [887, 38] on div "Version History" at bounding box center [813, 43] width 149 height 12
click at [882, 45] on icon at bounding box center [881, 43] width 7 height 7
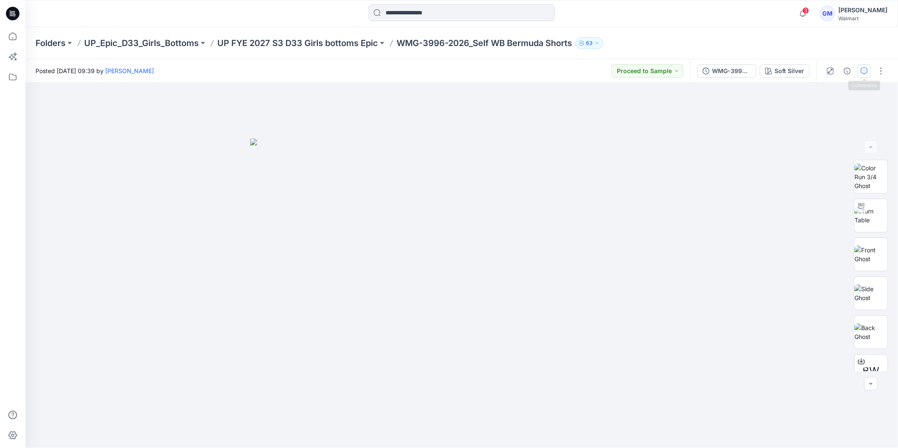
click at [869, 69] on button "button" at bounding box center [865, 71] width 14 height 14
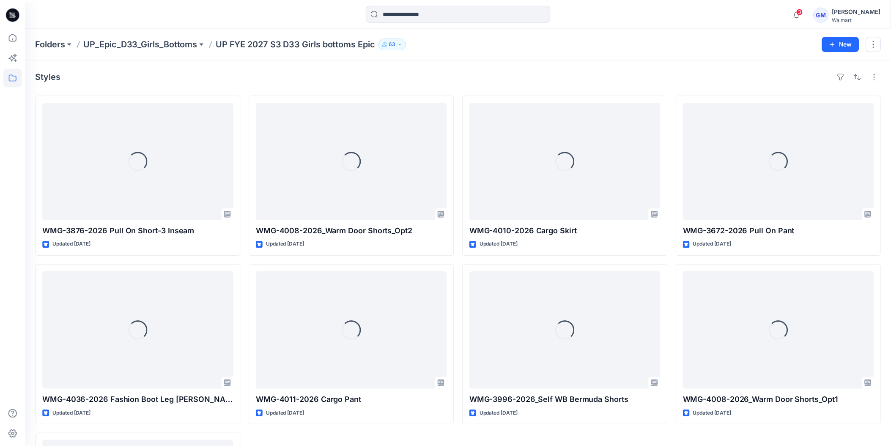
scroll to position [155, 0]
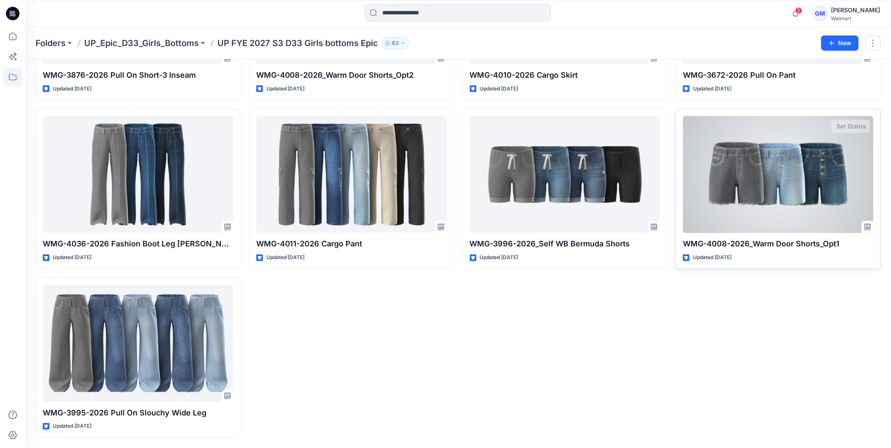
click at [785, 190] on div at bounding box center [778, 174] width 191 height 117
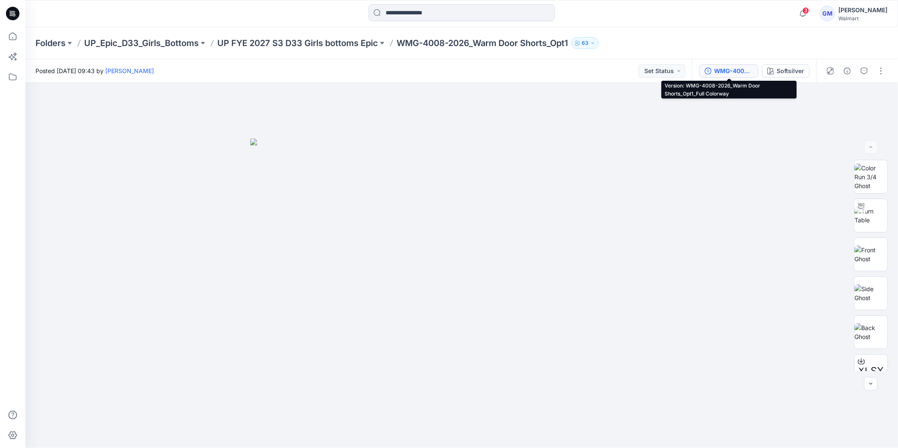
click at [742, 72] on div "WMG-4008-2026_Warm Door Shorts_Opt1_Full Colorway" at bounding box center [733, 70] width 39 height 9
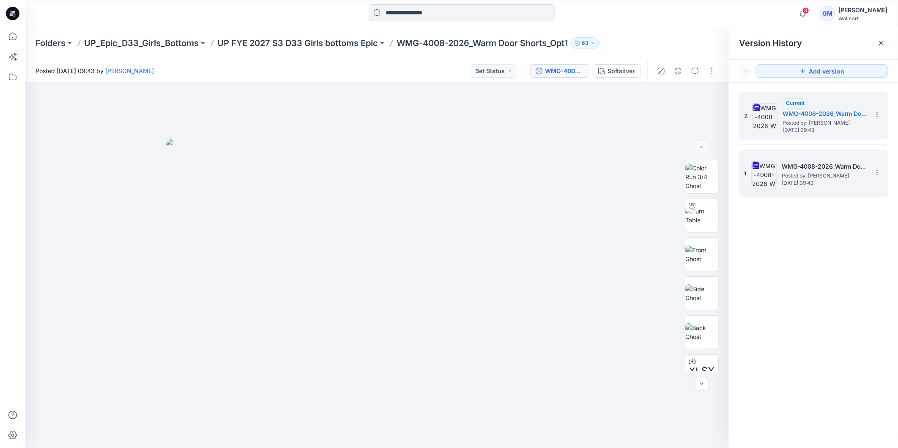
click at [822, 175] on span "Posted by: [PERSON_NAME]" at bounding box center [824, 176] width 85 height 8
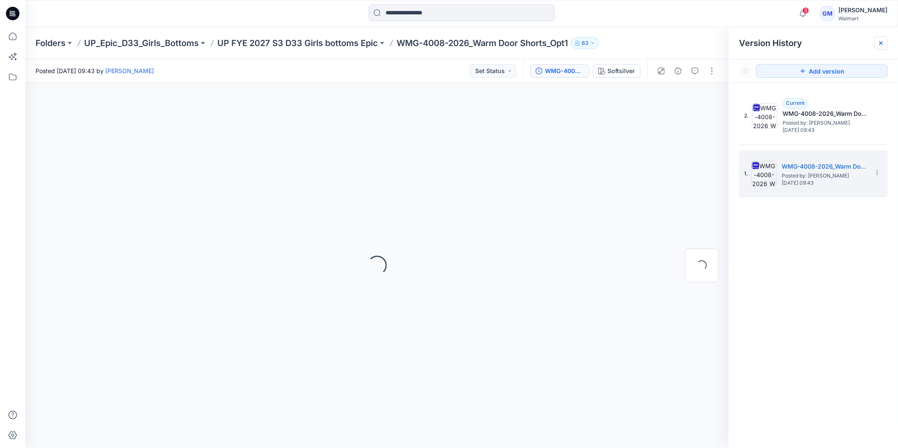
click at [883, 46] on icon at bounding box center [881, 43] width 7 height 7
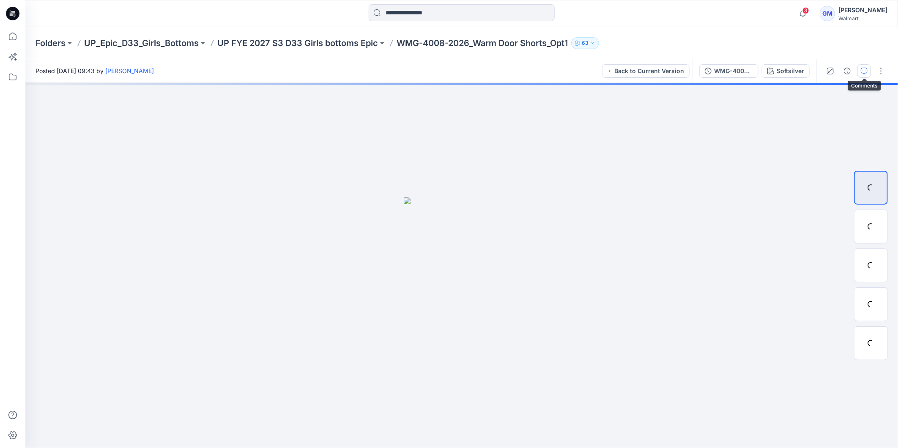
click at [865, 70] on icon "button" at bounding box center [864, 71] width 7 height 7
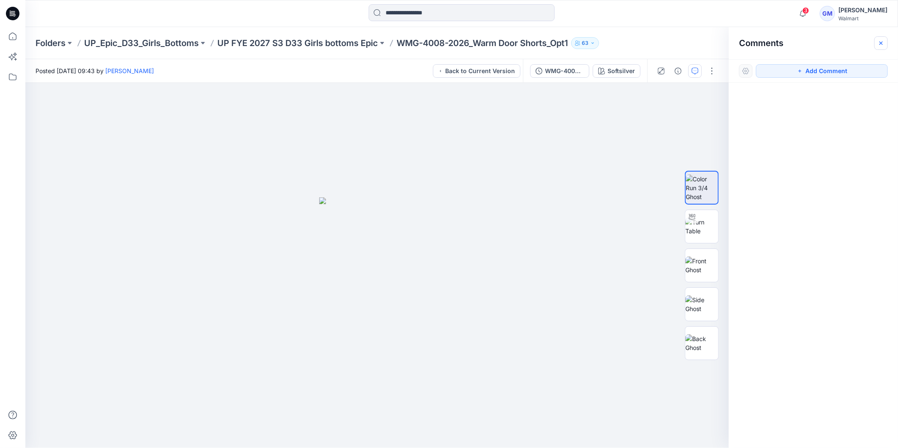
click at [882, 41] on icon "button" at bounding box center [881, 43] width 7 height 7
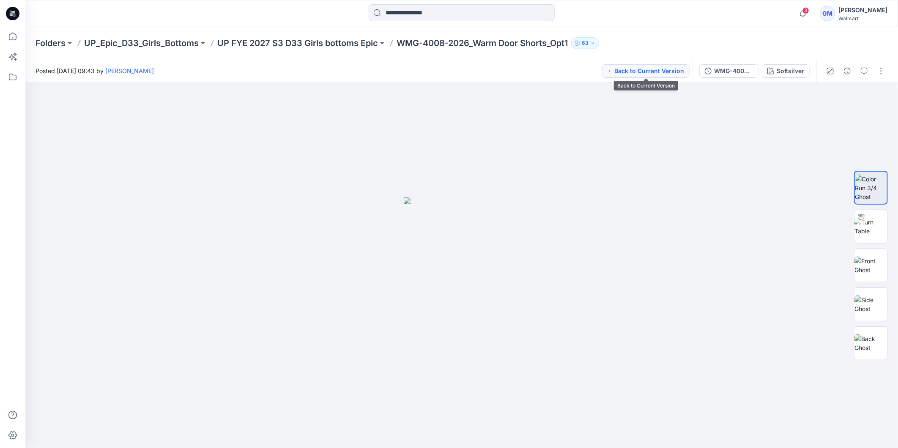
click at [670, 71] on button "Back to Current Version" at bounding box center [646, 71] width 88 height 14
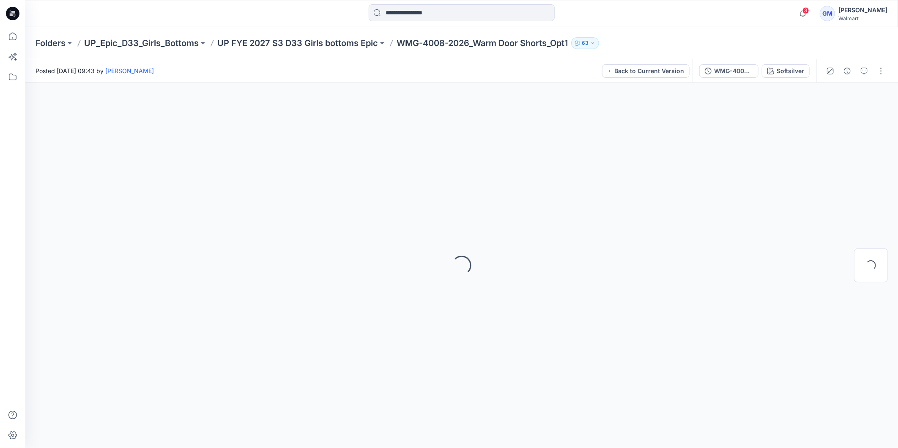
click at [718, 73] on div "WMG-4008-2026_Warm Door Shorts_Opt1_Softsilver" at bounding box center [733, 70] width 39 height 9
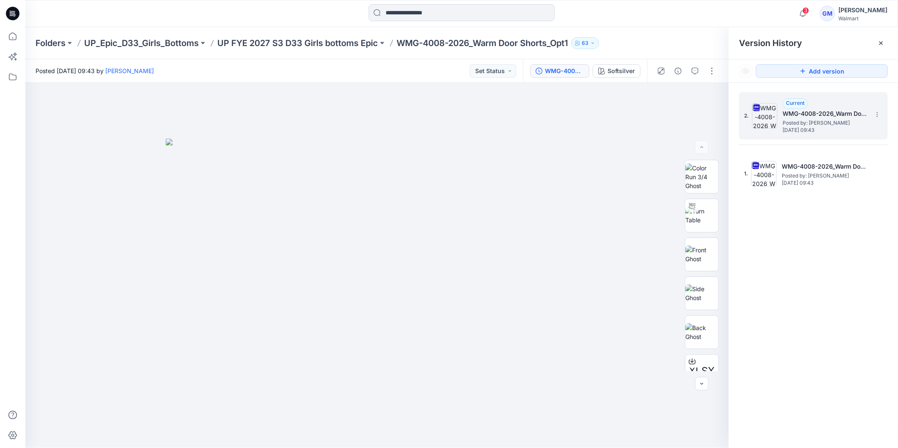
click at [851, 104] on div "Current WMG-4008-2026_Warm Door Shorts_Opt1_Full Colorway Posted by: Gayan Maha…" at bounding box center [825, 116] width 85 height 35
click at [883, 45] on icon at bounding box center [881, 43] width 7 height 7
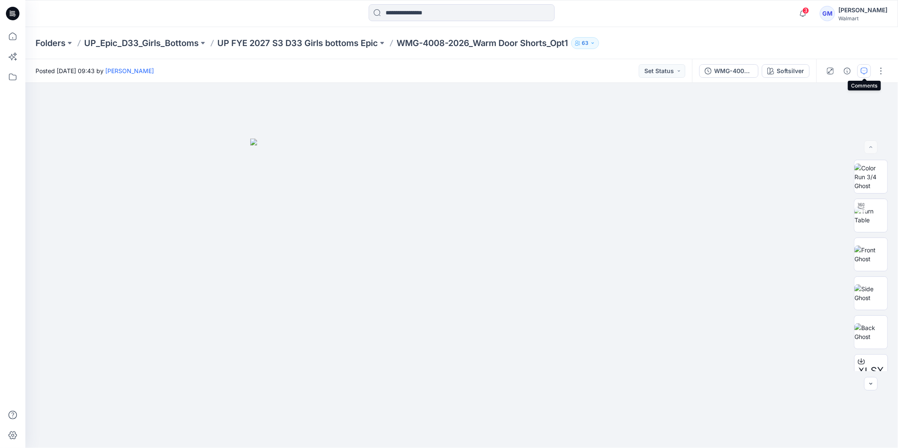
click at [866, 70] on icon "button" at bounding box center [864, 71] width 7 height 7
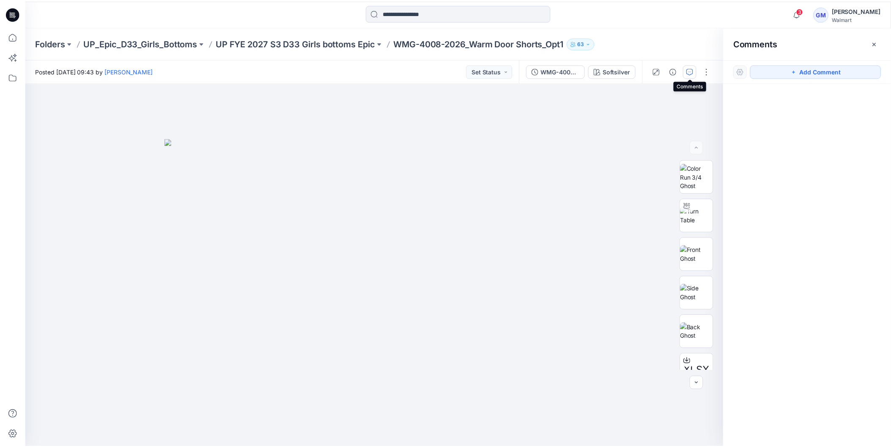
scroll to position [155, 0]
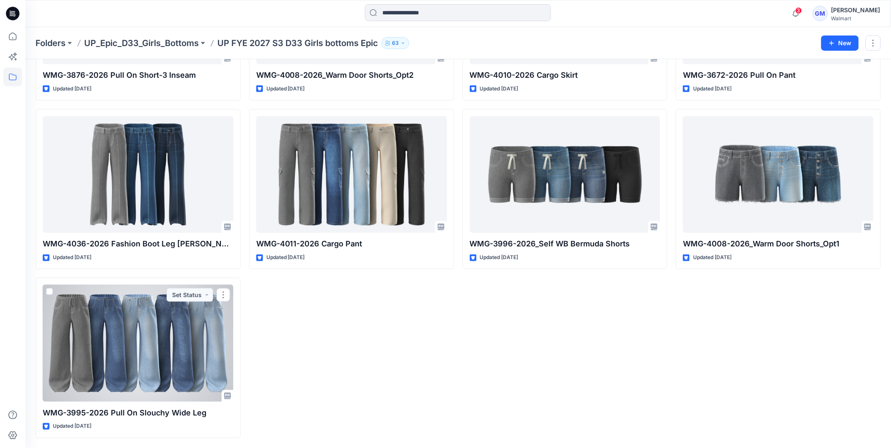
click at [132, 347] on div at bounding box center [138, 343] width 191 height 117
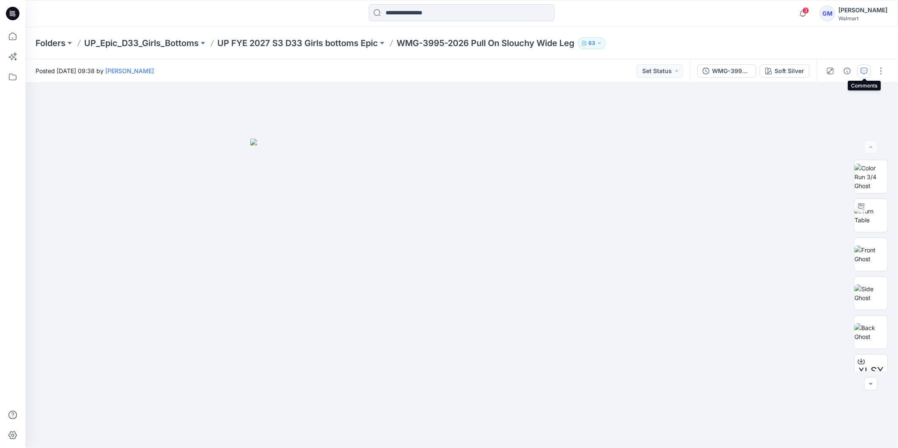
click at [867, 70] on icon "button" at bounding box center [864, 71] width 7 height 7
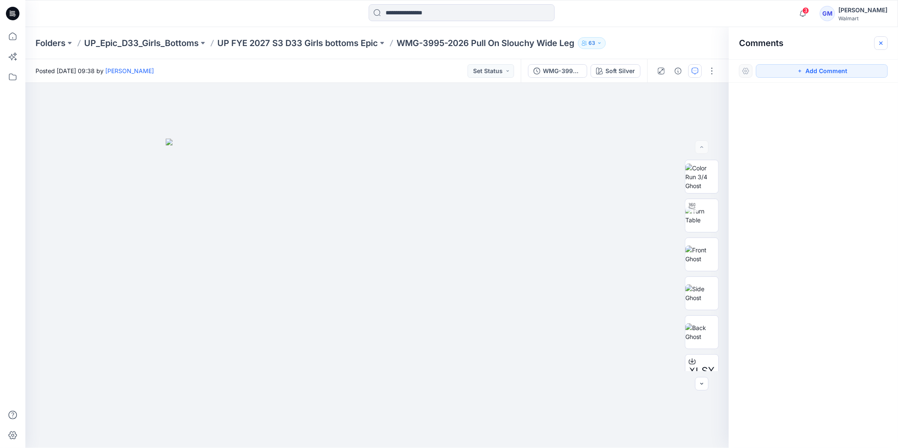
click at [884, 43] on icon "button" at bounding box center [881, 43] width 7 height 7
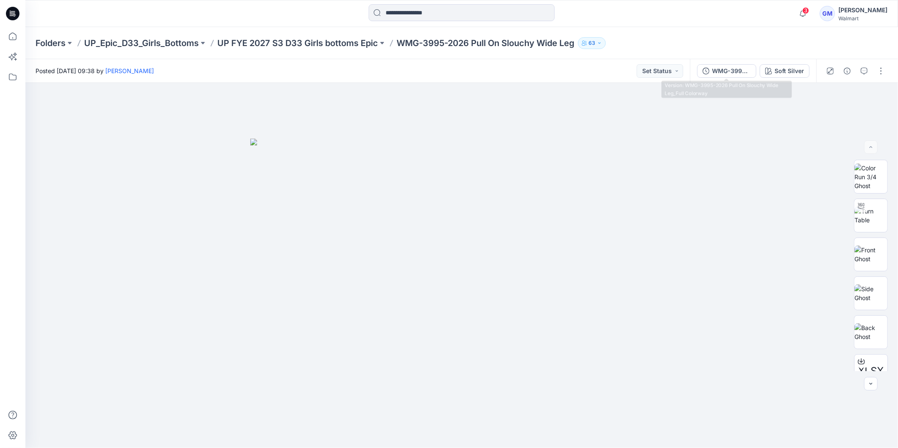
click at [732, 72] on div "WMG-3995-2026 Pull On Slouchy Wide Leg_Full Colorway" at bounding box center [731, 70] width 39 height 9
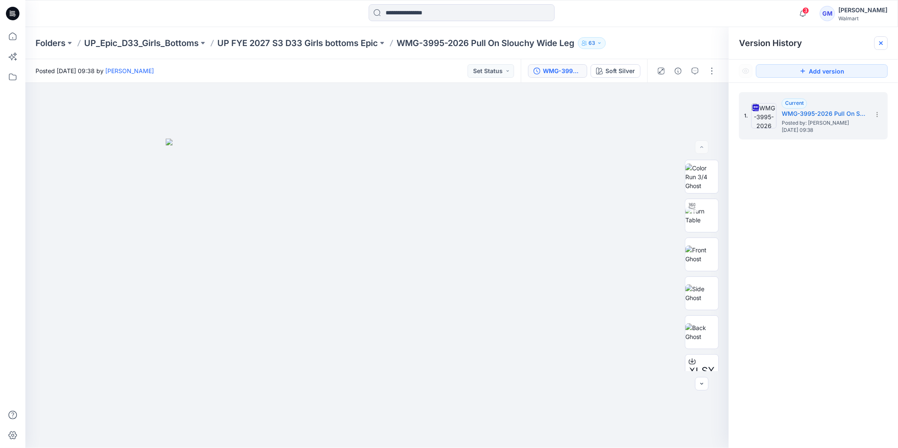
click at [884, 44] on icon at bounding box center [881, 43] width 7 height 7
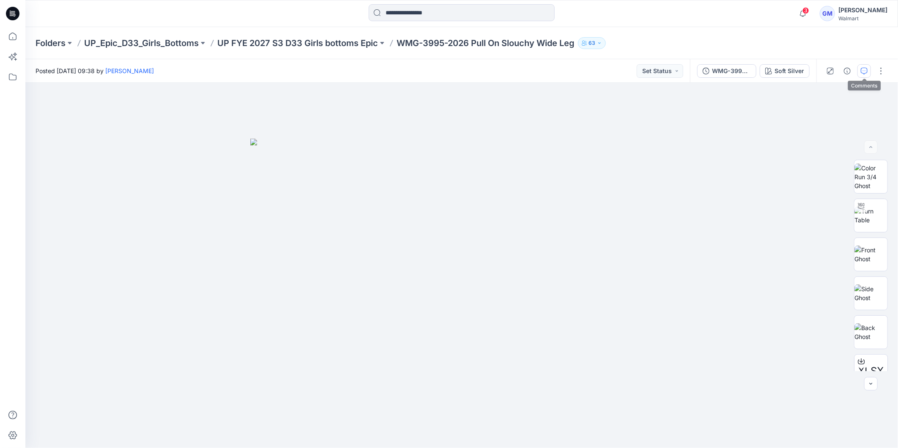
click at [864, 71] on icon "button" at bounding box center [864, 71] width 7 height 7
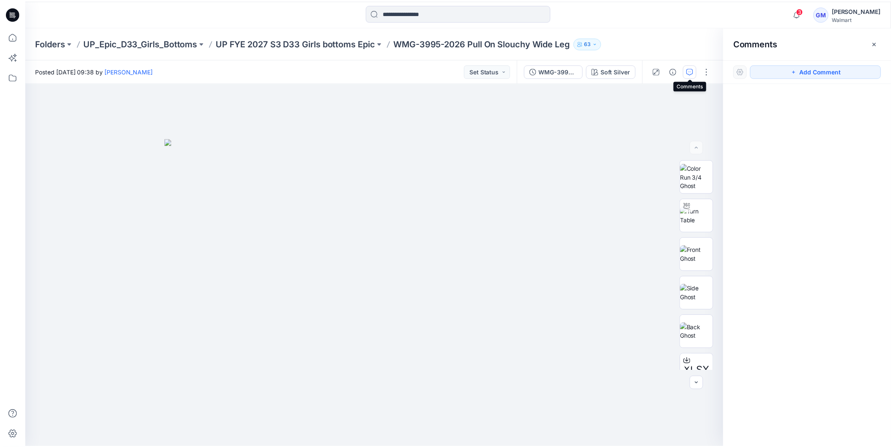
scroll to position [155, 0]
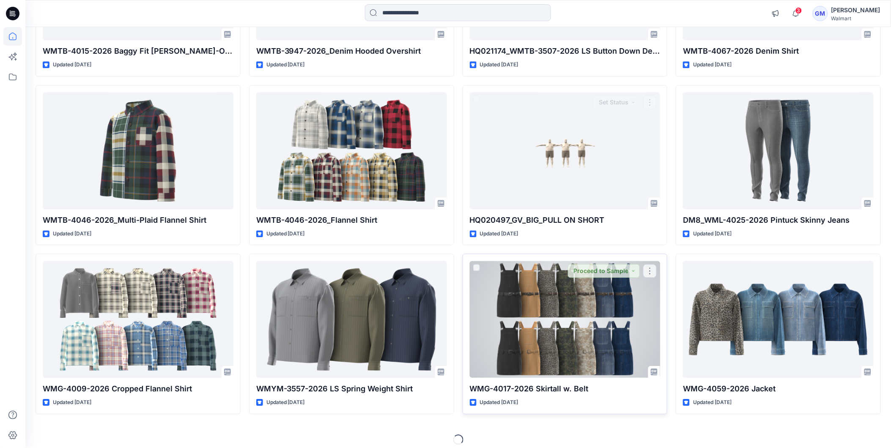
scroll to position [716, 0]
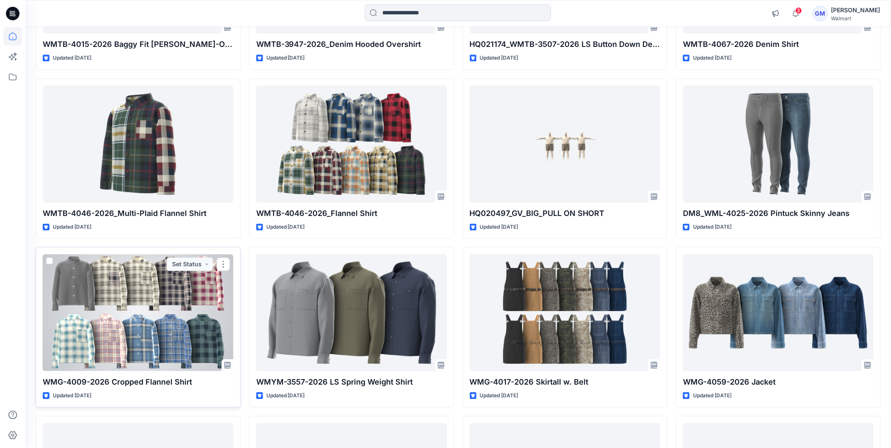
click at [147, 331] on div at bounding box center [138, 312] width 191 height 117
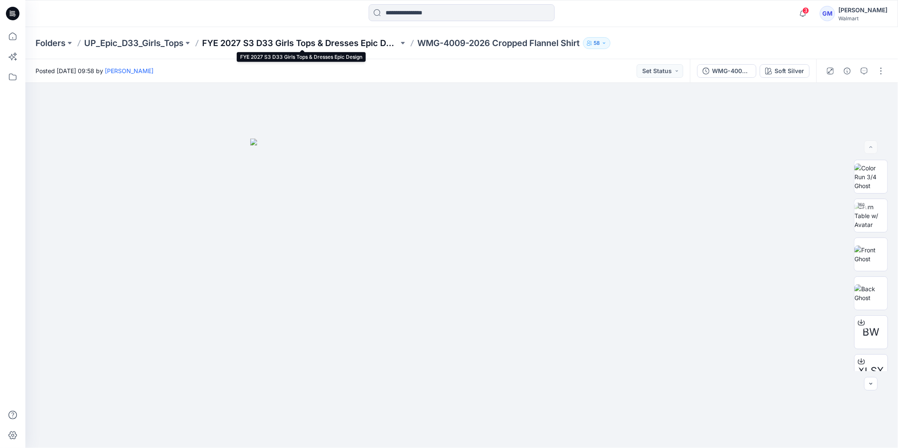
click at [265, 43] on p "FYE 2027 S3 D33 Girls Tops & Dresses Epic Design" at bounding box center [300, 43] width 197 height 12
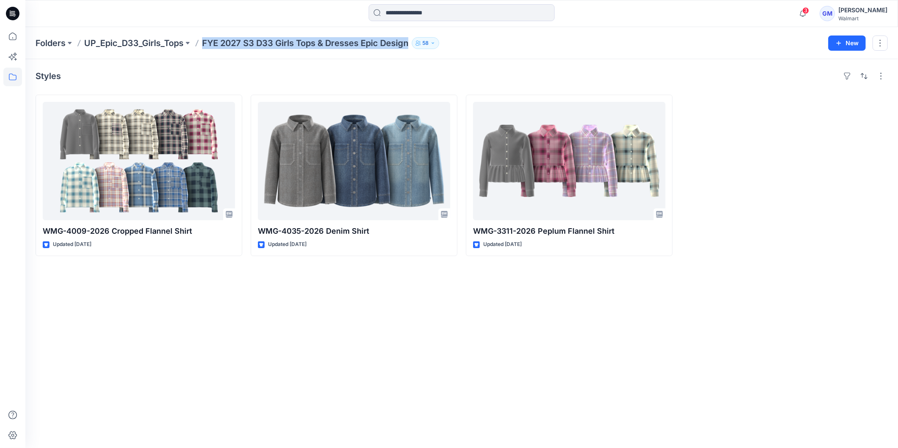
drag, startPoint x: 204, startPoint y: 39, endPoint x: 415, endPoint y: 52, distance: 211.8
click at [415, 52] on div "Folders UP_Epic_D33_Girls_Tops FYE 2027 S3 D33 Girls Tops & Dresses Epic Design…" at bounding box center [461, 43] width 873 height 32
copy div "FYE 2027 S3 D33 Girls Tops & Dresses Epic Design 58 New"
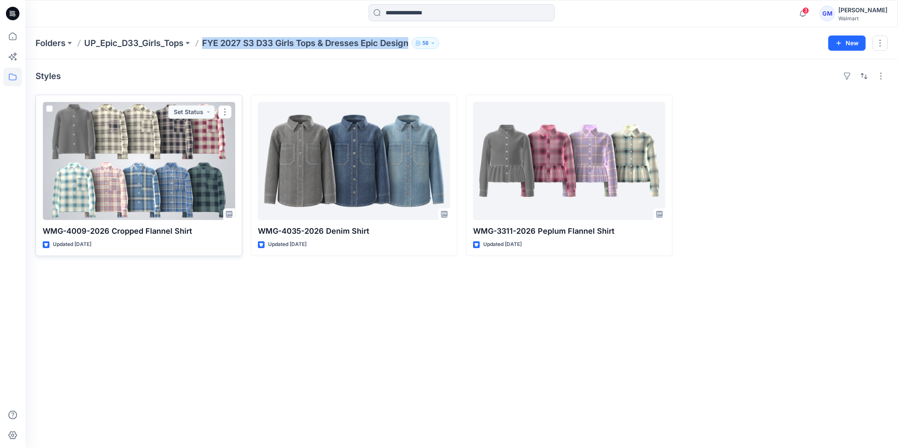
click at [123, 171] on div at bounding box center [139, 161] width 192 height 118
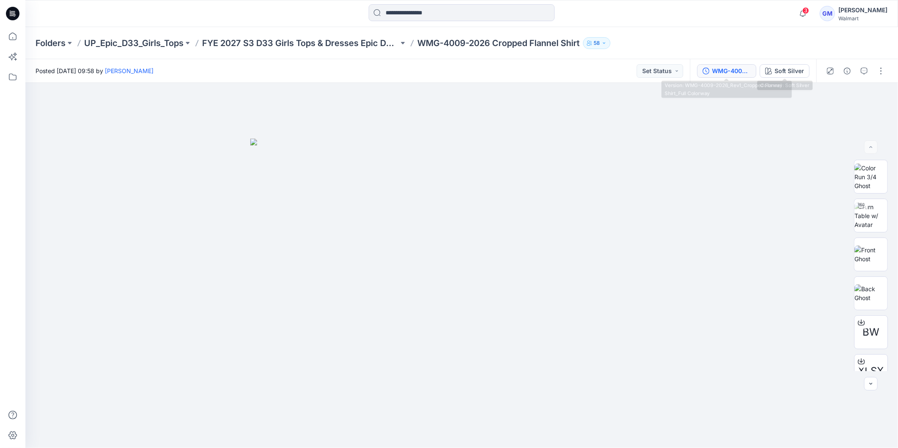
click at [736, 70] on div "WMG-4009-2026_Rev1_Cropped Flannel Shirt_Full Colorway" at bounding box center [731, 70] width 39 height 9
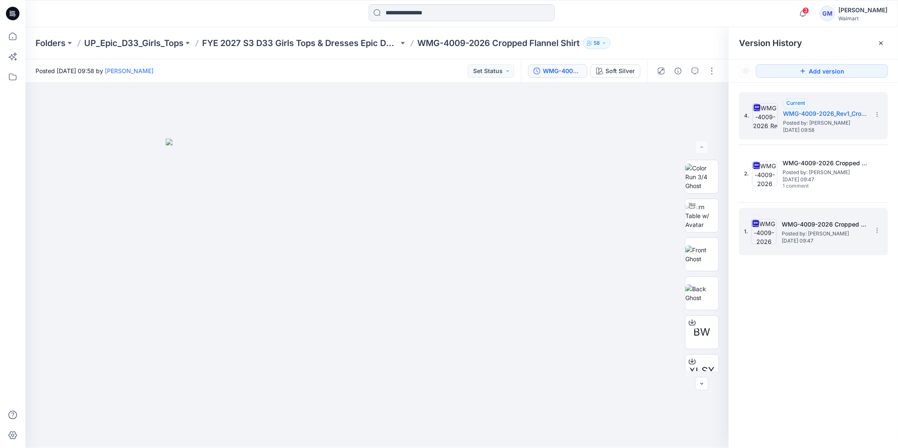
click at [832, 223] on h5 "WMG-4009-2026 Cropped Flannel Shirt_Soft Silver" at bounding box center [824, 224] width 85 height 10
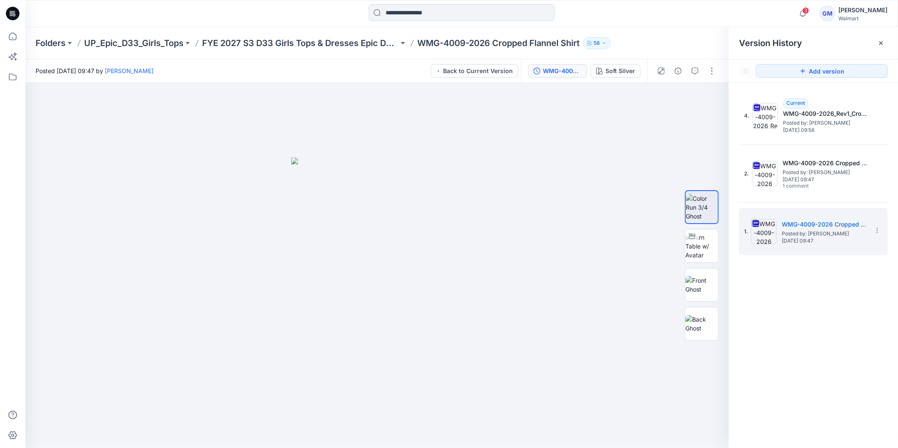
click at [881, 44] on icon at bounding box center [881, 43] width 7 height 7
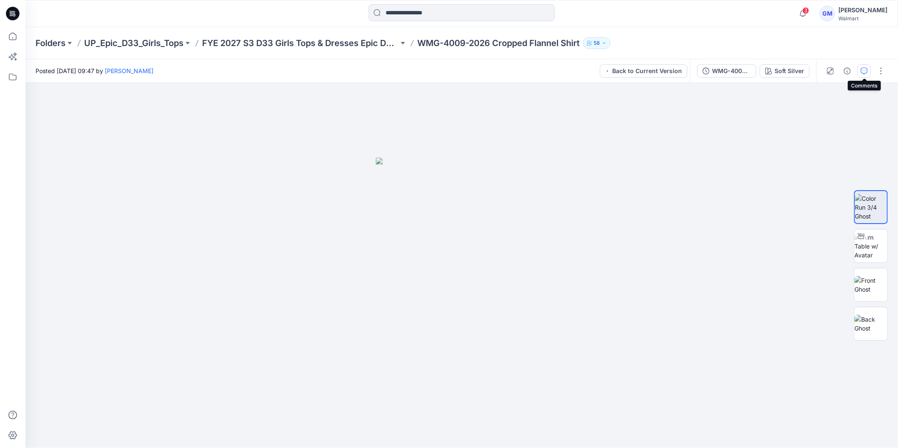
click at [863, 71] on icon "button" at bounding box center [864, 71] width 7 height 7
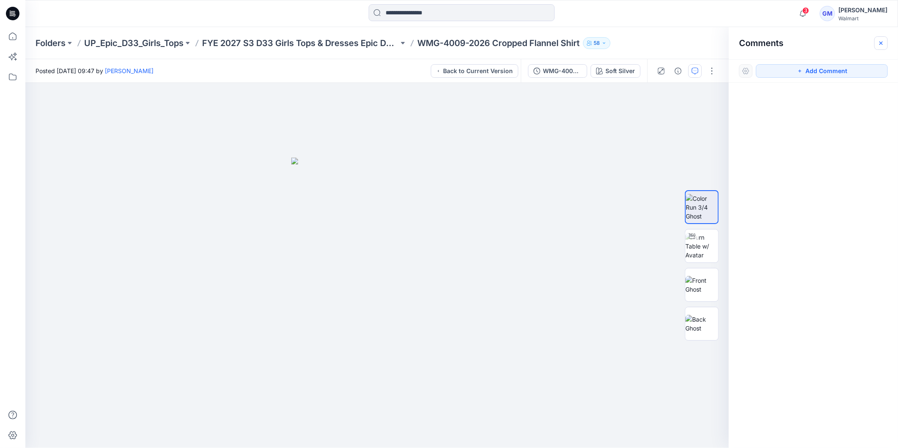
click at [881, 41] on icon "button" at bounding box center [881, 43] width 7 height 7
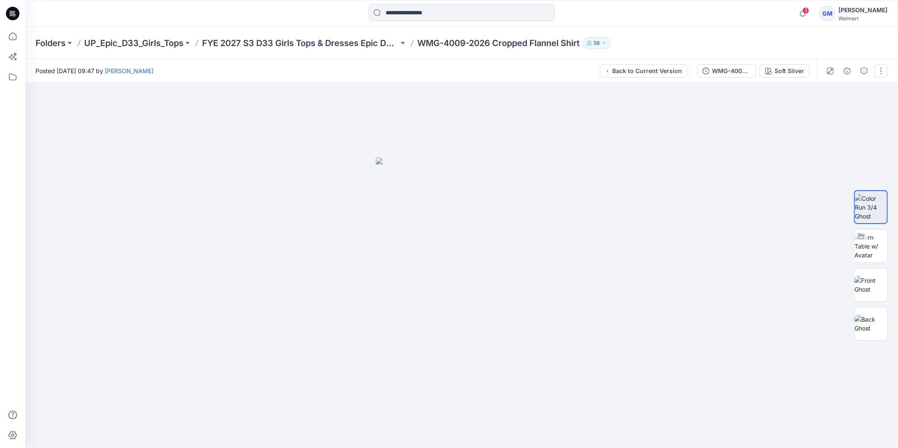
click at [712, 69] on button "WMG-4009-2026 Cropped Flannel Shirt_Soft Silver" at bounding box center [726, 71] width 59 height 14
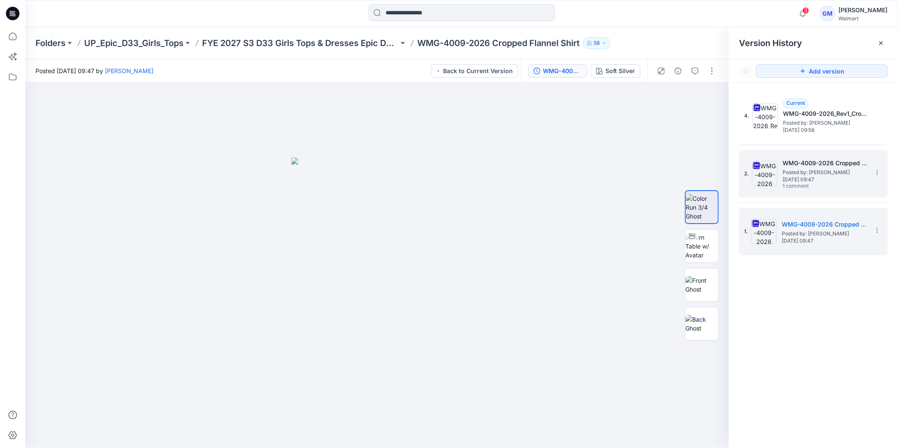
click at [843, 184] on div "WMG-4009-2026 Cropped Flannel Shirt_Full Colorway Posted by: Gayan Mahawithanal…" at bounding box center [825, 174] width 85 height 32
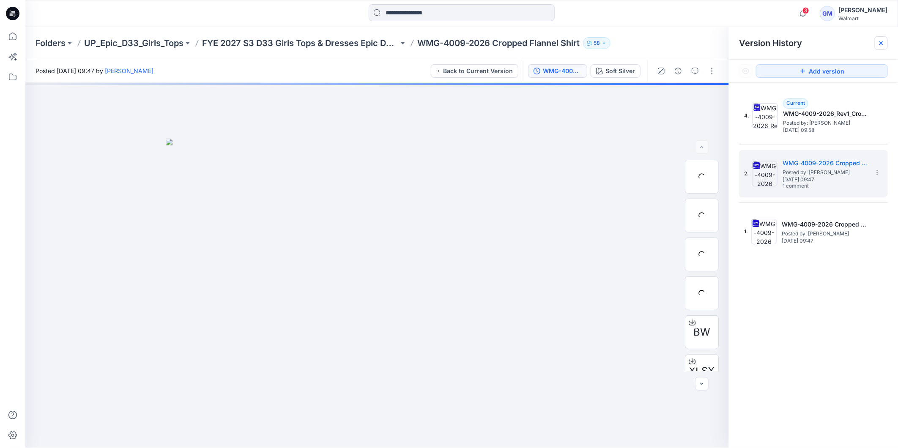
click at [879, 44] on icon at bounding box center [881, 43] width 7 height 7
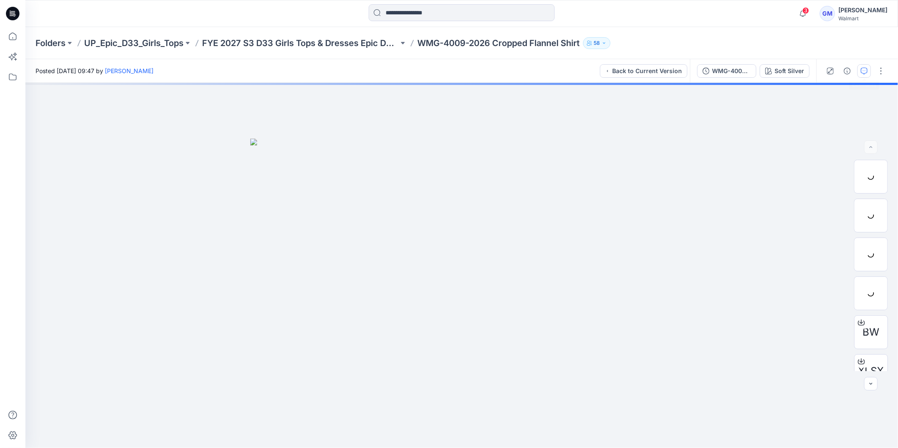
click at [866, 69] on icon "button" at bounding box center [864, 71] width 7 height 7
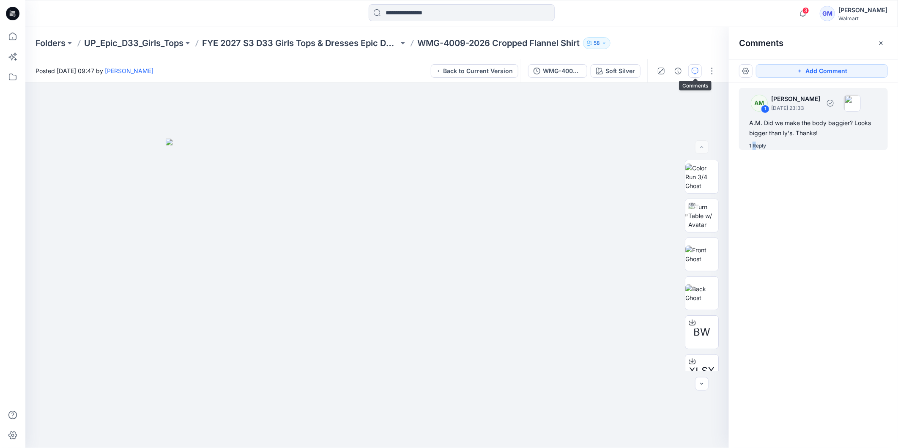
click at [754, 146] on div "1 Reply" at bounding box center [757, 146] width 17 height 8
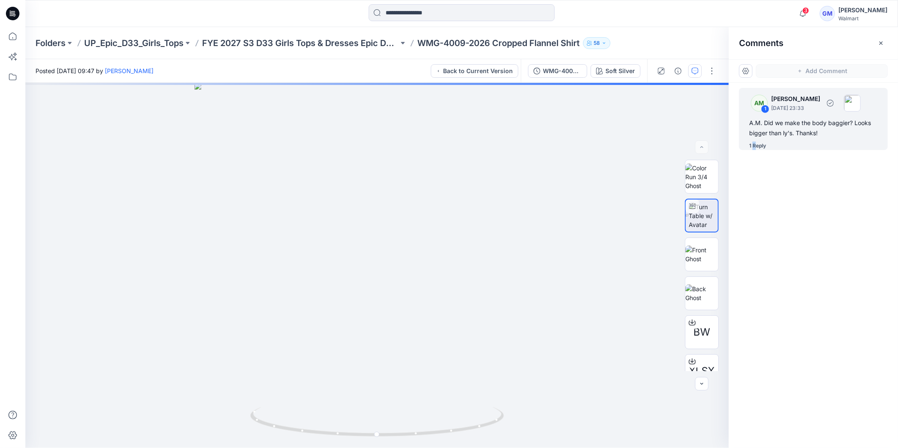
click at [756, 144] on div "1 Reply" at bounding box center [757, 146] width 17 height 8
click at [751, 146] on div "1 Reply" at bounding box center [757, 146] width 17 height 8
click at [751, 145] on div "1 Reply" at bounding box center [757, 146] width 17 height 8
click at [387, 301] on div "Soft Silver Loading... Material Properties Loading..." at bounding box center [377, 265] width 704 height 365
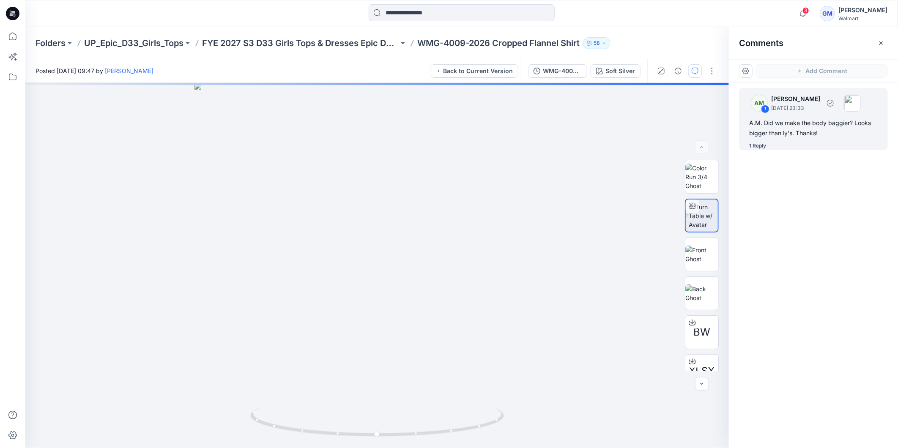
click at [760, 145] on div "1 Reply" at bounding box center [757, 146] width 17 height 8
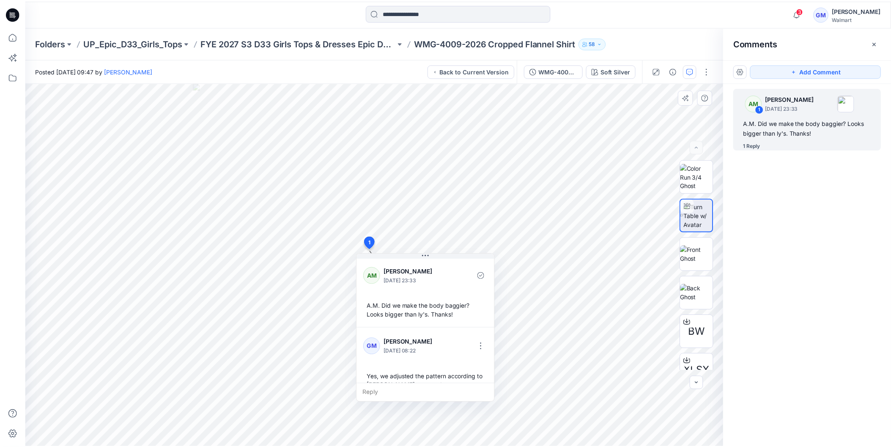
scroll to position [14, 0]
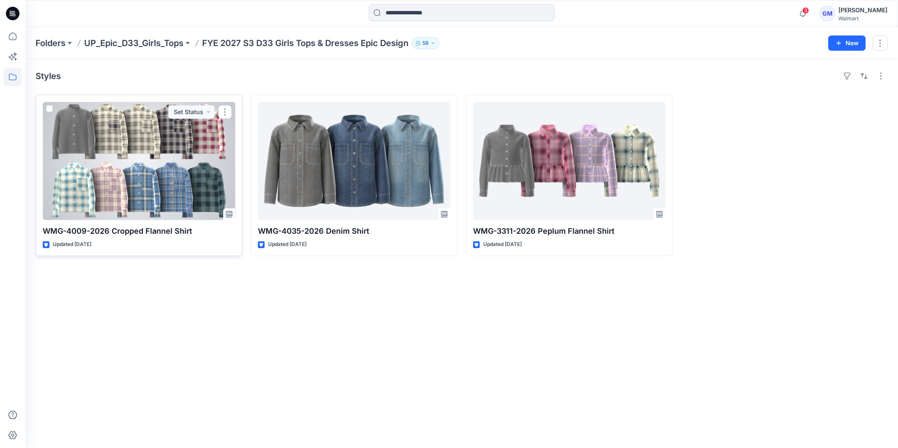
click at [190, 180] on div at bounding box center [139, 161] width 192 height 118
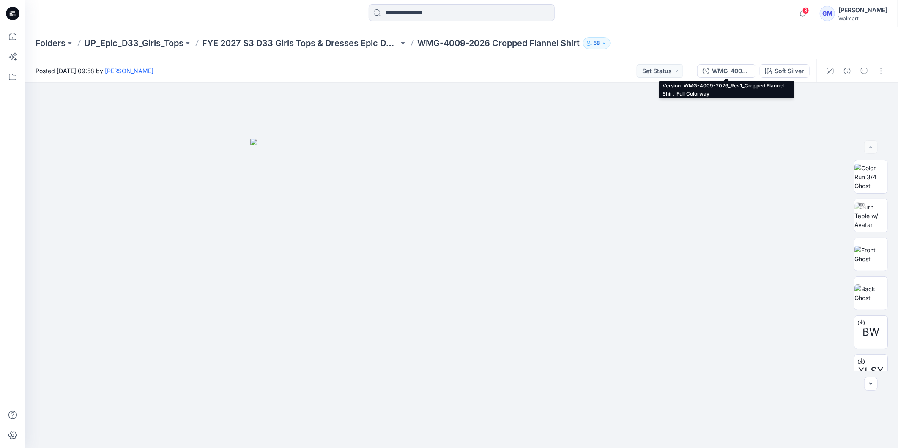
drag, startPoint x: 712, startPoint y: 71, endPoint x: 745, endPoint y: 75, distance: 33.3
click at [712, 70] on div "WMG-4009-2026_Rev1_Cropped Flannel Shirt_Full Colorway" at bounding box center [731, 70] width 39 height 9
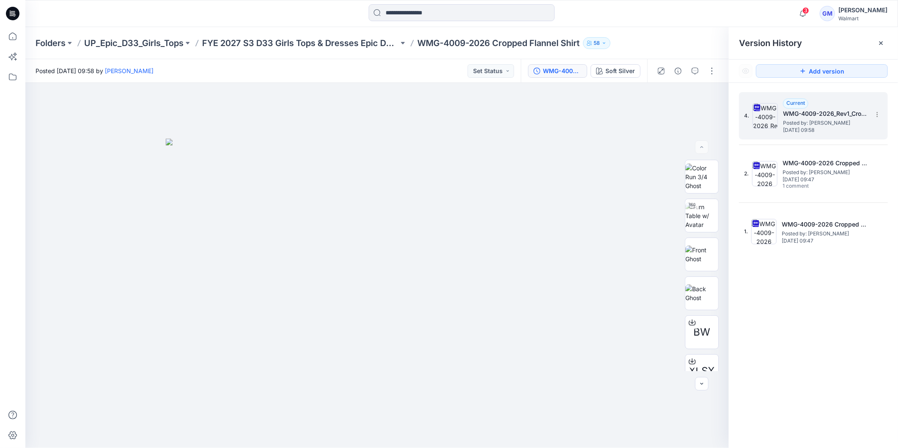
click at [822, 127] on span "Thursday, September 25, 2025 09:58" at bounding box center [825, 130] width 85 height 6
click at [882, 42] on icon at bounding box center [881, 42] width 3 height 3
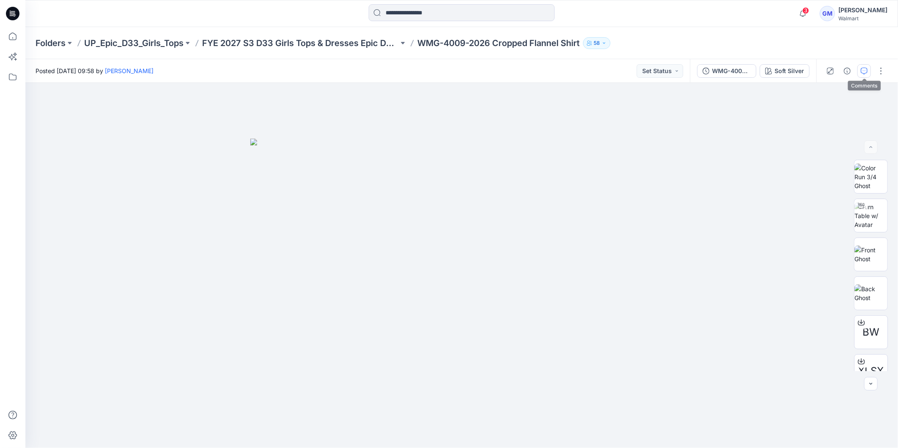
click at [867, 70] on icon "button" at bounding box center [864, 71] width 7 height 7
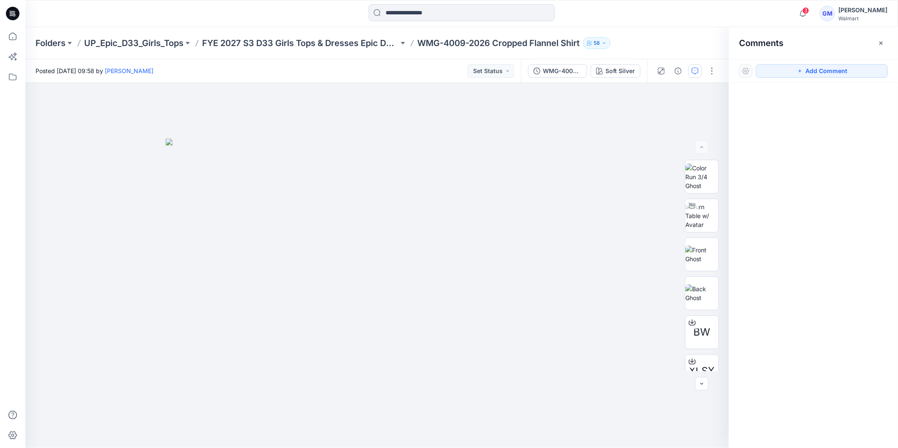
drag, startPoint x: 880, startPoint y: 41, endPoint x: 898, endPoint y: 41, distance: 18.2
click at [880, 41] on icon "button" at bounding box center [881, 43] width 7 height 7
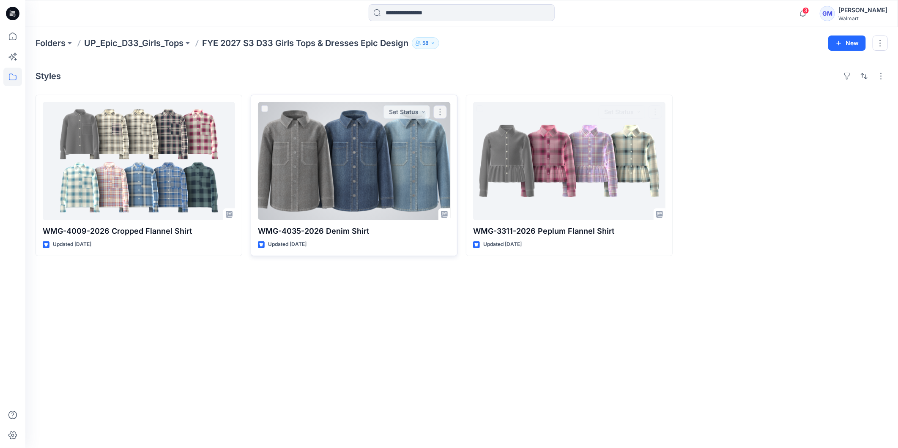
click at [320, 142] on div at bounding box center [354, 161] width 192 height 118
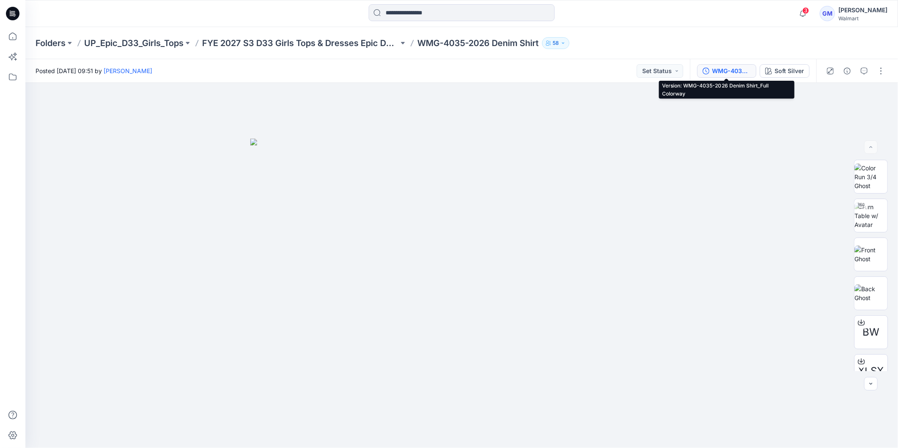
click at [729, 71] on div "WMG-4035-2026 Denim Shirt_Full Colorway" at bounding box center [731, 70] width 39 height 9
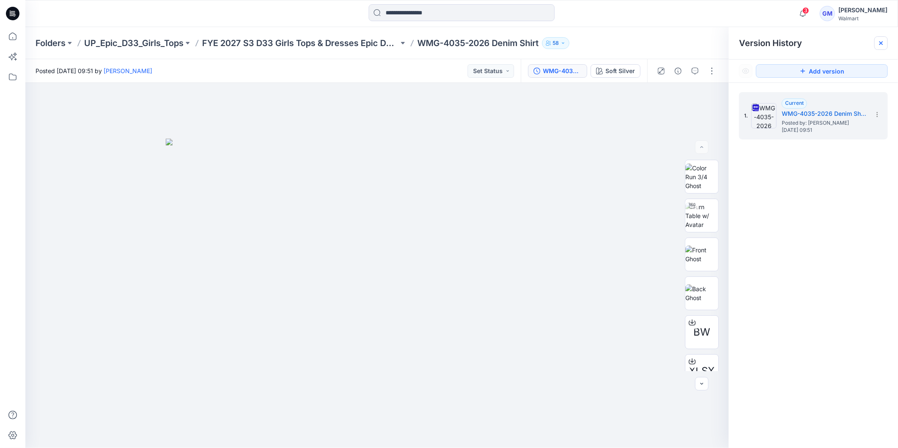
click at [880, 43] on icon at bounding box center [881, 43] width 7 height 7
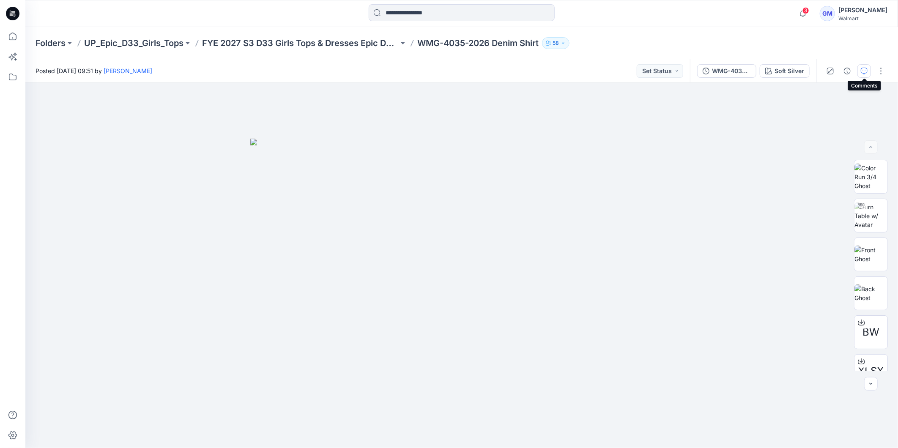
click at [866, 68] on icon "button" at bounding box center [864, 71] width 7 height 7
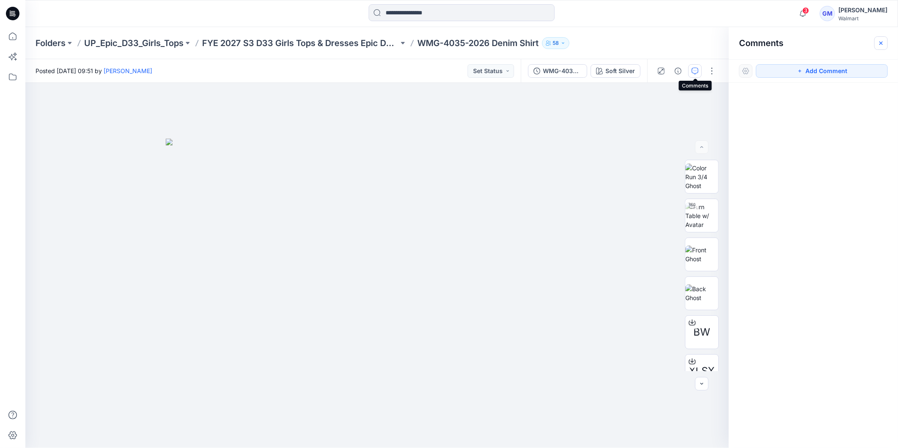
click at [881, 43] on icon "button" at bounding box center [881, 42] width 3 height 3
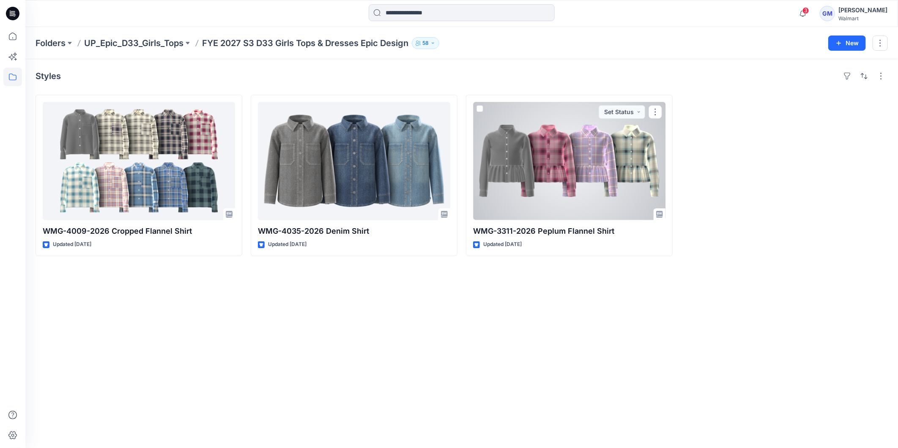
click at [599, 168] on div at bounding box center [569, 161] width 192 height 118
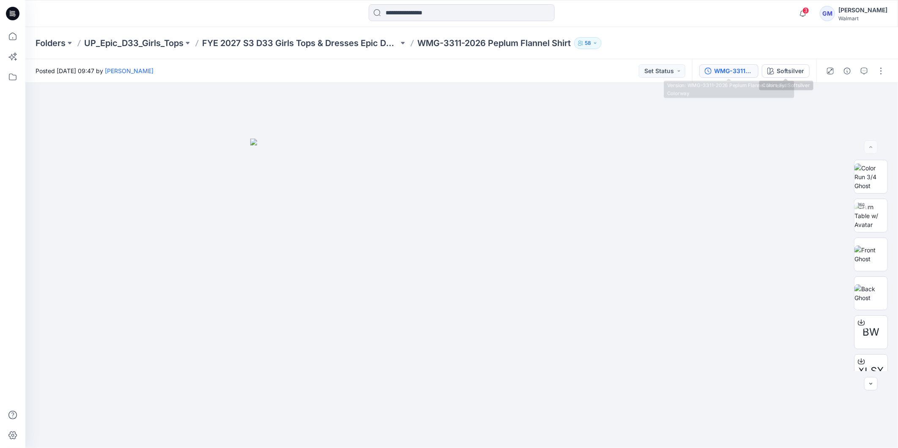
click at [738, 72] on div "WMG-3311-2026 Peplum Flannel Shirt_Full Colorway" at bounding box center [733, 70] width 39 height 9
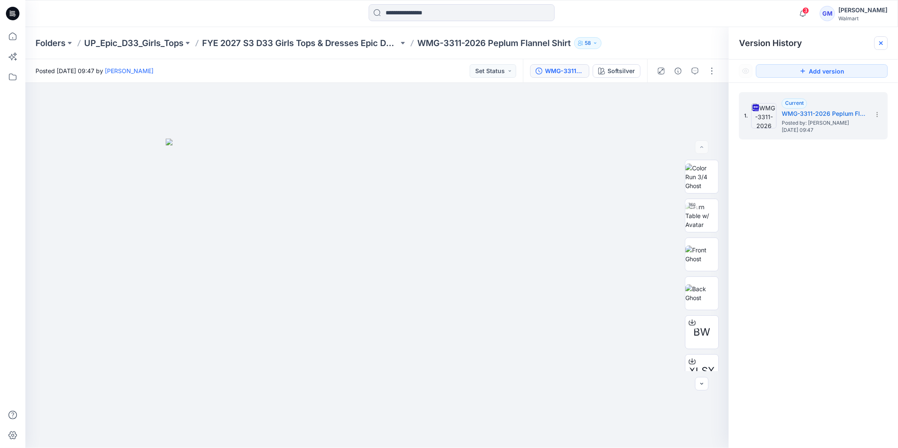
click at [882, 41] on icon at bounding box center [881, 43] width 7 height 7
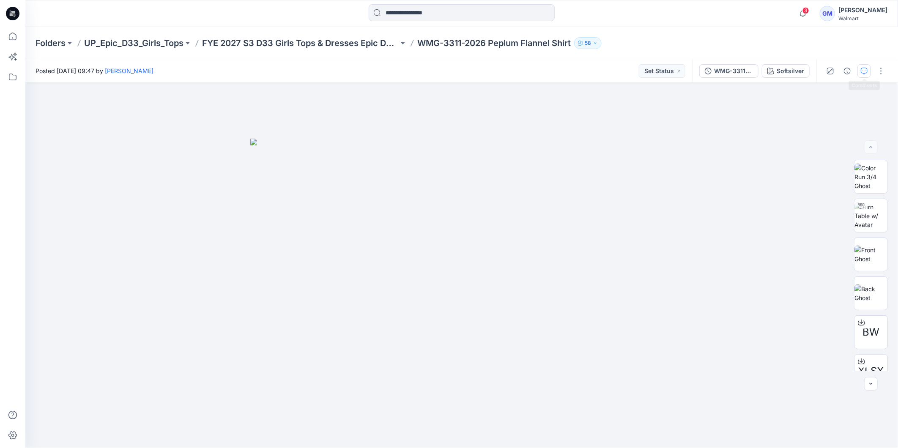
click at [868, 71] on icon "button" at bounding box center [864, 71] width 7 height 7
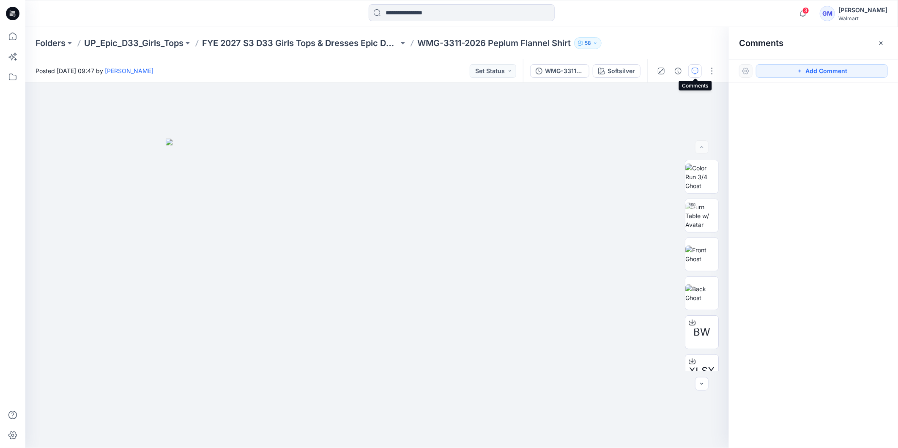
click at [11, 12] on icon at bounding box center [11, 12] width 2 height 0
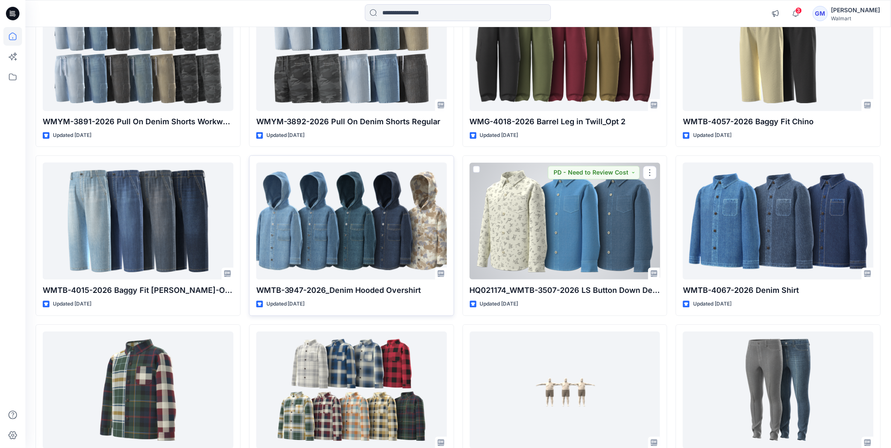
scroll to position [423, 0]
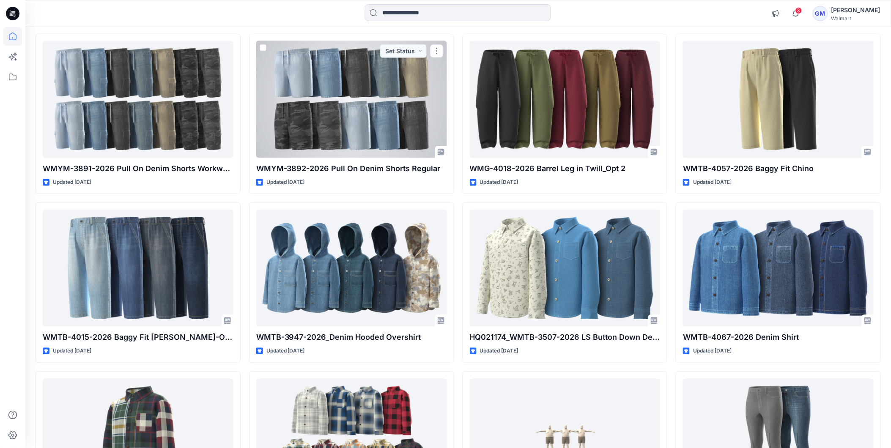
click at [341, 136] on div at bounding box center [351, 99] width 191 height 117
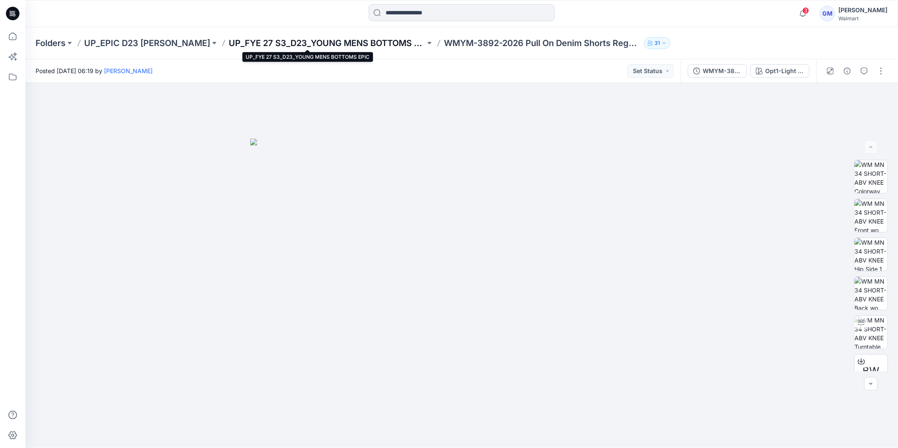
click at [356, 44] on p "UP_FYE 27 S3_D23_YOUNG MENS BOTTOMS EPIC" at bounding box center [327, 43] width 197 height 12
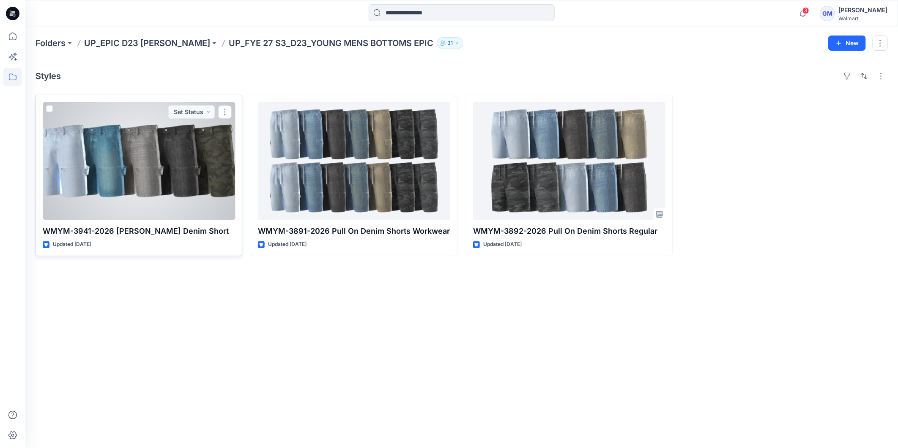
click at [156, 190] on div at bounding box center [139, 161] width 192 height 118
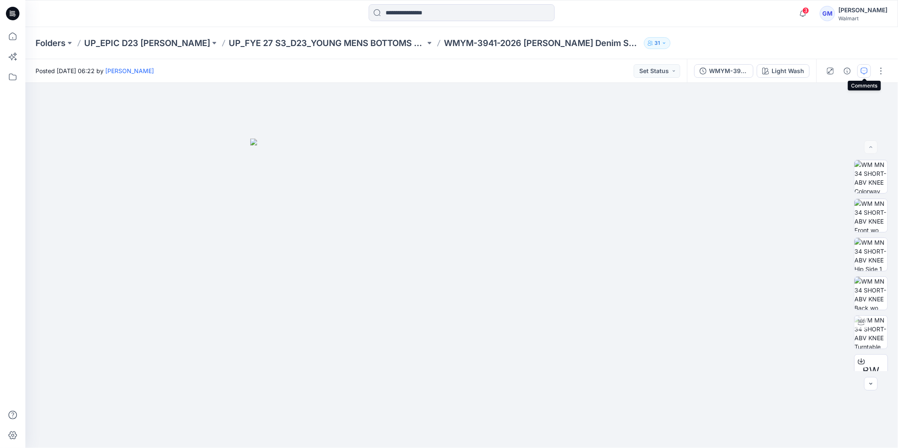
click at [864, 73] on icon "button" at bounding box center [864, 71] width 7 height 7
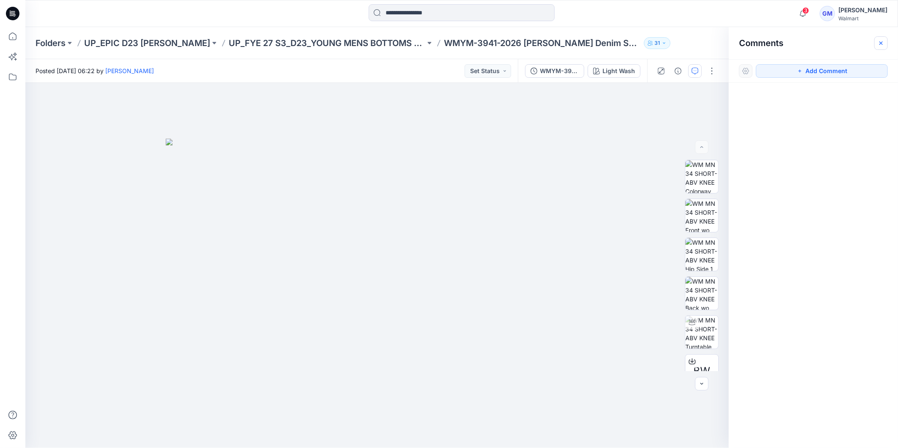
click at [883, 45] on icon "button" at bounding box center [881, 43] width 7 height 7
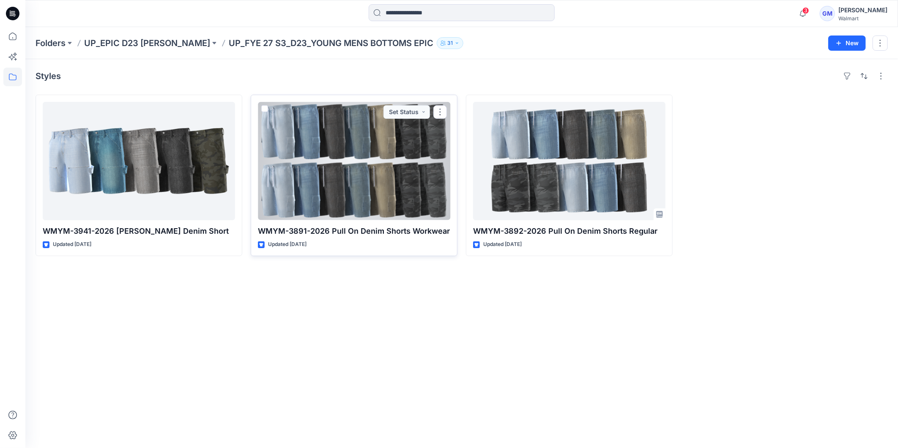
click at [359, 174] on div at bounding box center [354, 161] width 192 height 118
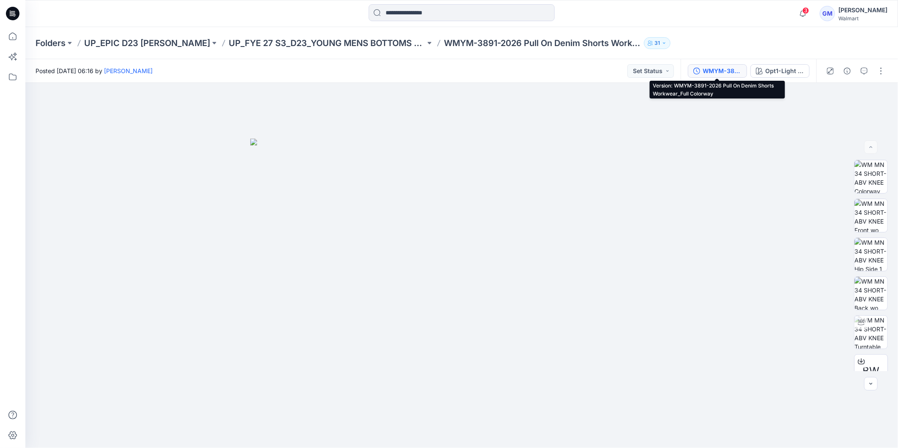
click at [714, 71] on div "WMYM-3891-2026 Pull On Denim Shorts Workwear_Full Colorway" at bounding box center [722, 70] width 39 height 9
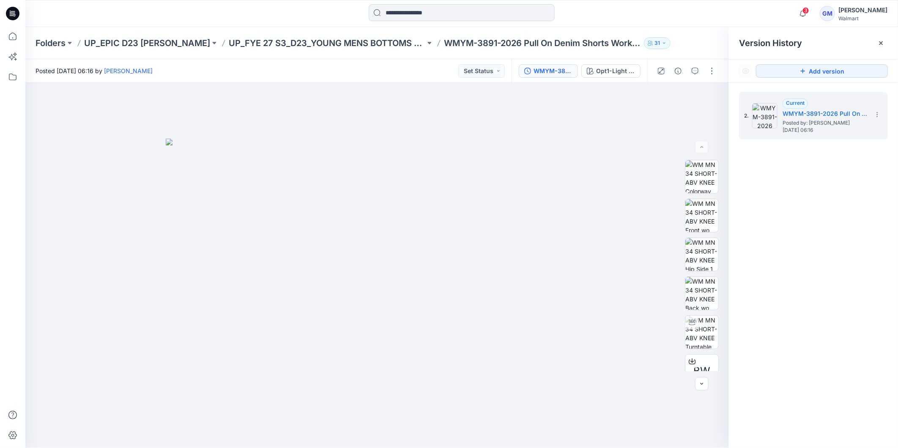
drag, startPoint x: 882, startPoint y: 42, endPoint x: 883, endPoint y: 49, distance: 6.8
click at [883, 42] on icon at bounding box center [881, 43] width 7 height 7
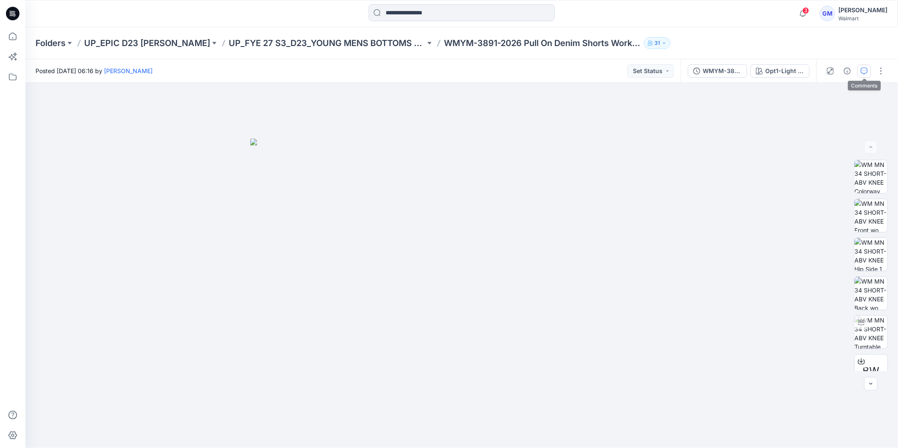
click at [866, 69] on icon "button" at bounding box center [864, 71] width 7 height 7
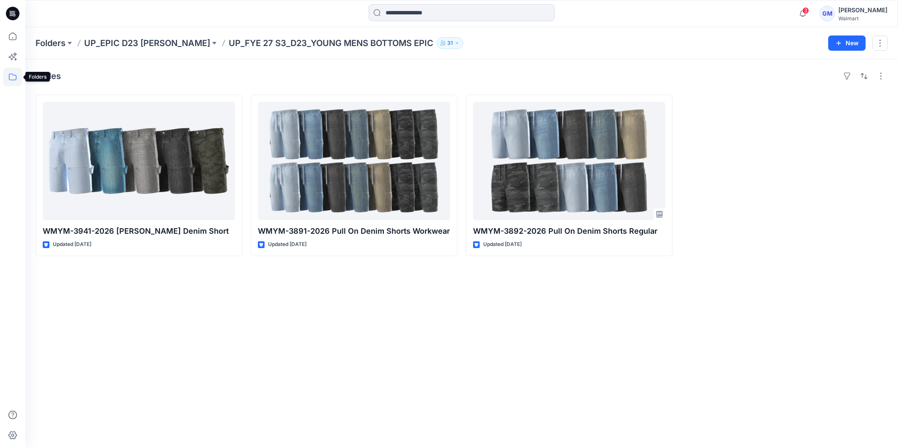
click at [16, 74] on icon at bounding box center [12, 77] width 19 height 19
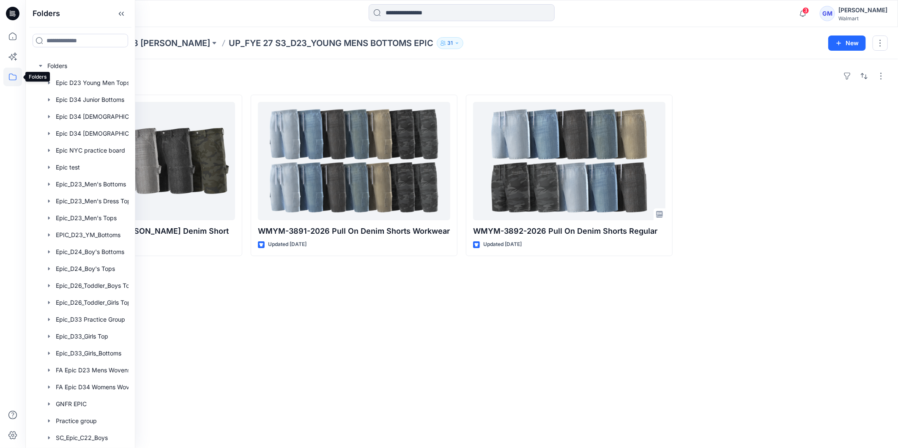
click at [7, 79] on icon at bounding box center [12, 77] width 19 height 19
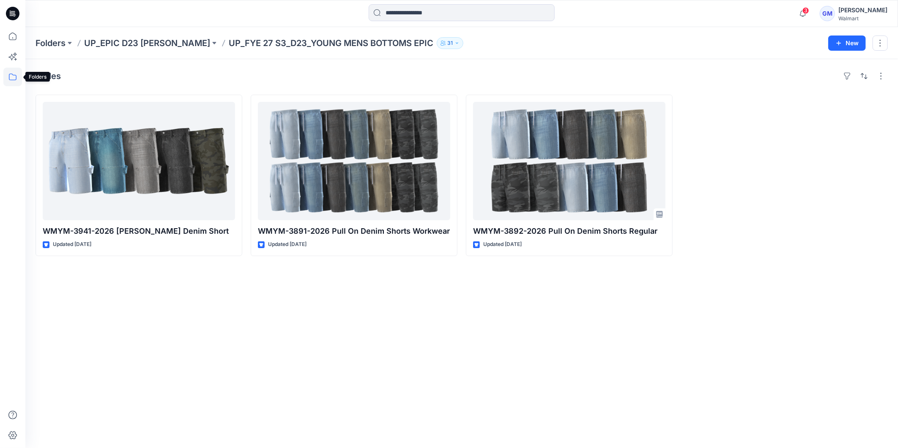
click at [7, 74] on icon at bounding box center [12, 77] width 19 height 19
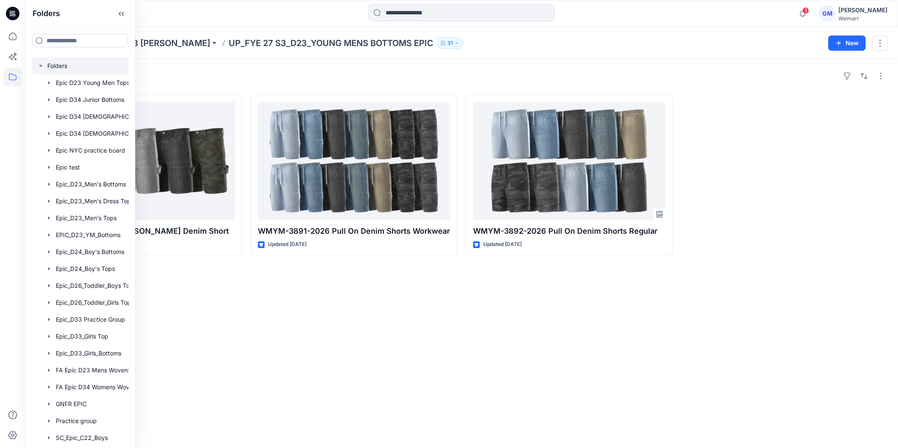
click at [56, 70] on div at bounding box center [95, 66] width 127 height 17
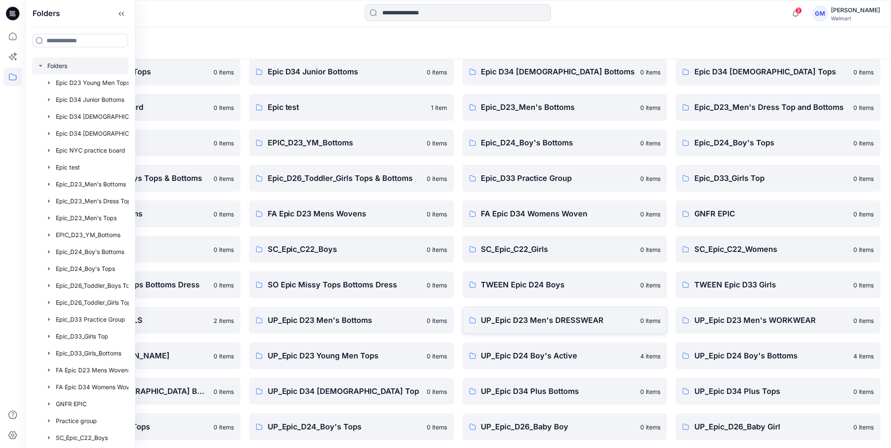
scroll to position [108, 0]
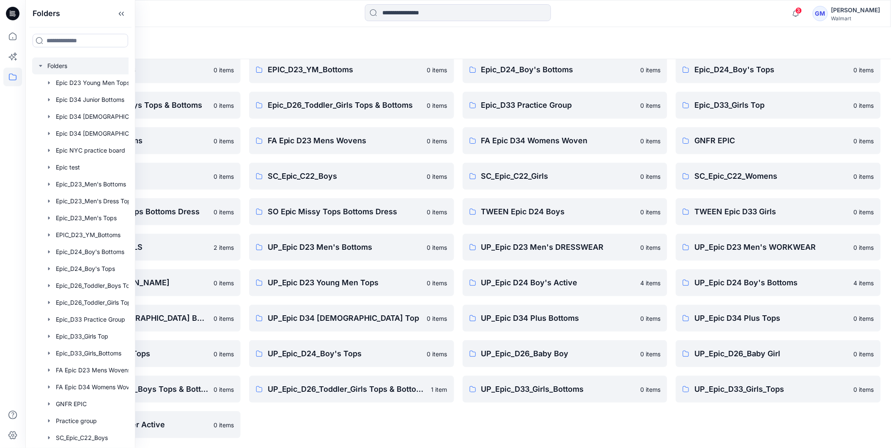
click at [573, 34] on div "Folders" at bounding box center [458, 43] width 866 height 32
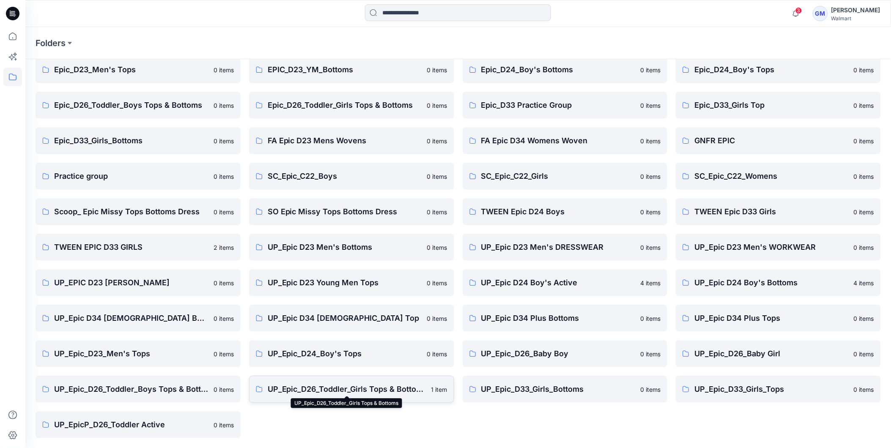
click at [392, 390] on p "UP_Epic_D26_Toddler_Girls Tops & Bottoms" at bounding box center [347, 390] width 159 height 12
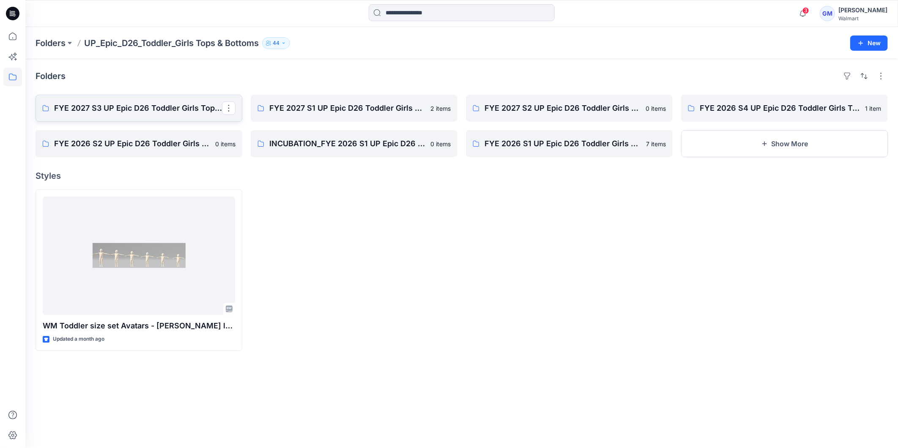
click at [140, 106] on p "FYE 2027 S3 UP Epic D26 Toddler Girls Tops & Bottoms" at bounding box center [138, 108] width 168 height 12
click at [533, 106] on p "FYE 2027 S2 UP Epic D26 Toddler Girls Tops & Bottoms" at bounding box center [569, 108] width 168 height 12
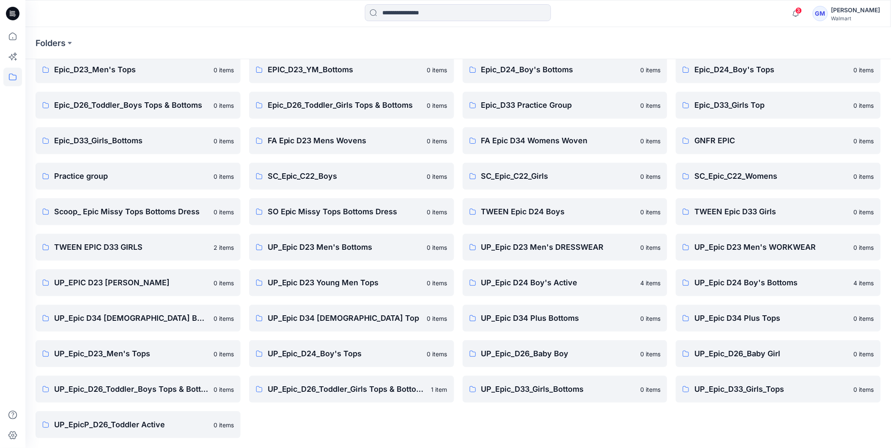
click at [711, 424] on div "Epic D34 Ladies Tops 0 items Epic_D23_Men's Dress Top and Bottoms 0 items Epic_…" at bounding box center [778, 211] width 205 height 453
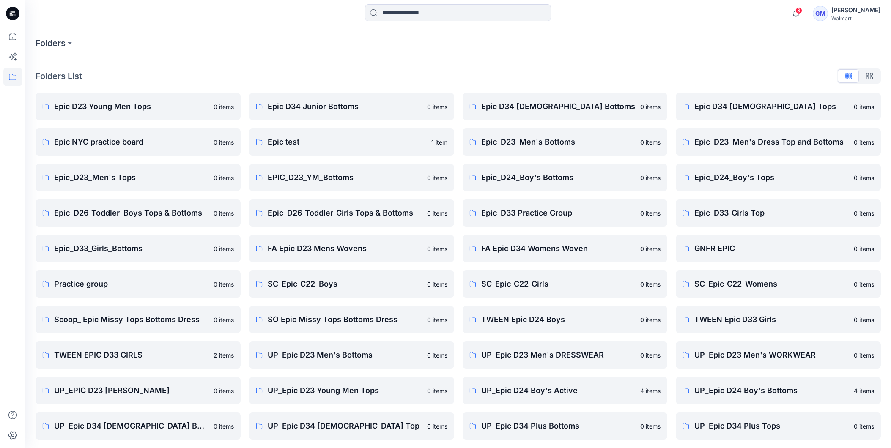
scroll to position [108, 0]
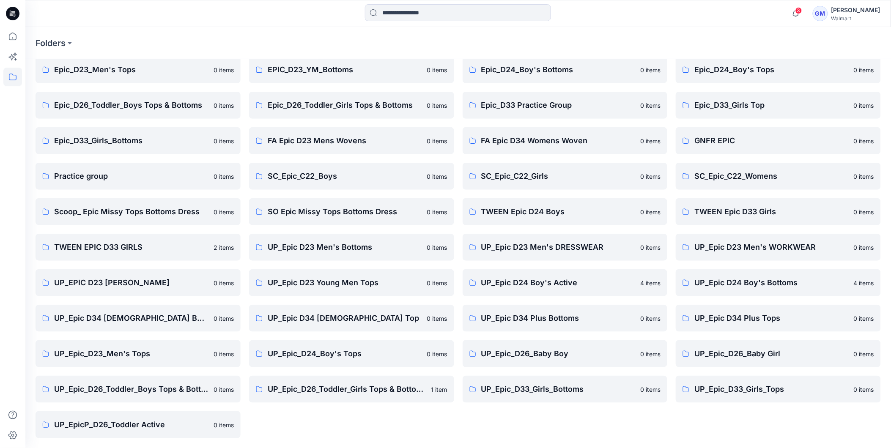
click at [13, 10] on icon at bounding box center [13, 14] width 14 height 14
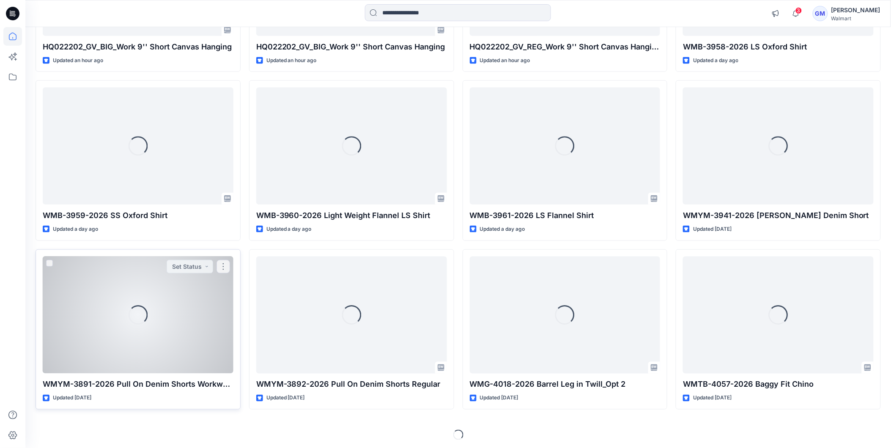
scroll to position [209, 0]
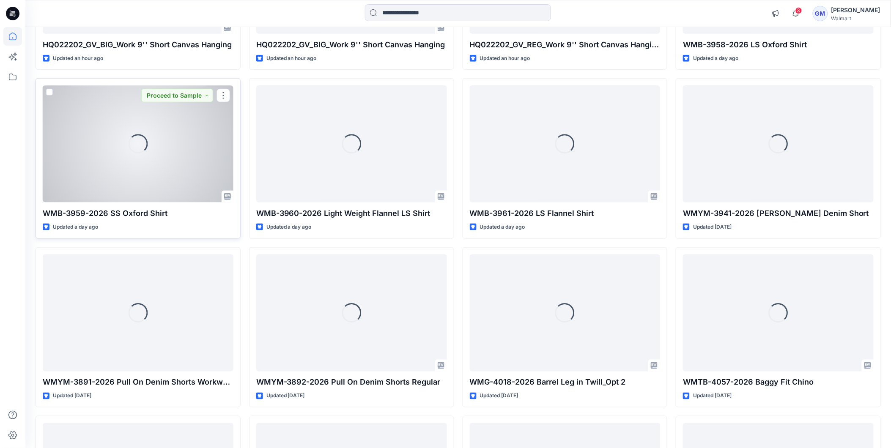
click at [110, 196] on div "Loading..." at bounding box center [138, 143] width 191 height 117
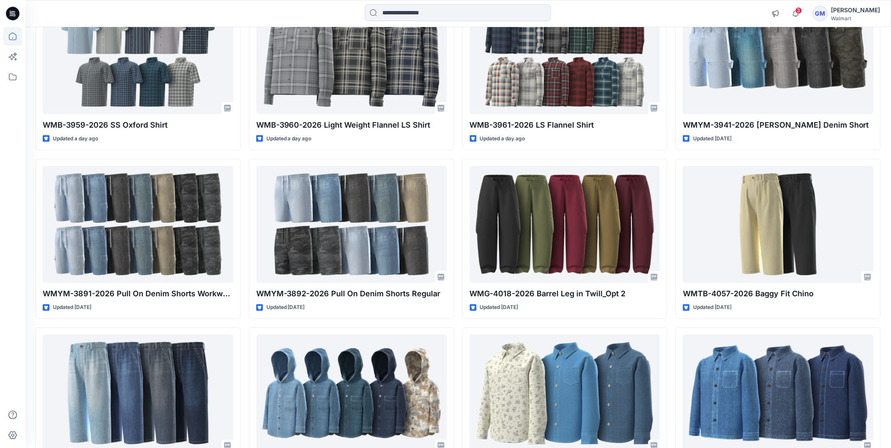
scroll to position [444, 0]
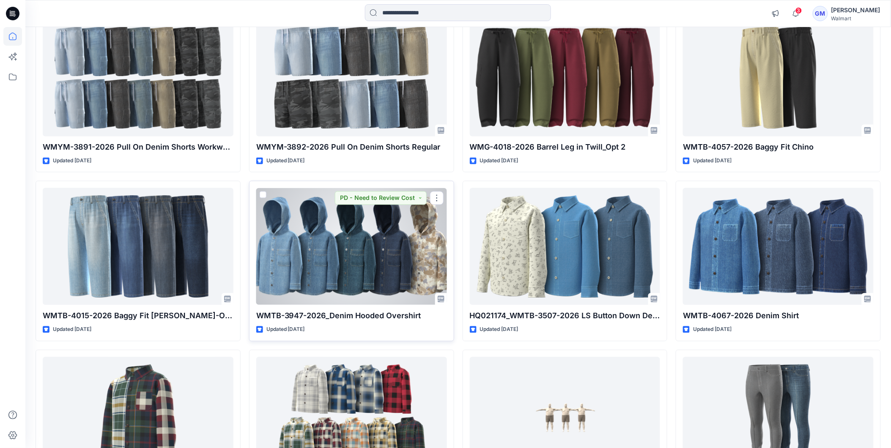
click at [340, 303] on div at bounding box center [351, 246] width 191 height 117
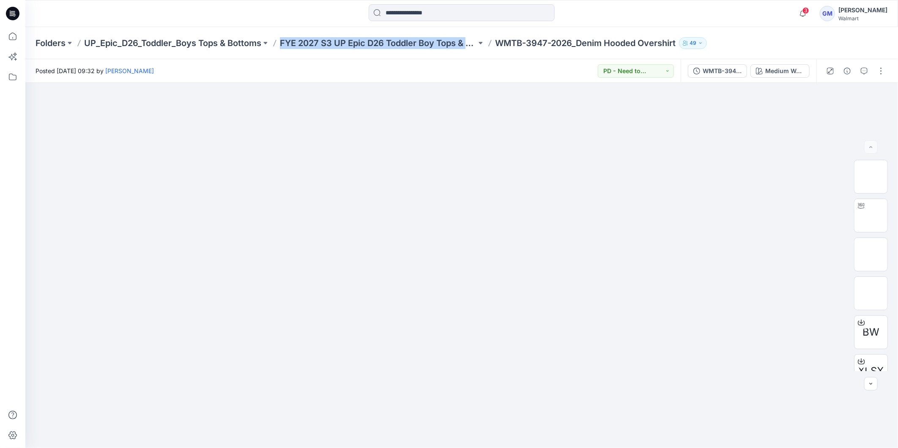
copy div "FYE 2027 S3 UP Epic D26 Toddler Boy Tops & Bottoms"
drag, startPoint x: 281, startPoint y: 42, endPoint x: 491, endPoint y: 51, distance: 210.4
click at [491, 51] on div "Folders UP_Epic_D26_Toddler_Boys Tops & Bottoms FYE 2027 S3 UP Epic D26 Toddler…" at bounding box center [461, 43] width 873 height 32
